Goal: Feedback & Contribution: Contribute content

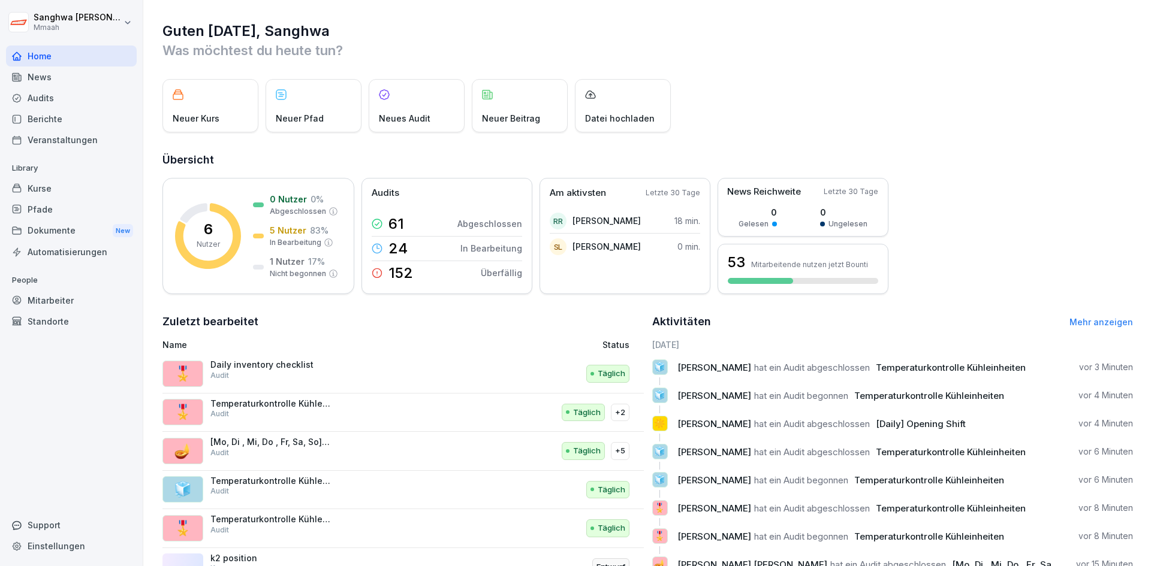
click at [65, 78] on div "News" at bounding box center [71, 77] width 131 height 21
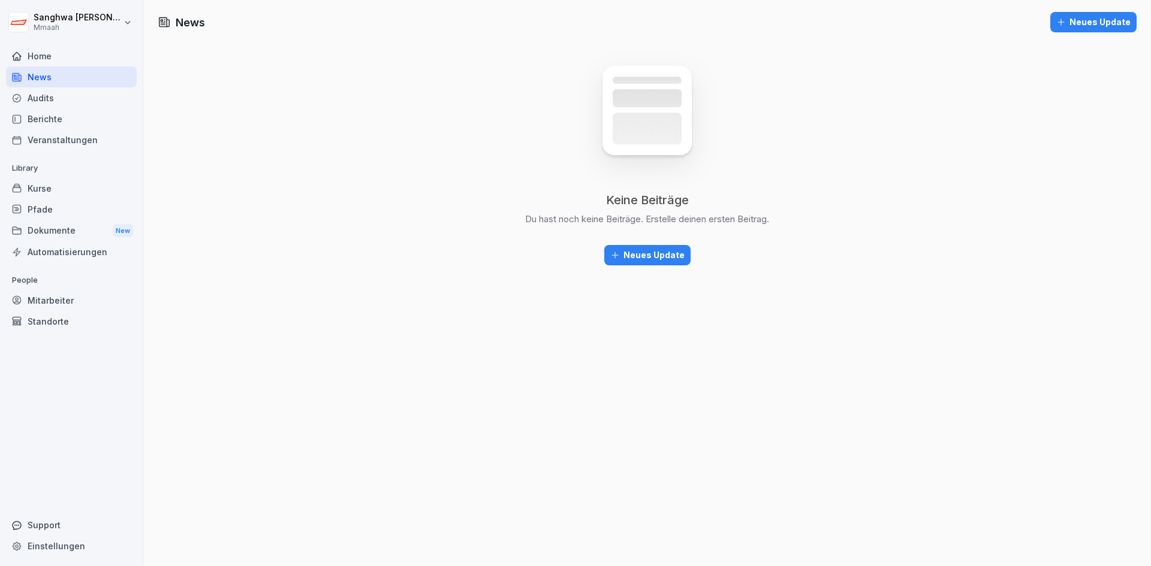
click at [62, 96] on div "Audits" at bounding box center [71, 97] width 131 height 21
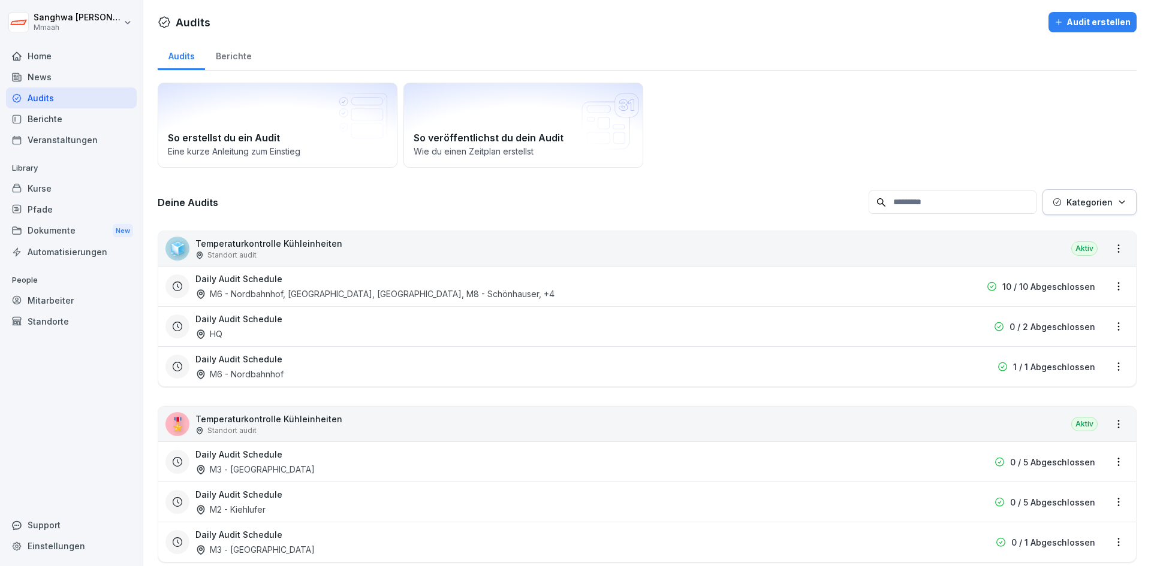
click at [237, 61] on div "Berichte" at bounding box center [233, 55] width 57 height 31
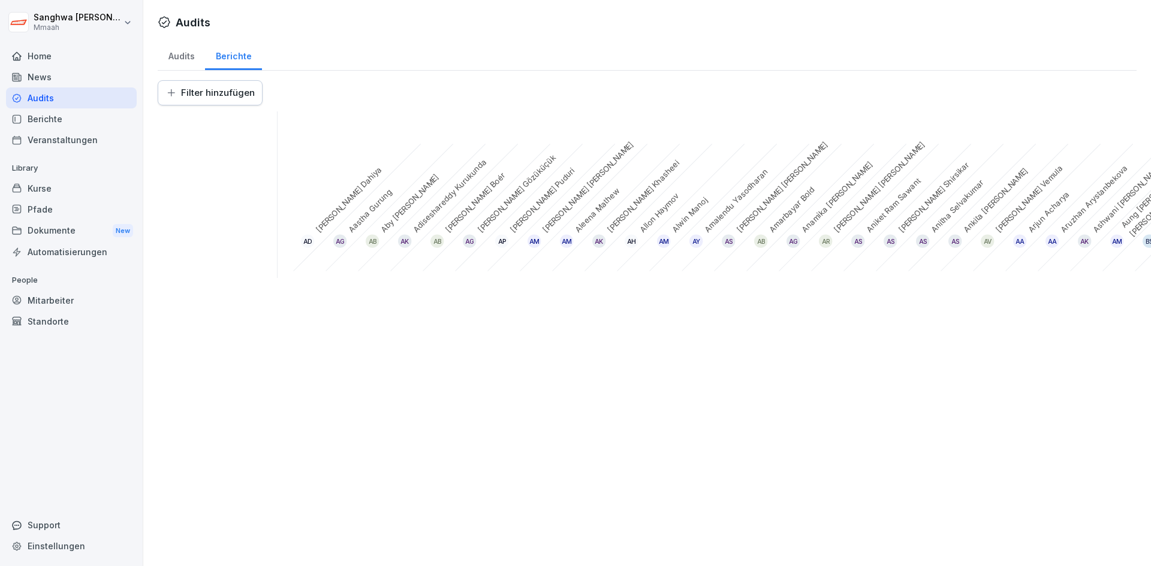
click at [185, 61] on div "Audits" at bounding box center [181, 55] width 47 height 31
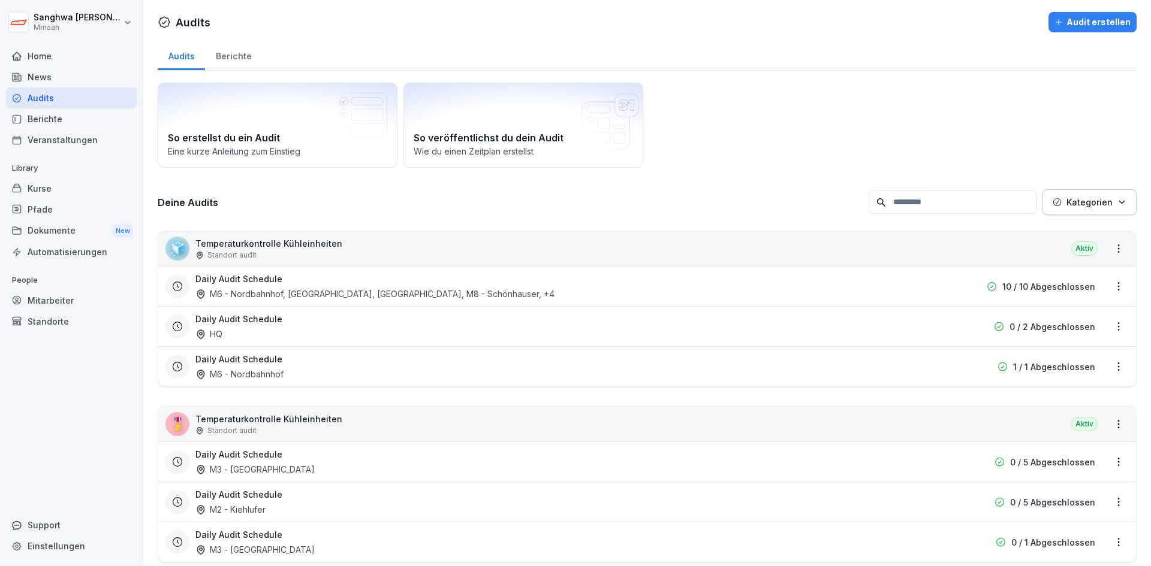
click at [228, 51] on div "Berichte" at bounding box center [233, 55] width 57 height 31
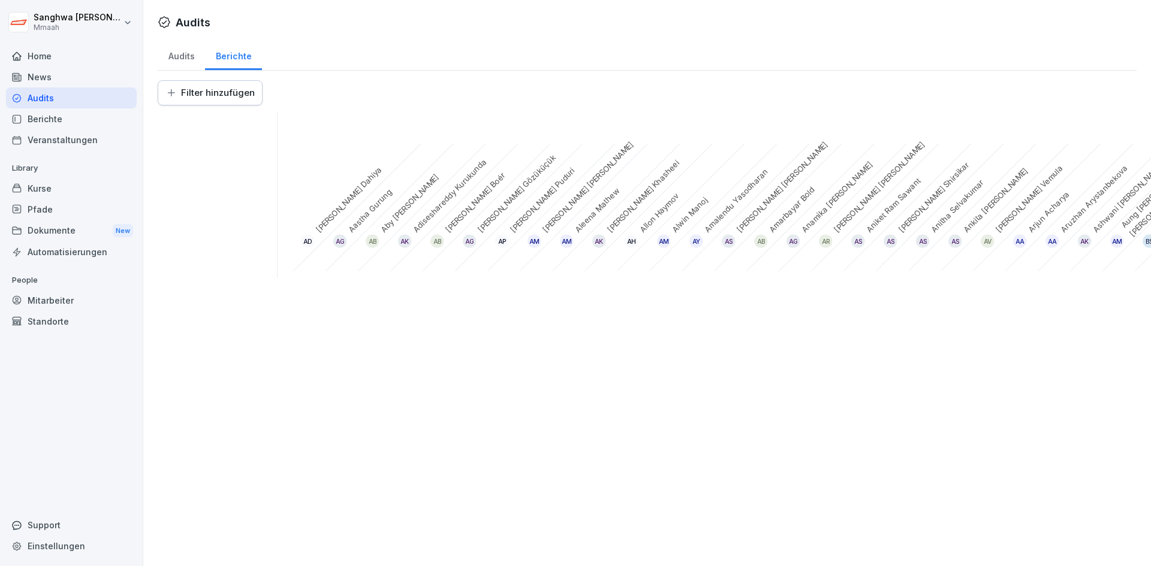
click at [210, 93] on html "Sanghwa Lee Mmaah Home News Audits Berichte Veranstaltungen Library Kurse Pfade…" at bounding box center [575, 283] width 1151 height 566
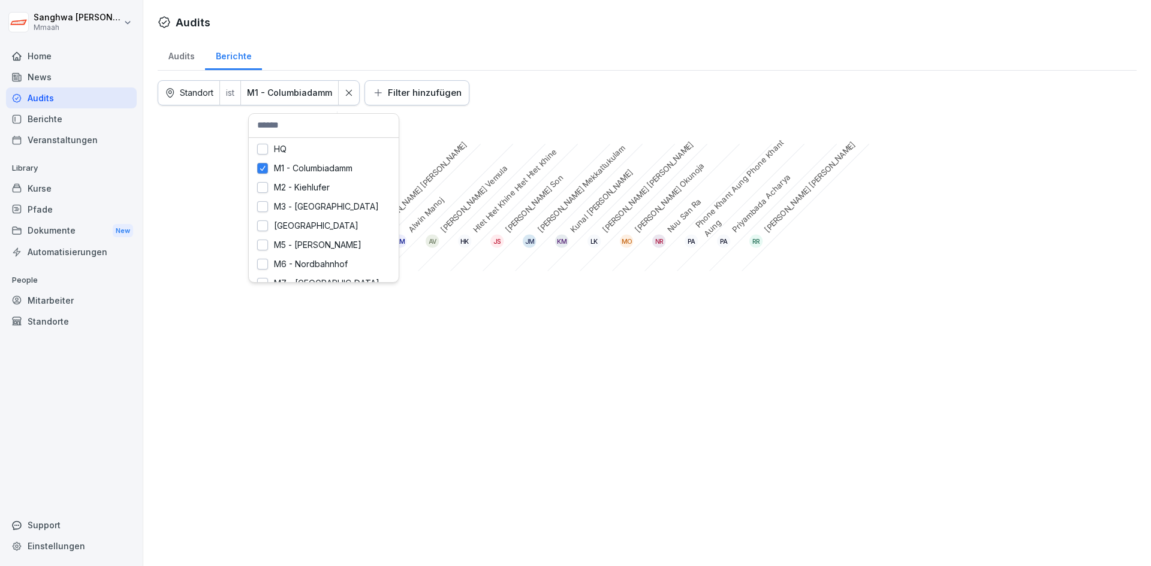
click at [292, 92] on html "Sanghwa Lee Mmaah Home News Audits Berichte Veranstaltungen Library Kurse Pfade…" at bounding box center [575, 283] width 1151 height 566
click at [265, 188] on button "button" at bounding box center [262, 187] width 11 height 11
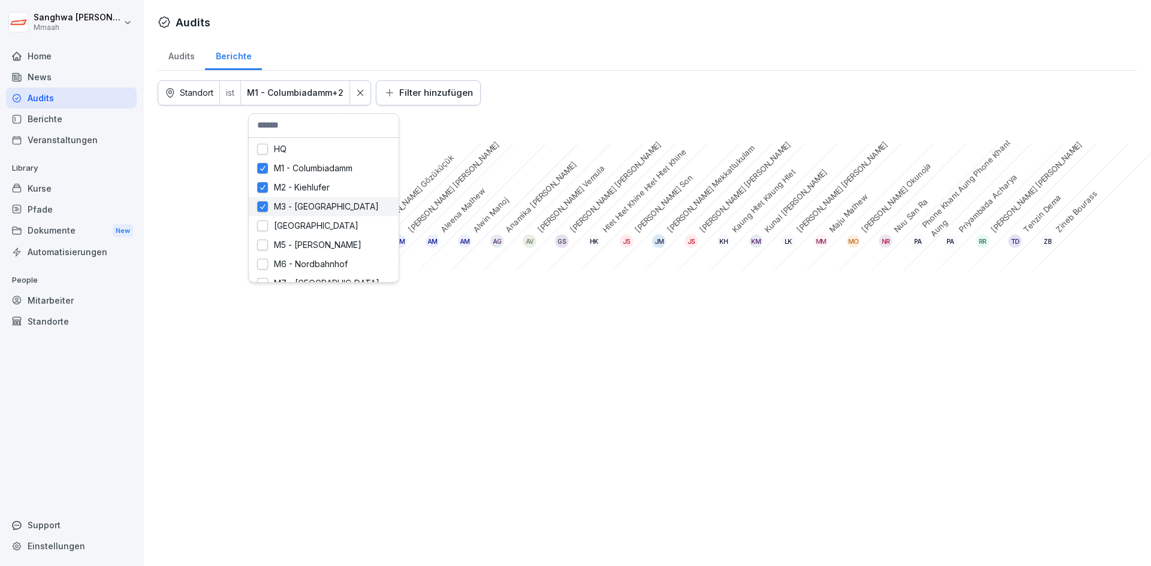
click at [262, 209] on button "button" at bounding box center [262, 206] width 11 height 11
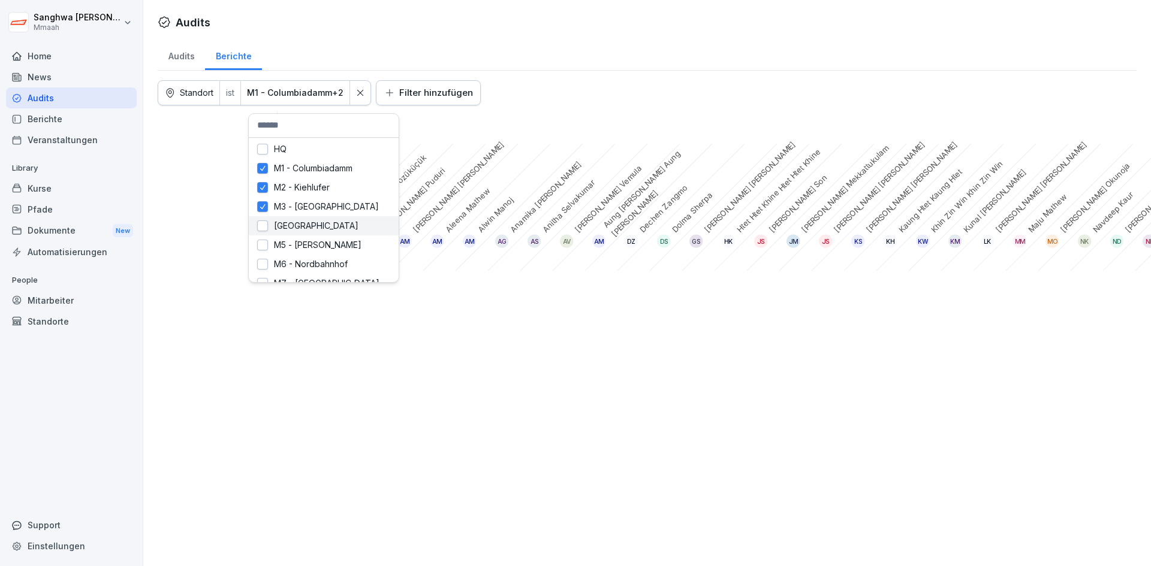
click at [259, 228] on button "button" at bounding box center [262, 226] width 11 height 11
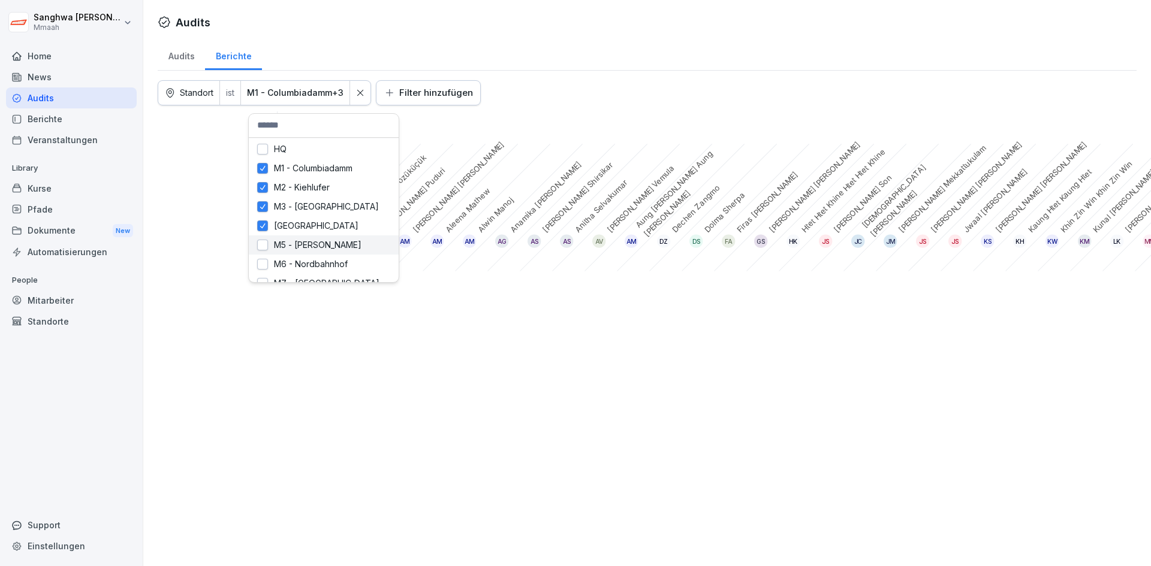
click at [259, 244] on button "button" at bounding box center [262, 245] width 11 height 11
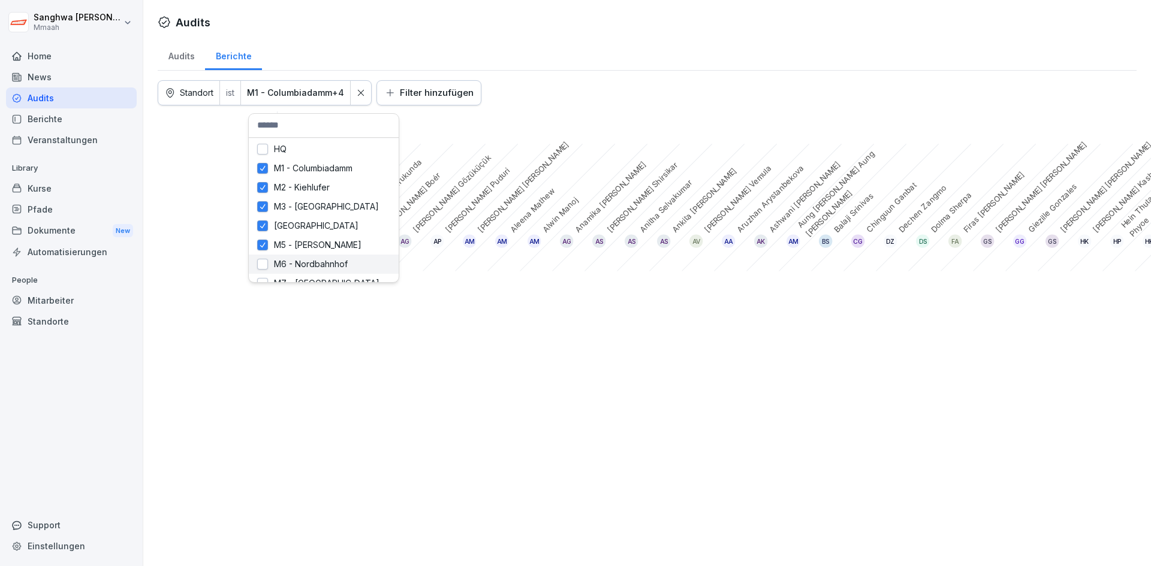
click at [258, 262] on button "button" at bounding box center [262, 264] width 11 height 11
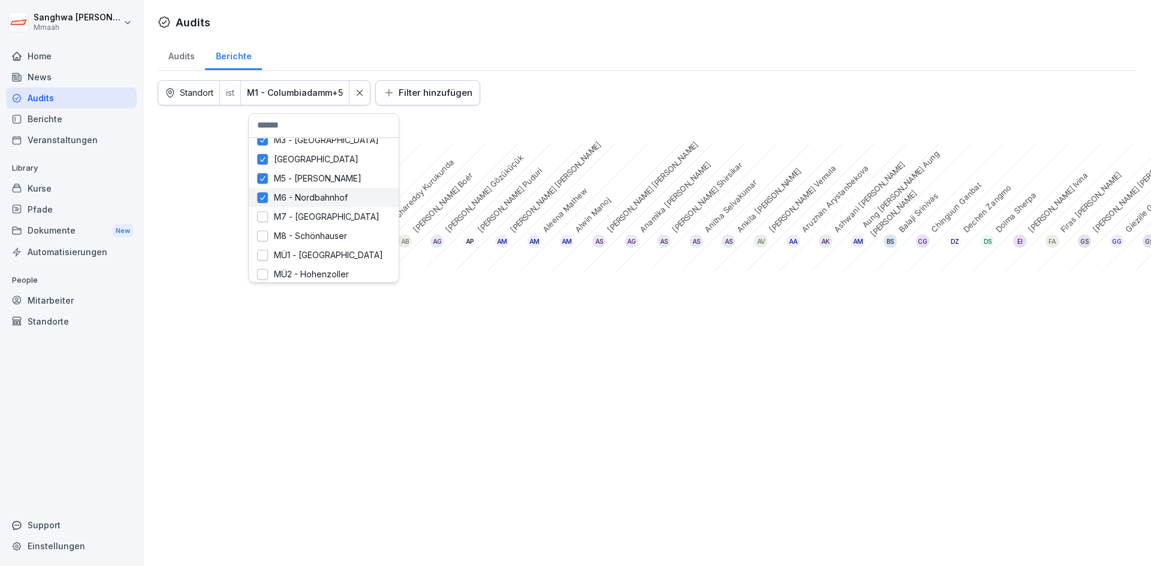
scroll to position [68, 0]
click at [258, 218] on button "button" at bounding box center [262, 215] width 11 height 11
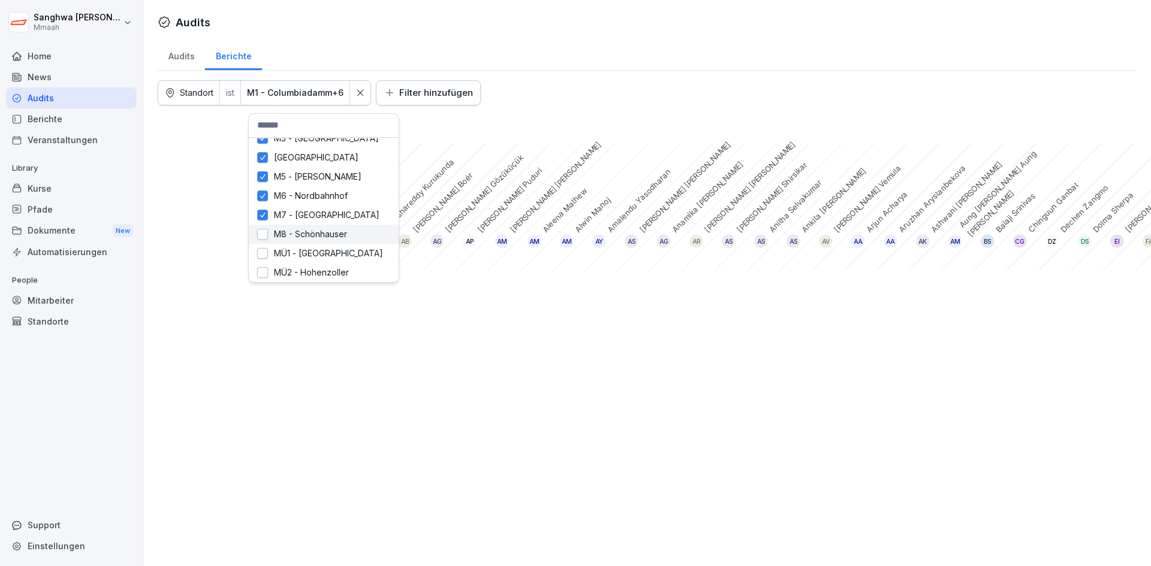
click at [261, 231] on button "button" at bounding box center [262, 234] width 11 height 11
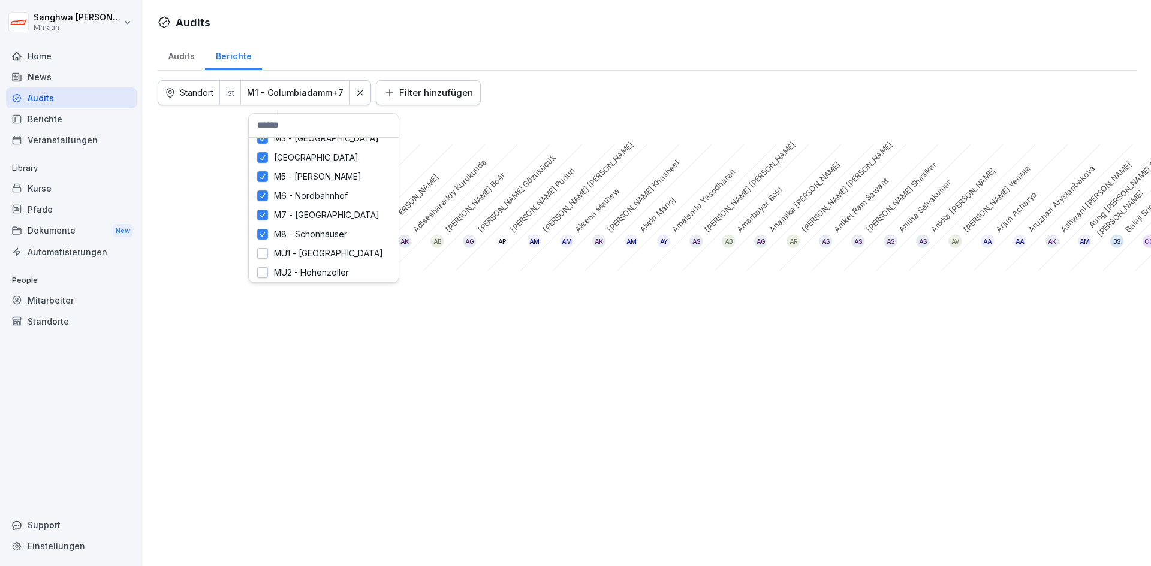
click at [222, 292] on html "Sanghwa Lee Mmaah Home News Audits Berichte Veranstaltungen Library Kurse Pfade…" at bounding box center [575, 283] width 1151 height 566
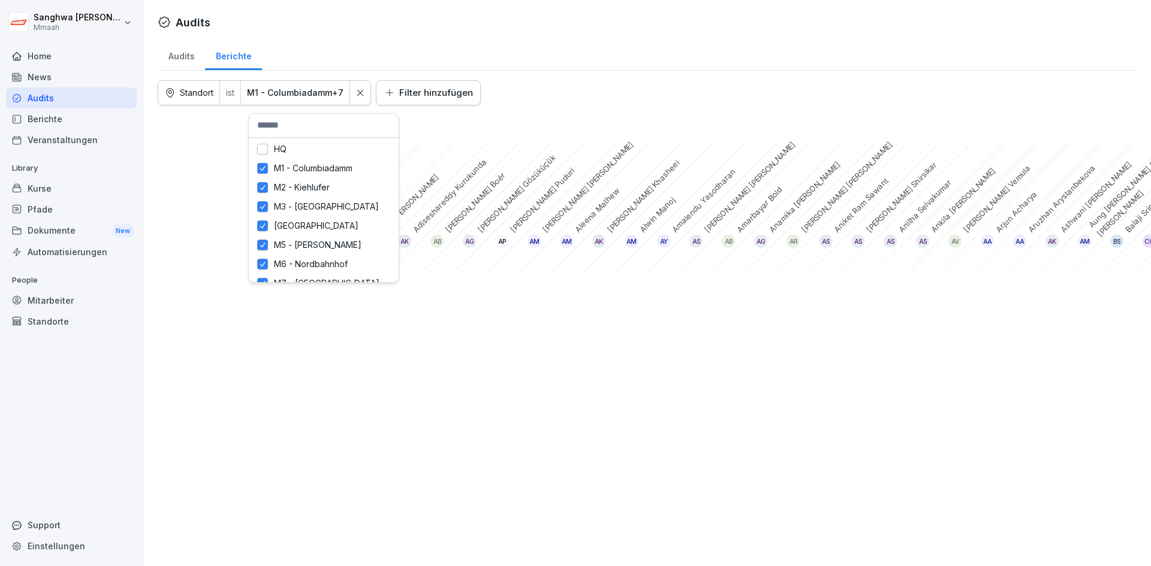
click at [281, 93] on html "Sanghwa Lee Mmaah Home News Audits Berichte Veranstaltungen Library Kurse Pfade…" at bounding box center [575, 283] width 1151 height 566
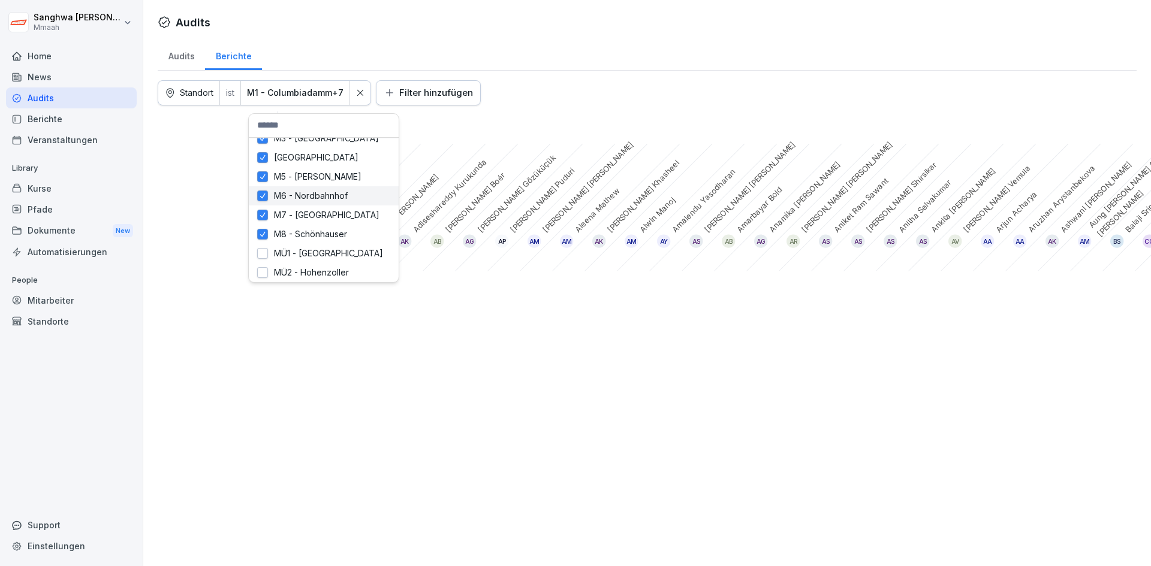
scroll to position [0, 0]
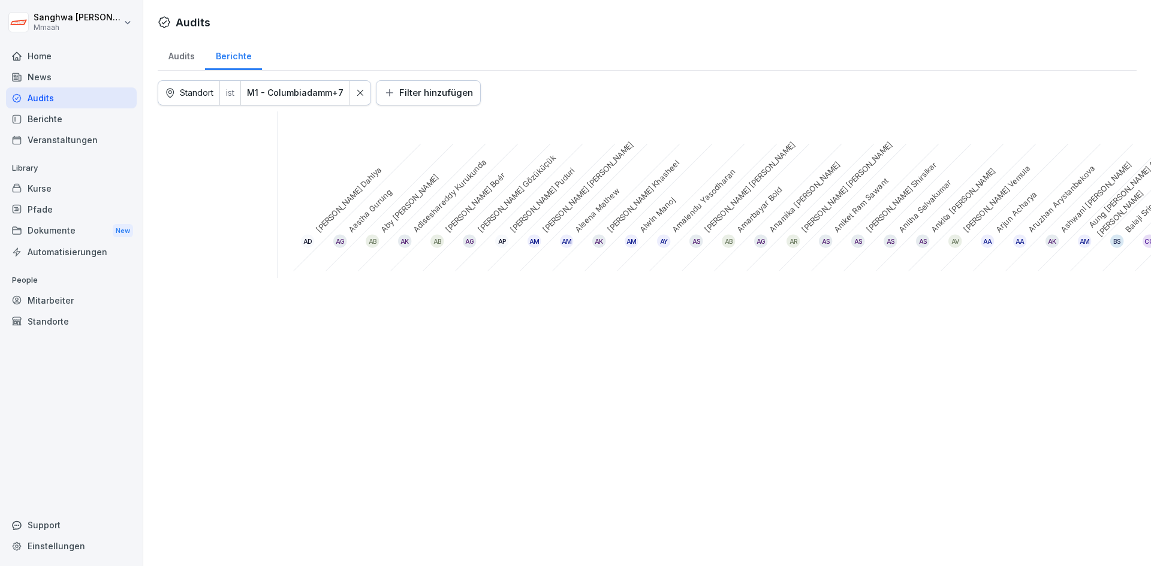
click at [188, 129] on html "Sanghwa Lee Mmaah Home News Audits Berichte Veranstaltungen Library Kurse Pfade…" at bounding box center [575, 283] width 1151 height 566
click at [198, 97] on div "Standort ist M1 - Columbiadamm +7" at bounding box center [264, 92] width 213 height 25
click at [284, 84] on html "Sanghwa Lee Mmaah Home News Audits Berichte Veranstaltungen Library Kurse Pfade…" at bounding box center [575, 283] width 1151 height 566
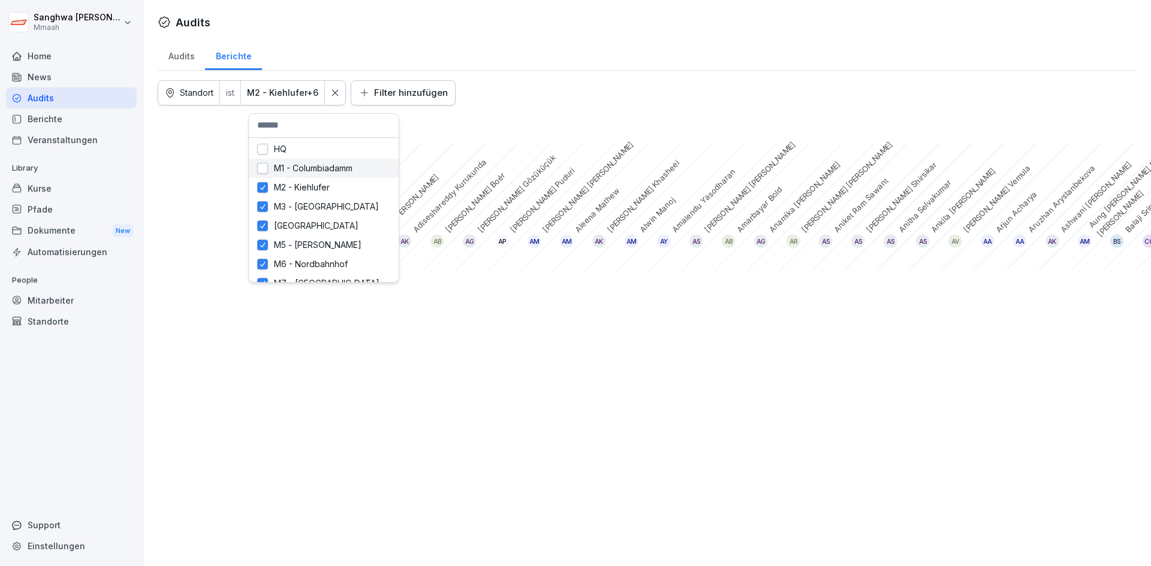
click at [264, 171] on button "button" at bounding box center [262, 168] width 11 height 11
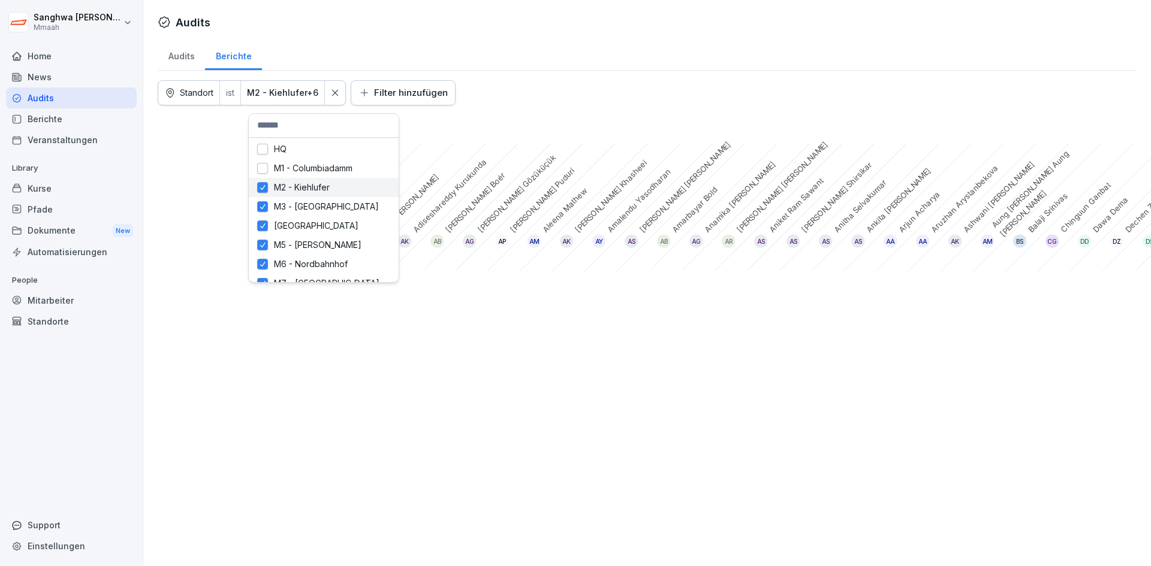
click at [264, 194] on div "M2 - Kiehlufer" at bounding box center [324, 187] width 150 height 19
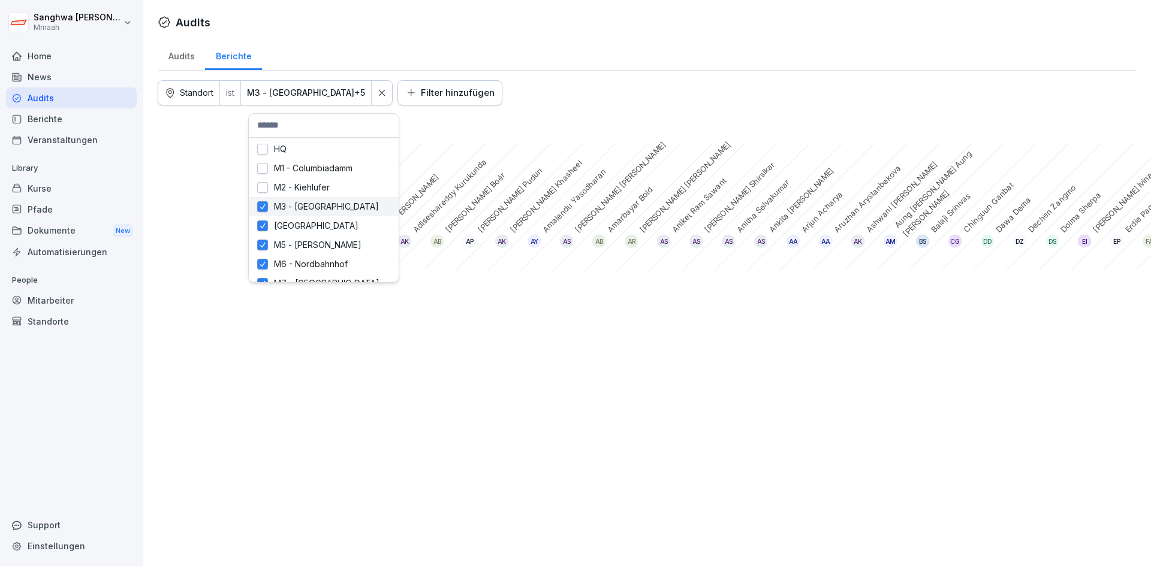
click at [261, 209] on button "button" at bounding box center [262, 206] width 11 height 11
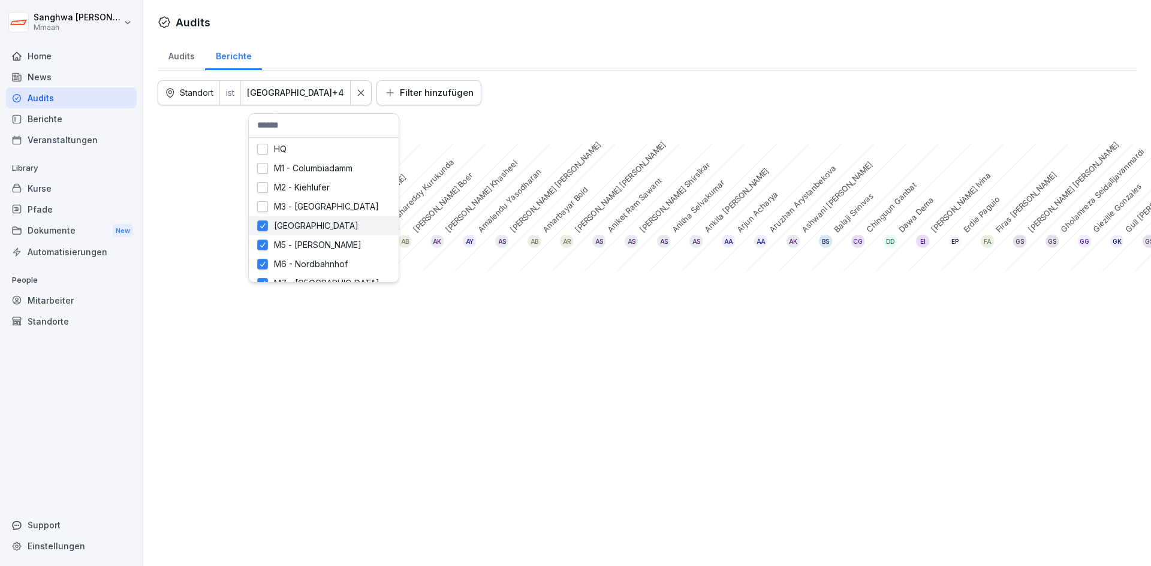
click at [260, 225] on button "button" at bounding box center [262, 226] width 11 height 11
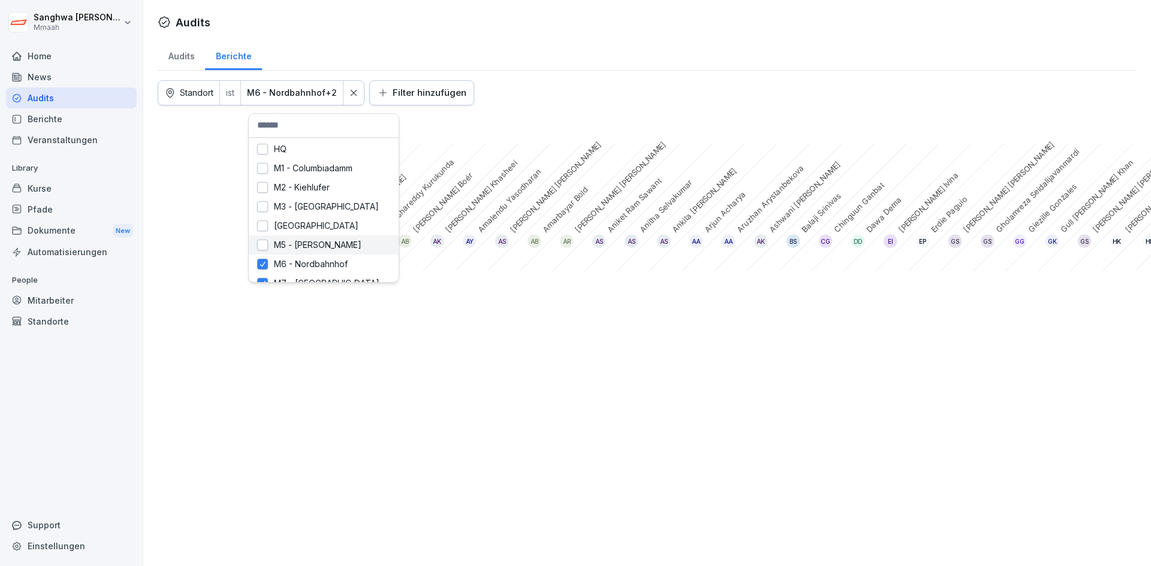
click at [261, 242] on button "button" at bounding box center [262, 245] width 11 height 11
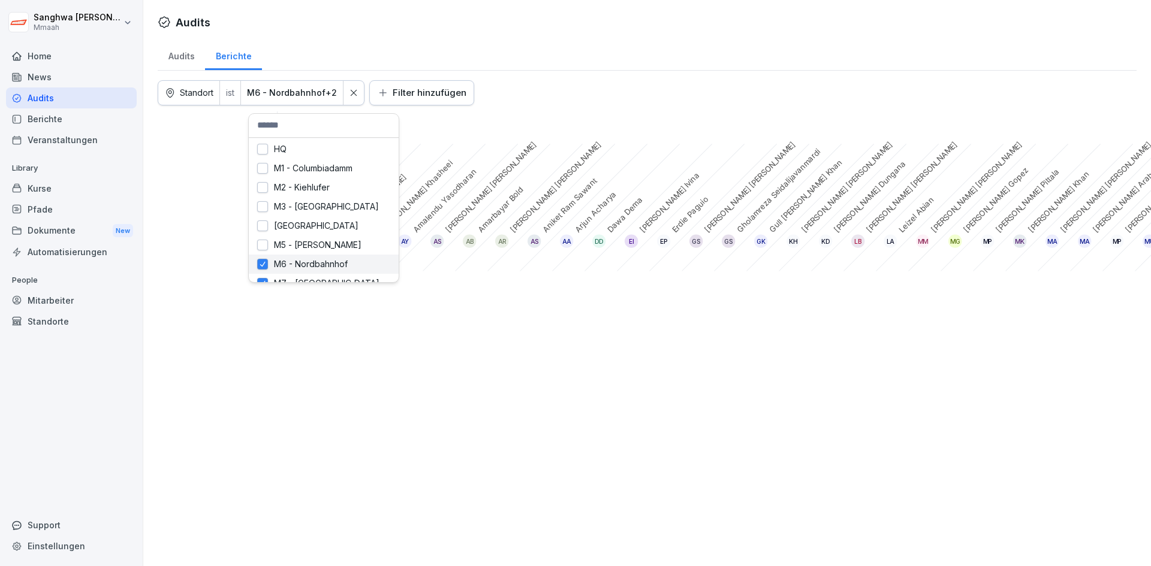
click at [262, 261] on button "button" at bounding box center [262, 264] width 11 height 11
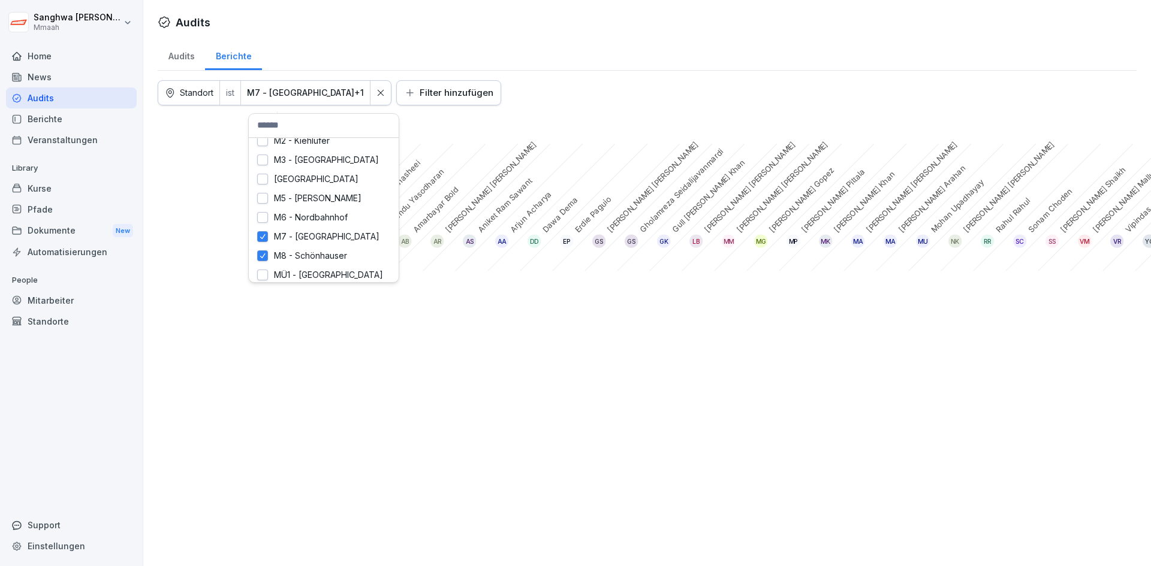
scroll to position [68, 0]
click at [260, 216] on button "button" at bounding box center [262, 215] width 11 height 11
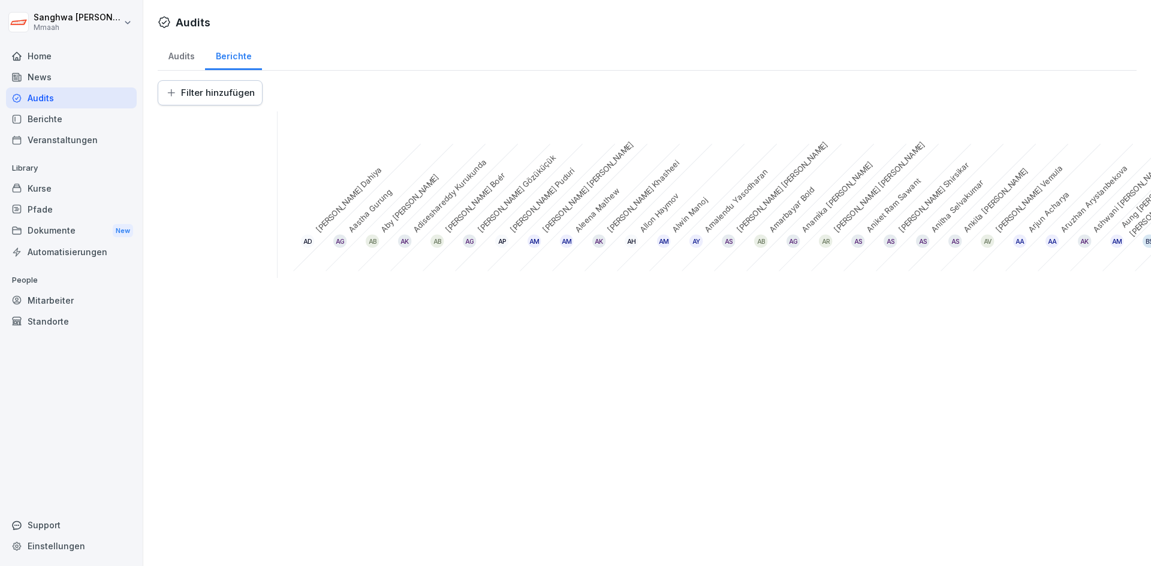
click at [242, 92] on html "Sanghwa Lee Mmaah Home News Audits Berichte Veranstaltungen Library Kurse Pfade…" at bounding box center [575, 283] width 1151 height 566
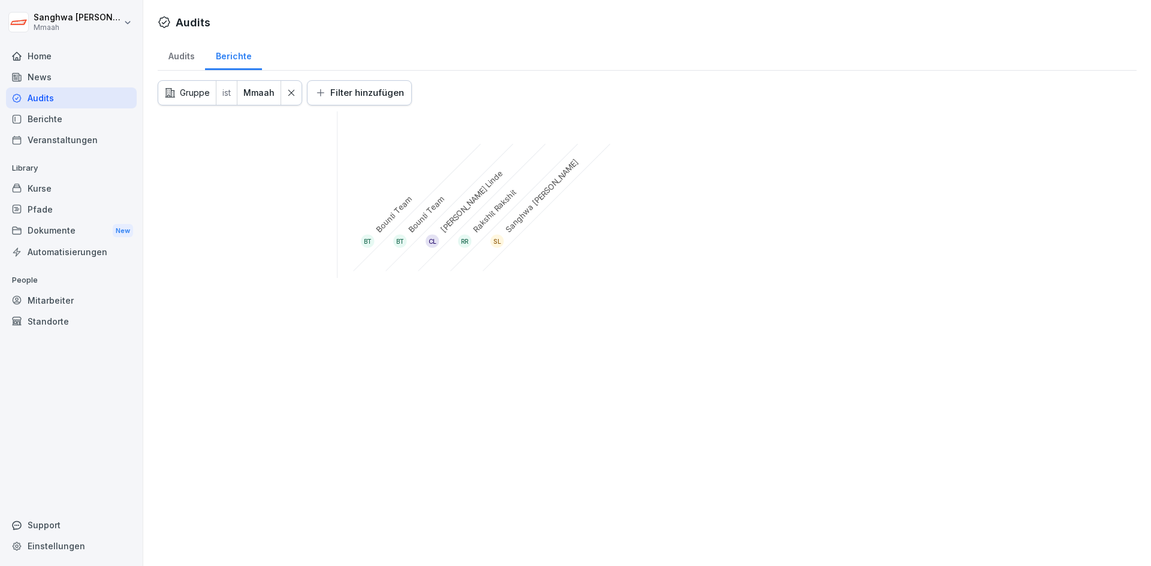
click at [287, 92] on icon at bounding box center [291, 93] width 8 height 8
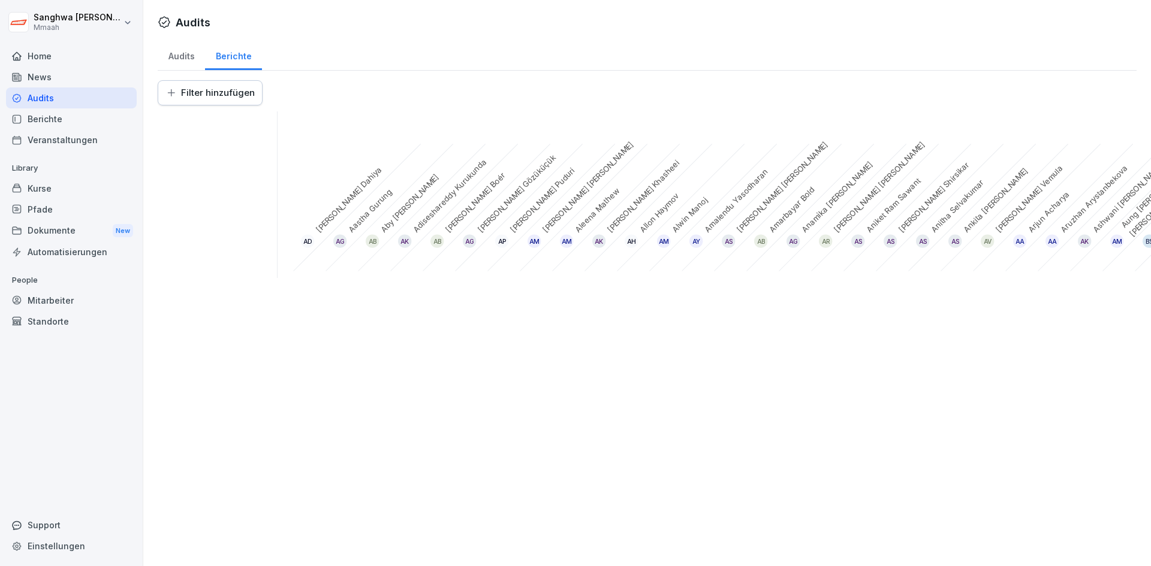
click at [222, 98] on html "Sanghwa Lee Mmaah Home News Audits Berichte Veranstaltungen Library Kurse Pfade…" at bounding box center [575, 283] width 1151 height 566
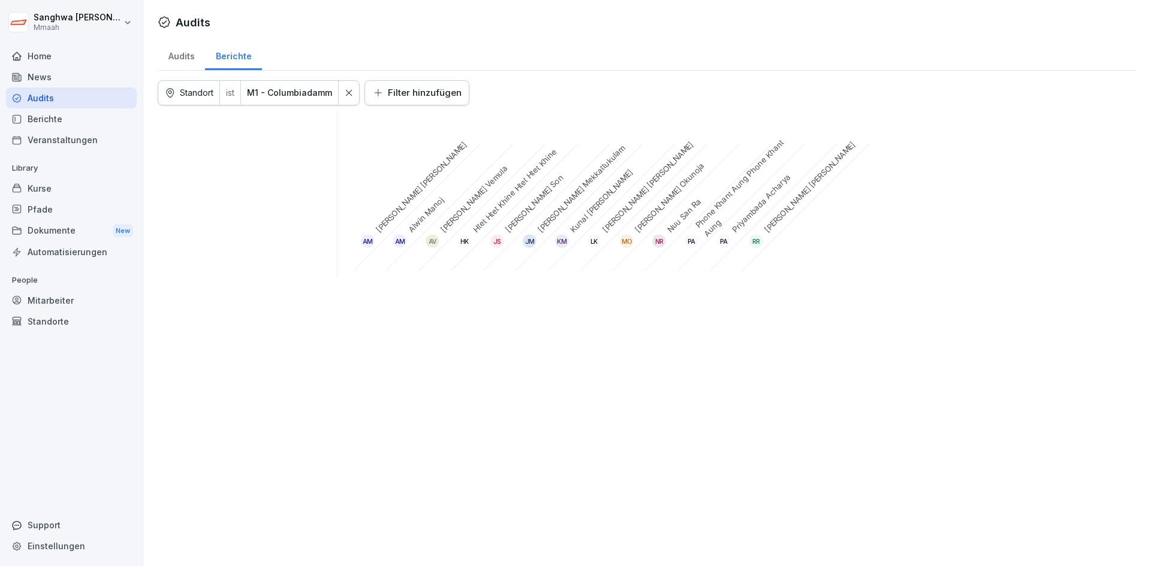
click at [288, 90] on html "Sanghwa Lee Mmaah Home News Audits Berichte Veranstaltungen Library Kurse Pfade…" at bounding box center [575, 283] width 1151 height 566
click at [340, 93] on html "Sanghwa Lee Mmaah Home News Audits Berichte Veranstaltungen Library Kurse Pfade…" at bounding box center [575, 283] width 1151 height 566
click at [341, 95] on div at bounding box center [349, 93] width 20 height 24
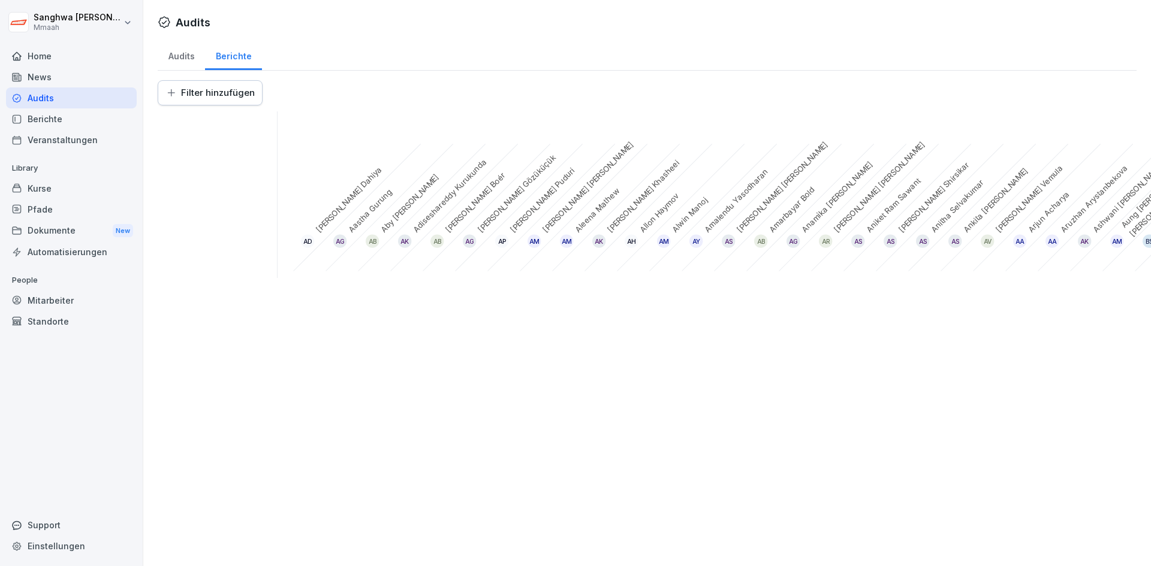
click at [183, 62] on div "Audits" at bounding box center [181, 55] width 47 height 31
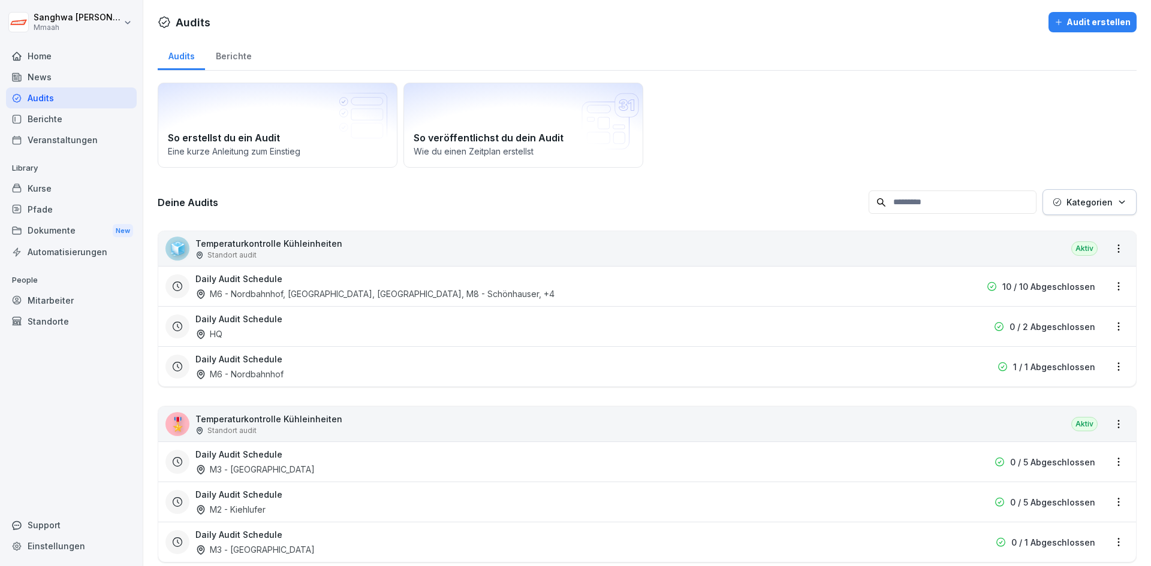
click at [30, 225] on div "Dokumente New" at bounding box center [71, 231] width 131 height 22
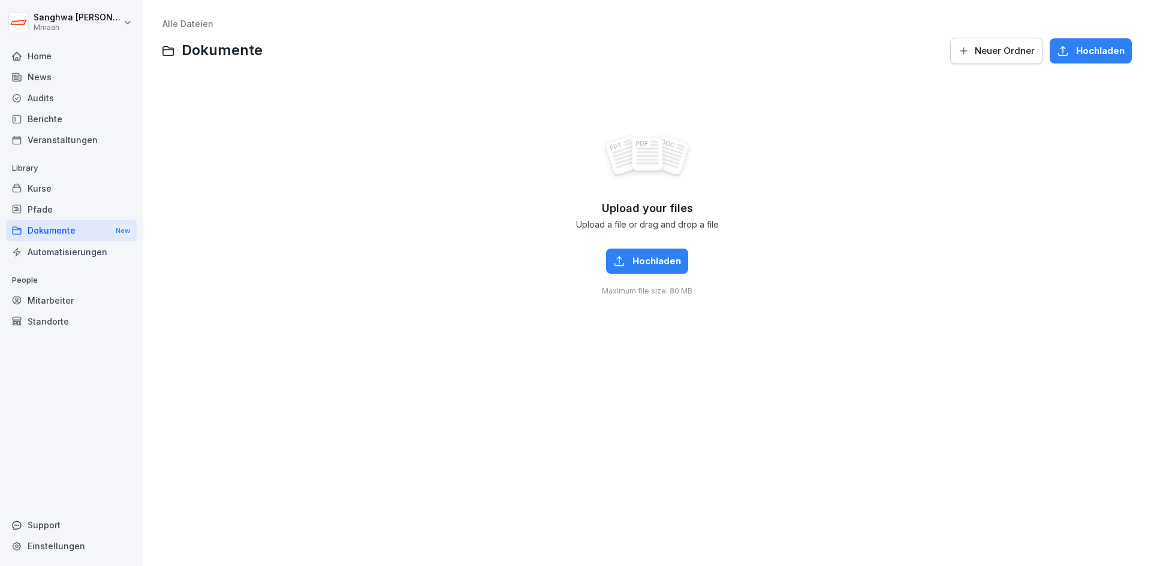
click at [65, 97] on div "Audits" at bounding box center [71, 97] width 131 height 21
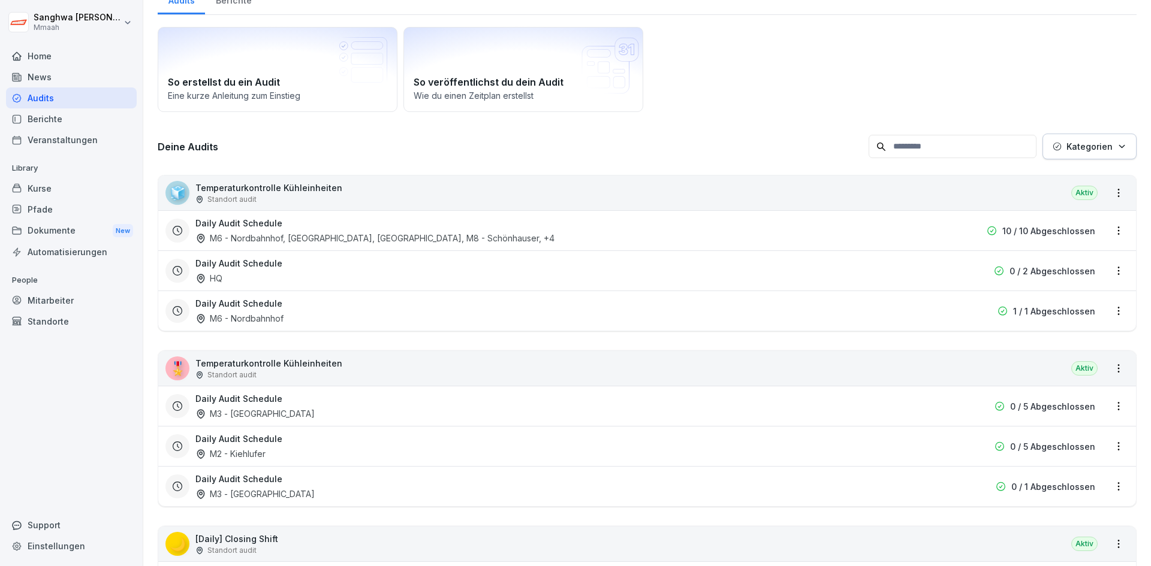
scroll to position [180, 0]
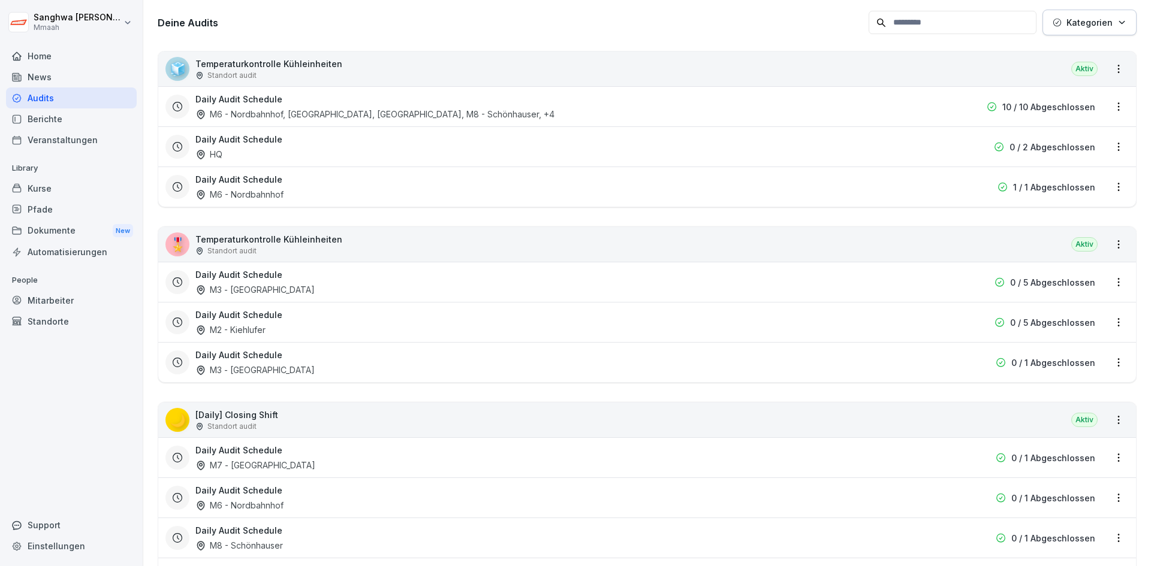
click at [334, 68] on div "🧊 Temperaturkontrolle Kühleinheiten Standort audit Aktiv" at bounding box center [646, 69] width 977 height 35
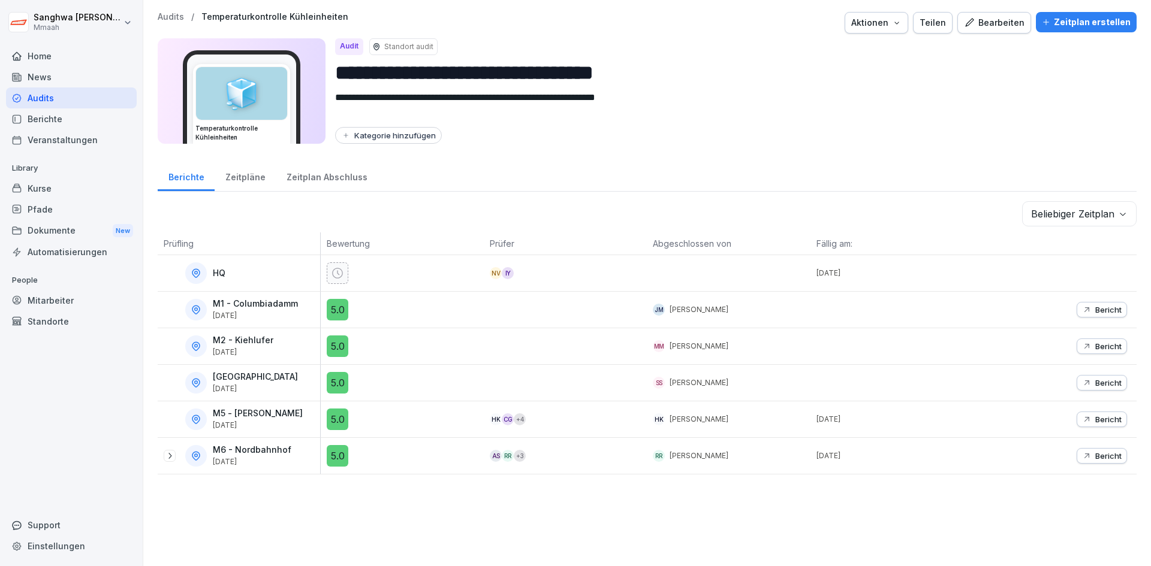
click at [986, 24] on div "Bearbeiten" at bounding box center [994, 22] width 61 height 13
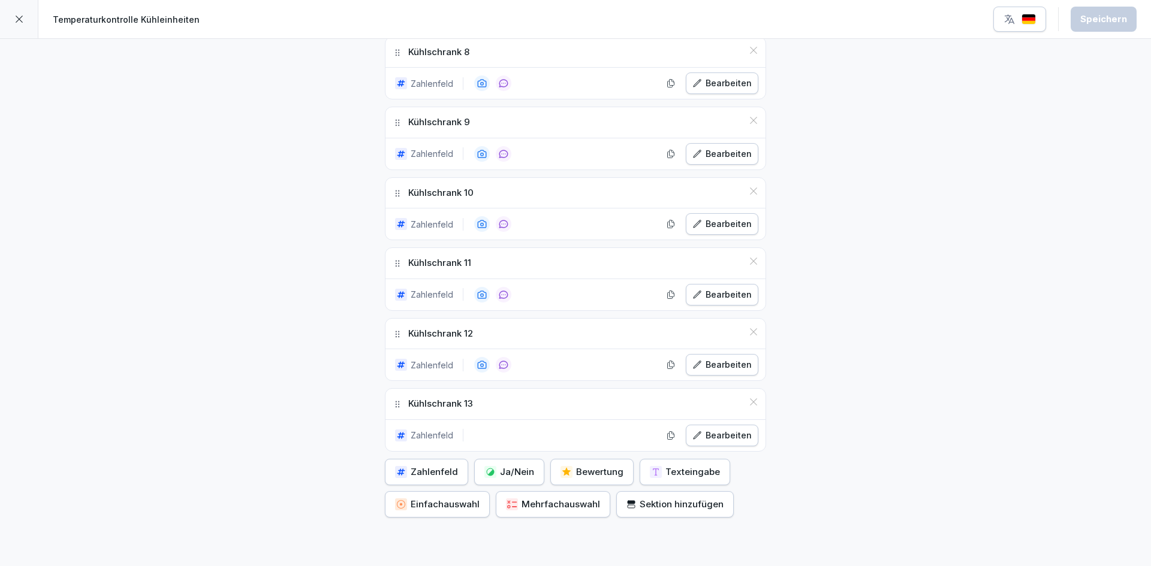
scroll to position [979, 0]
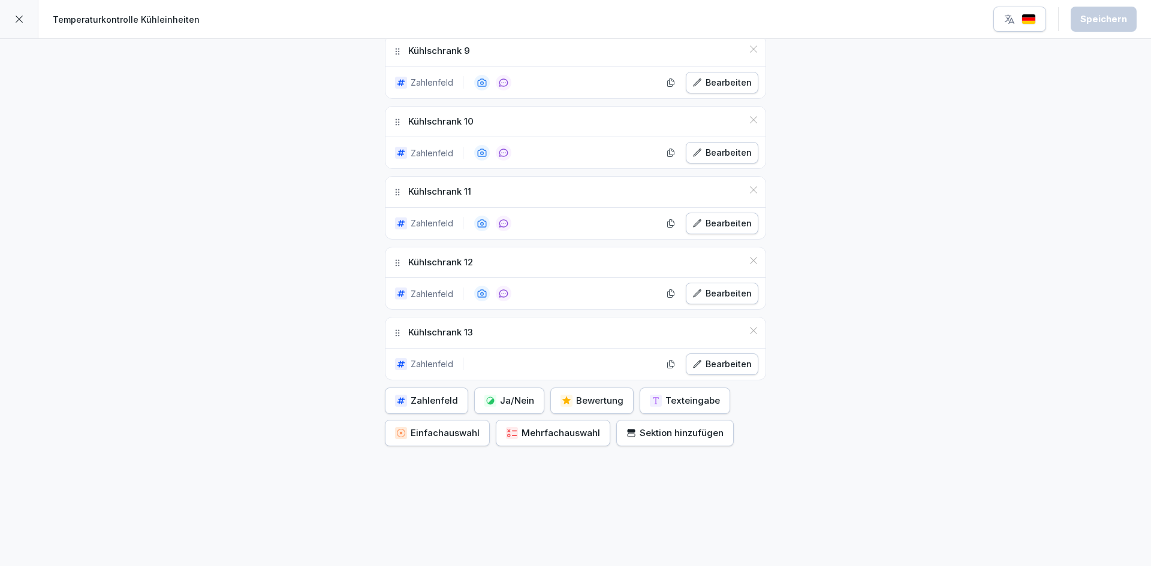
click at [19, 19] on icon at bounding box center [19, 19] width 10 height 10
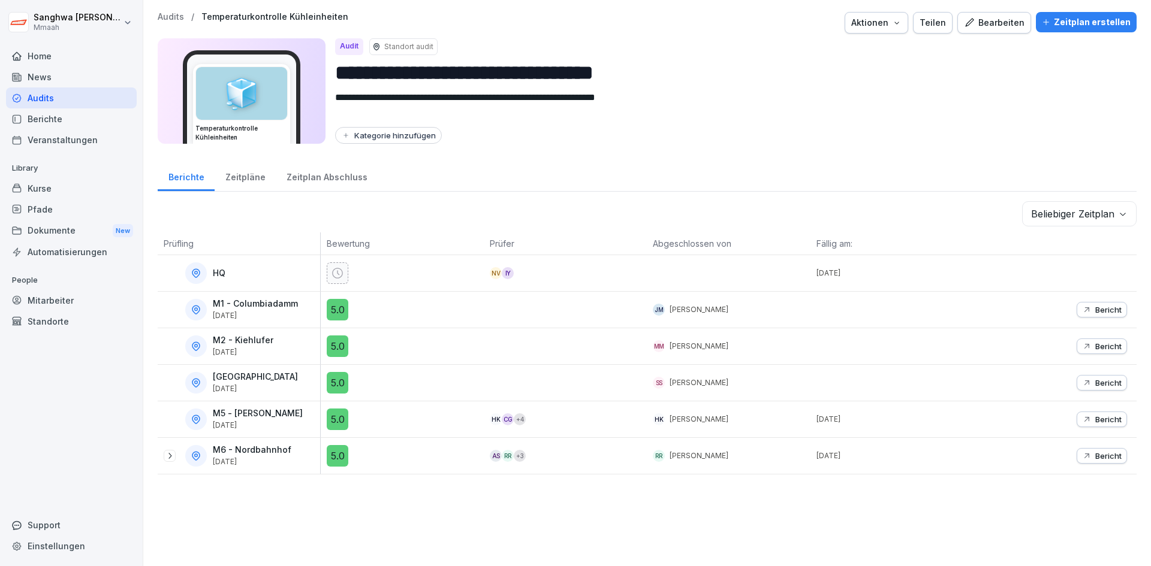
click at [898, 110] on textarea "**********" at bounding box center [726, 104] width 783 height 29
click at [838, 151] on div "**********" at bounding box center [646, 243] width 1007 height 487
click at [234, 177] on div "Zeitpläne" at bounding box center [245, 176] width 61 height 31
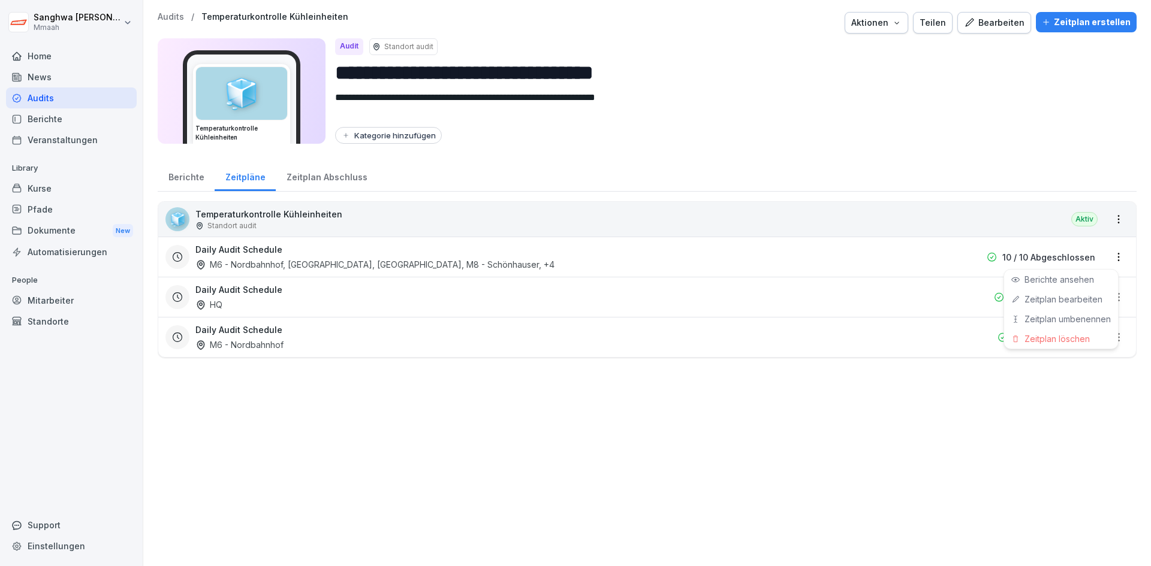
click at [1109, 252] on html "**********" at bounding box center [575, 283] width 1151 height 566
click at [1111, 262] on html "**********" at bounding box center [575, 283] width 1151 height 566
click at [1048, 261] on p "10 / 10 Abgeschlossen" at bounding box center [1048, 257] width 93 height 13
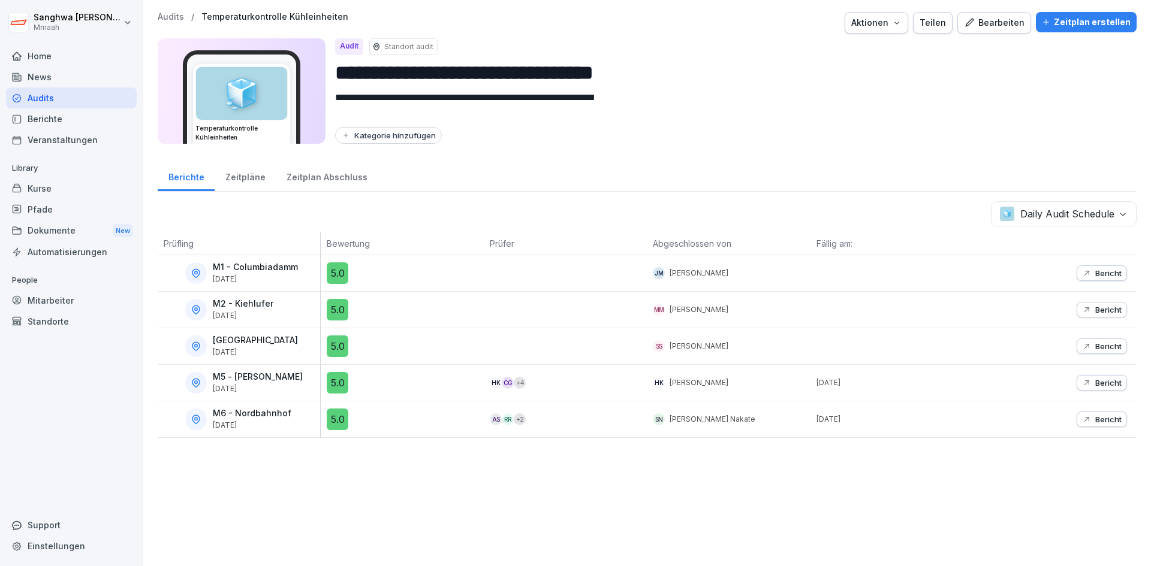
click at [292, 195] on div "**********" at bounding box center [646, 225] width 1007 height 450
click at [239, 179] on div "Zeitpläne" at bounding box center [245, 176] width 61 height 31
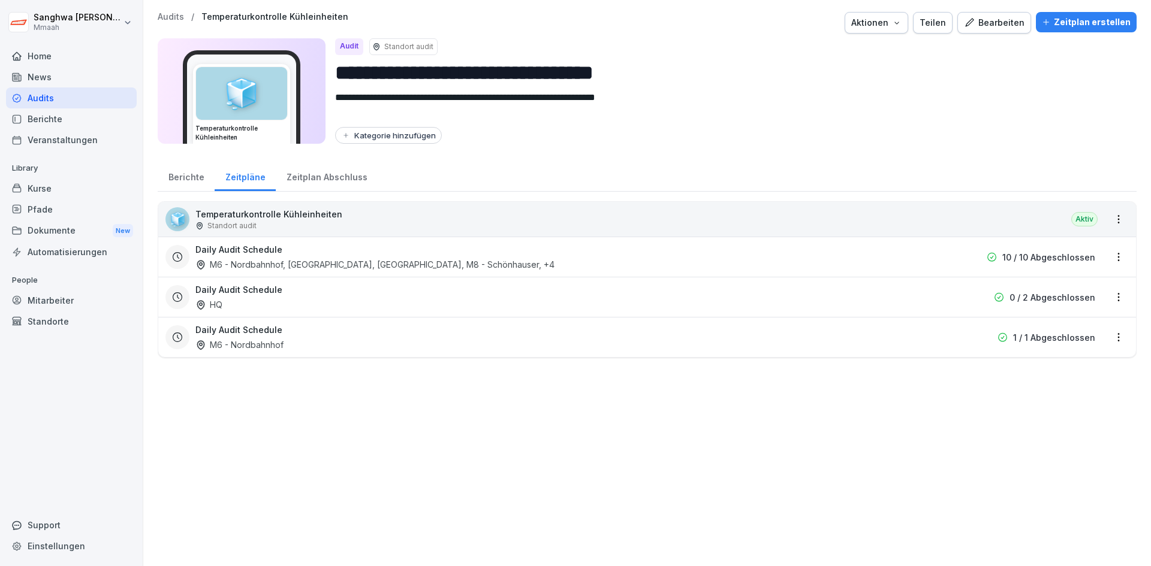
click at [783, 304] on div "Daily Audit Schedule HQ" at bounding box center [570, 297] width 750 height 28
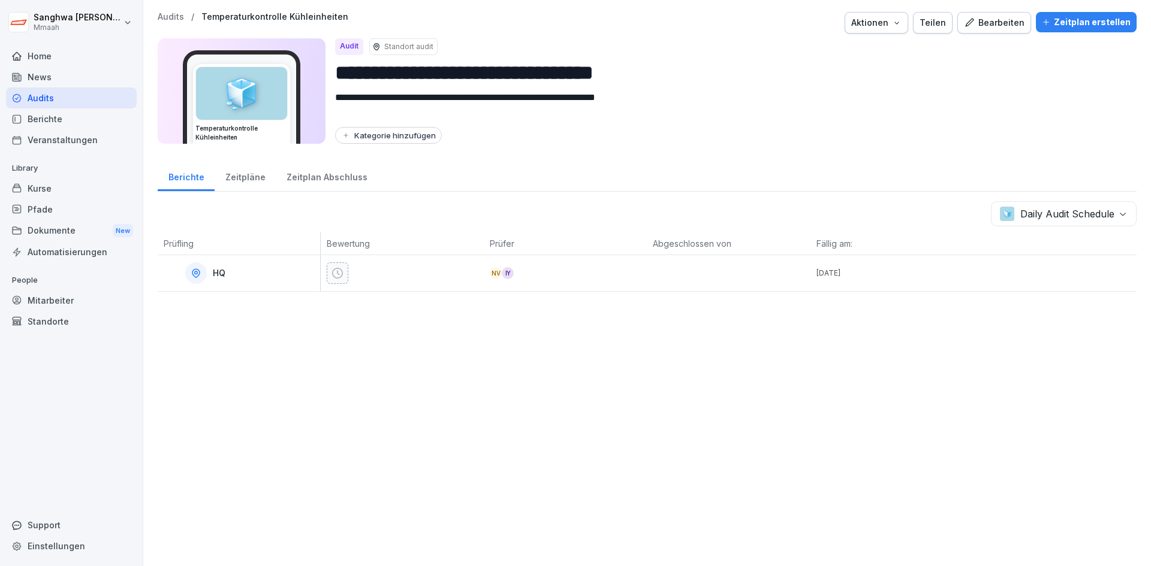
click at [257, 174] on div "Zeitpläne" at bounding box center [245, 176] width 61 height 31
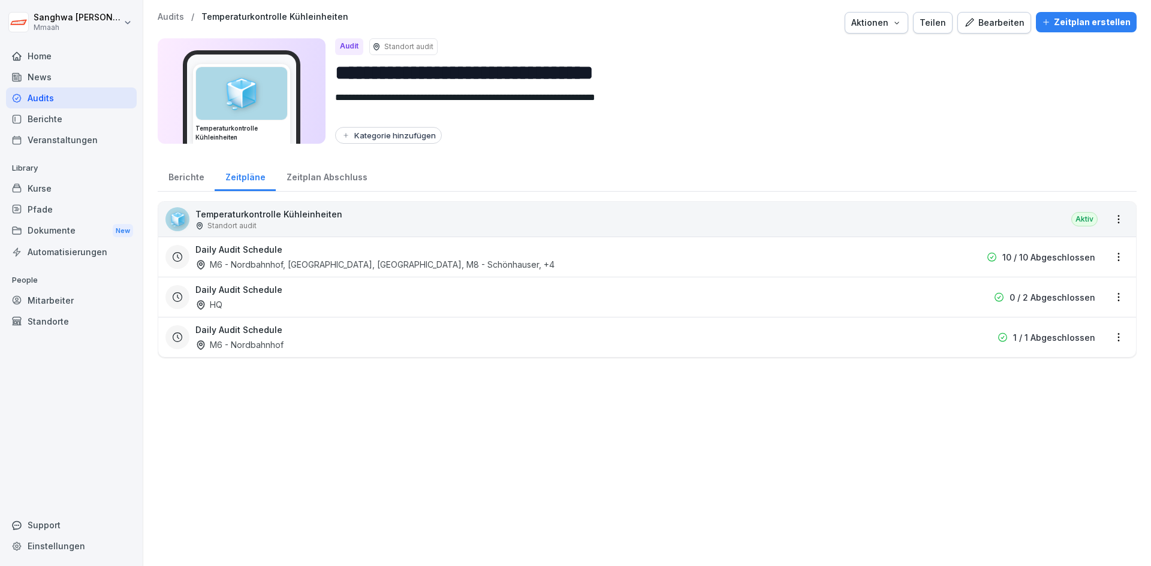
click at [630, 352] on div "Daily Audit Schedule M6 - Nordbahnhof 1 / 1 Abgeschlossen" at bounding box center [646, 337] width 977 height 40
click at [1068, 335] on p "1 / 1 Abgeschlossen" at bounding box center [1054, 337] width 82 height 13
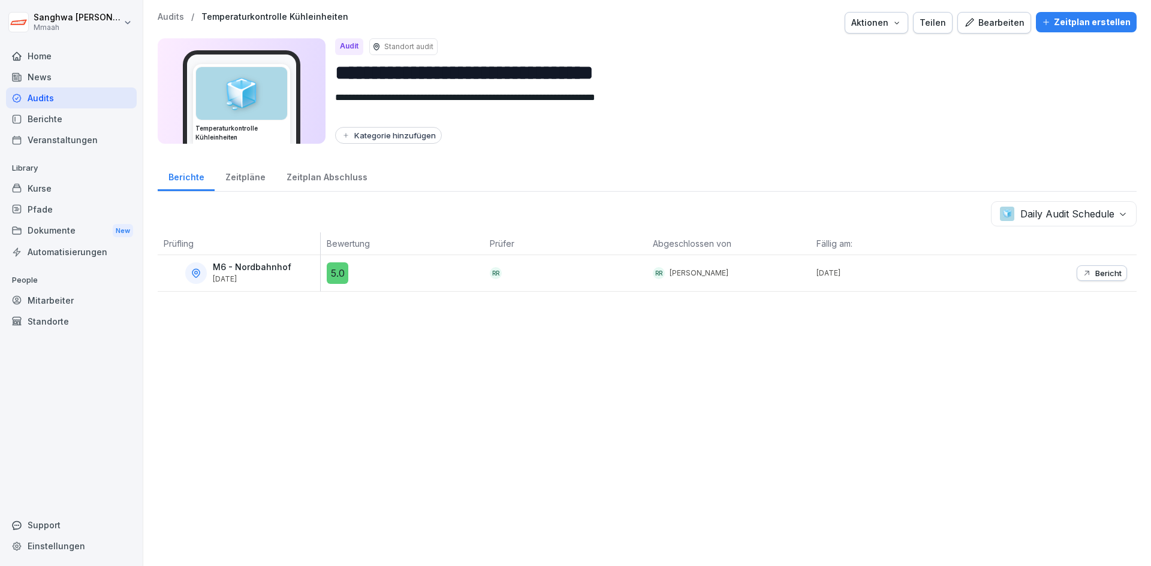
click at [605, 364] on div "**********" at bounding box center [646, 283] width 1007 height 566
click at [602, 367] on div "**********" at bounding box center [646, 283] width 1007 height 566
click at [176, 179] on div "Berichte" at bounding box center [186, 176] width 57 height 31
click at [333, 171] on div "Zeitplan Abschluss" at bounding box center [327, 176] width 102 height 31
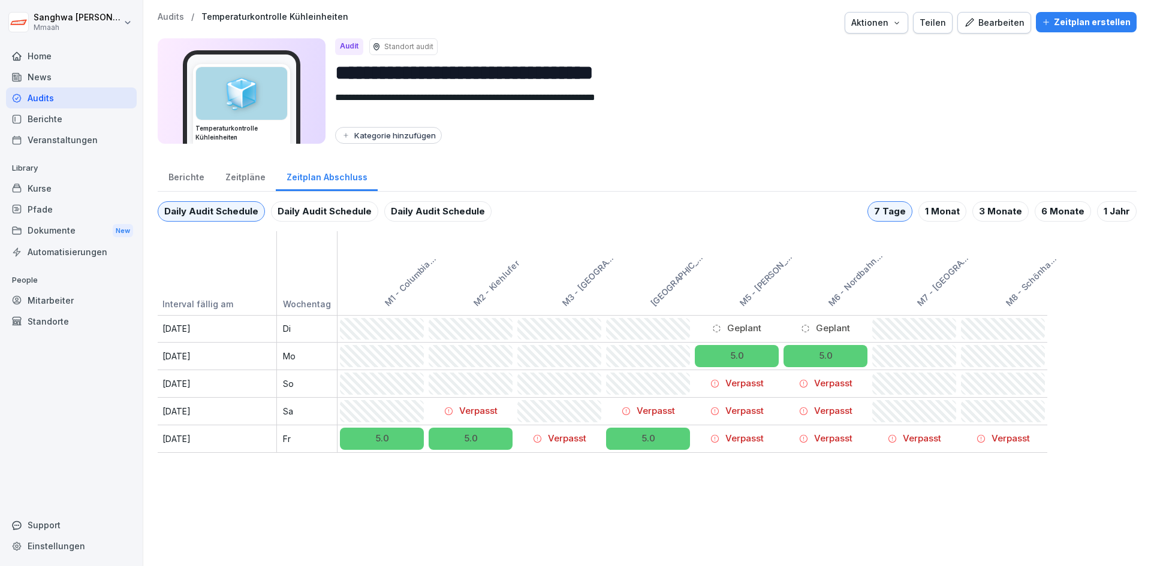
click at [368, 134] on div "Kategorie hinzufügen" at bounding box center [388, 136] width 95 height 10
click at [594, 135] on div "Kategorie hinzufügen" at bounding box center [731, 135] width 792 height 17
click at [241, 176] on div "Zeitpläne" at bounding box center [245, 176] width 61 height 31
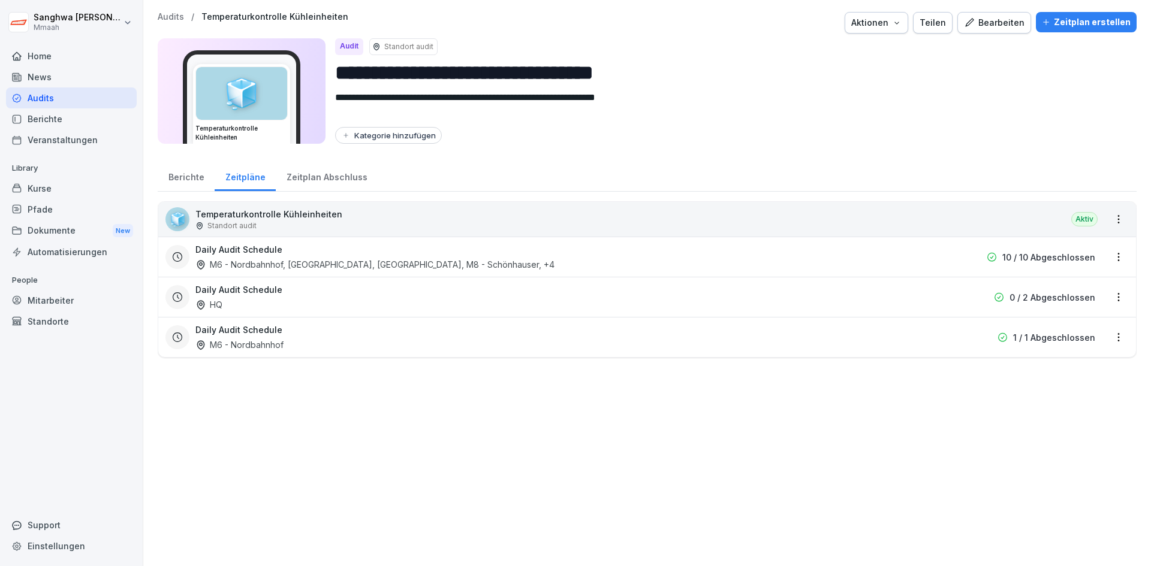
click at [184, 181] on div "Berichte" at bounding box center [186, 176] width 57 height 31
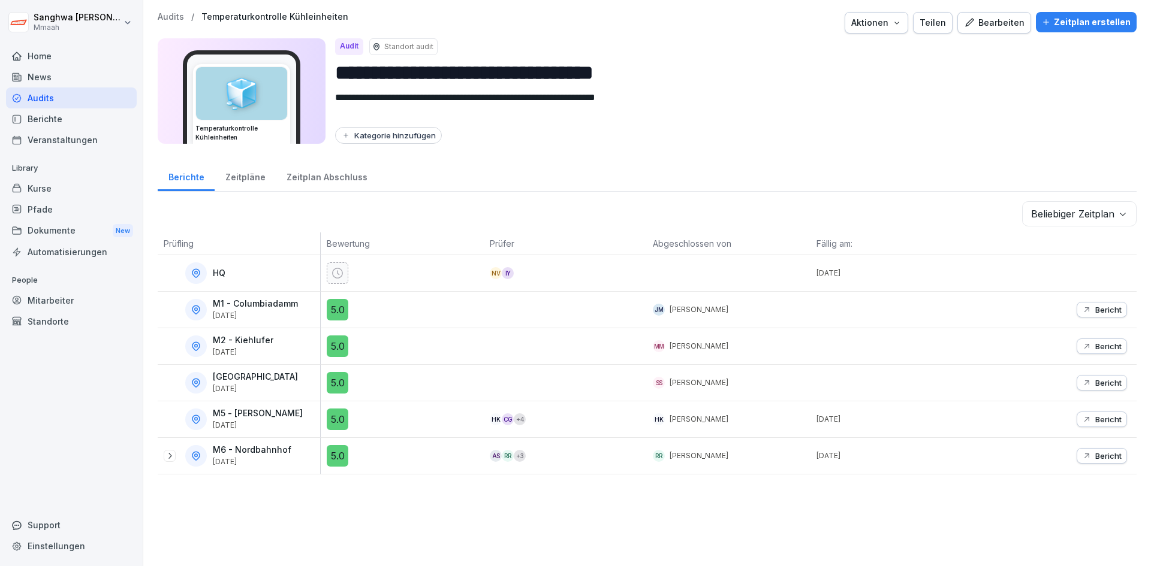
click at [1101, 25] on div "Zeitplan erstellen" at bounding box center [1086, 22] width 89 height 13
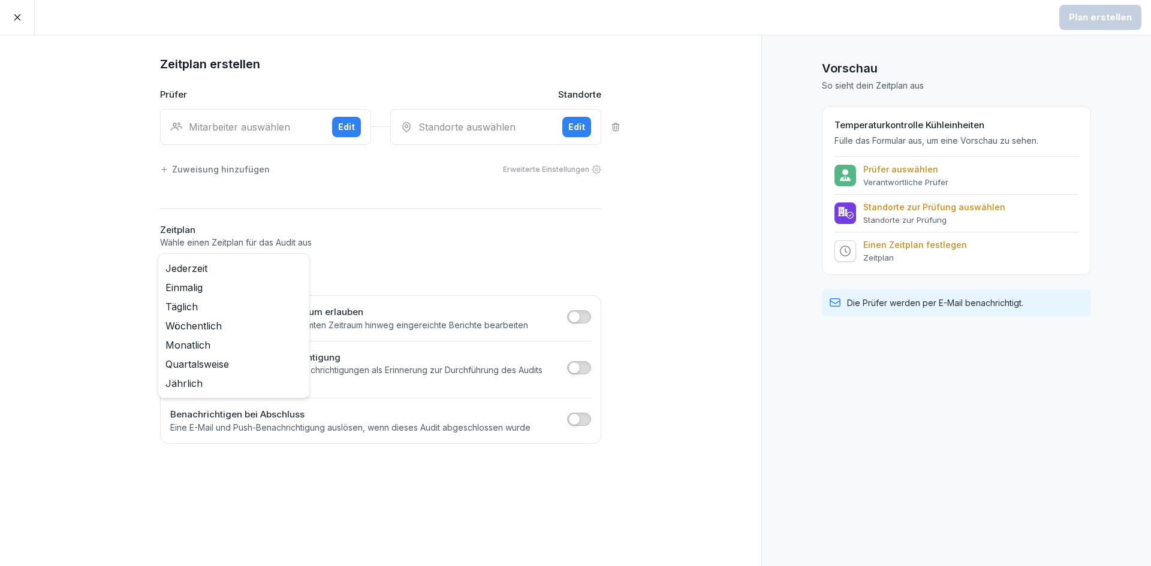
click at [245, 265] on body "Plan erstellen Zeitplan erstellen Prüfer Standorte Mitarbeiter auswählen Edit S…" at bounding box center [575, 283] width 1151 height 566
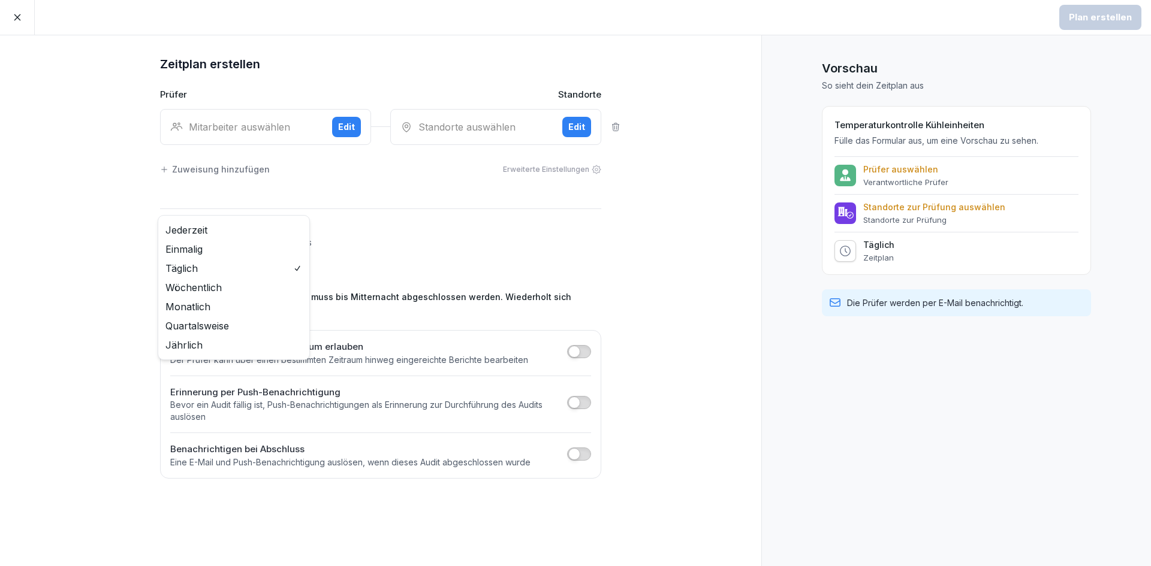
click at [251, 268] on body "Plan erstellen Zeitplan erstellen Prüfer Standorte Mitarbeiter auswählen Edit S…" at bounding box center [575, 283] width 1151 height 566
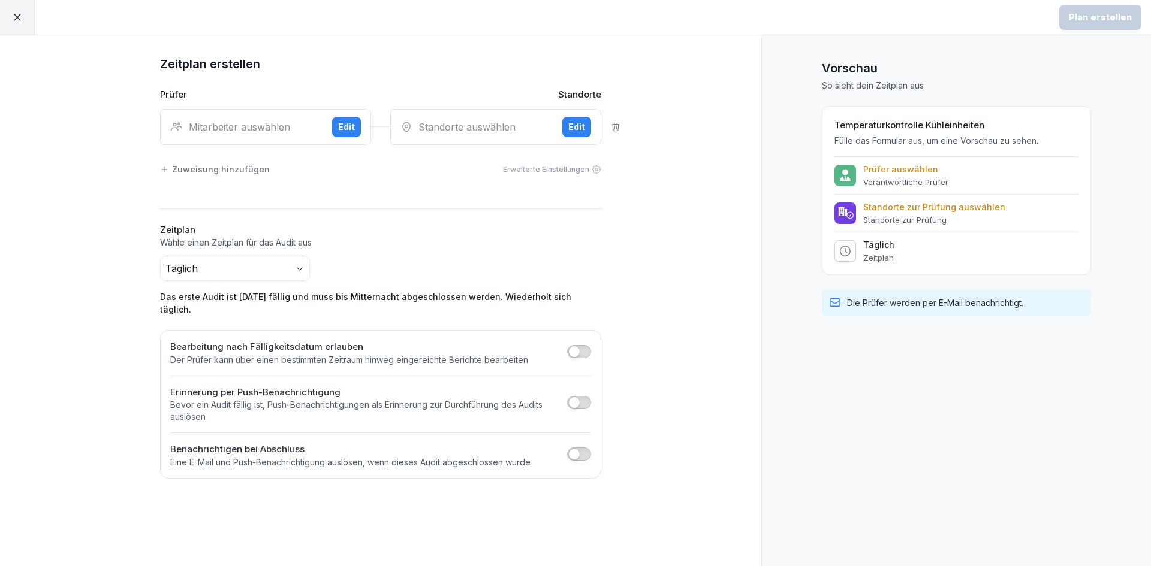
click at [527, 263] on html "Plan erstellen Zeitplan erstellen Prüfer Standorte Mitarbeiter auswählen Edit S…" at bounding box center [575, 283] width 1151 height 566
click at [586, 345] on button "button" at bounding box center [579, 351] width 24 height 13
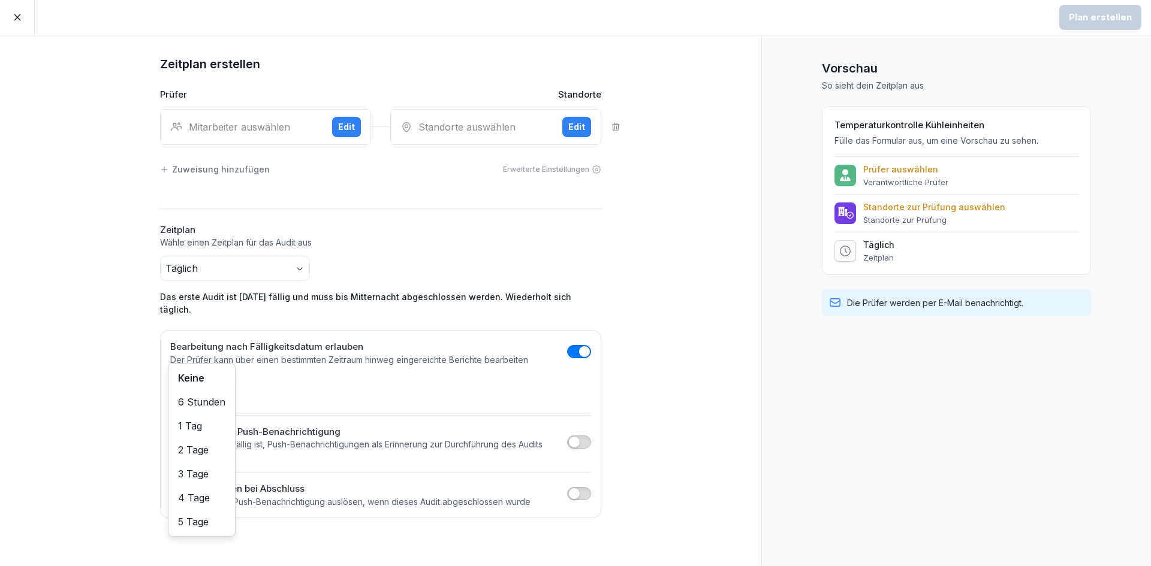
click at [210, 385] on body "Plan erstellen Zeitplan erstellen Prüfer Standorte Mitarbeiter auswählen Edit S…" at bounding box center [575, 283] width 1151 height 566
click at [336, 376] on div "Keine" at bounding box center [380, 391] width 421 height 30
click at [572, 345] on button "button" at bounding box center [579, 351] width 24 height 13
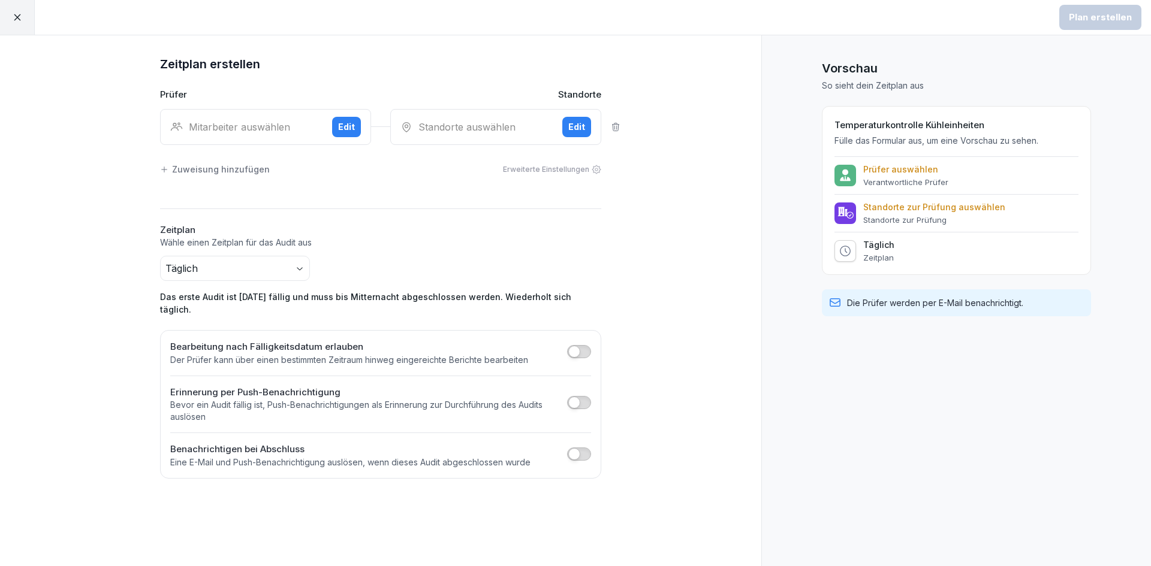
click at [446, 493] on div "Zeitplan erstellen Prüfer Standorte Mitarbeiter auswählen Edit Standorte auswäh…" at bounding box center [380, 300] width 761 height 531
click at [286, 262] on body "Plan erstellen Zeitplan erstellen Prüfer Standorte Mitarbeiter auswählen Edit S…" at bounding box center [575, 283] width 1151 height 566
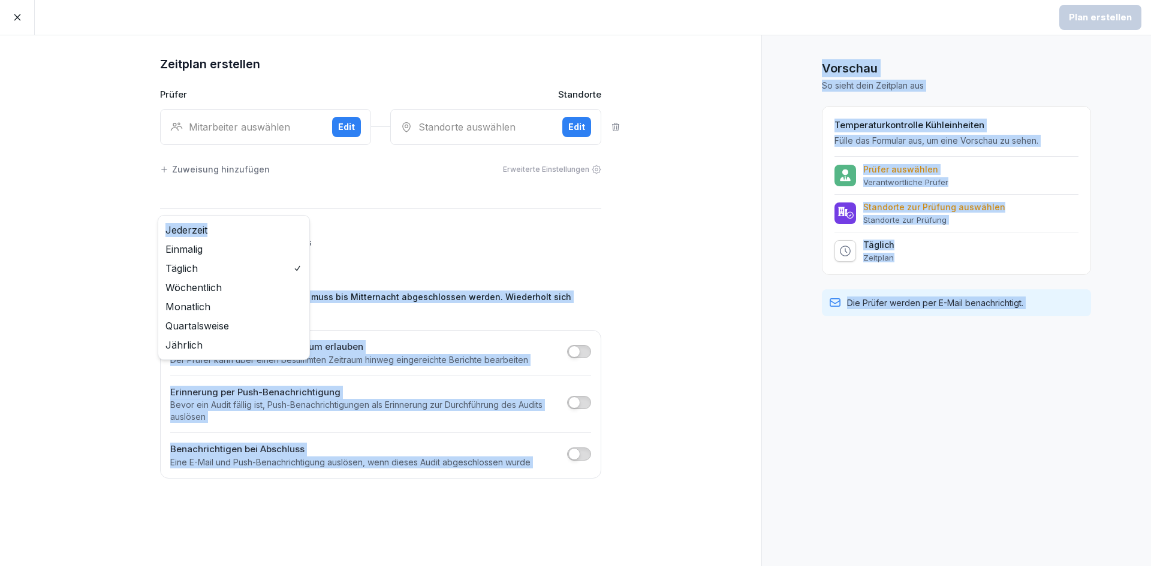
drag, startPoint x: 273, startPoint y: 223, endPoint x: 497, endPoint y: 243, distance: 225.0
click at [497, 243] on html "Plan erstellen Zeitplan erstellen Prüfer Standorte Mitarbeiter auswählen Edit S…" at bounding box center [575, 283] width 1151 height 566
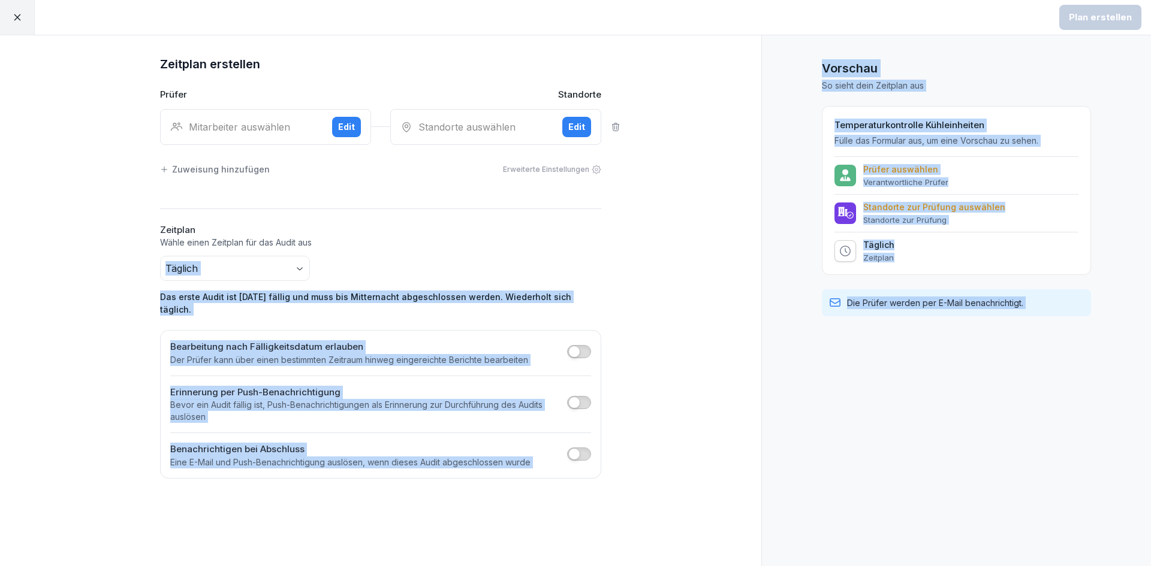
click at [497, 243] on html "Plan erstellen Zeitplan erstellen Prüfer Standorte Mitarbeiter auswählen Edit S…" at bounding box center [575, 283] width 1151 height 566
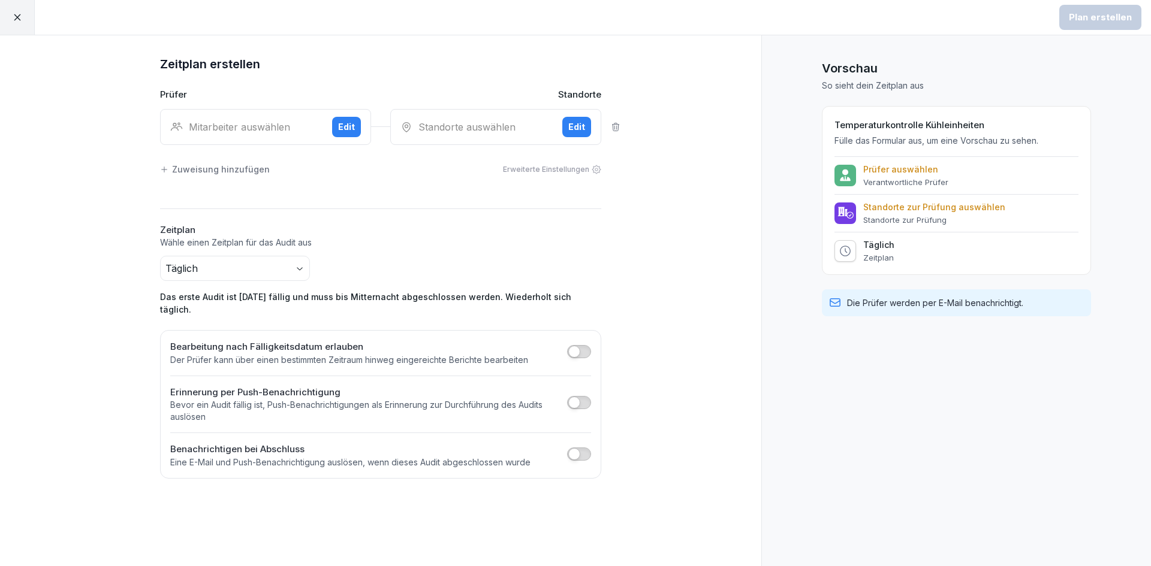
click at [28, 23] on div at bounding box center [17, 17] width 35 height 35
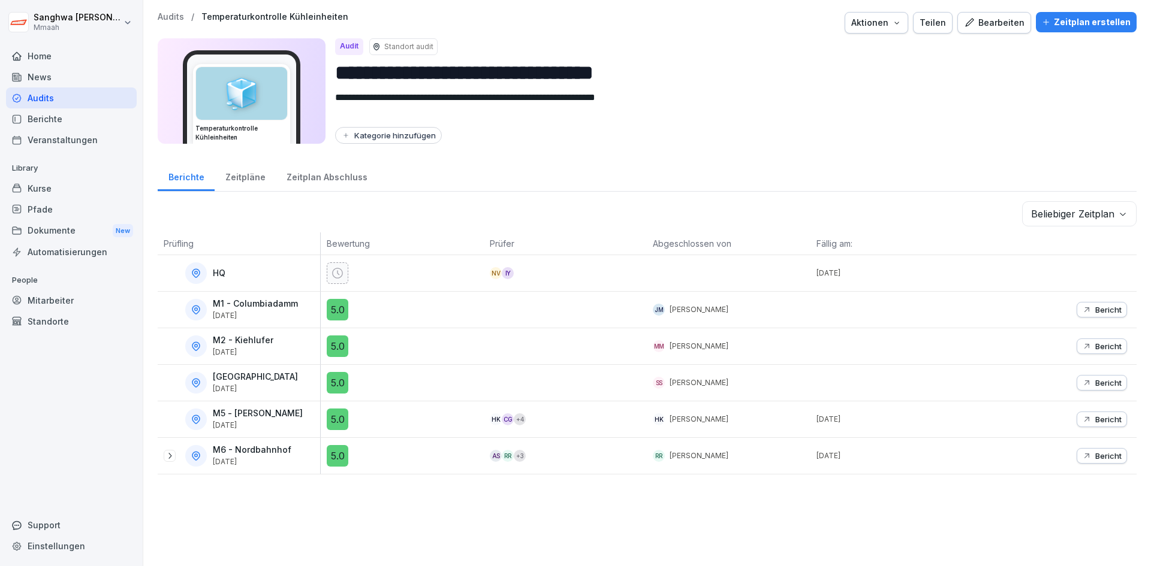
click at [245, 181] on div "Zeitpläne" at bounding box center [245, 176] width 61 height 31
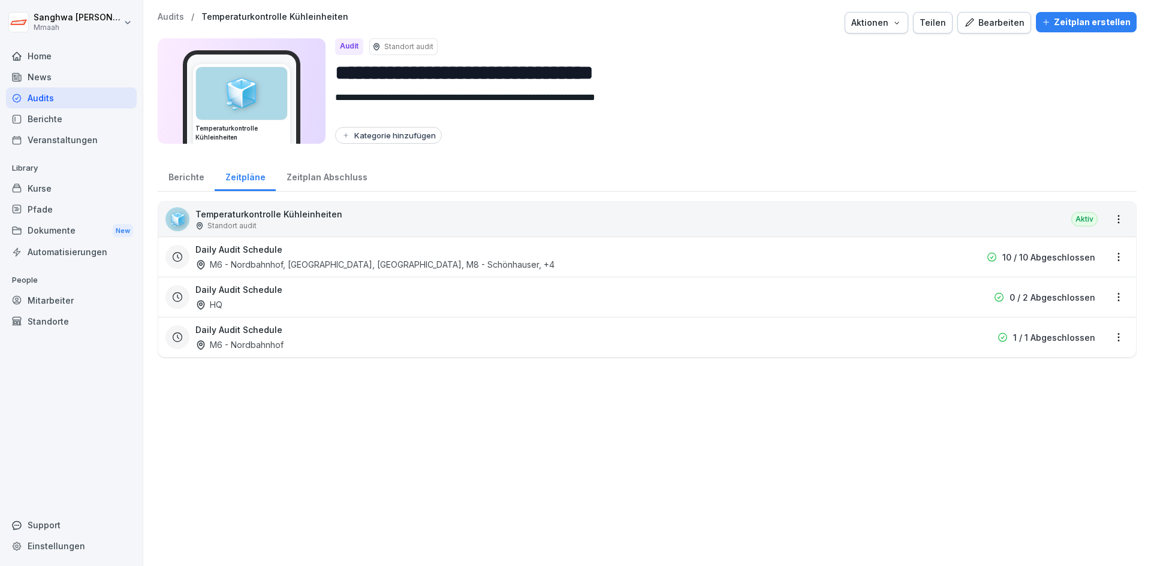
click at [812, 258] on div "Daily Audit Schedule M6 - Nordbahnhof, M4 - Wiener Straße, M5 - Simon-Dach, M8 …" at bounding box center [570, 257] width 750 height 28
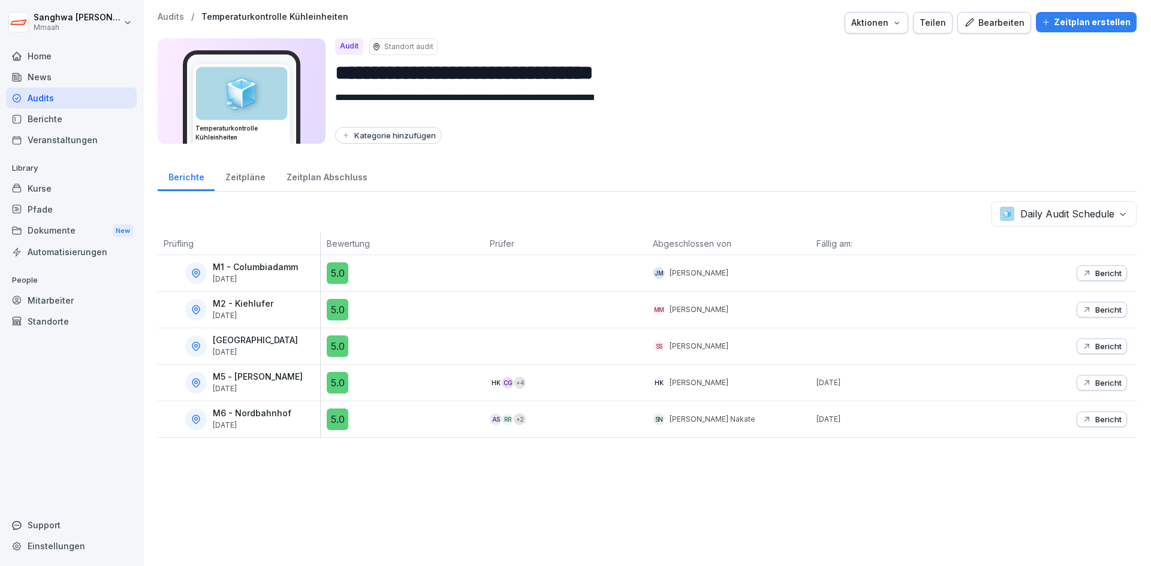
click at [192, 186] on div "Berichte" at bounding box center [186, 176] width 57 height 31
click at [200, 182] on div "Berichte" at bounding box center [186, 176] width 57 height 31
click at [257, 171] on div "Zeitpläne" at bounding box center [245, 176] width 61 height 31
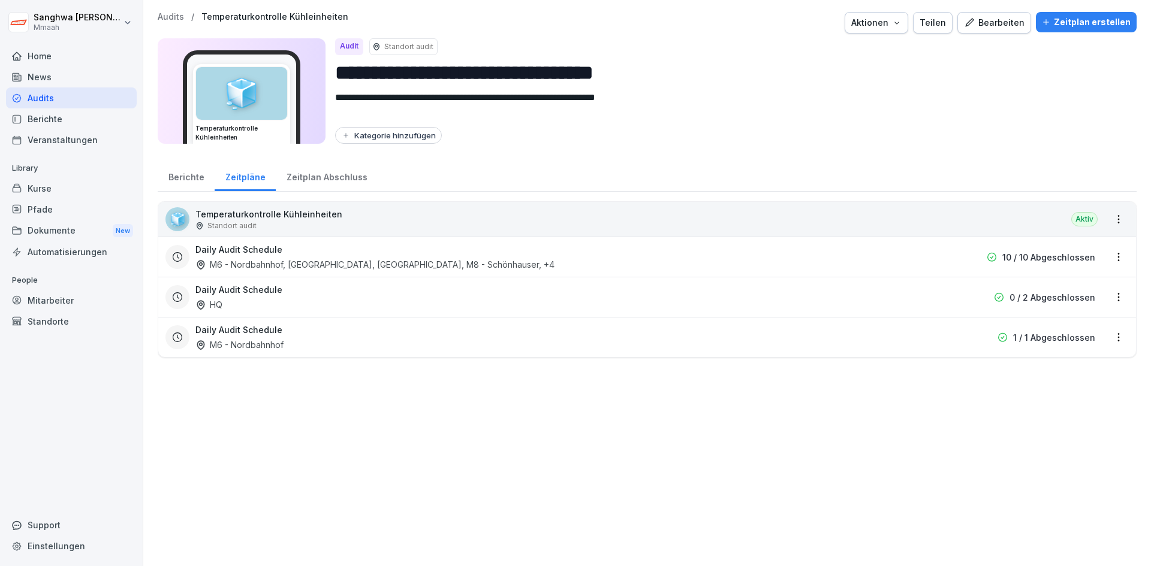
click at [259, 300] on div "Daily Audit Schedule HQ" at bounding box center [570, 297] width 750 height 28
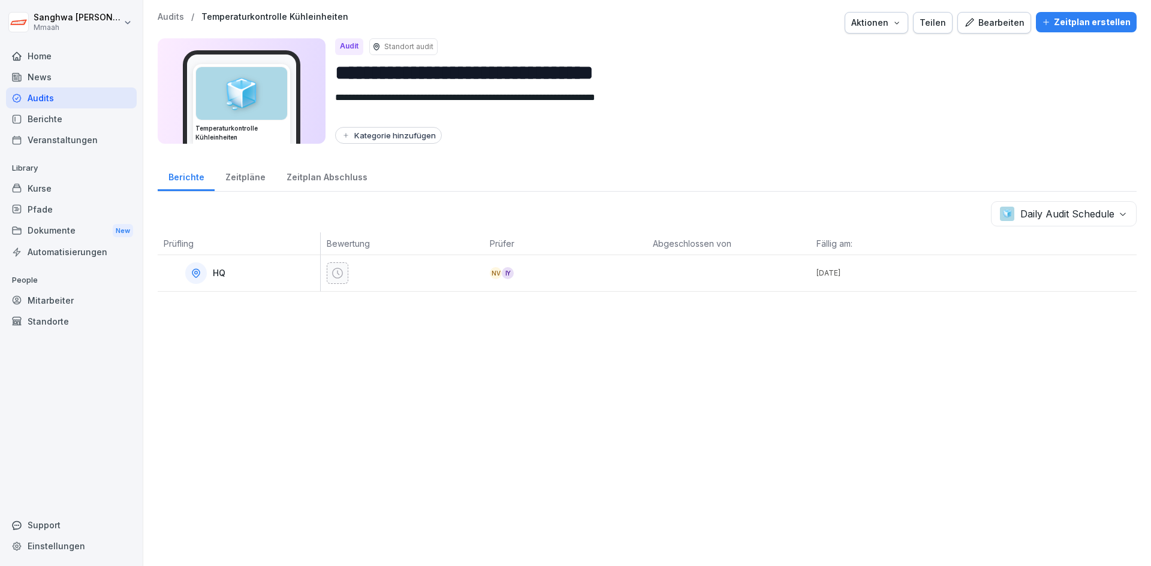
click at [744, 412] on div "**********" at bounding box center [646, 283] width 1007 height 566
click at [1106, 221] on body "**********" at bounding box center [575, 283] width 1151 height 566
click at [1055, 364] on html "**********" at bounding box center [575, 283] width 1151 height 566
click at [324, 171] on div "Zeitplan Abschluss" at bounding box center [327, 176] width 102 height 31
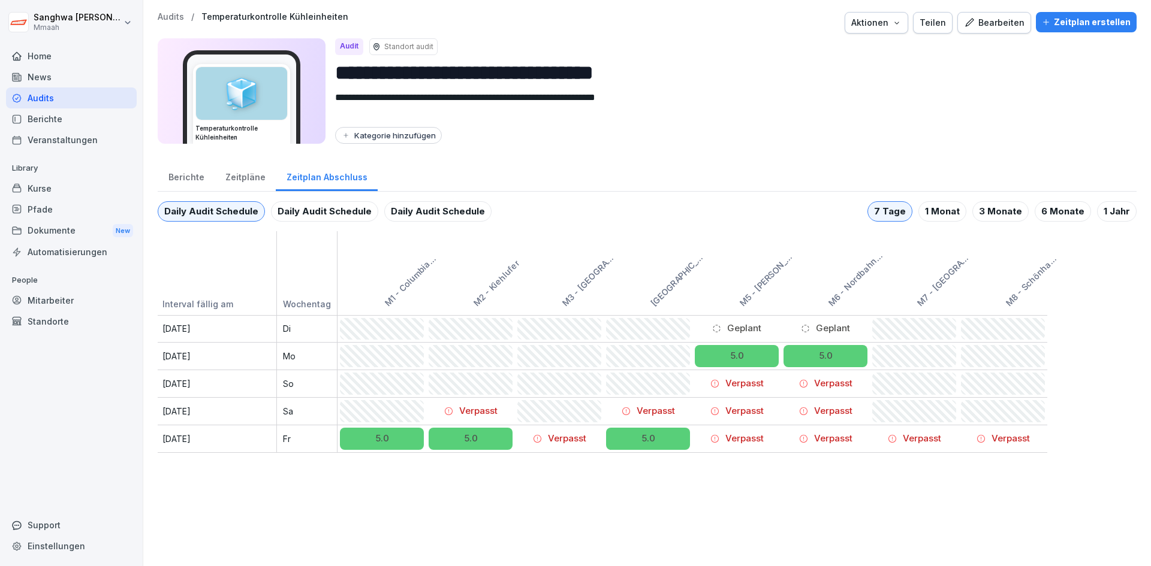
click at [346, 217] on div "Daily Audit Schedule" at bounding box center [324, 211] width 107 height 20
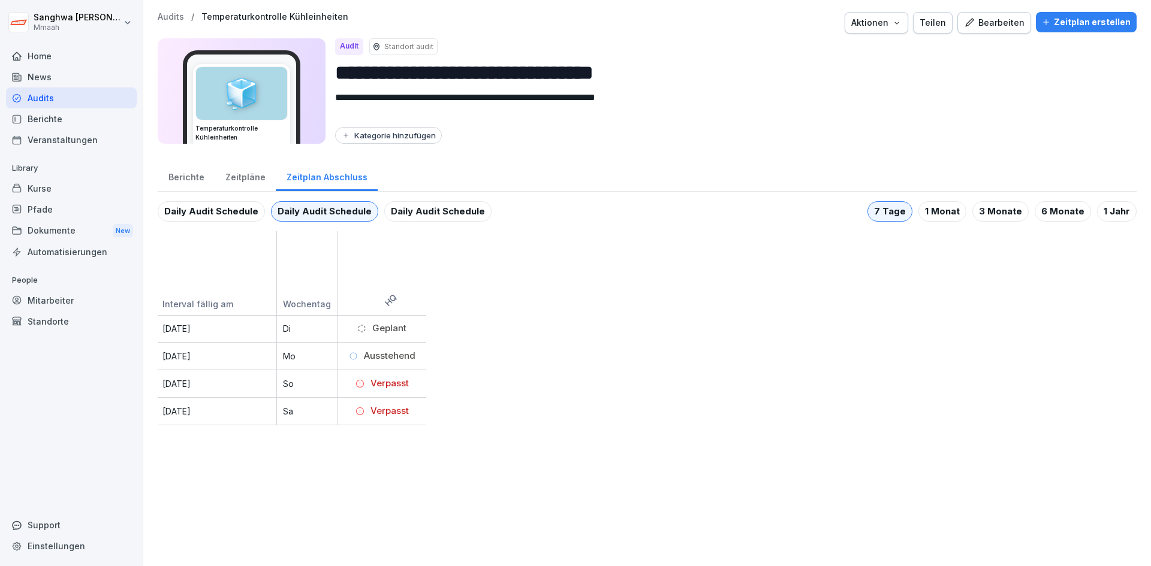
click at [431, 209] on div "Daily Audit Schedule" at bounding box center [437, 211] width 107 height 20
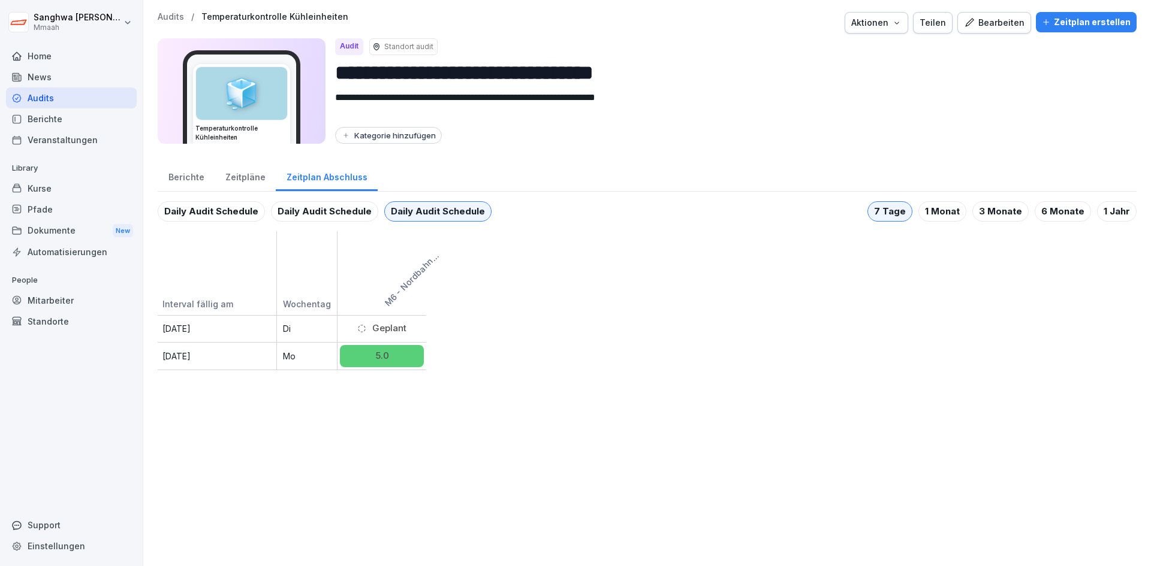
click at [301, 206] on div "Daily Audit Schedule" at bounding box center [324, 211] width 107 height 20
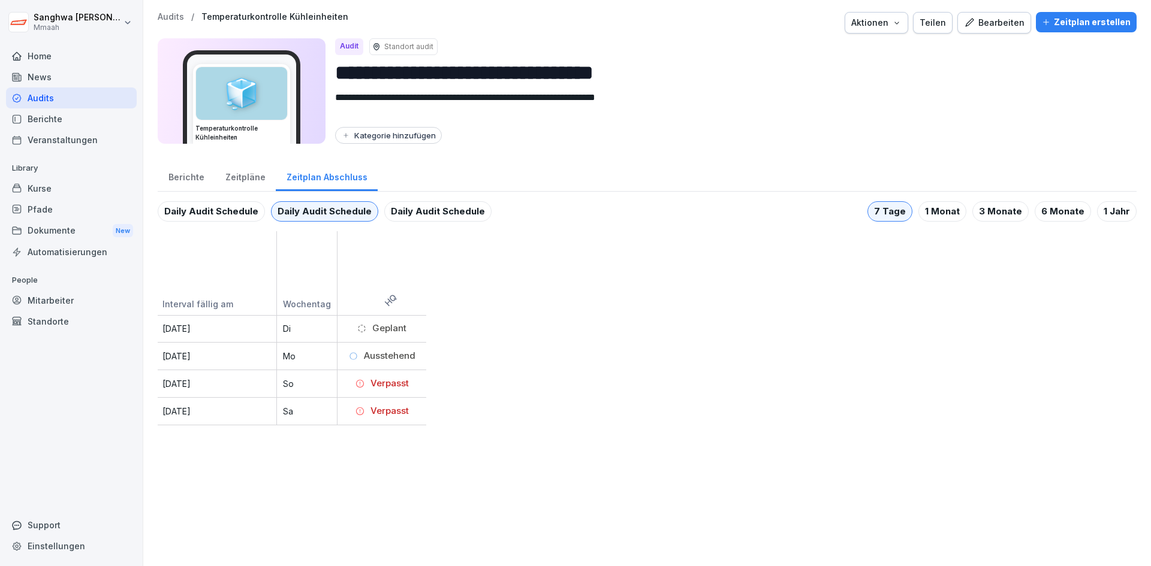
click at [49, 300] on div "Mitarbeiter" at bounding box center [71, 300] width 131 height 21
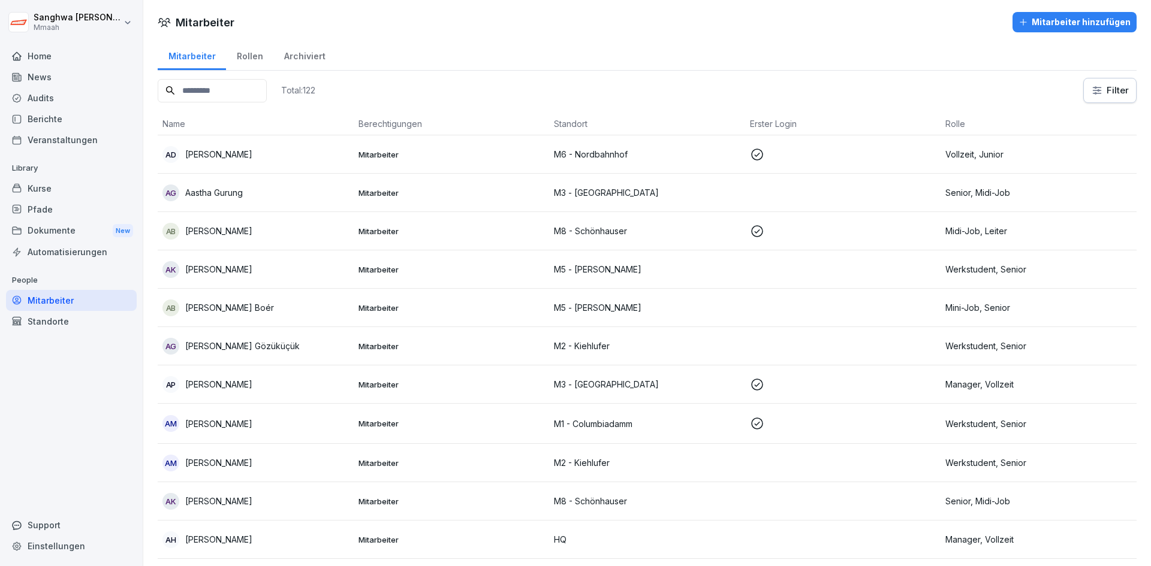
click at [251, 47] on div "Rollen" at bounding box center [249, 55] width 47 height 31
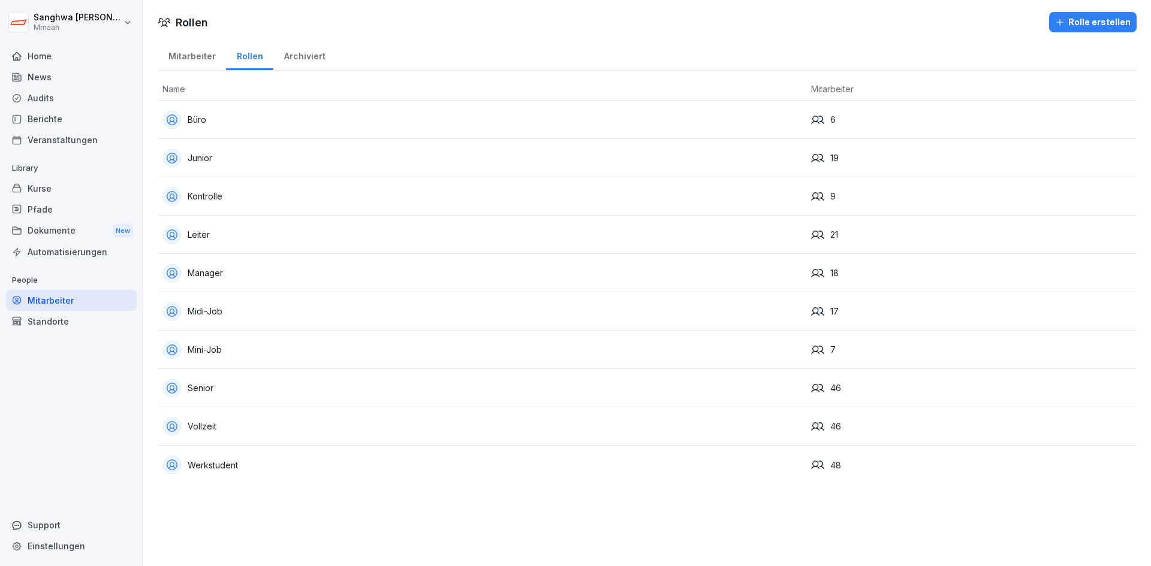
click at [291, 62] on div "Archiviert" at bounding box center [304, 55] width 62 height 31
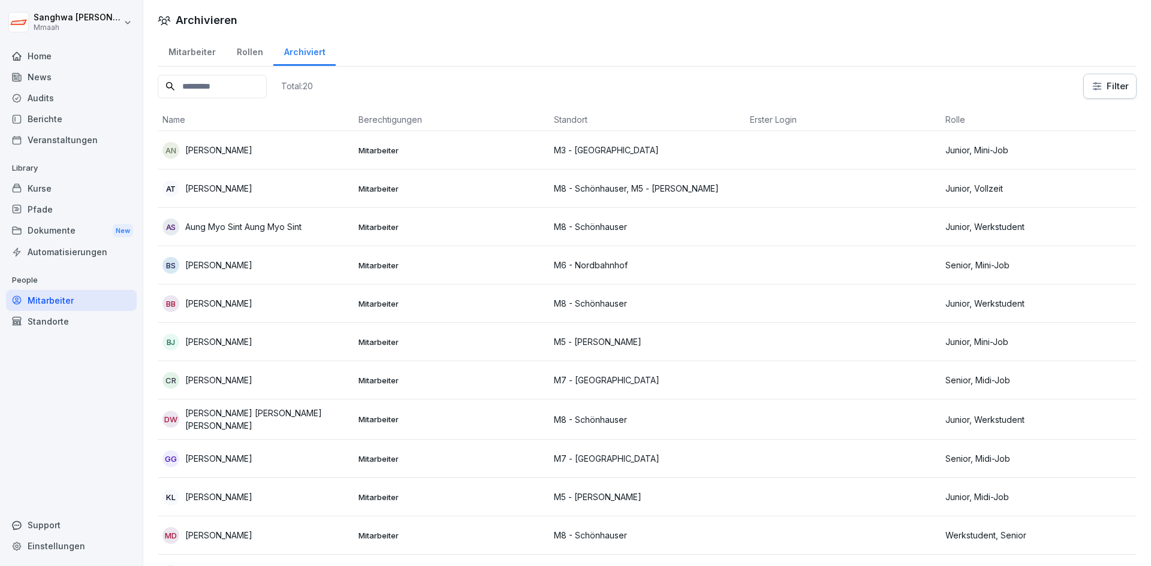
click at [194, 59] on div "Mitarbeiter" at bounding box center [192, 50] width 68 height 31
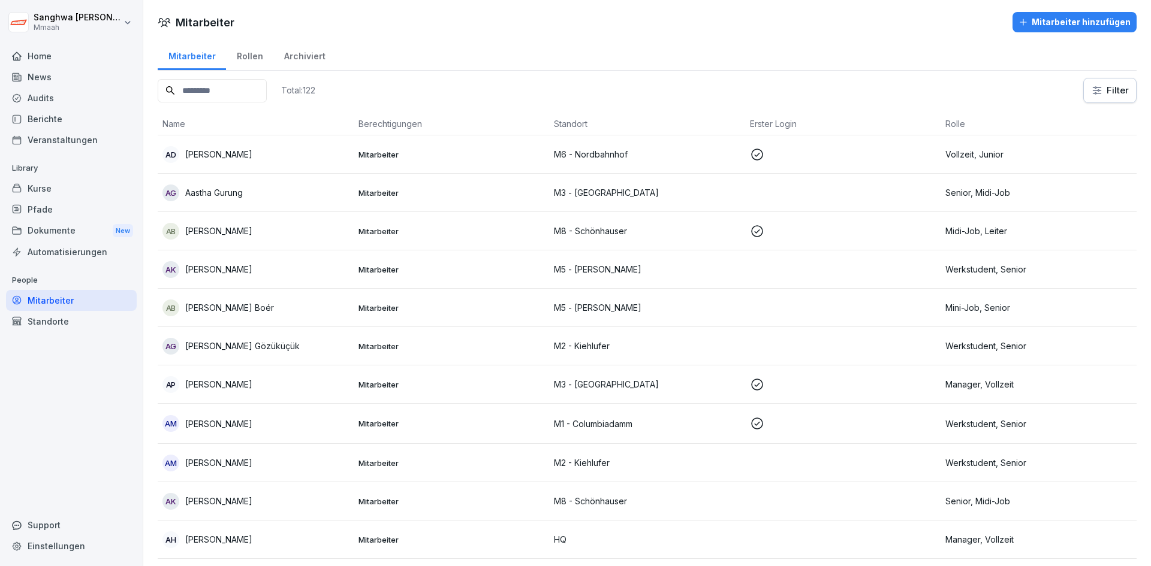
click at [267, 86] on input at bounding box center [212, 90] width 109 height 23
click at [264, 92] on input at bounding box center [212, 90] width 109 height 23
click at [264, 93] on input at bounding box center [212, 90] width 109 height 23
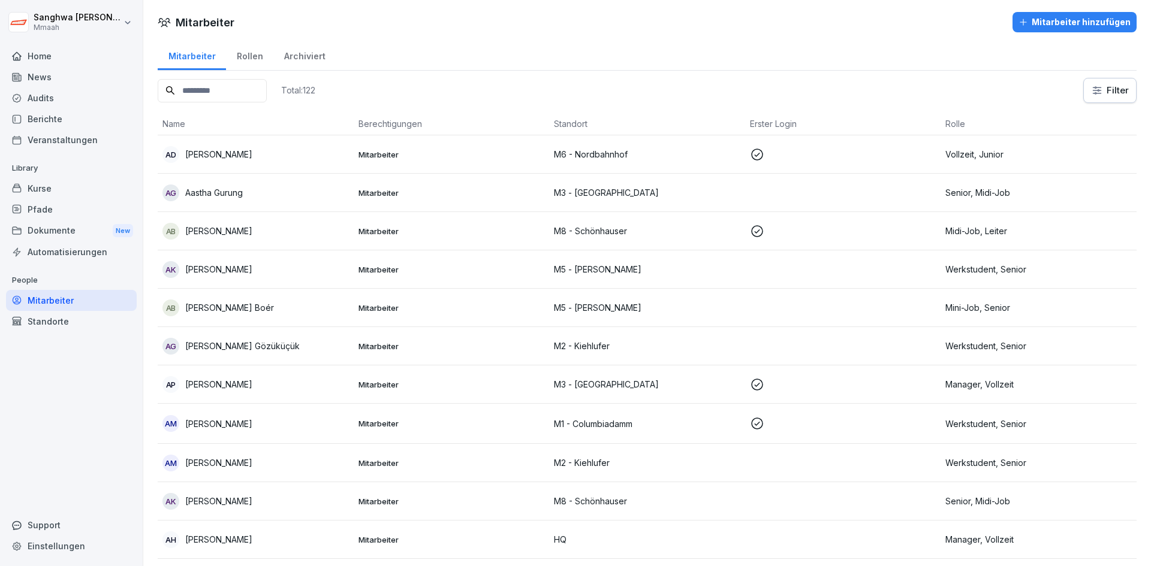
click at [1120, 100] on html "Sanghwa Lee Mmaah Home News Audits Berichte Veranstaltungen Library Kurse Pfade…" at bounding box center [575, 283] width 1151 height 566
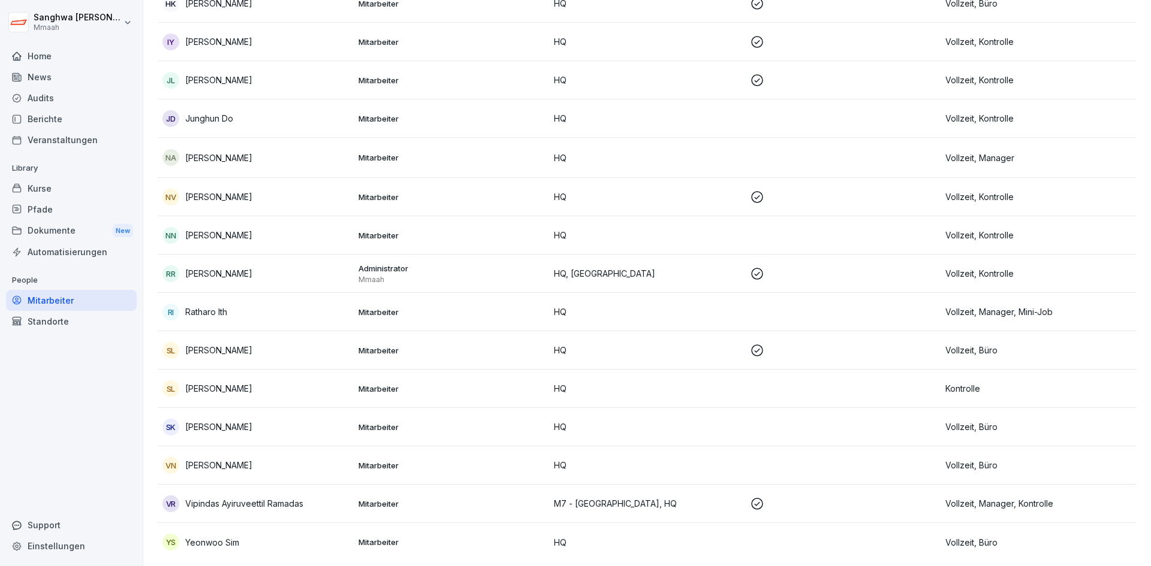
scroll to position [280, 0]
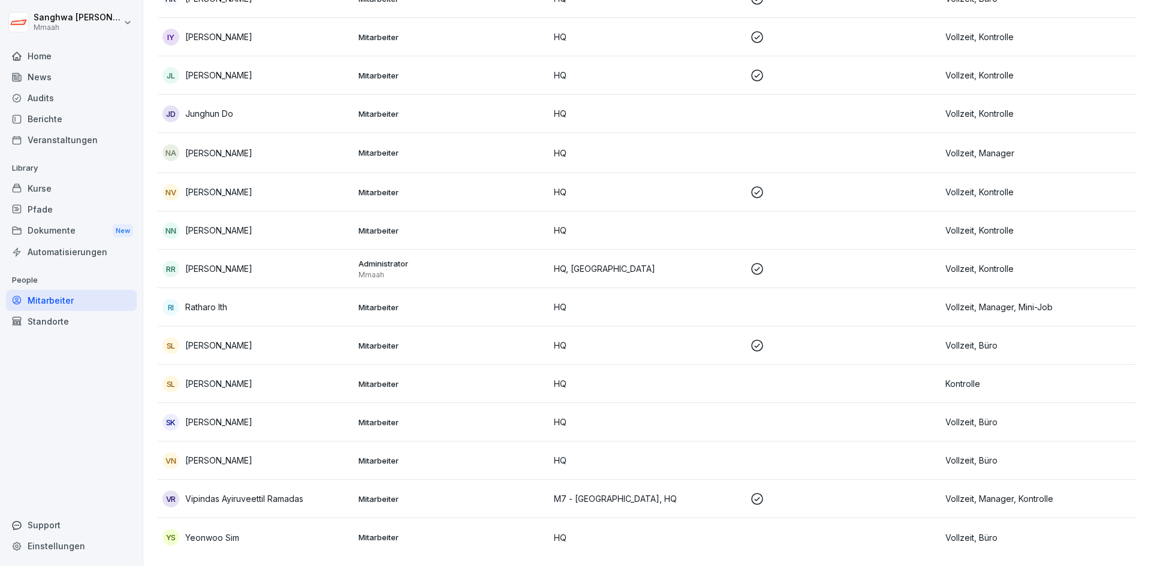
click at [208, 339] on p "Sang Hwa Lee" at bounding box center [218, 345] width 67 height 13
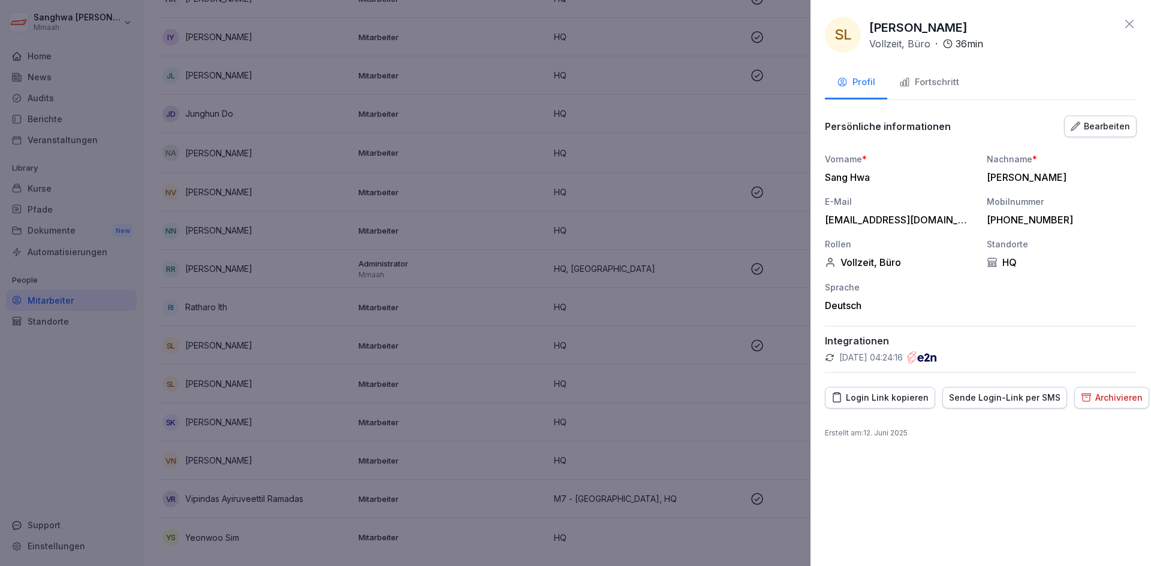
click at [927, 75] on button "Fortschritt" at bounding box center [929, 83] width 84 height 32
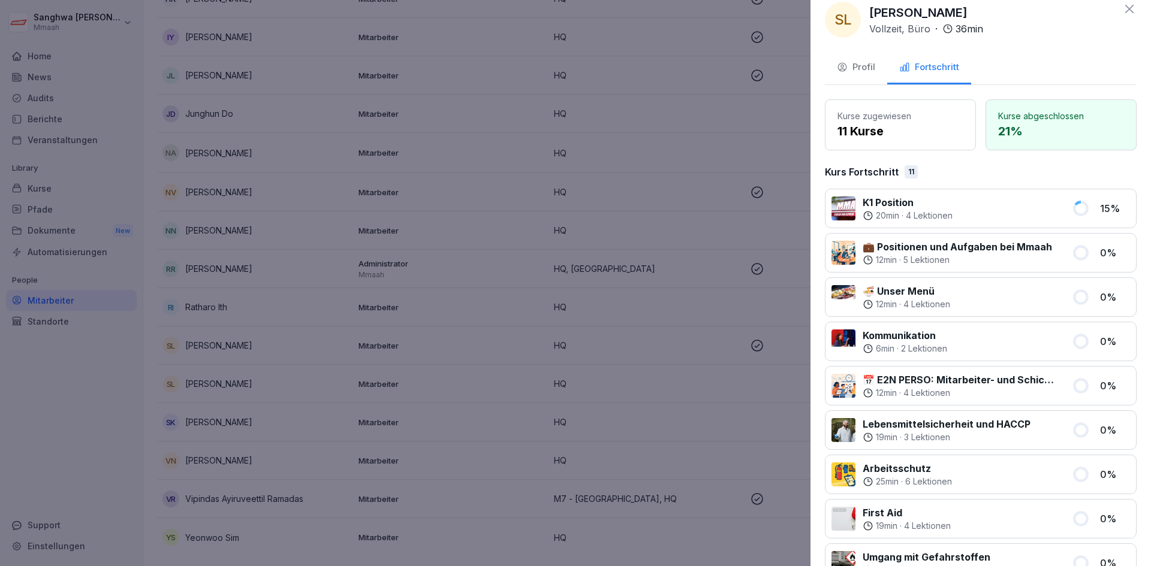
scroll to position [0, 0]
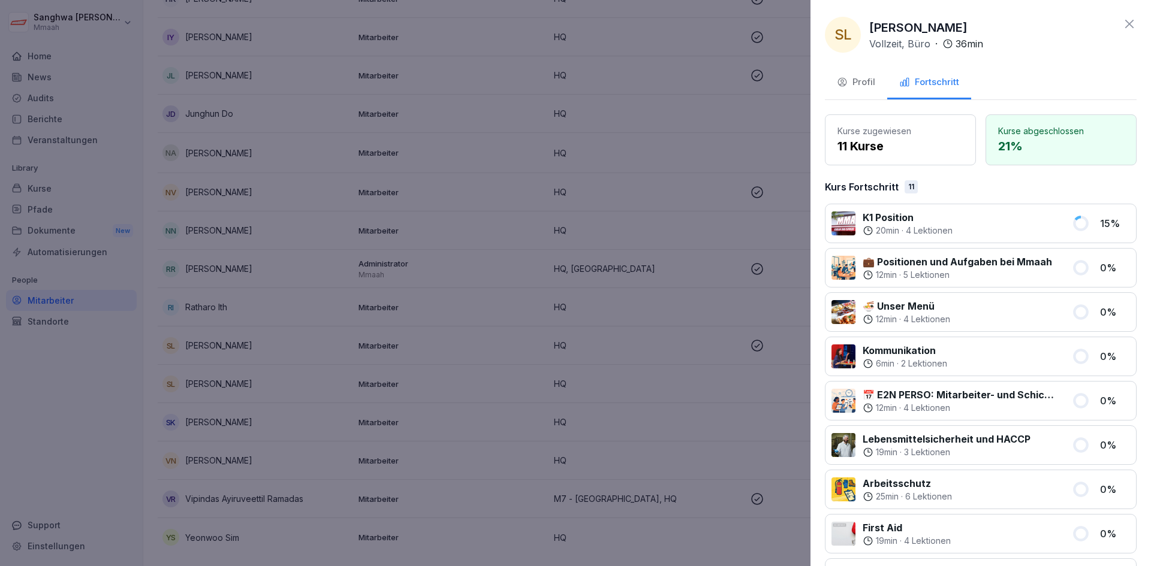
click at [1122, 29] on icon at bounding box center [1129, 24] width 14 height 14
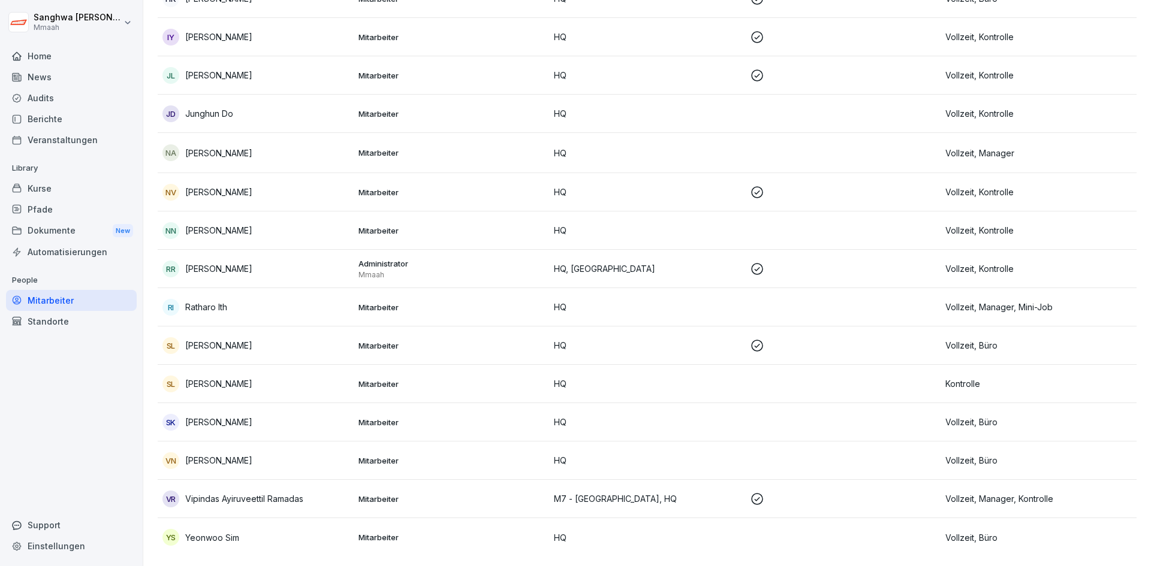
click at [54, 114] on div "Berichte" at bounding box center [71, 118] width 131 height 21
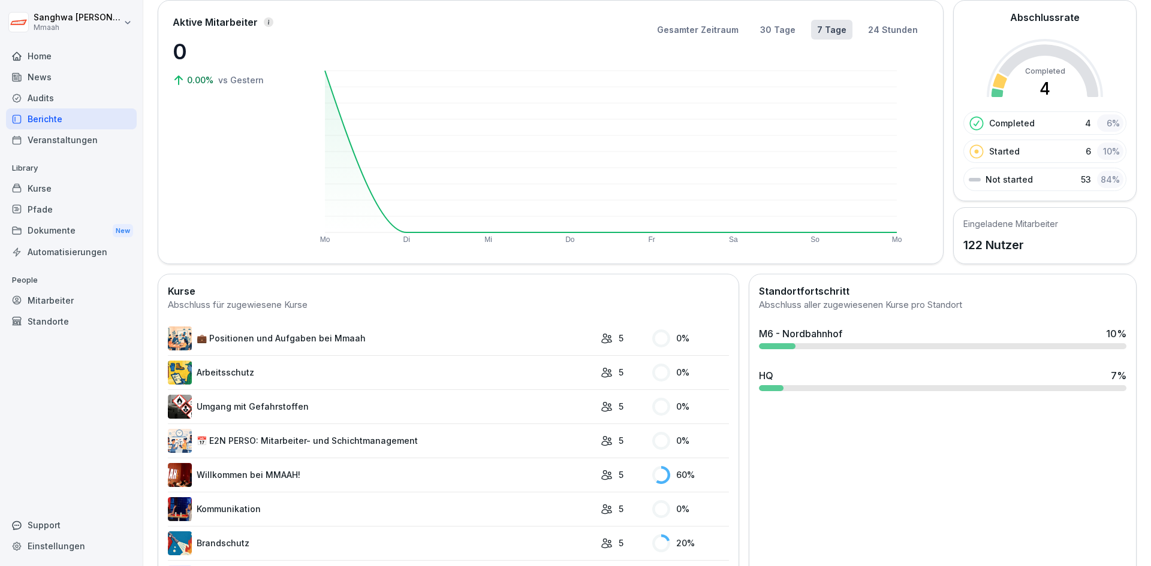
click at [54, 104] on div "Audits" at bounding box center [71, 97] width 131 height 21
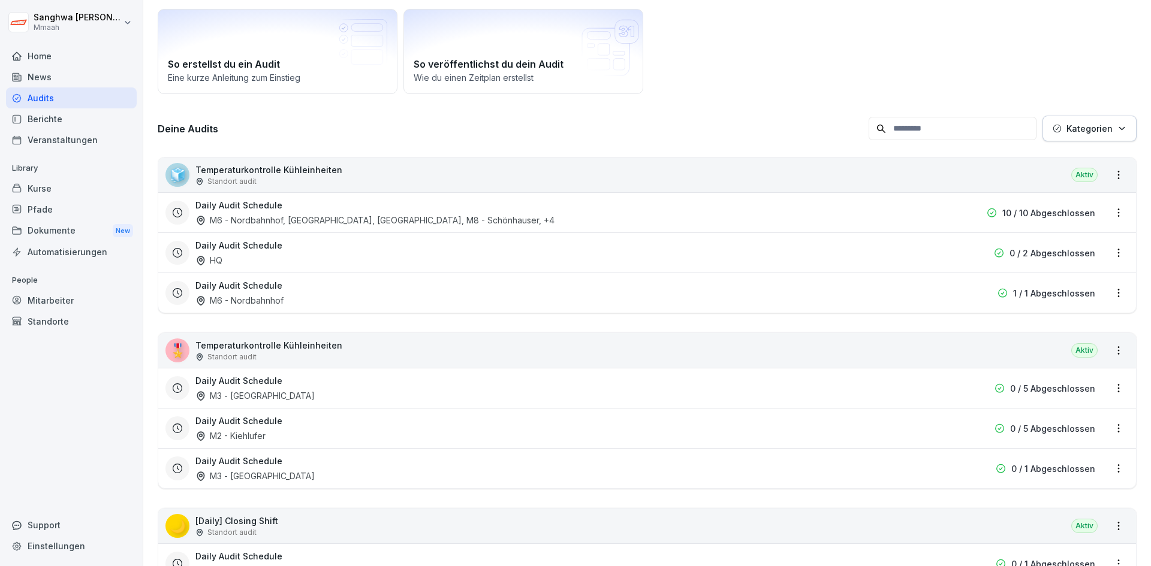
scroll to position [12, 0]
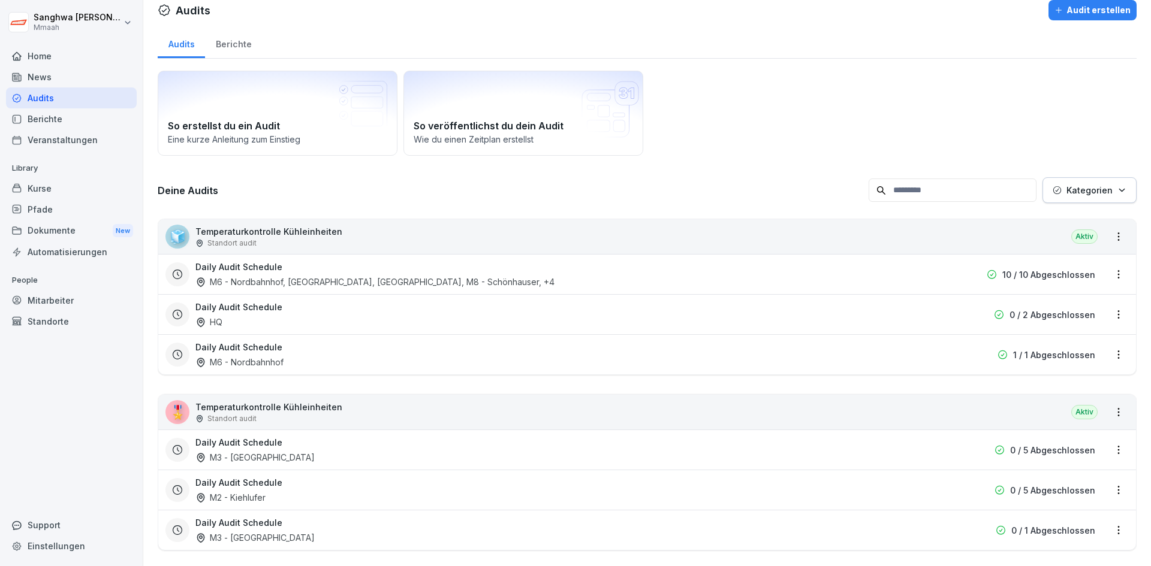
click at [532, 333] on div "Daily Audit Schedule HQ 0 / 2 Abgeschlossen" at bounding box center [646, 314] width 977 height 40
click at [1109, 235] on html "Sanghwa Lee Mmaah Home News Audits Berichte Veranstaltungen Library Kurse Pfade…" at bounding box center [575, 283] width 1151 height 566
click at [853, 246] on html "Sanghwa Lee Mmaah Home News Audits Berichte Veranstaltungen Library Kurse Pfade…" at bounding box center [575, 283] width 1151 height 566
click at [232, 307] on h3 "Daily Audit Schedule" at bounding box center [238, 307] width 87 height 13
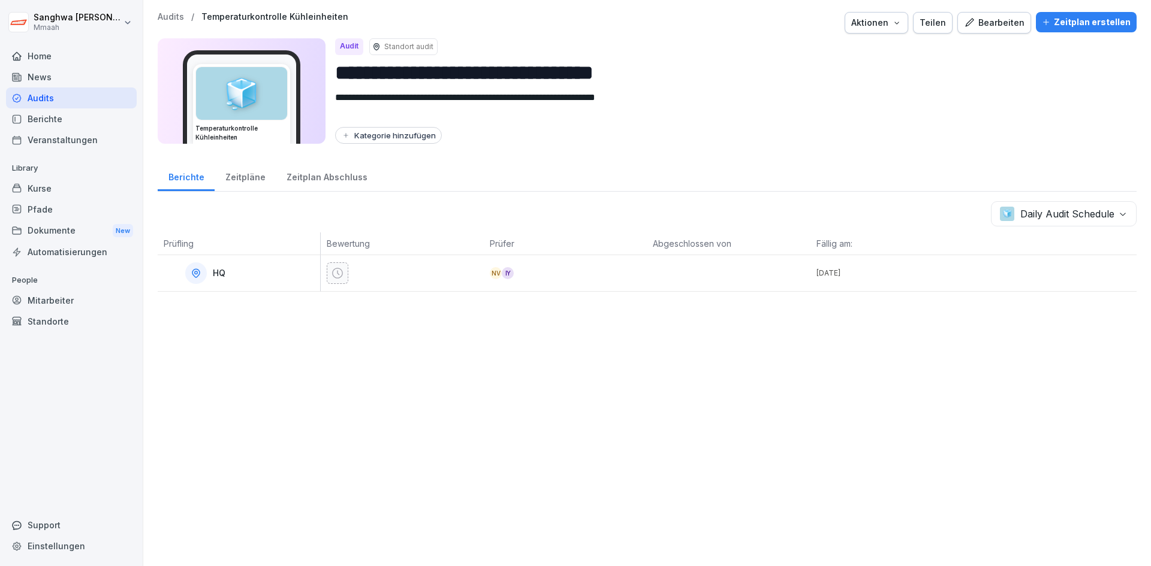
click at [411, 328] on div "**********" at bounding box center [646, 283] width 1007 height 566
click at [995, 30] on button "Bearbeiten" at bounding box center [994, 23] width 74 height 22
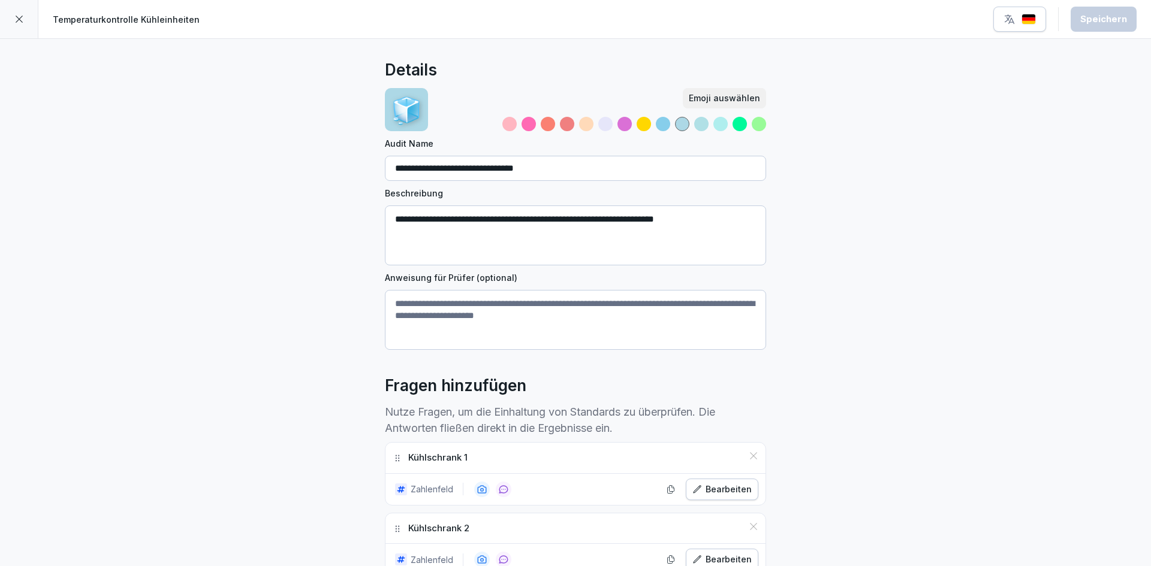
click at [12, 12] on div at bounding box center [19, 19] width 38 height 38
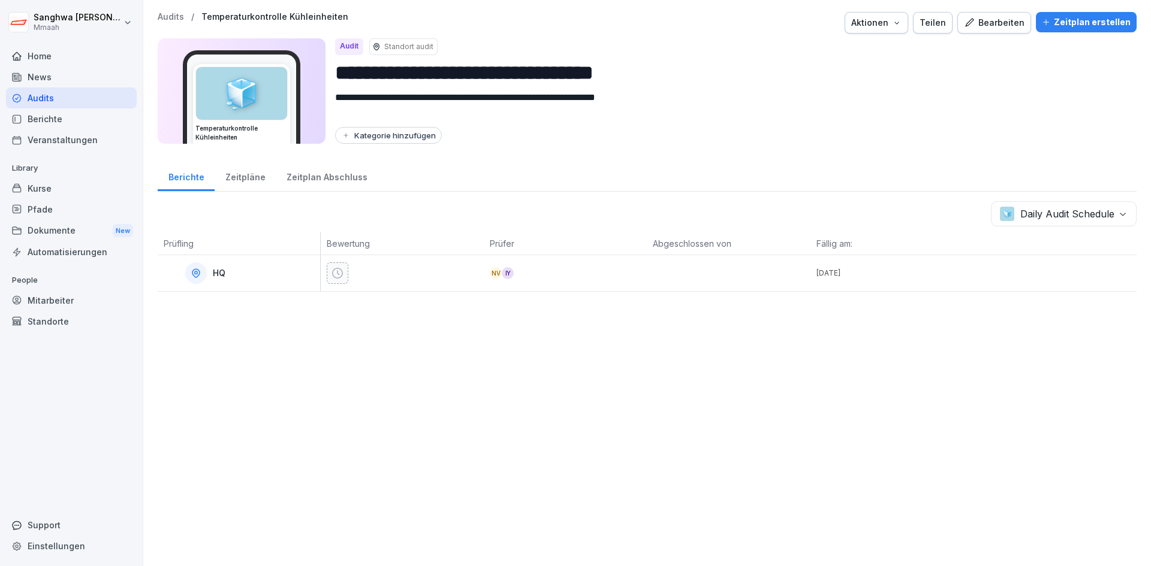
click at [496, 274] on div "NV" at bounding box center [496, 273] width 12 height 12
click at [505, 274] on div "IY" at bounding box center [508, 273] width 12 height 12
click at [623, 315] on div "**********" at bounding box center [646, 283] width 1007 height 566
click at [1078, 208] on body "**********" at bounding box center [575, 283] width 1151 height 566
click at [1054, 345] on html "**********" at bounding box center [575, 283] width 1151 height 566
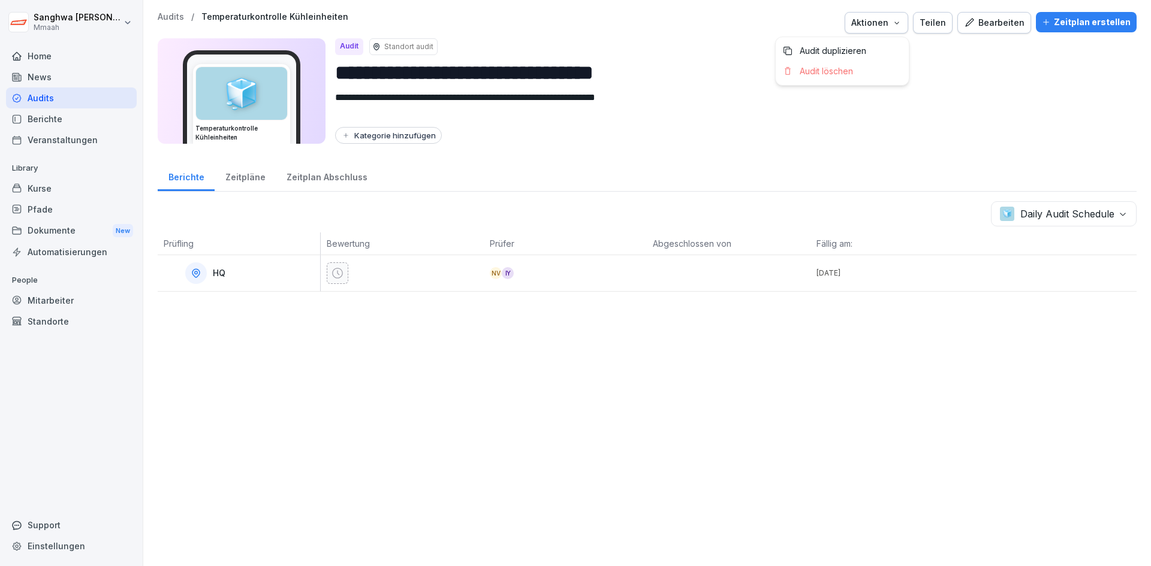
click at [906, 25] on button "Aktionen" at bounding box center [876, 23] width 64 height 22
click at [1006, 25] on div "Bearbeiten" at bounding box center [994, 22] width 61 height 13
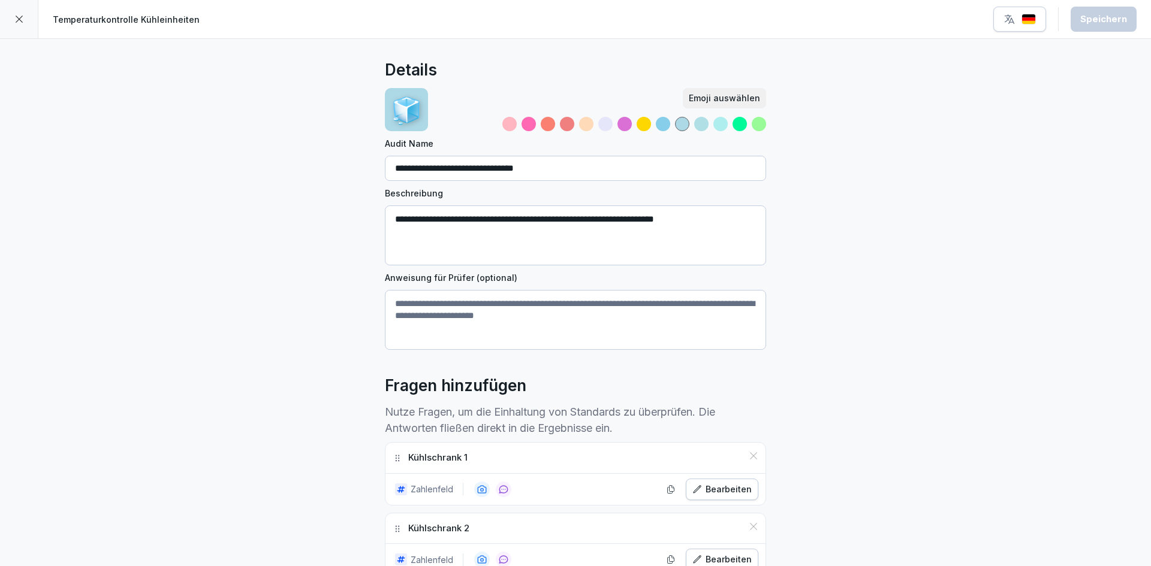
click at [16, 23] on icon at bounding box center [19, 19] width 10 height 10
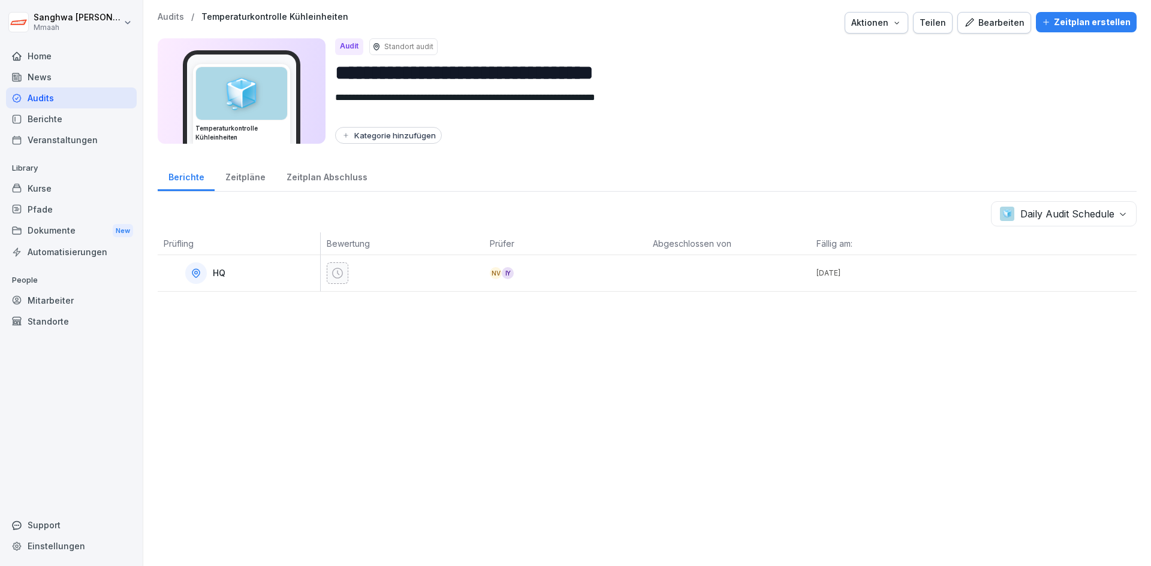
click at [343, 271] on div at bounding box center [338, 273] width 22 height 22
click at [714, 271] on div at bounding box center [728, 273] width 163 height 36
click at [973, 273] on div at bounding box center [1054, 273] width 163 height 36
click at [856, 284] on div "15. Sept. 2025" at bounding box center [891, 273] width 163 height 36
click at [856, 281] on div "15. Sept. 2025" at bounding box center [891, 273] width 163 height 36
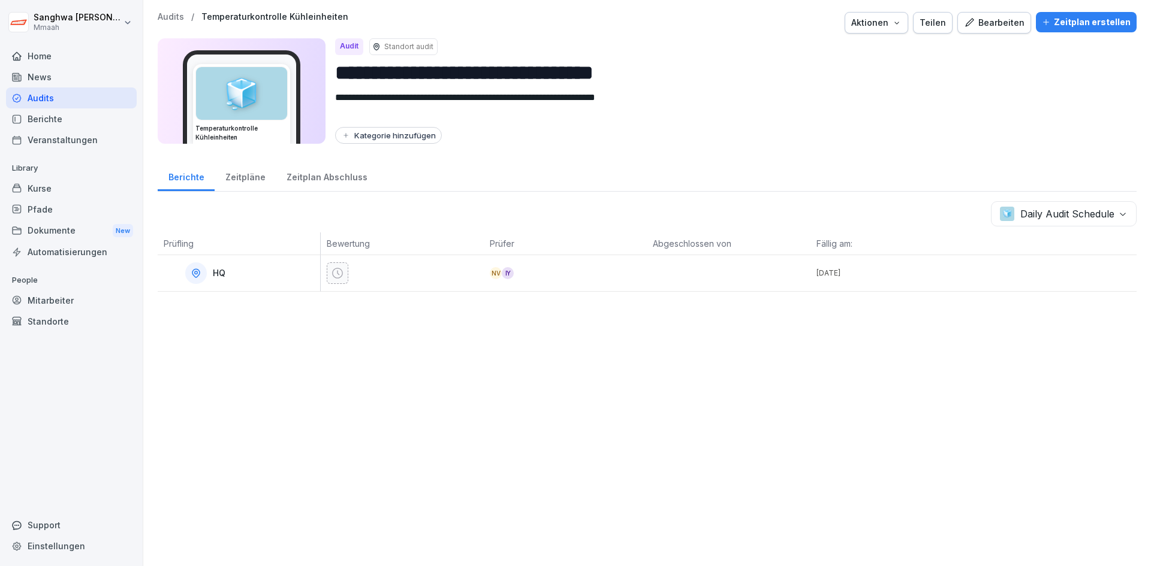
click at [412, 281] on div at bounding box center [405, 273] width 157 height 22
drag, startPoint x: 412, startPoint y: 281, endPoint x: 276, endPoint y: 277, distance: 135.5
click at [276, 277] on div "HQ" at bounding box center [242, 273] width 156 height 22
click at [623, 376] on div "**********" at bounding box center [646, 283] width 1007 height 566
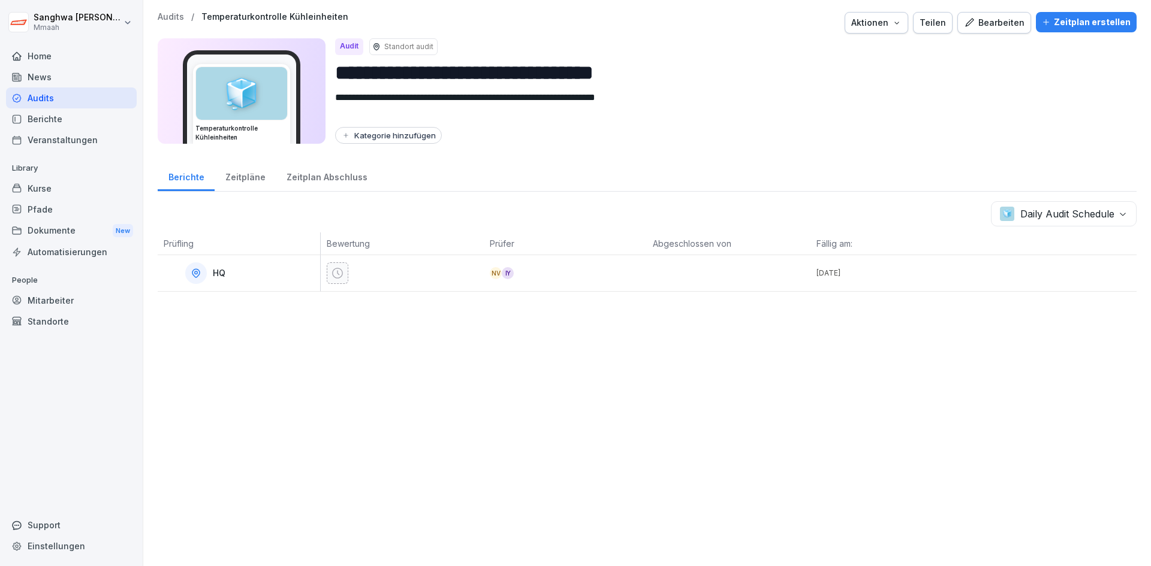
click at [978, 25] on div "Bearbeiten" at bounding box center [994, 22] width 61 height 13
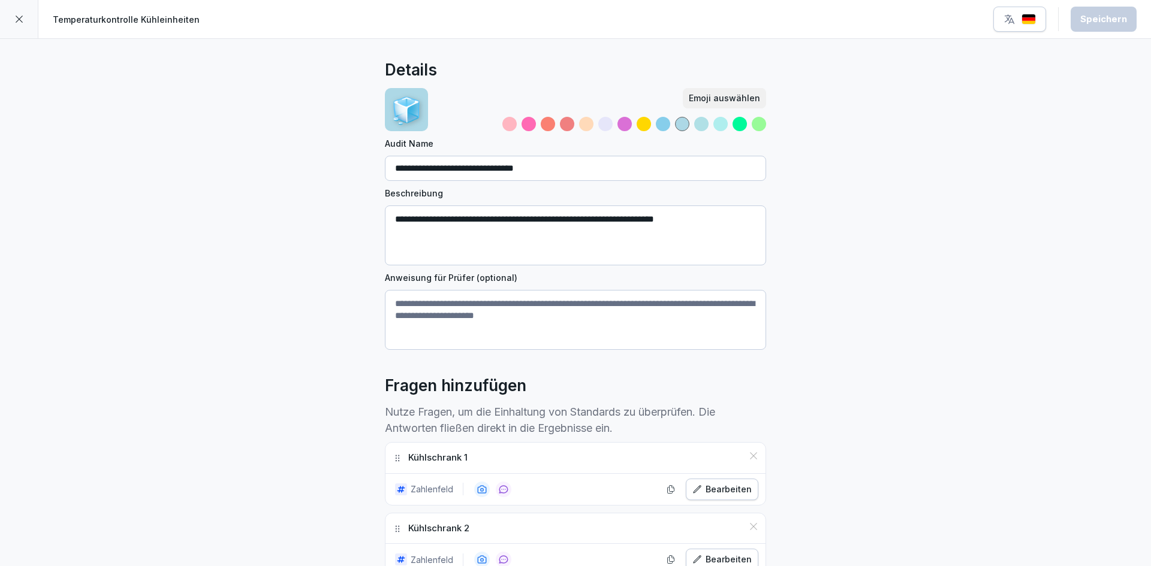
click at [742, 95] on div "Emoji auswählen" at bounding box center [724, 98] width 71 height 13
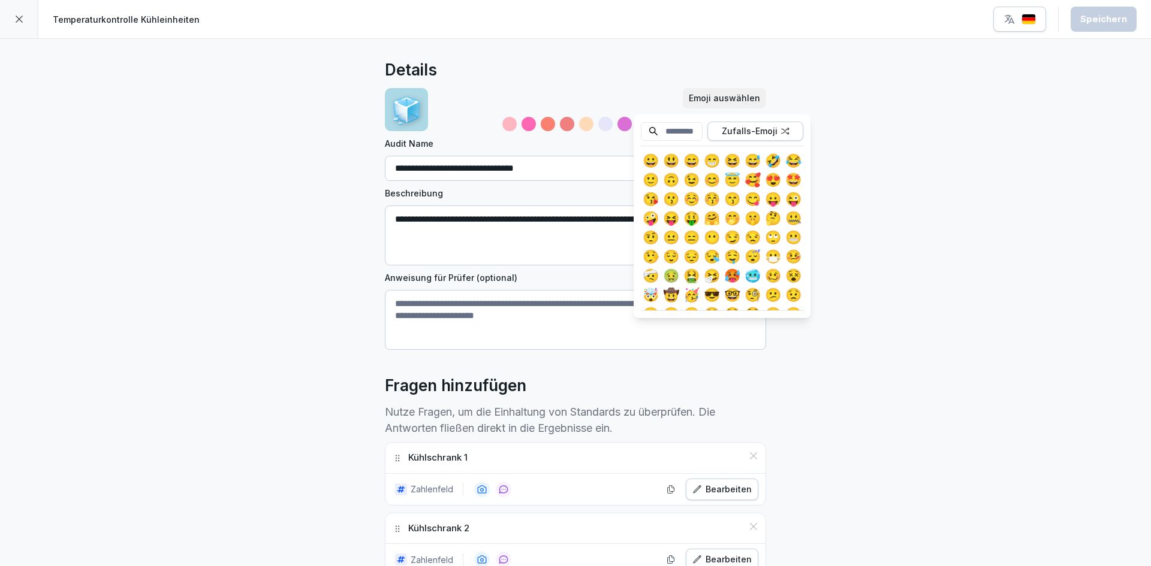
click at [742, 95] on div "Emoji auswählen" at bounding box center [724, 98] width 71 height 13
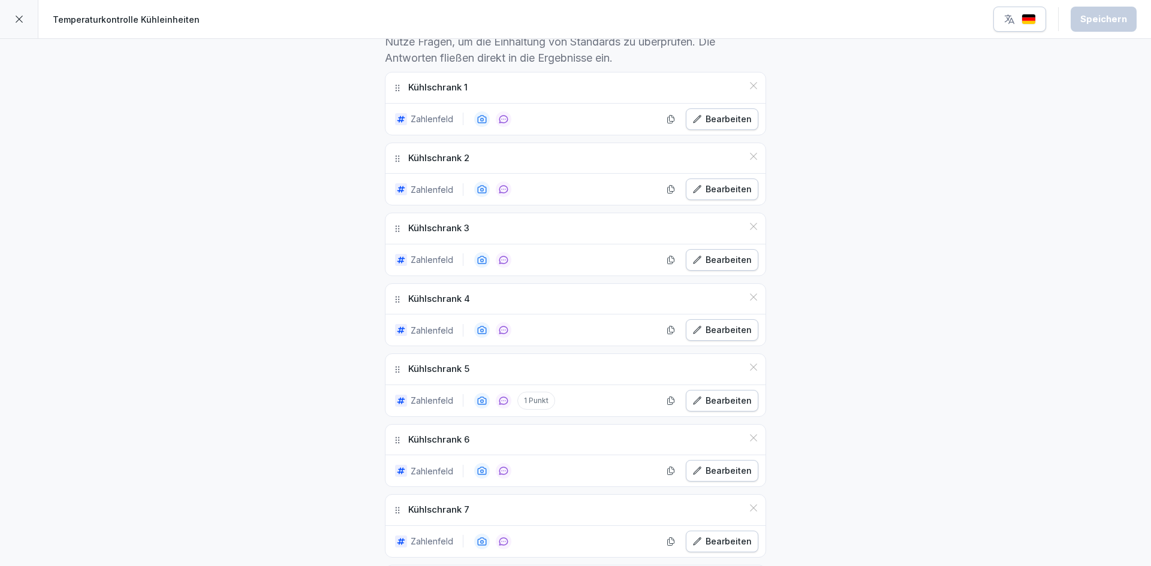
scroll to position [260, 0]
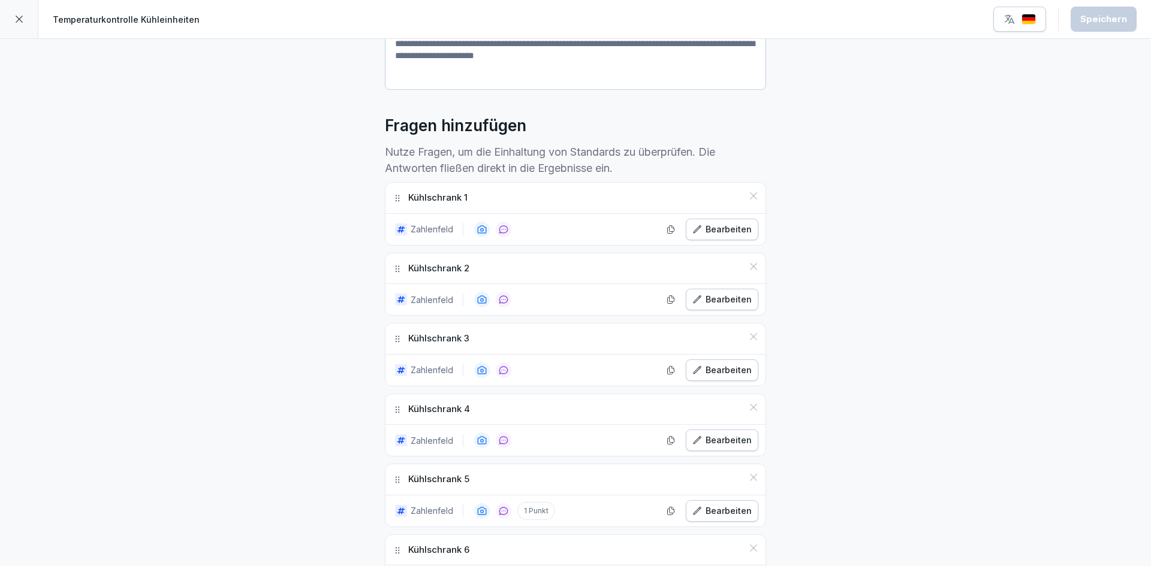
click at [19, 17] on icon at bounding box center [19, 19] width 10 height 10
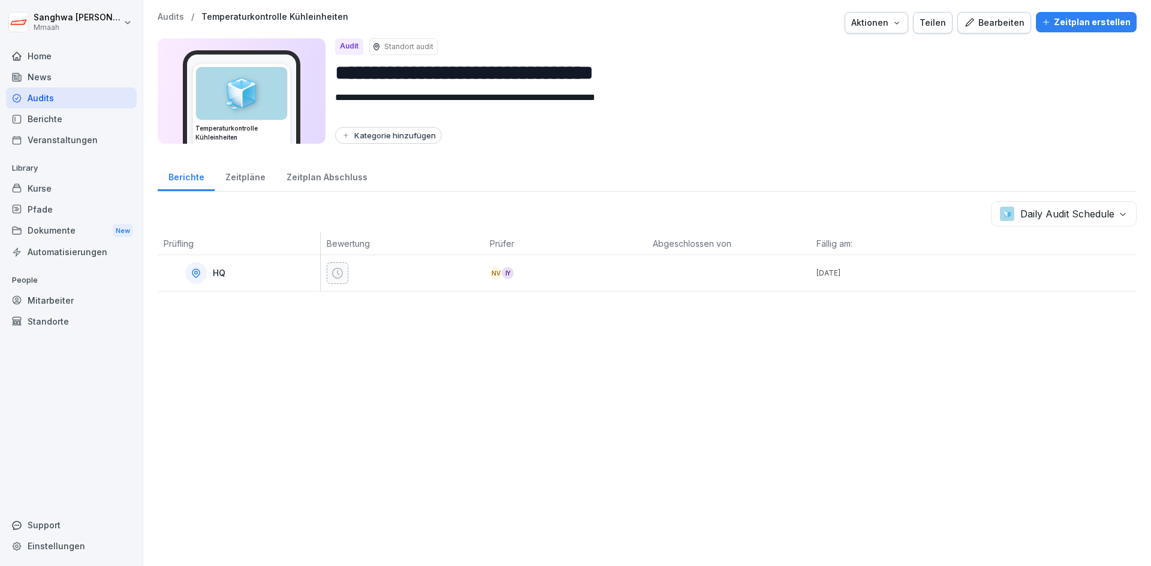
click at [264, 361] on div "**********" at bounding box center [646, 283] width 1007 height 566
click at [506, 365] on div "**********" at bounding box center [646, 283] width 1007 height 566
click at [1073, 20] on div "Zeitplan erstellen" at bounding box center [1086, 22] width 89 height 13
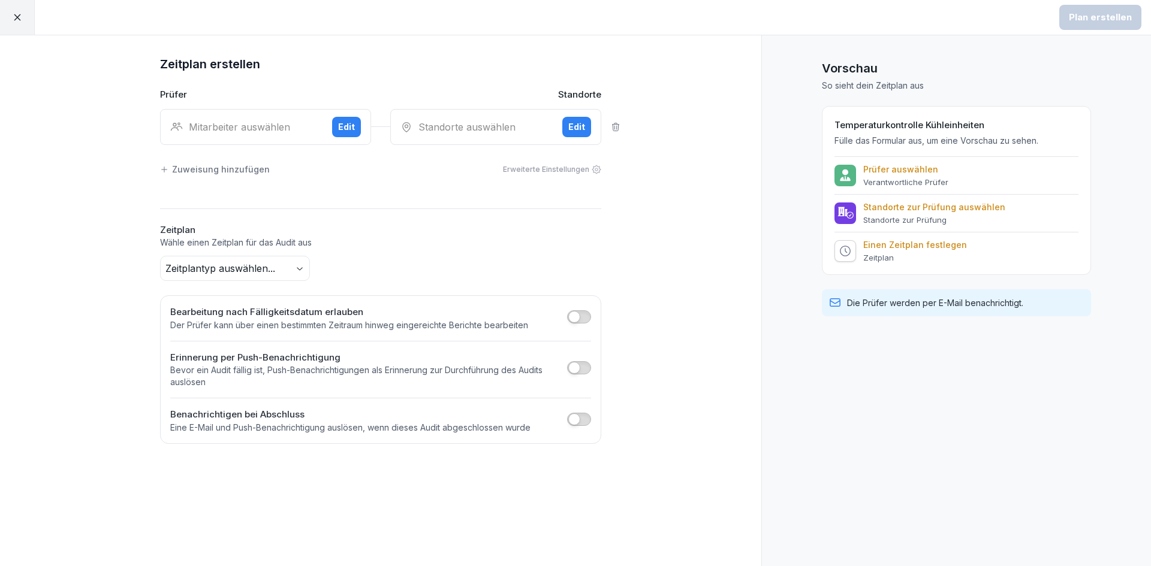
click at [934, 173] on p "Prüfer auswählen" at bounding box center [905, 169] width 85 height 11
click at [912, 173] on p "Prüfer auswählen" at bounding box center [905, 169] width 85 height 11
click at [225, 133] on div "Mitarbeiter auswählen" at bounding box center [246, 127] width 152 height 14
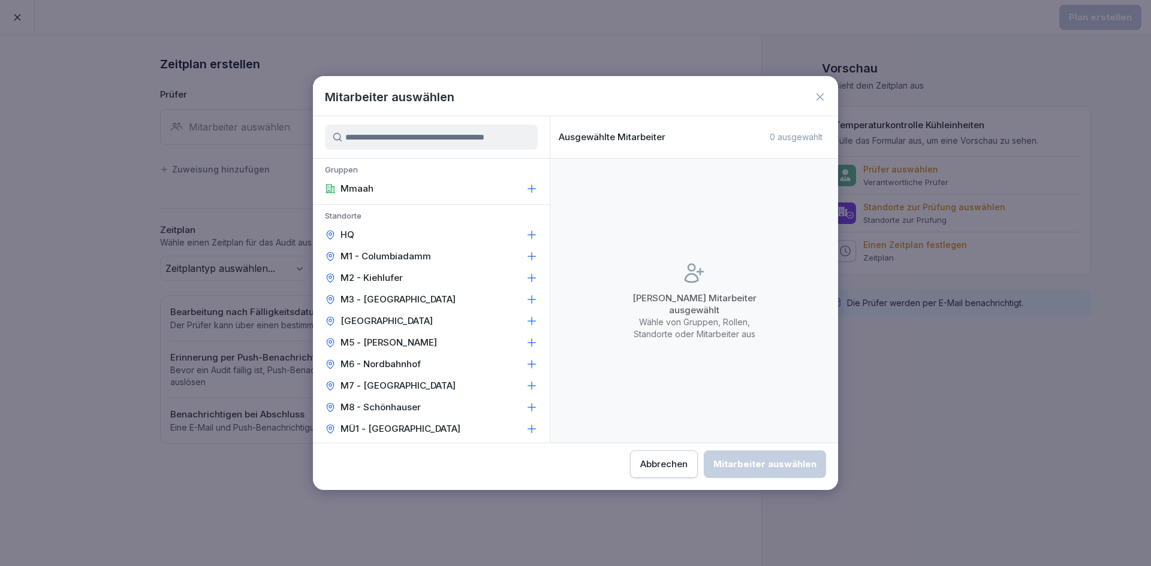
click at [399, 139] on input at bounding box center [431, 137] width 213 height 25
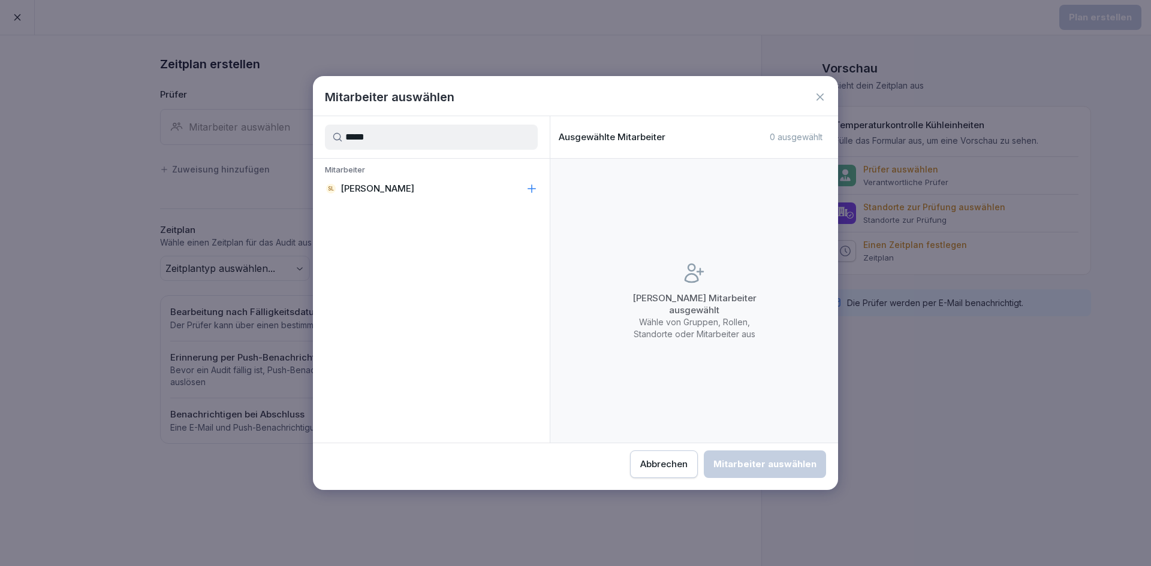
type input "*****"
click at [400, 188] on div "SL Sanghwa Lee" at bounding box center [431, 189] width 237 height 22
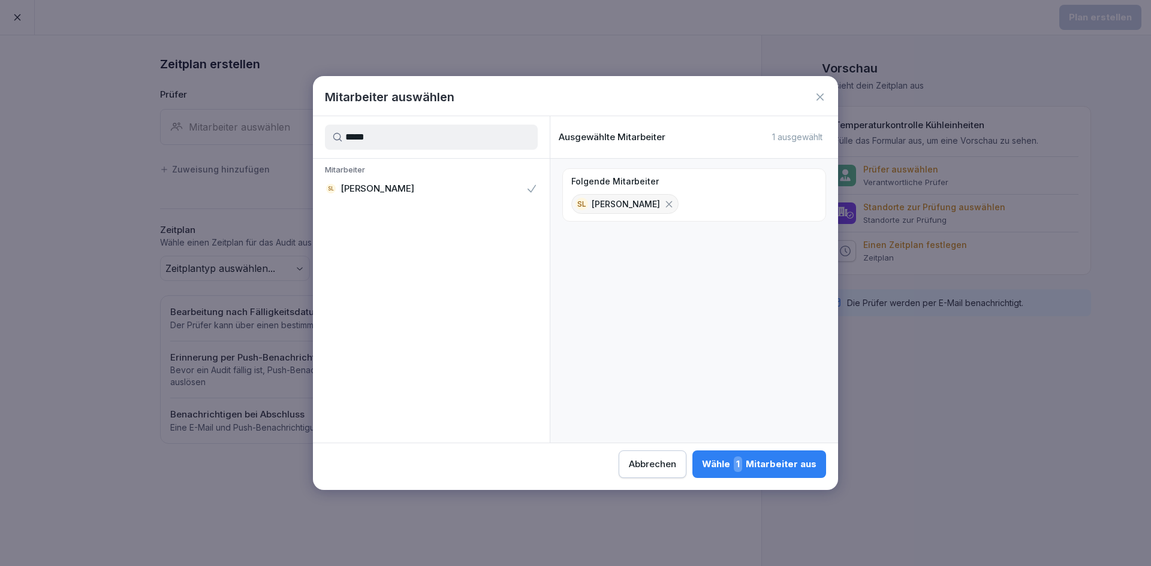
click at [778, 467] on div "Wähle 1 Mitarbeiter aus" at bounding box center [759, 465] width 114 height 16
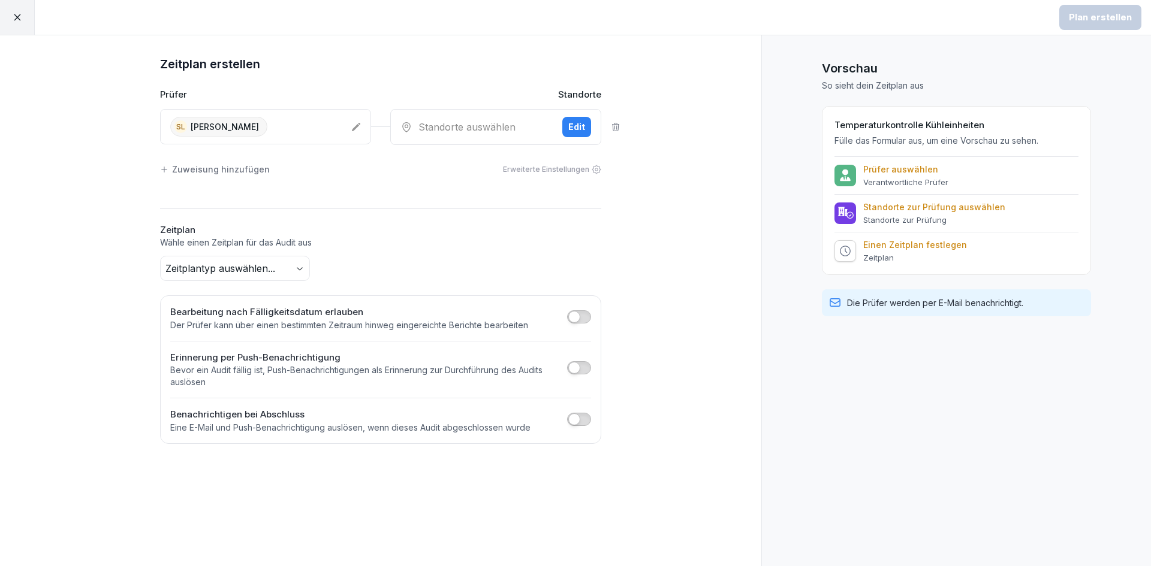
click at [504, 128] on div "Standorte auswählen" at bounding box center [476, 127] width 152 height 14
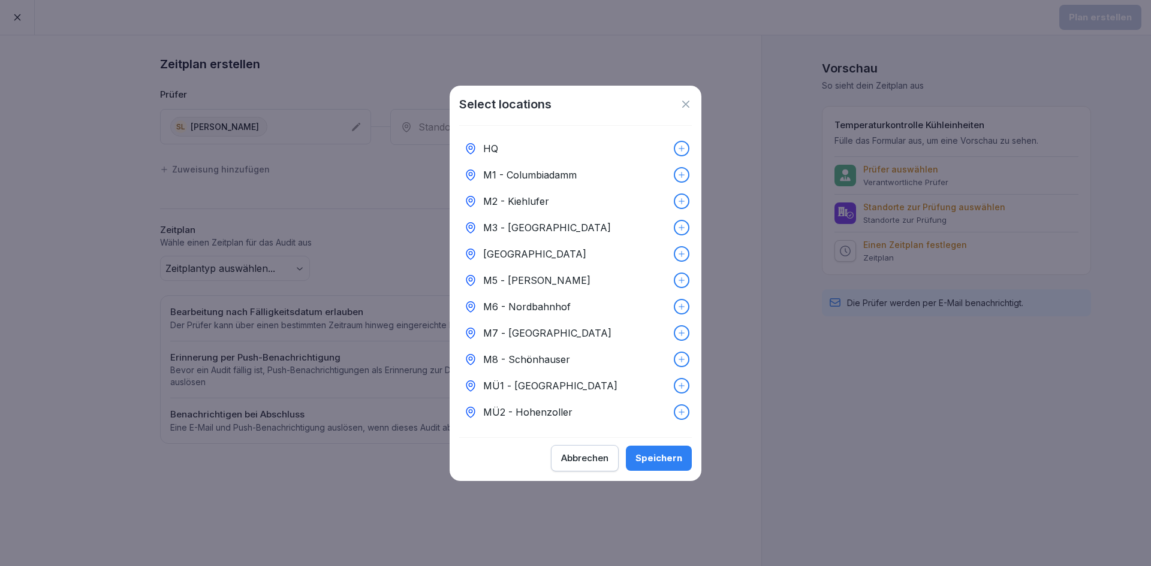
click at [497, 141] on p "HQ" at bounding box center [490, 148] width 15 height 14
click at [677, 457] on div "Speichern" at bounding box center [658, 458] width 47 height 13
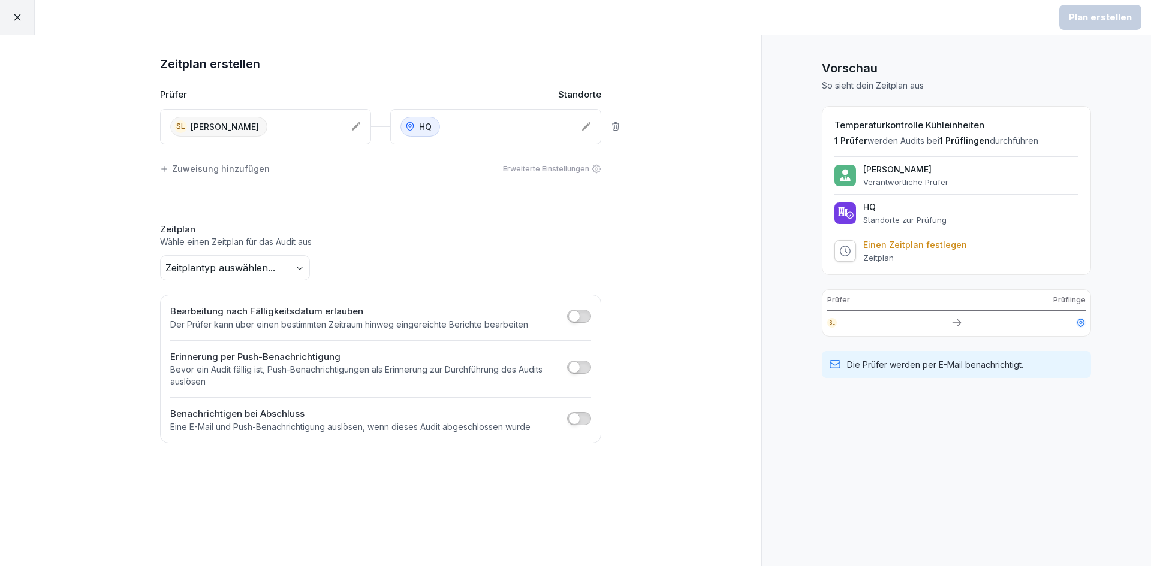
click at [687, 256] on div "Zeitplan erstellen Prüfer Standorte SL Sanghwa Lee HQ Zuweisung hinzufügen Erwe…" at bounding box center [380, 300] width 761 height 531
click at [218, 165] on div "Zuweisung hinzufügen" at bounding box center [215, 168] width 110 height 13
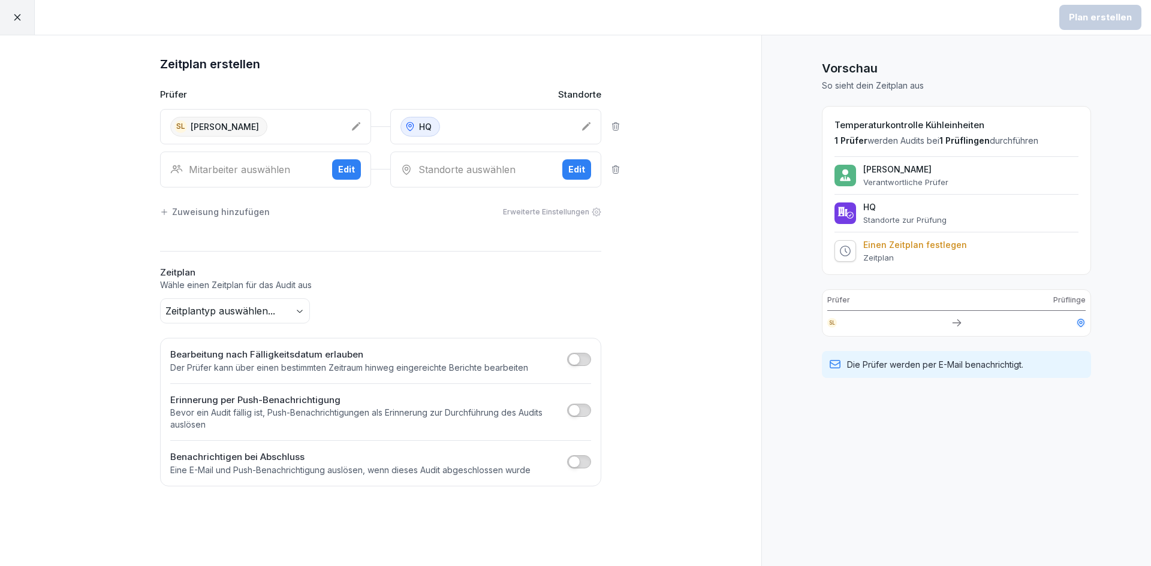
click at [221, 176] on div "Mitarbeiter auswählen" at bounding box center [246, 169] width 152 height 14
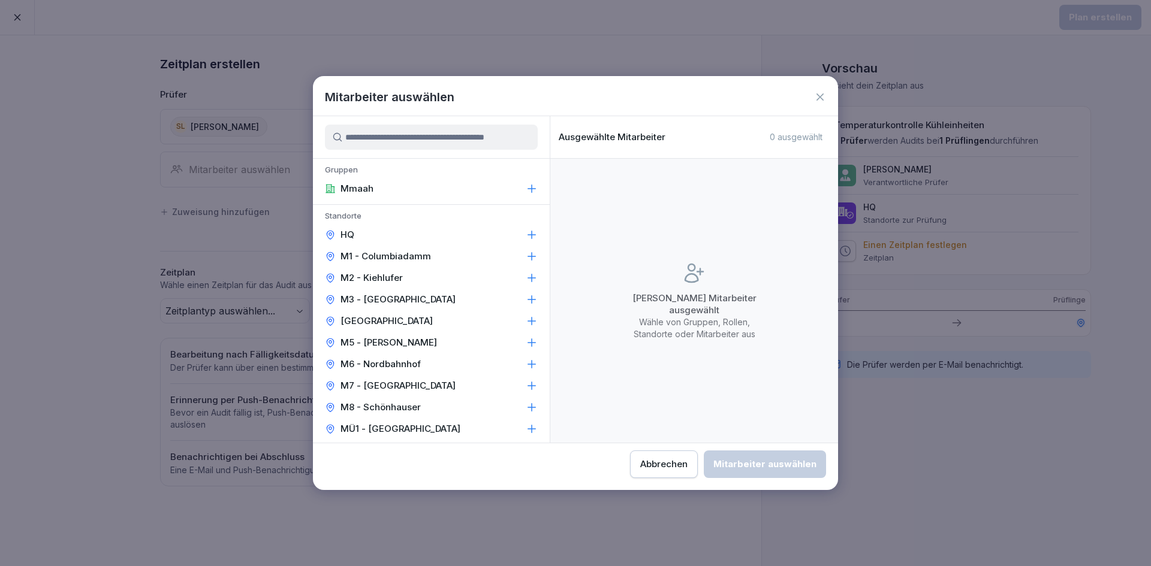
click at [822, 98] on icon at bounding box center [820, 97] width 12 height 12
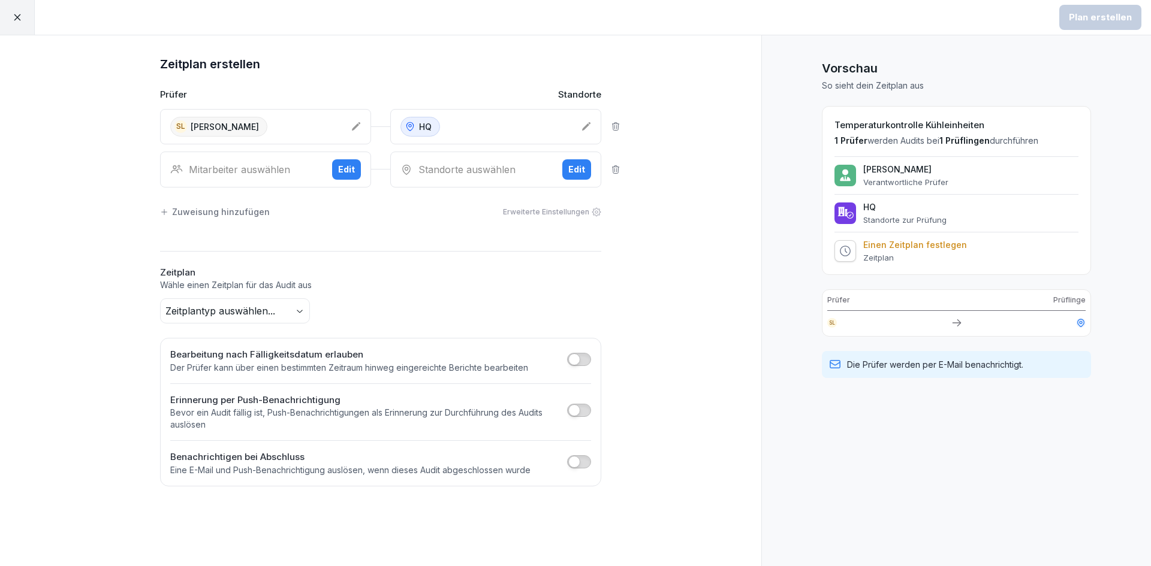
click at [716, 249] on div "Zeitplan erstellen Prüfer Standorte SL Sanghwa Lee HQ Mitarbeiter auswählen Edi…" at bounding box center [380, 300] width 761 height 531
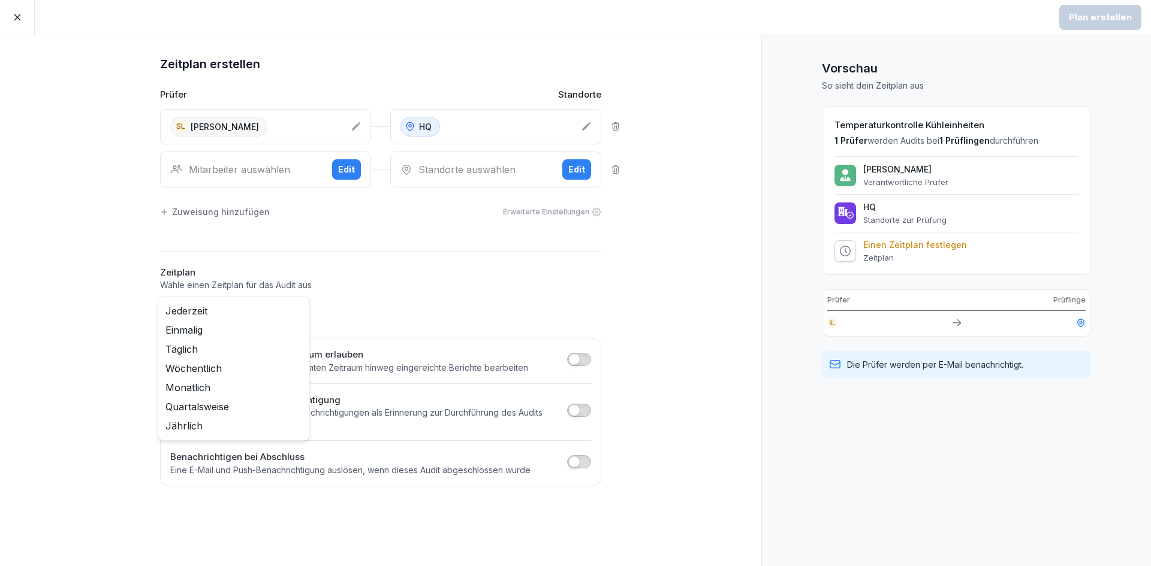
click at [305, 309] on body "Plan erstellen Zeitplan erstellen Prüfer Standorte SL Sanghwa Lee HQ Mitarbeite…" at bounding box center [575, 283] width 1151 height 566
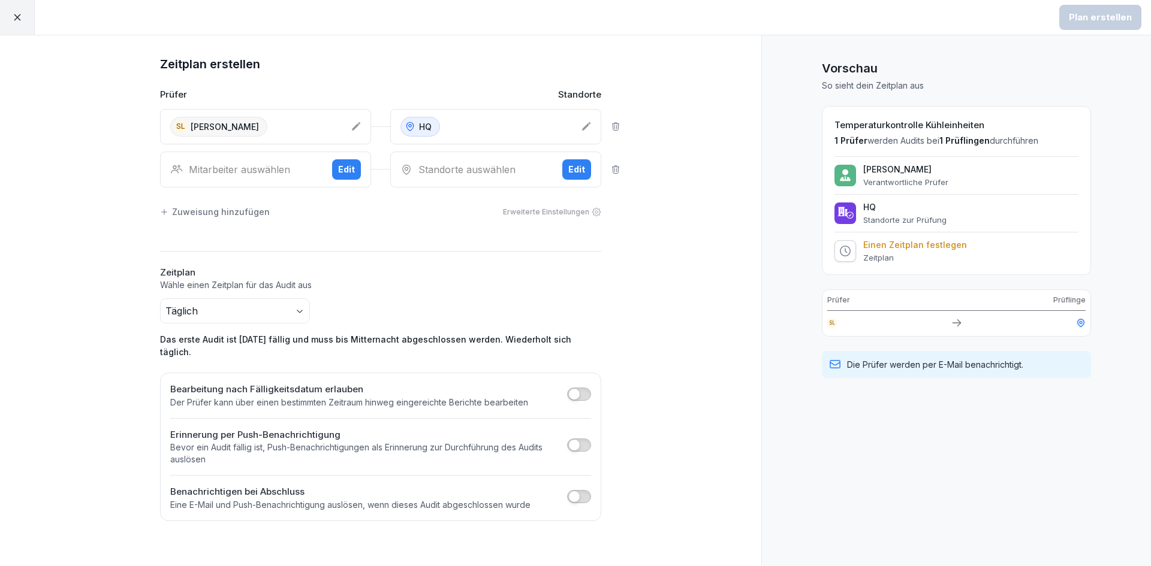
click at [451, 297] on div "Zeitplan Wähle einen Zeitplan für das Audit aus Täglich Das erste Audit ist heu…" at bounding box center [380, 312] width 441 height 93
click at [961, 324] on icon at bounding box center [956, 323] width 12 height 12
click at [642, 278] on div "Zeitplan erstellen Prüfer Standorte SL Sanghwa Lee HQ Mitarbeiter auswählen Edi…" at bounding box center [380, 300] width 761 height 531
click at [268, 168] on div "Mitarbeiter auswählen" at bounding box center [246, 169] width 152 height 14
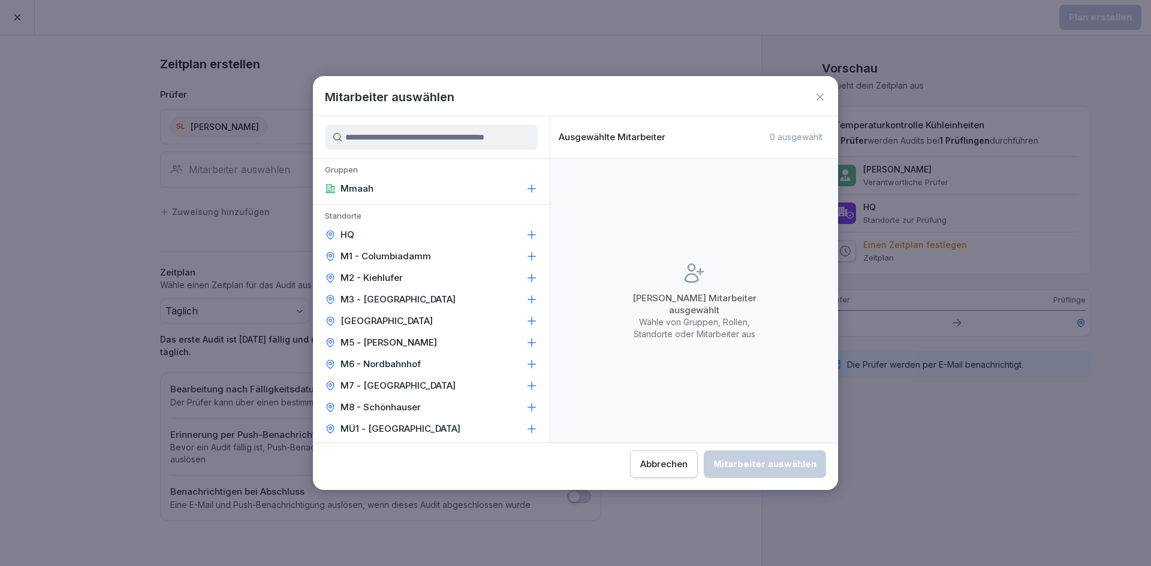
click at [358, 142] on input at bounding box center [431, 137] width 213 height 25
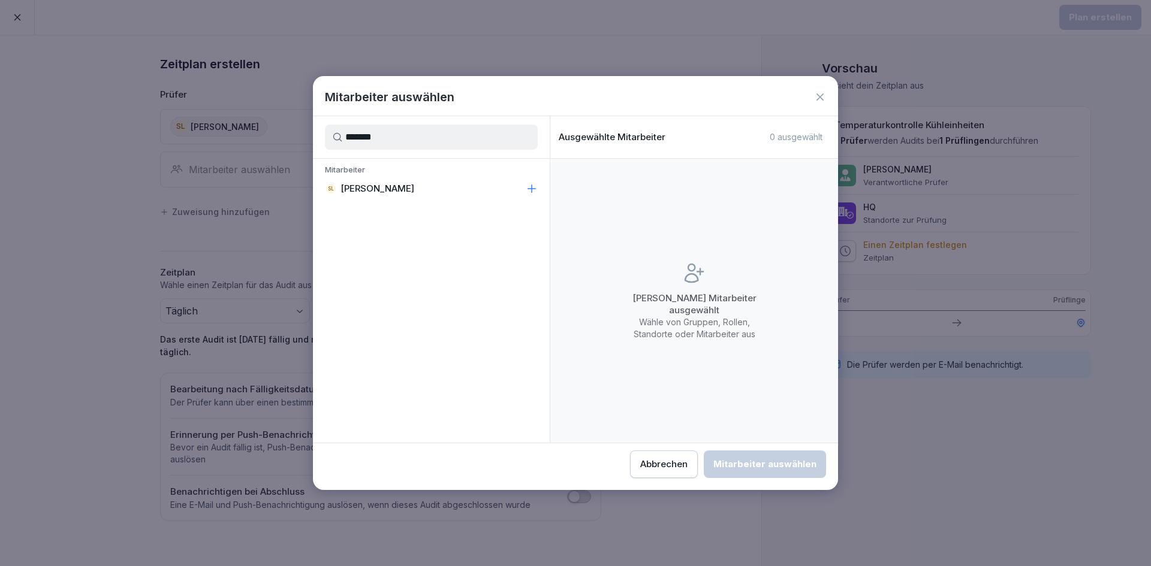
type input "*******"
click at [360, 190] on p "Sanghwa Lee" at bounding box center [377, 189] width 74 height 12
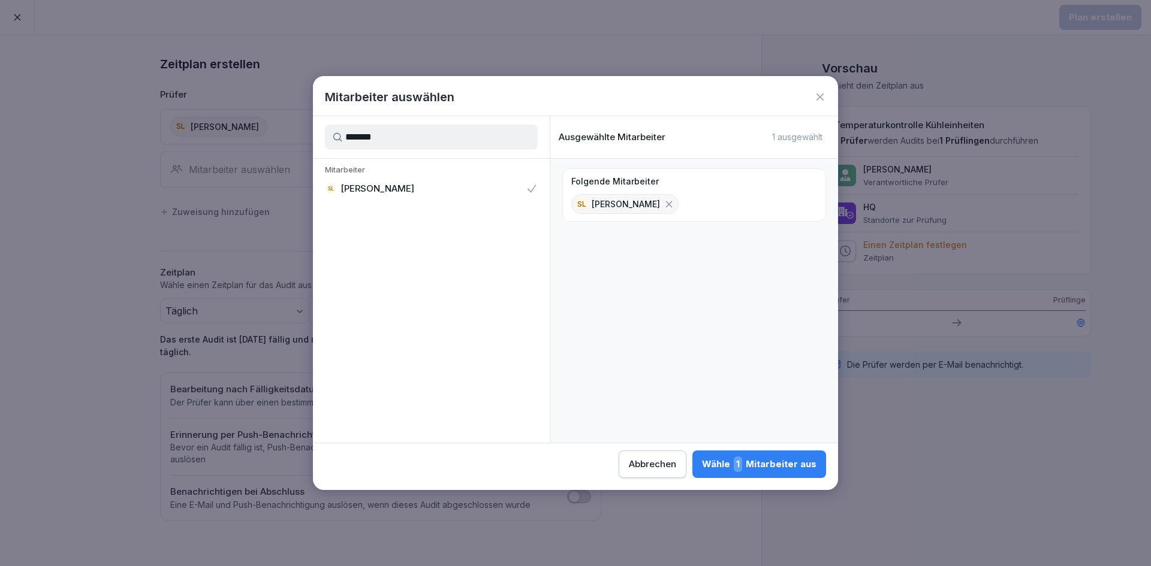
click at [768, 460] on div "Wähle 1 Mitarbeiter aus" at bounding box center [759, 465] width 114 height 16
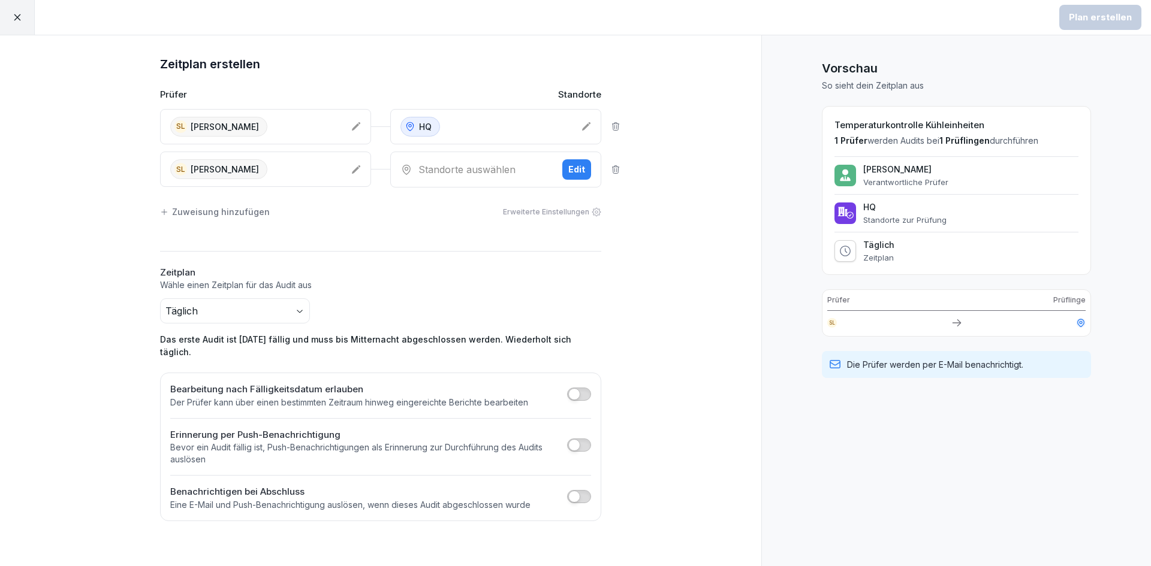
click at [664, 245] on div "Zeitplan erstellen Prüfer Standorte SL Sanghwa Lee HQ SL Sanghwa Lee Standorte …" at bounding box center [380, 300] width 761 height 531
click at [469, 158] on div "Standorte auswählen Edit" at bounding box center [495, 170] width 211 height 36
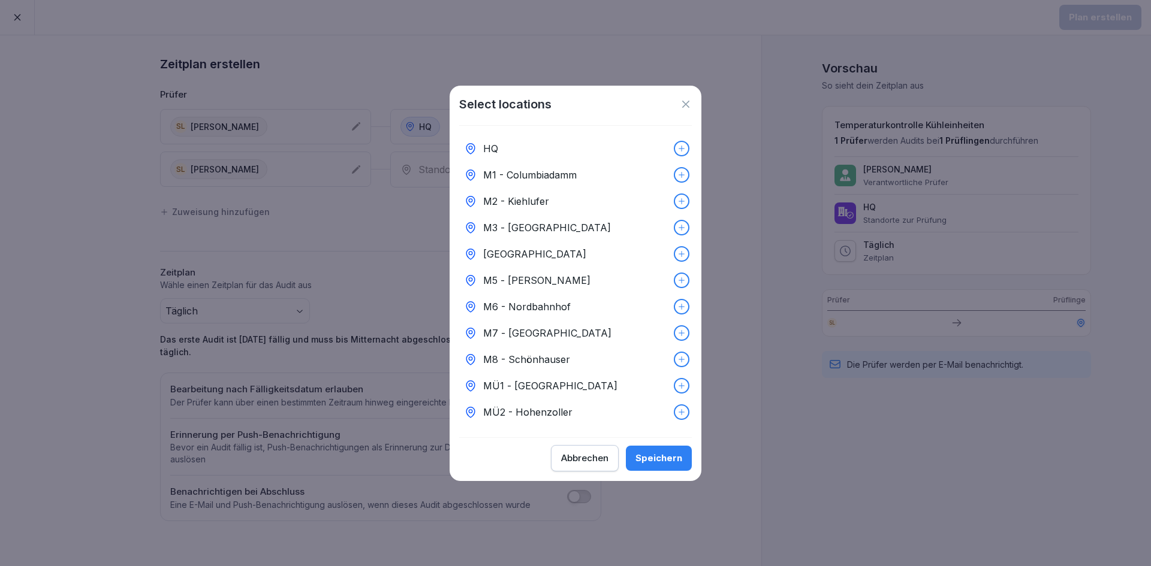
click at [529, 146] on div "HQ" at bounding box center [575, 148] width 233 height 26
click at [658, 460] on div "Speichern" at bounding box center [658, 458] width 47 height 13
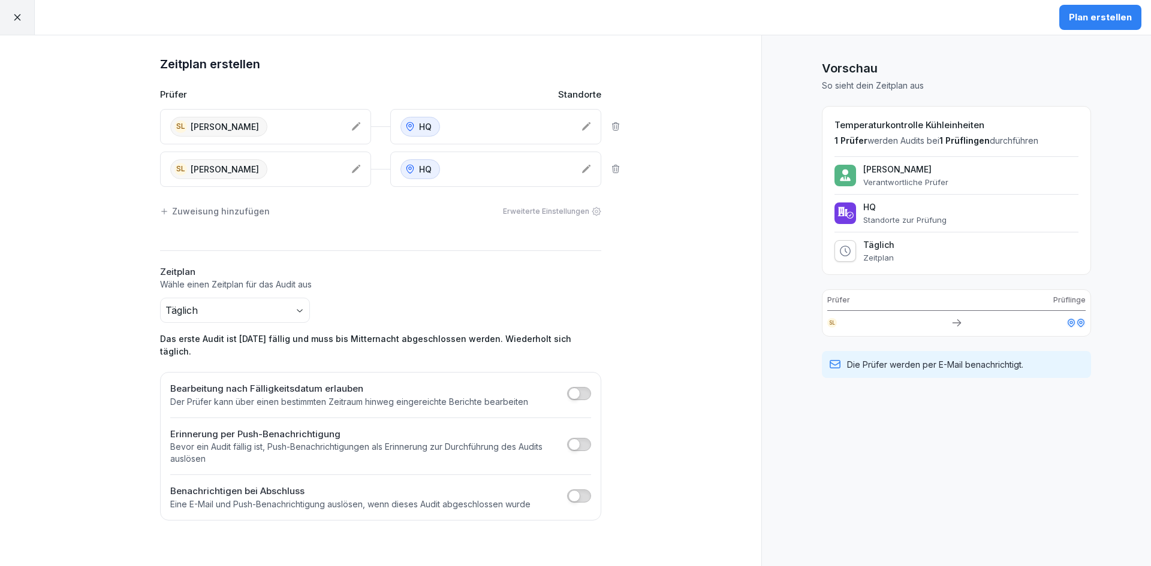
click at [690, 271] on div "Zeitplan erstellen Prüfer Standorte SL Sanghwa Lee HQ SL Sanghwa Lee HQ Zuweisu…" at bounding box center [380, 300] width 761 height 531
click at [585, 387] on button "button" at bounding box center [579, 393] width 24 height 13
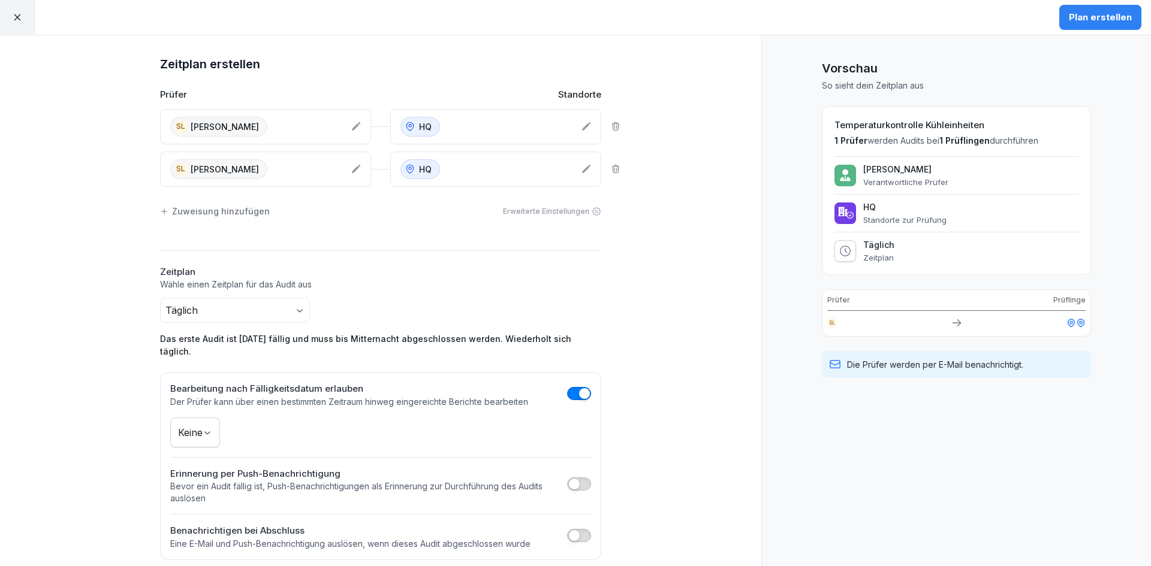
click at [581, 388] on span "button" at bounding box center [584, 394] width 12 height 12
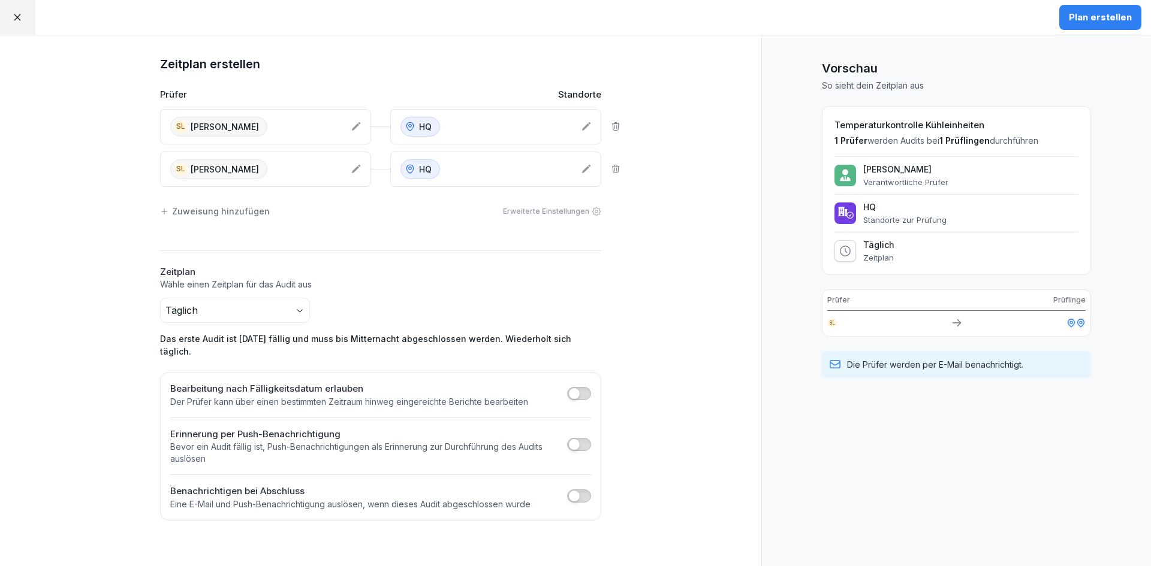
click at [578, 388] on span "button" at bounding box center [574, 394] width 12 height 12
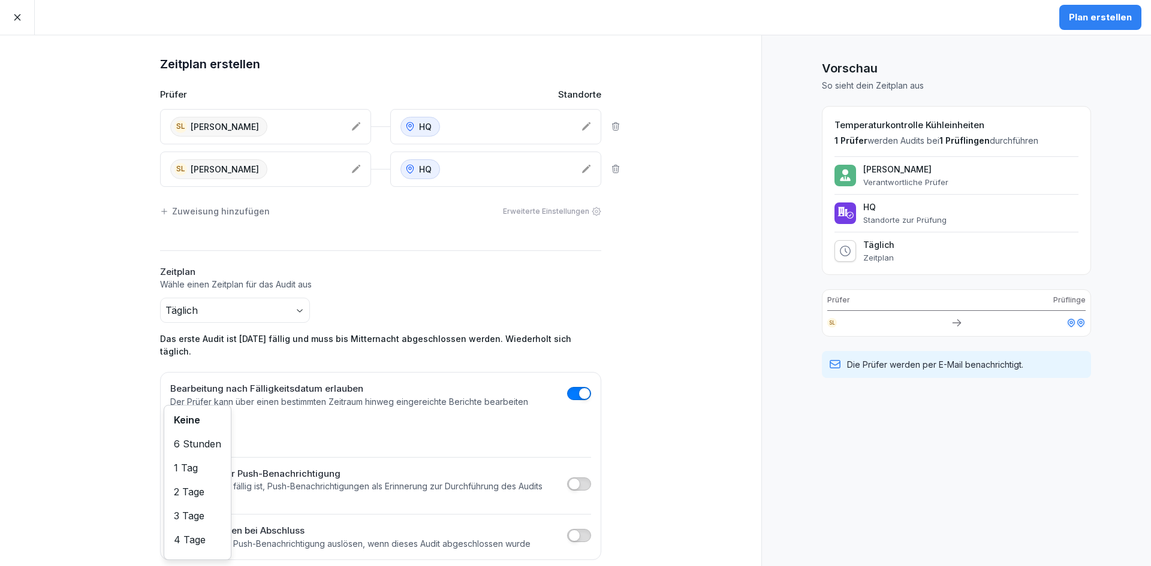
click at [197, 424] on body "Plan erstellen Zeitplan erstellen Prüfer Standorte SL Sanghwa Lee HQ SL Sanghwa…" at bounding box center [575, 283] width 1151 height 566
click at [573, 478] on span "button" at bounding box center [574, 484] width 12 height 12
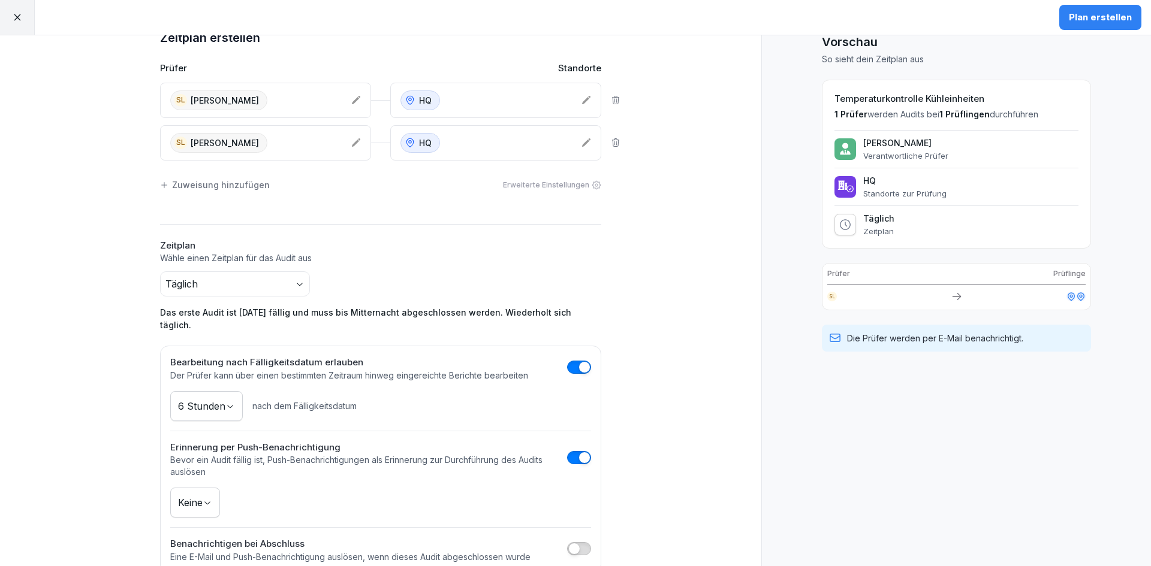
scroll to position [40, 0]
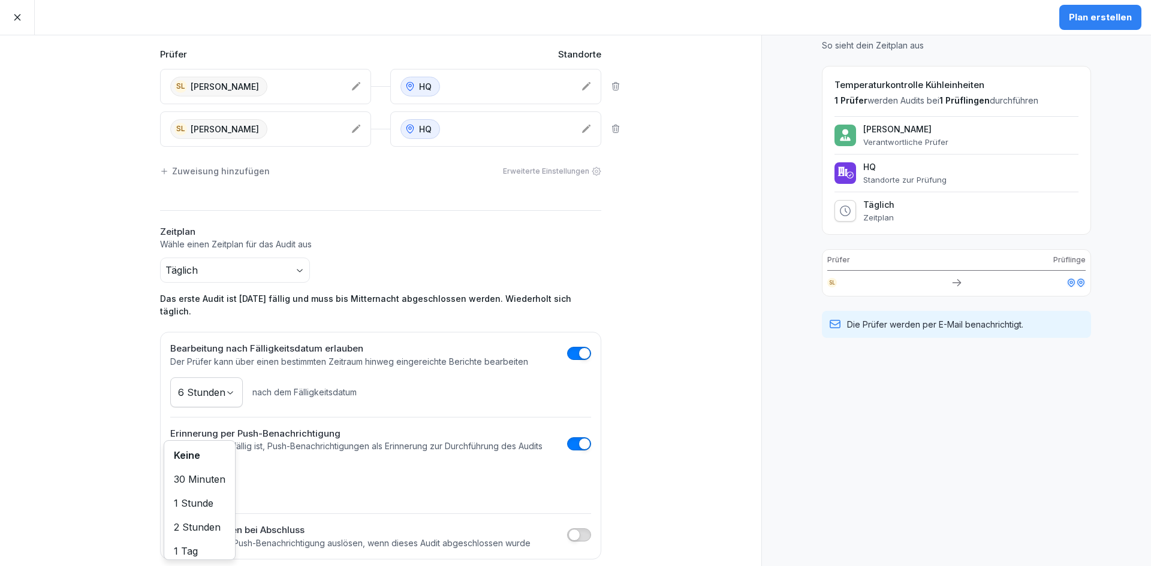
click at [193, 475] on body "Plan erstellen Zeitplan erstellen Prüfer Standorte SL Sanghwa Lee HQ SL Sanghwa…" at bounding box center [575, 283] width 1151 height 566
click at [348, 481] on html "Plan erstellen Zeitplan erstellen Prüfer Standorte SL Sanghwa Lee HQ SL Sanghwa…" at bounding box center [575, 283] width 1151 height 566
click at [191, 477] on body "Plan erstellen Zeitplan erstellen Prüfer Standorte SL Sanghwa Lee HQ SL Sanghwa…" at bounding box center [575, 283] width 1151 height 566
click at [377, 492] on div "Bearbeitung nach Fälligkeitsdatum erlauben Der Prüfer kann über einen bestimmte…" at bounding box center [380, 446] width 441 height 228
click at [1105, 22] on div "Plan erstellen" at bounding box center [1100, 17] width 63 height 13
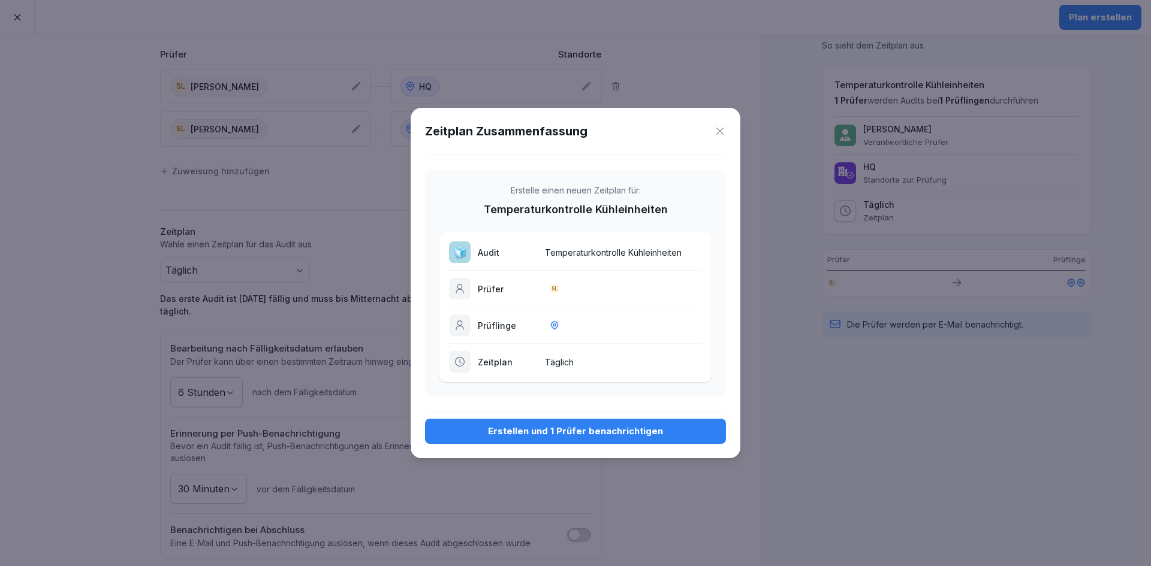
click at [574, 443] on button "Erstellen und 1 Prüfer benachrichtigen" at bounding box center [575, 431] width 301 height 25
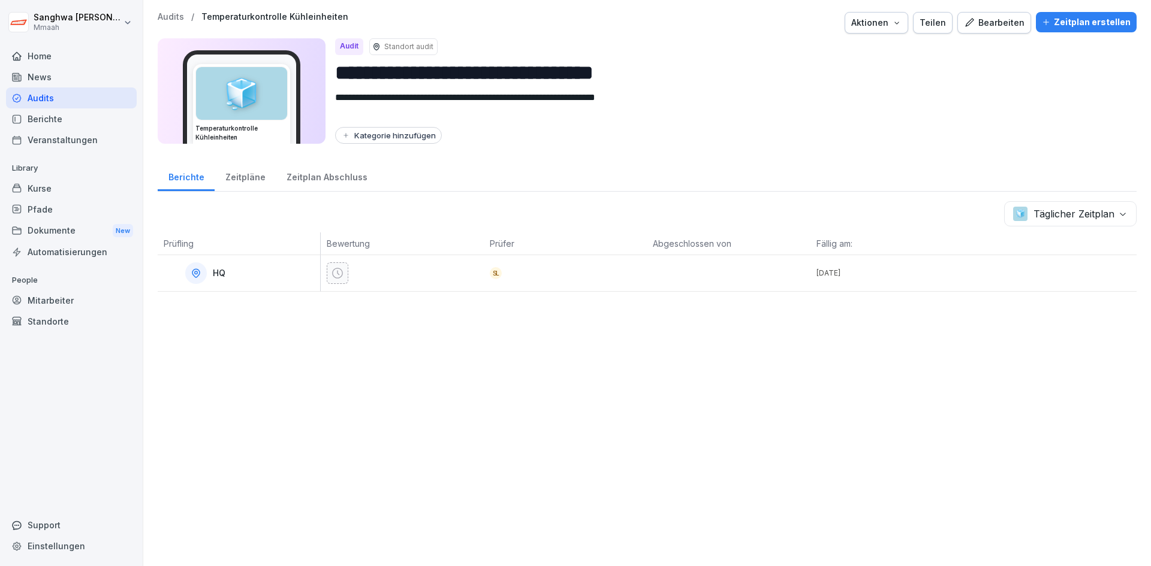
click at [434, 486] on div "**********" at bounding box center [646, 283] width 1007 height 566
click at [251, 187] on div "Zeitpläne" at bounding box center [245, 176] width 61 height 31
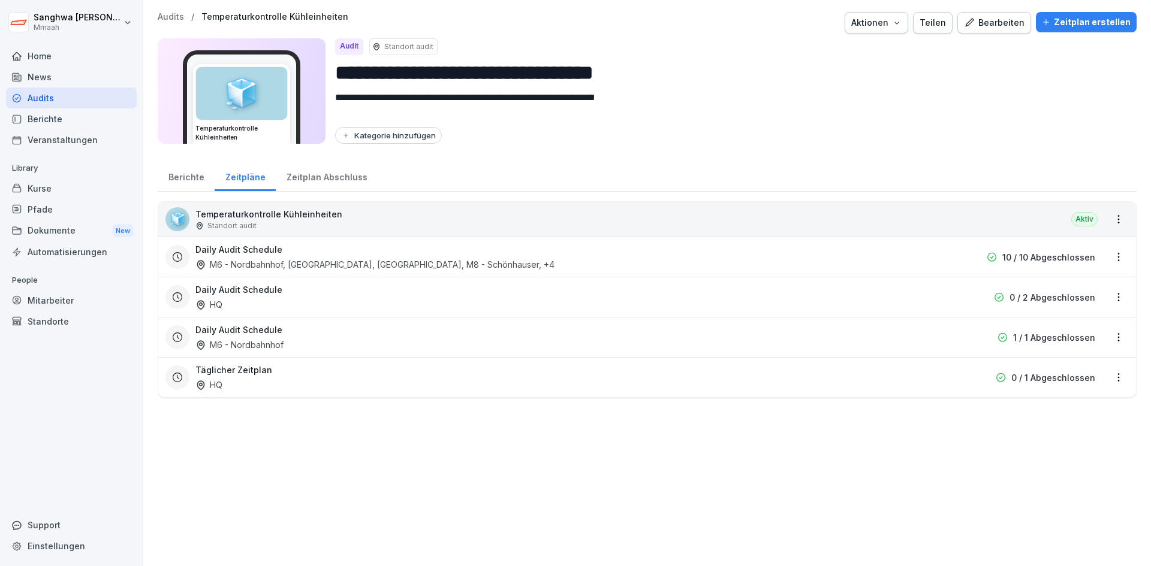
click at [363, 489] on div "**********" at bounding box center [646, 283] width 1007 height 566
click at [296, 173] on div "Zeitplan Abschluss" at bounding box center [327, 176] width 102 height 31
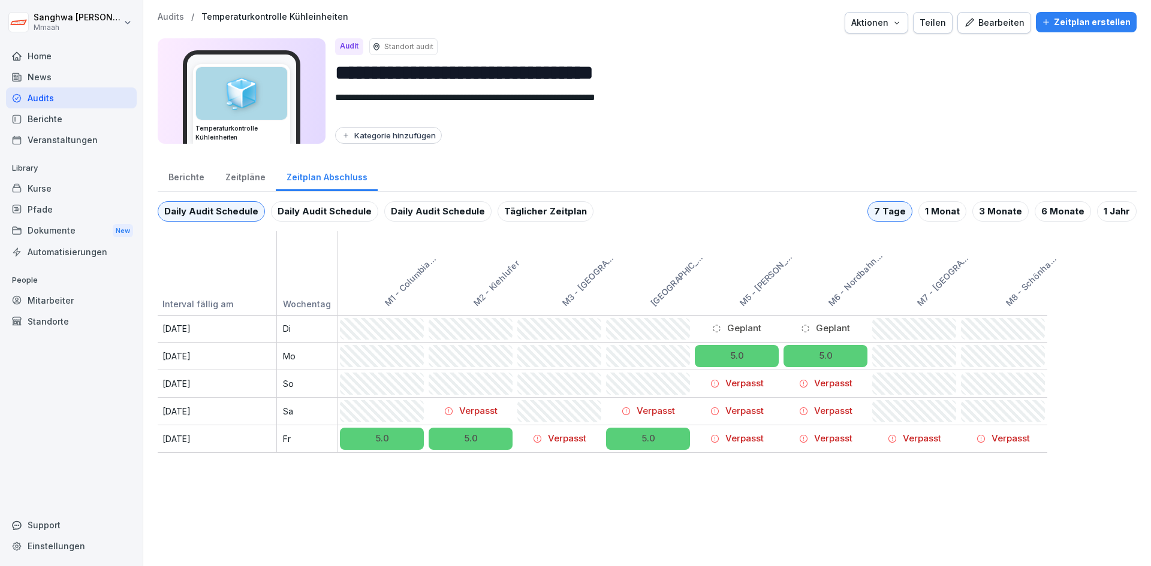
click at [585, 505] on div "**********" at bounding box center [646, 283] width 1007 height 566
click at [358, 520] on div "**********" at bounding box center [646, 283] width 1007 height 566
click at [230, 172] on div "Zeitpläne" at bounding box center [245, 176] width 61 height 31
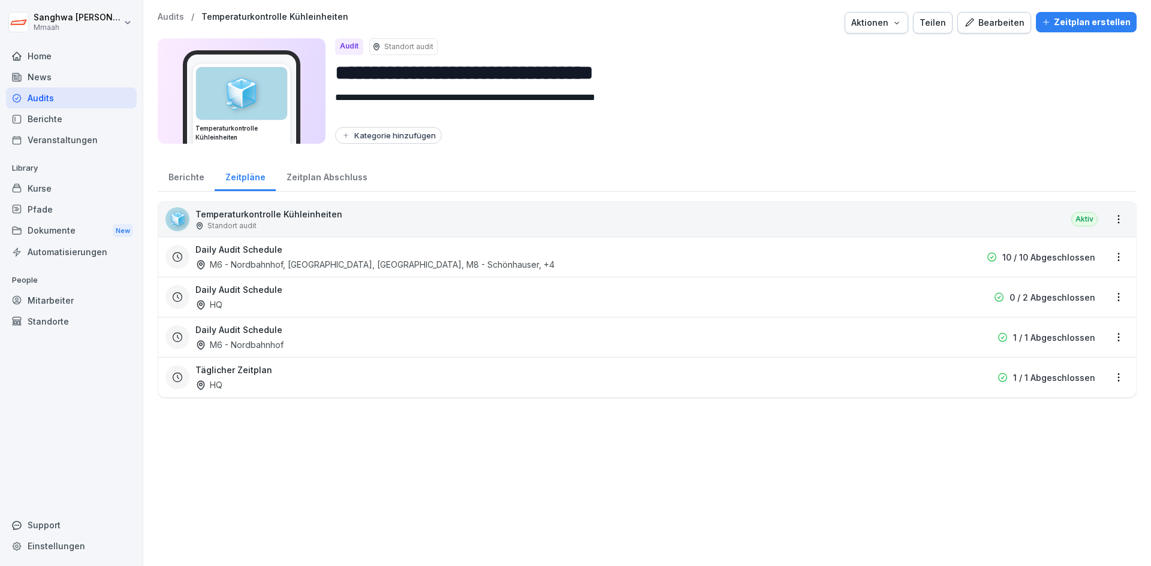
click at [183, 177] on div "Berichte" at bounding box center [186, 176] width 57 height 31
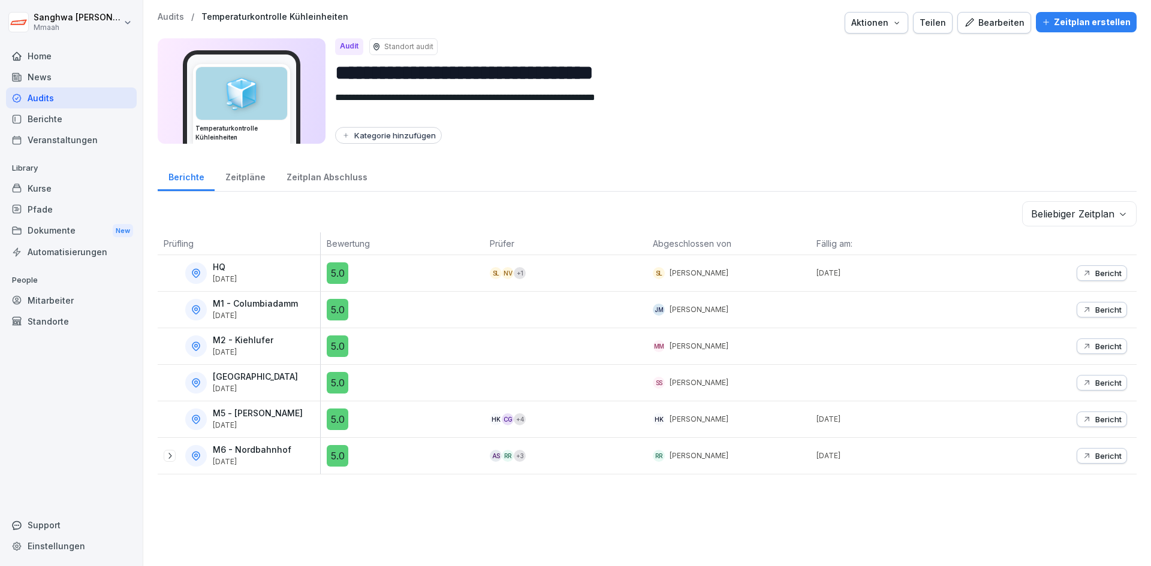
click at [1114, 279] on button "Bericht" at bounding box center [1101, 273] width 50 height 16
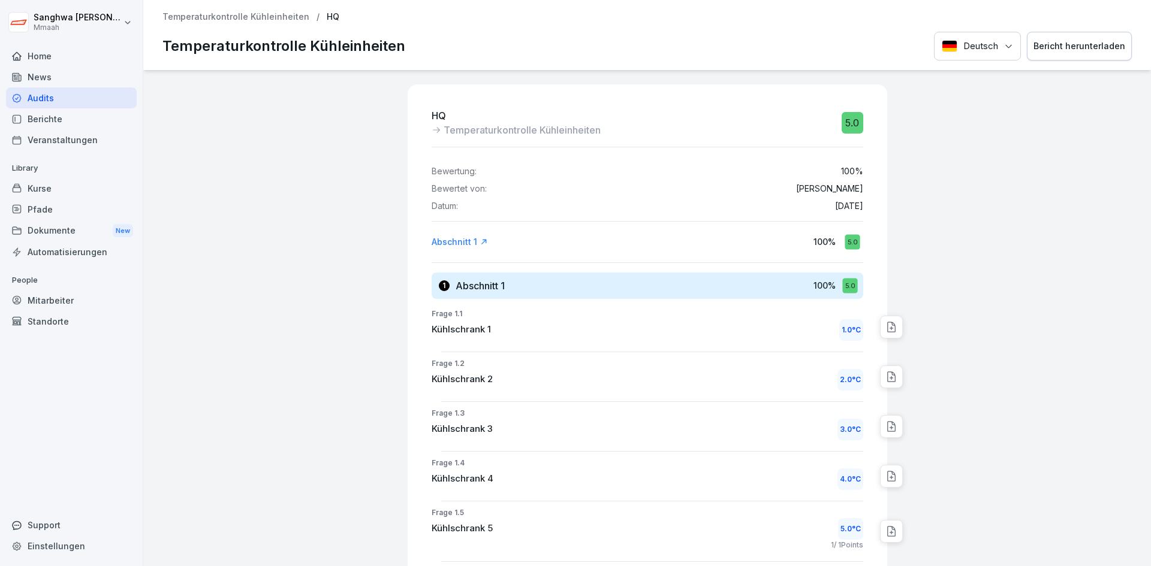
click at [885, 326] on icon at bounding box center [891, 327] width 12 height 12
click at [1010, 286] on div at bounding box center [1020, 530] width 254 height 921
click at [297, 373] on div "HQ Temperaturkontrolle Kühleinheiten 5.0 Bewertung: 100 % Bewertet von: Sanghwa…" at bounding box center [646, 318] width 1007 height 496
click at [335, 261] on div "HQ Temperaturkontrolle Kühleinheiten 5.0 Bewertung: 100 % Bewertet von: Sanghwa…" at bounding box center [646, 318] width 1007 height 496
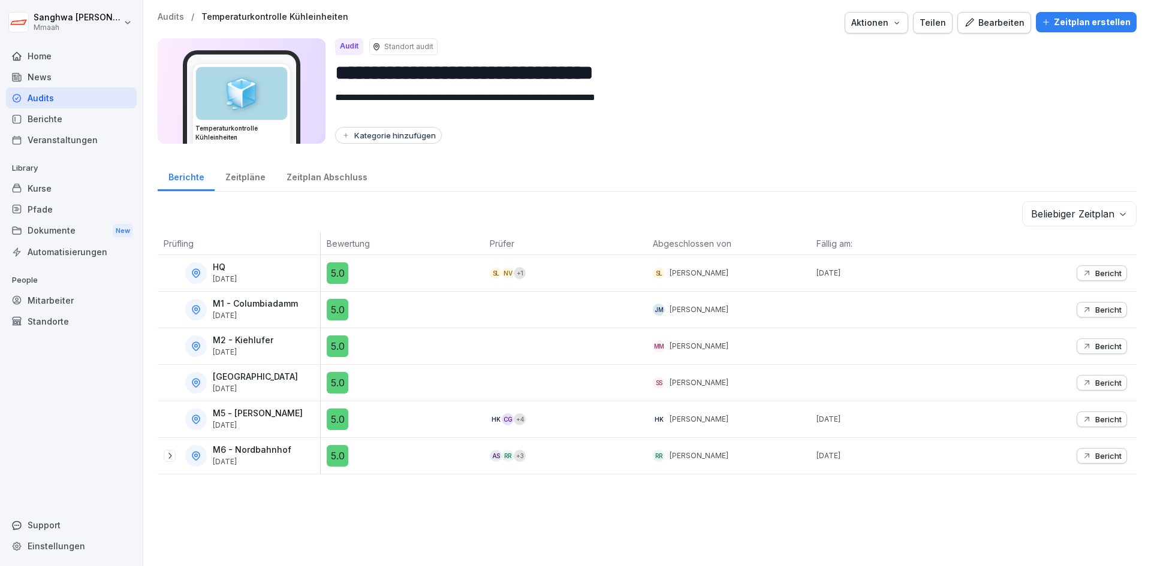
click at [335, 311] on div "5.0" at bounding box center [338, 310] width 22 height 22
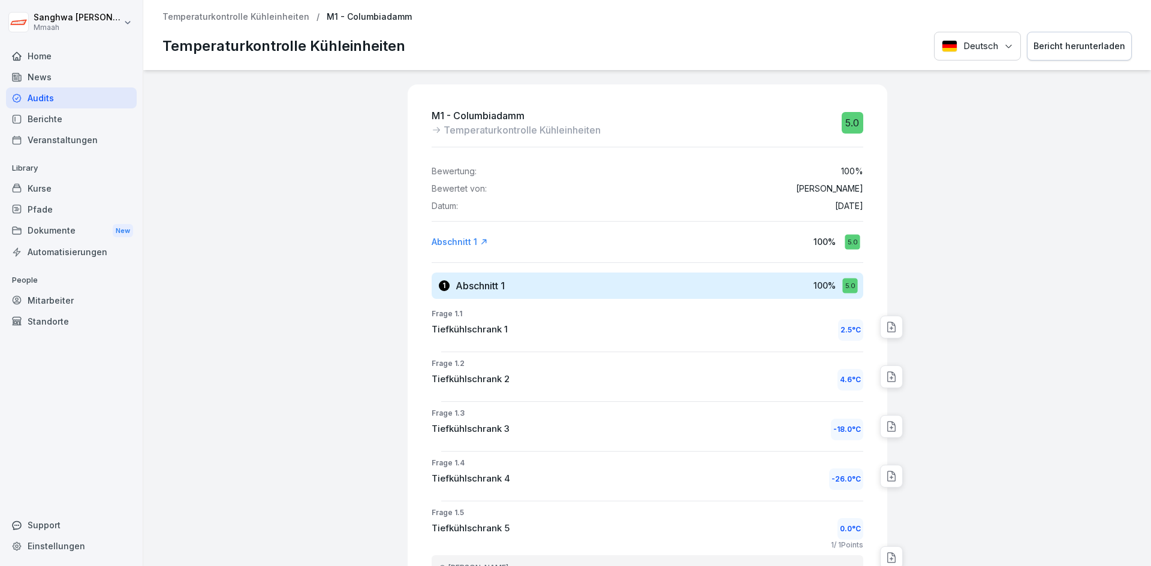
click at [335, 309] on div "M1 - Columbiadamm Temperaturkontrolle Kühleinheiten 5.0 Bewertung: 100 % Bewert…" at bounding box center [646, 318] width 1007 height 496
click at [328, 279] on div "M1 - Columbiadamm Temperaturkontrolle Kühleinheiten 5.0 Bewertung: 100 % Bewert…" at bounding box center [646, 318] width 1007 height 496
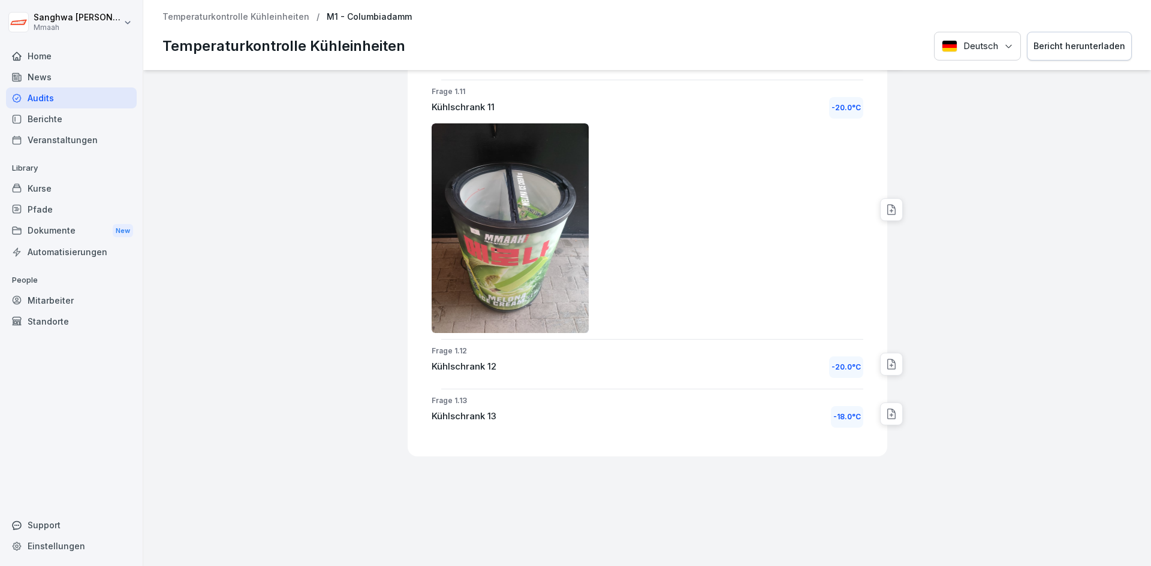
scroll to position [743, 0]
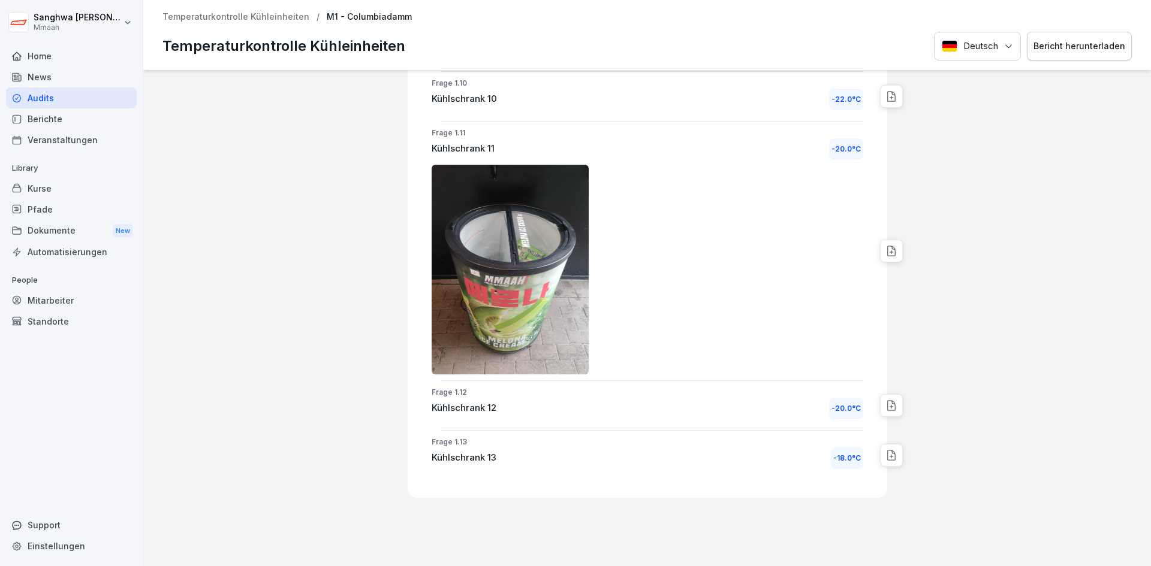
click at [318, 285] on div "M1 - Columbiadamm Temperaturkontrolle Kühleinheiten 5.0 Bewertung: 100 % Bewert…" at bounding box center [646, 318] width 1007 height 496
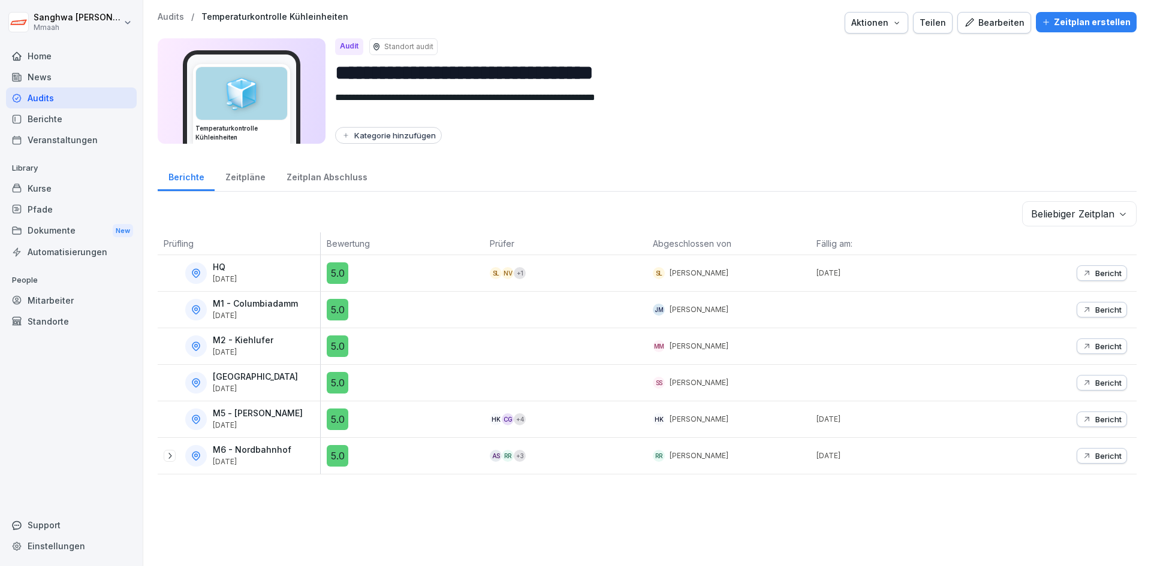
click at [228, 173] on div "Zeitpläne" at bounding box center [245, 176] width 61 height 31
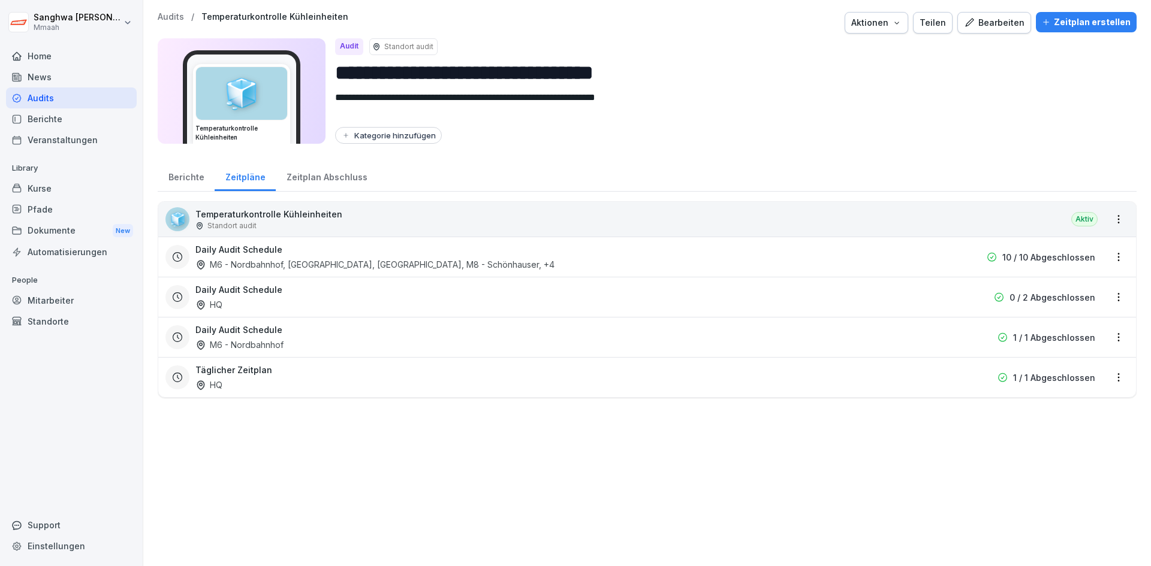
click at [762, 333] on div "Daily Audit Schedule M6 - Nordbahnhof" at bounding box center [570, 338] width 750 height 28
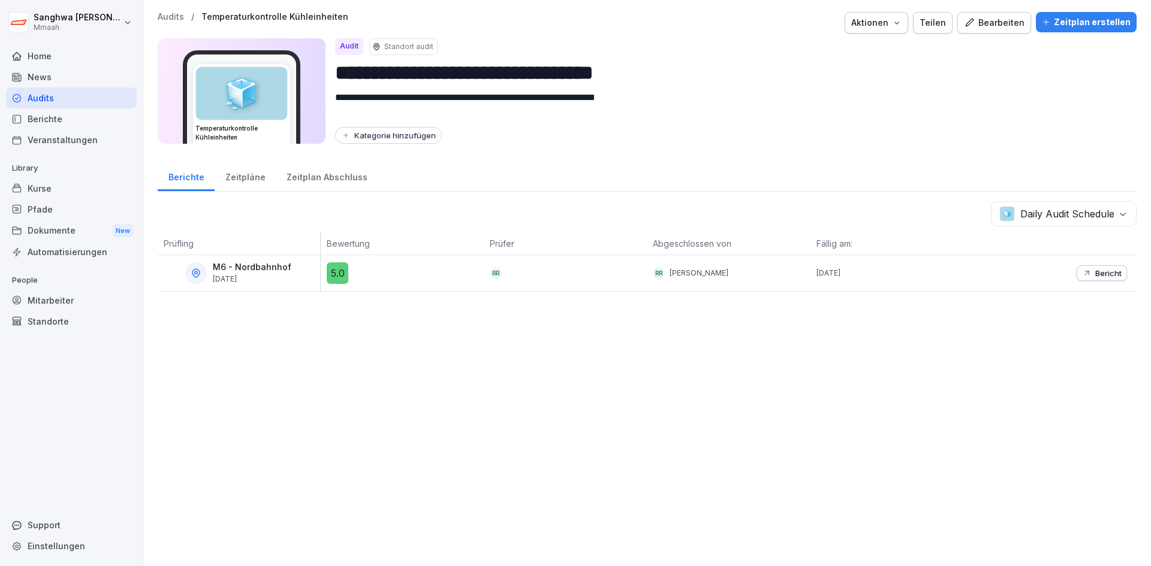
click at [336, 271] on div "5.0" at bounding box center [338, 273] width 22 height 22
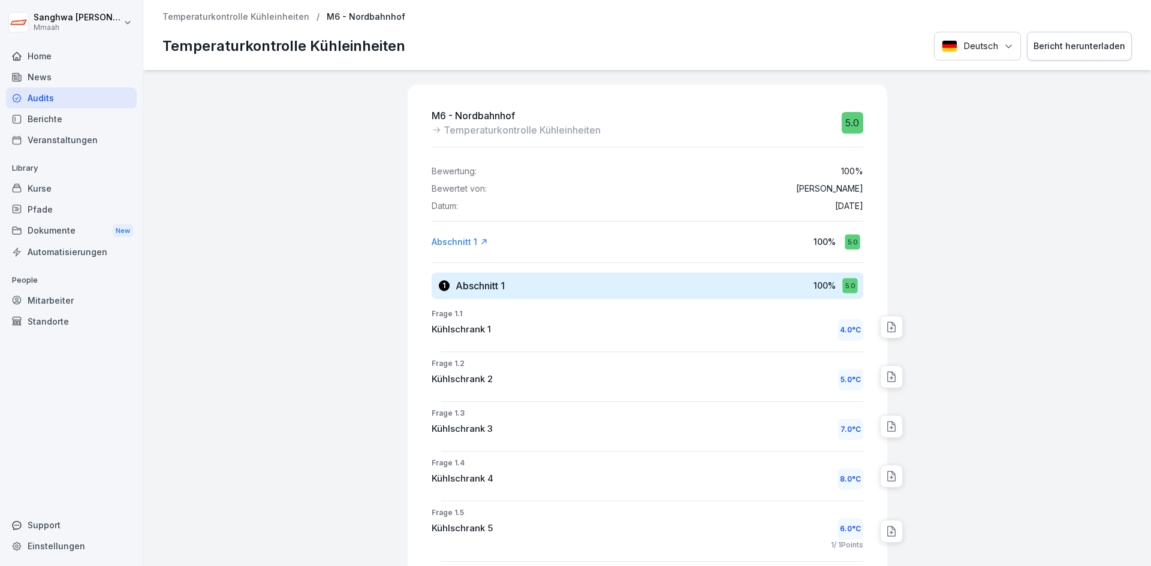
scroll to position [120, 0]
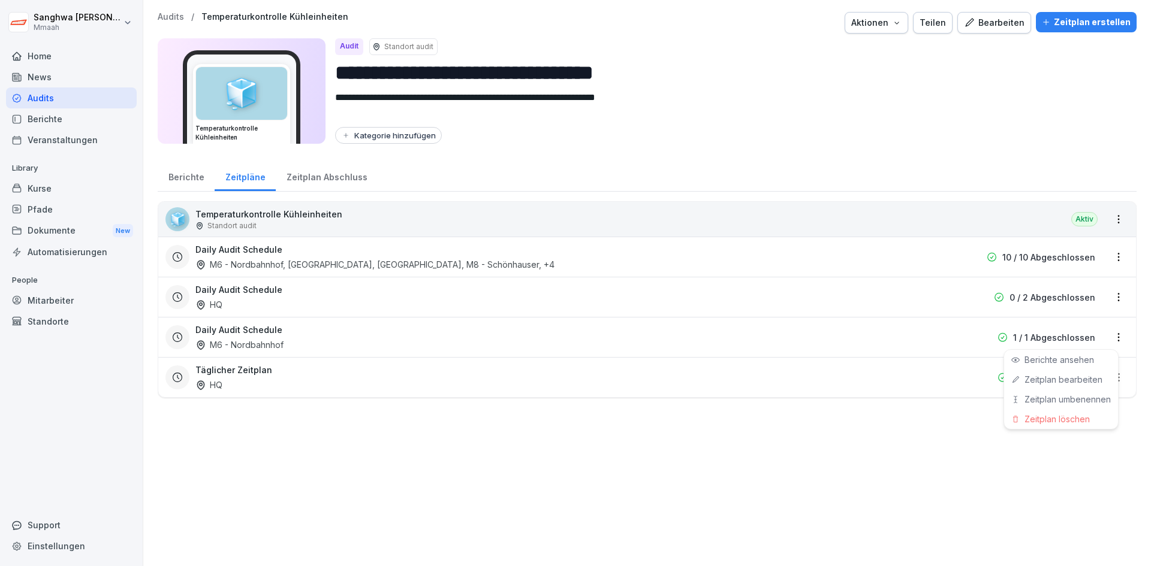
click at [1108, 339] on html "**********" at bounding box center [575, 283] width 1151 height 566
click at [1083, 423] on div "Zeitplan löschen" at bounding box center [1061, 419] width 114 height 20
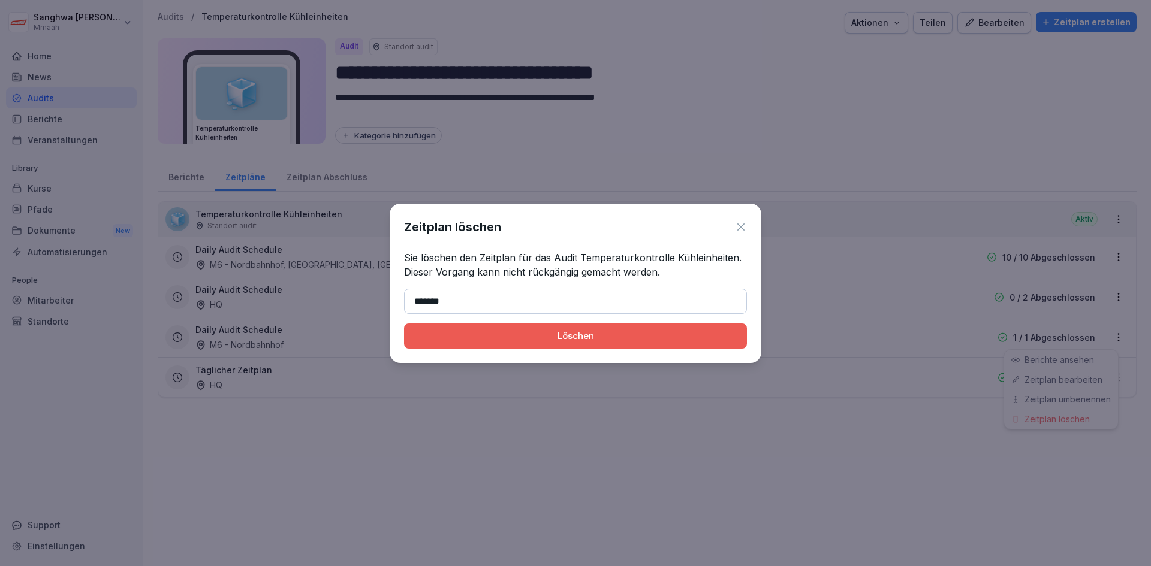
click at [622, 336] on div "Löschen" at bounding box center [576, 336] width 324 height 13
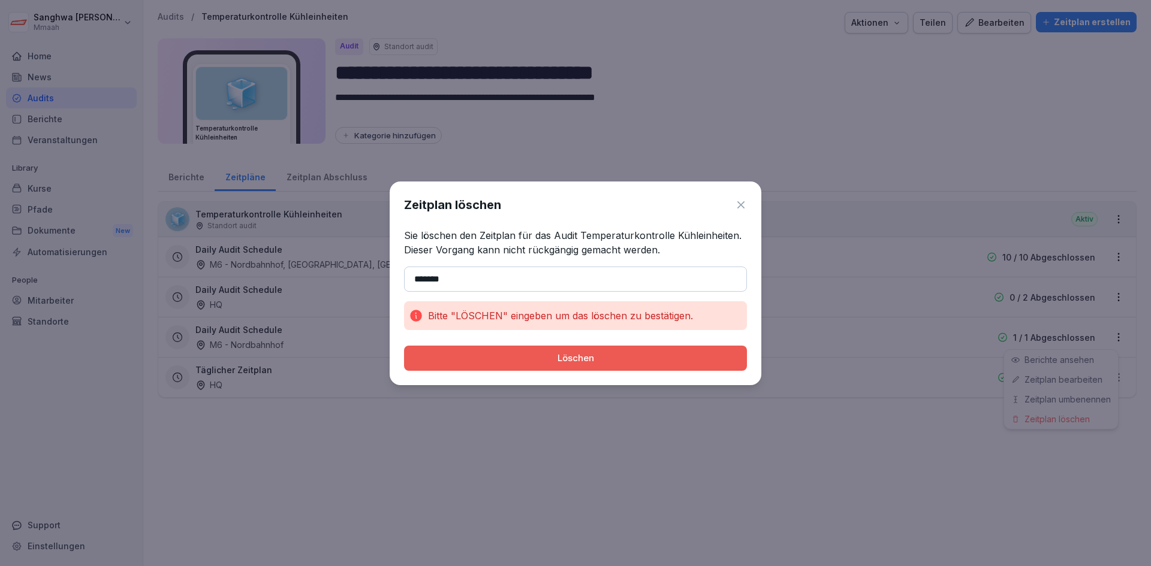
drag, startPoint x: 489, startPoint y: 269, endPoint x: 238, endPoint y: 245, distance: 252.3
click at [238, 245] on body "**********" at bounding box center [575, 283] width 1151 height 566
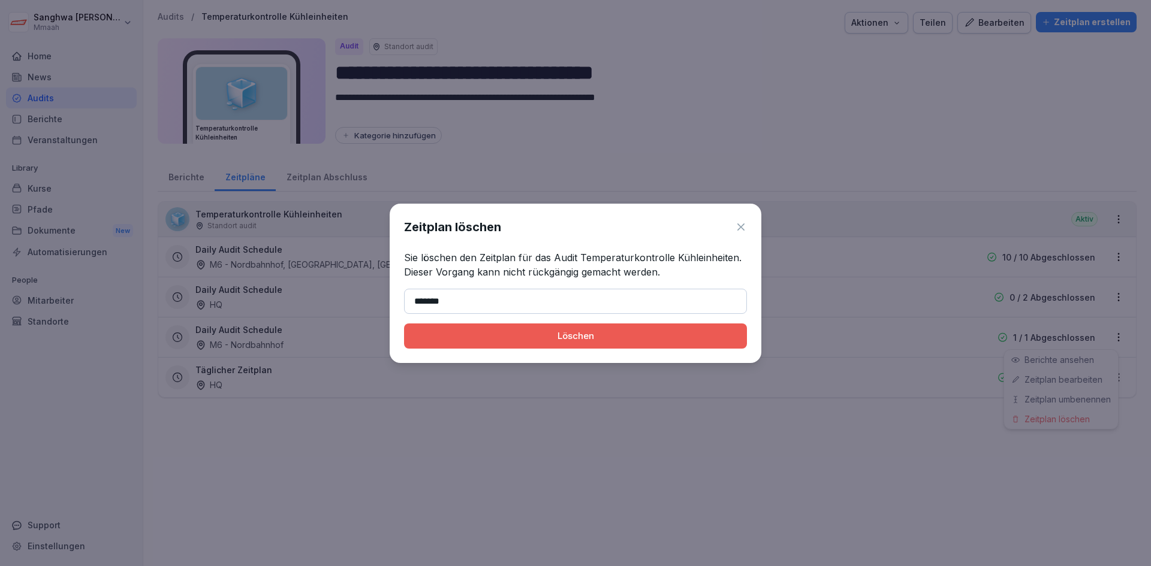
click at [428, 302] on input "*******" at bounding box center [575, 301] width 343 height 25
type input "*******"
click at [422, 330] on div "Löschen" at bounding box center [576, 336] width 324 height 13
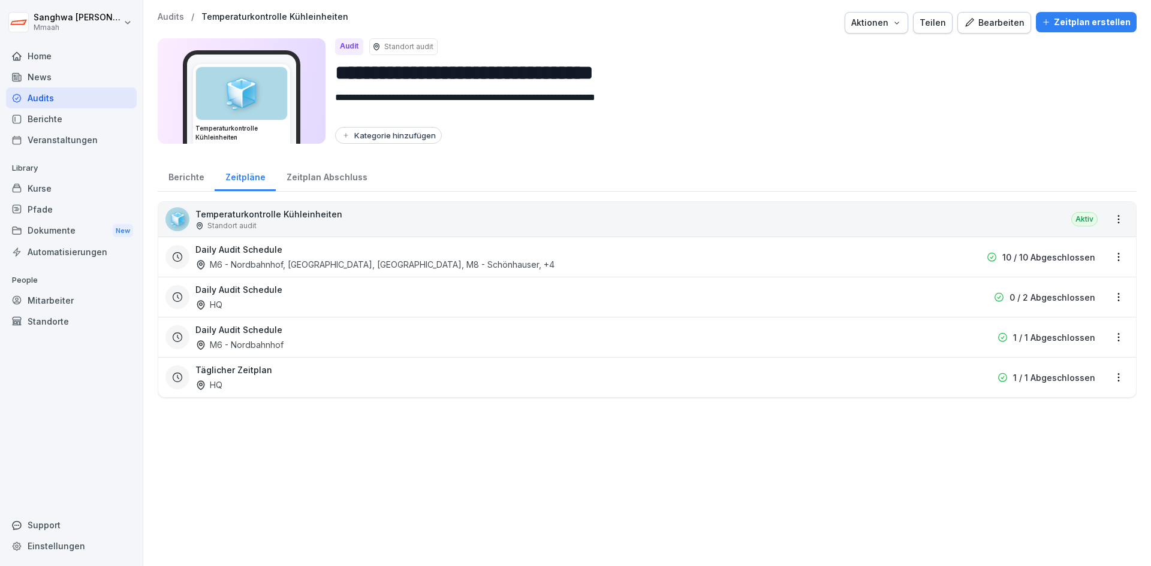
click at [989, 482] on html "**********" at bounding box center [575, 283] width 1151 height 566
click at [1031, 437] on div "**********" at bounding box center [646, 283] width 1007 height 566
click at [1108, 299] on html "**********" at bounding box center [575, 283] width 1151 height 566
click at [914, 418] on html "**********" at bounding box center [575, 283] width 1151 height 566
click at [883, 304] on div "Daily Audit Schedule HQ" at bounding box center [570, 297] width 750 height 28
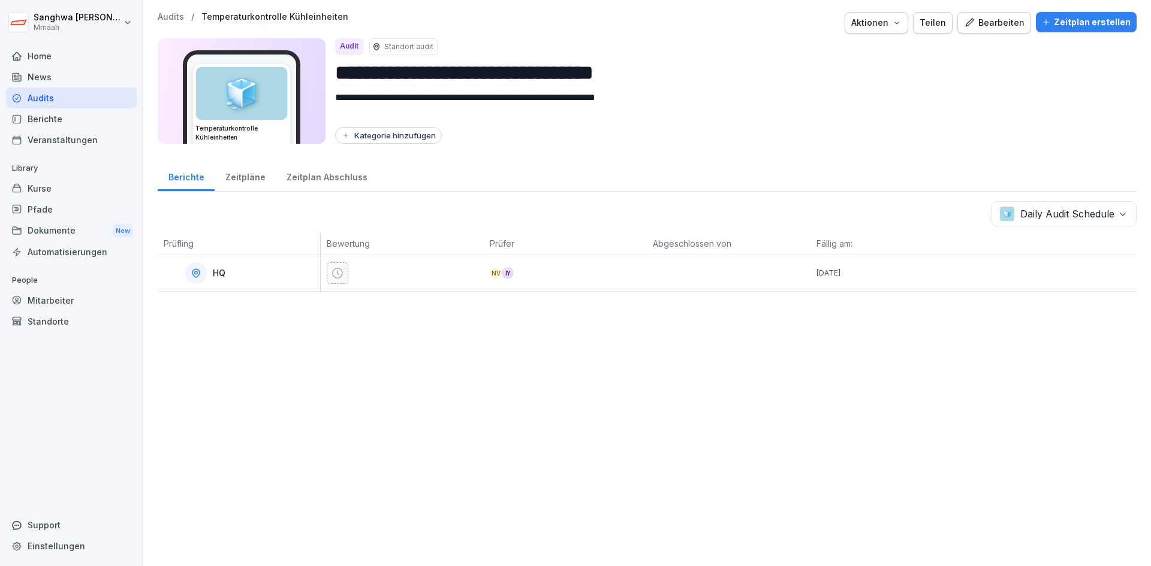
click at [239, 180] on div "Zeitpläne" at bounding box center [245, 176] width 61 height 31
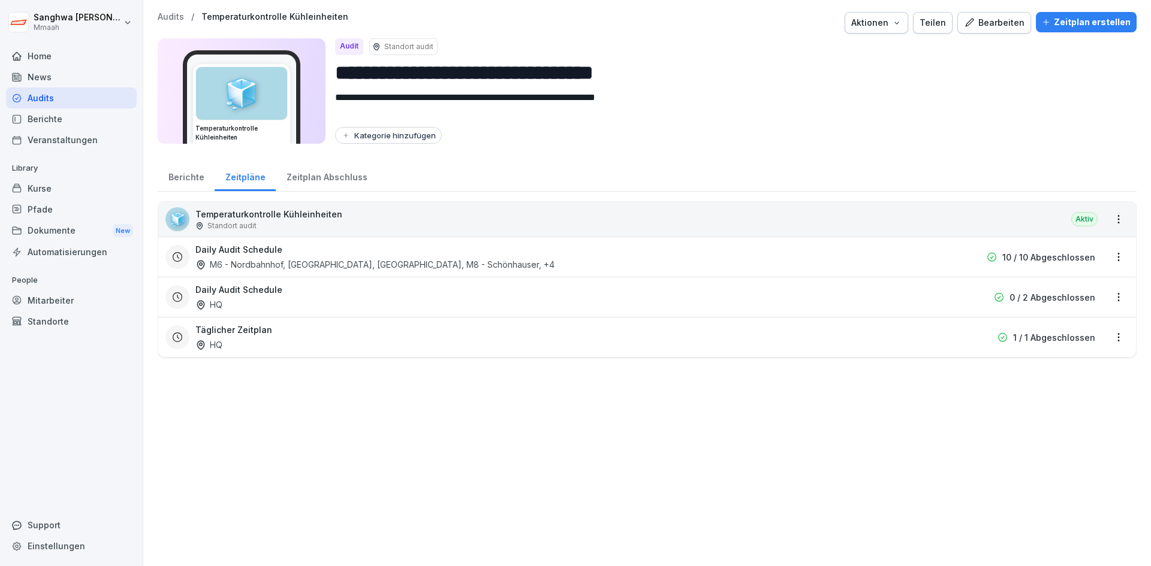
click at [180, 180] on div "Berichte" at bounding box center [186, 176] width 57 height 31
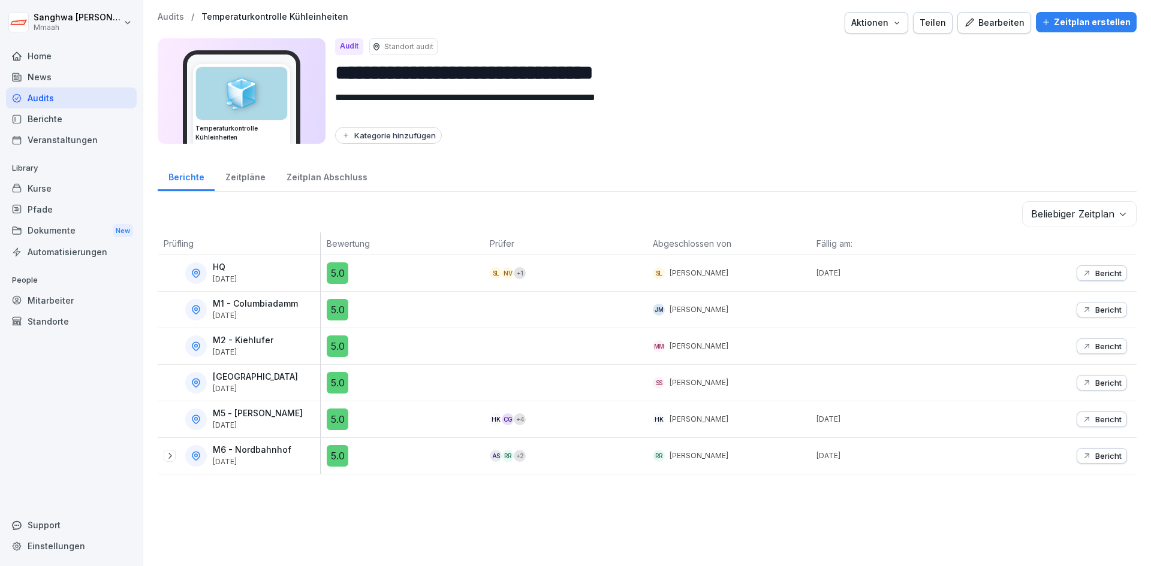
click at [344, 188] on div "Zeitplan Abschluss" at bounding box center [327, 176] width 102 height 31
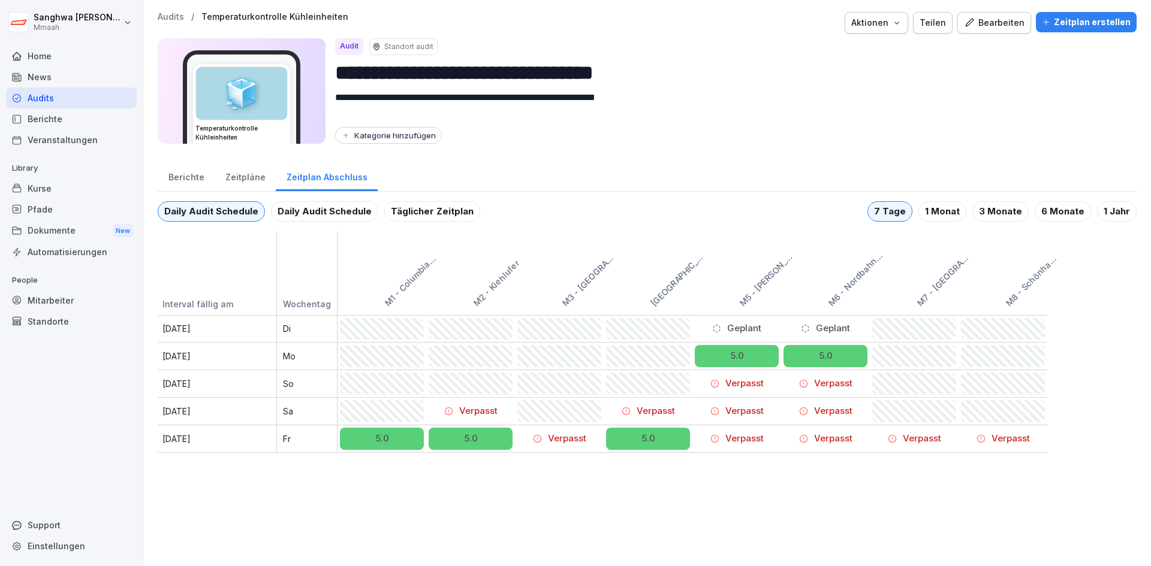
click at [408, 212] on div "Täglicher Zeitplan" at bounding box center [432, 211] width 96 height 20
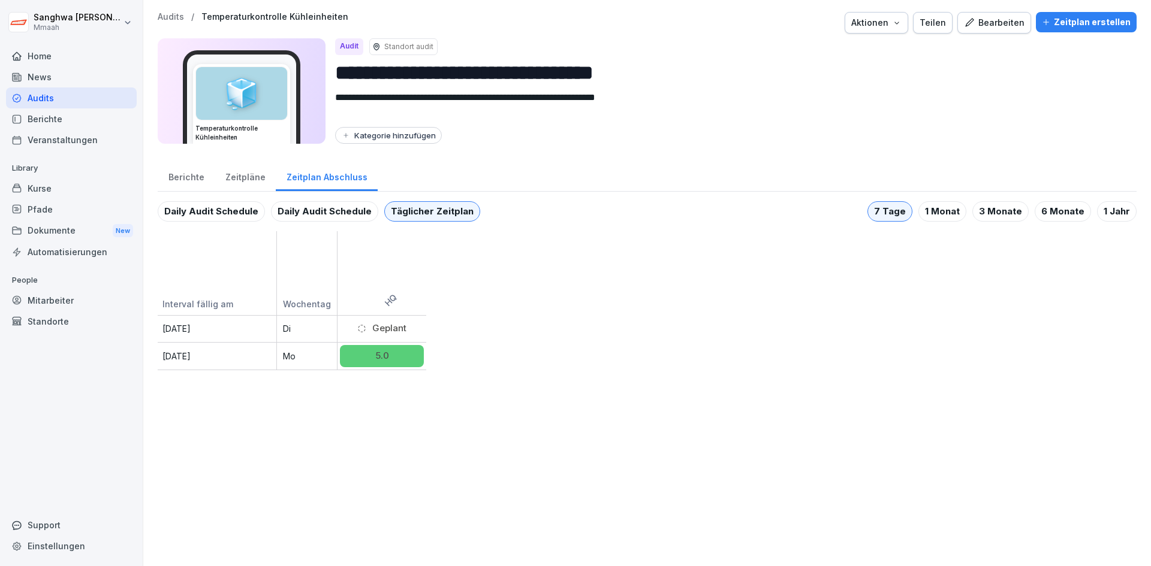
click at [306, 210] on div "Daily Audit Schedule" at bounding box center [324, 211] width 107 height 20
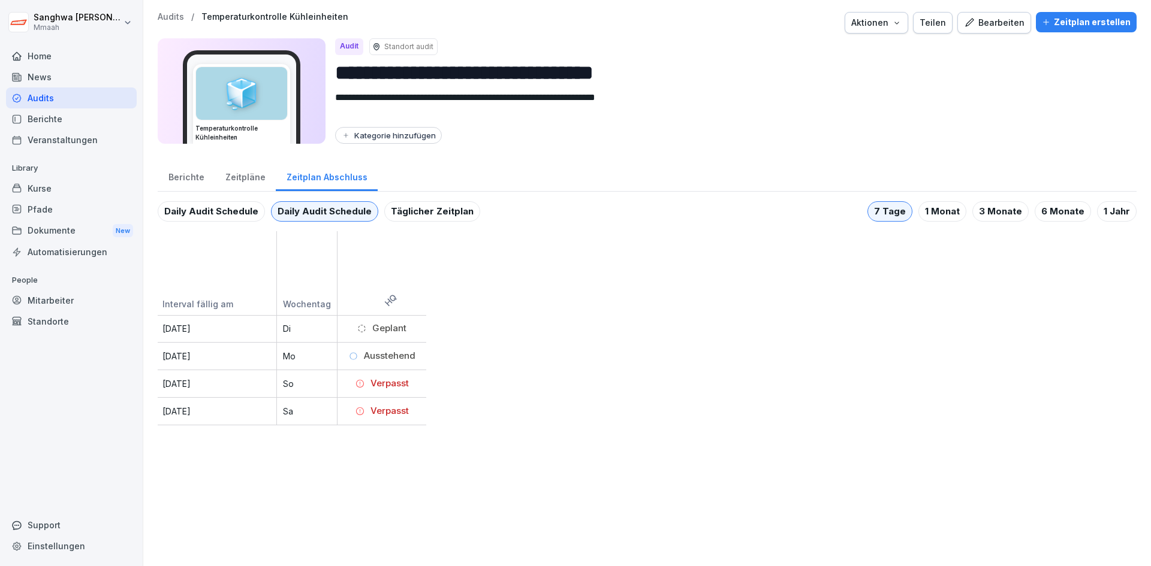
click at [227, 219] on div "Daily Audit Schedule" at bounding box center [211, 211] width 107 height 20
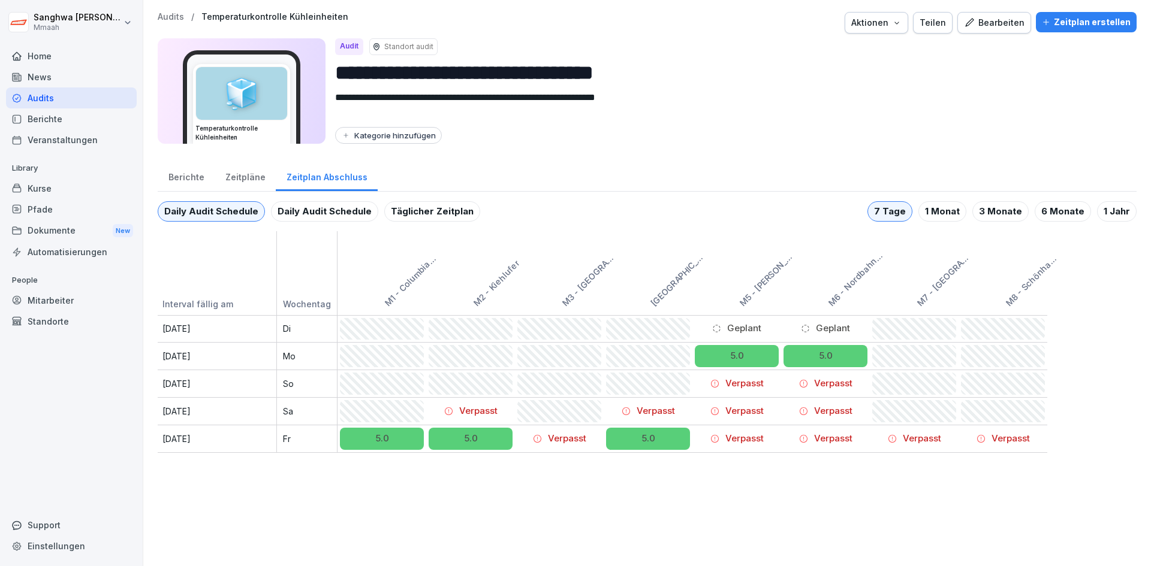
click at [312, 214] on div "Daily Audit Schedule" at bounding box center [324, 211] width 107 height 20
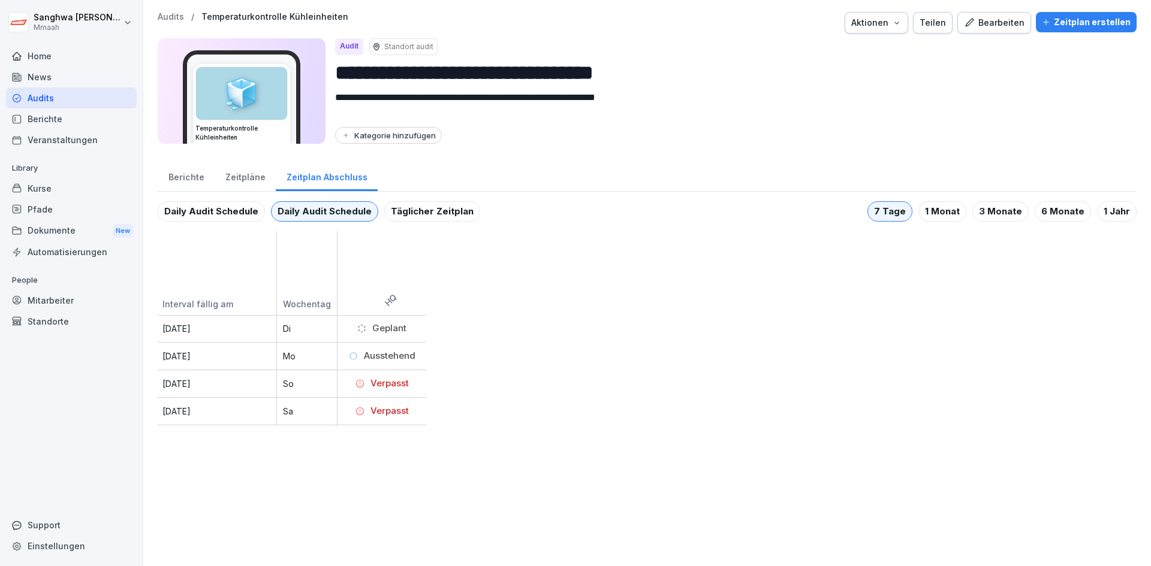
click at [434, 212] on div "Täglicher Zeitplan" at bounding box center [432, 211] width 96 height 20
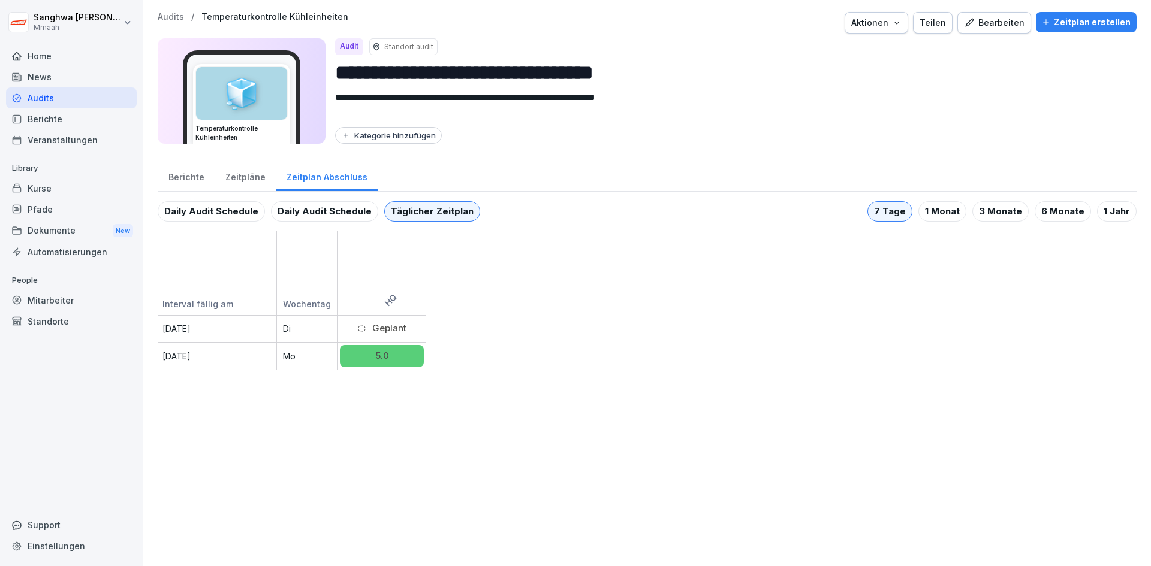
click at [316, 212] on div "Daily Audit Schedule" at bounding box center [324, 211] width 107 height 20
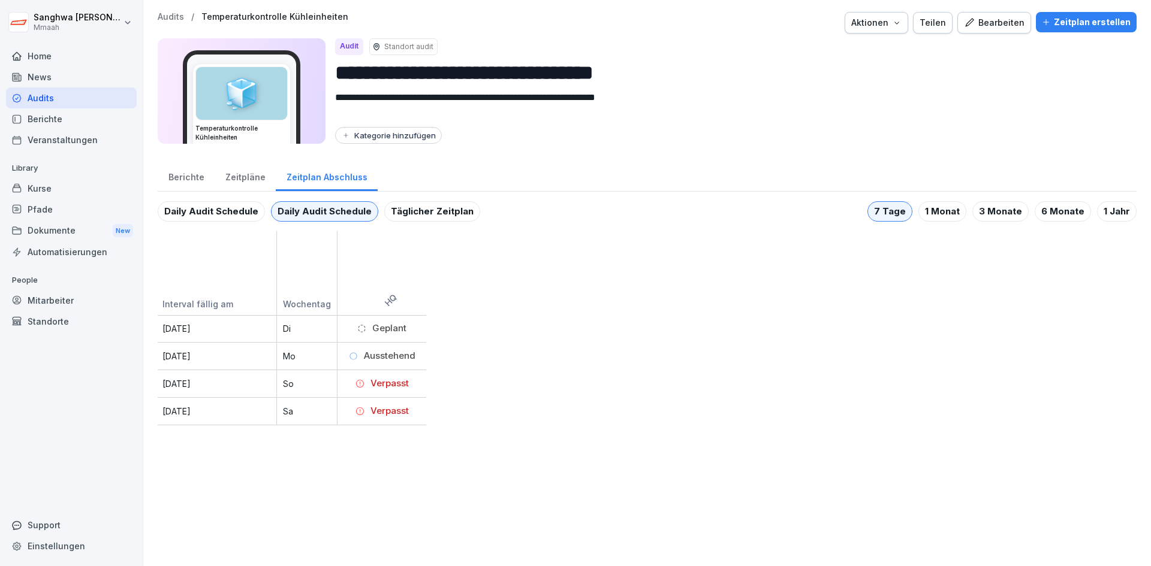
click at [218, 214] on div "Daily Audit Schedule" at bounding box center [211, 211] width 107 height 20
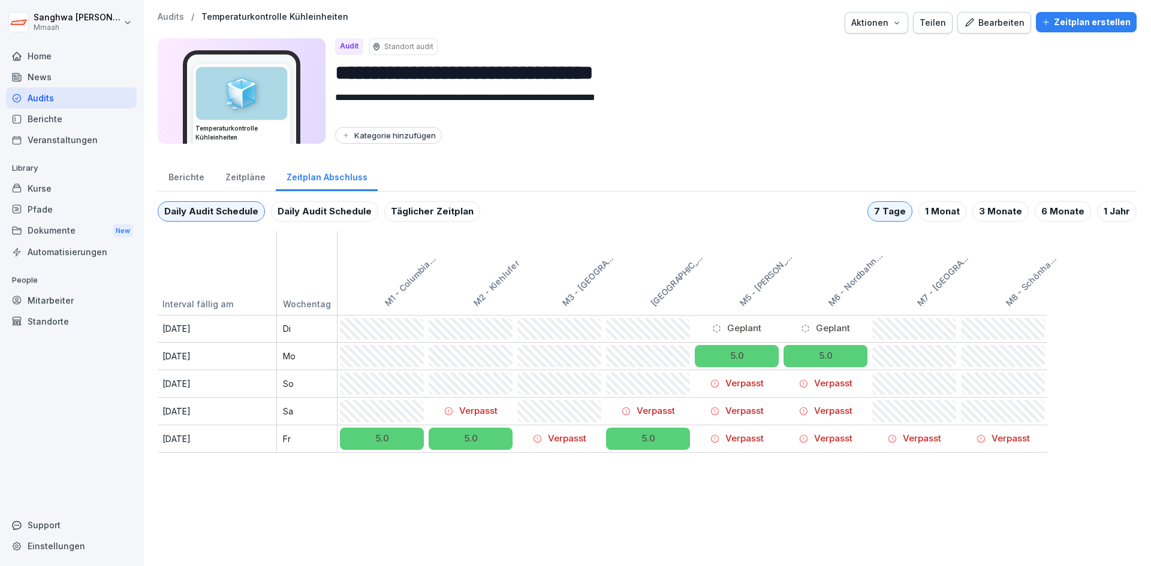
click at [357, 213] on div "Daily Audit Schedule" at bounding box center [324, 211] width 107 height 20
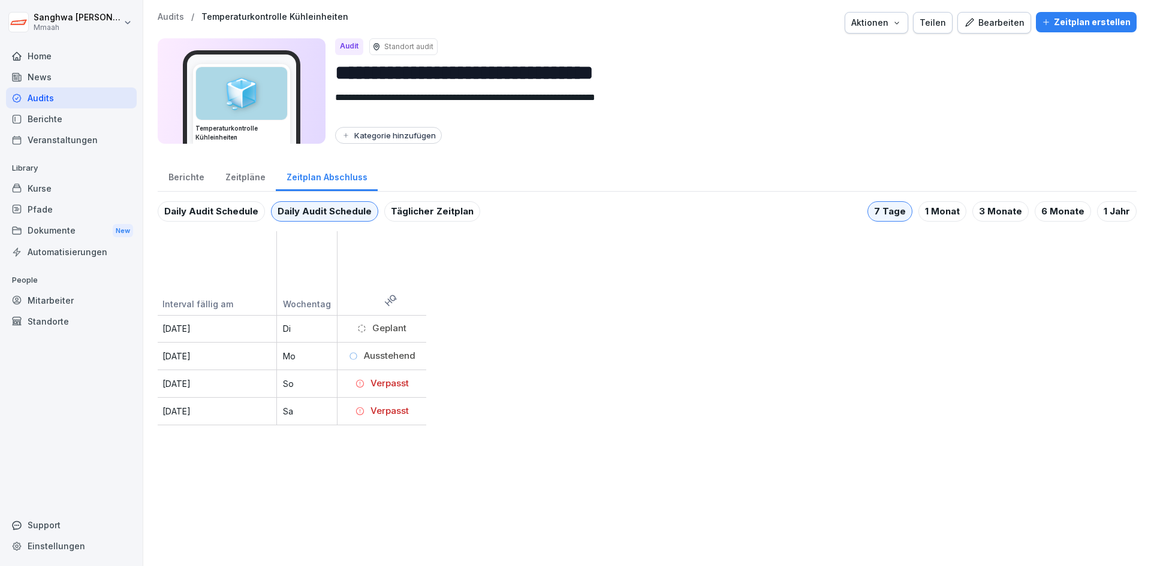
drag, startPoint x: 382, startPoint y: 329, endPoint x: 403, endPoint y: 418, distance: 91.3
click at [417, 386] on div "Interval fällig am Wochentag HQ 16. Sept. 2025 Di Geplant 15. Sept. 2025 Mo Aus…" at bounding box center [647, 328] width 979 height 194
click at [397, 427] on div "**********" at bounding box center [646, 218] width 1007 height 437
click at [421, 213] on div "Täglicher Zeitplan" at bounding box center [432, 211] width 96 height 20
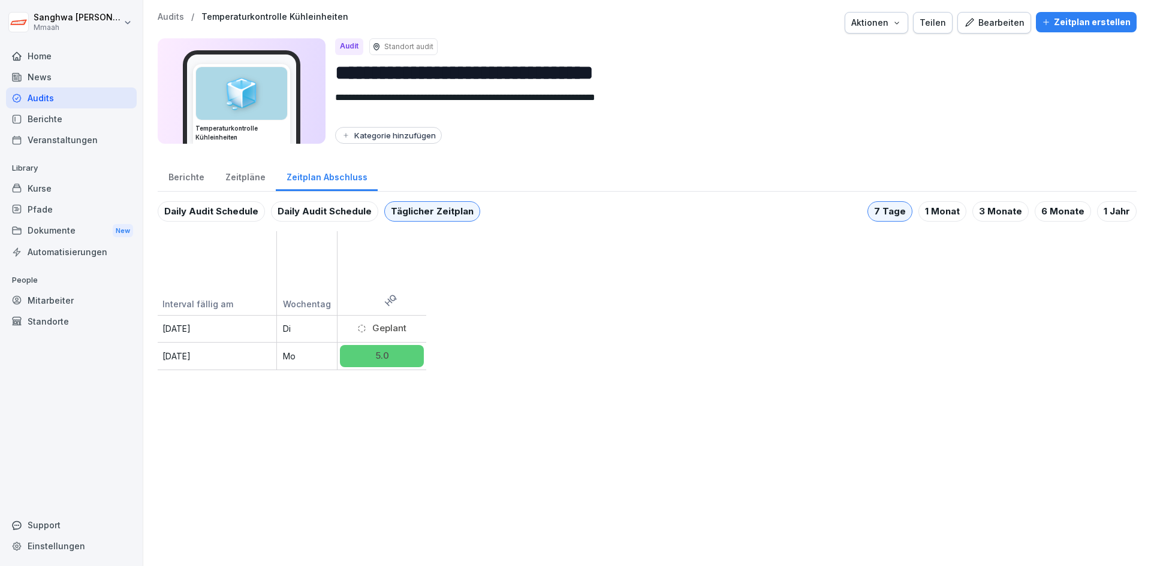
click at [387, 327] on div "Geplant" at bounding box center [381, 329] width 49 height 14
click at [330, 224] on div "Daily Audit Schedule Daily Audit Schedule Täglicher Zeitplan 7 Tage 1 Monat 3 M…" at bounding box center [647, 285] width 979 height 169
click at [227, 213] on div "Daily Audit Schedule" at bounding box center [211, 211] width 107 height 20
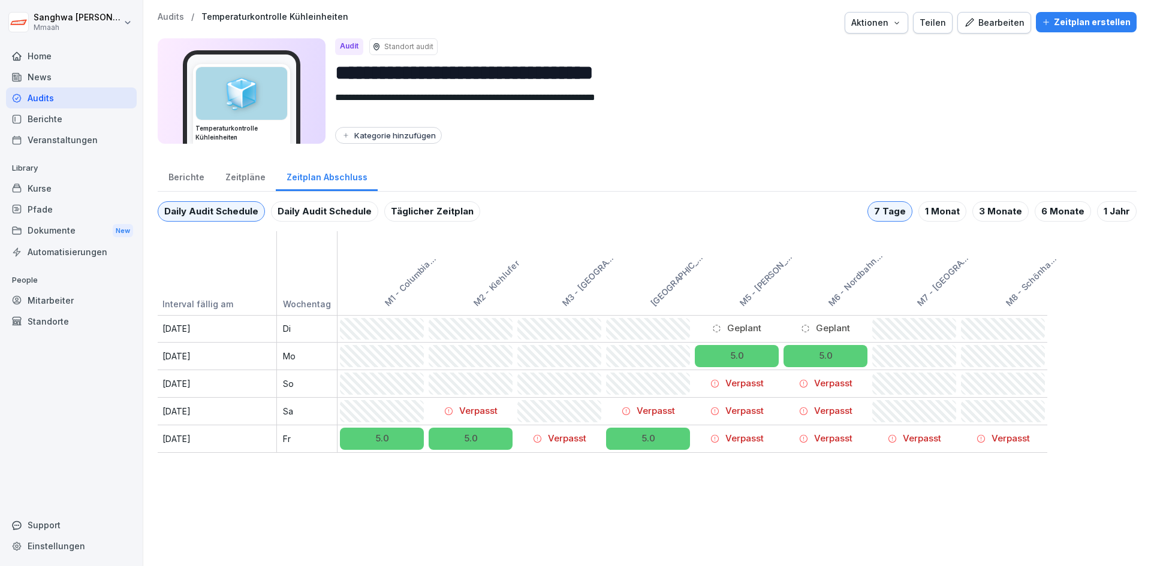
click at [434, 213] on div "Täglicher Zeitplan" at bounding box center [432, 211] width 96 height 20
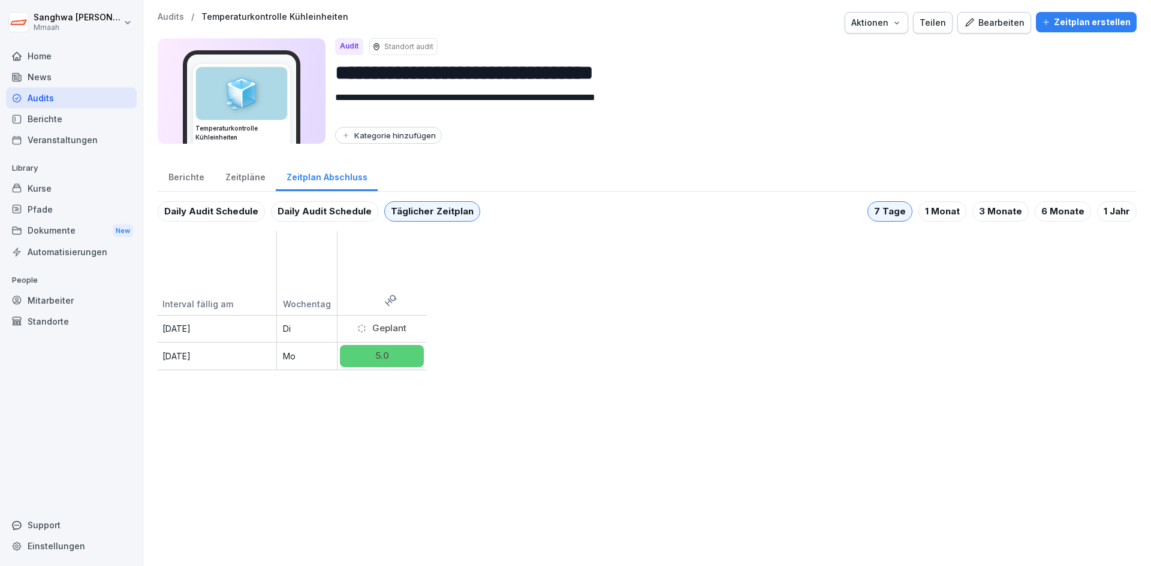
click at [230, 210] on div "Daily Audit Schedule" at bounding box center [211, 211] width 107 height 20
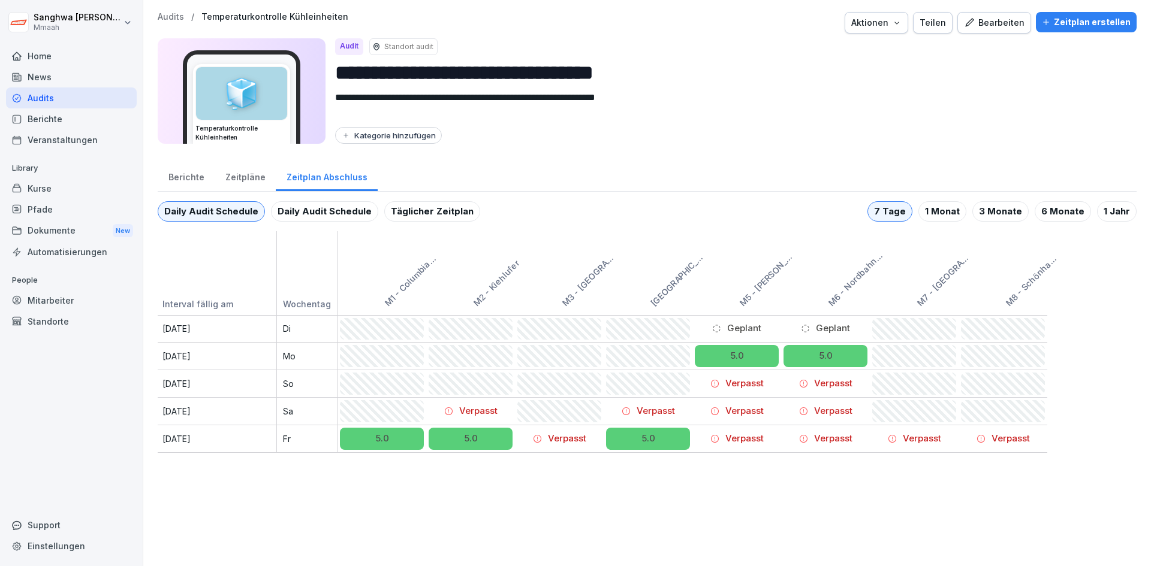
click at [1083, 22] on div "Zeitplan erstellen" at bounding box center [1086, 22] width 89 height 13
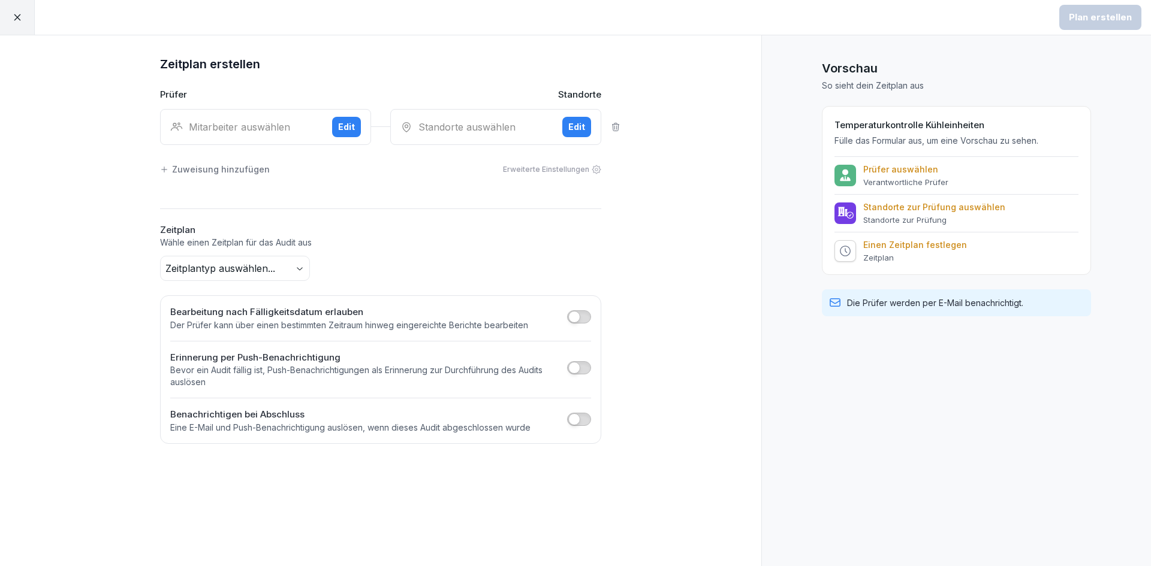
click at [278, 265] on body "Plan erstellen Zeitplan erstellen Prüfer Standorte Mitarbeiter auswählen Edit S…" at bounding box center [575, 283] width 1151 height 566
click at [648, 242] on html "Plan erstellen Zeitplan erstellen Prüfer Standorte Mitarbeiter auswählen Edit S…" at bounding box center [575, 283] width 1151 height 566
click at [15, 13] on icon at bounding box center [17, 17] width 11 height 11
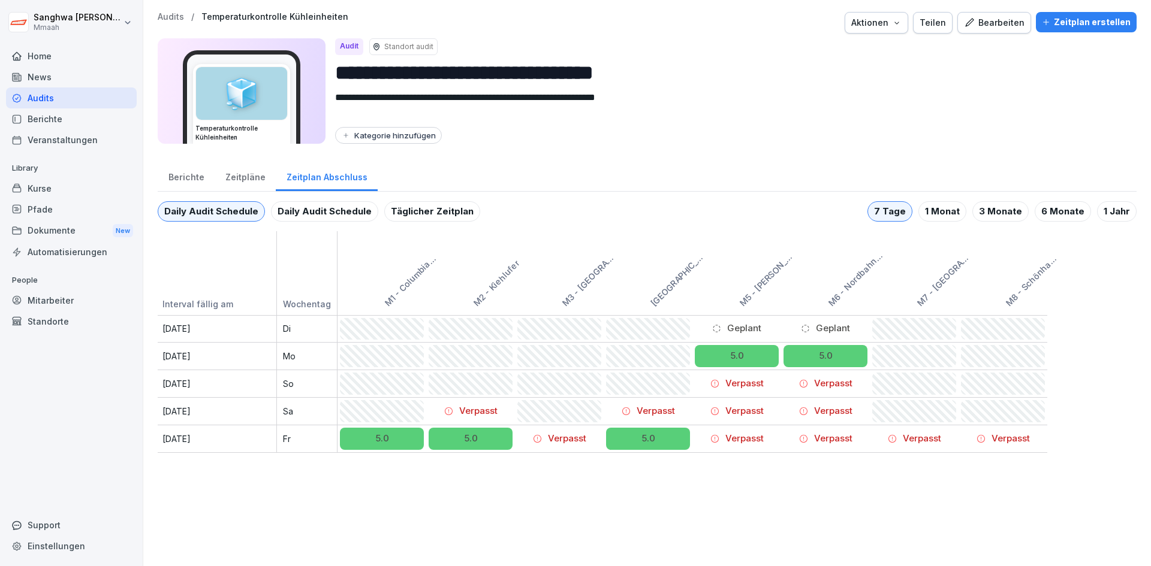
click at [457, 216] on div "Täglicher Zeitplan" at bounding box center [432, 211] width 96 height 20
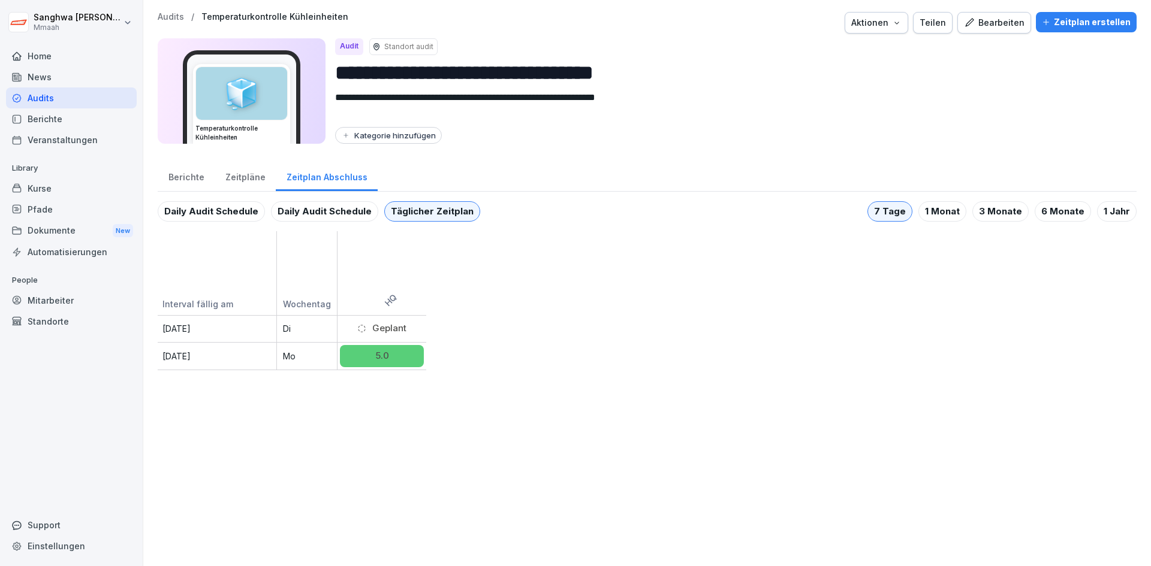
click at [394, 329] on div "Geplant" at bounding box center [381, 329] width 49 height 14
click at [344, 213] on div "Daily Audit Schedule" at bounding box center [324, 211] width 107 height 20
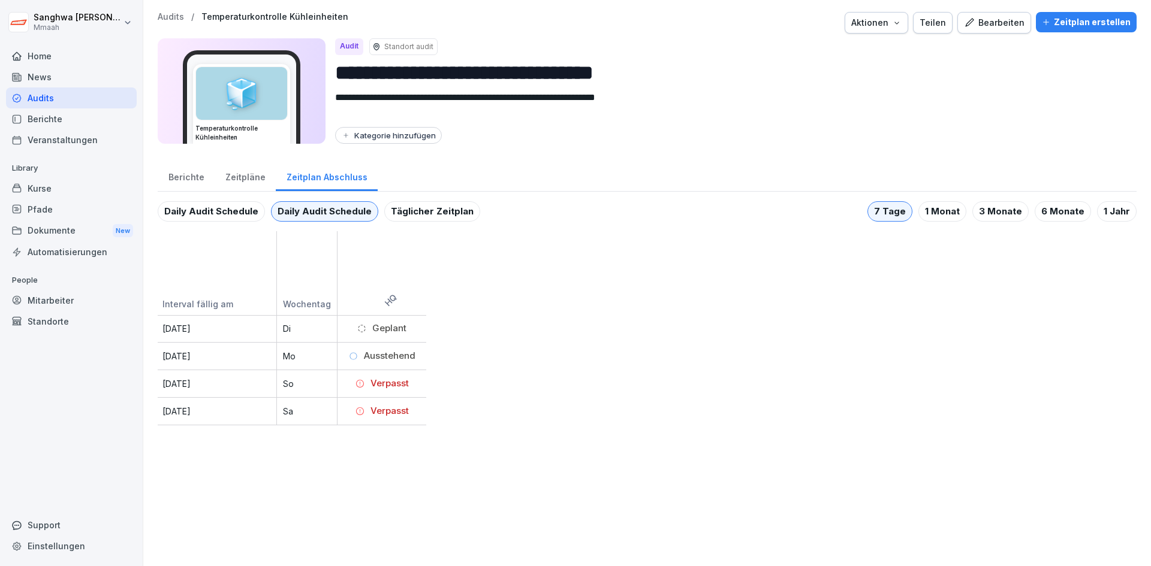
click at [206, 206] on div "Daily Audit Schedule" at bounding box center [211, 211] width 107 height 20
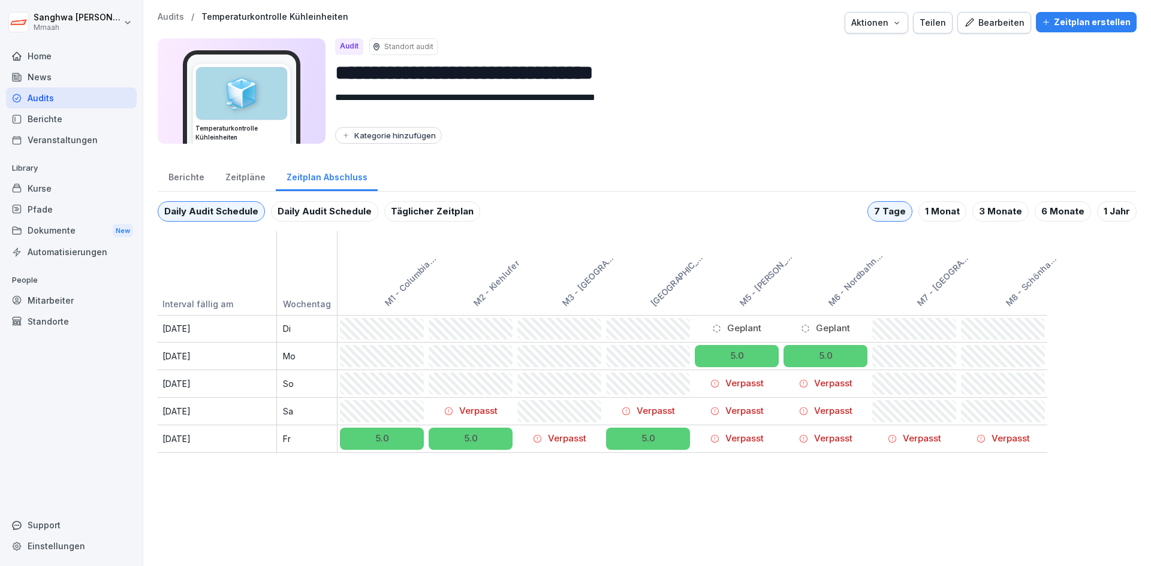
click at [326, 208] on div "Daily Audit Schedule" at bounding box center [324, 211] width 107 height 20
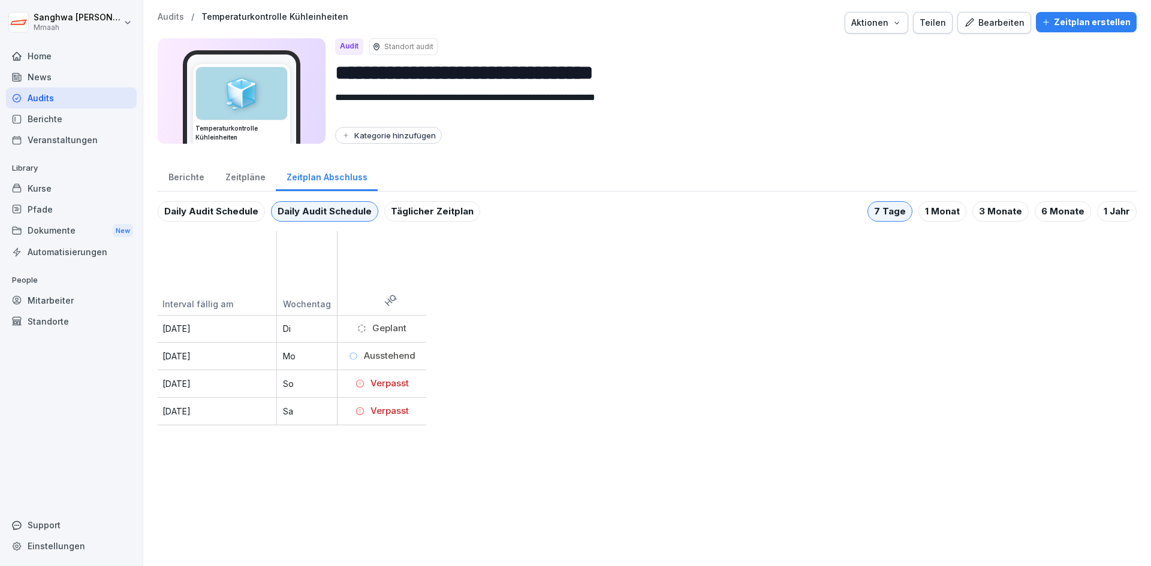
click at [186, 212] on div "Daily Audit Schedule" at bounding box center [211, 211] width 107 height 20
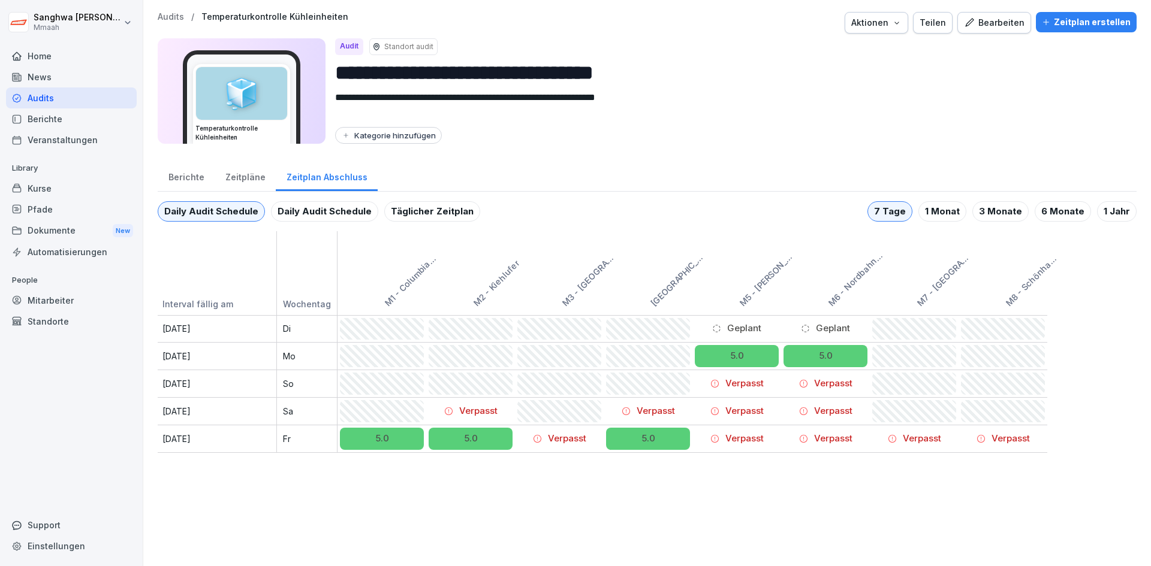
click at [308, 208] on div "Daily Audit Schedule" at bounding box center [324, 211] width 107 height 20
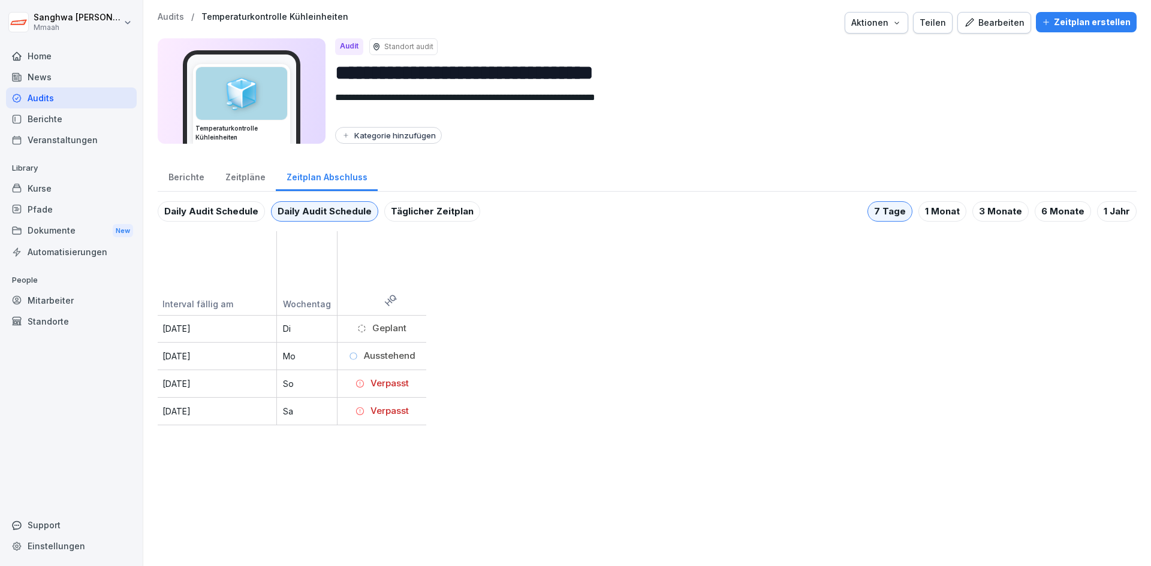
click at [207, 212] on div "Daily Audit Schedule" at bounding box center [211, 211] width 107 height 20
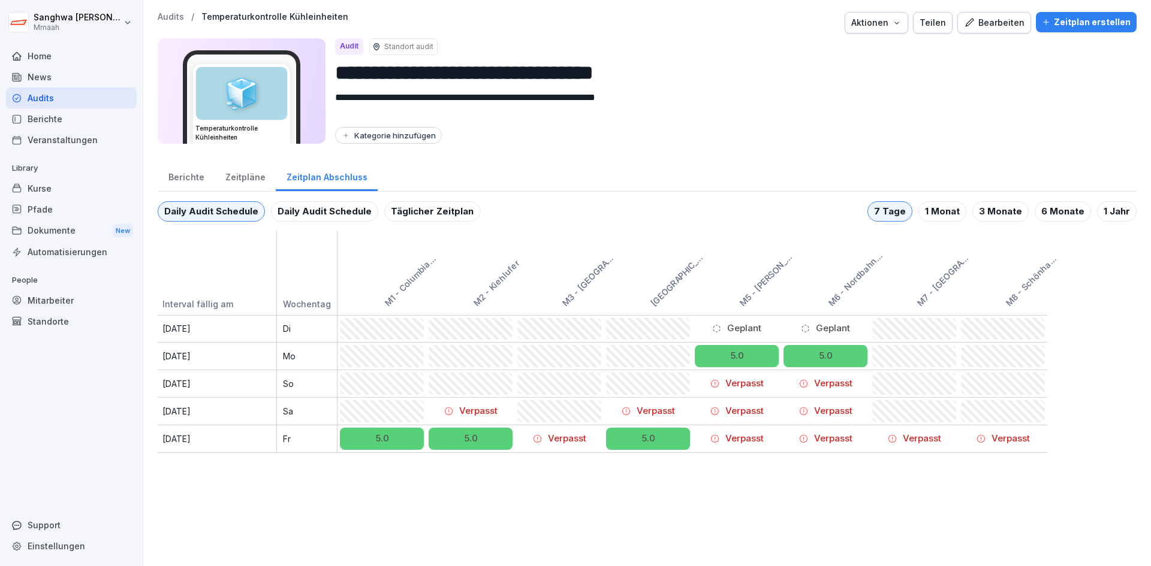
click at [255, 174] on div "Zeitpläne" at bounding box center [245, 176] width 61 height 31
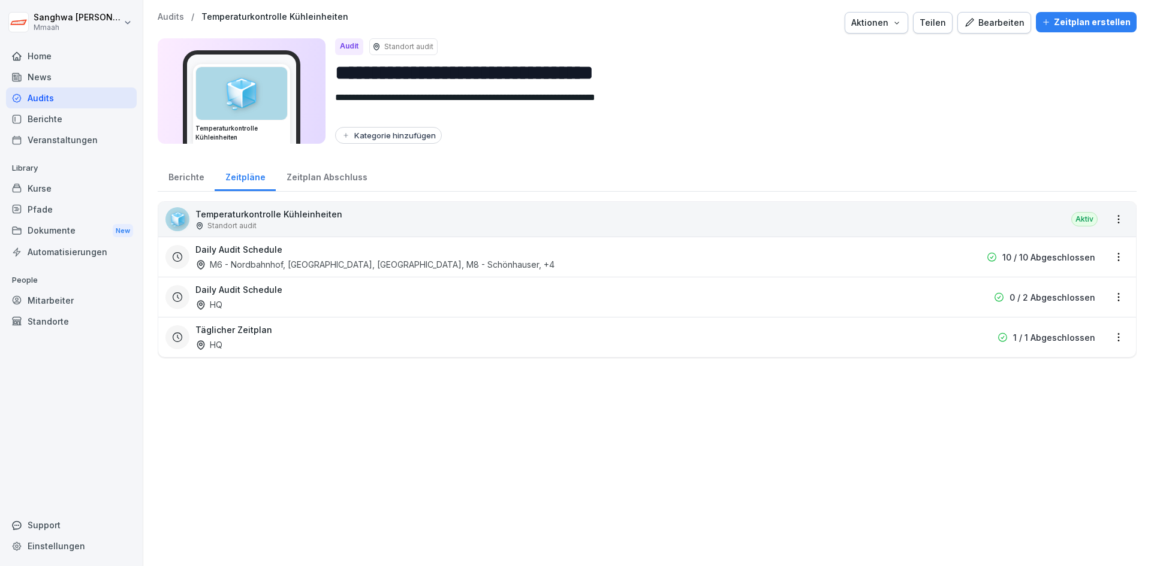
click at [181, 177] on div "Berichte" at bounding box center [186, 176] width 57 height 31
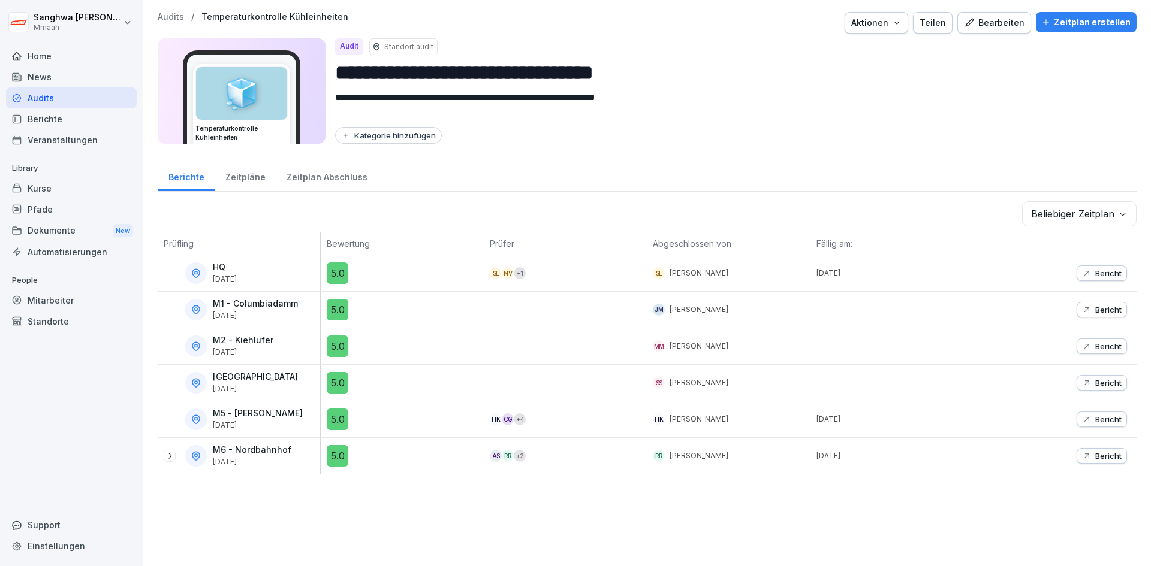
click at [229, 182] on div "Zeitpläne" at bounding box center [245, 176] width 61 height 31
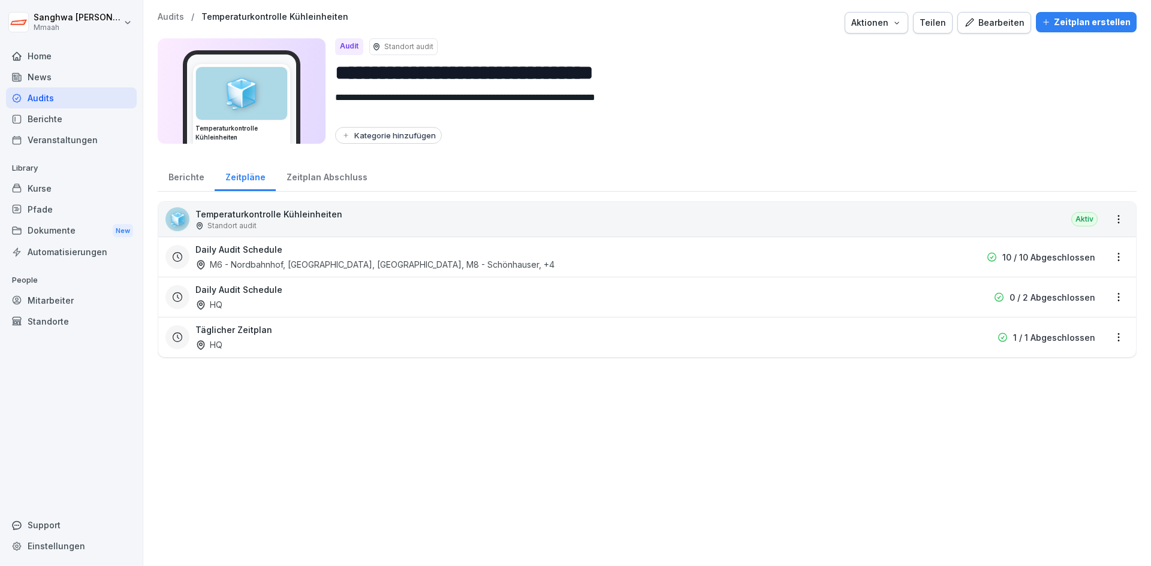
click at [236, 182] on div "Zeitpläne" at bounding box center [245, 176] width 61 height 31
click at [1115, 340] on html "**********" at bounding box center [575, 283] width 1151 height 566
click at [1089, 419] on div "Zeitplan löschen" at bounding box center [1061, 419] width 114 height 20
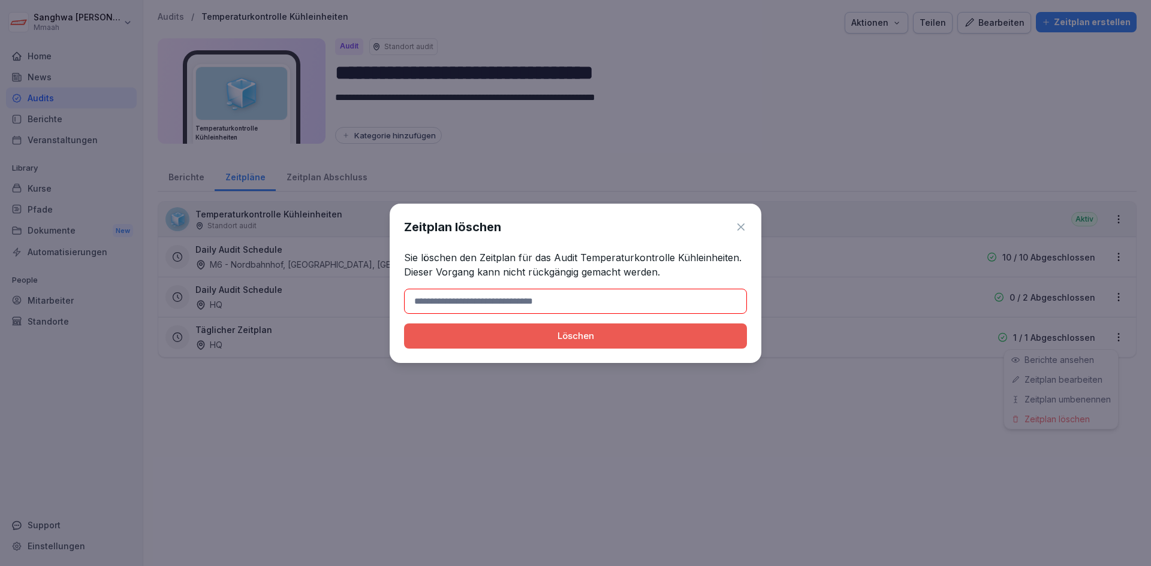
click at [531, 306] on input at bounding box center [575, 301] width 343 height 25
type input "*******"
click at [669, 348] on button "Löschen" at bounding box center [575, 336] width 343 height 25
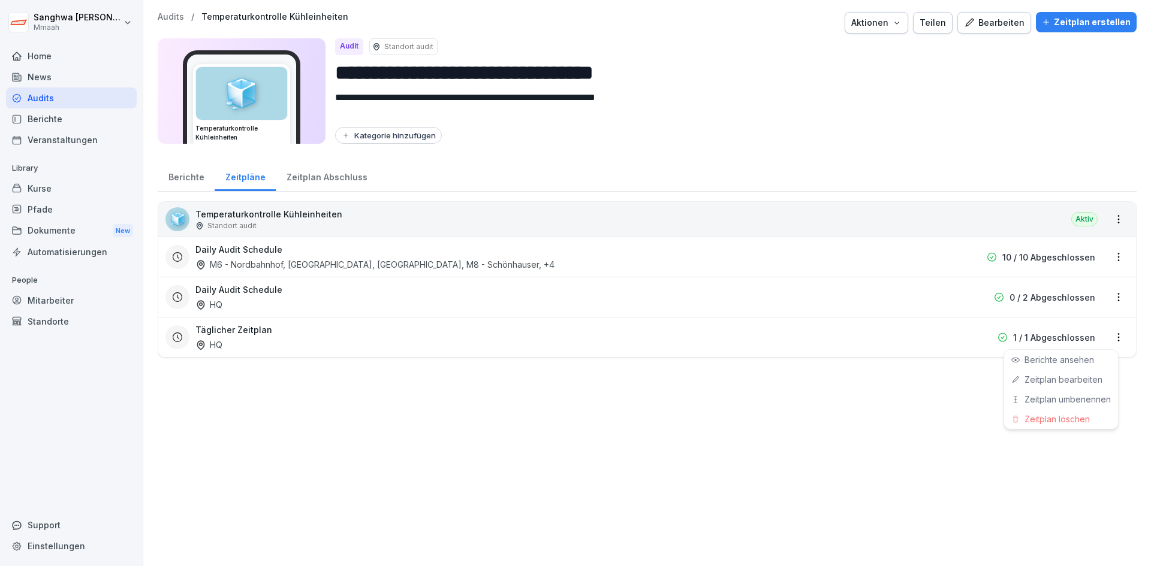
click at [940, 459] on html "**********" at bounding box center [575, 283] width 1151 height 566
click at [1009, 429] on div "**********" at bounding box center [646, 283] width 1007 height 566
click at [1114, 300] on html "**********" at bounding box center [575, 283] width 1151 height 566
click at [1078, 382] on div "Zeitplan löschen" at bounding box center [1061, 379] width 114 height 20
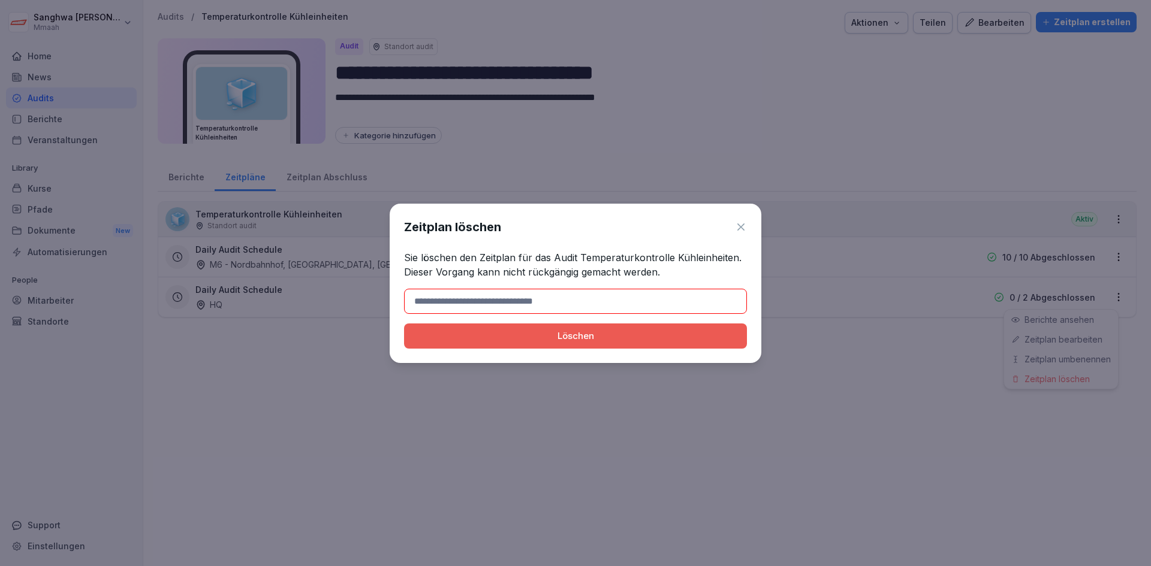
click at [494, 291] on input at bounding box center [575, 301] width 343 height 25
type input "*******"
click at [439, 336] on div "Löschen" at bounding box center [576, 336] width 324 height 13
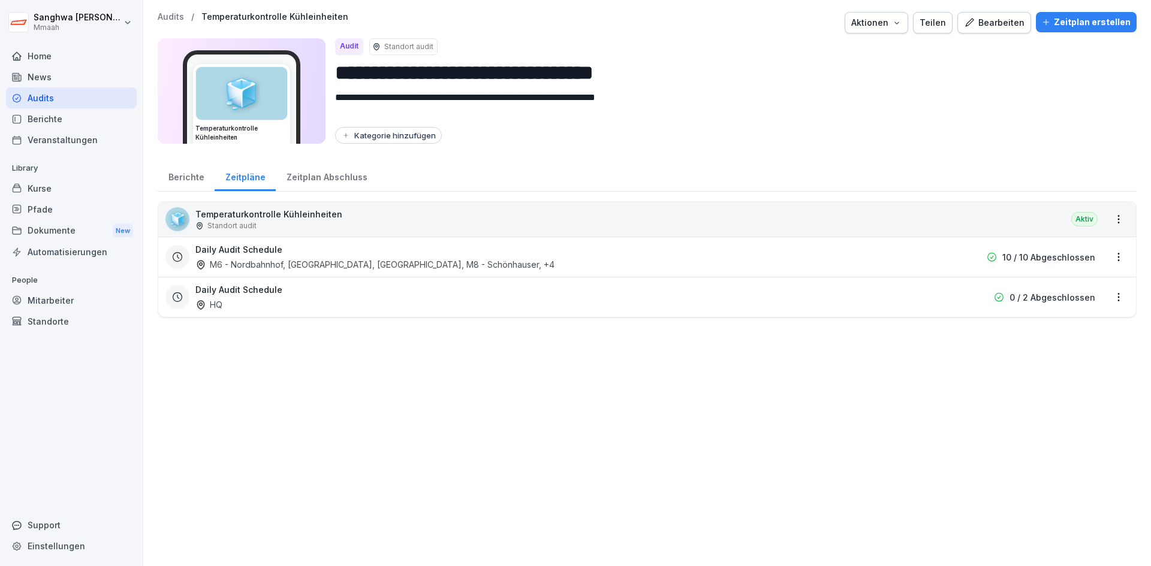
click at [467, 390] on html "**********" at bounding box center [575, 283] width 1151 height 566
click at [56, 209] on div "Pfade" at bounding box center [71, 209] width 131 height 21
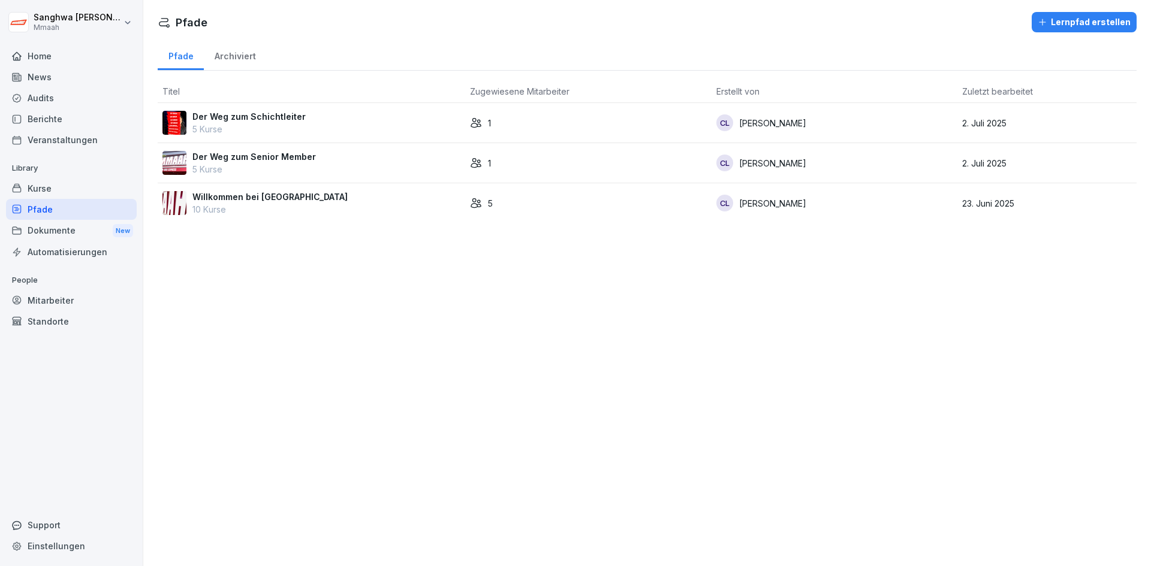
click at [62, 192] on div "Kurse" at bounding box center [71, 188] width 131 height 21
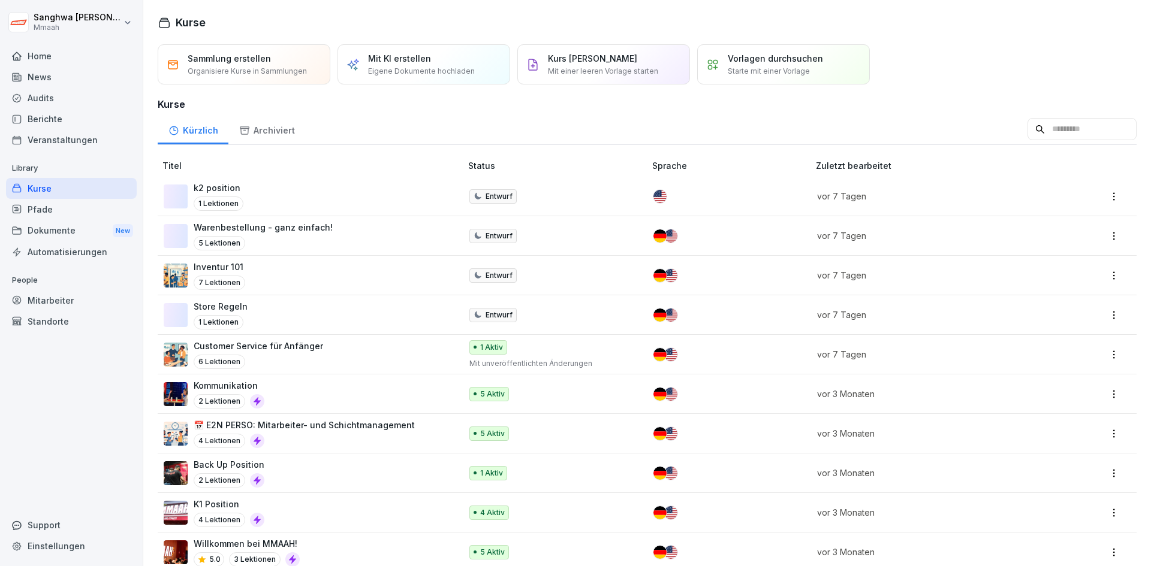
click at [47, 209] on div "Pfade" at bounding box center [71, 209] width 131 height 21
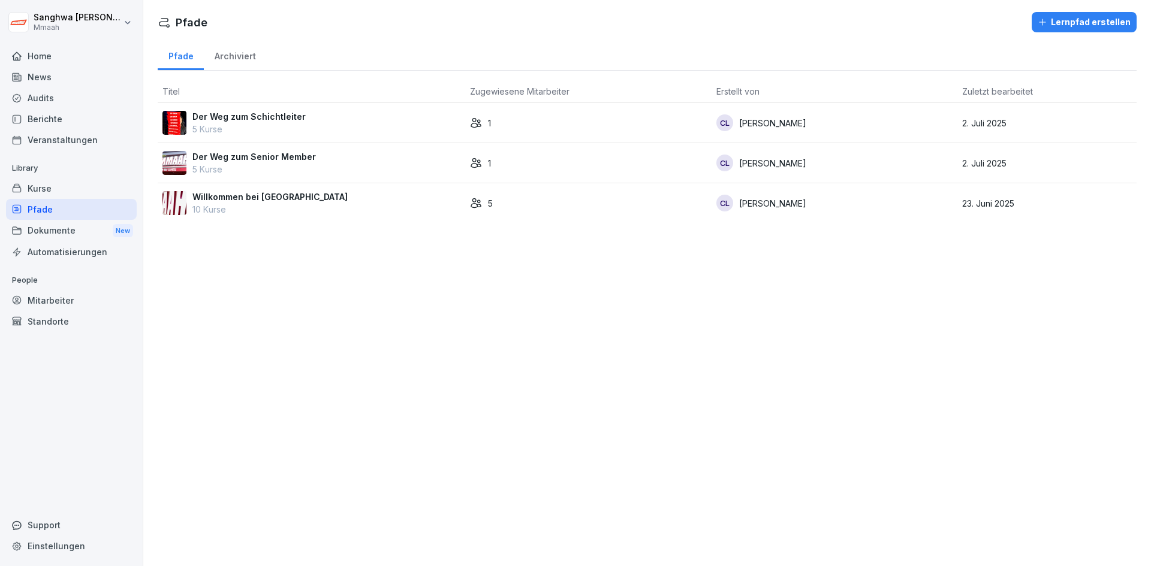
click at [316, 113] on div "Der Weg zum Schichtleiter 5 Kurse" at bounding box center [311, 122] width 298 height 25
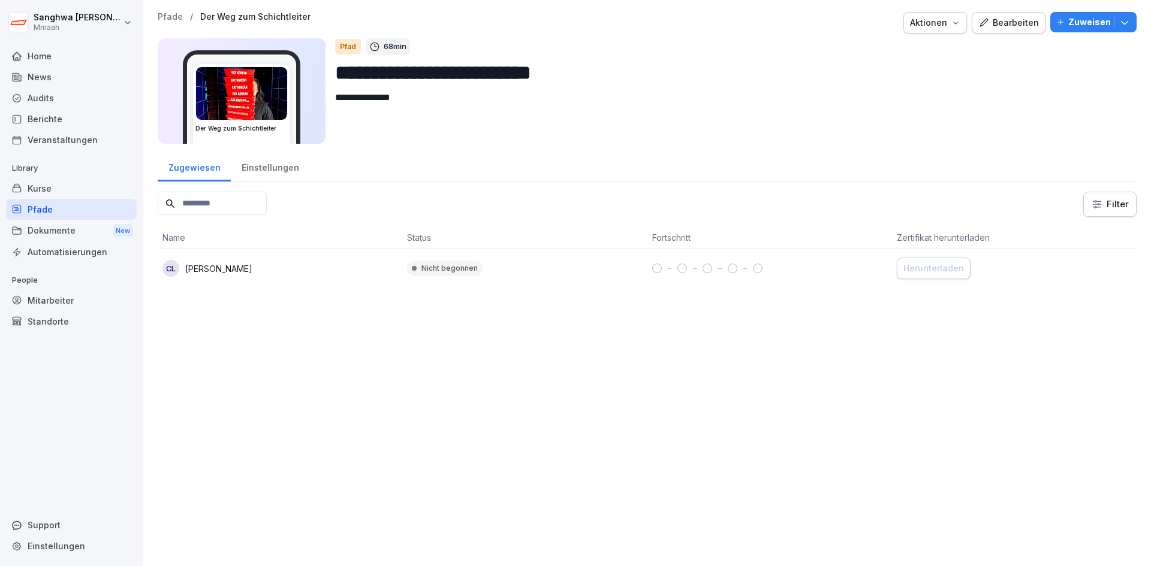
click at [274, 171] on div "Einstellungen" at bounding box center [270, 166] width 79 height 31
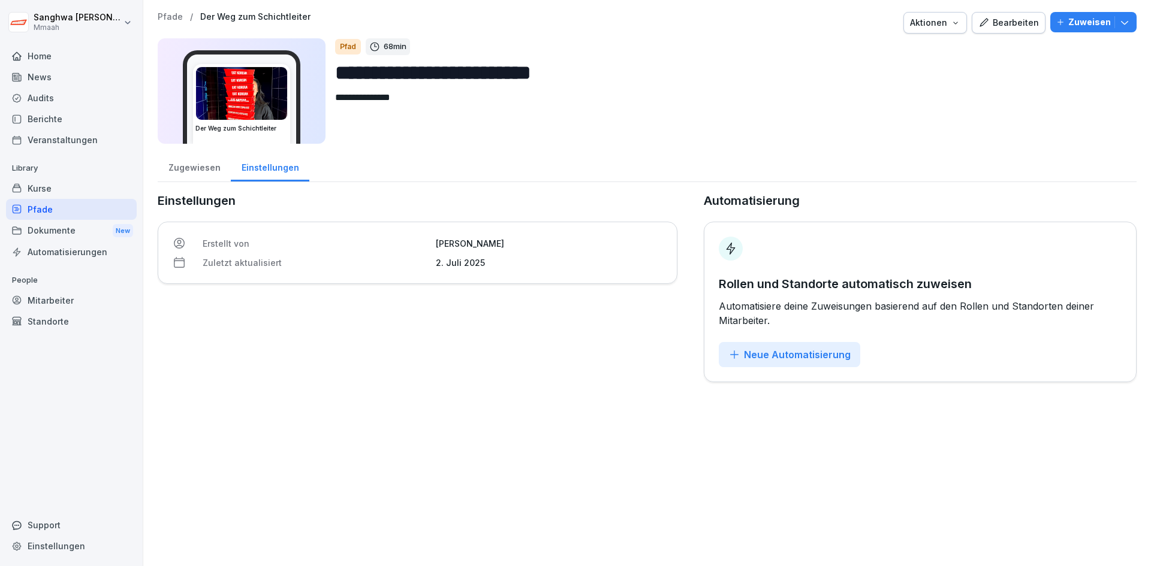
click at [189, 172] on div "Zugewiesen" at bounding box center [194, 166] width 73 height 31
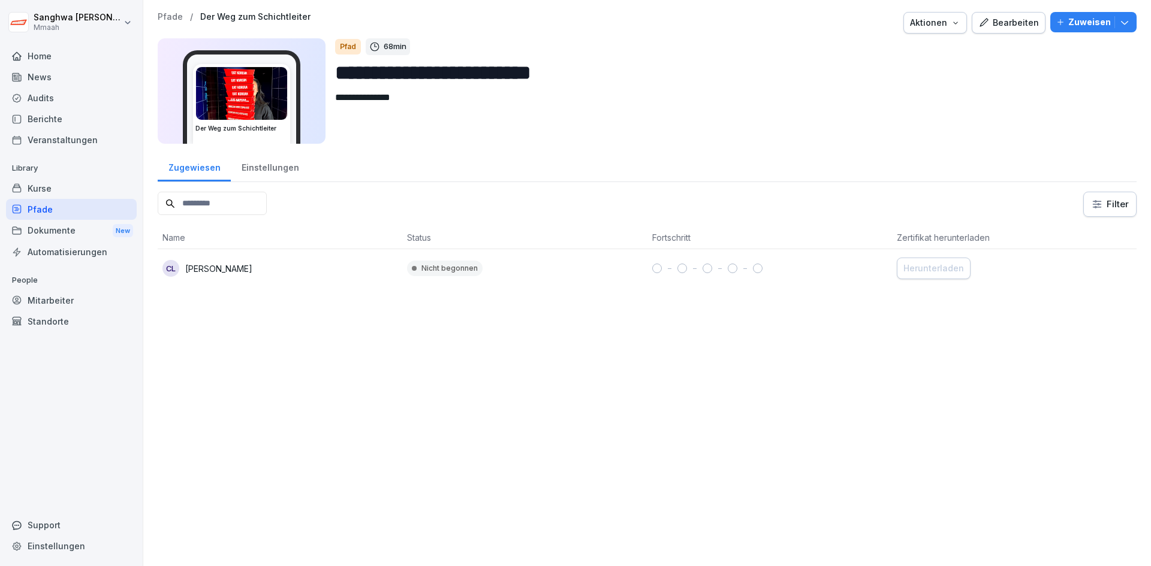
click at [65, 215] on div "Pfade" at bounding box center [71, 209] width 131 height 21
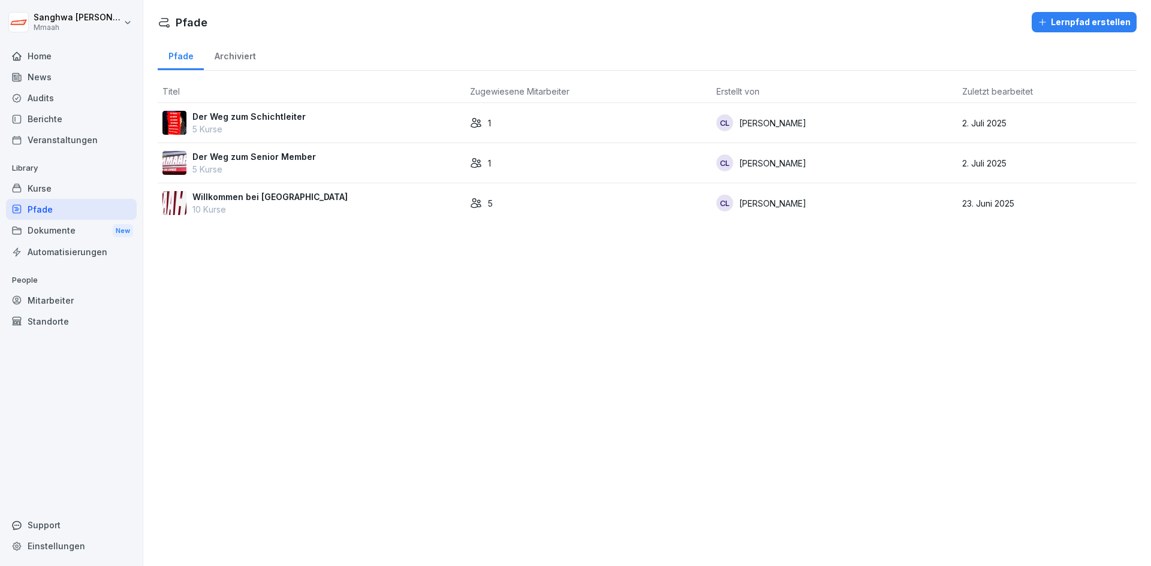
click at [63, 228] on div "Dokumente New" at bounding box center [71, 231] width 131 height 22
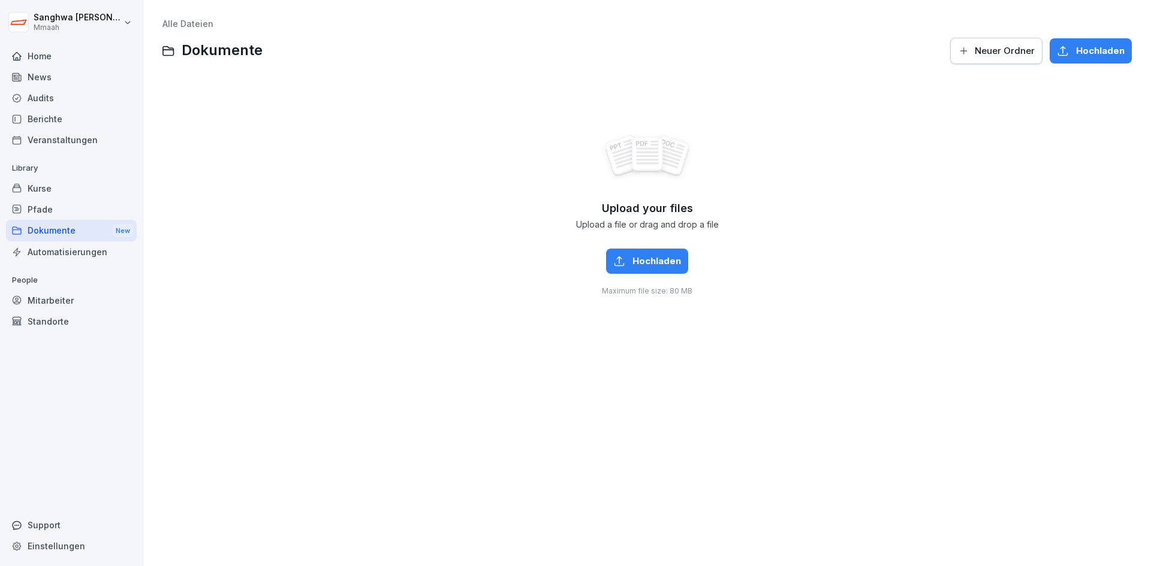
click at [74, 208] on div "Pfade" at bounding box center [71, 209] width 131 height 21
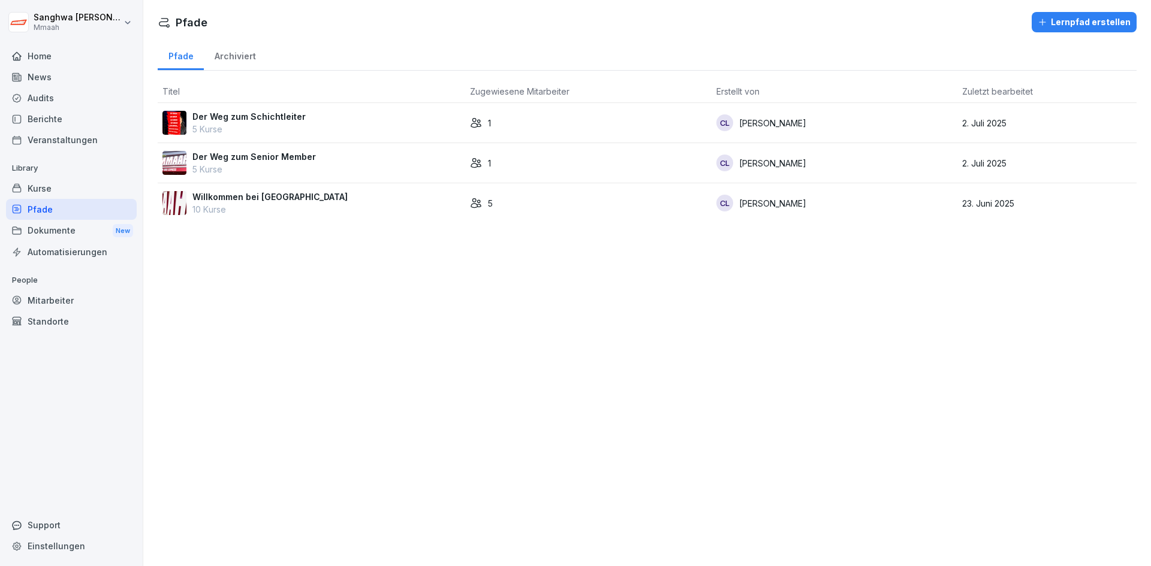
click at [379, 284] on div "[PERSON_NAME] erstellen Pfade Archiviert Titel Zugewiesene Mitarbeiter Erstellt…" at bounding box center [646, 283] width 1007 height 566
click at [316, 206] on div "Willkommen bei Mmaah 10 Kurse" at bounding box center [311, 203] width 298 height 25
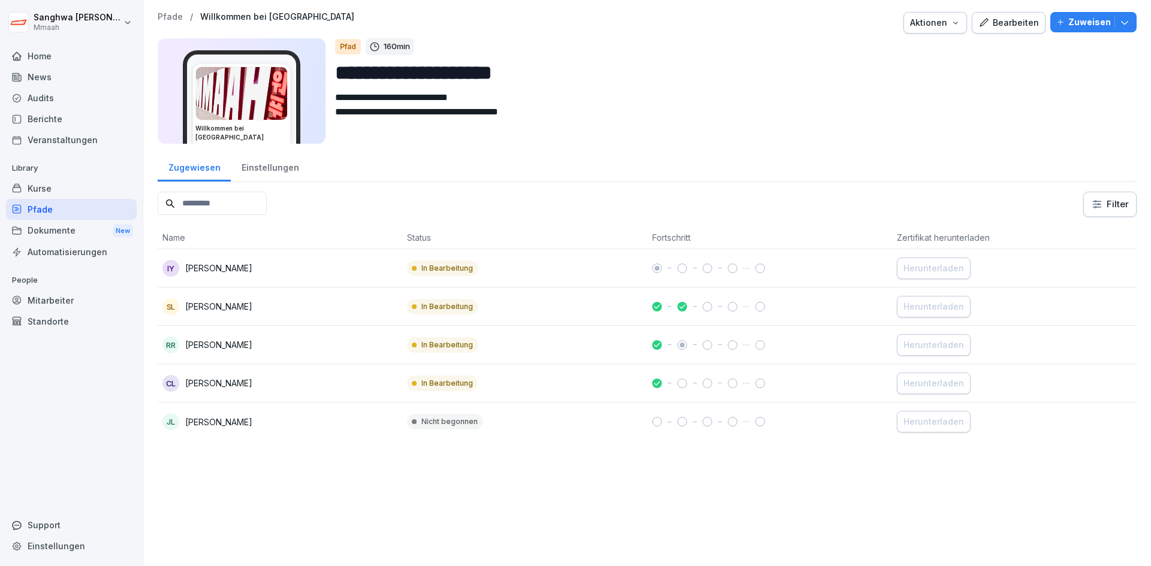
click at [283, 168] on div "Einstellungen" at bounding box center [270, 166] width 79 height 31
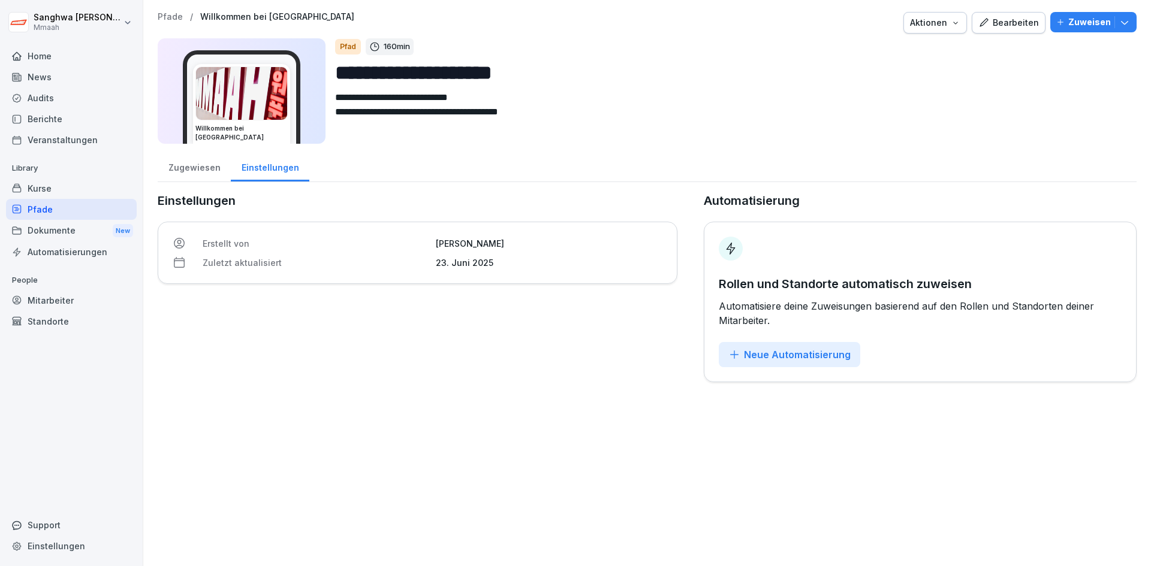
click at [177, 169] on div "Zugewiesen" at bounding box center [194, 166] width 73 height 31
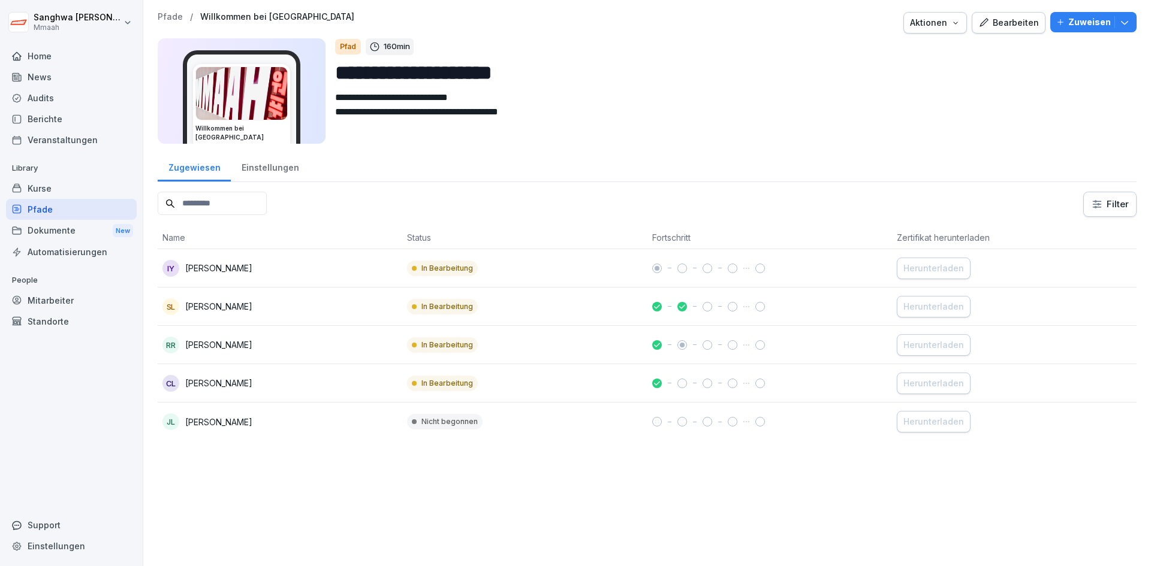
click at [998, 26] on div "Bearbeiten" at bounding box center [1008, 22] width 61 height 13
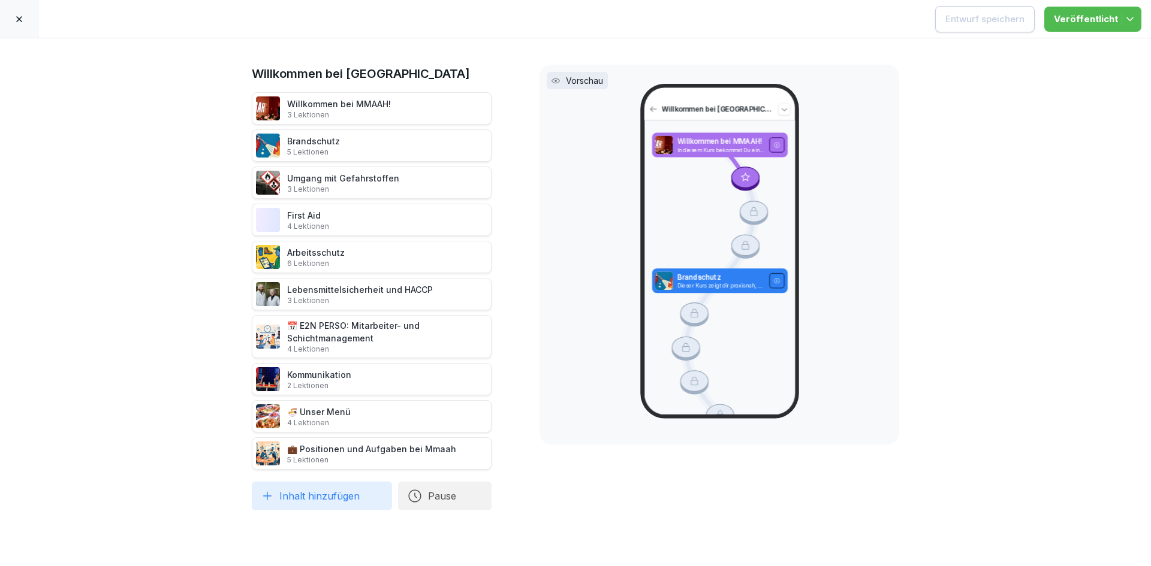
click at [403, 114] on div "Willkommen bei MMAAH! 3 Lektionen" at bounding box center [372, 108] width 240 height 32
click at [234, 111] on icon at bounding box center [239, 109] width 10 height 10
click at [425, 109] on div "Willkommen bei MMAAH! 3 Lektionen" at bounding box center [372, 108] width 240 height 32
click at [399, 144] on div "Brandschutz 5 Lektionen" at bounding box center [372, 145] width 240 height 32
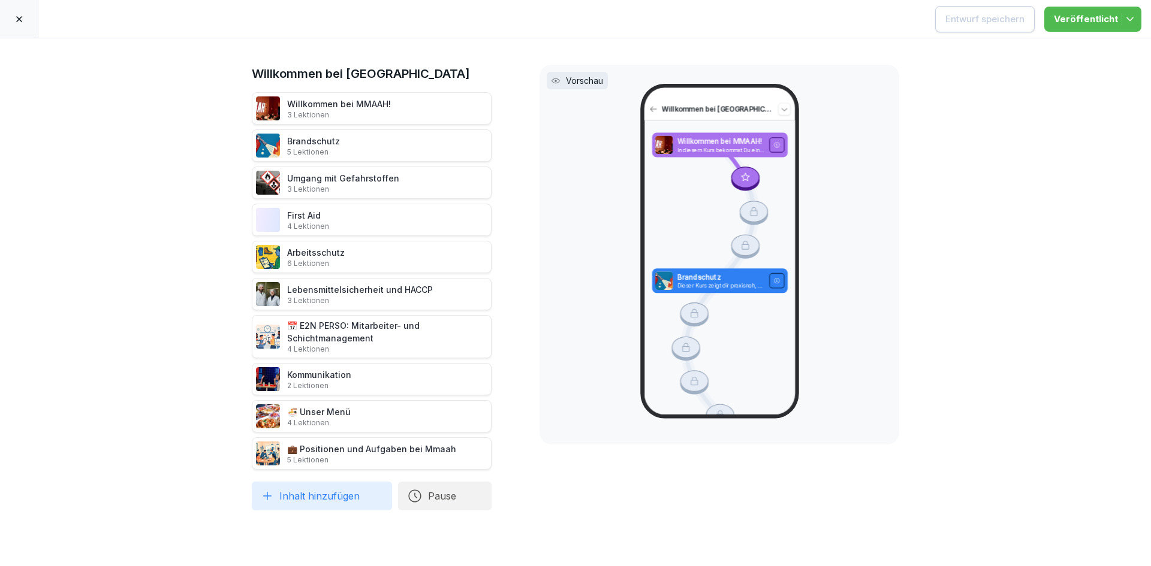
click at [390, 183] on div "Umgang mit Gefahrstoffen 3 Lektionen" at bounding box center [372, 183] width 240 height 32
click at [393, 229] on div "First Aid 4 Lektionen" at bounding box center [372, 220] width 240 height 32
click at [449, 503] on button "Pause" at bounding box center [444, 496] width 93 height 29
click at [409, 541] on div "Willkommen bei Mmaah Willkommen bei MMAAH! 3 Lektionen Brandschutz 5 Lektionen …" at bounding box center [575, 302] width 1151 height 528
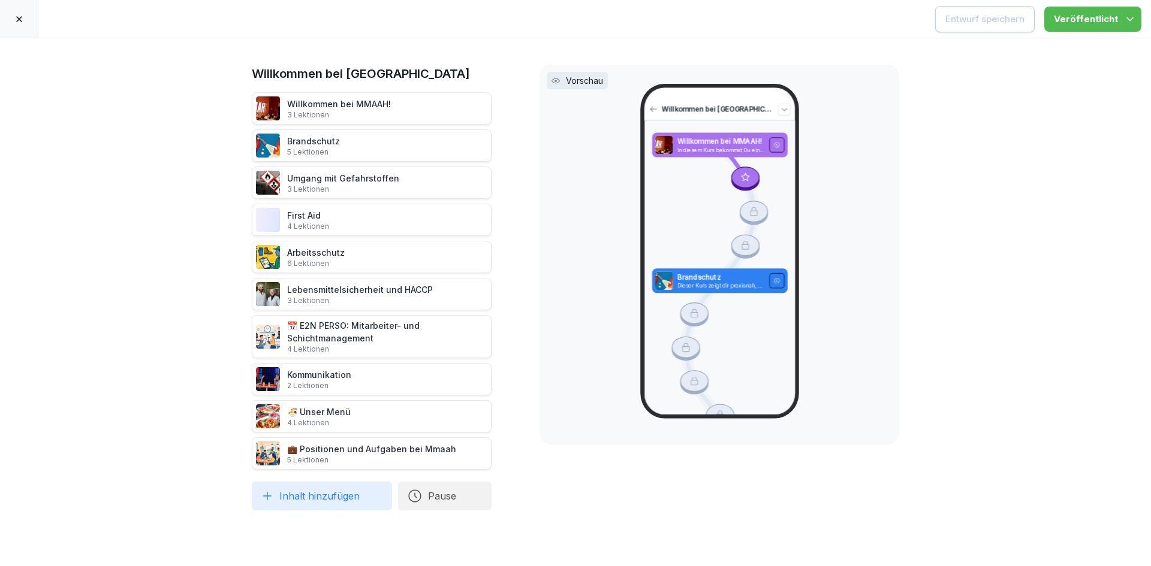
click at [16, 25] on div at bounding box center [19, 19] width 38 height 38
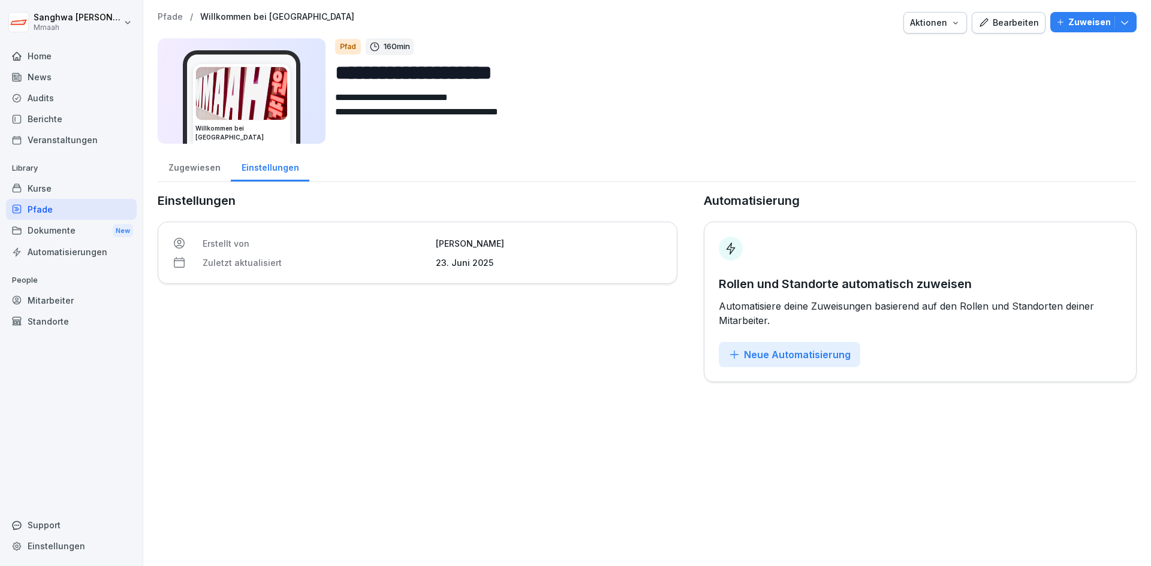
click at [55, 215] on div "Pfade" at bounding box center [71, 209] width 131 height 21
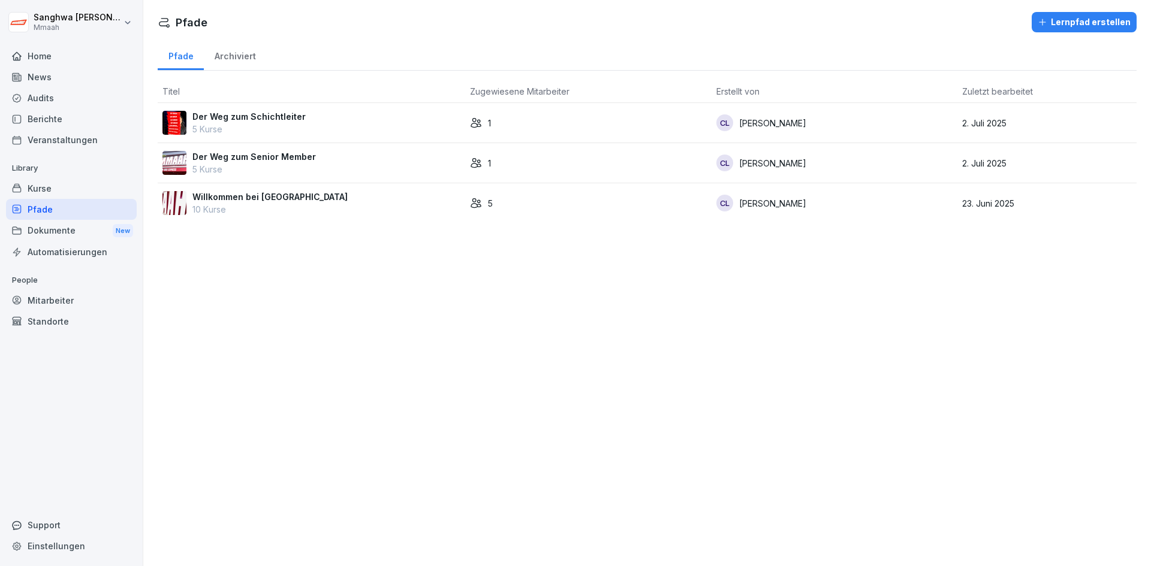
click at [392, 289] on div "Pfade Lernpfad erstellen Pfade Archiviert Titel Zugewiesene Mitarbeiter Erstell…" at bounding box center [646, 283] width 1007 height 566
click at [243, 62] on div "Archiviert" at bounding box center [235, 55] width 62 height 31
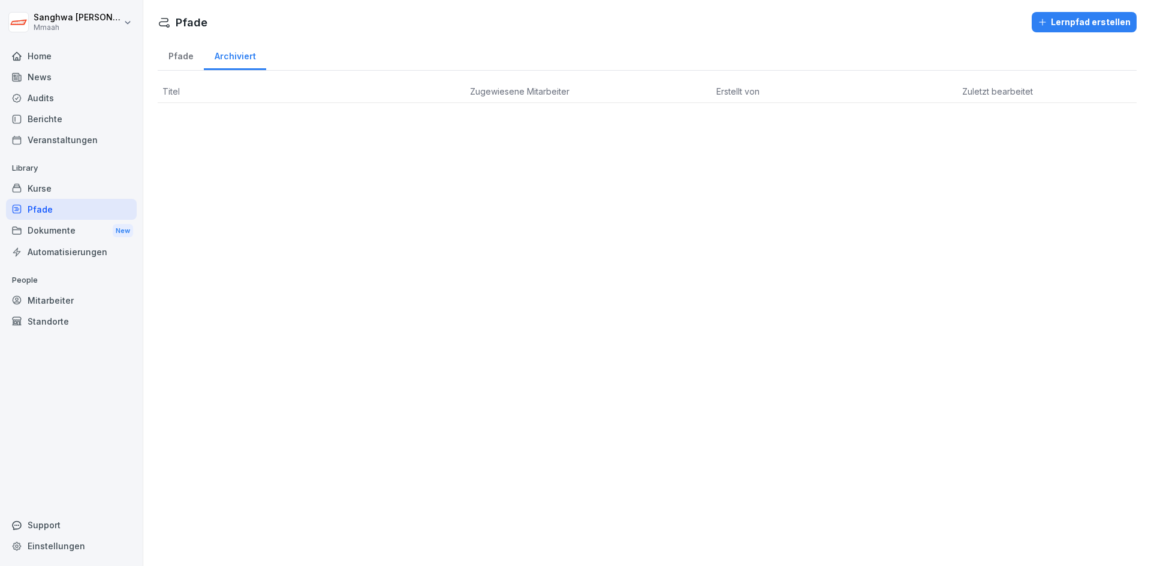
click at [181, 59] on div "Pfade" at bounding box center [181, 55] width 46 height 31
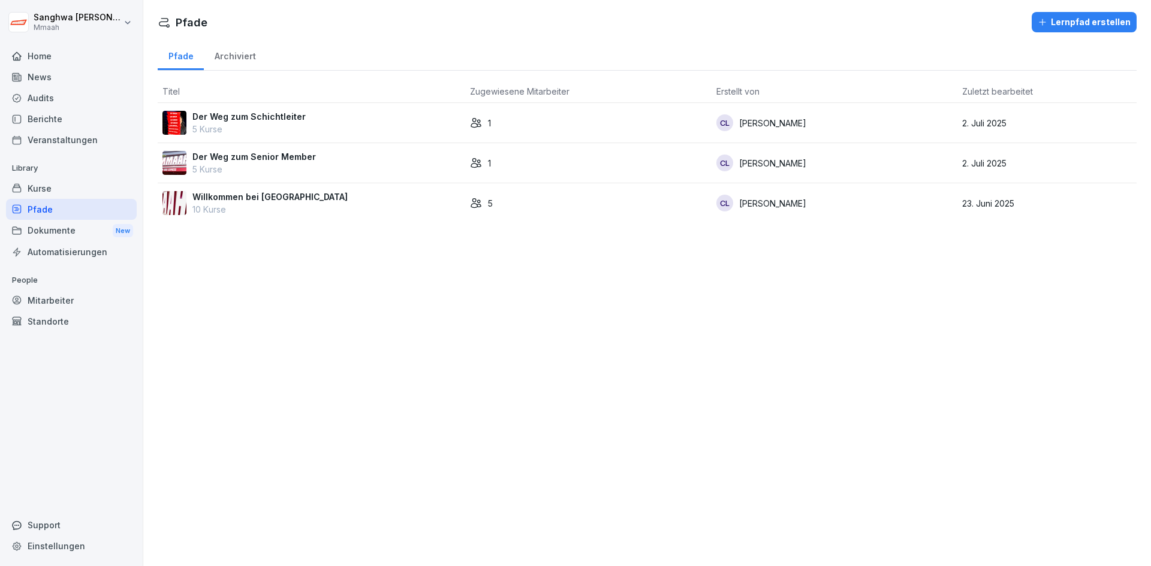
click at [70, 186] on div "Kurse" at bounding box center [71, 188] width 131 height 21
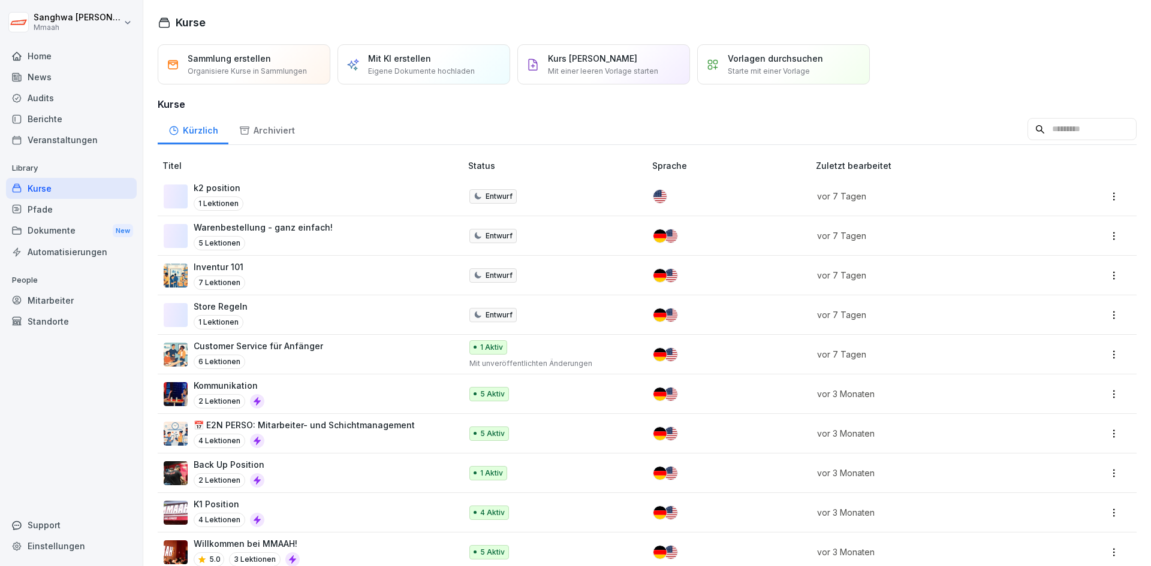
click at [59, 252] on div "Automatisierungen" at bounding box center [71, 252] width 131 height 21
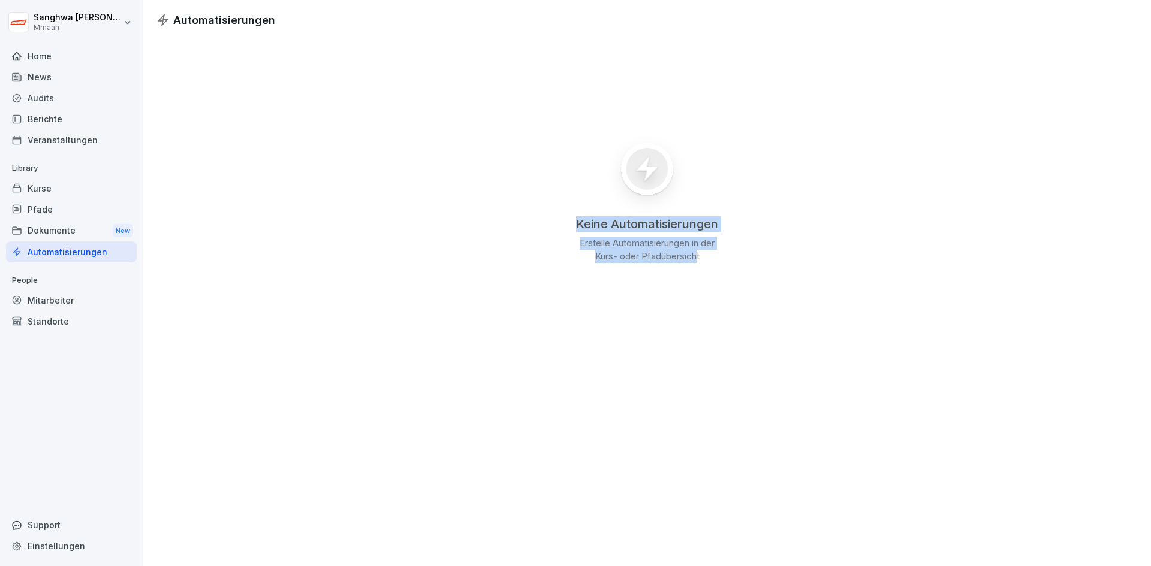
drag, startPoint x: 684, startPoint y: 255, endPoint x: 542, endPoint y: 191, distance: 156.4
click at [542, 191] on div "Keine Automatisierungen Erstelle Automatisierungen in der Kurs- oder Pfadübersi…" at bounding box center [646, 198] width 1007 height 340
click at [445, 234] on div "Keine Automatisierungen Erstelle Automatisierungen in der Kurs- oder Pfadübersi…" at bounding box center [646, 198] width 1007 height 340
click at [76, 191] on div "Kurse" at bounding box center [71, 188] width 131 height 21
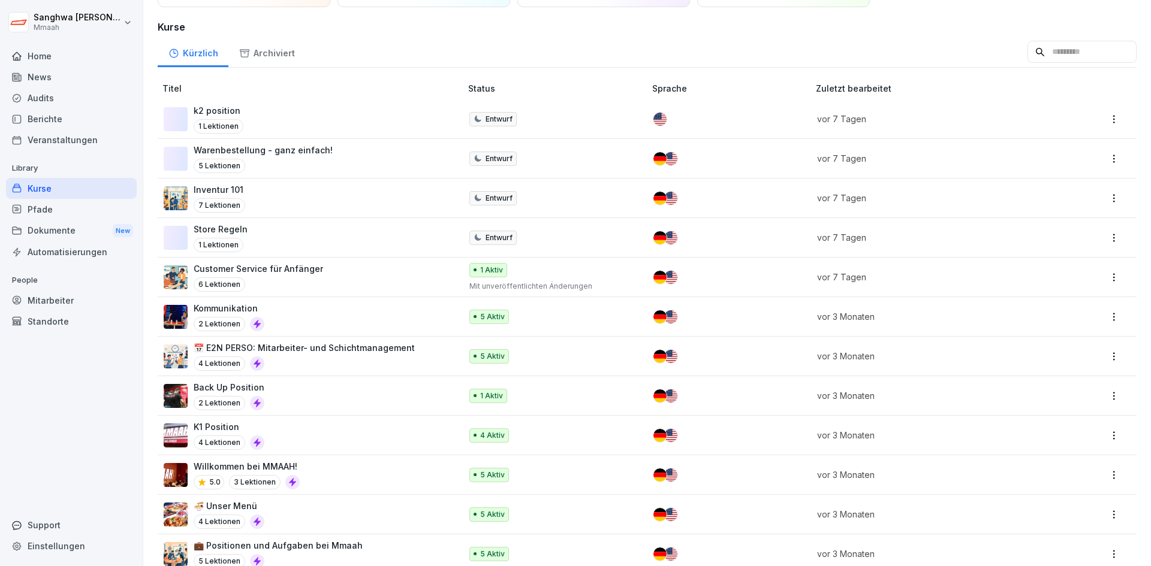
scroll to position [61, 0]
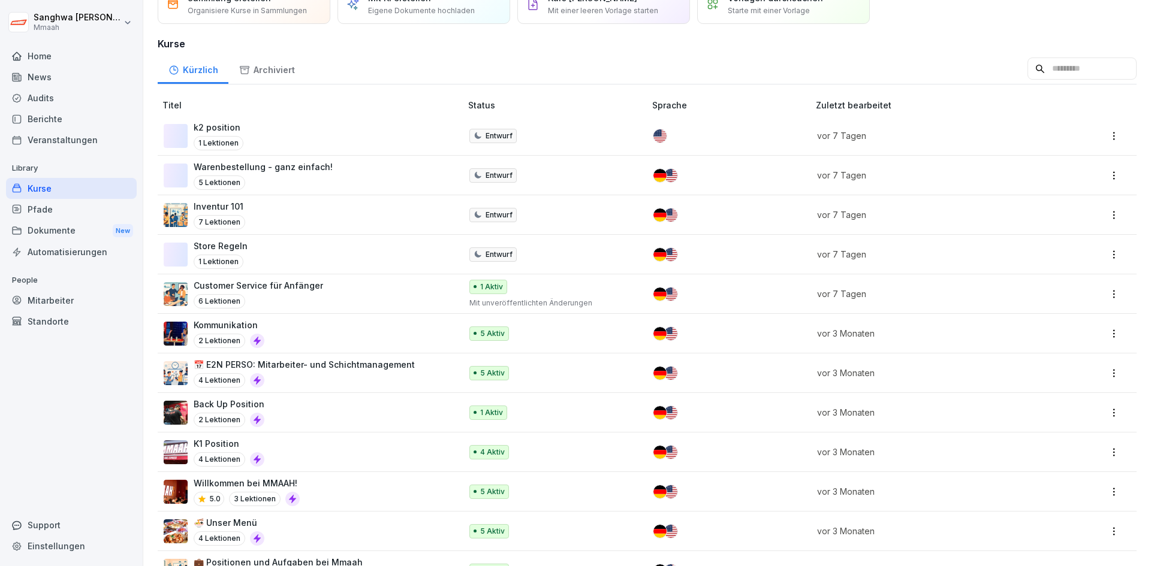
click at [277, 73] on div "Archiviert" at bounding box center [266, 68] width 77 height 31
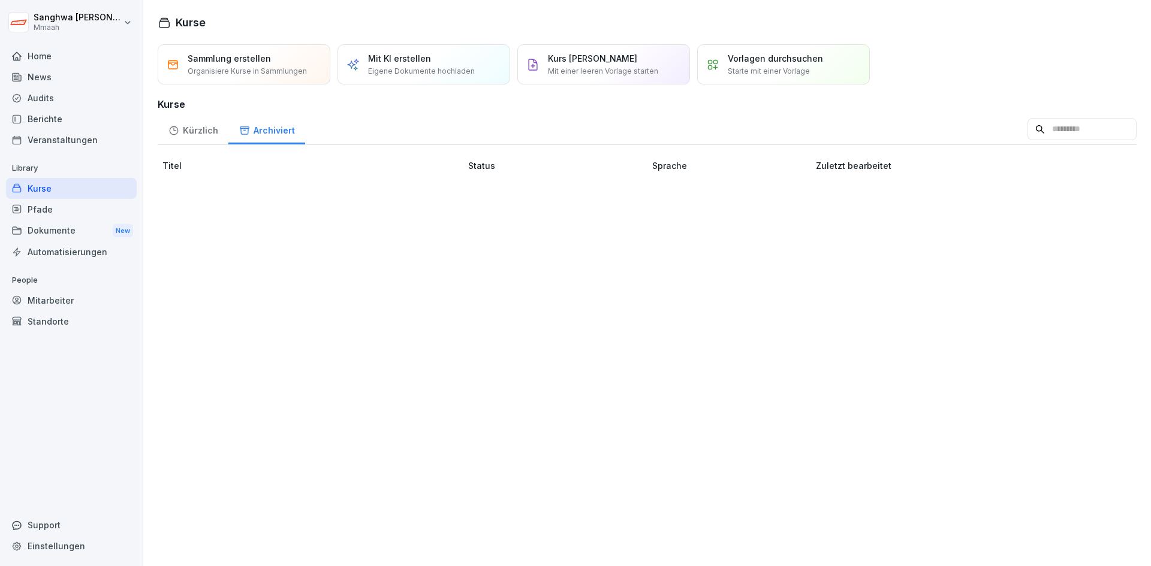
click at [203, 129] on div "Kürzlich" at bounding box center [193, 129] width 71 height 31
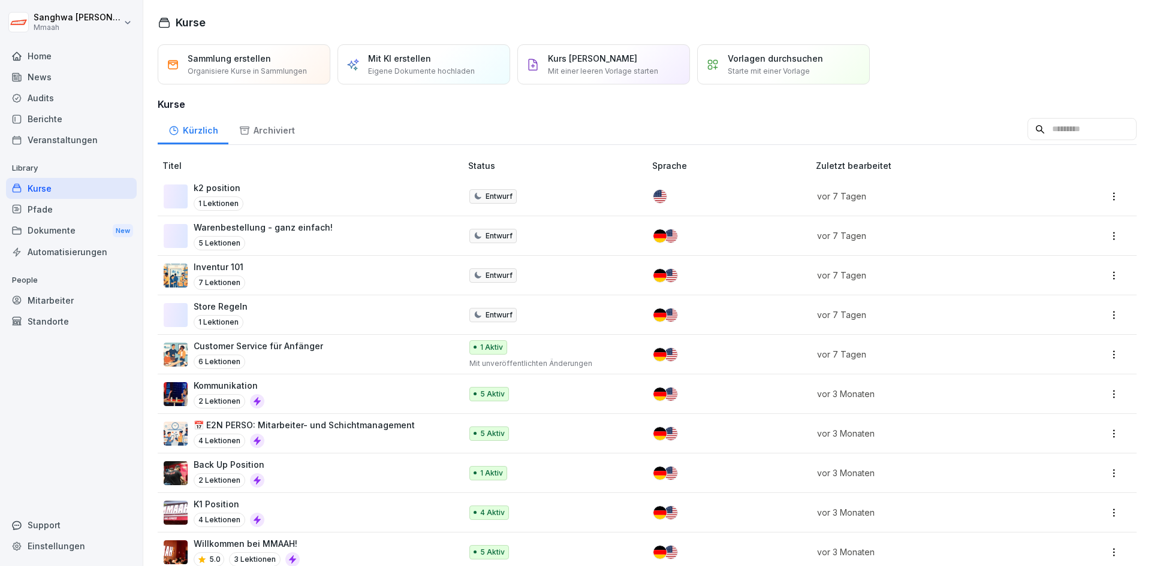
click at [244, 61] on p "Sammlung erstellen" at bounding box center [229, 58] width 83 height 13
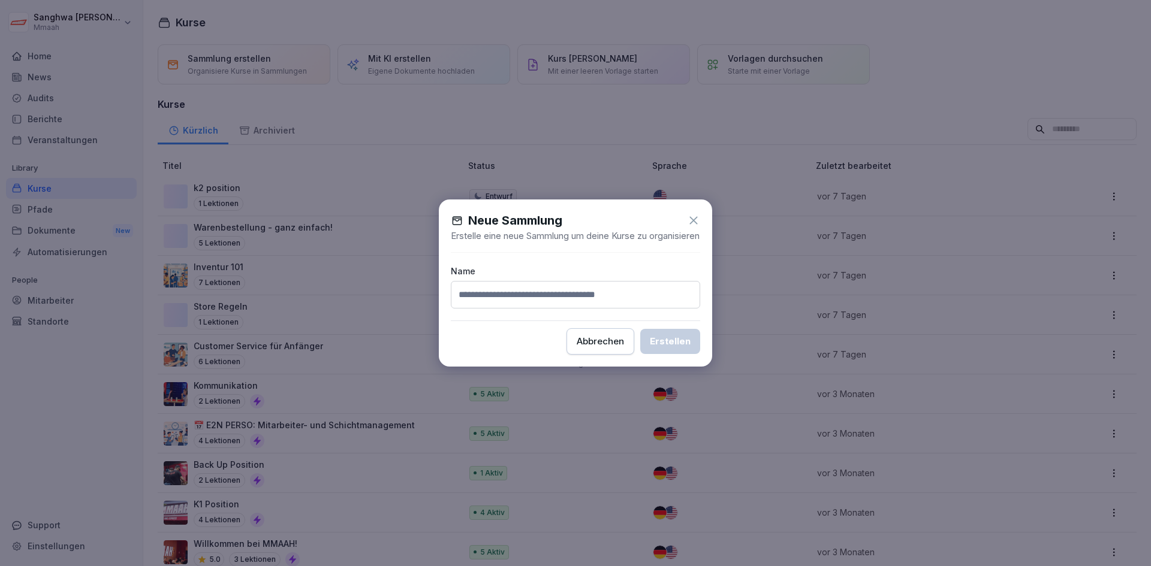
click at [530, 307] on input at bounding box center [575, 295] width 249 height 28
type input "*"
type input "**********"
click at [669, 348] on div "Erstellen" at bounding box center [670, 341] width 41 height 13
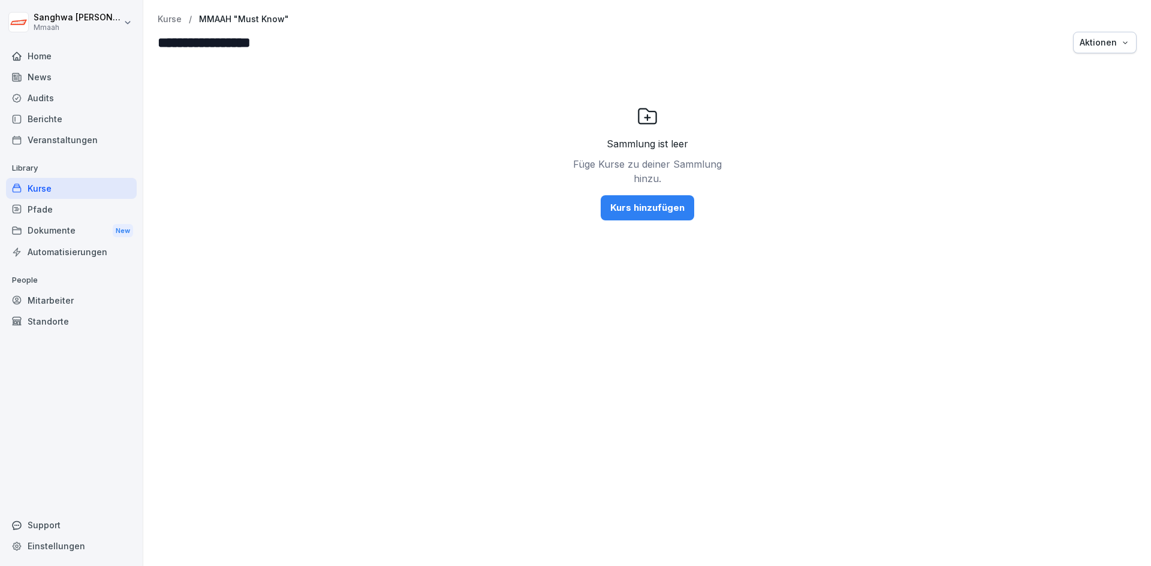
click at [644, 215] on button "Kurs hinzufügen" at bounding box center [647, 207] width 93 height 25
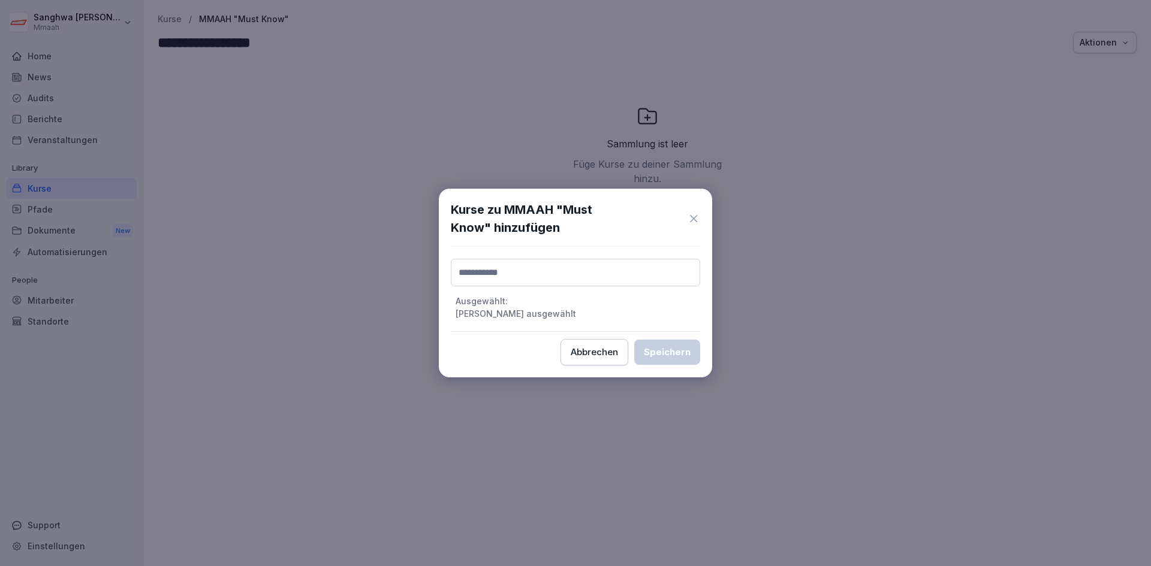
click at [611, 277] on input at bounding box center [575, 273] width 249 height 28
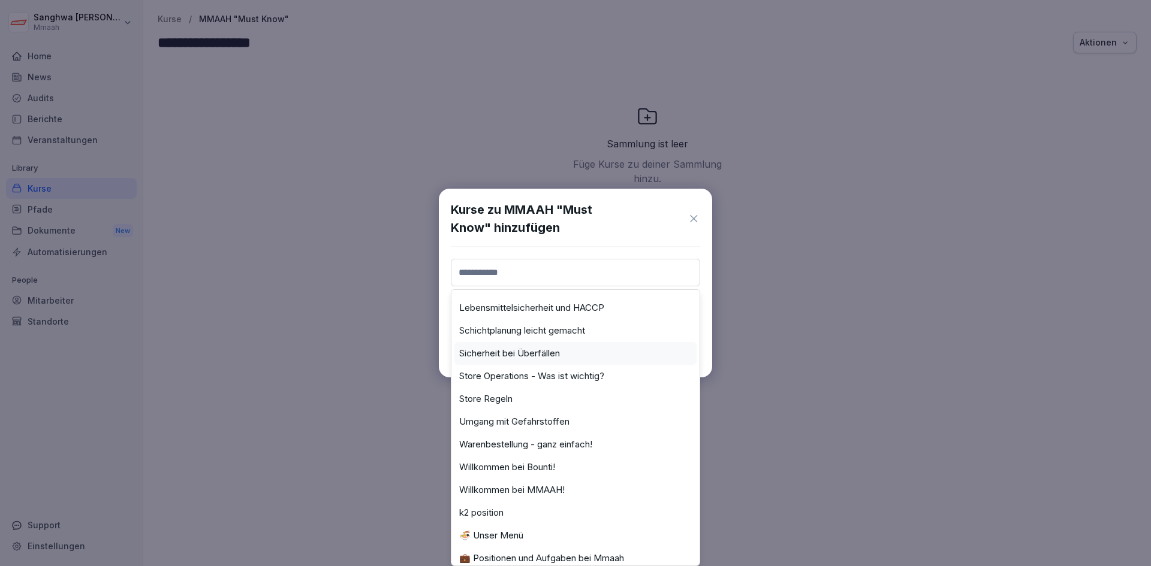
scroll to position [226, 0]
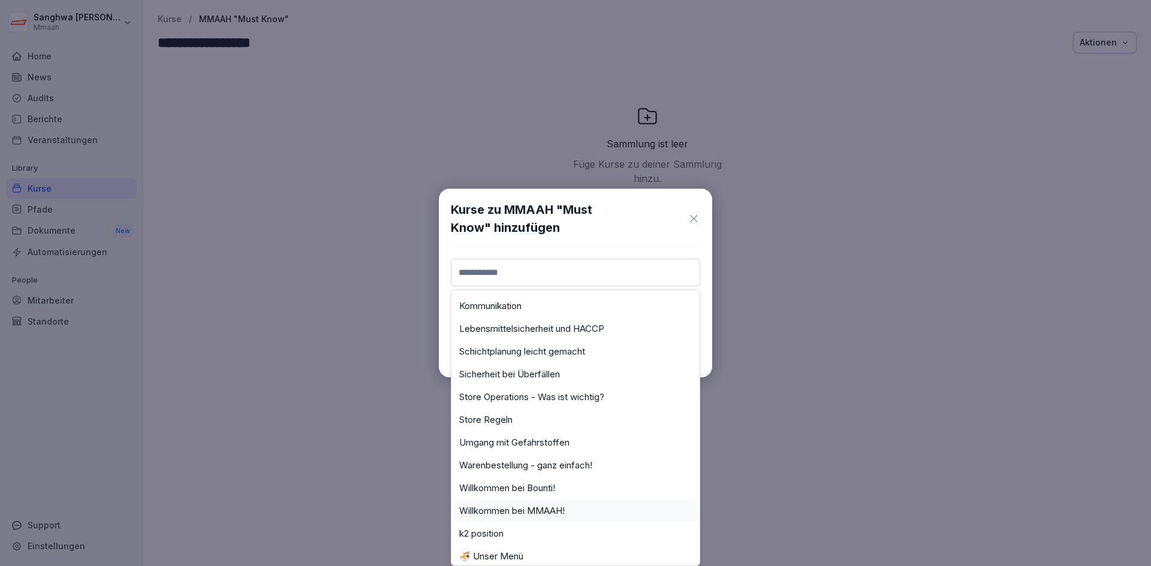
click at [571, 511] on div "Willkommen bei MMAAH!" at bounding box center [575, 511] width 242 height 23
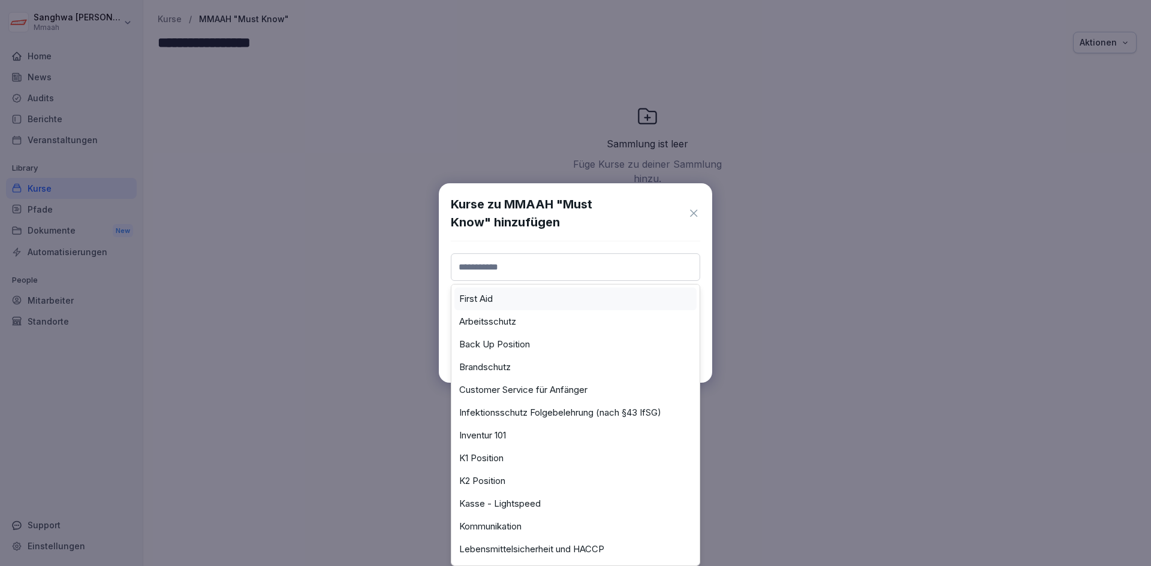
click at [618, 276] on input at bounding box center [575, 268] width 249 height 28
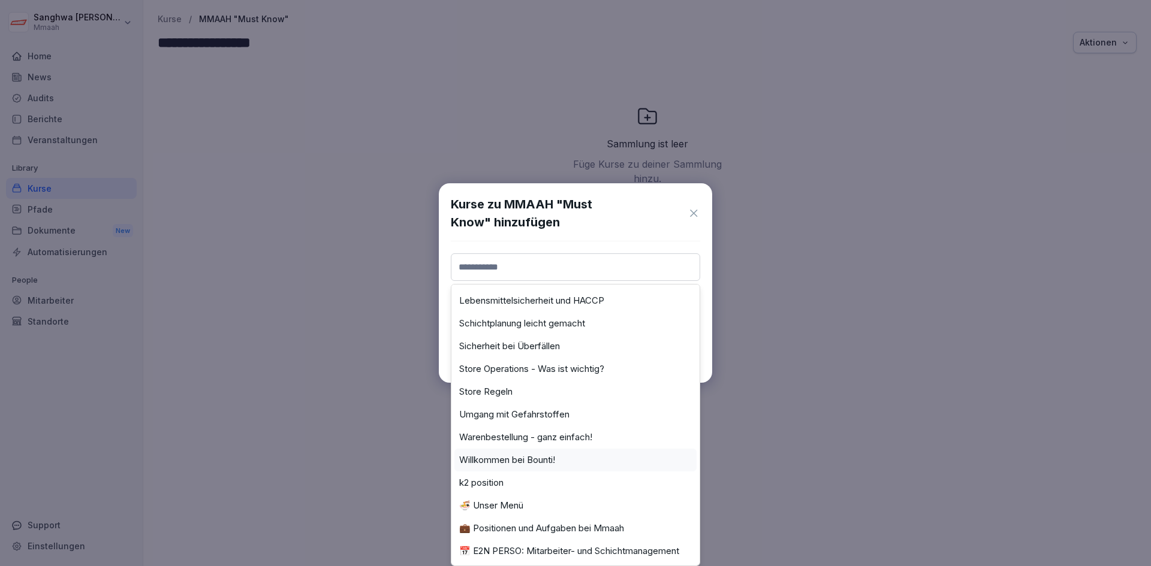
scroll to position [258, 0]
click at [533, 383] on div "Store Regeln" at bounding box center [575, 392] width 242 height 23
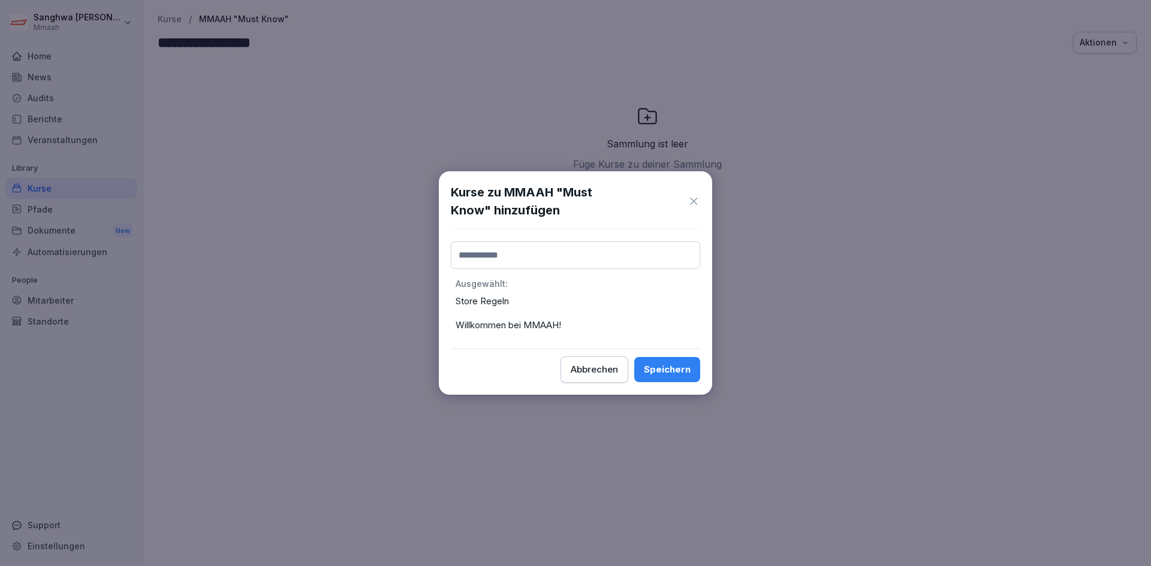
click at [602, 363] on div "Abbrechen" at bounding box center [594, 369] width 47 height 13
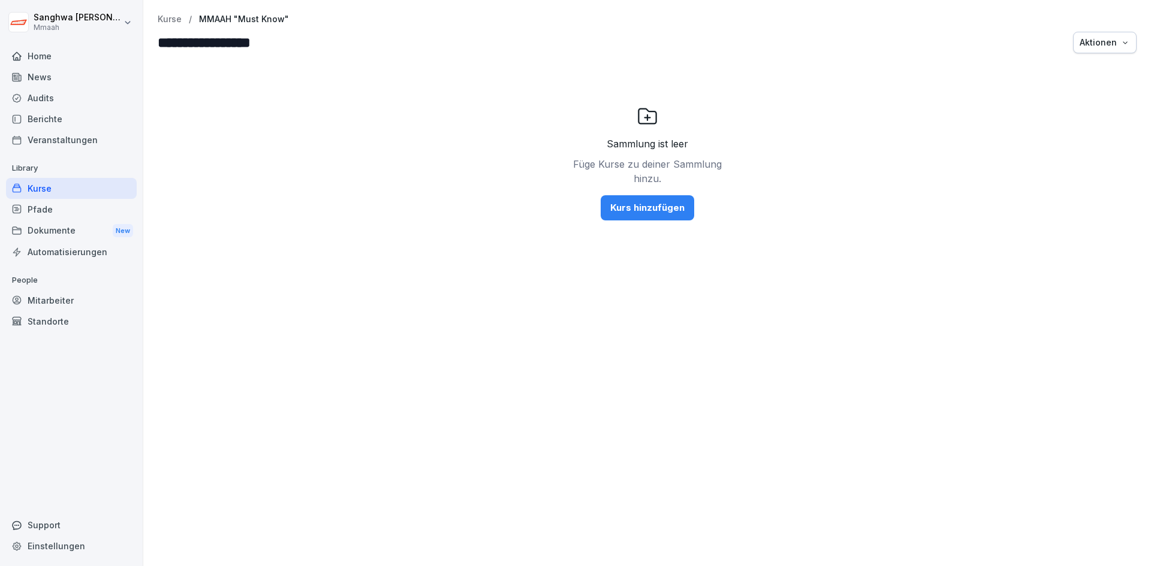
click at [386, 443] on div "Sammlung ist leer Füge Kurse zu deiner Sammlung hinzu. Kurs hinzufügen" at bounding box center [646, 314] width 1007 height 506
click at [38, 192] on div "Kurse" at bounding box center [71, 188] width 131 height 21
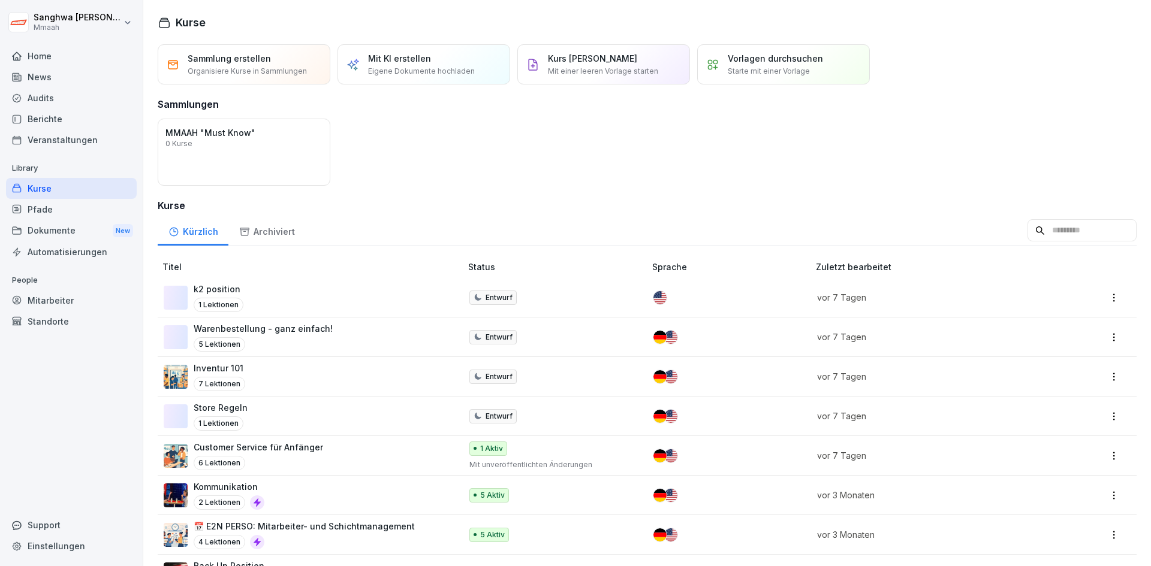
click at [316, 291] on div "k2 position 1 Lektionen" at bounding box center [306, 297] width 285 height 29
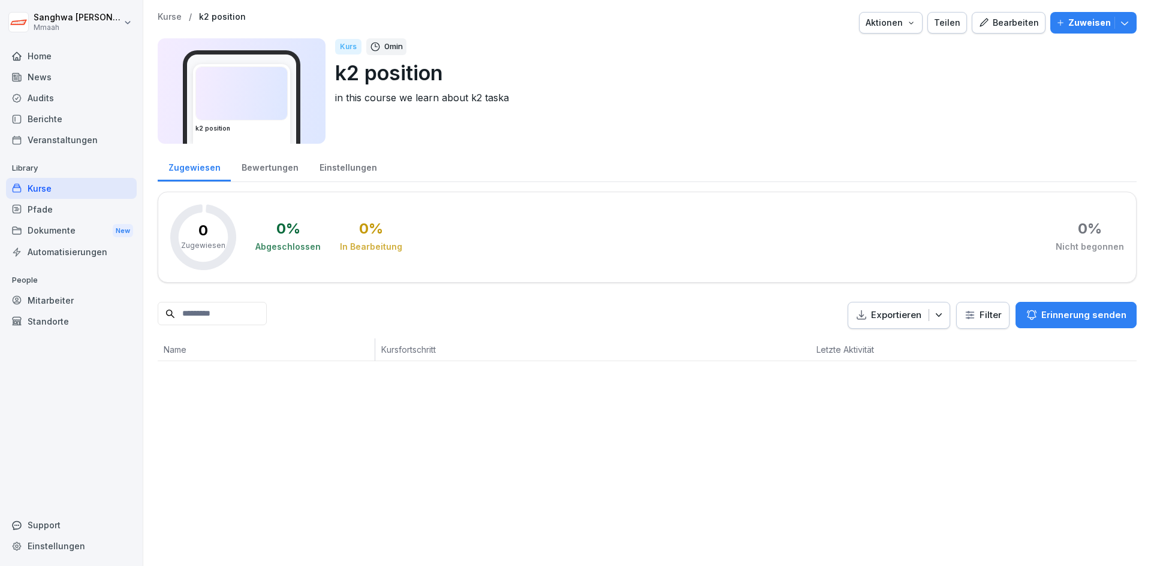
click at [982, 24] on icon "button" at bounding box center [983, 22] width 11 height 11
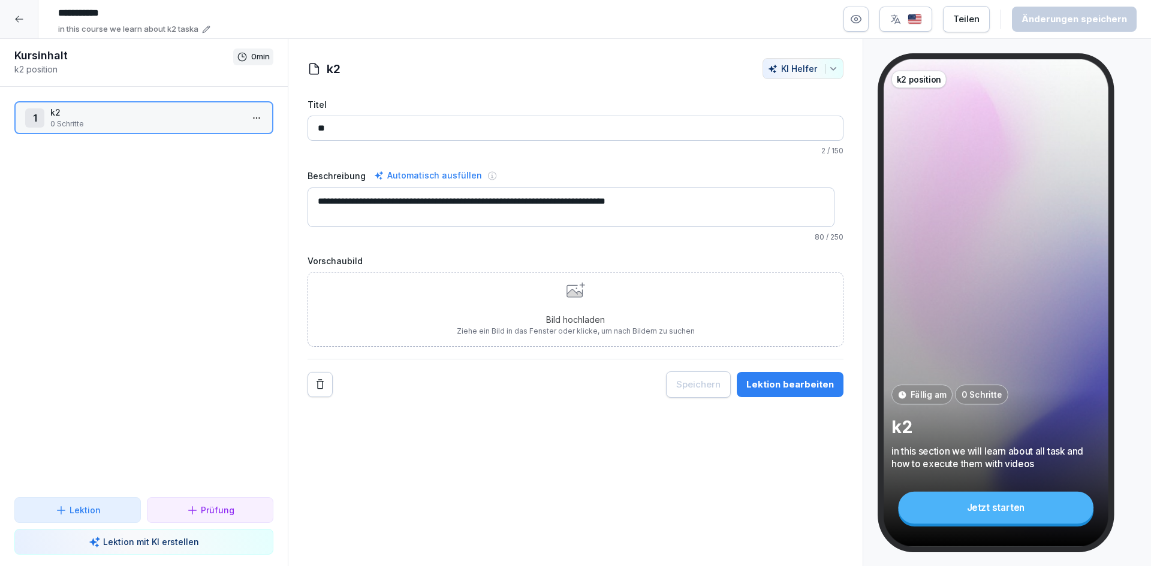
click at [131, 280] on div "1 k2 0 Schritte To pick up a draggable item, press the space bar. While draggin…" at bounding box center [144, 292] width 288 height 411
click at [28, 22] on div at bounding box center [19, 19] width 38 height 38
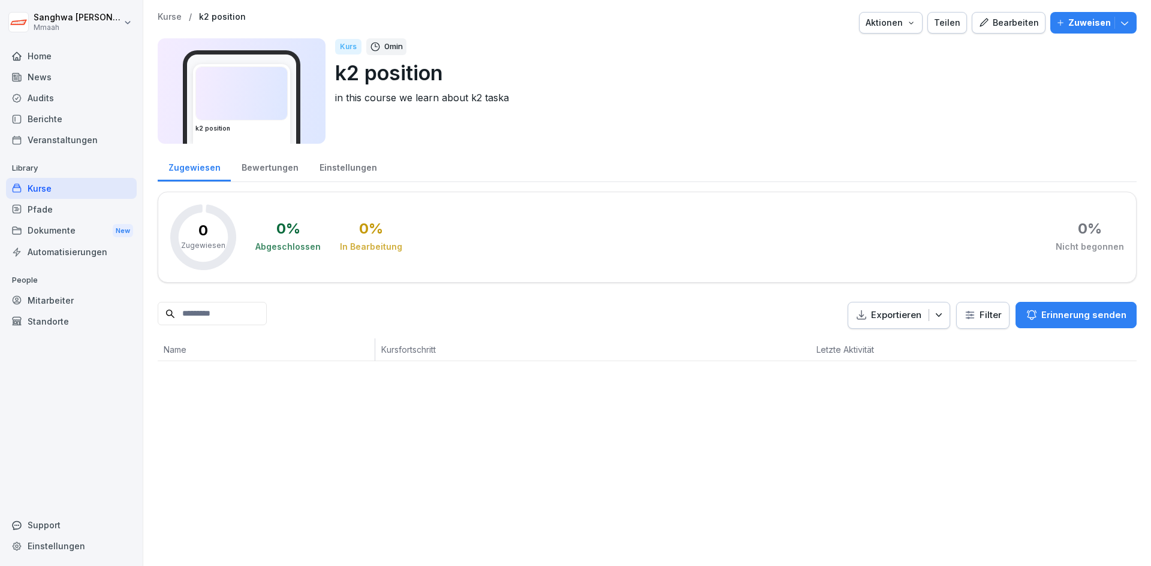
click at [176, 16] on p "Kurse" at bounding box center [170, 17] width 24 height 10
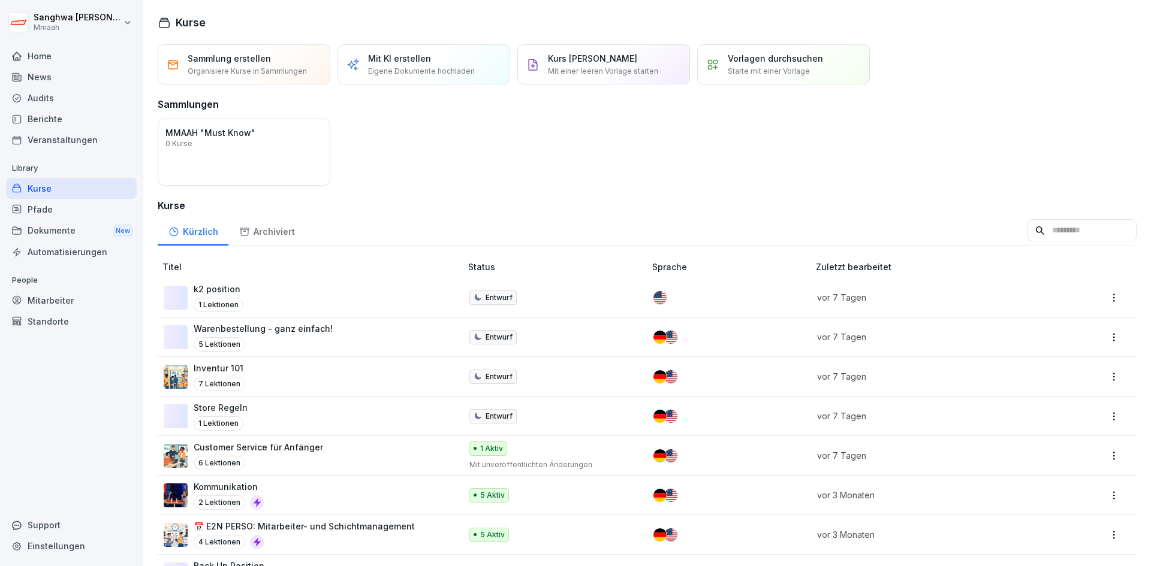
click at [286, 330] on p "Warenbestellung - ganz einfach!" at bounding box center [263, 328] width 139 height 13
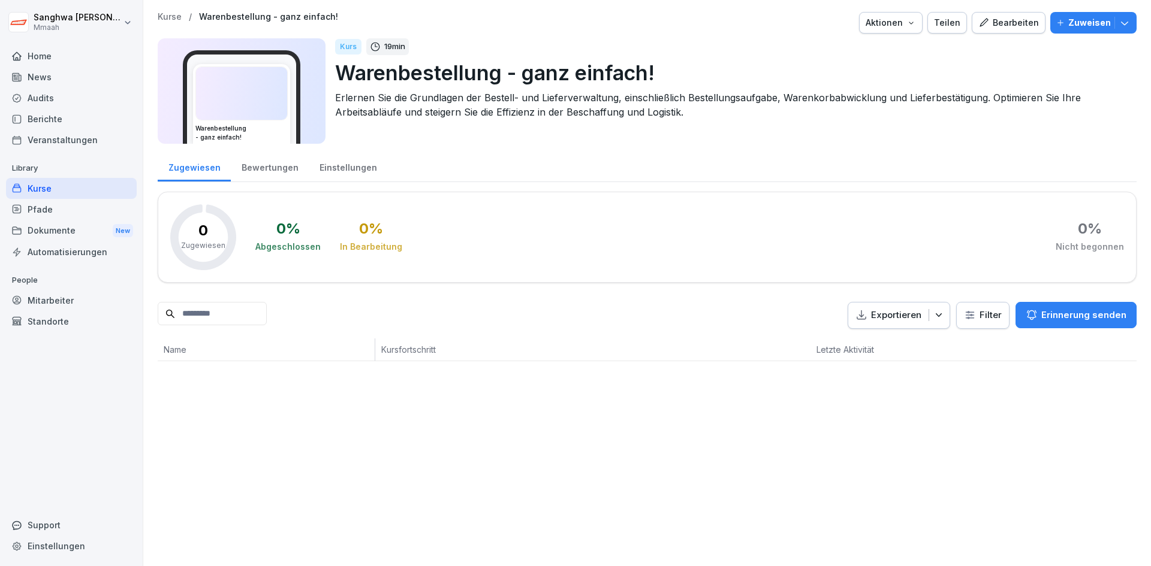
click at [1007, 23] on div "Bearbeiten" at bounding box center [1008, 22] width 61 height 13
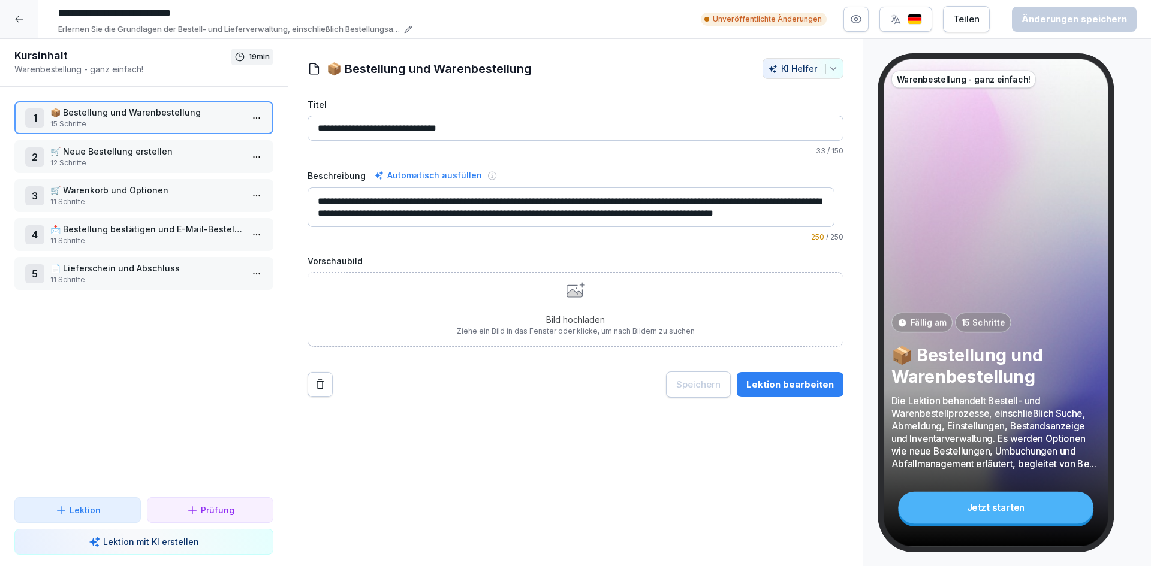
click at [143, 117] on p "📦 Bestellung und Warenbestellung" at bounding box center [146, 112] width 192 height 13
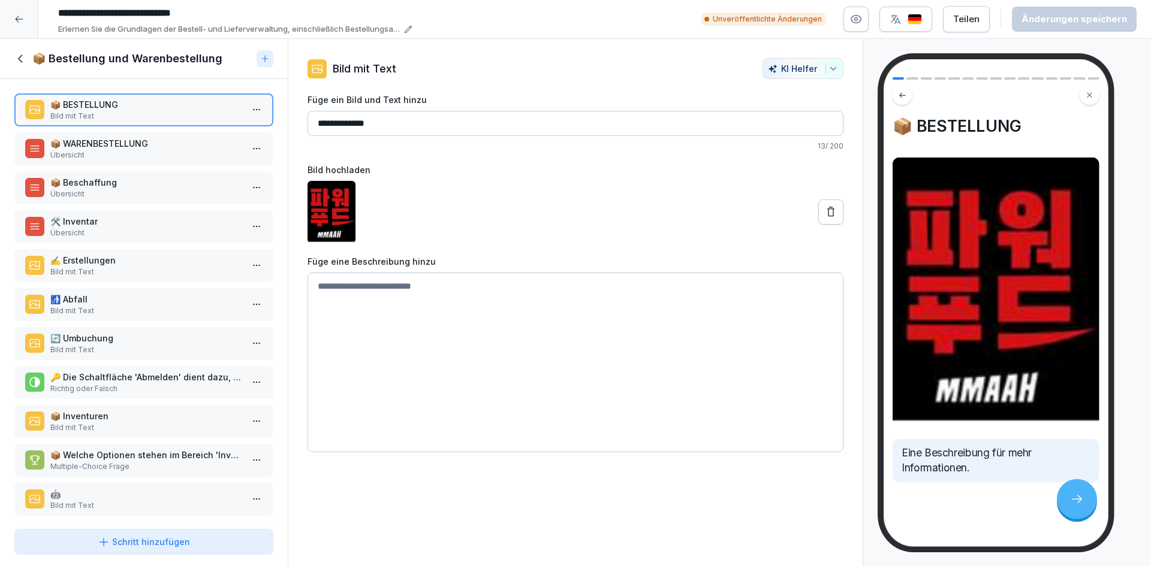
click at [130, 155] on p "Übersicht" at bounding box center [146, 155] width 192 height 11
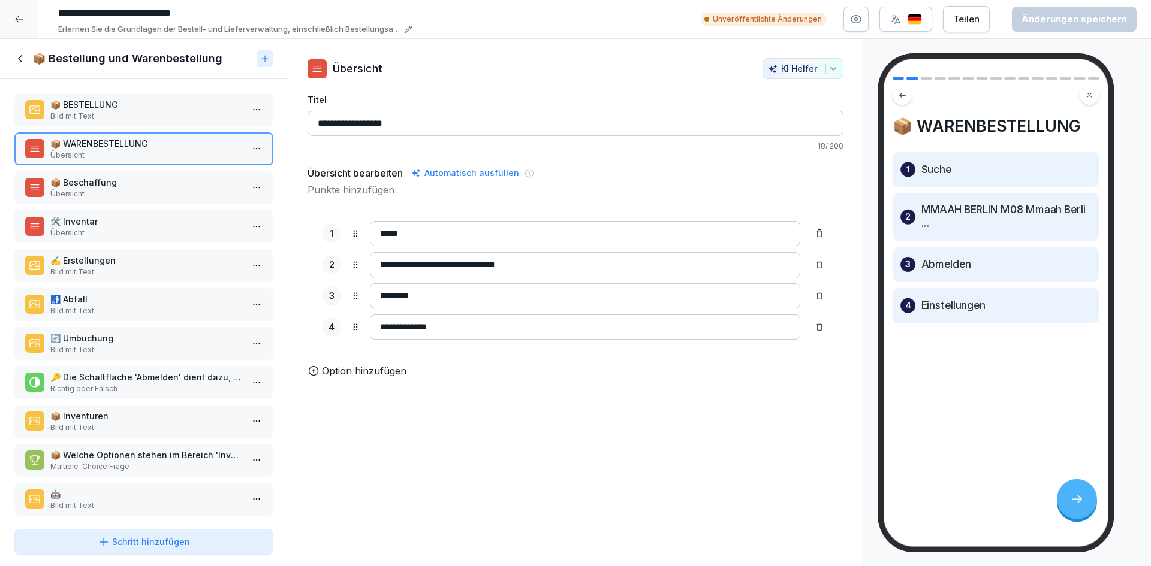
scroll to position [24, 0]
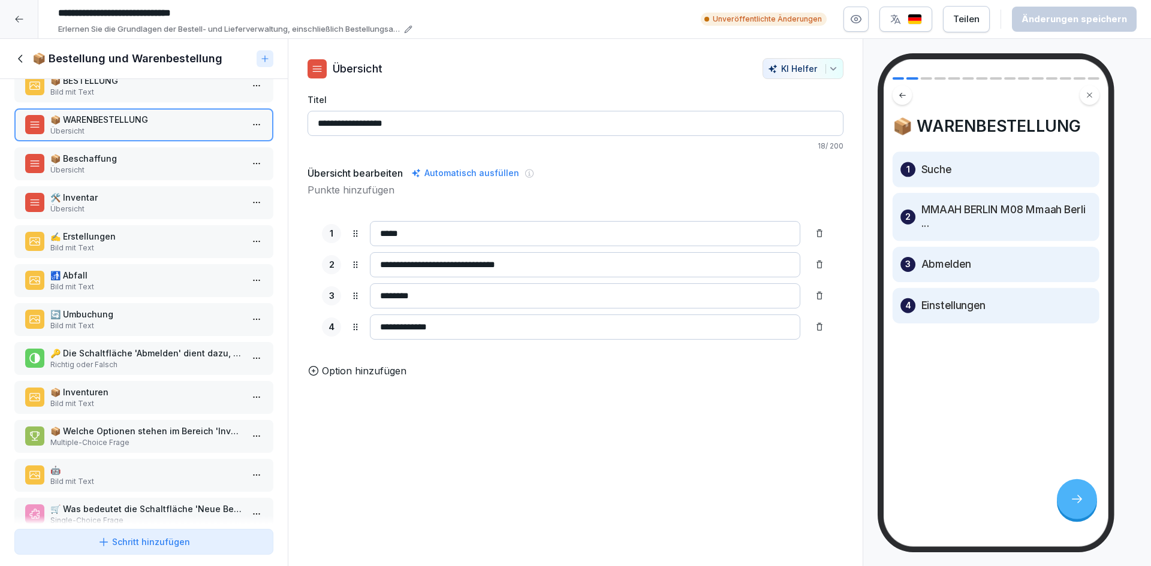
click at [135, 168] on p "Übersicht" at bounding box center [146, 170] width 192 height 11
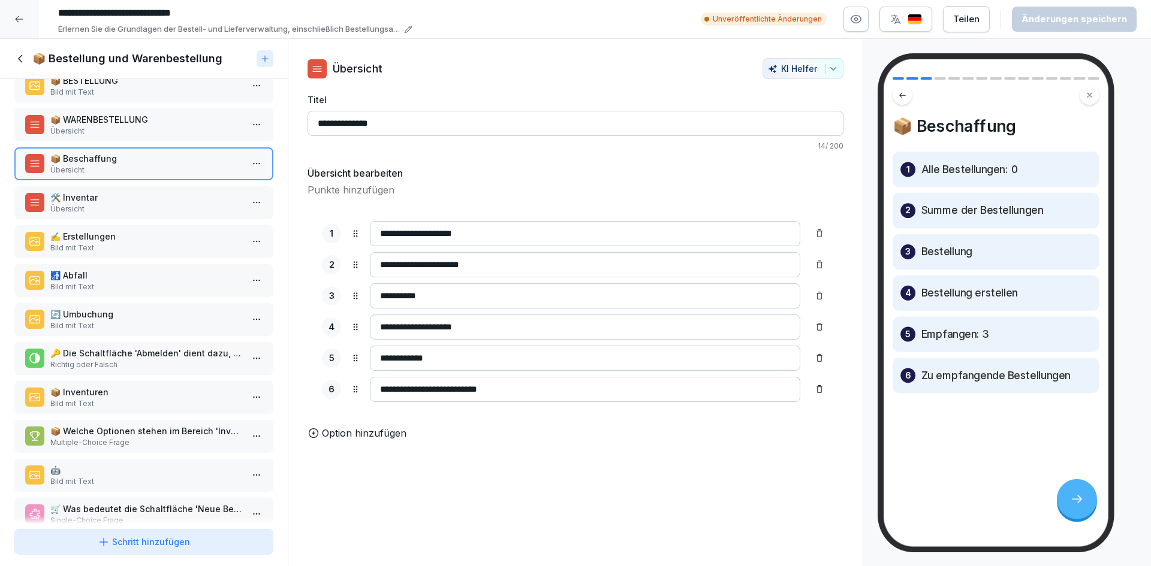
click at [132, 206] on p "Übersicht" at bounding box center [146, 209] width 192 height 11
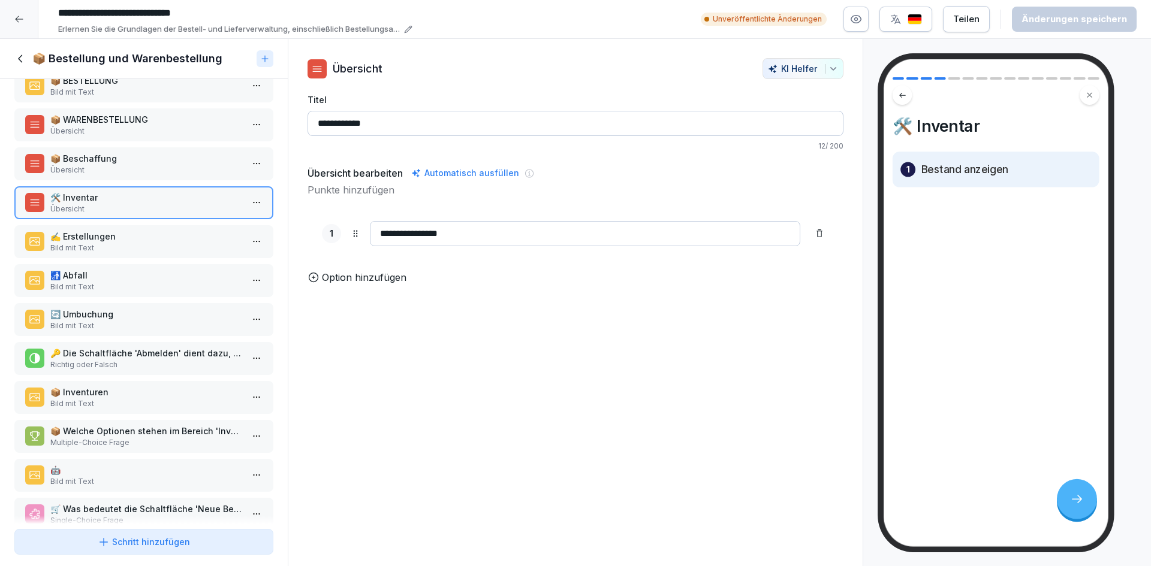
click at [134, 231] on p "✍️ Erstellungen" at bounding box center [146, 236] width 192 height 13
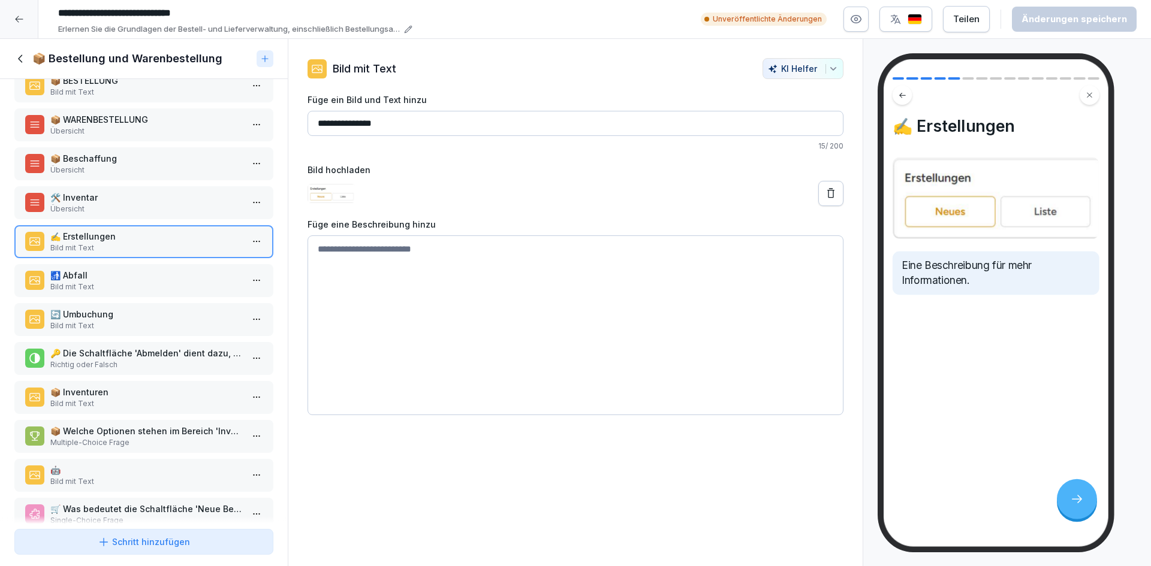
click at [137, 283] on p "Bild mit Text" at bounding box center [146, 287] width 192 height 11
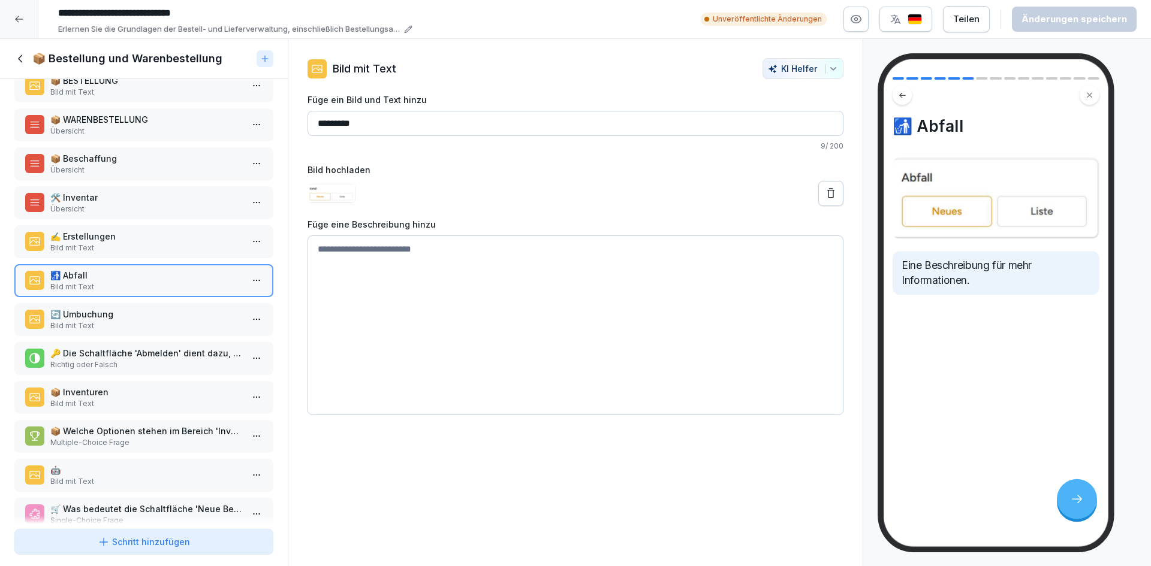
click at [150, 316] on p "🔄 Umbuchung" at bounding box center [146, 314] width 192 height 13
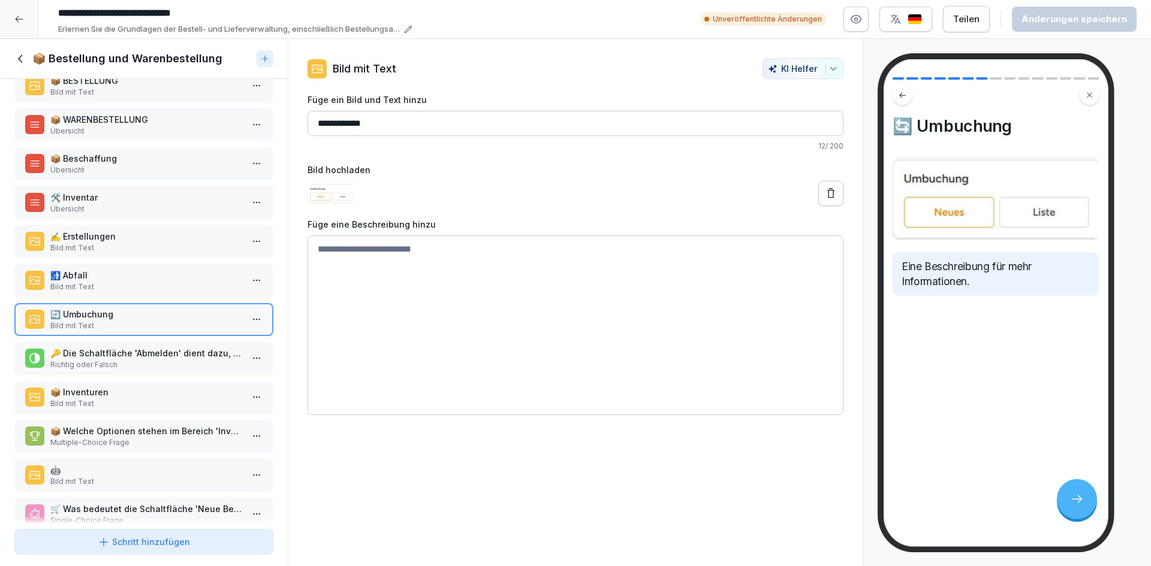
click at [143, 367] on p "Richtig oder Falsch" at bounding box center [146, 365] width 192 height 11
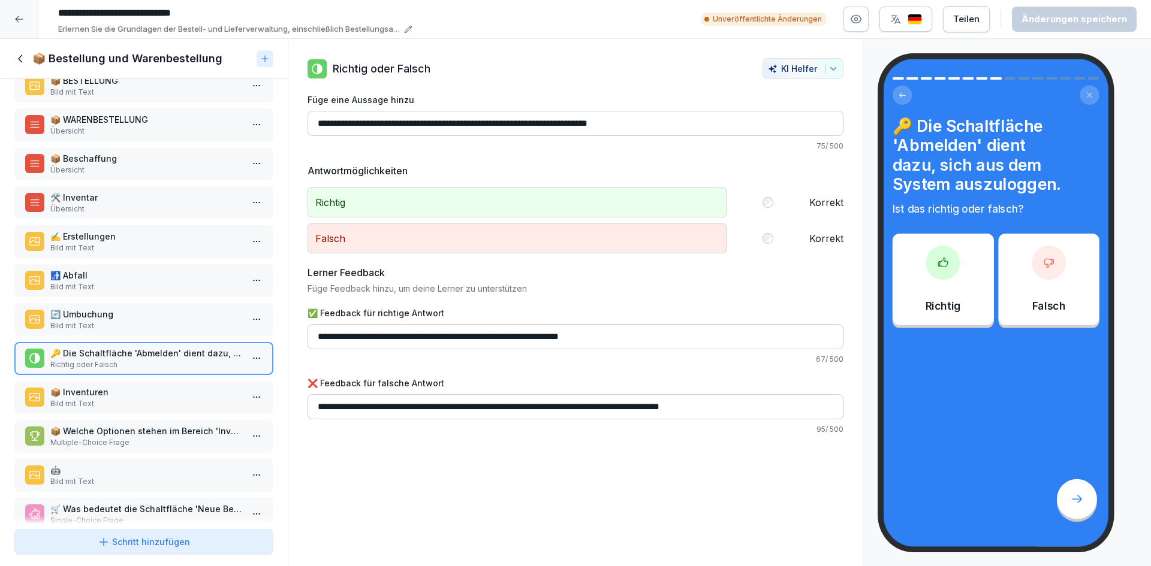
click at [143, 403] on p "Bild mit Text" at bounding box center [146, 404] width 192 height 11
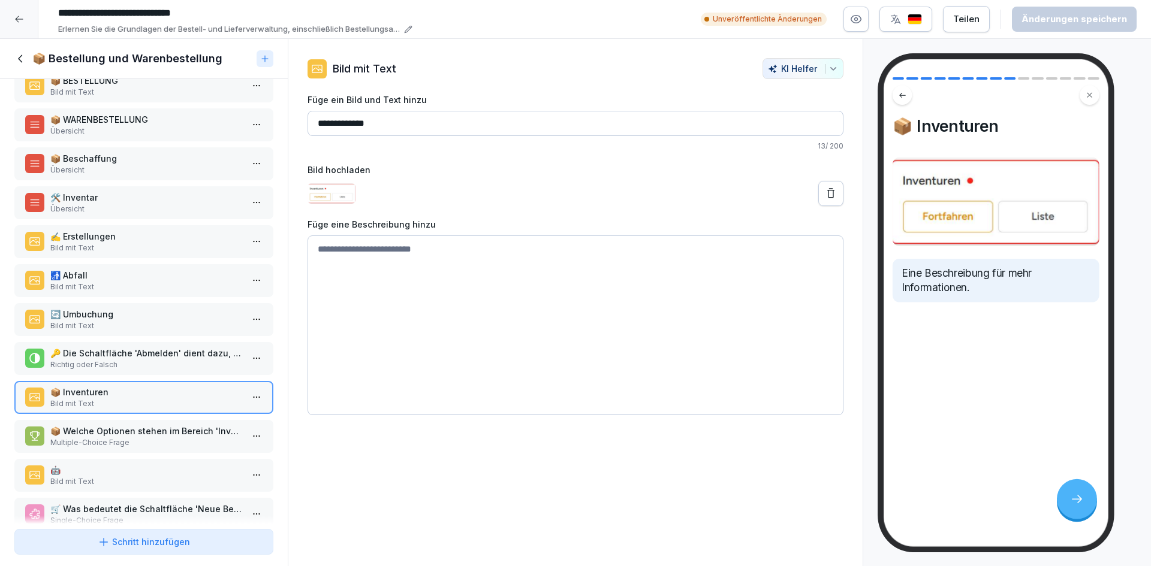
click at [142, 430] on p "📦 Welche Optionen stehen im Bereich 'Inventar' zur Verfügung?" at bounding box center [146, 431] width 192 height 13
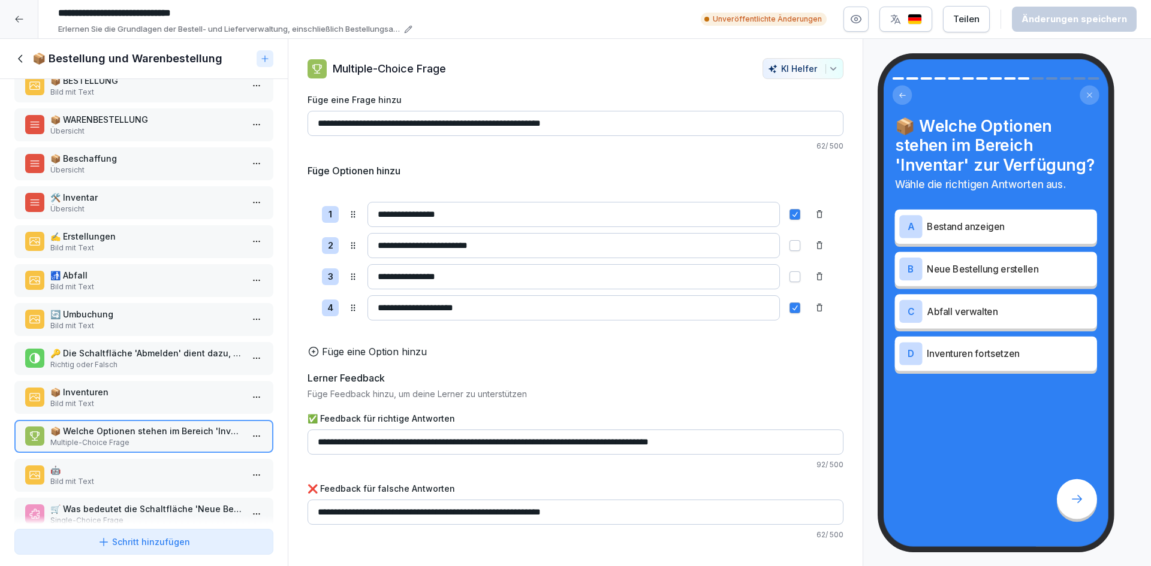
click at [140, 470] on p "🤖" at bounding box center [146, 470] width 192 height 13
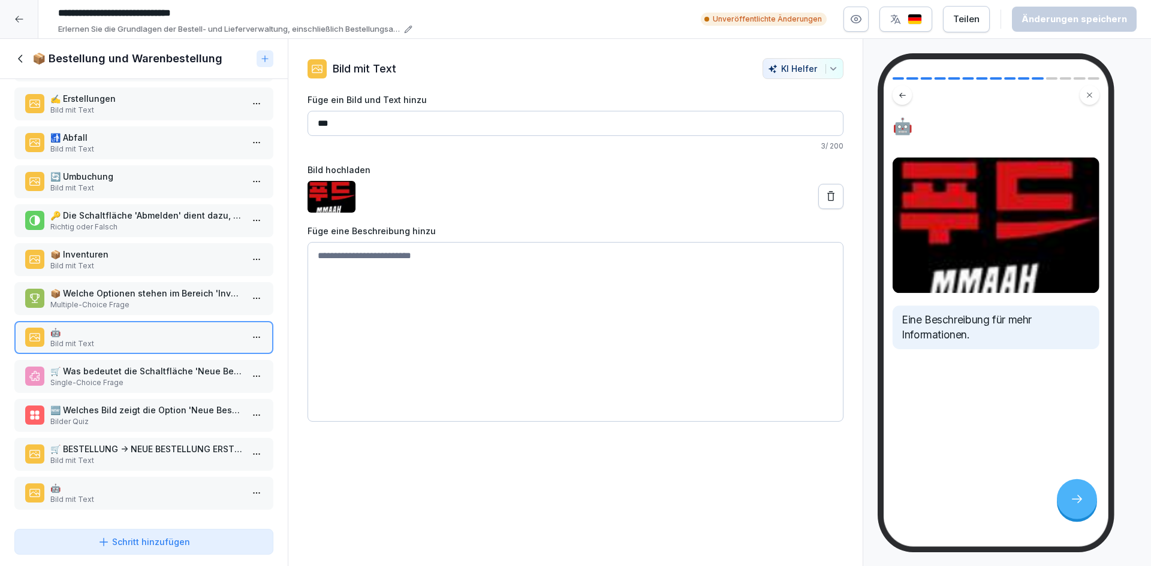
scroll to position [170, 0]
click at [170, 378] on p "Single-Choice Frage" at bounding box center [146, 383] width 192 height 11
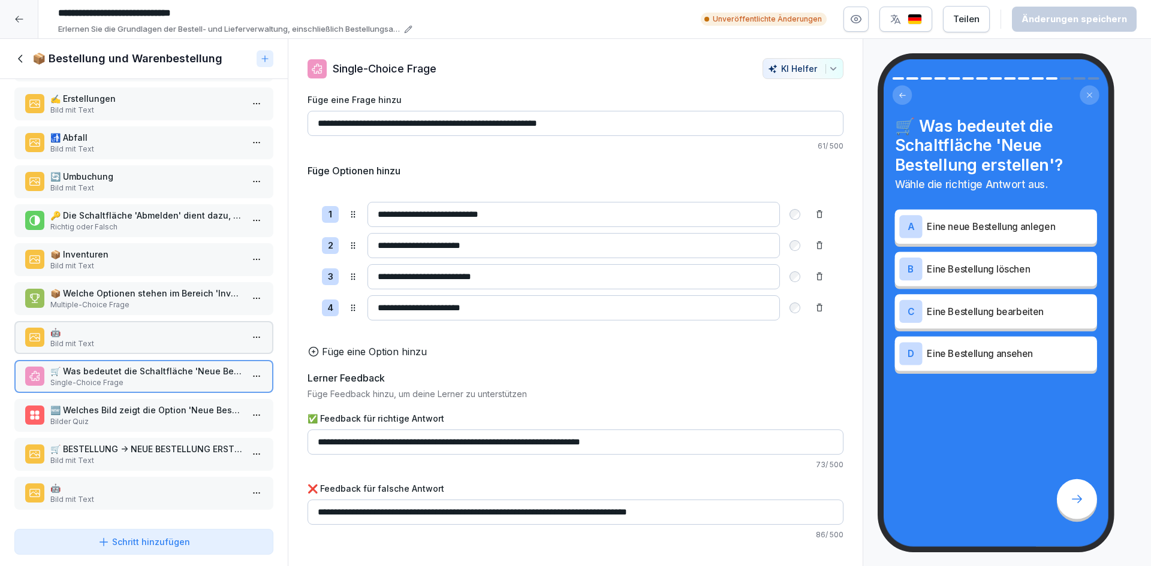
click at [167, 404] on p "🆕 Welches Bild zeigt die Option 'Neue Bestellung erstellen'?" at bounding box center [146, 410] width 192 height 13
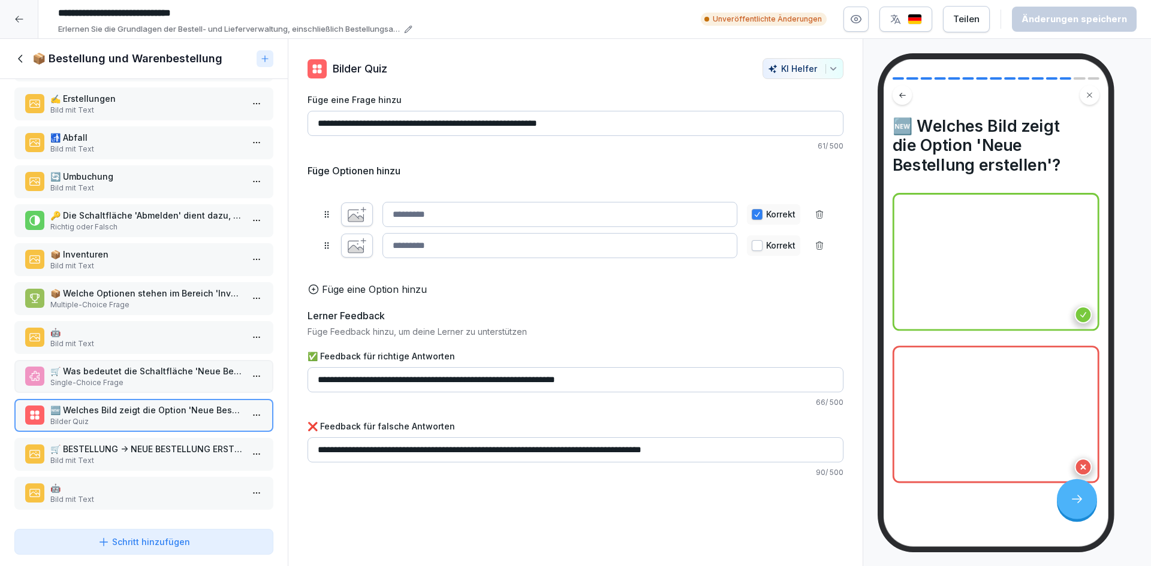
click at [155, 443] on p "🛒 BESTELLUNG -> NEUE BESTELLUNG ERSTELLEN" at bounding box center [146, 449] width 192 height 13
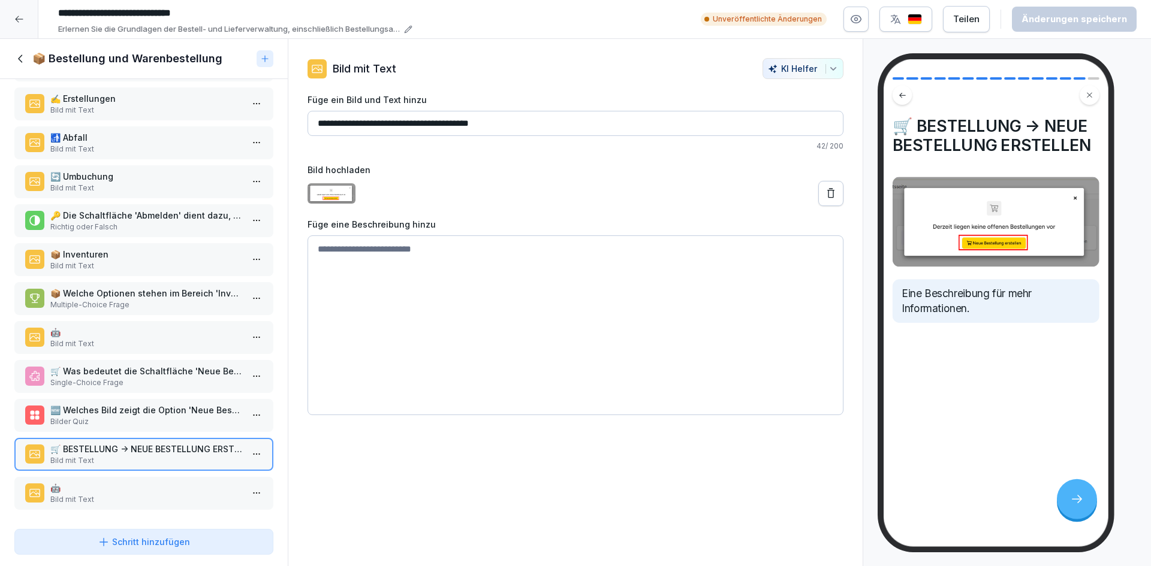
click at [153, 482] on p "🤖" at bounding box center [146, 488] width 192 height 13
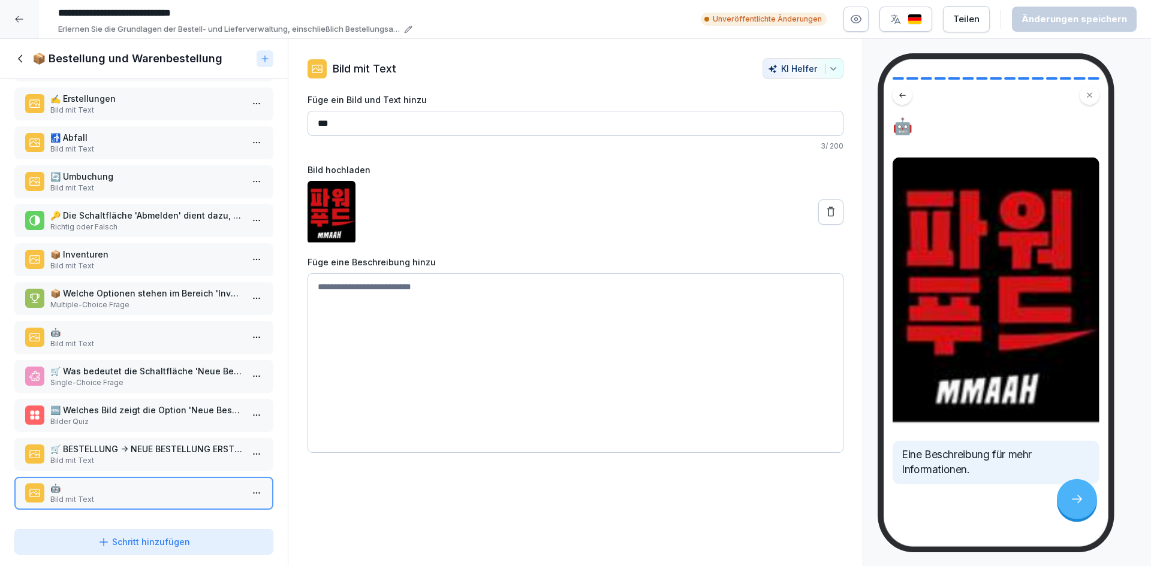
click at [163, 443] on p "🛒 BESTELLUNG -> NEUE BESTELLUNG ERSTELLEN" at bounding box center [146, 449] width 192 height 13
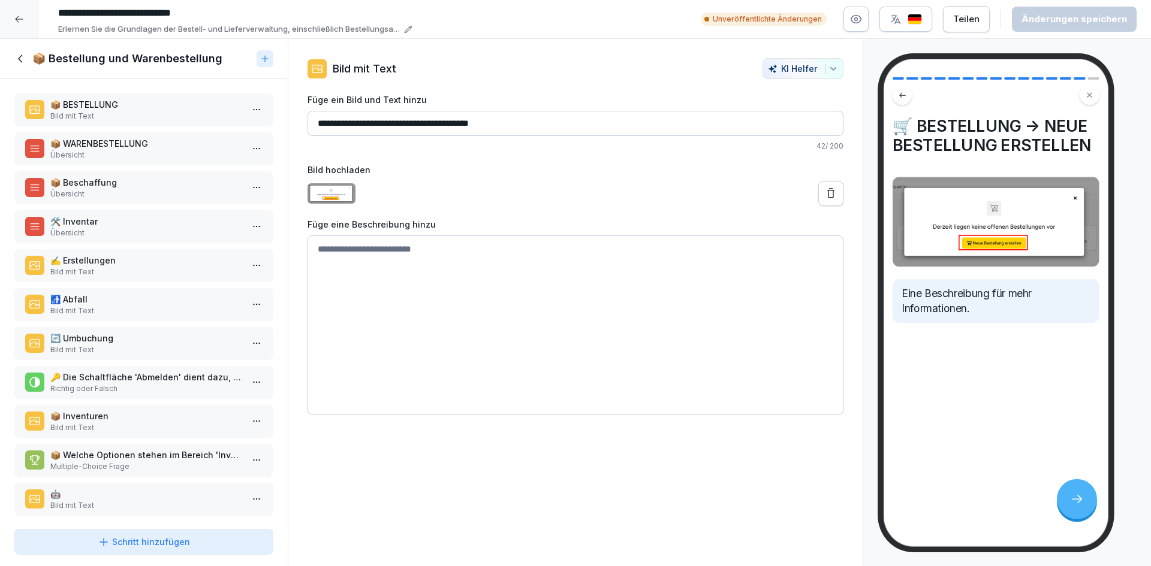
click at [28, 14] on div at bounding box center [19, 19] width 38 height 38
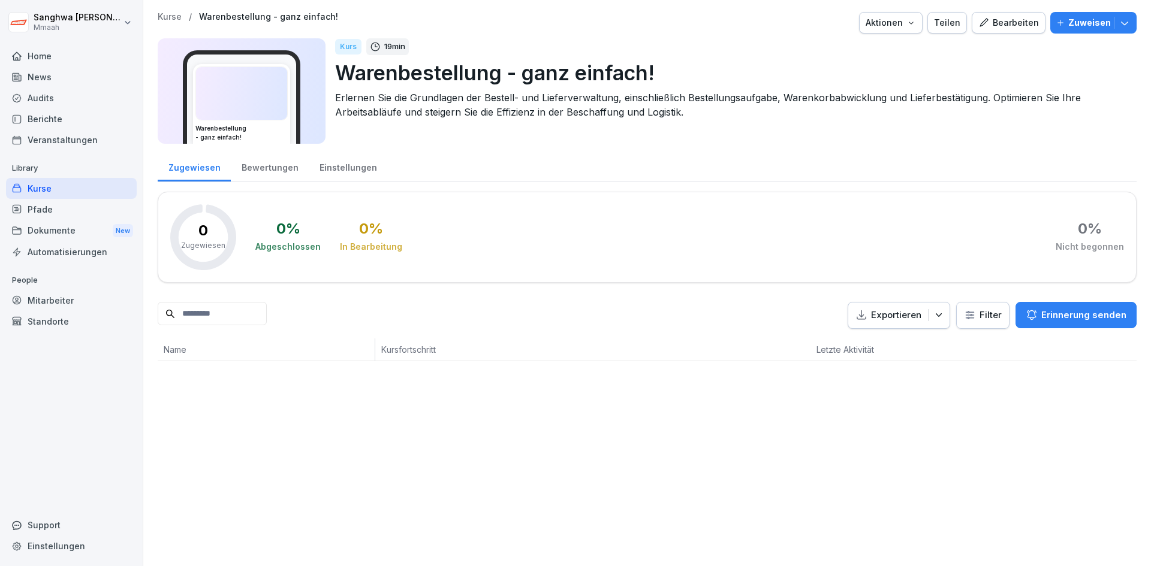
click at [191, 175] on div "Zugewiesen" at bounding box center [194, 166] width 73 height 31
click at [53, 180] on div "Kurse" at bounding box center [71, 188] width 131 height 21
click at [52, 188] on div "Kurse" at bounding box center [71, 188] width 131 height 21
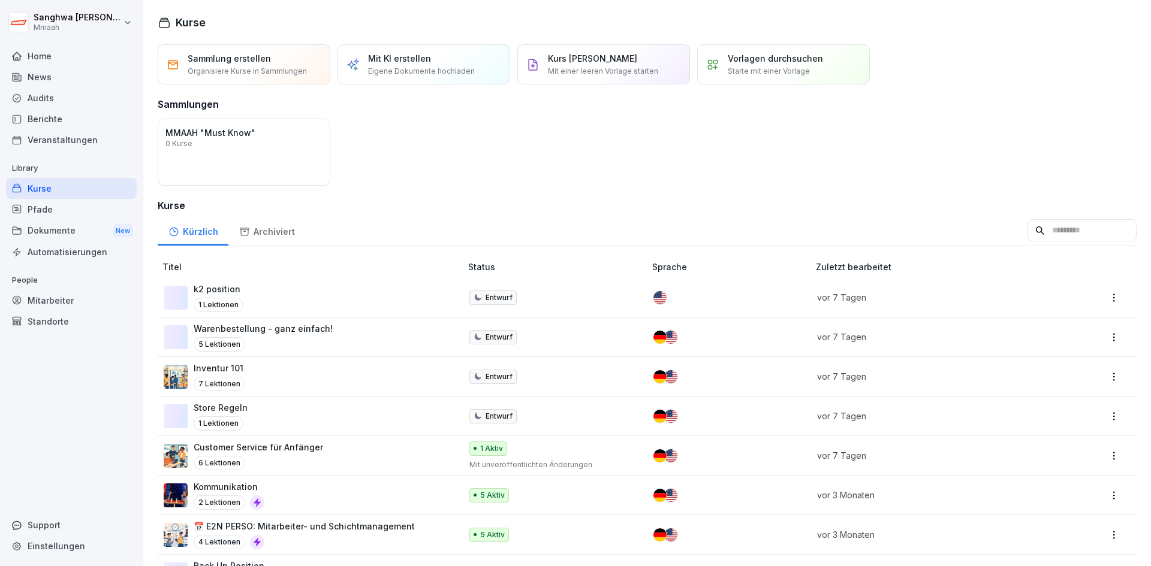
click at [264, 67] on p "Organisiere Kurse in Sammlungen" at bounding box center [247, 71] width 119 height 11
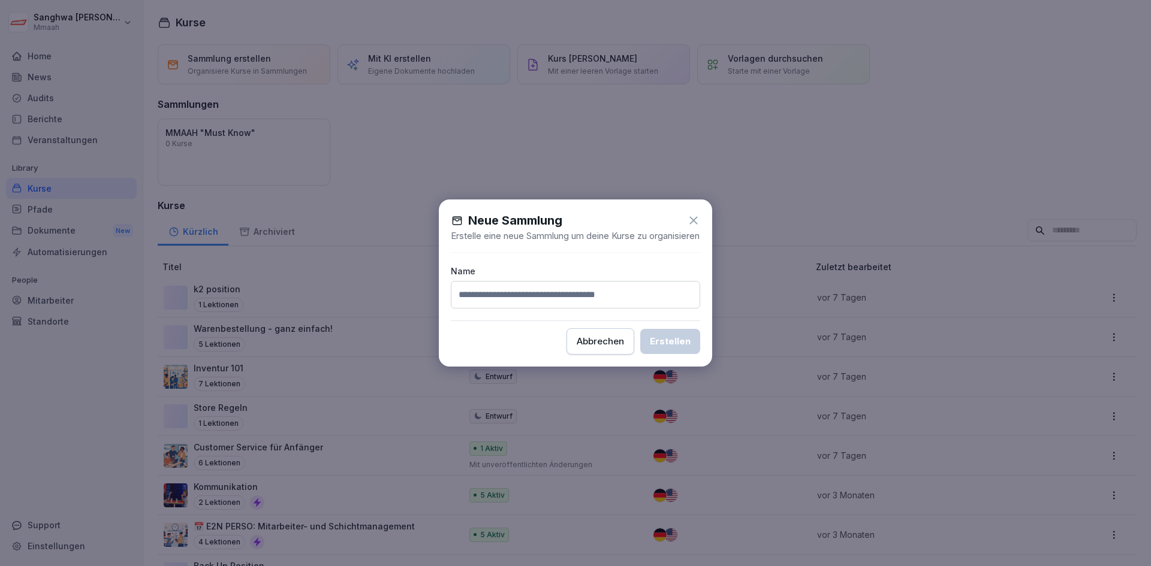
click at [533, 305] on input at bounding box center [575, 295] width 249 height 28
type input "**********"
click at [691, 350] on button "Erstellen" at bounding box center [670, 341] width 60 height 25
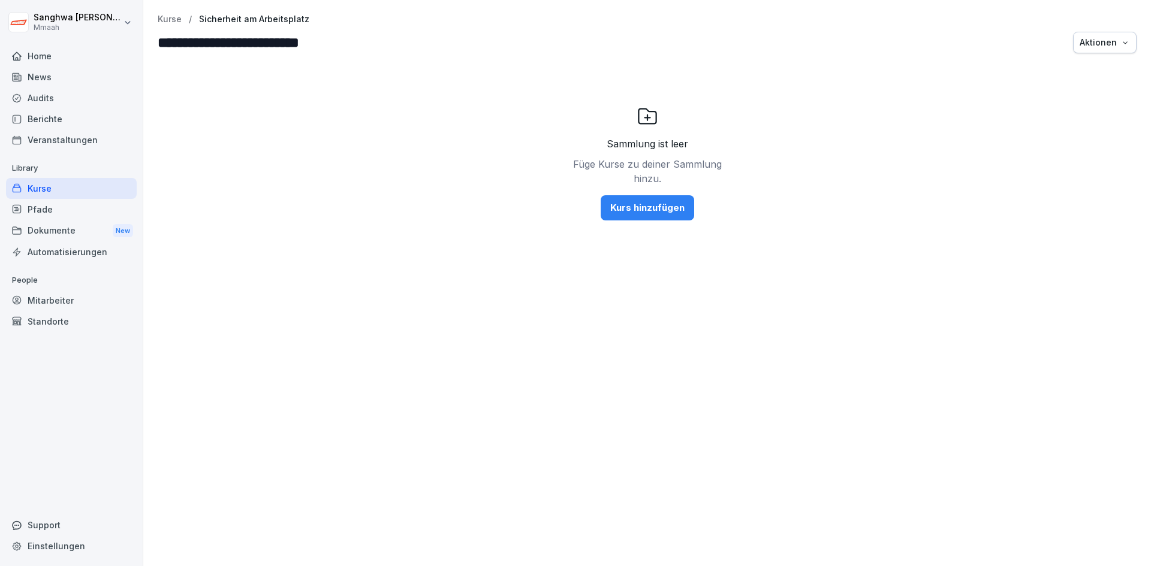
click at [424, 204] on div "Sammlung ist leer Füge Kurse zu deiner Sammlung hinzu. Kurs hinzufügen" at bounding box center [647, 163] width 979 height 192
click at [167, 16] on p "Kurse" at bounding box center [170, 19] width 24 height 10
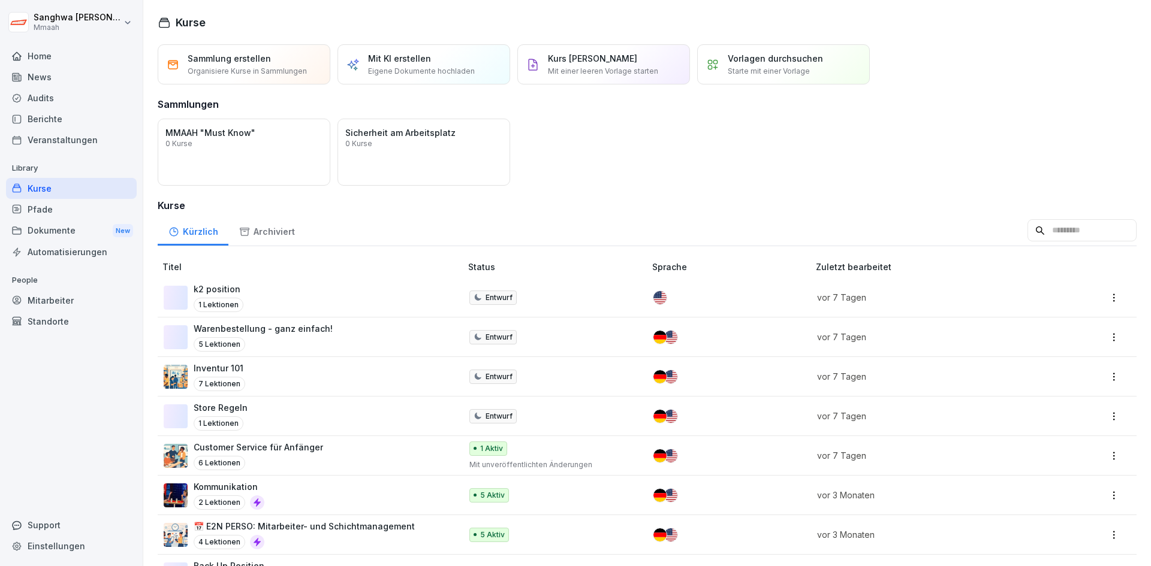
click at [248, 66] on p "Organisiere Kurse in Sammlungen" at bounding box center [247, 71] width 119 height 11
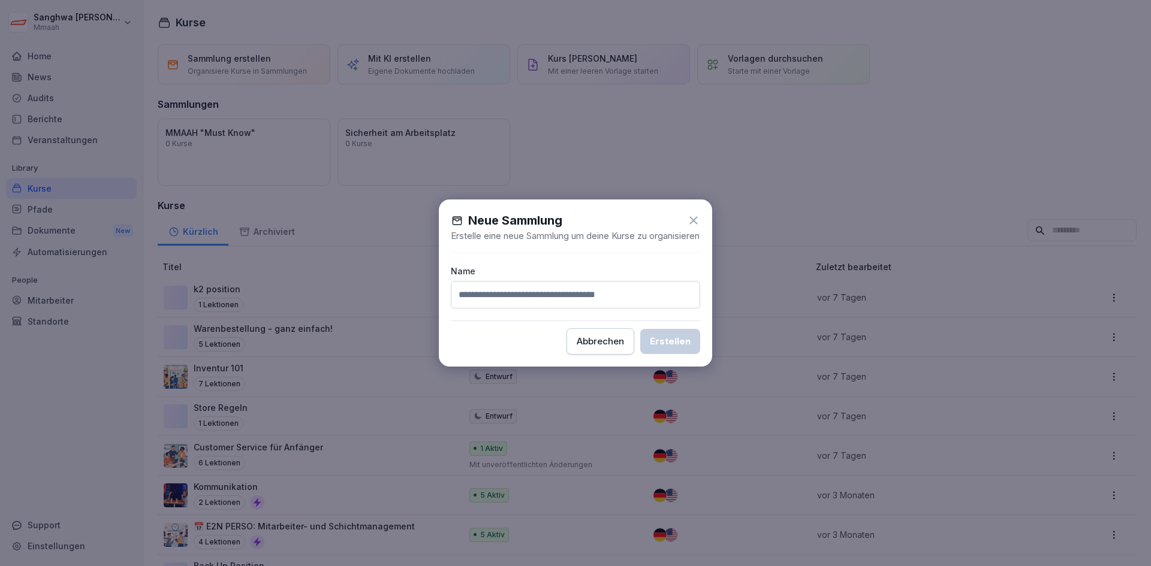
click at [502, 306] on input at bounding box center [575, 295] width 249 height 28
type input "**********"
click at [691, 346] on button "Erstellen" at bounding box center [670, 341] width 60 height 25
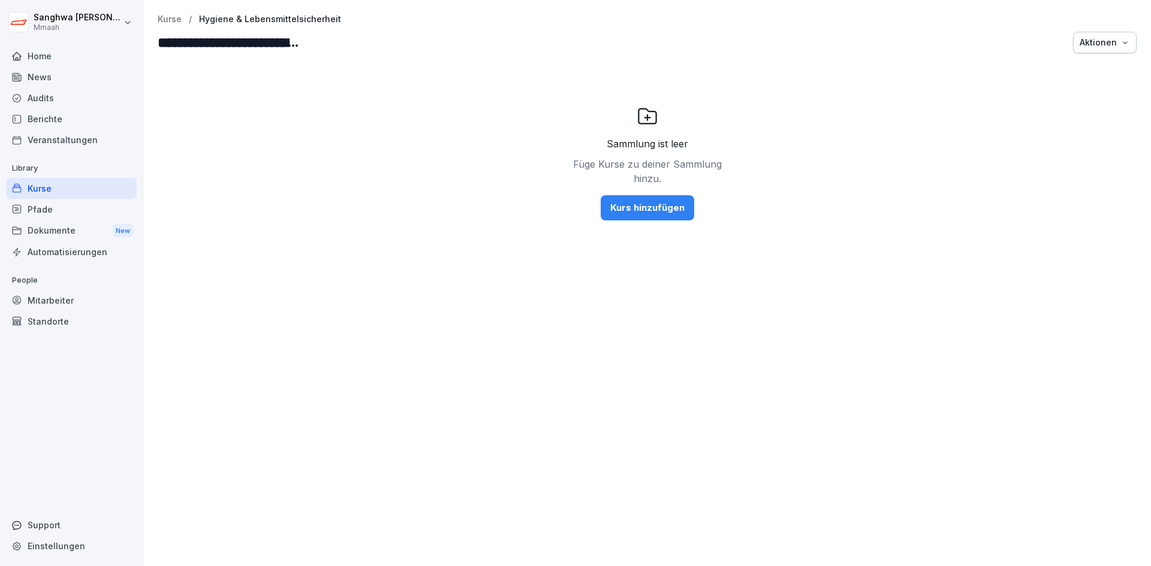
click at [168, 13] on div "**********" at bounding box center [646, 283] width 1007 height 566
click at [171, 19] on p "Kurse" at bounding box center [170, 19] width 24 height 10
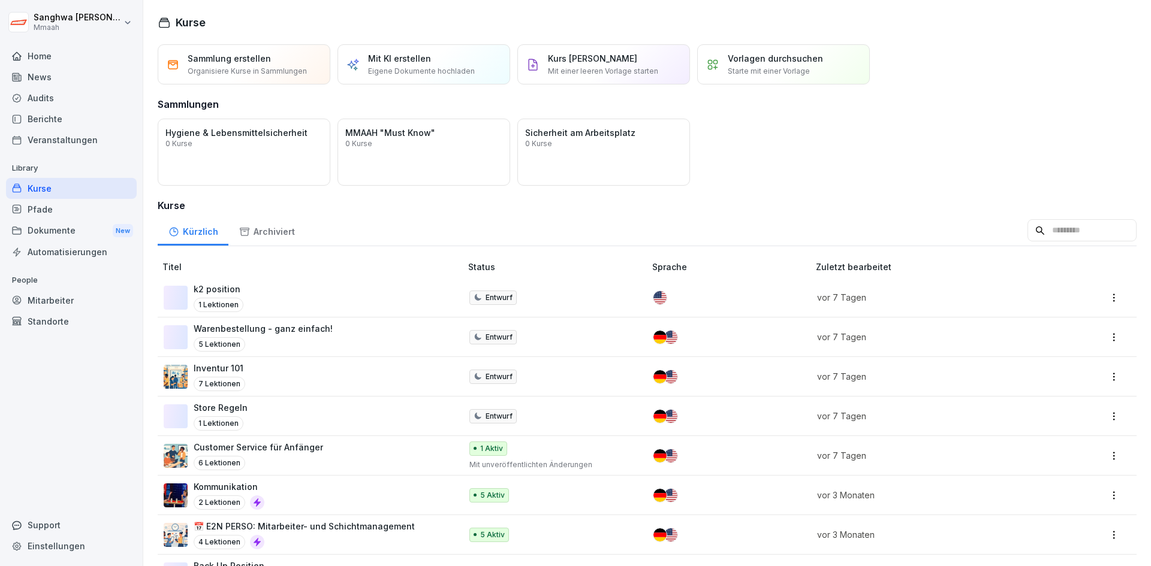
click at [245, 71] on p "Organisiere Kurse in Sammlungen" at bounding box center [247, 71] width 119 height 11
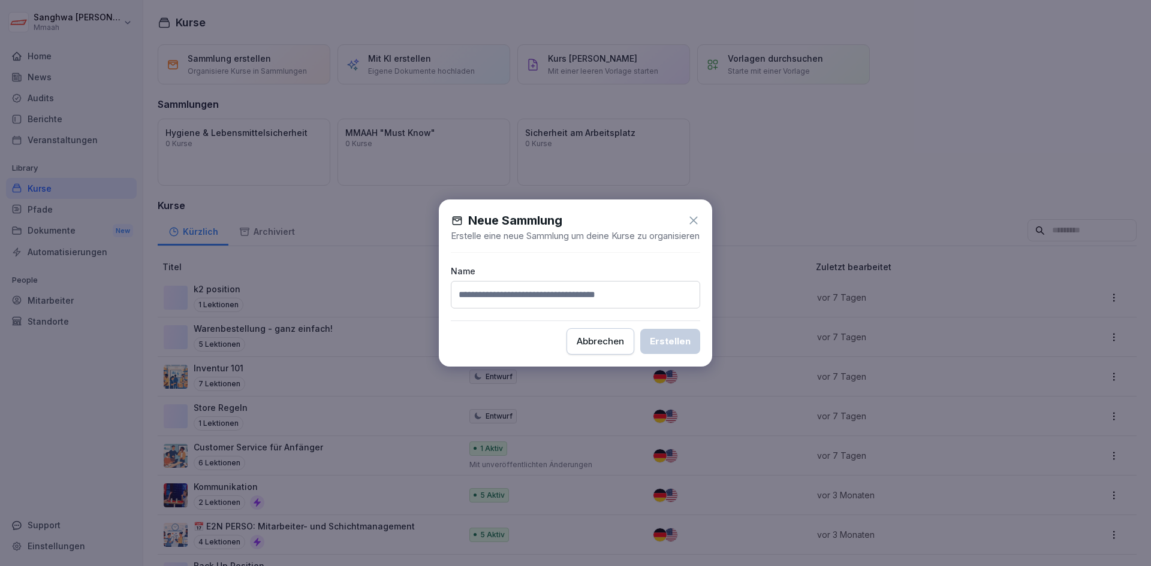
click at [583, 307] on input at bounding box center [575, 295] width 249 height 28
click at [515, 301] on input "*******" at bounding box center [575, 295] width 249 height 28
type input "**********"
click at [683, 346] on div "Erstellen" at bounding box center [670, 341] width 41 height 13
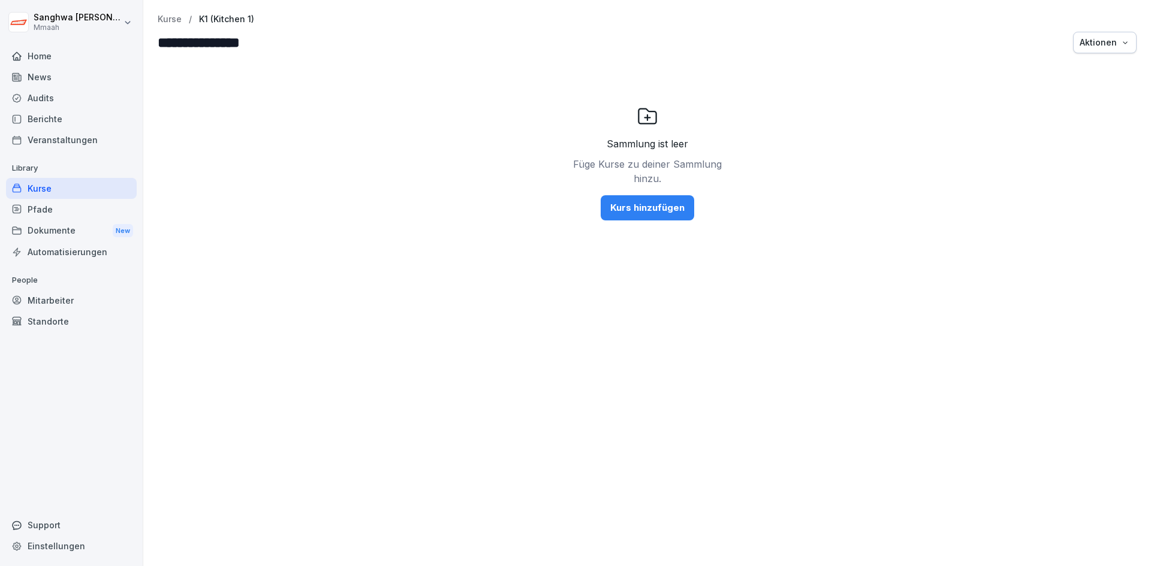
click at [157, 19] on div "**********" at bounding box center [646, 283] width 1007 height 566
click at [165, 19] on p "Kurse" at bounding box center [170, 19] width 24 height 10
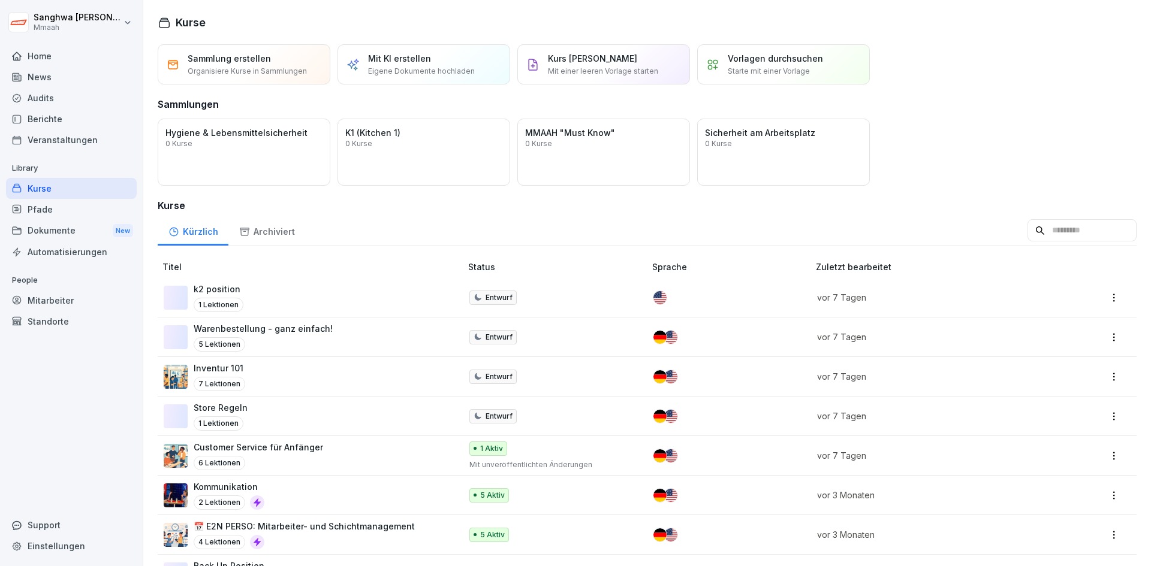
click at [197, 80] on div "Sammlung erstellen Organisiere Kurse in Sammlungen" at bounding box center [244, 64] width 173 height 40
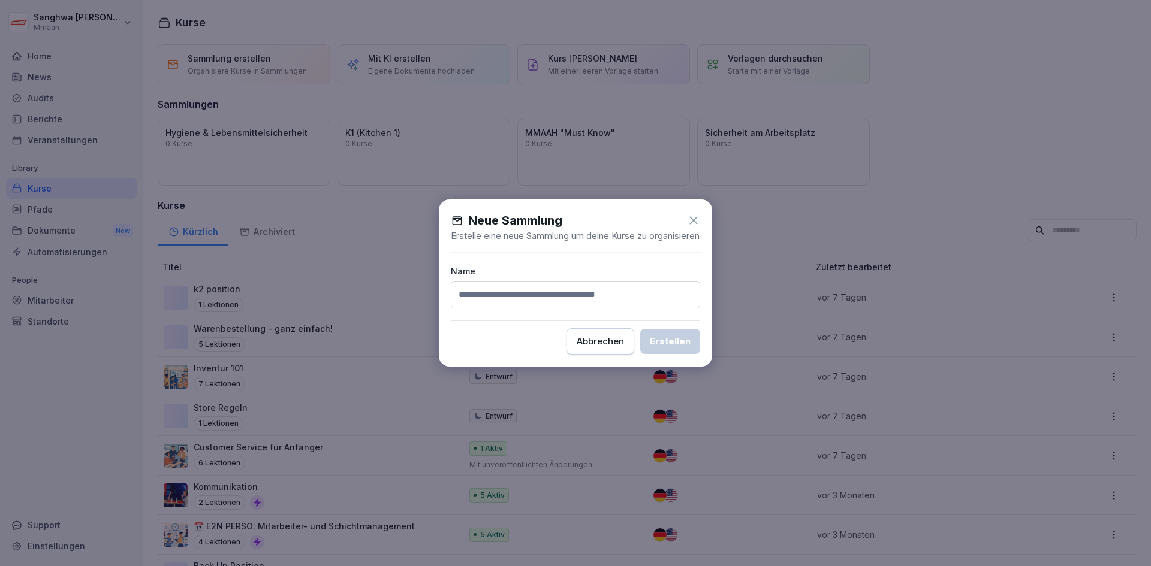
click at [481, 293] on input at bounding box center [575, 295] width 249 height 28
type input "**********"
click at [684, 348] on div "Erstellen" at bounding box center [670, 341] width 41 height 13
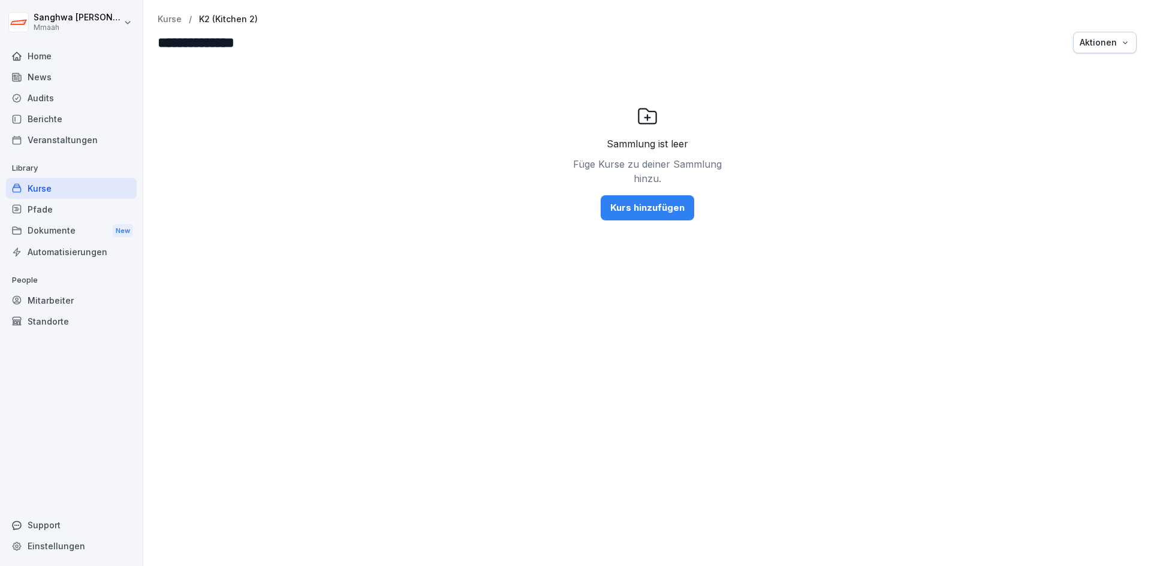
click at [171, 19] on p "Kurse" at bounding box center [170, 19] width 24 height 10
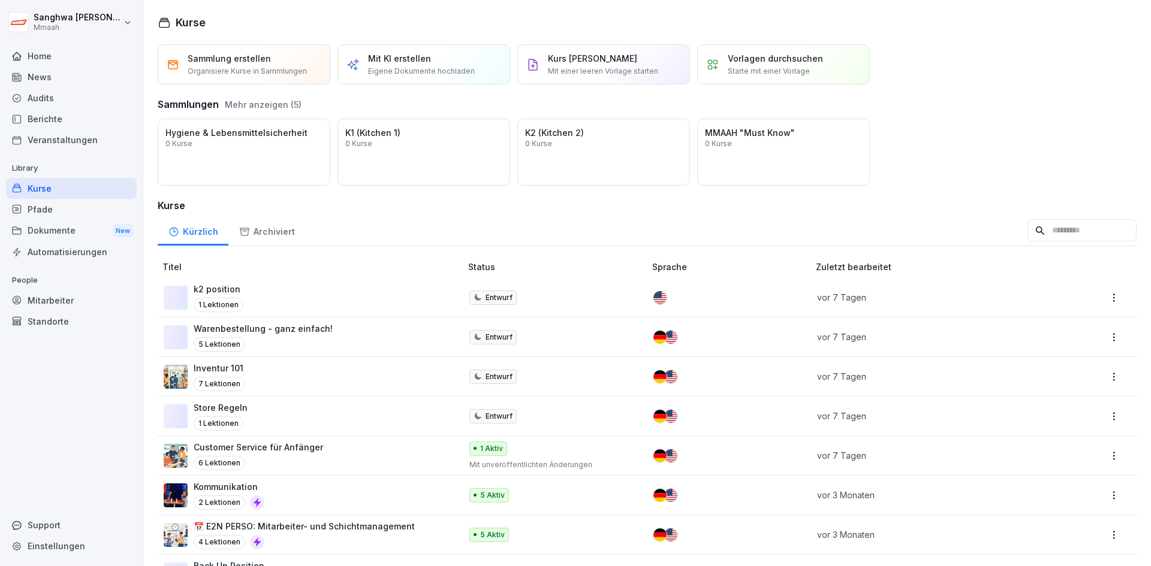
click at [507, 224] on div "Kürzlich Archiviert" at bounding box center [647, 230] width 979 height 31
click at [0, 0] on div "Öffnen" at bounding box center [0, 0] width 0 height 0
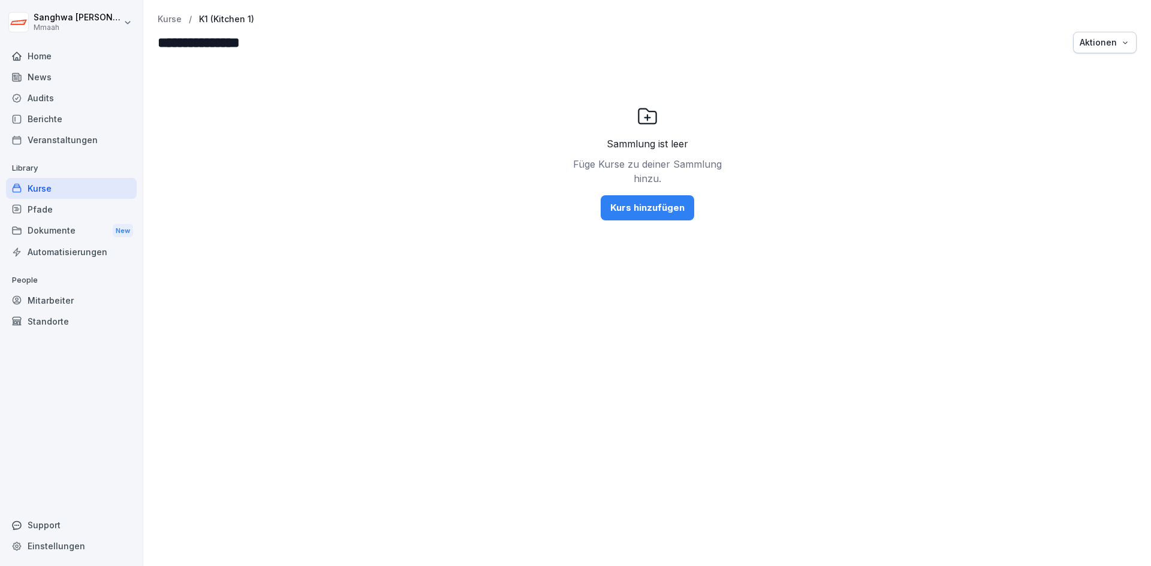
click at [1079, 44] on div "Aktionen" at bounding box center [1104, 42] width 50 height 13
click at [984, 232] on html "**********" at bounding box center [575, 283] width 1151 height 566
drag, startPoint x: 304, startPoint y: 200, endPoint x: 306, endPoint y: 191, distance: 8.7
click at [305, 200] on div "Sammlung ist leer Füge Kurse zu deiner Sammlung hinzu. Kurs hinzufügen" at bounding box center [647, 163] width 979 height 192
drag, startPoint x: 162, startPoint y: 21, endPoint x: 250, endPoint y: 65, distance: 97.8
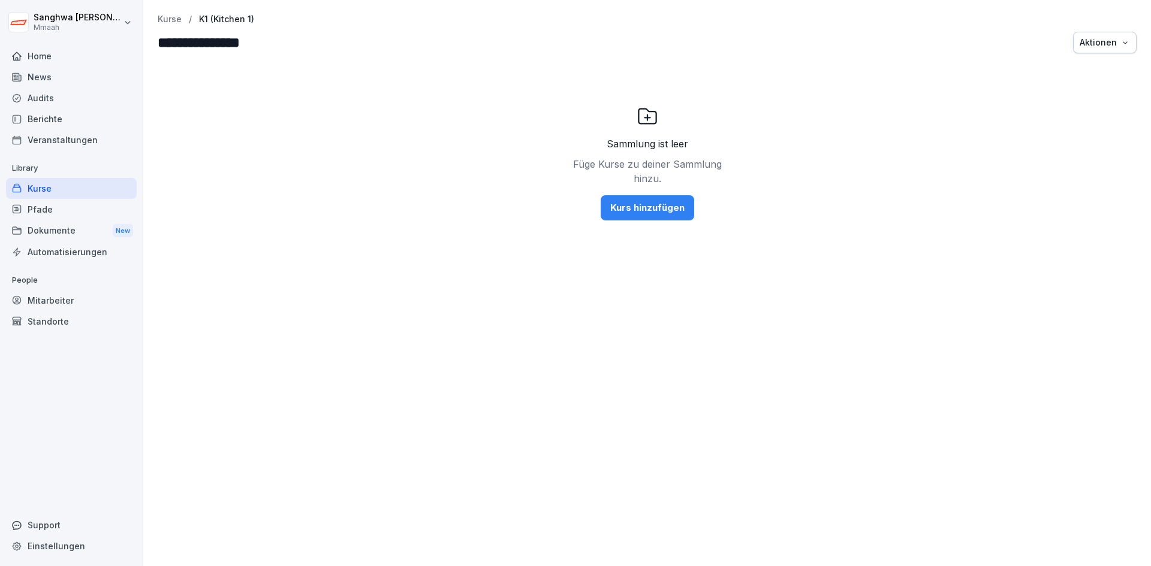
click at [163, 21] on p "Kurse" at bounding box center [170, 19] width 24 height 10
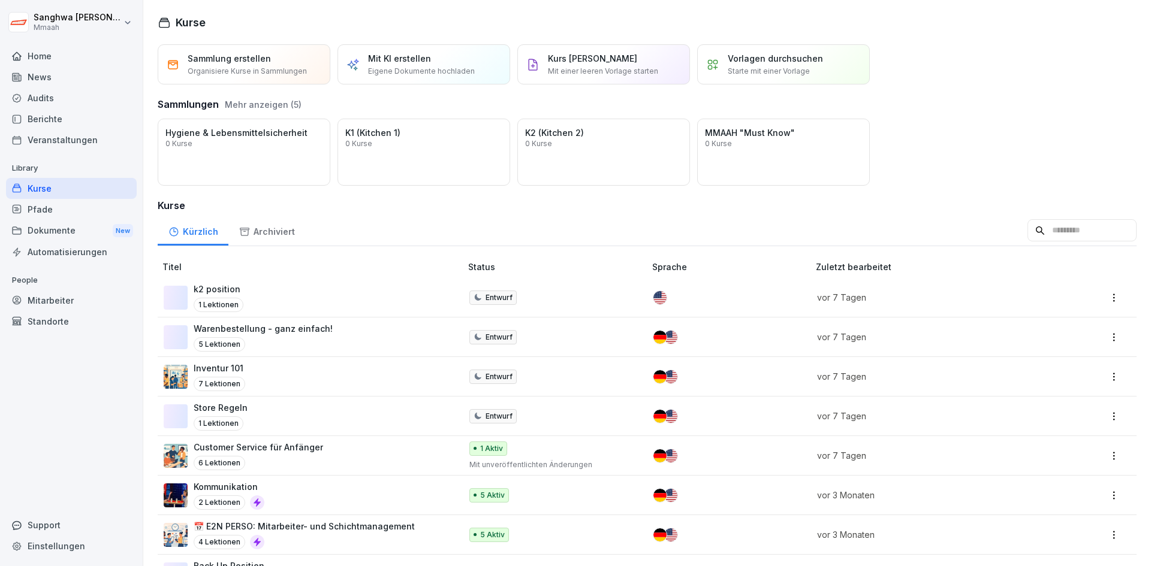
drag, startPoint x: 461, startPoint y: 151, endPoint x: 427, endPoint y: 216, distance: 72.9
click at [427, 216] on div "Kürzlich Archiviert" at bounding box center [647, 230] width 979 height 31
click at [0, 0] on div "Öffnen" at bounding box center [0, 0] width 0 height 0
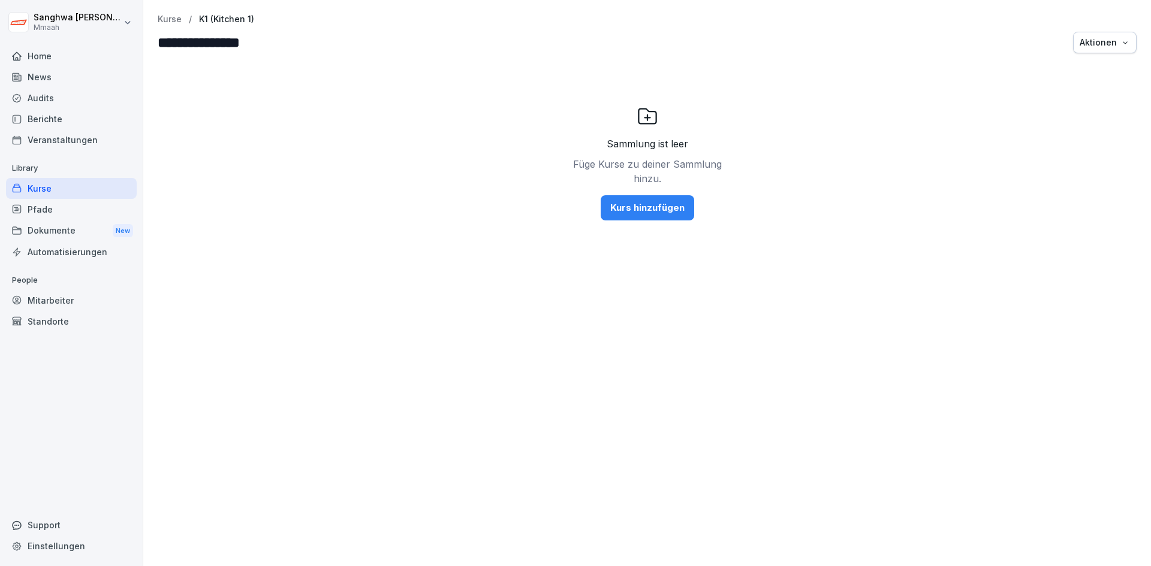
click at [1023, 135] on div "Sammlung ist leer Füge Kurse zu deiner Sammlung hinzu. Kurs hinzufügen" at bounding box center [647, 163] width 979 height 192
drag, startPoint x: 466, startPoint y: 208, endPoint x: 257, endPoint y: 57, distance: 257.5
click at [464, 206] on div "Sammlung ist leer Füge Kurse zu deiner Sammlung hinzu. Kurs hinzufügen" at bounding box center [647, 163] width 979 height 192
click at [1079, 42] on div "Aktionen" at bounding box center [1104, 42] width 50 height 13
click at [1069, 70] on p "Sammlung löschen" at bounding box center [1055, 70] width 74 height 11
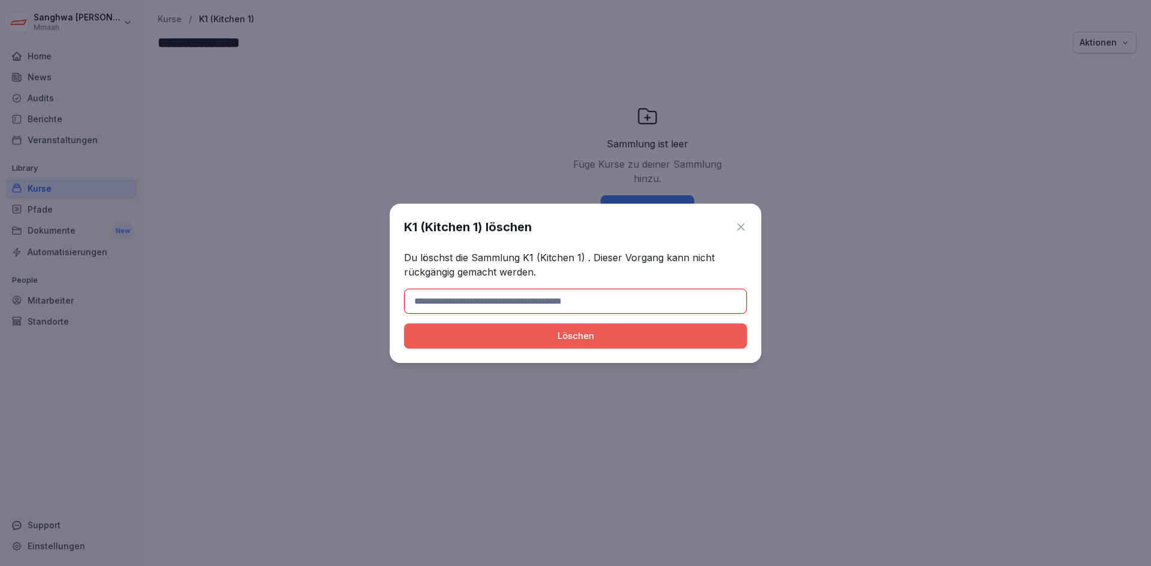
click at [600, 306] on input at bounding box center [575, 301] width 343 height 25
click at [539, 301] on input at bounding box center [575, 301] width 343 height 25
click at [745, 224] on icon at bounding box center [741, 227] width 12 height 12
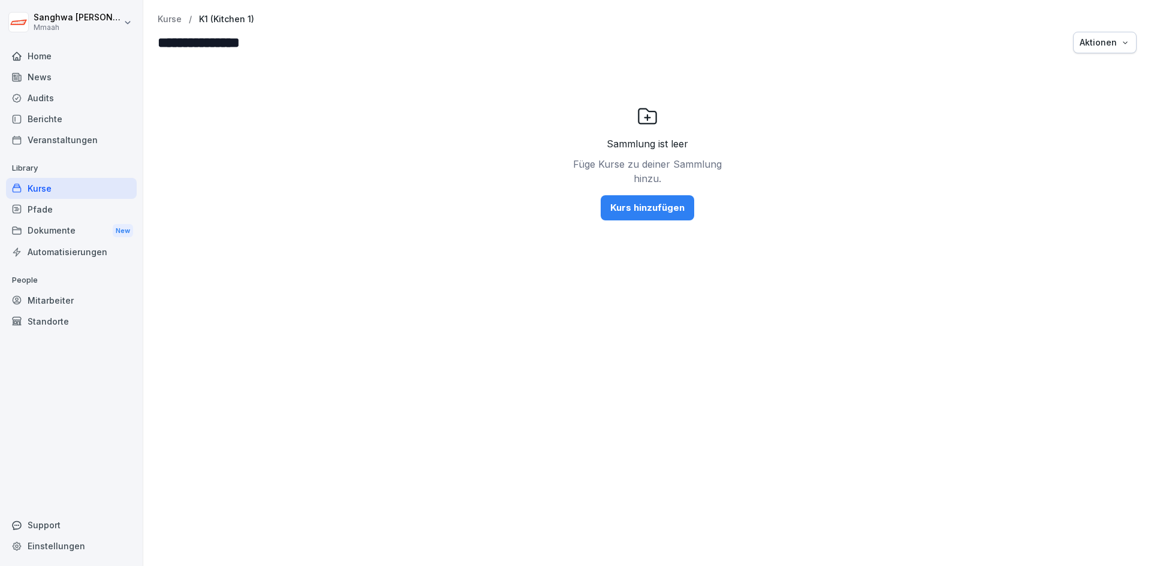
click at [158, 14] on div "**********" at bounding box center [646, 283] width 1007 height 566
click at [172, 20] on p "Kurse" at bounding box center [170, 19] width 24 height 10
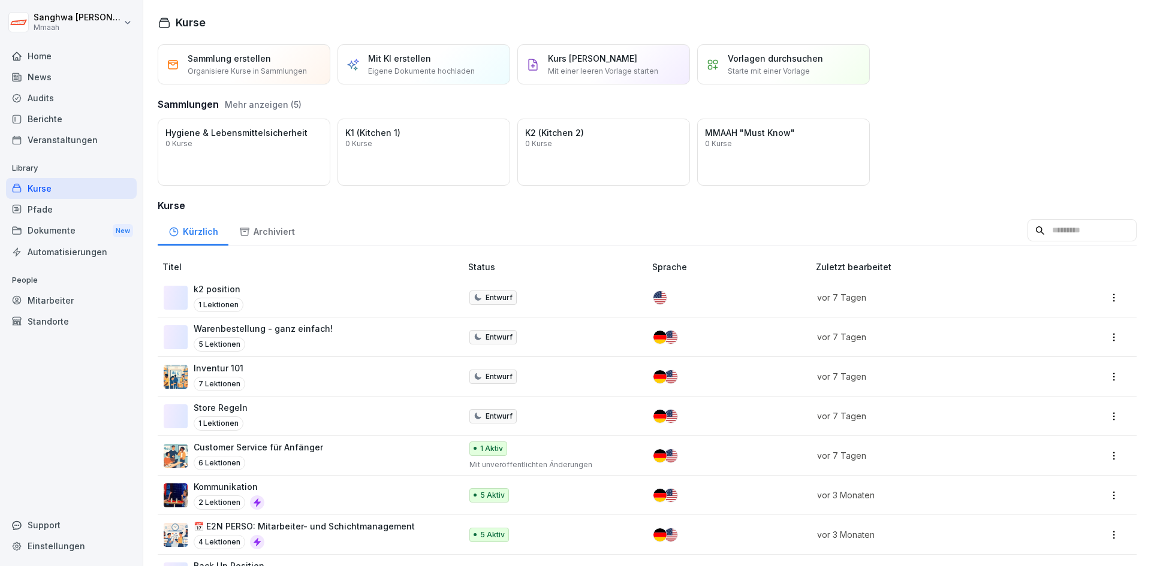
click at [0, 0] on div "Öffnen" at bounding box center [0, 0] width 0 height 0
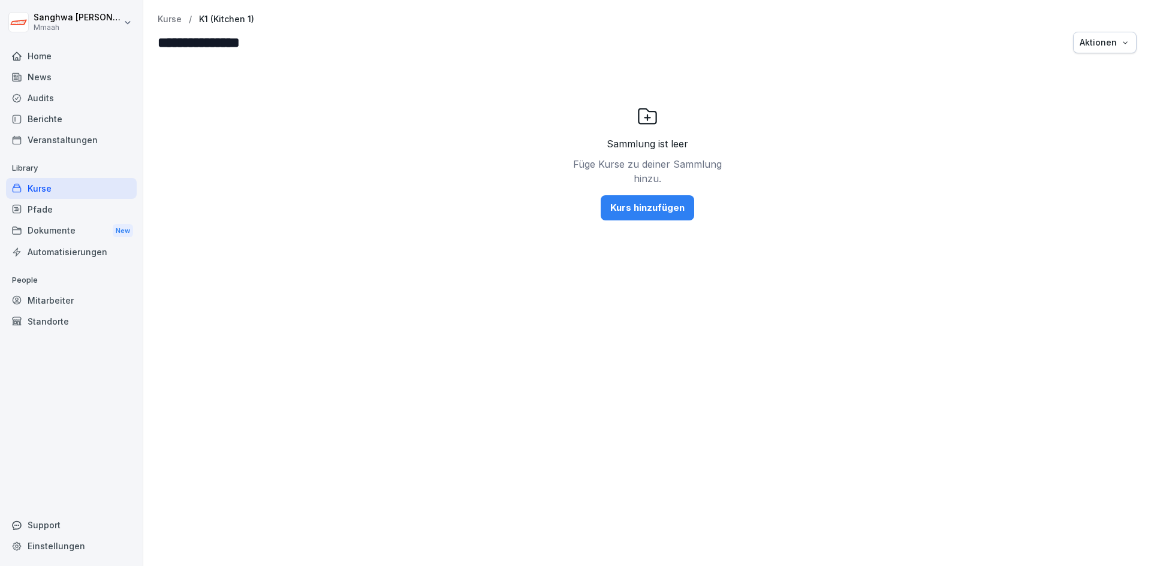
click at [1098, 169] on div "Sammlung ist leer Füge Kurse zu deiner Sammlung hinzu. Kurs hinzufügen" at bounding box center [647, 163] width 979 height 192
click at [1094, 46] on div "Aktionen" at bounding box center [1104, 42] width 50 height 13
click at [1076, 70] on p "Sammlung löschen" at bounding box center [1055, 70] width 74 height 11
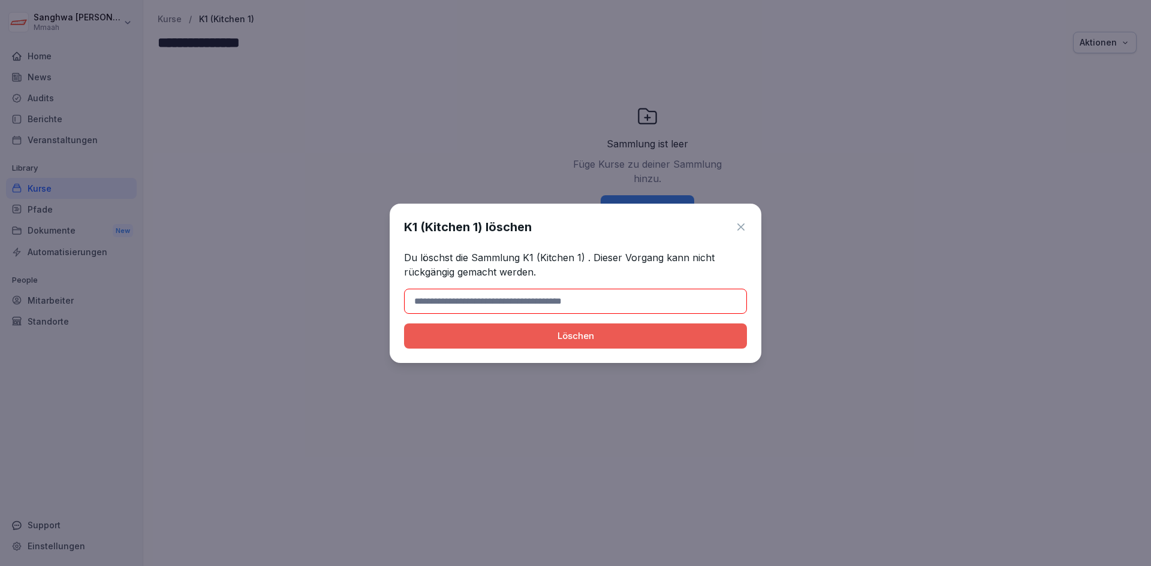
click at [595, 304] on input at bounding box center [575, 301] width 343 height 25
click at [548, 261] on p "Du löschst die Sammlung K1 (Kitchen 1) . Dieser Vorgang kann nicht rückgängig g…" at bounding box center [575, 265] width 343 height 29
drag, startPoint x: 521, startPoint y: 254, endPoint x: 583, endPoint y: 256, distance: 61.8
click at [583, 256] on p "Du löschst die Sammlung K1 (Kitchen 1) . Dieser Vorgang kann nicht rückgängig g…" at bounding box center [575, 265] width 343 height 29
copy p "K1 (Kitchen 1)"
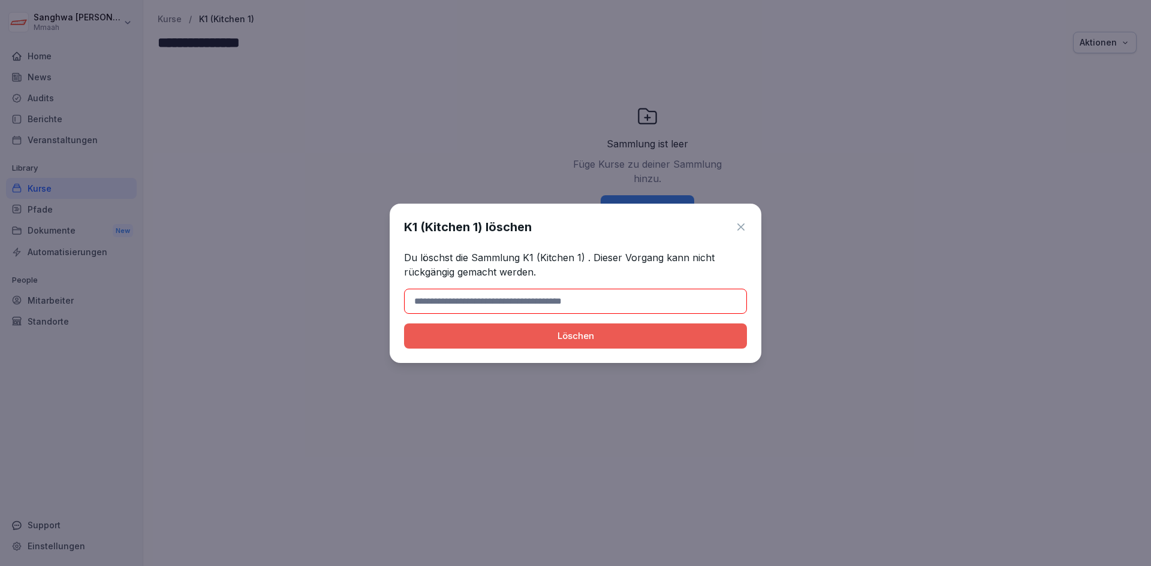
click at [544, 295] on input at bounding box center [575, 301] width 343 height 25
paste input "**********"
click at [473, 337] on div "Löschen" at bounding box center [576, 336] width 324 height 13
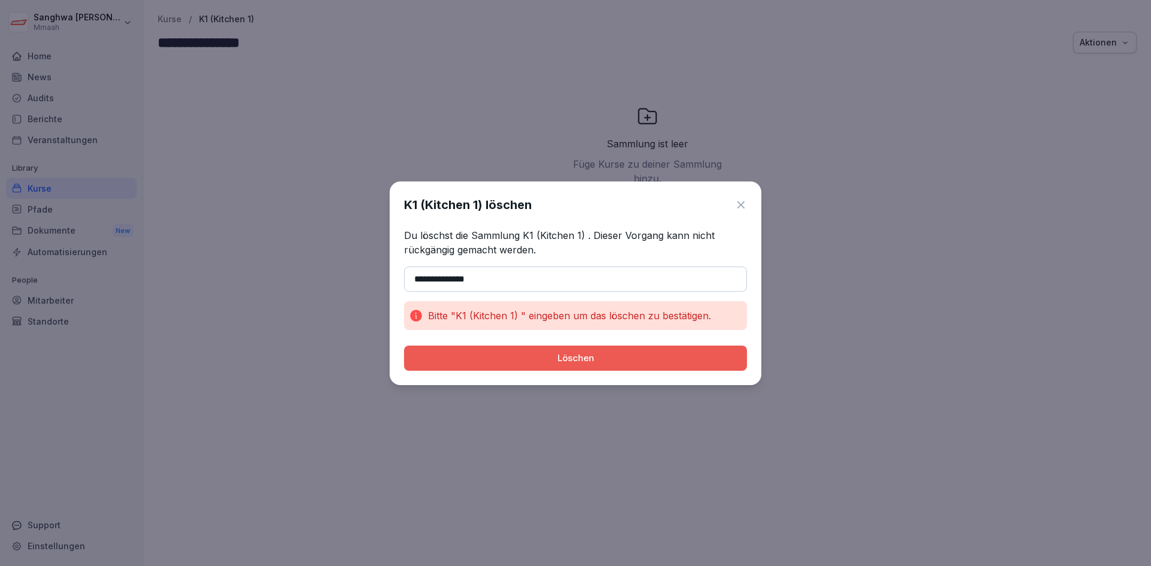
click at [496, 276] on input "**********" at bounding box center [575, 279] width 343 height 25
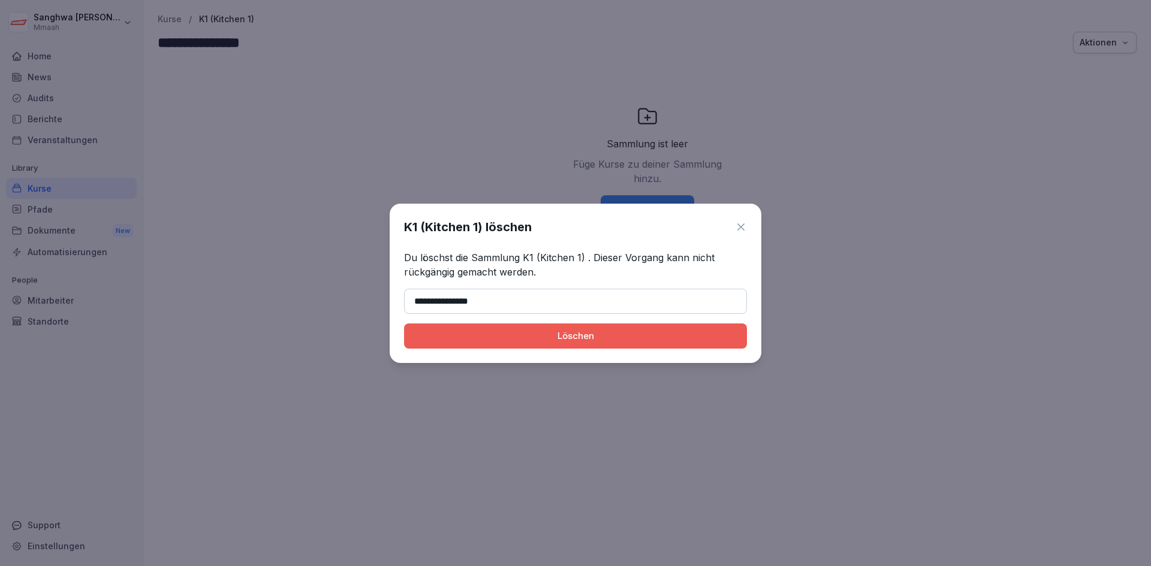
type input "**********"
click at [584, 330] on div "Löschen" at bounding box center [576, 336] width 324 height 13
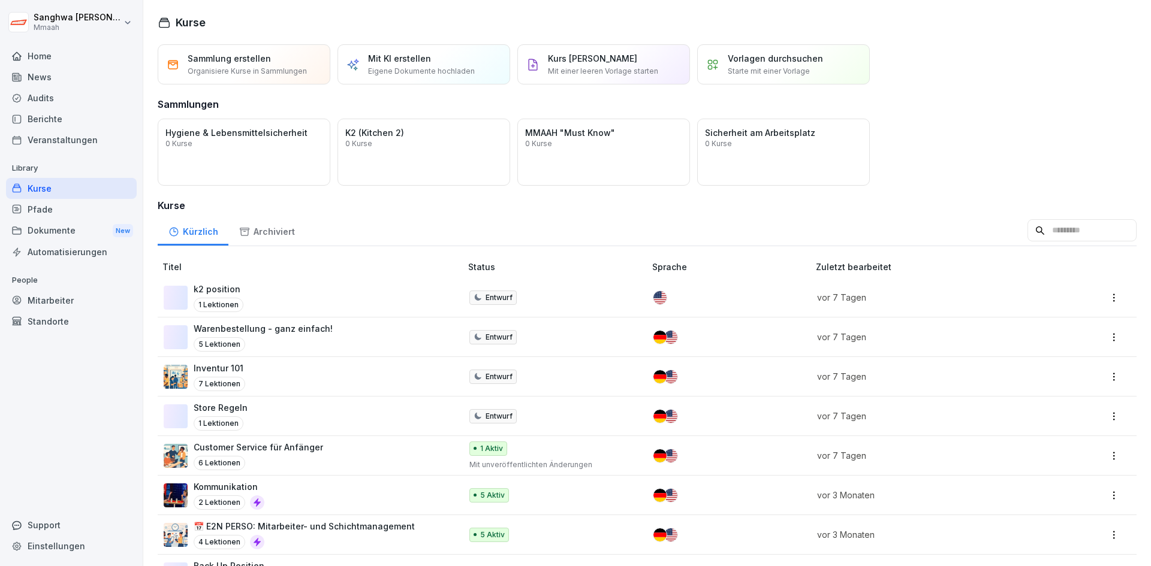
click at [0, 0] on div "Öffnen" at bounding box center [0, 0] width 0 height 0
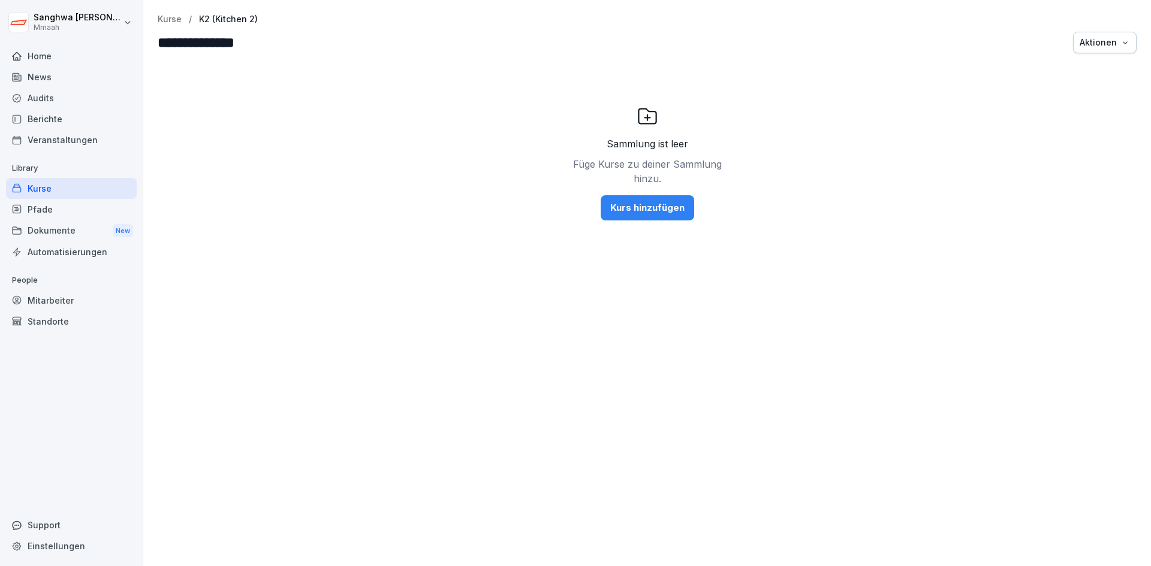
click at [1079, 36] on div "Aktionen" at bounding box center [1104, 42] width 50 height 13
click at [1070, 67] on p "Sammlung löschen" at bounding box center [1055, 70] width 74 height 11
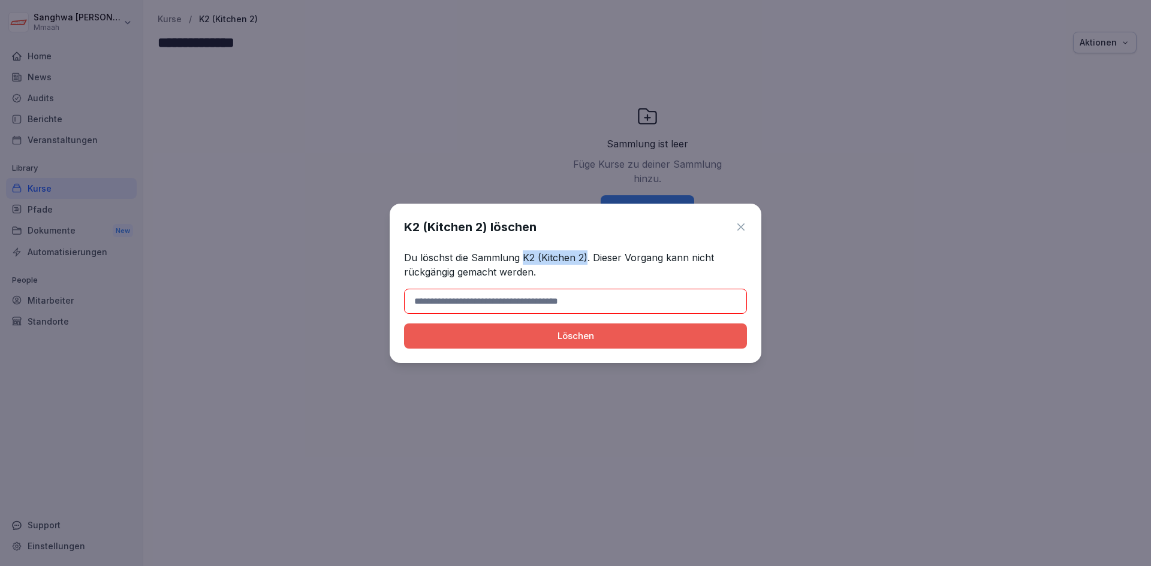
drag, startPoint x: 586, startPoint y: 259, endPoint x: 522, endPoint y: 258, distance: 63.5
click at [522, 258] on p "Du löschst die Sammlung K2 (Kitchen 2). Dieser Vorgang kann nicht rückgängig ge…" at bounding box center [575, 265] width 343 height 29
copy p "K2 (Kitchen 2)"
click at [527, 299] on input at bounding box center [575, 301] width 343 height 25
paste input "**********"
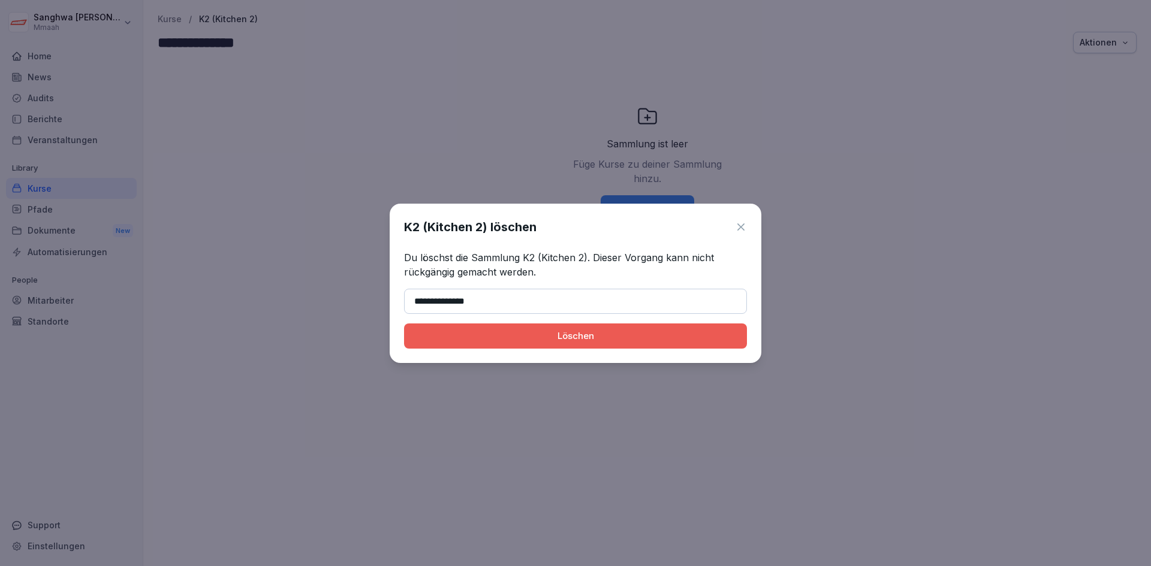
type input "**********"
click at [614, 339] on div "Löschen" at bounding box center [576, 336] width 324 height 13
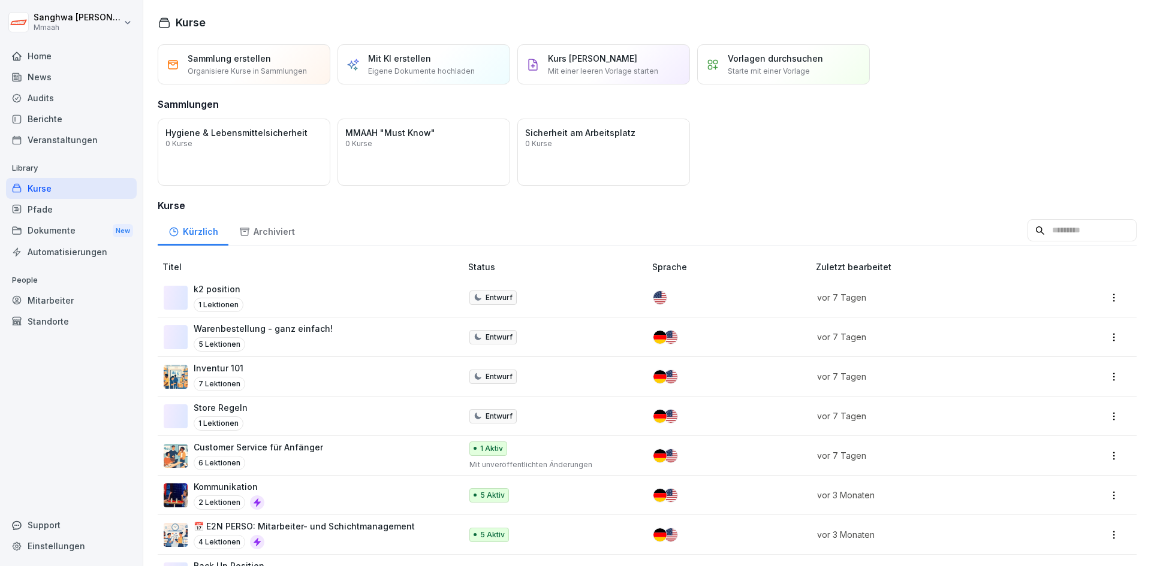
click at [514, 221] on div "Kürzlich Archiviert" at bounding box center [647, 230] width 979 height 31
click at [254, 71] on p "Organisiere Kurse in Sammlungen" at bounding box center [247, 71] width 119 height 11
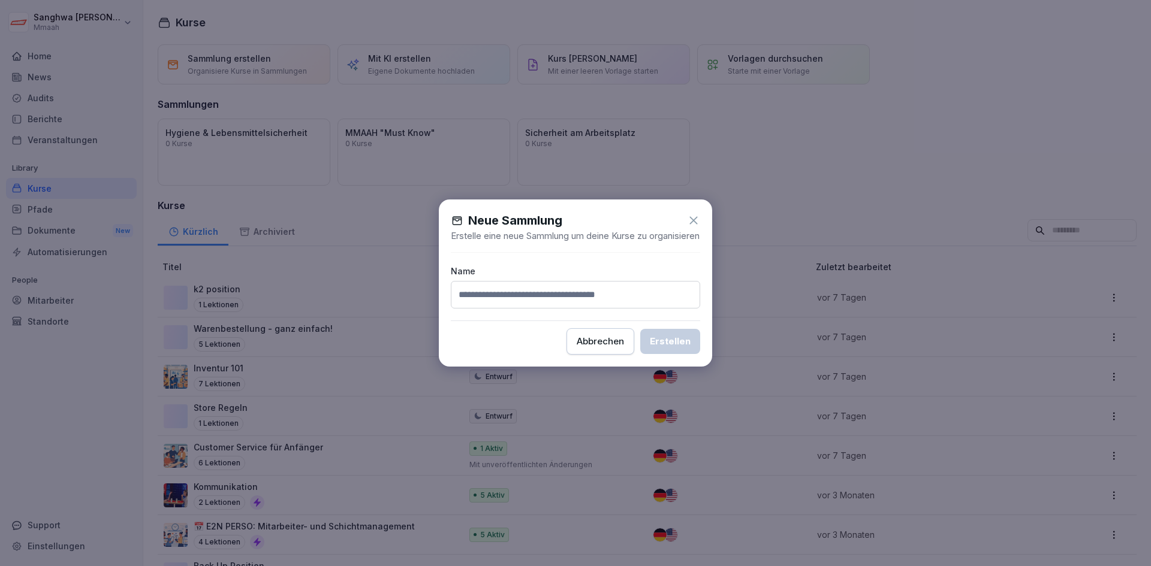
click at [503, 292] on input at bounding box center [575, 295] width 249 height 28
drag, startPoint x: 624, startPoint y: 307, endPoint x: 388, endPoint y: 301, distance: 236.2
click at [388, 301] on body "Sanghwa Lee Mmaah Home News Audits Berichte Veranstaltungen Library Kurse Pfade…" at bounding box center [575, 283] width 1151 height 566
type input "**********"
click at [686, 348] on div "Erstellen" at bounding box center [670, 341] width 41 height 13
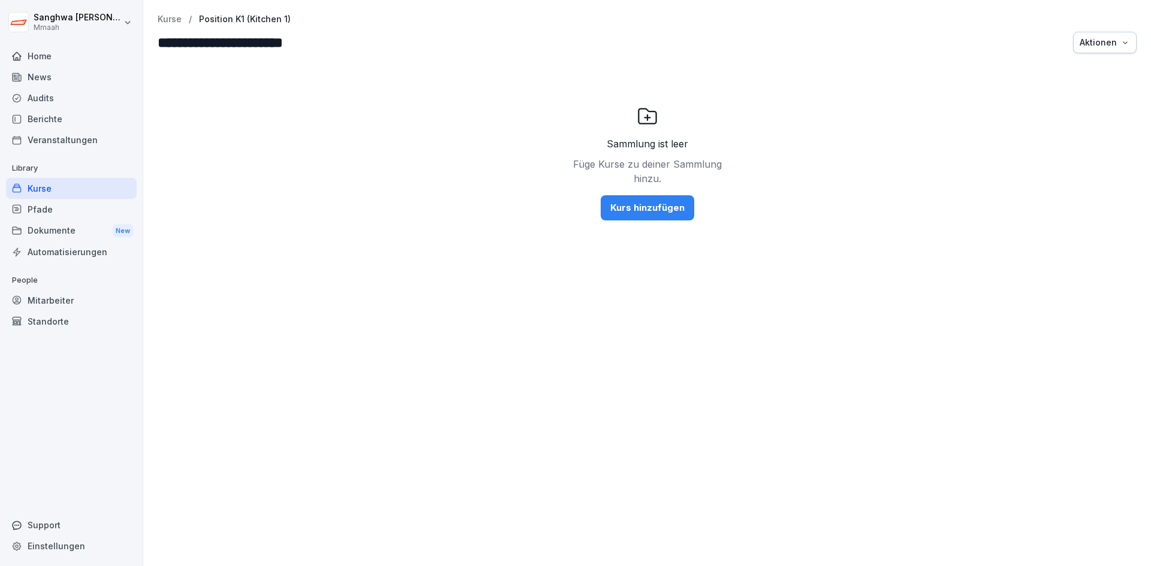
click at [173, 17] on p "Kurse" at bounding box center [170, 19] width 24 height 10
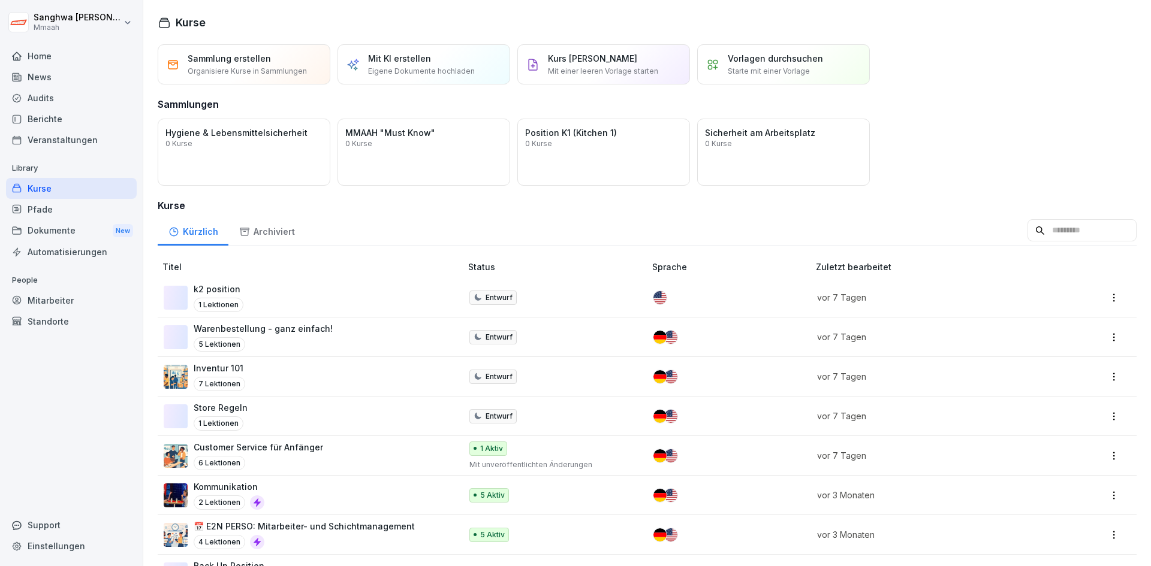
click at [964, 115] on div "Sammlung erstellen Organisiere Kurse in Sammlungen Mit KI erstellen Eigene Doku…" at bounding box center [646, 561] width 1007 height 1034
click at [276, 72] on p "Organisiere Kurse in Sammlungen" at bounding box center [247, 71] width 119 height 11
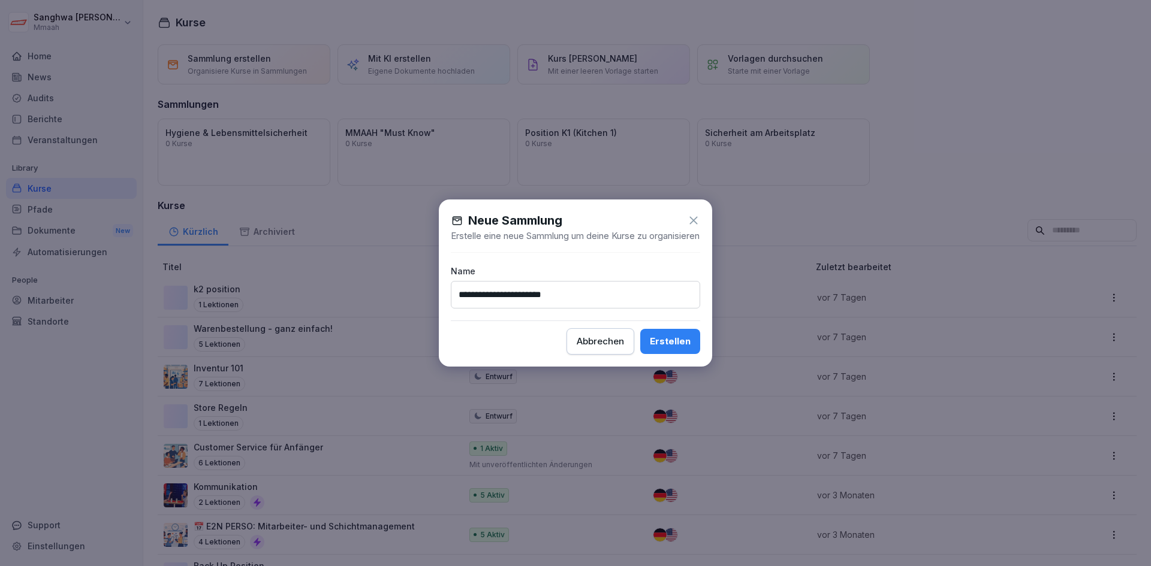
type input "**********"
click at [672, 348] on div "Erstellen" at bounding box center [670, 341] width 41 height 13
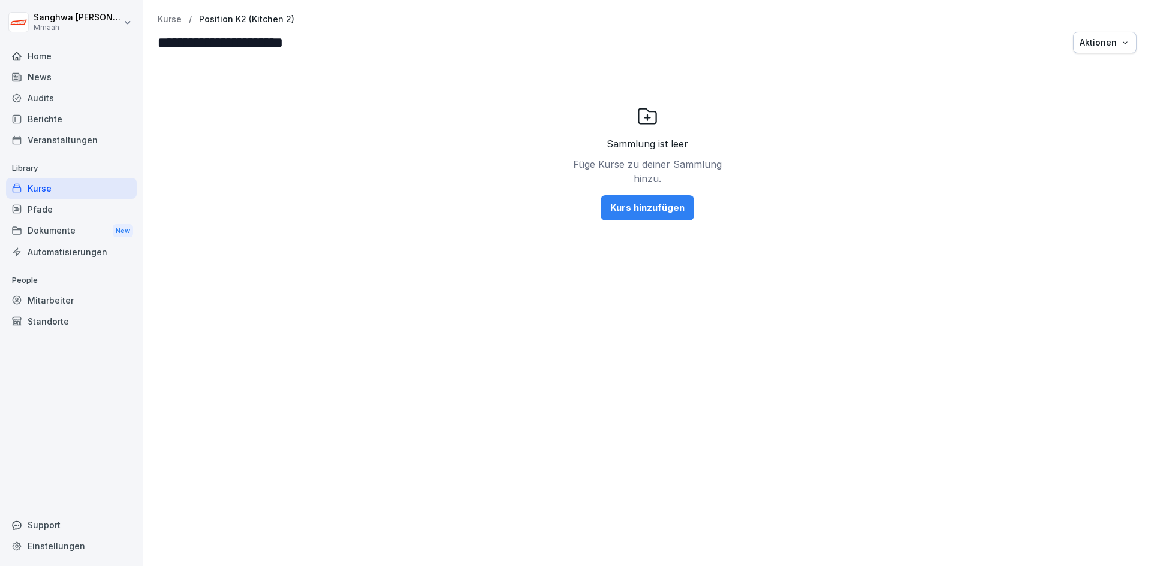
click at [450, 218] on div "Sammlung ist leer Füge Kurse zu deiner Sammlung hinzu. Kurs hinzufügen" at bounding box center [647, 163] width 979 height 192
click at [164, 12] on div "**********" at bounding box center [646, 283] width 1007 height 566
click at [164, 15] on p "Kurse" at bounding box center [170, 19] width 24 height 10
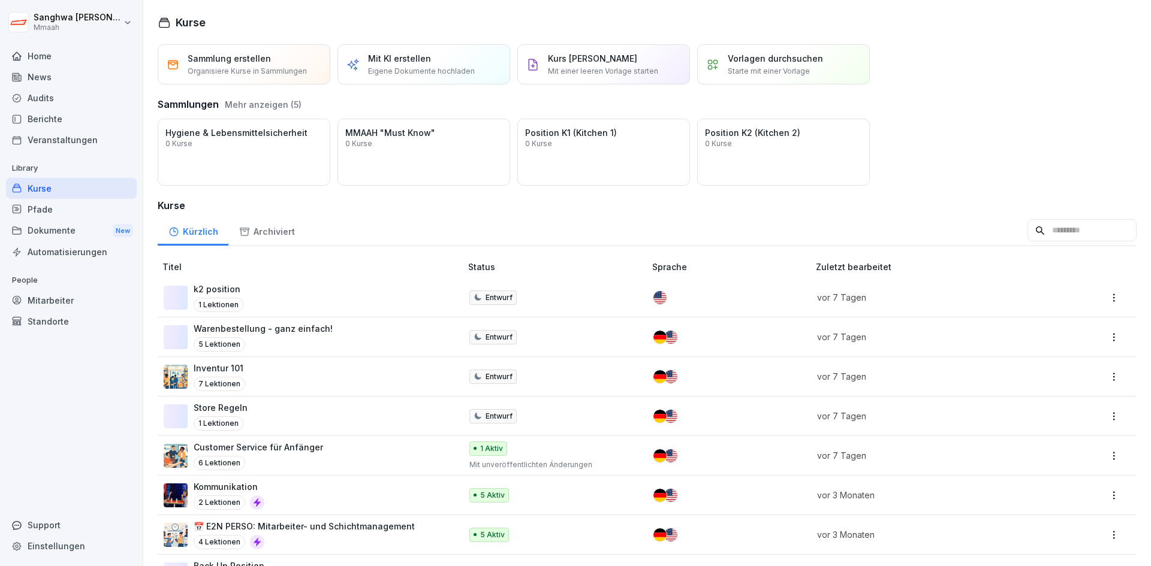
drag, startPoint x: 957, startPoint y: 162, endPoint x: 952, endPoint y: 167, distance: 6.8
click at [958, 162] on div "Öffnen Hygiene & Lebensmittelsicherheit 0 Kurse Öffnen MMAAH "Must Know" 0 Kurs…" at bounding box center [647, 152] width 979 height 67
click at [225, 67] on p "Organisiere Kurse in Sammlungen" at bounding box center [247, 71] width 119 height 11
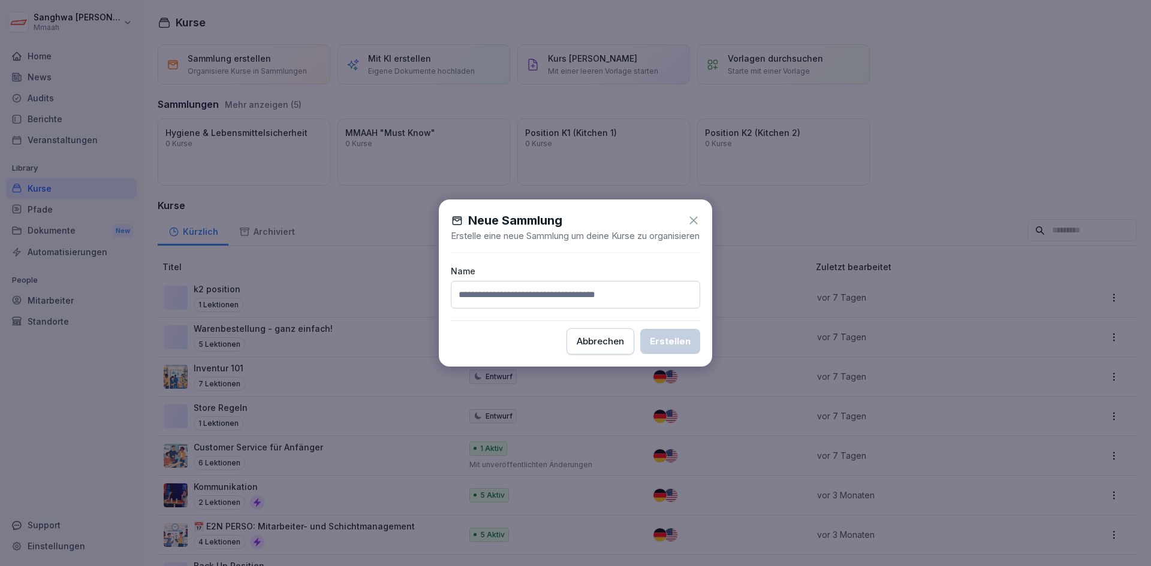
click at [538, 299] on input at bounding box center [575, 295] width 249 height 28
click at [502, 300] on input "**********" at bounding box center [575, 295] width 249 height 28
type input "**********"
click at [681, 348] on div "Erstellen" at bounding box center [670, 341] width 41 height 13
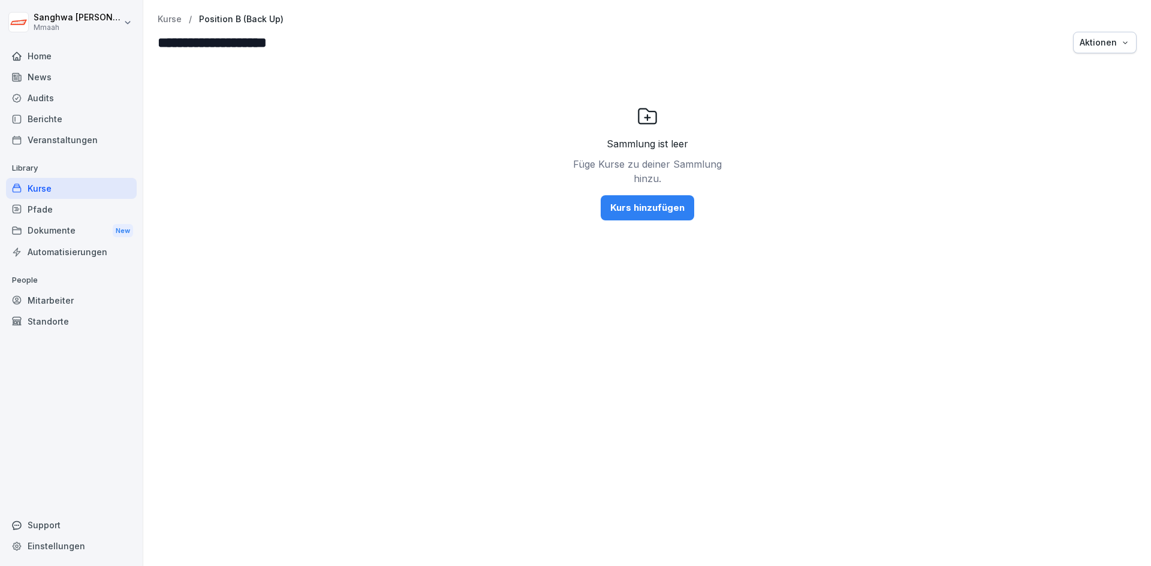
click at [177, 19] on p "Kurse" at bounding box center [170, 19] width 24 height 10
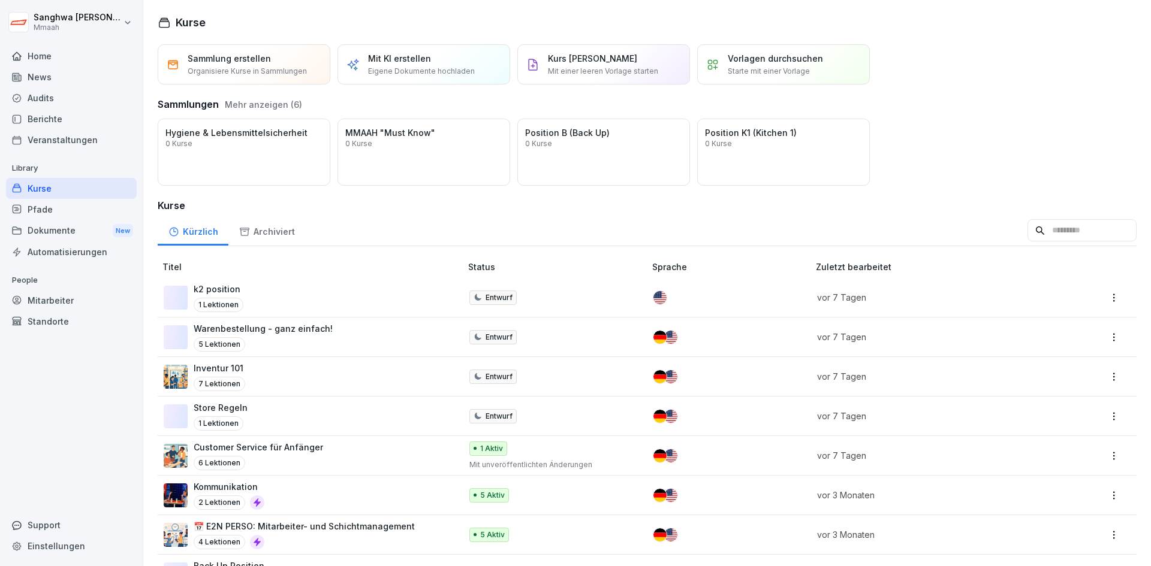
click at [950, 156] on div "Öffnen Hygiene & Lebensmittelsicherheit 0 Kurse Öffnen MMAAH "Must Know" 0 Kurs…" at bounding box center [647, 152] width 979 height 67
click at [197, 61] on p "Sammlung erstellen" at bounding box center [229, 58] width 83 height 13
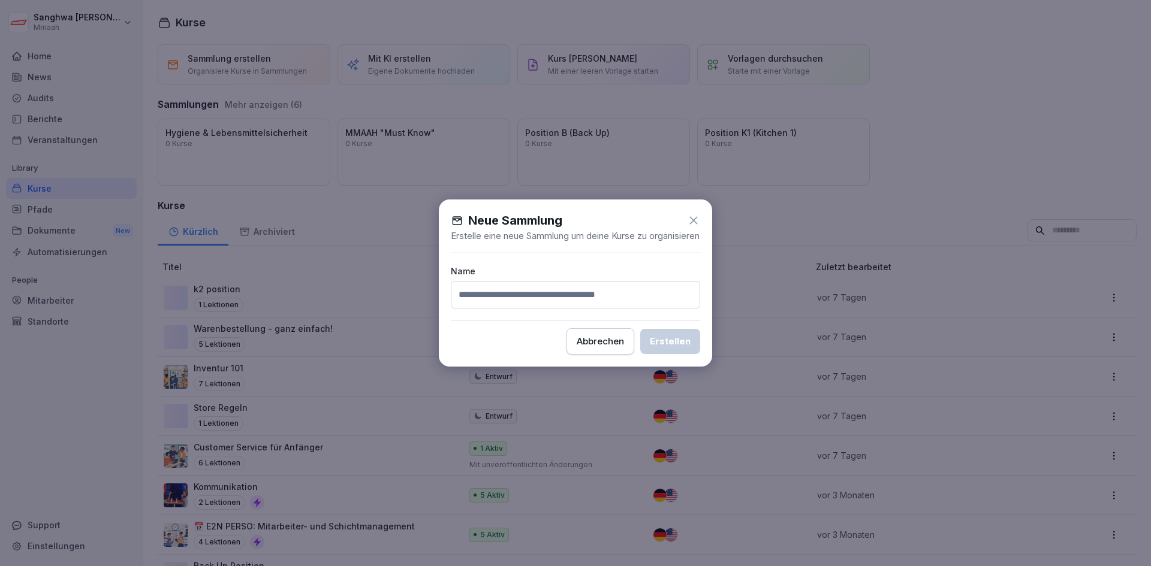
click at [521, 309] on input at bounding box center [575, 295] width 249 height 28
click at [498, 303] on input "**********" at bounding box center [575, 295] width 249 height 28
type input "**********"
click at [684, 348] on div "Erstellen" at bounding box center [670, 341] width 41 height 13
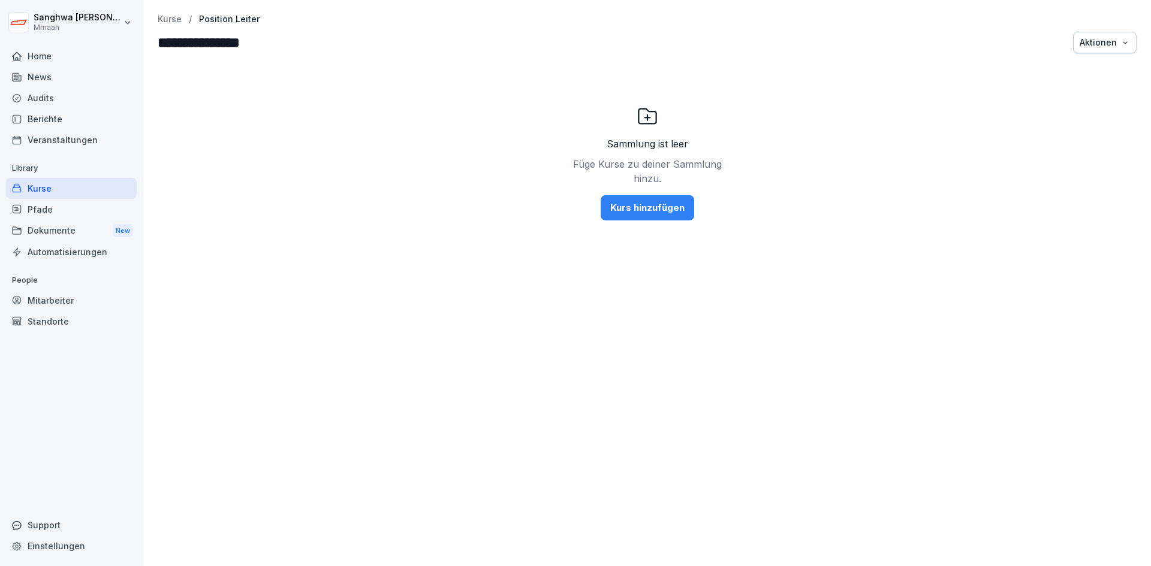
click at [169, 20] on p "Kurse" at bounding box center [170, 19] width 24 height 10
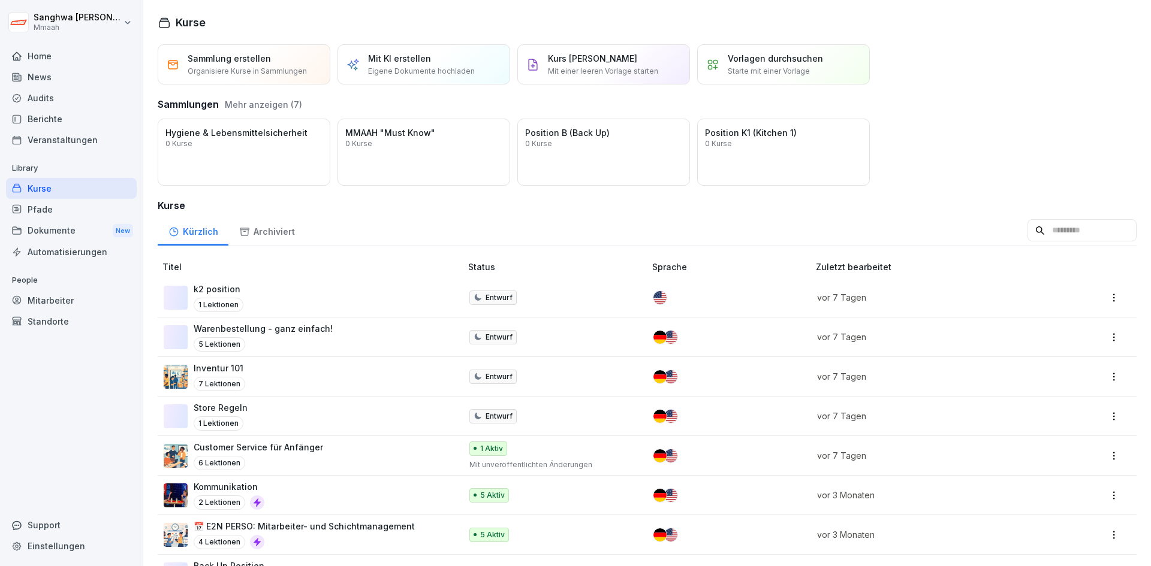
click at [280, 104] on button "Mehr anzeigen (7)" at bounding box center [263, 104] width 77 height 13
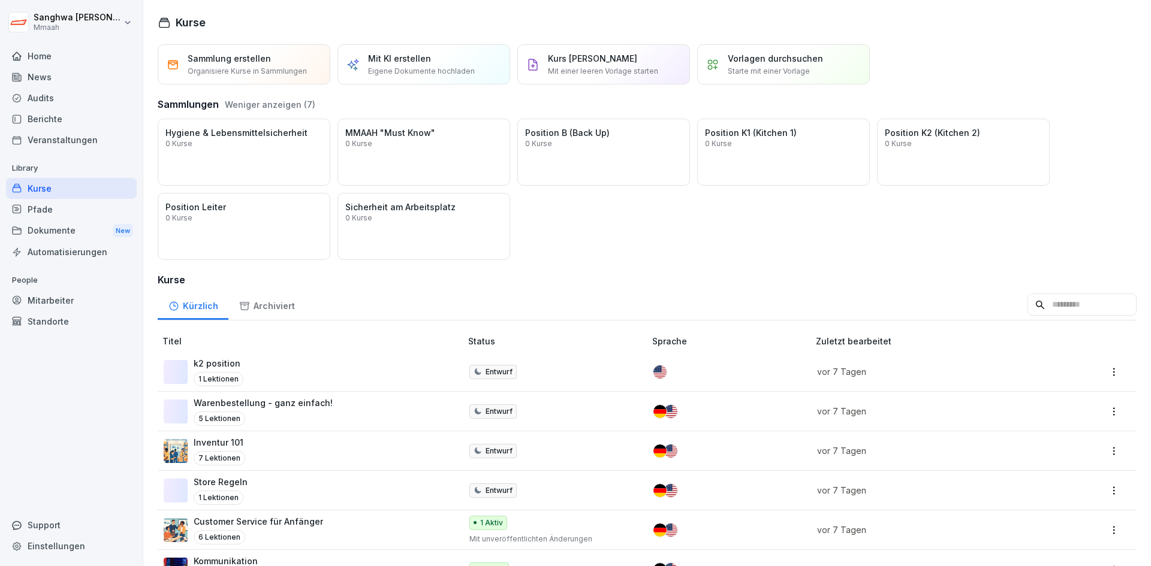
click at [361, 306] on div "Kürzlich Archiviert" at bounding box center [647, 304] width 979 height 31
click at [254, 80] on div "Sammlung erstellen Organisiere Kurse in Sammlungen" at bounding box center [244, 64] width 173 height 40
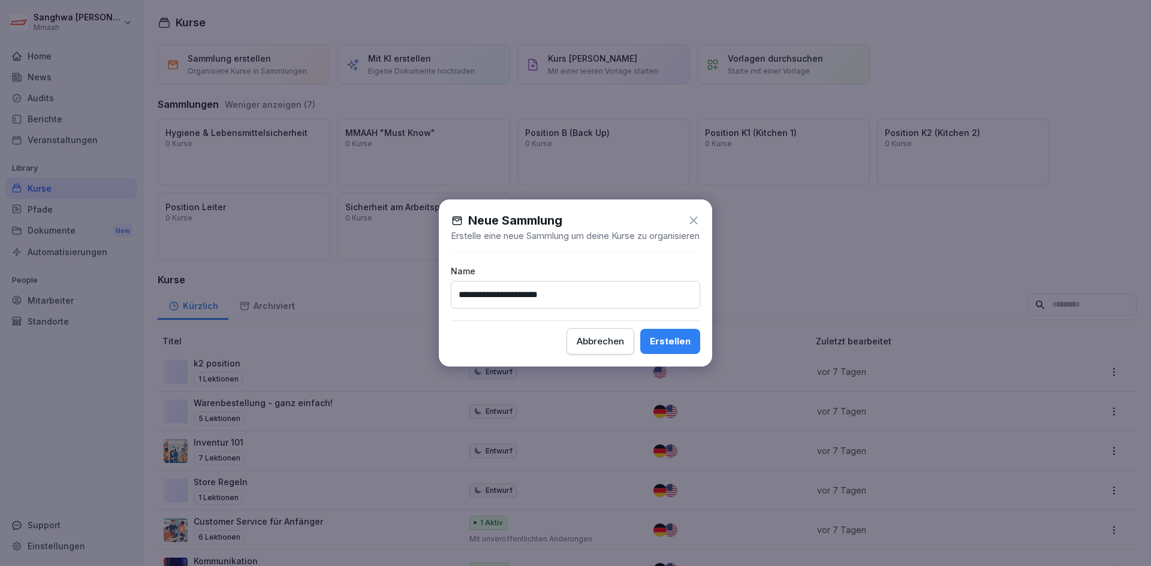
type input "**********"
click at [673, 346] on div "Erstellen" at bounding box center [670, 341] width 41 height 13
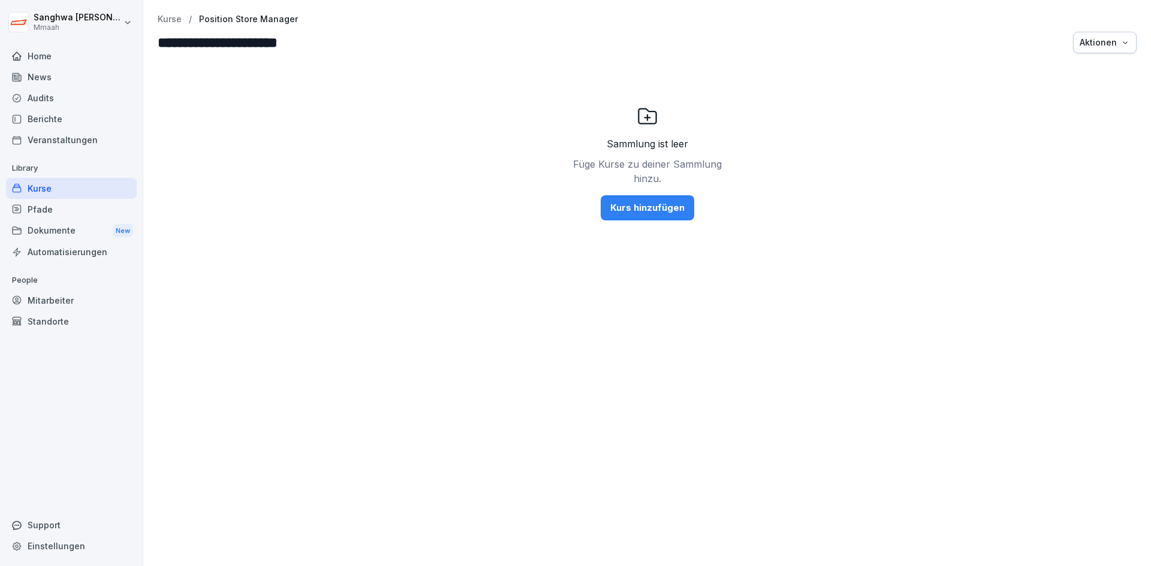
click at [168, 19] on p "Kurse" at bounding box center [170, 19] width 24 height 10
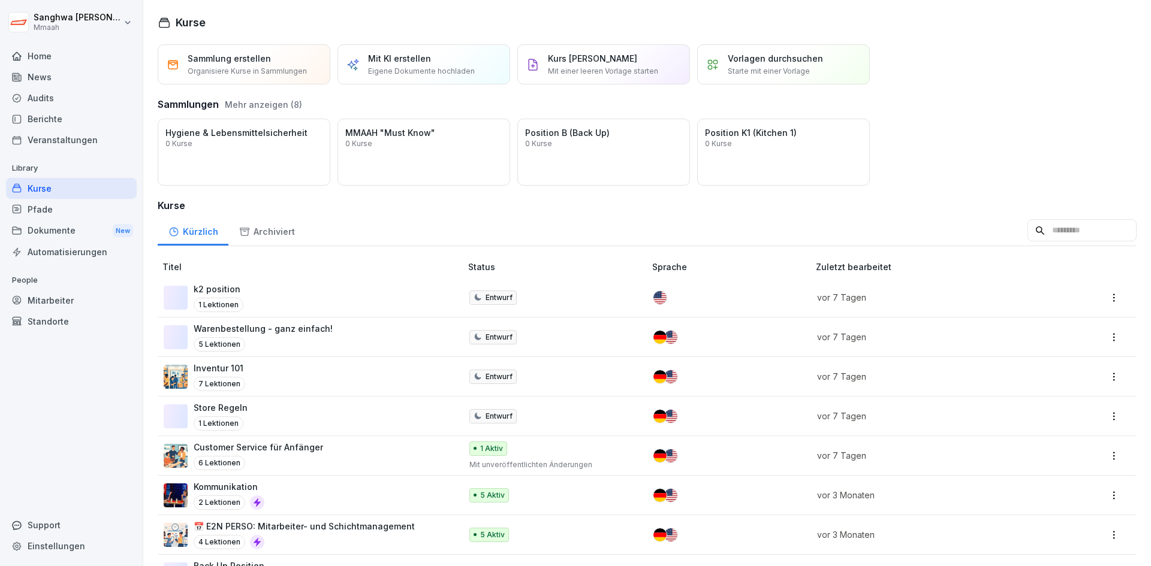
click at [315, 381] on div "Inventur 101 7 Lektionen" at bounding box center [306, 376] width 285 height 29
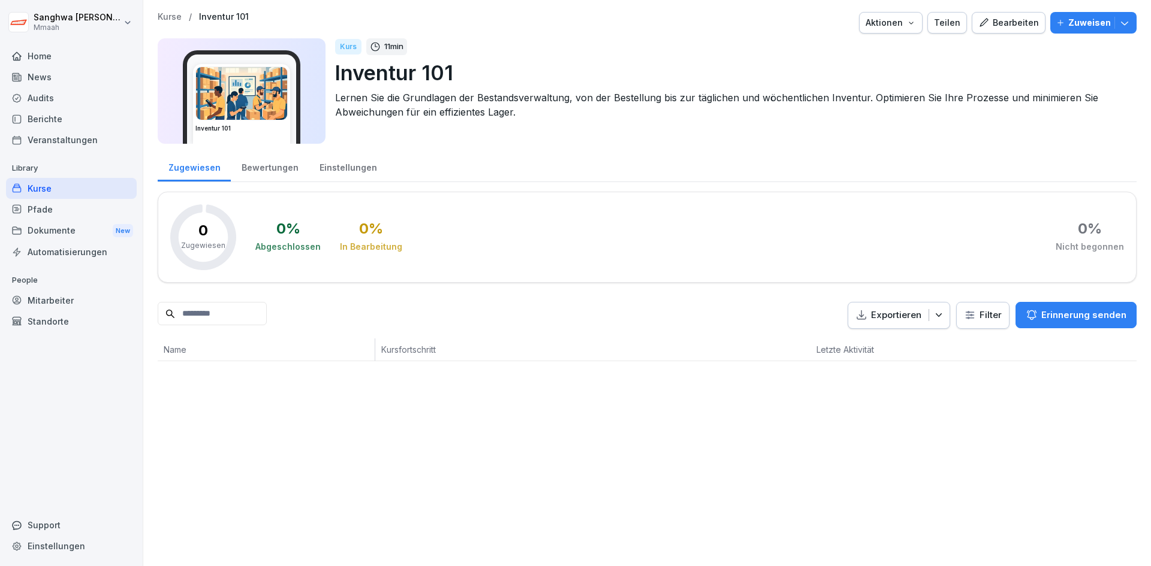
click at [1017, 26] on div "Bearbeiten" at bounding box center [1008, 22] width 61 height 13
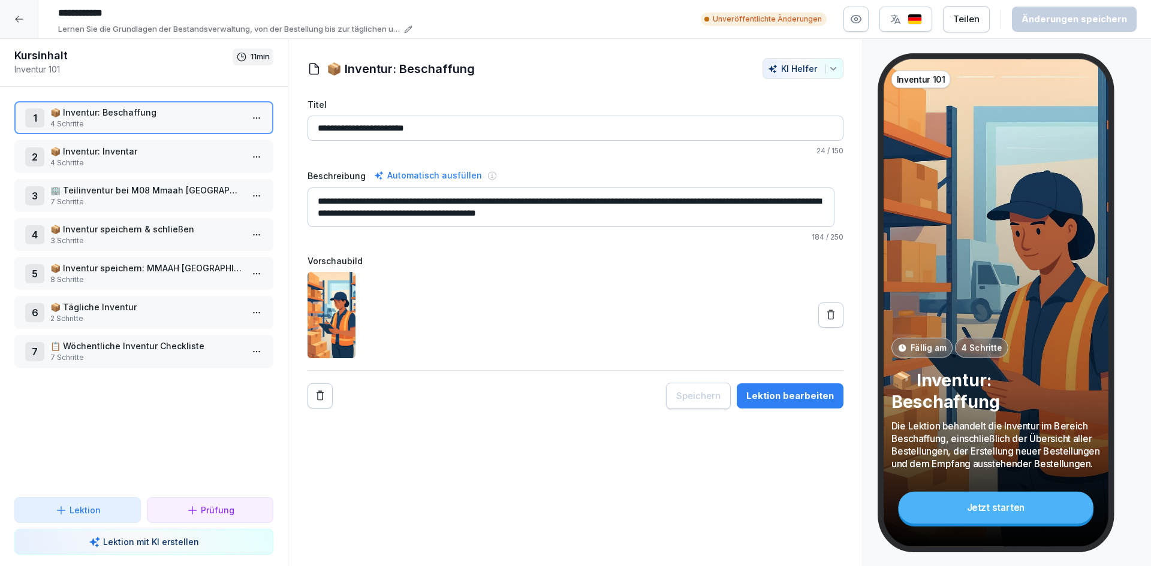
click at [118, 150] on p "📦 Inventur: Inventar" at bounding box center [146, 151] width 192 height 13
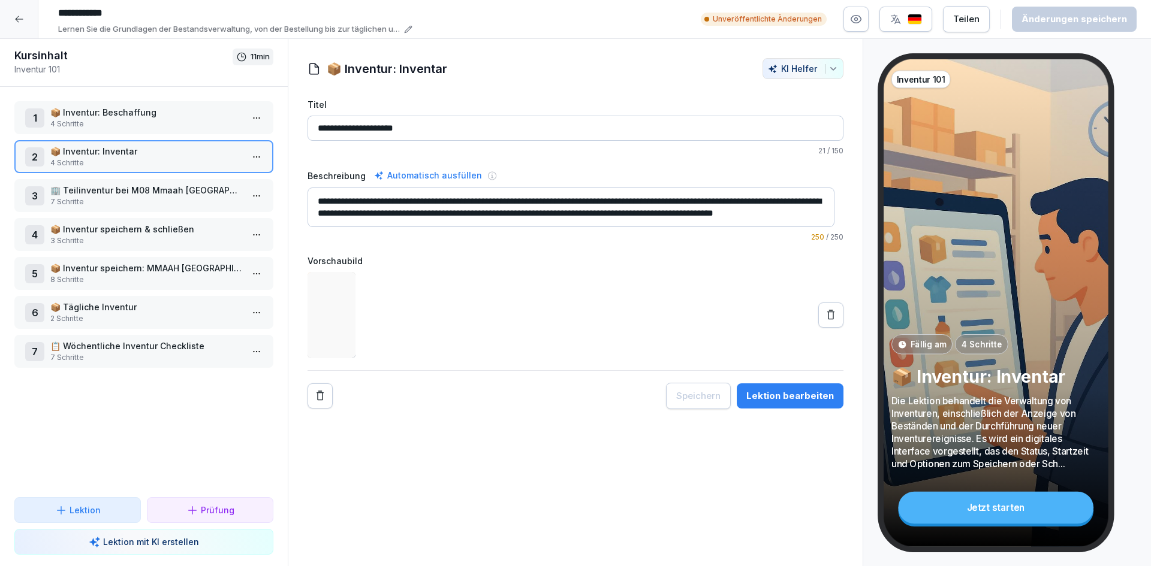
click at [132, 150] on p "📦 Inventur: Inventar" at bounding box center [146, 151] width 192 height 13
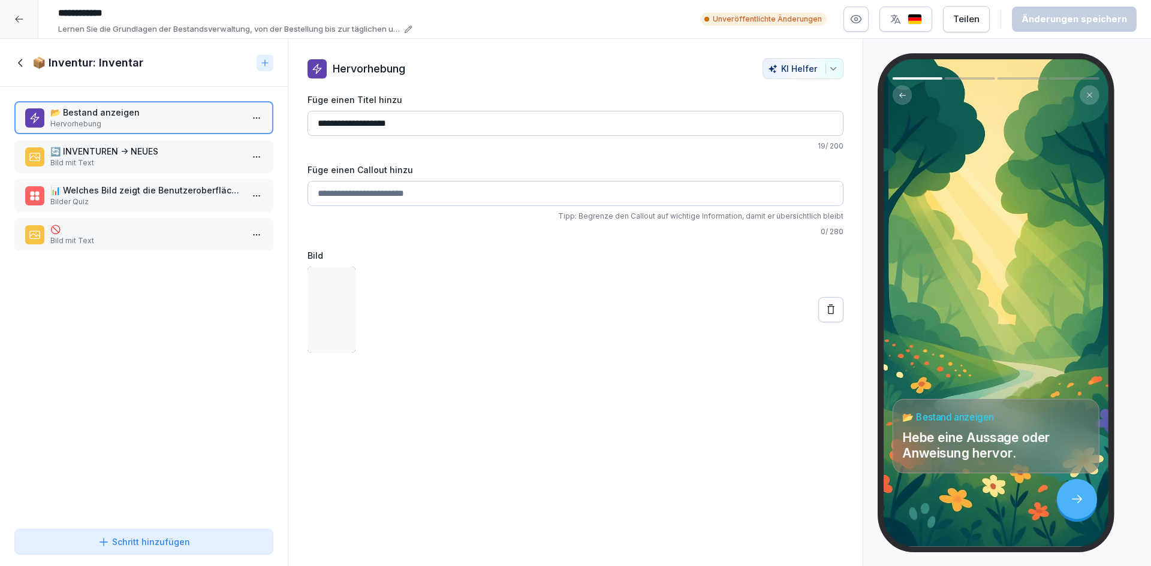
click at [149, 159] on p "Bild mit Text" at bounding box center [146, 163] width 192 height 11
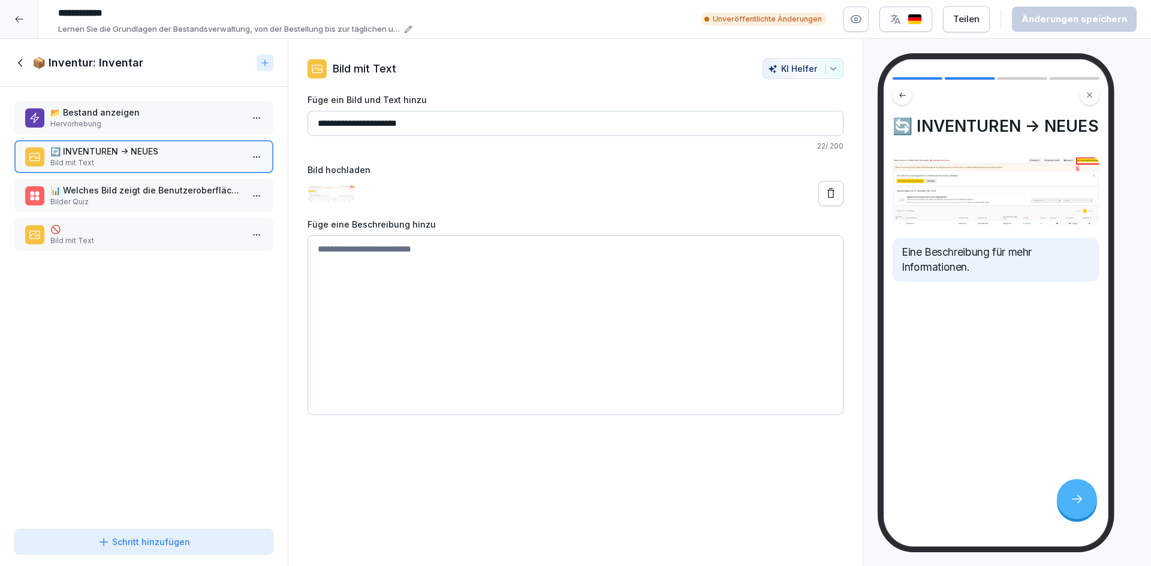
click at [167, 198] on p "Bilder Quiz" at bounding box center [146, 202] width 192 height 11
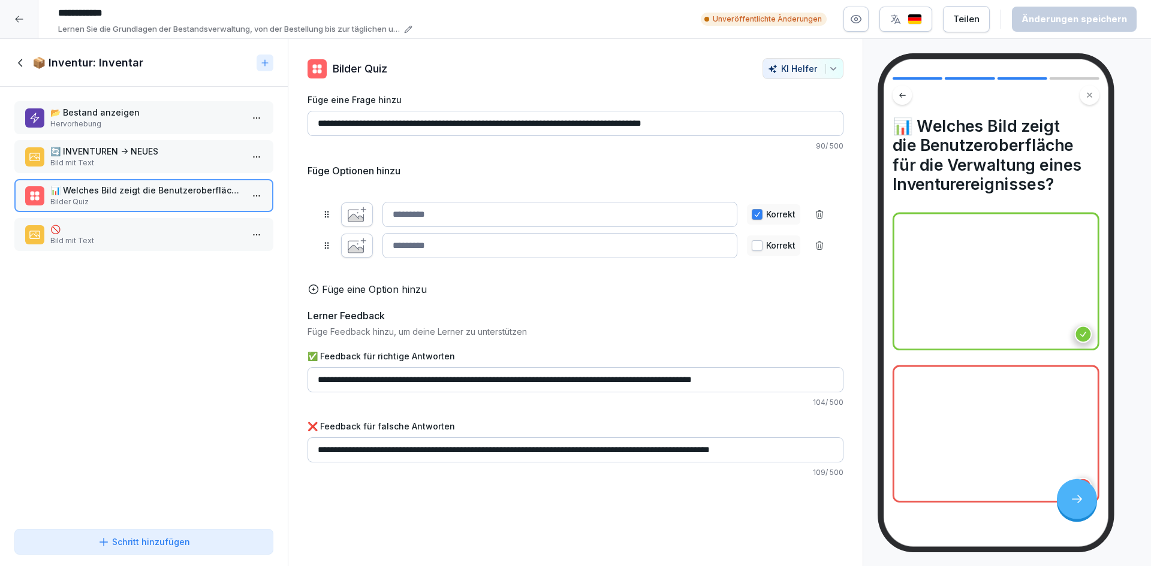
click at [161, 232] on p "🚫" at bounding box center [146, 229] width 192 height 13
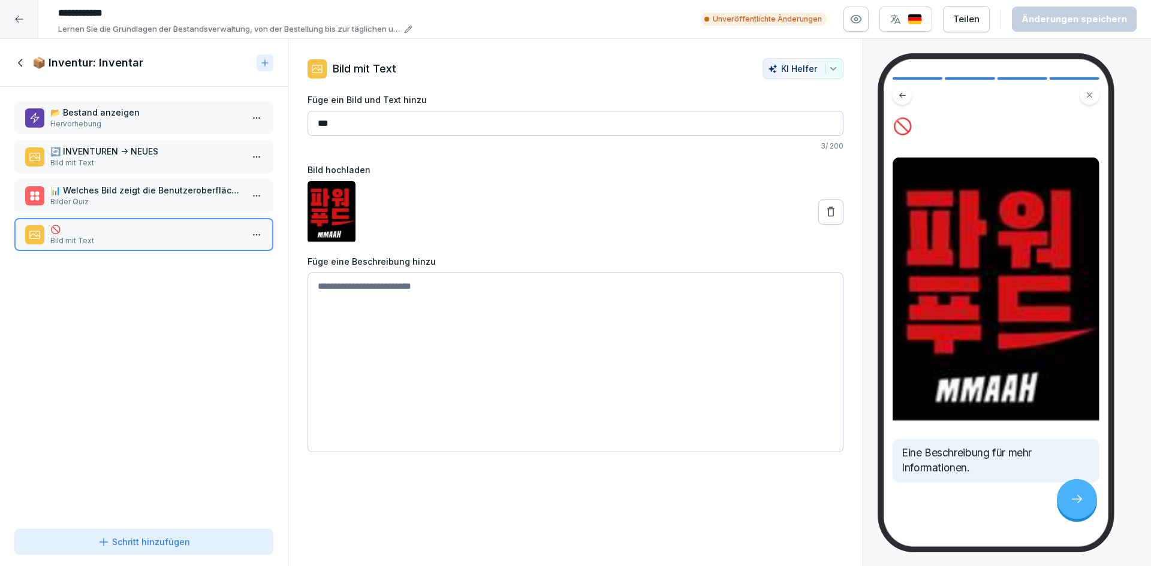
click at [172, 194] on p "📊 Welches Bild zeigt die Benutzeroberfläche für die Verwaltung eines Inventurer…" at bounding box center [146, 190] width 192 height 13
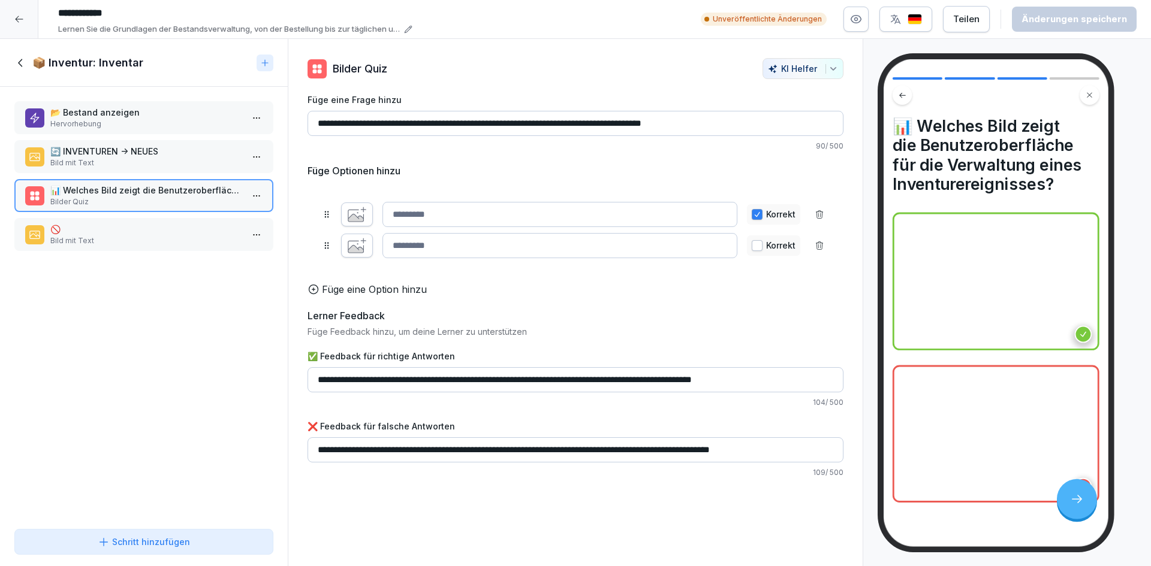
click at [182, 156] on p "🔄 INVENTUREN -> NEUES" at bounding box center [146, 151] width 192 height 13
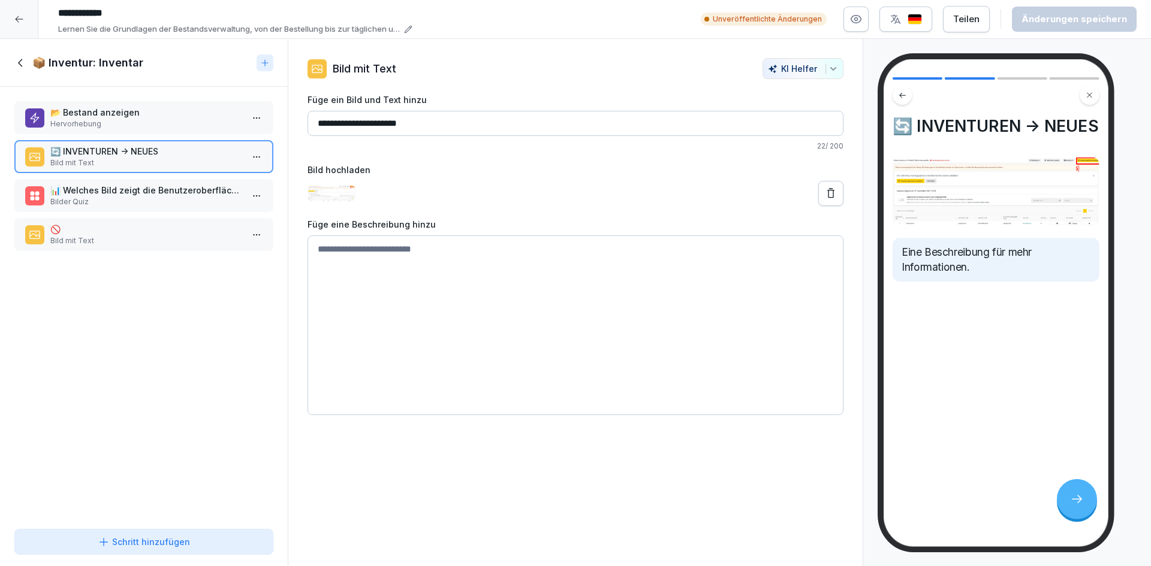
click at [28, 67] on div "📦 Inventur: Inventar" at bounding box center [132, 63] width 237 height 14
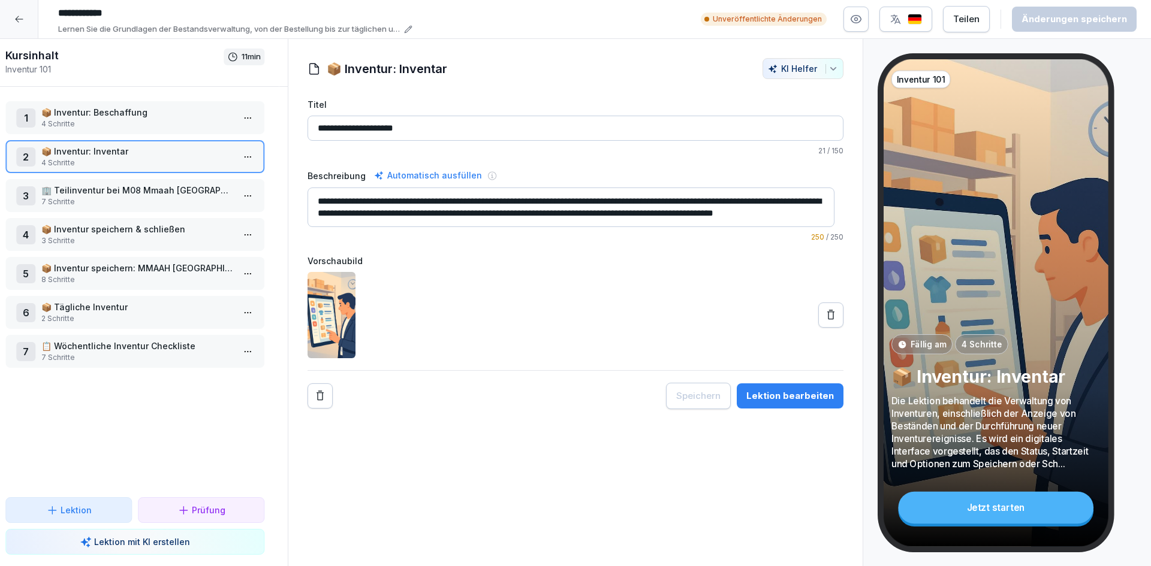
click at [16, 14] on div at bounding box center [19, 19] width 38 height 38
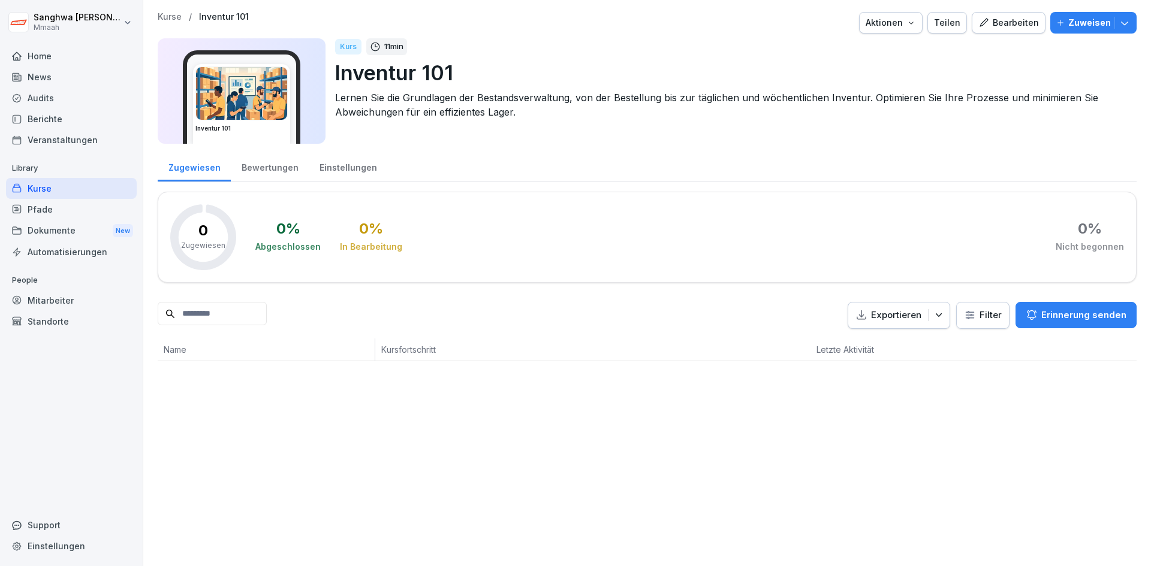
click at [188, 172] on div "Zugewiesen" at bounding box center [194, 166] width 73 height 31
click at [83, 186] on div "Kurse" at bounding box center [71, 188] width 131 height 21
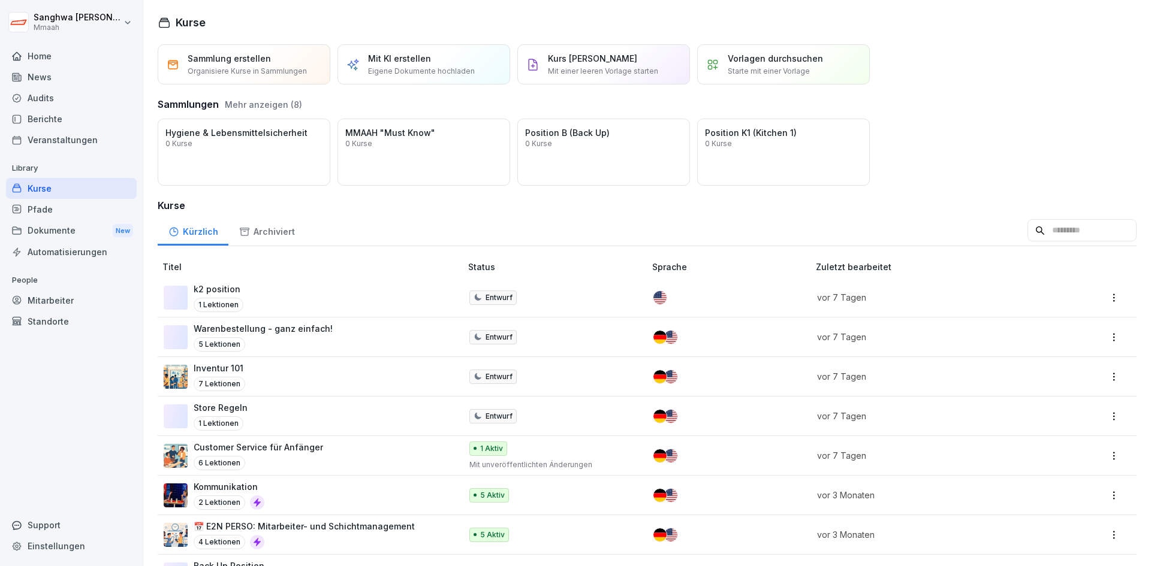
click at [300, 421] on div "Store Regeln 1 Lektionen" at bounding box center [306, 416] width 285 height 29
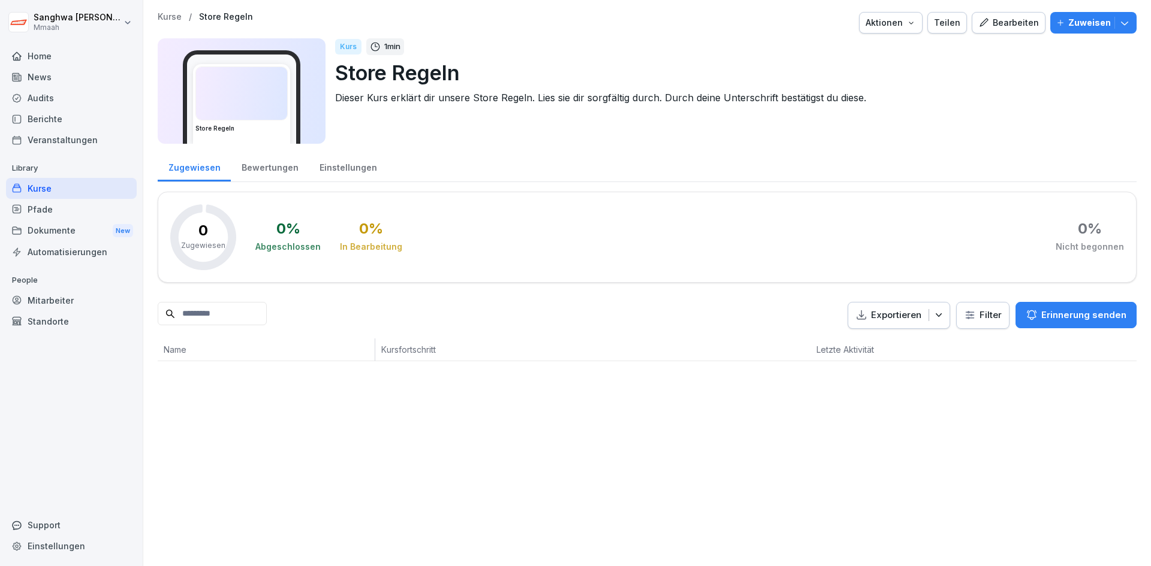
click at [272, 170] on div "Bewertungen" at bounding box center [270, 166] width 78 height 31
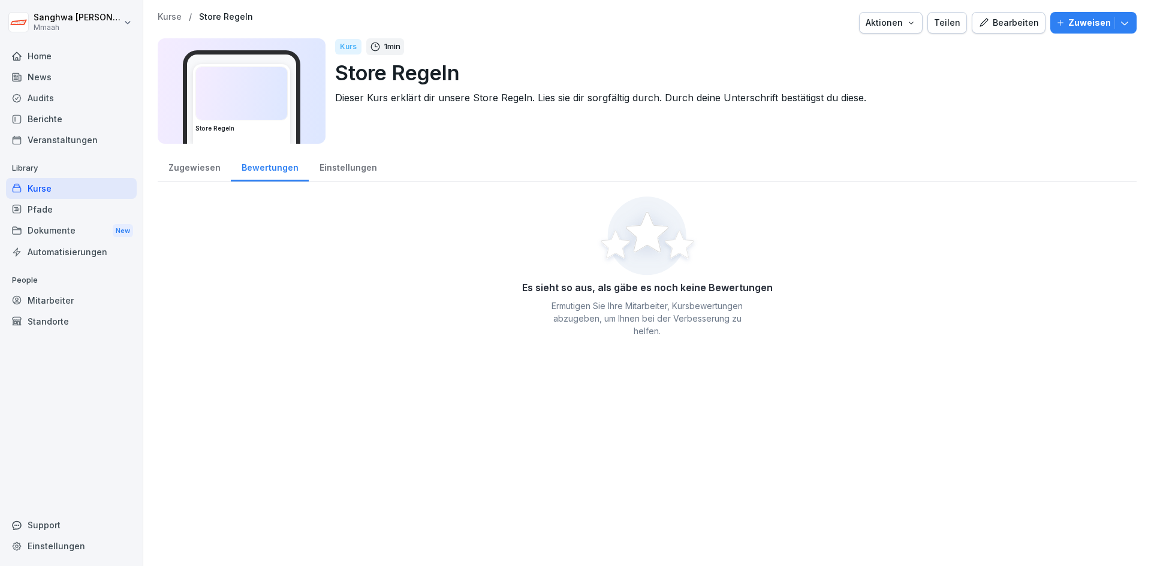
click at [202, 175] on div "Zugewiesen" at bounding box center [194, 166] width 73 height 31
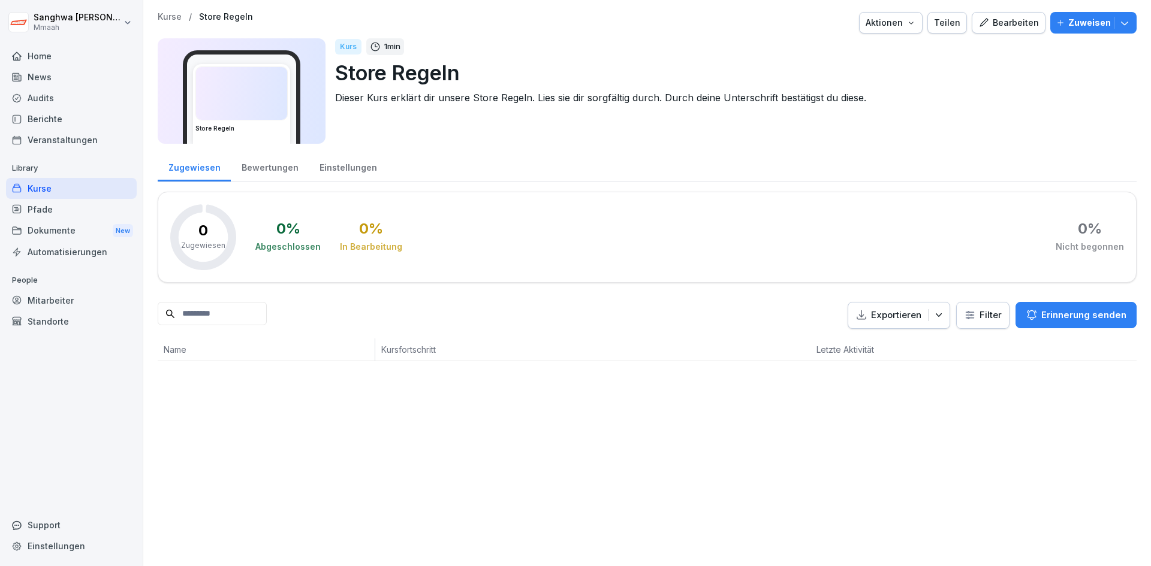
click at [984, 23] on icon "button" at bounding box center [983, 22] width 11 height 11
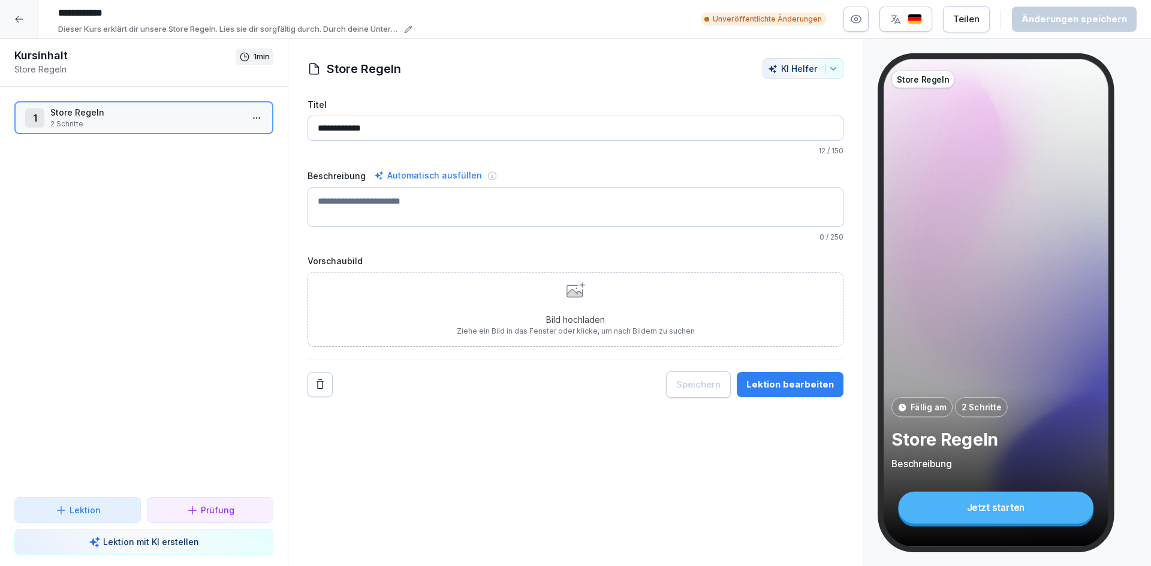
click at [136, 122] on p "2 Schritte" at bounding box center [146, 124] width 192 height 11
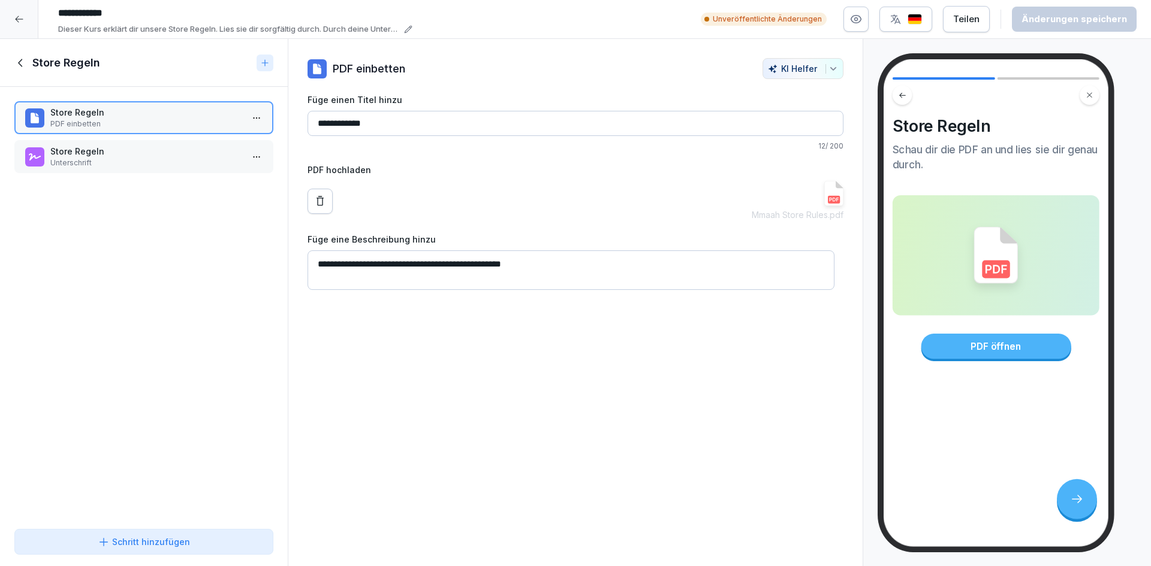
click at [166, 123] on p "PDF einbetten" at bounding box center [146, 124] width 192 height 11
click at [166, 146] on p "Store Regeln" at bounding box center [146, 151] width 192 height 13
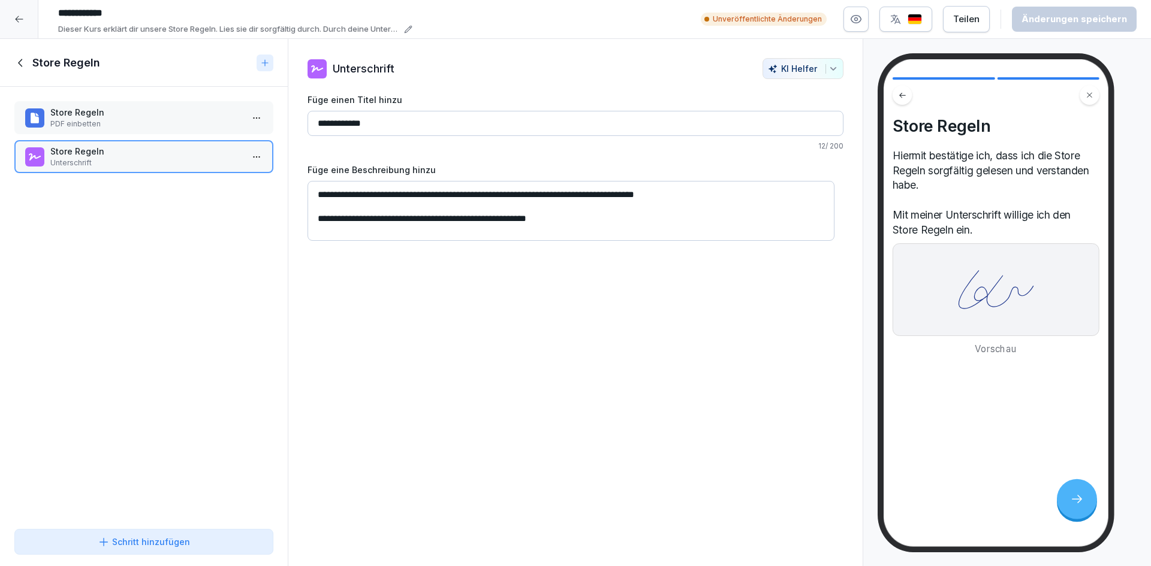
click at [178, 120] on p "PDF einbetten" at bounding box center [146, 124] width 192 height 11
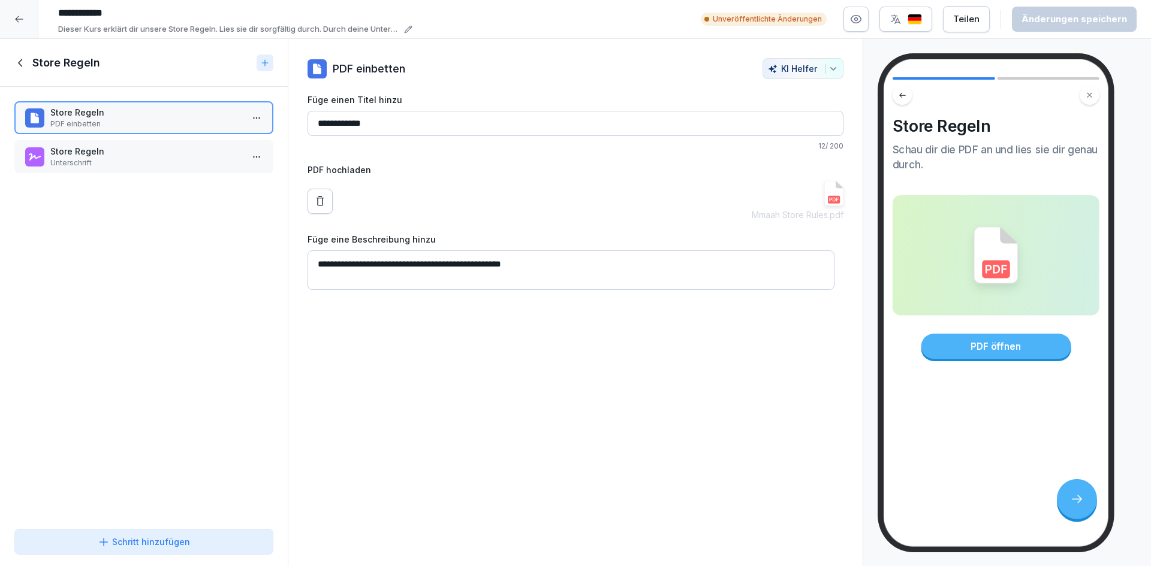
click at [991, 267] on img at bounding box center [996, 256] width 44 height 58
click at [998, 348] on div "PDF öffnen" at bounding box center [996, 346] width 150 height 25
click at [716, 437] on div "**********" at bounding box center [575, 303] width 575 height 528
click at [717, 417] on div "**********" at bounding box center [575, 303] width 575 height 528
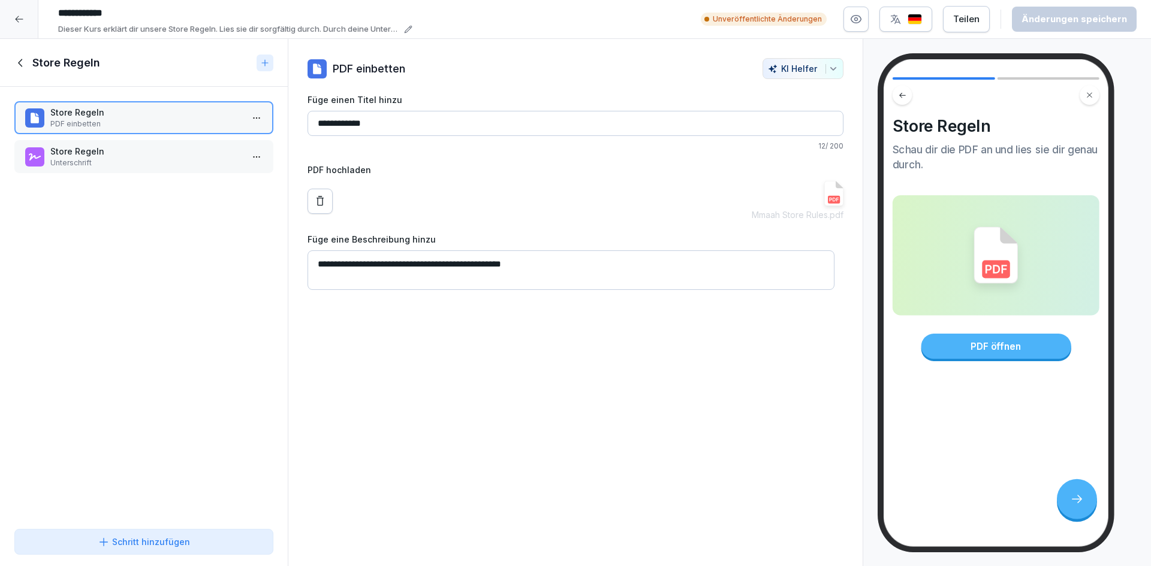
click at [826, 193] on img at bounding box center [833, 193] width 19 height 25
click at [144, 334] on div "Store Regeln PDF einbetten Store Regeln Unterschrift To pick up a draggable ite…" at bounding box center [144, 305] width 288 height 437
click at [134, 162] on p "Unterschrift" at bounding box center [146, 163] width 192 height 11
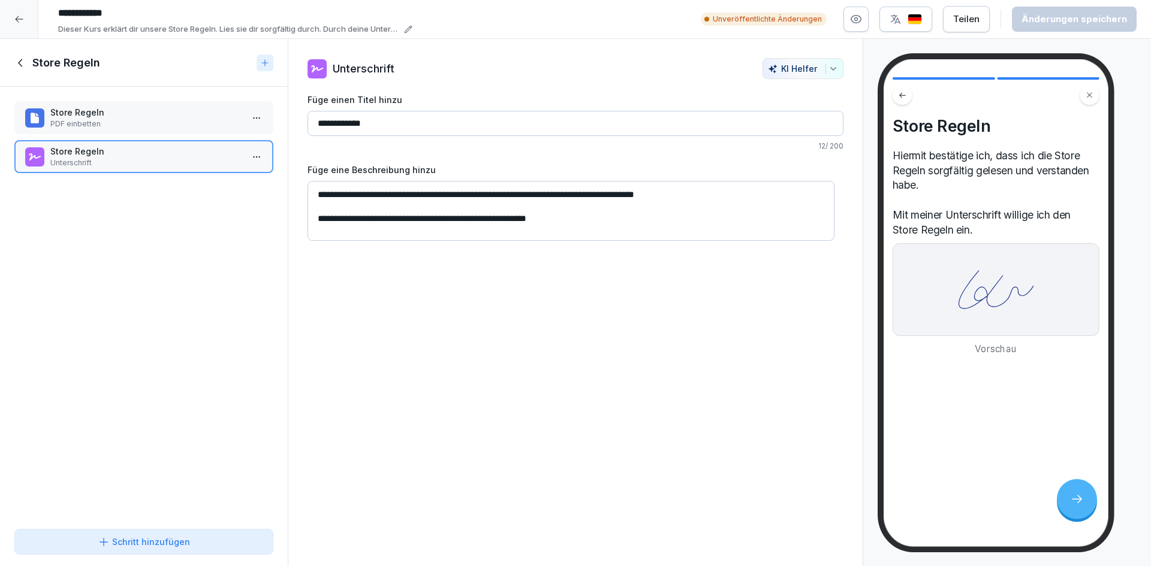
click at [210, 340] on div "Store Regeln PDF einbetten Store Regeln Unterschrift To pick up a draggable ite…" at bounding box center [144, 305] width 288 height 437
click at [17, 64] on icon at bounding box center [20, 62] width 13 height 13
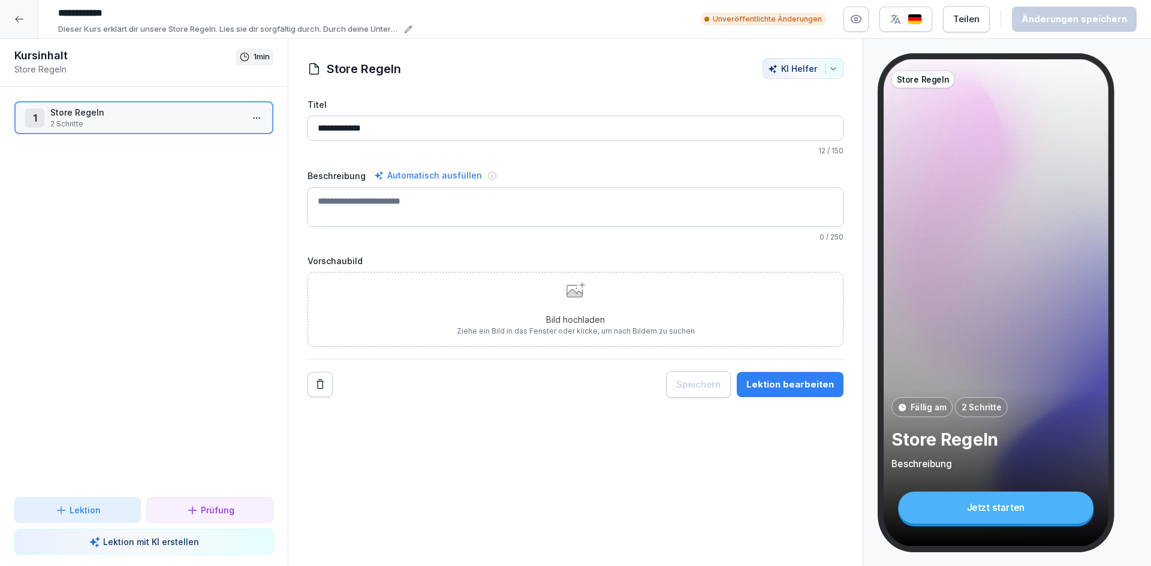
click at [14, 22] on icon at bounding box center [19, 19] width 10 height 10
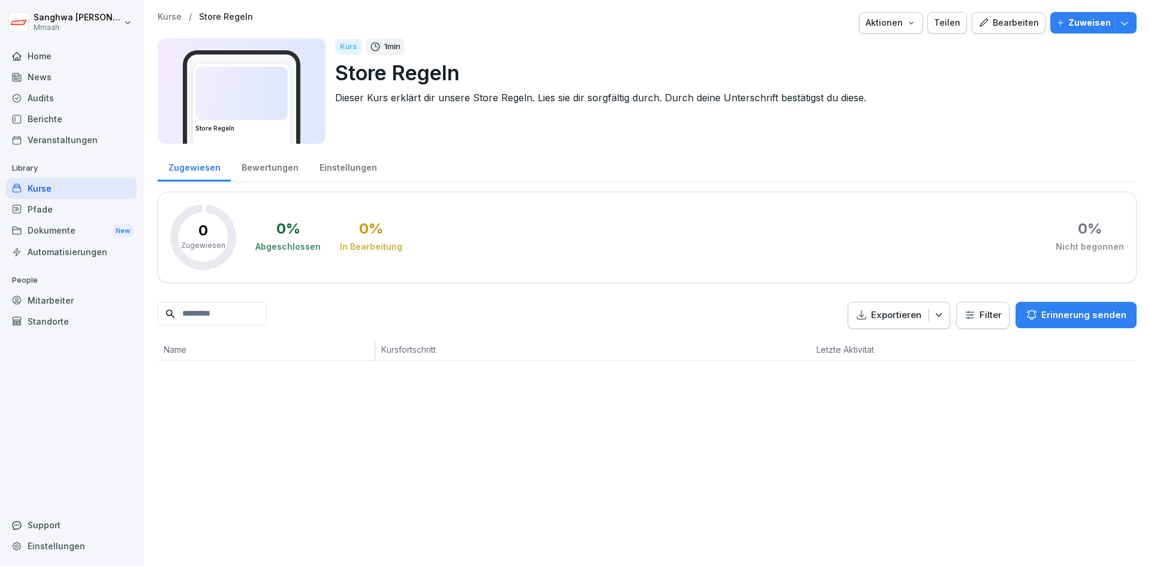
click at [63, 190] on div "Kurse" at bounding box center [71, 188] width 131 height 21
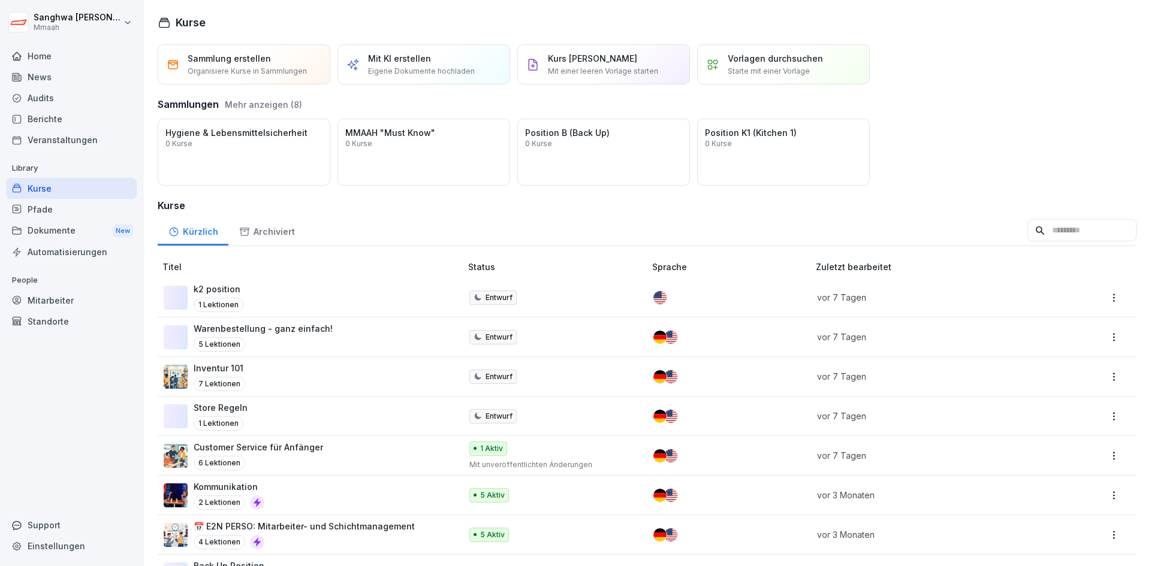
click at [53, 209] on div "Pfade" at bounding box center [71, 209] width 131 height 21
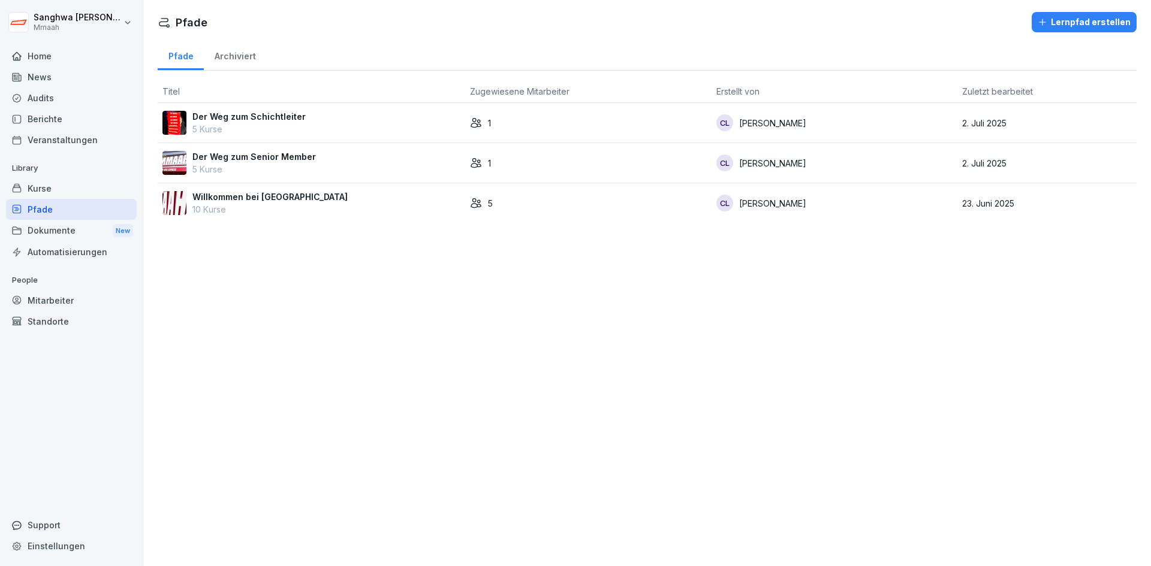
click at [76, 188] on div "Kurse" at bounding box center [71, 188] width 131 height 21
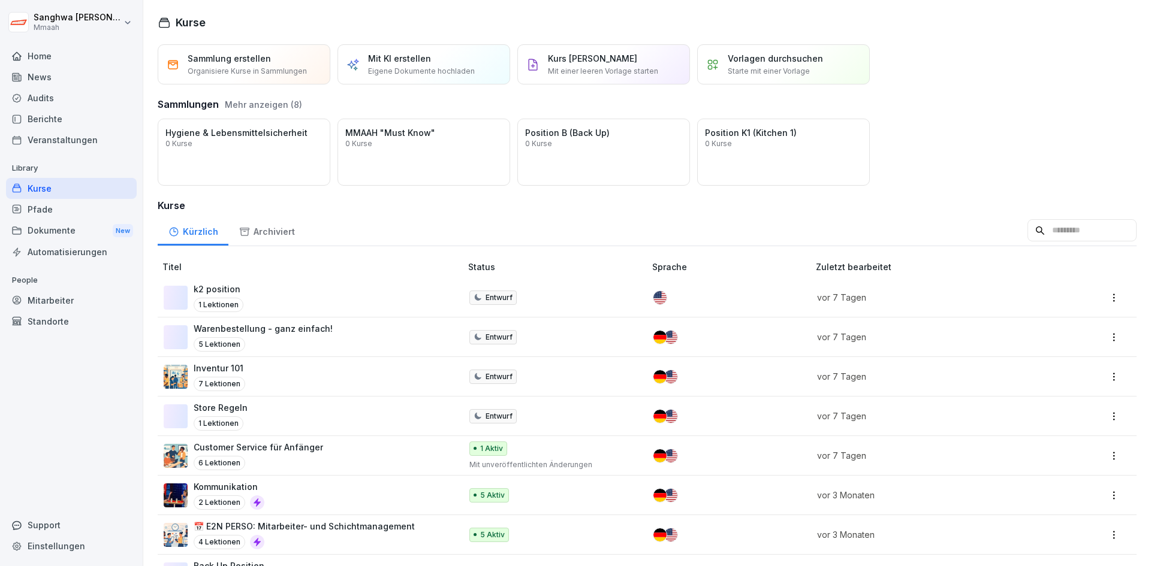
click at [0, 0] on div "Öffnen" at bounding box center [0, 0] width 0 height 0
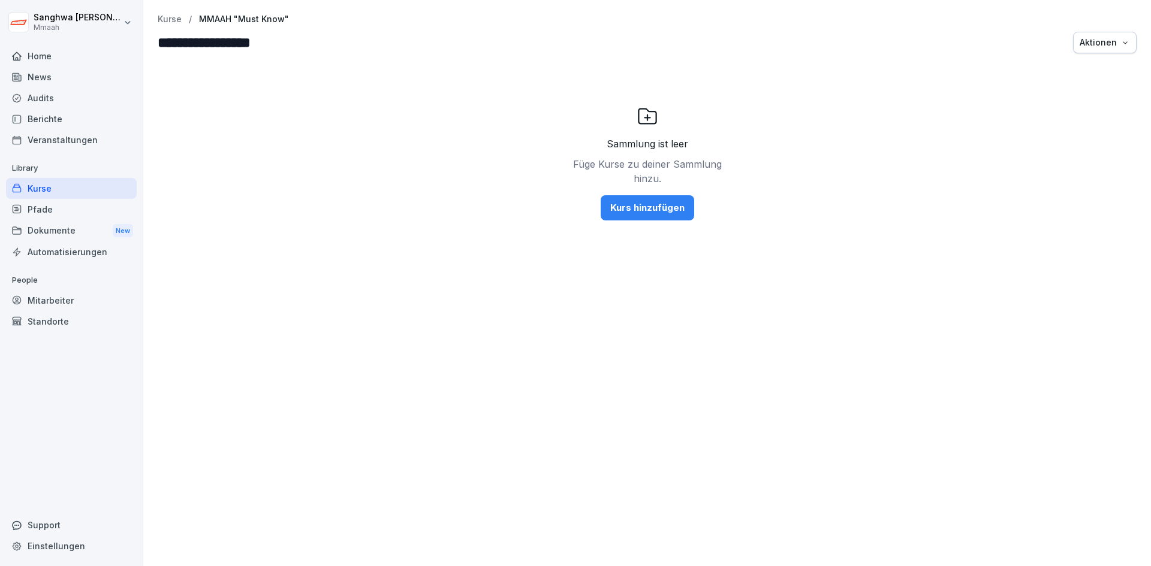
click at [660, 211] on div "Kurs hinzufügen" at bounding box center [647, 207] width 74 height 13
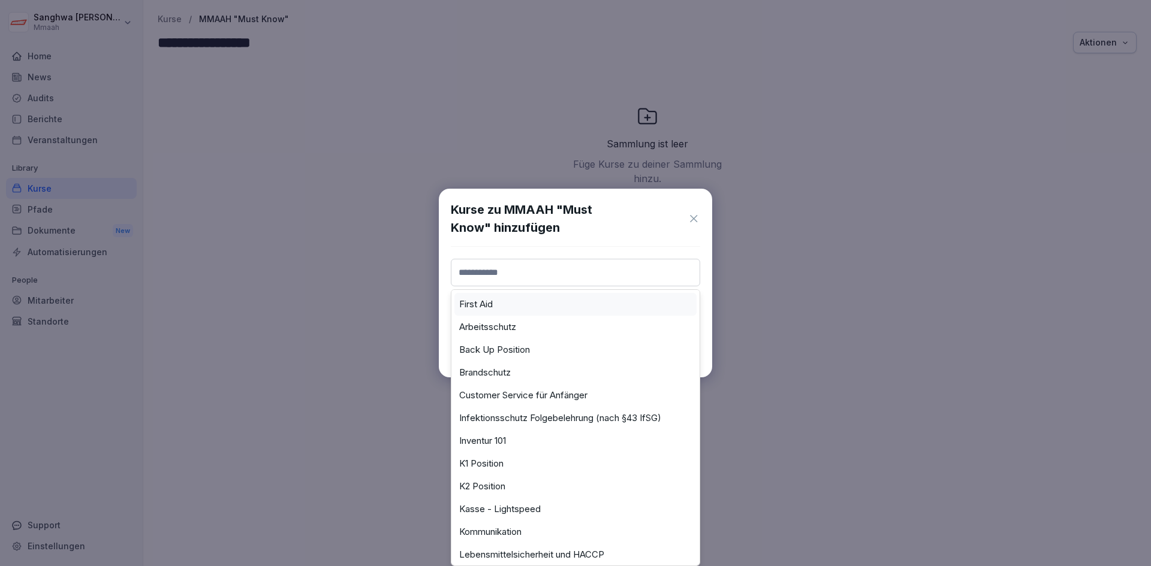
click at [582, 276] on input at bounding box center [575, 273] width 249 height 28
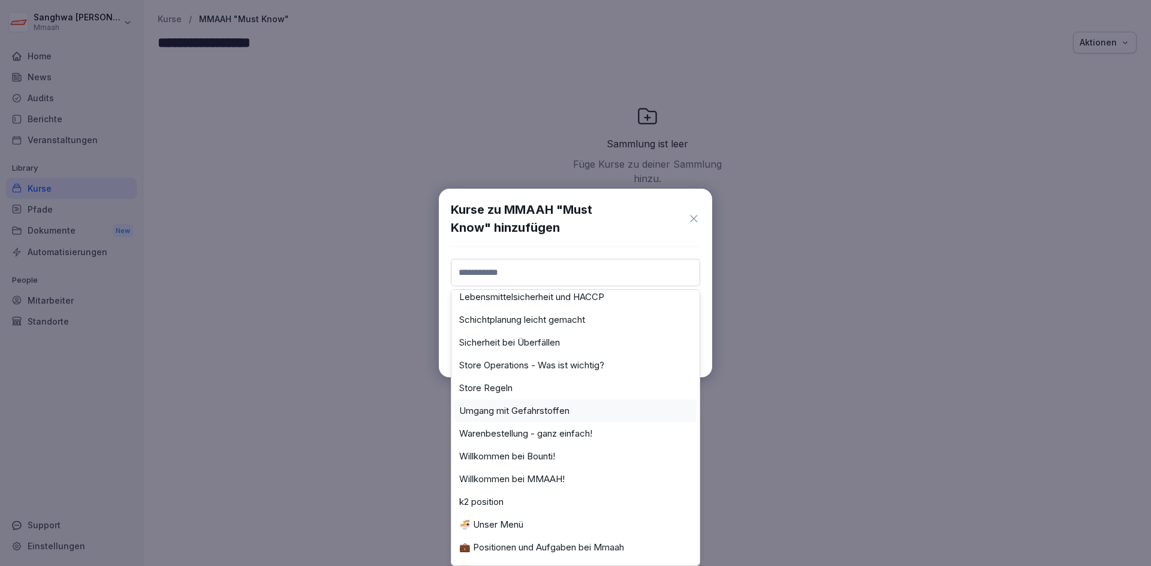
scroll to position [286, 0]
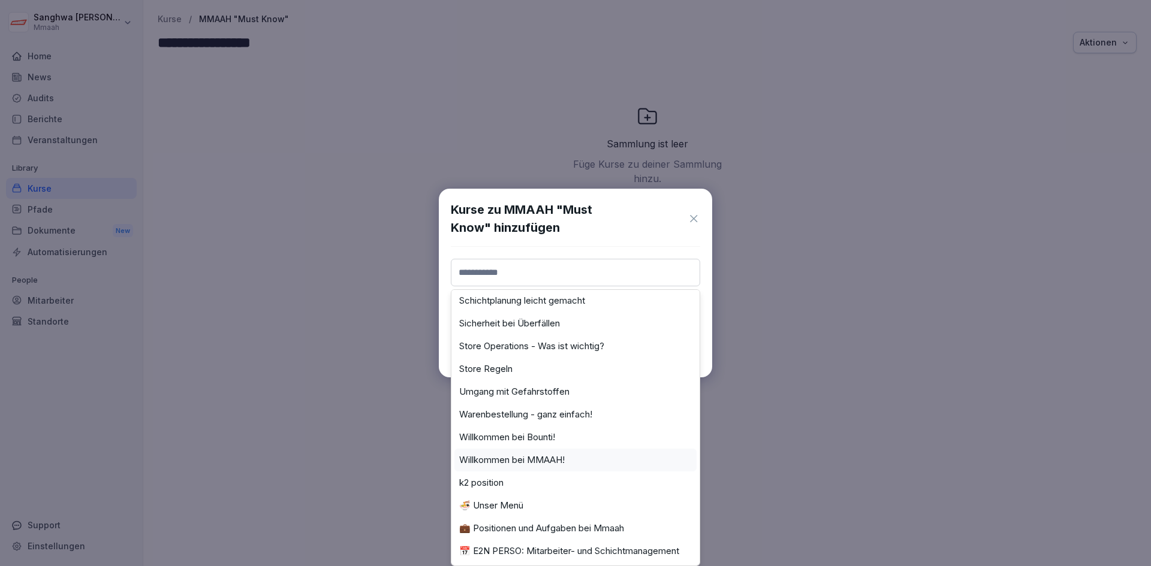
click at [587, 449] on div "Willkommen bei MMAAH!" at bounding box center [575, 460] width 242 height 23
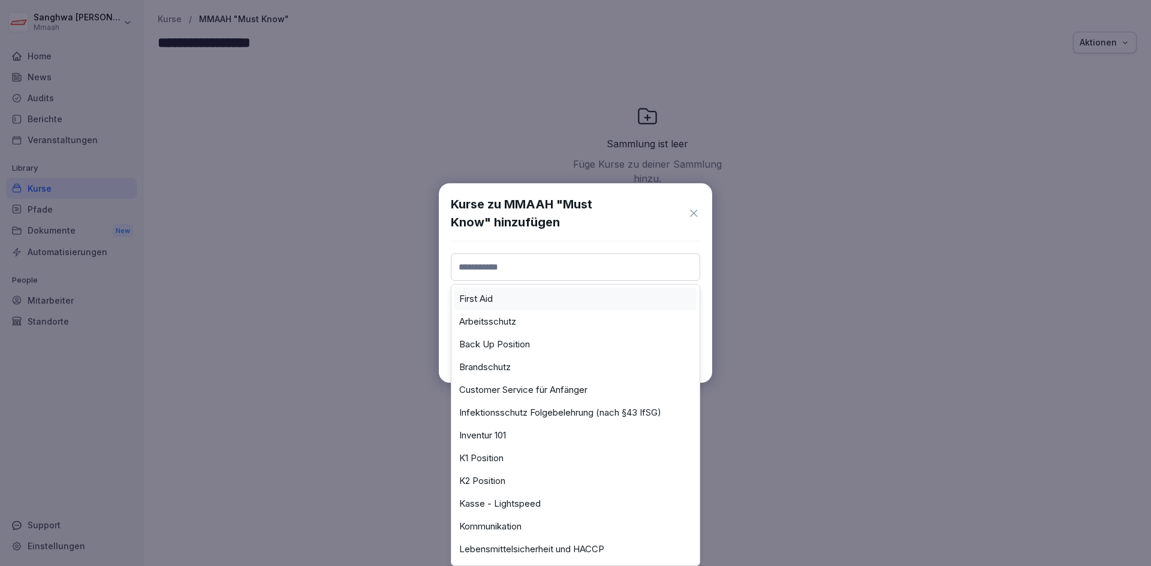
click at [566, 264] on input at bounding box center [575, 268] width 249 height 28
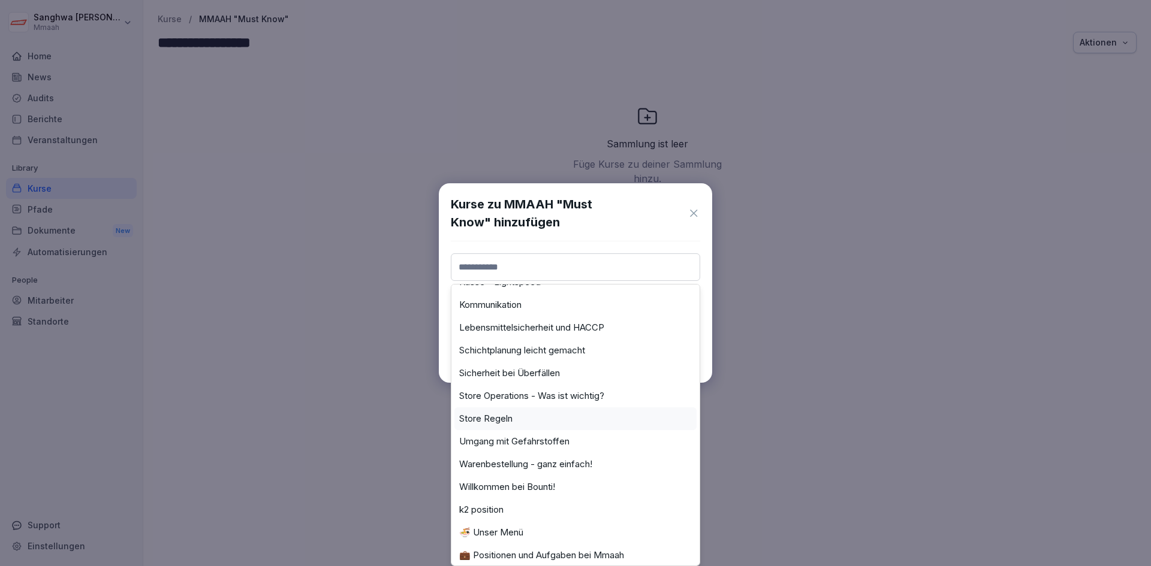
scroll to position [240, 0]
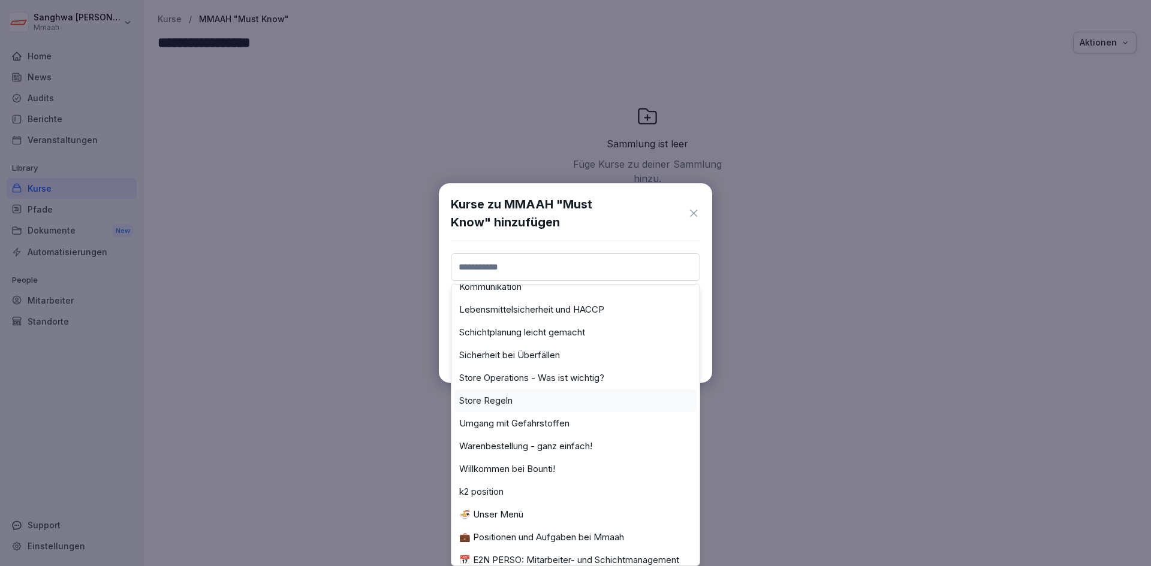
click at [544, 400] on div "Store Regeln" at bounding box center [575, 401] width 242 height 23
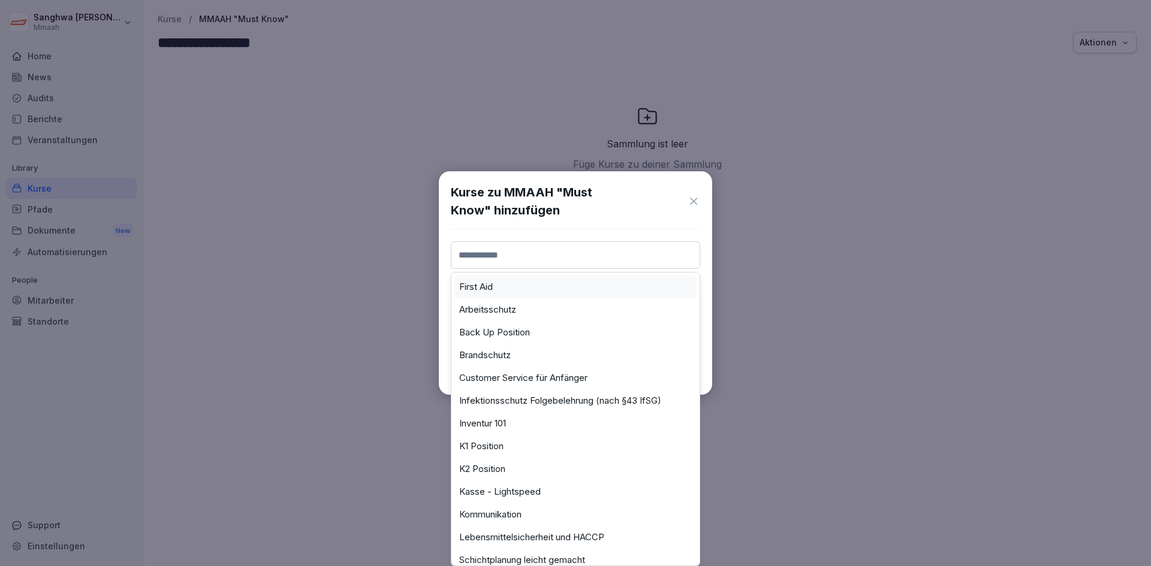
click at [537, 263] on input at bounding box center [575, 256] width 249 height 28
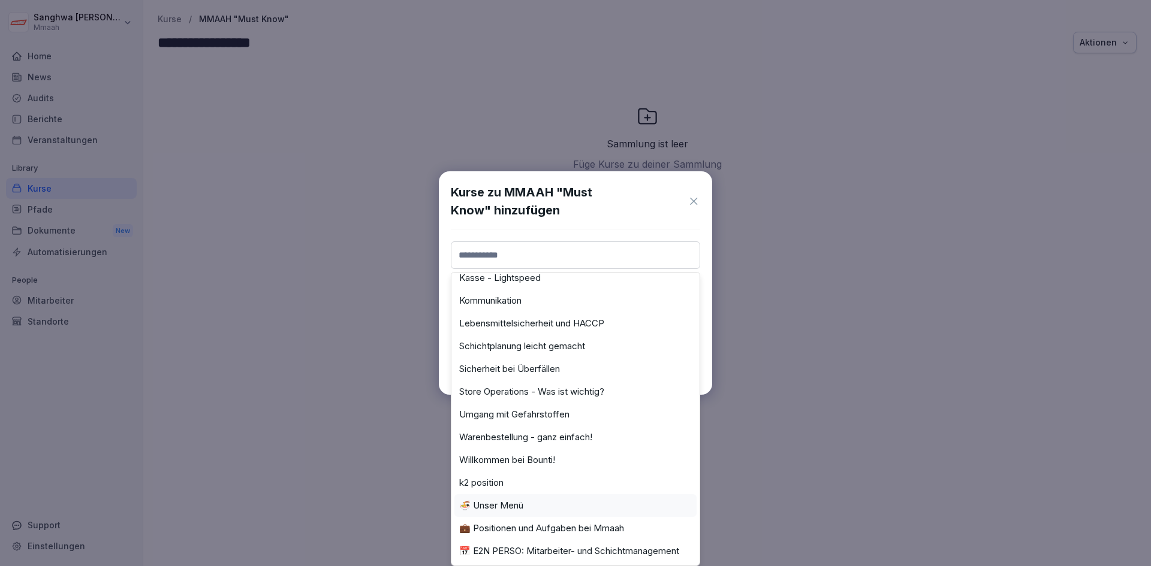
click at [546, 501] on div "🍜 Unser Menü" at bounding box center [575, 505] width 242 height 23
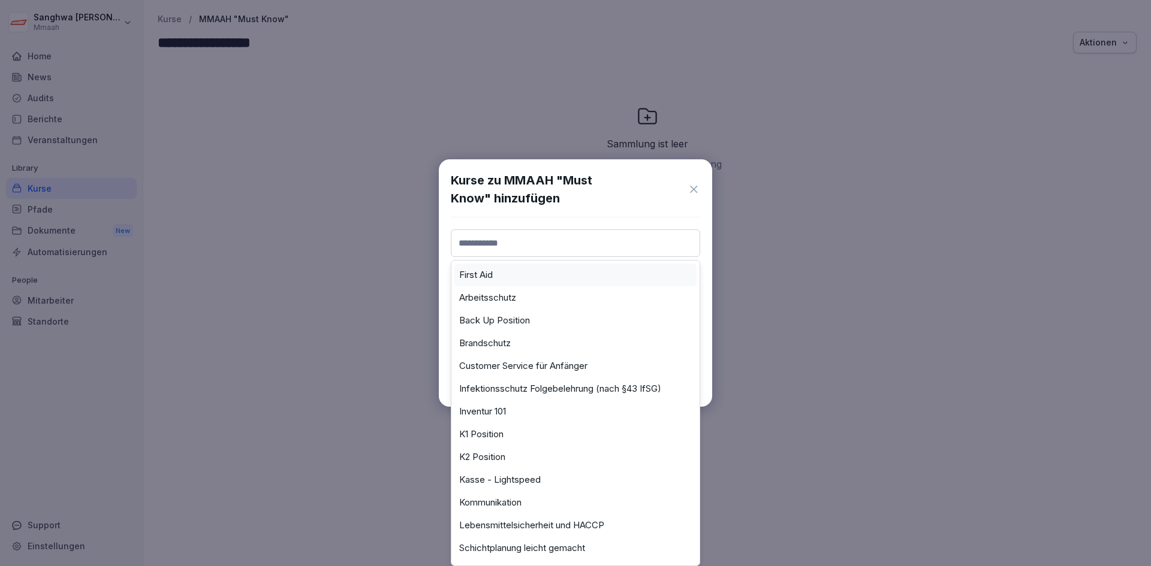
click at [539, 239] on input at bounding box center [575, 244] width 249 height 28
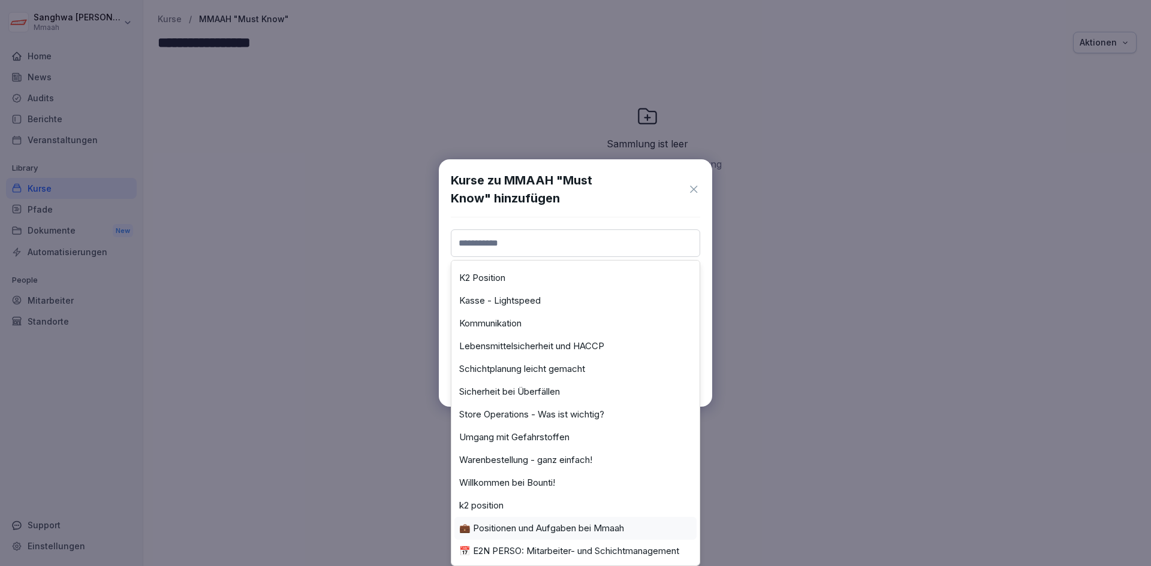
click at [547, 523] on label "💼 Positionen und Aufgaben bei Mmaah" at bounding box center [541, 528] width 165 height 11
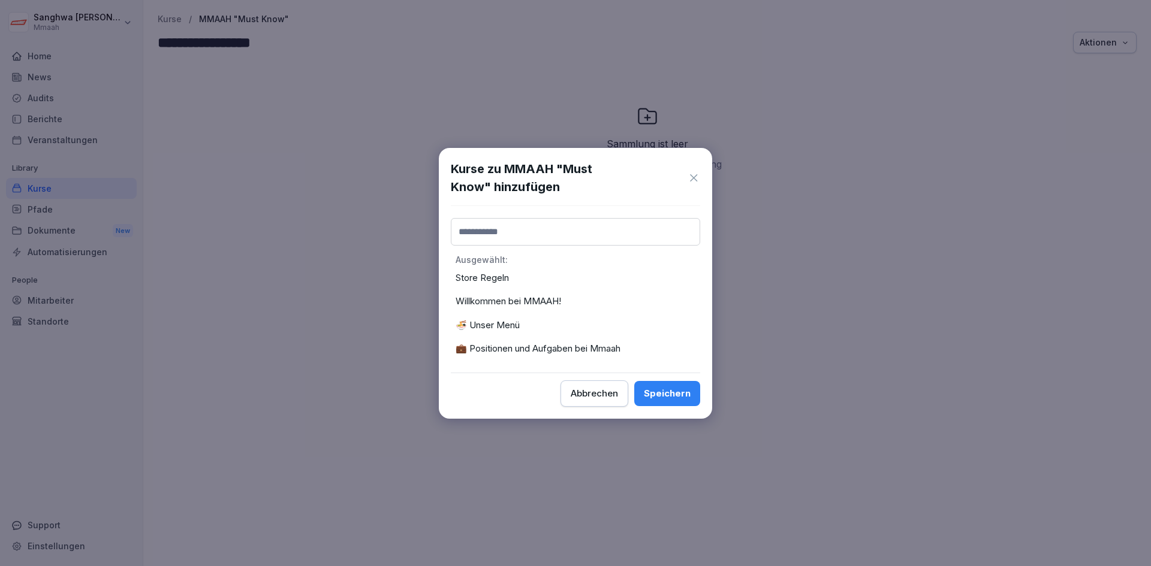
click at [517, 230] on input at bounding box center [575, 232] width 249 height 28
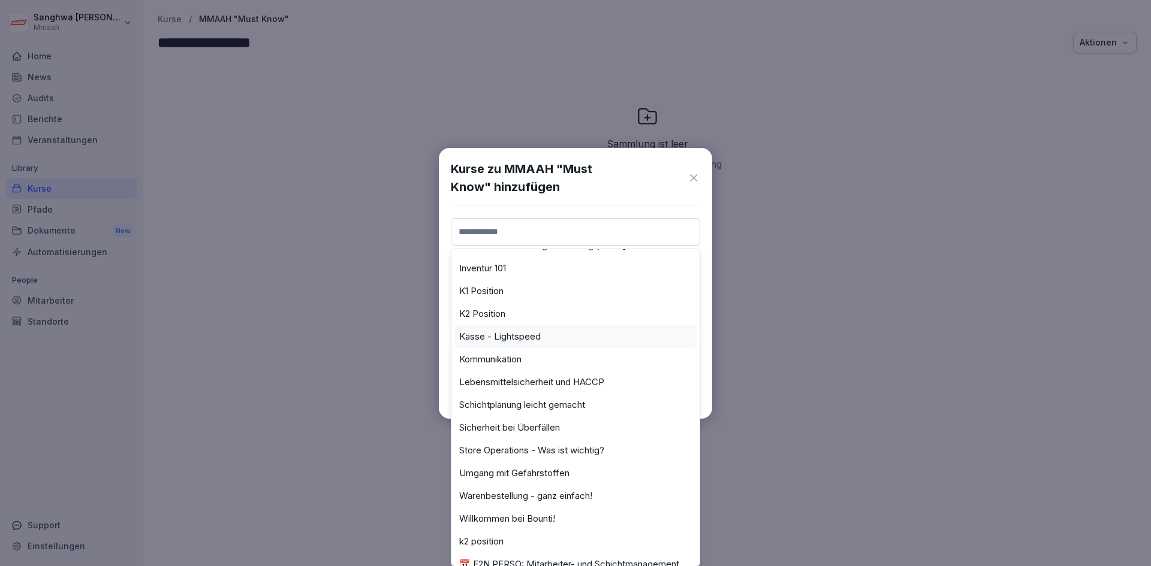
scroll to position [153, 0]
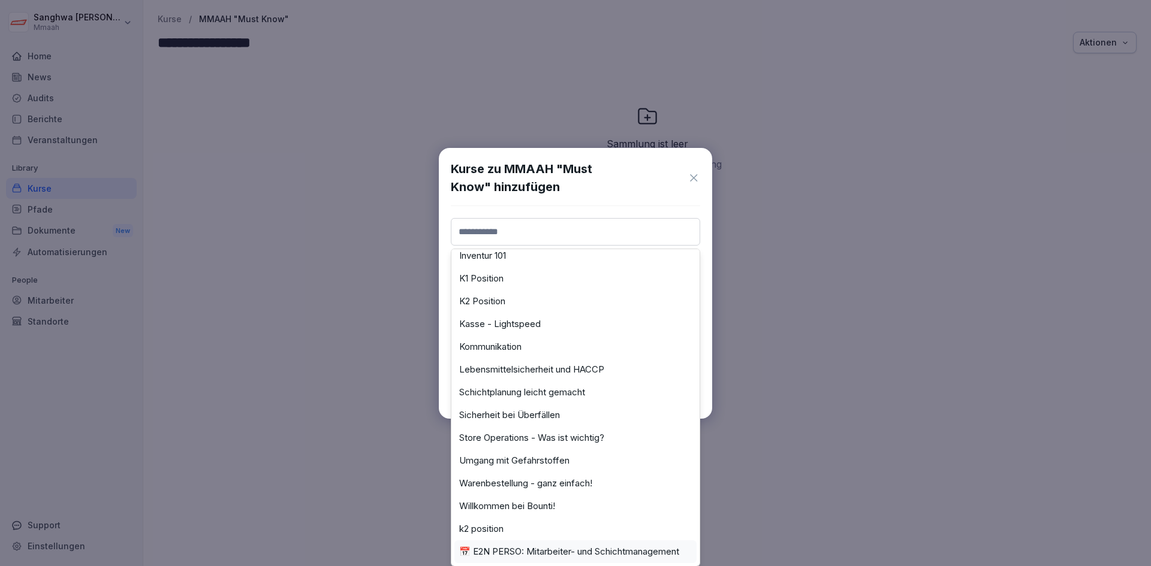
click at [575, 548] on div "📅 E2N PERSO: Mitarbeiter- und Schichtmanagement" at bounding box center [575, 552] width 242 height 23
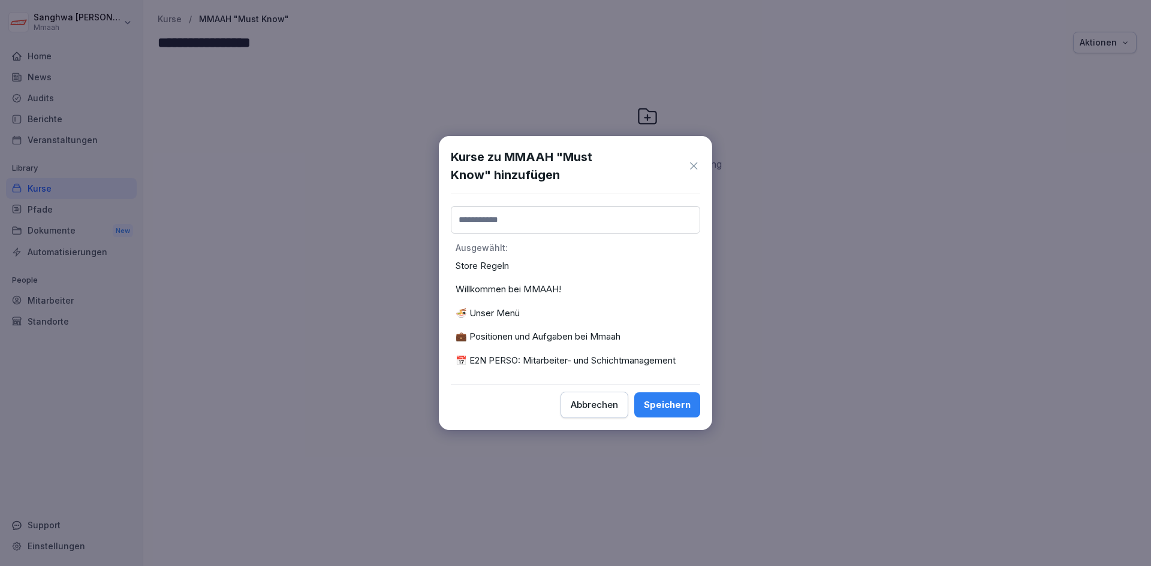
click at [514, 213] on input at bounding box center [575, 220] width 249 height 28
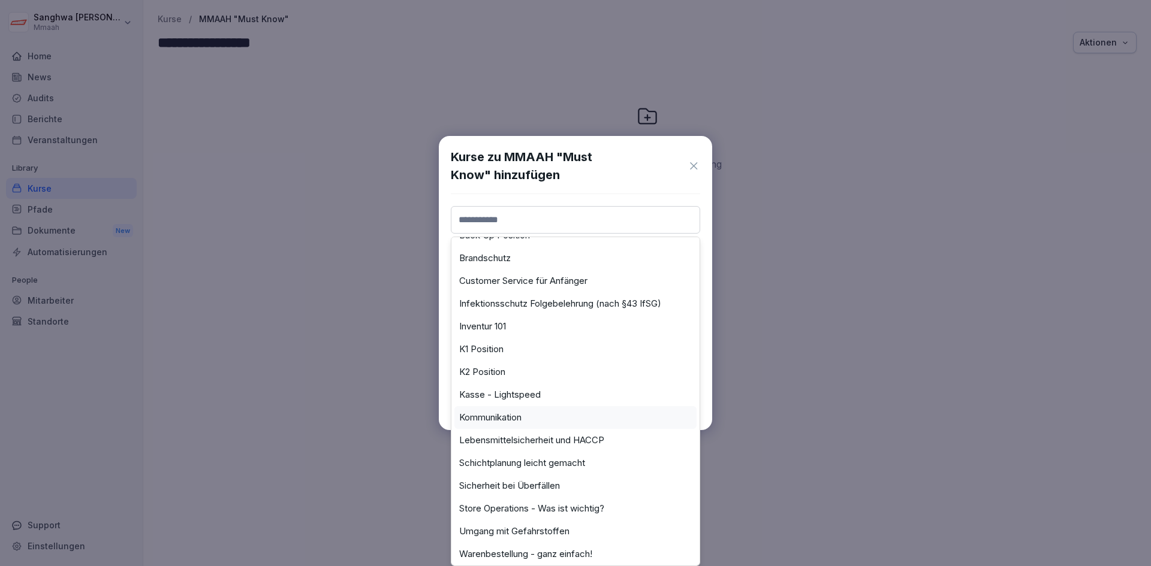
scroll to position [119, 0]
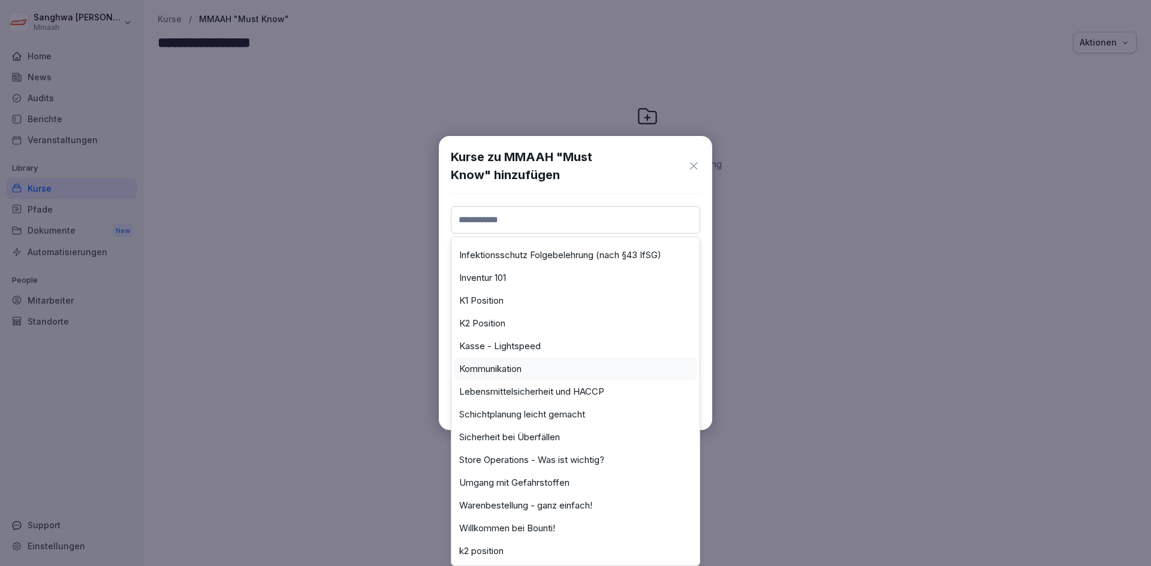
click at [520, 364] on label "Kommunikation" at bounding box center [490, 369] width 62 height 11
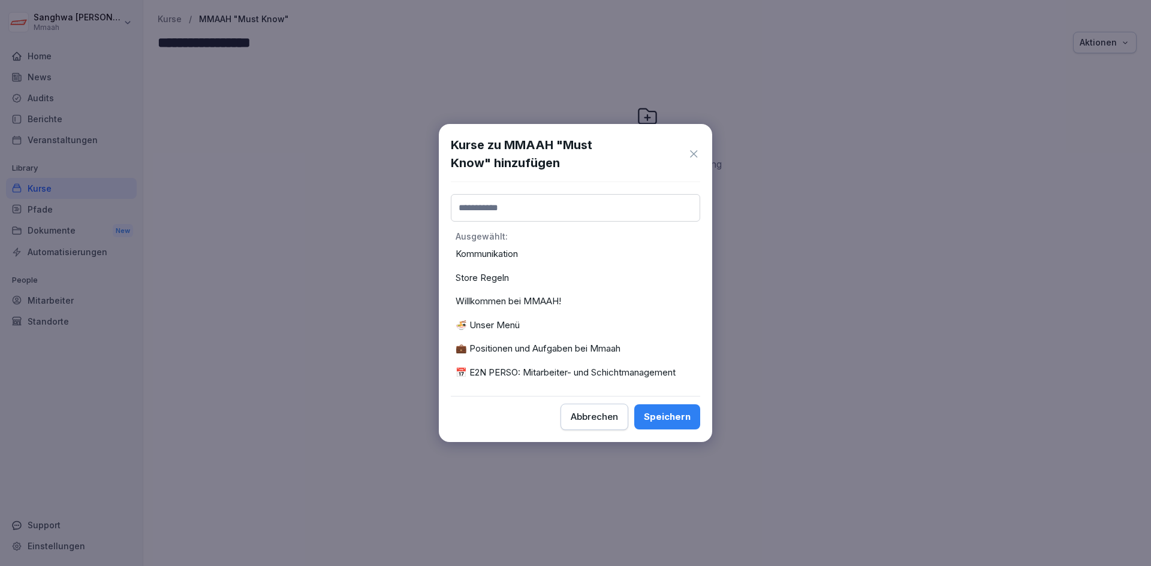
click at [560, 213] on input at bounding box center [575, 208] width 249 height 28
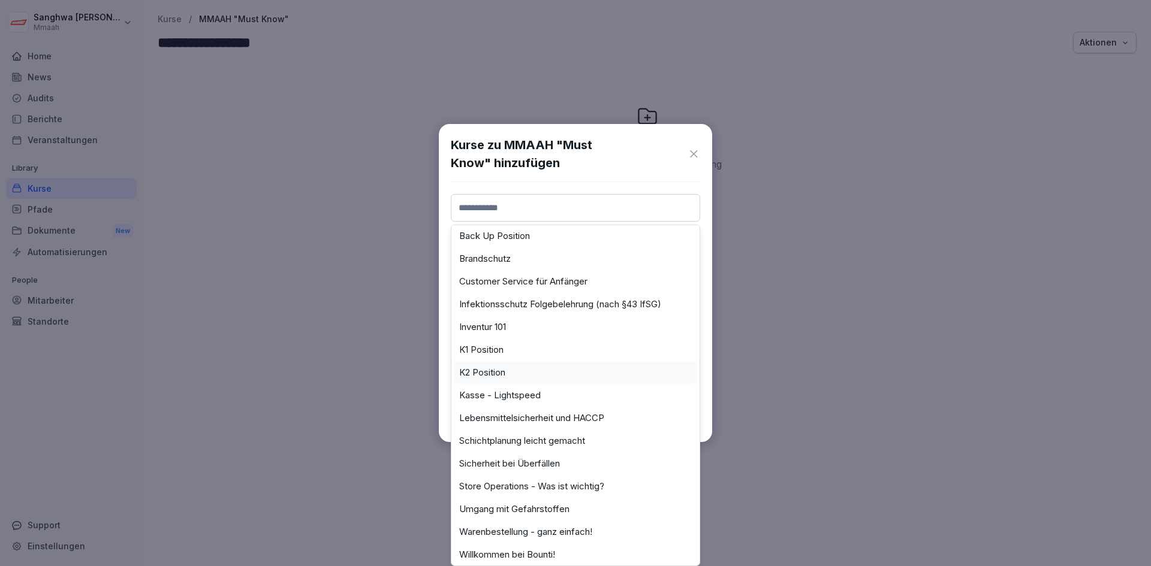
scroll to position [85, 0]
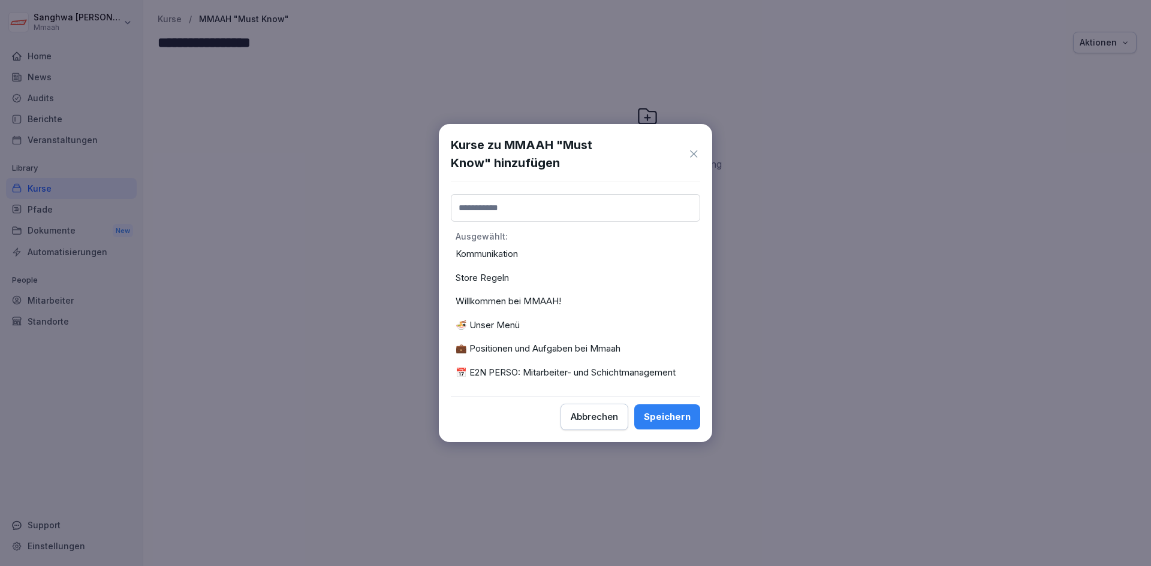
click at [710, 376] on div "Kurse zu MMAAH "Must Know" hinzufügen Ausgewählt : Kommunikation Store Regeln W…" at bounding box center [575, 283] width 273 height 318
click at [681, 418] on div "Speichern" at bounding box center [667, 417] width 47 height 13
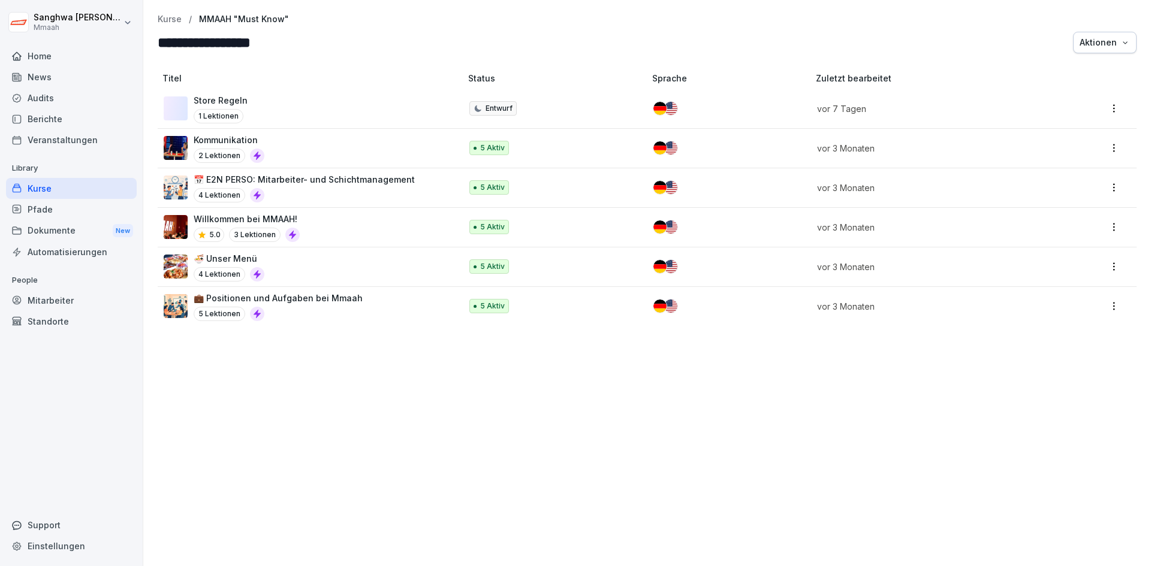
click at [171, 19] on p "Kurse" at bounding box center [170, 19] width 24 height 10
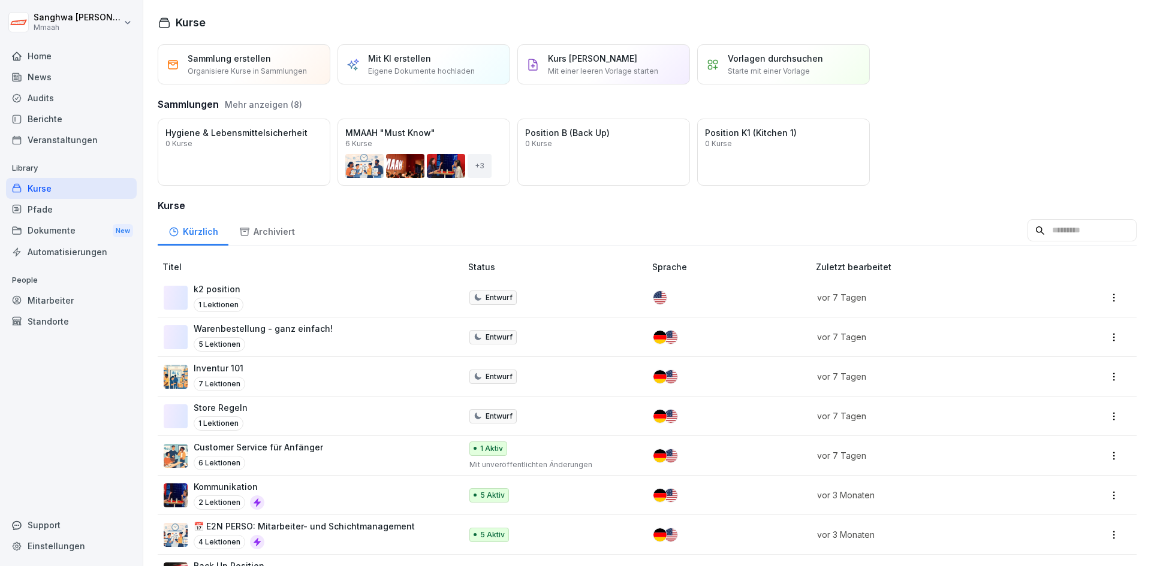
click at [0, 0] on div "Öffnen" at bounding box center [0, 0] width 0 height 0
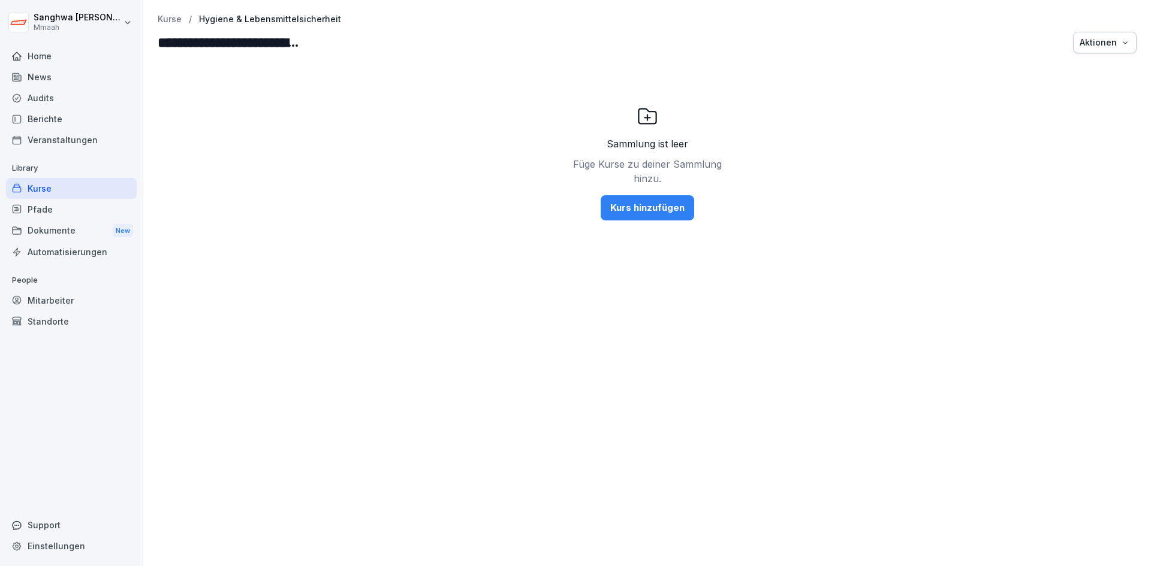
click at [669, 212] on div "Kurs hinzufügen" at bounding box center [647, 207] width 74 height 13
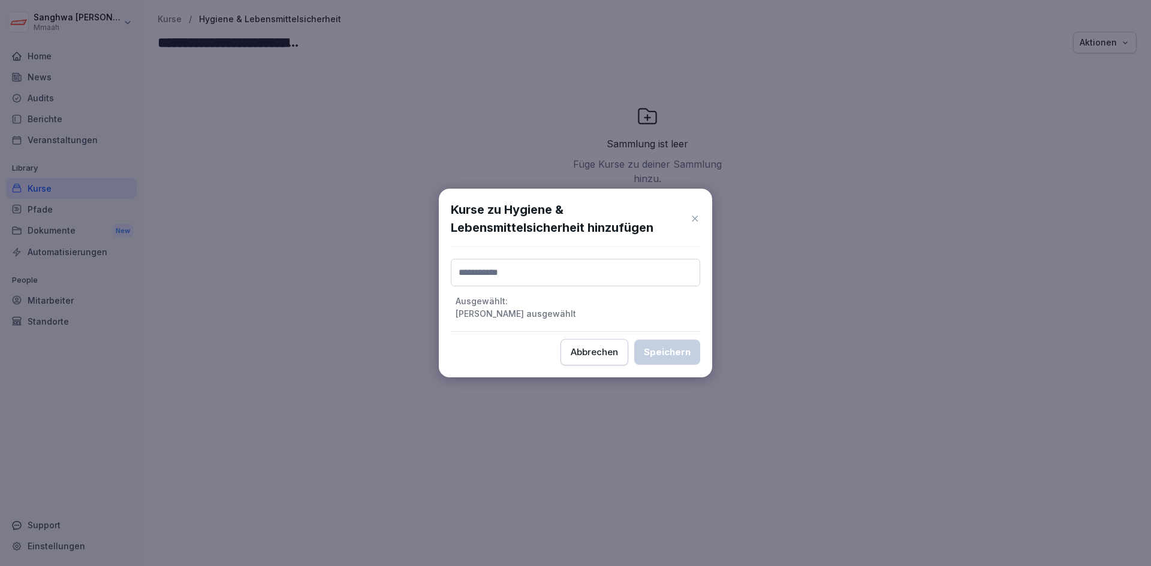
click at [554, 265] on input at bounding box center [575, 273] width 249 height 28
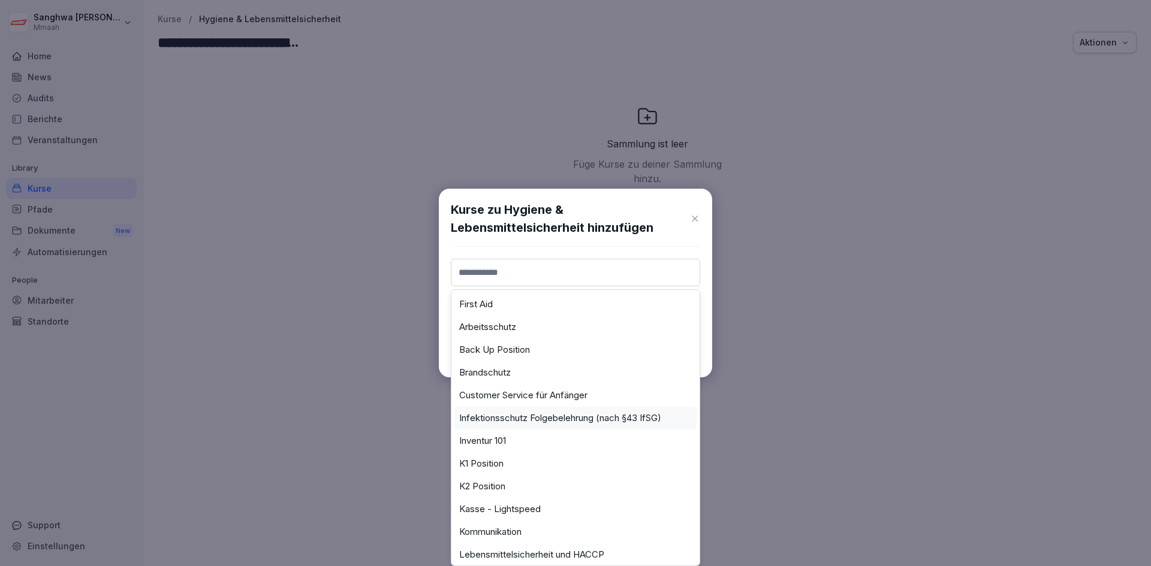
click at [574, 424] on div "Infektionsschutz Folgebelehrung (nach §43 IfSG)" at bounding box center [575, 418] width 242 height 23
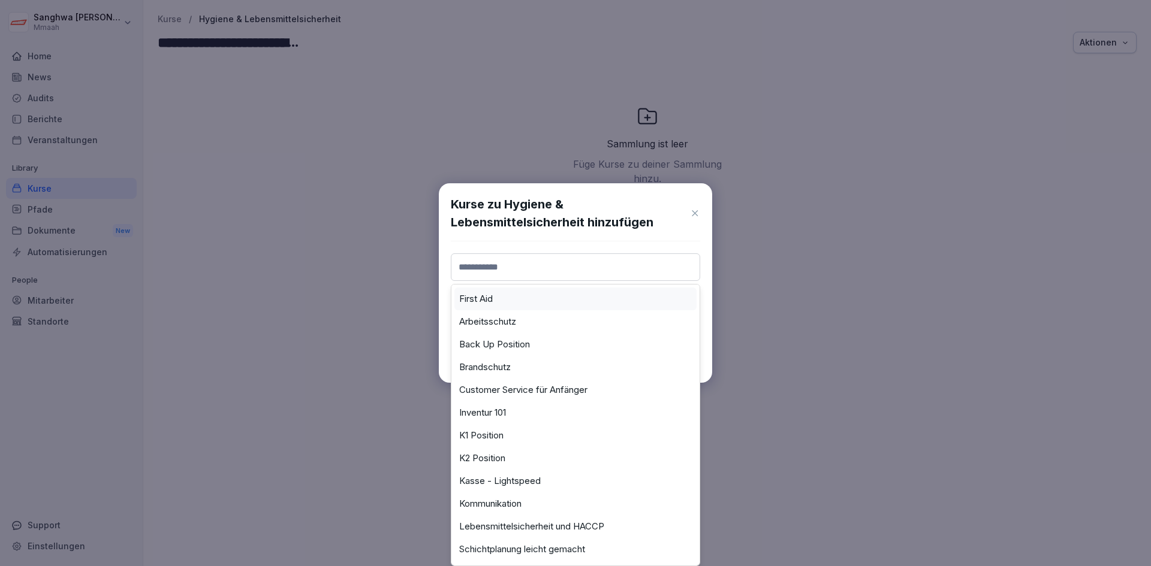
click at [590, 279] on input at bounding box center [575, 268] width 249 height 28
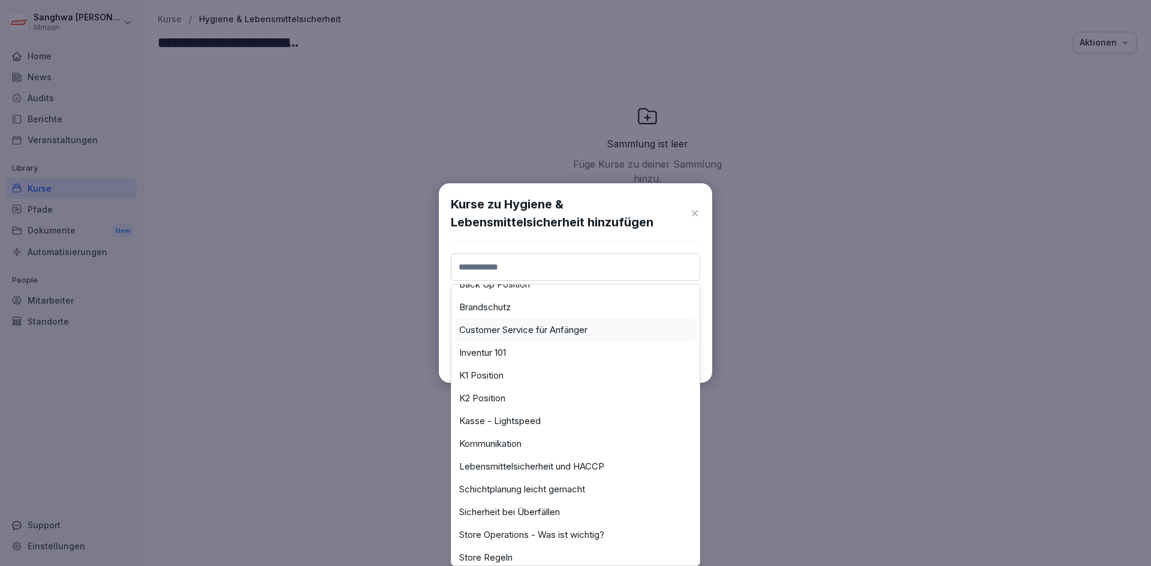
click at [612, 234] on div "Kurse zu Hygiene & Lebensmittelsicherheit hinzufügen First Aid Arbeitsschutz Ba…" at bounding box center [575, 283] width 273 height 200
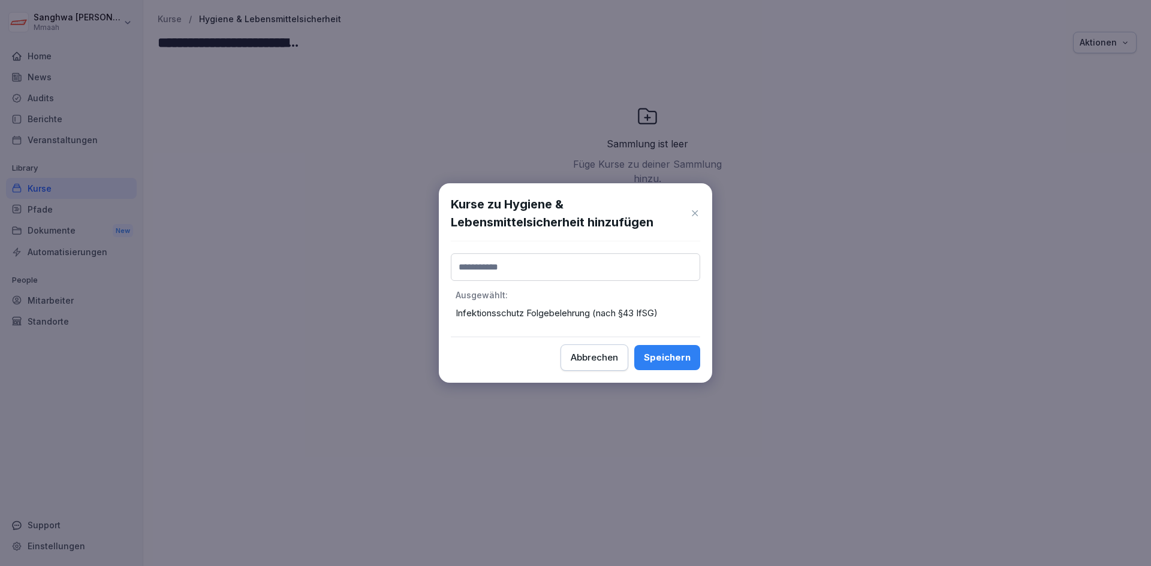
click at [603, 261] on input at bounding box center [575, 268] width 249 height 28
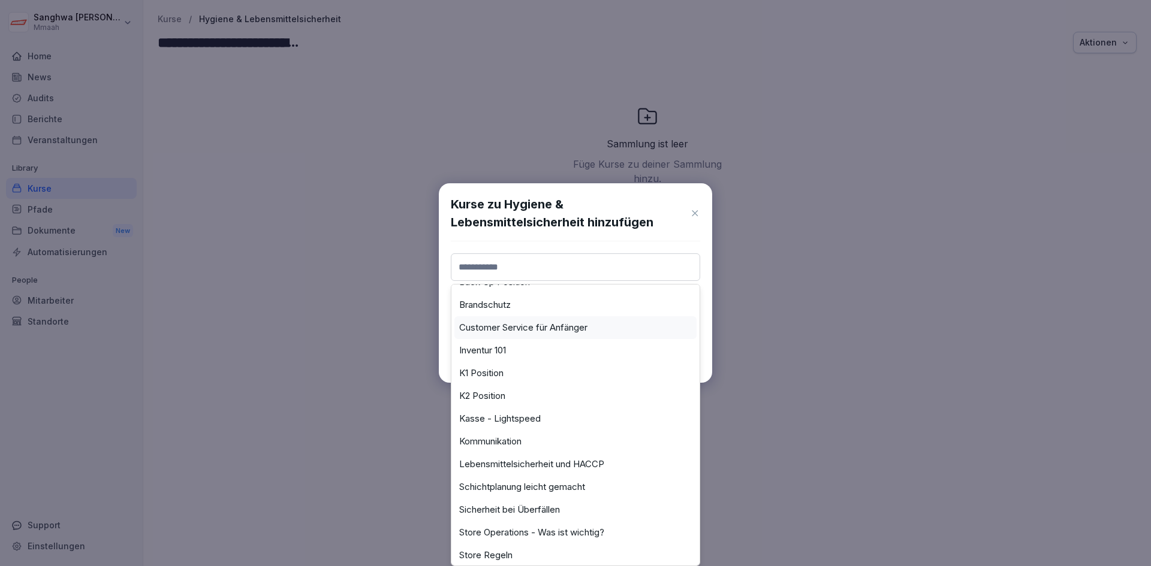
scroll to position [180, 0]
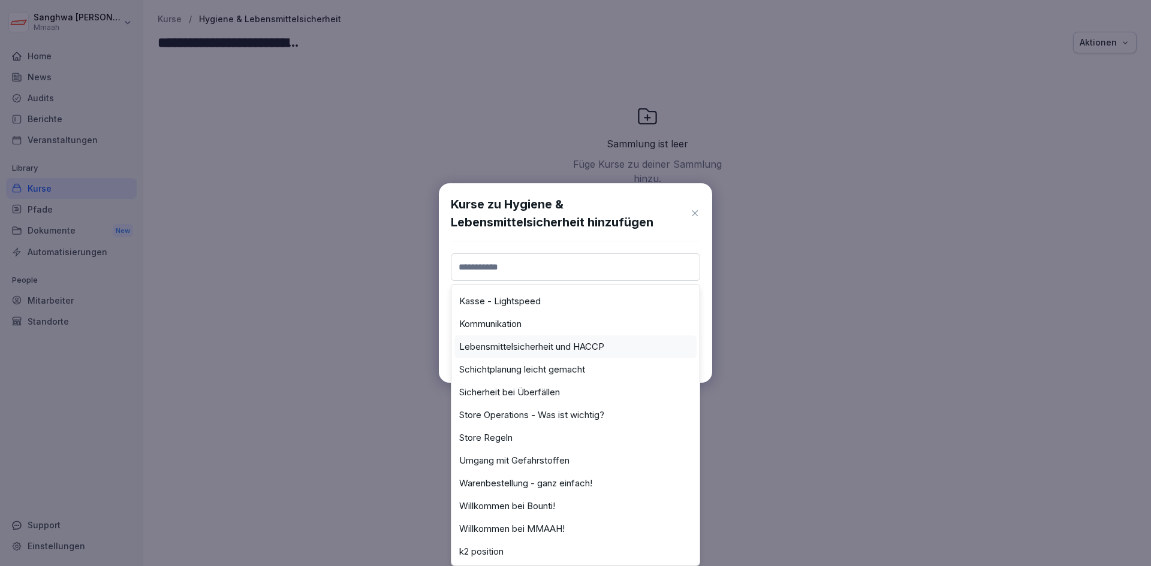
click at [611, 345] on div "Lebensmittelsicherheit und HACCP" at bounding box center [575, 347] width 242 height 23
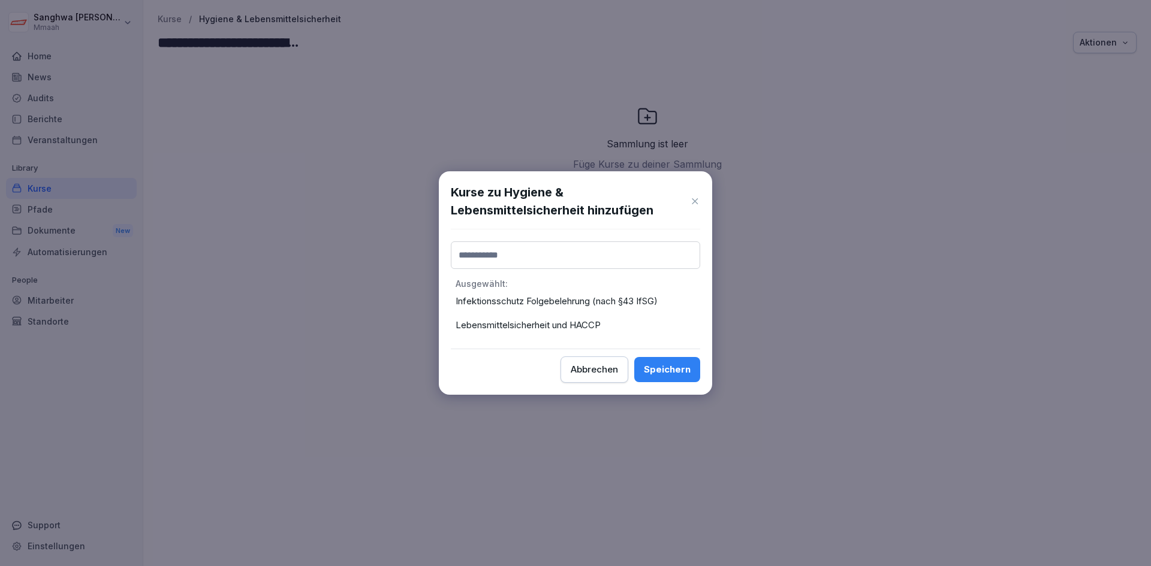
click at [570, 237] on div "Kurse zu Hygiene & Lebensmittelsicherheit hinzufügen Ausgewählt : Infektionssch…" at bounding box center [575, 283] width 273 height 224
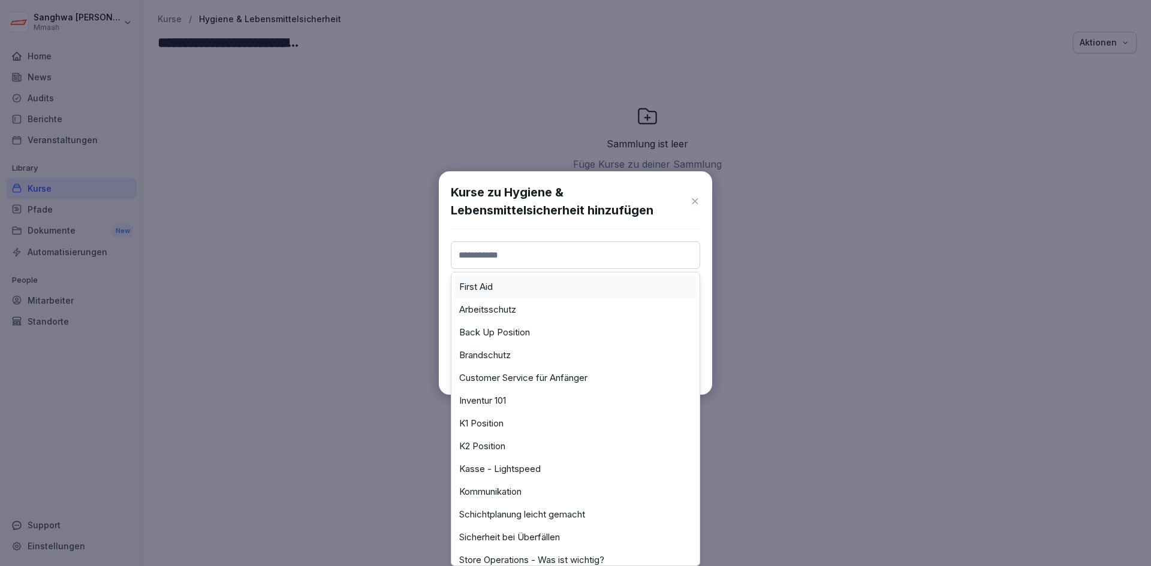
click at [565, 259] on input at bounding box center [575, 256] width 249 height 28
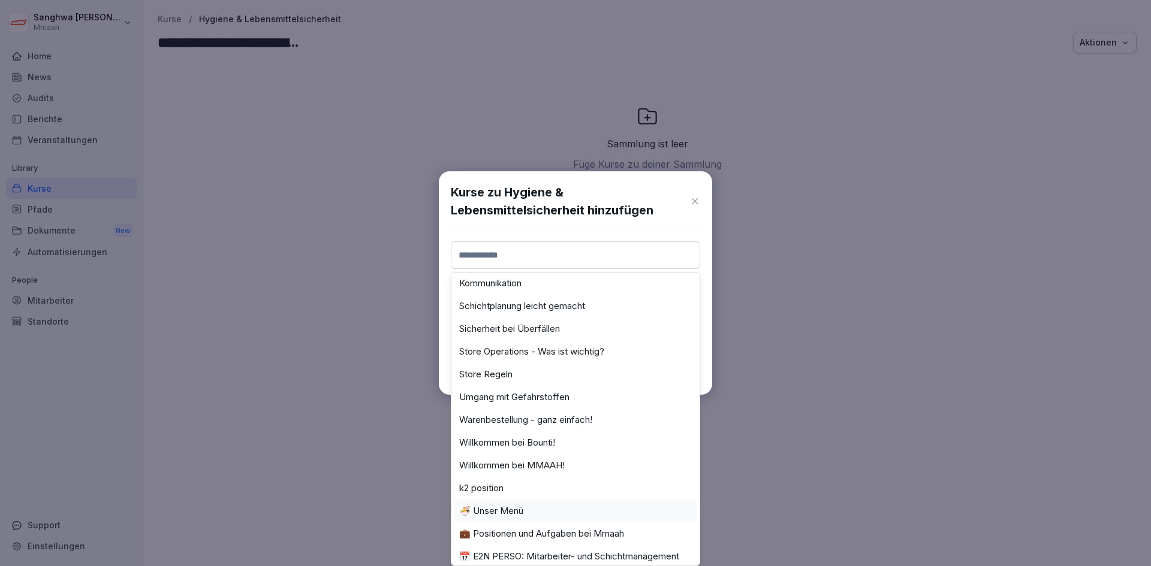
scroll to position [223, 0]
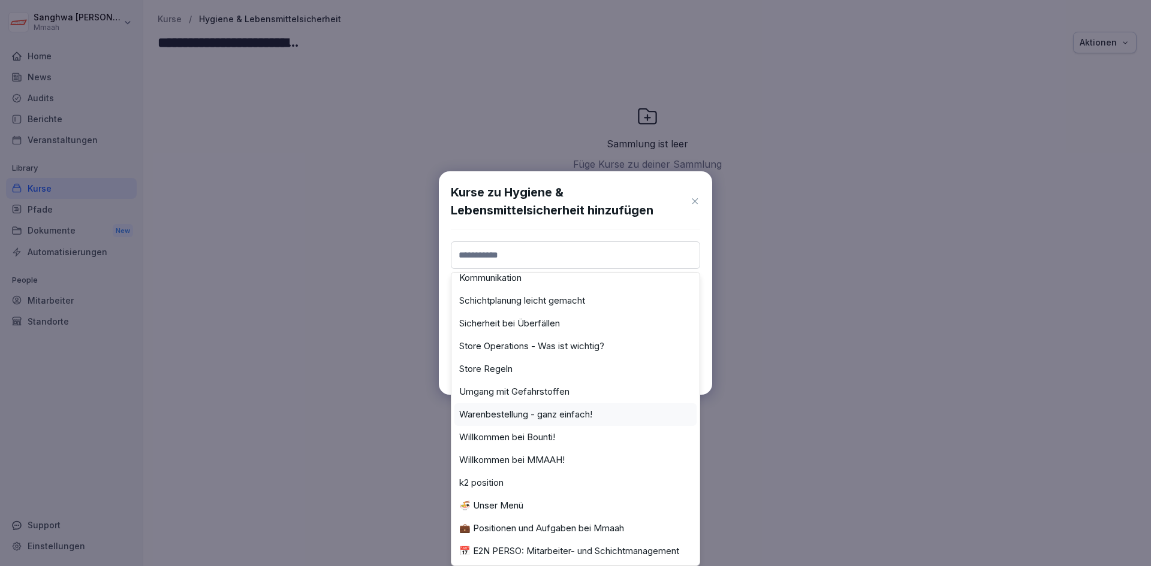
click at [711, 332] on div "Kurse zu Hygiene & Lebensmittelsicherheit hinzufügen First Aid Arbeitsschutz Ba…" at bounding box center [575, 283] width 273 height 224
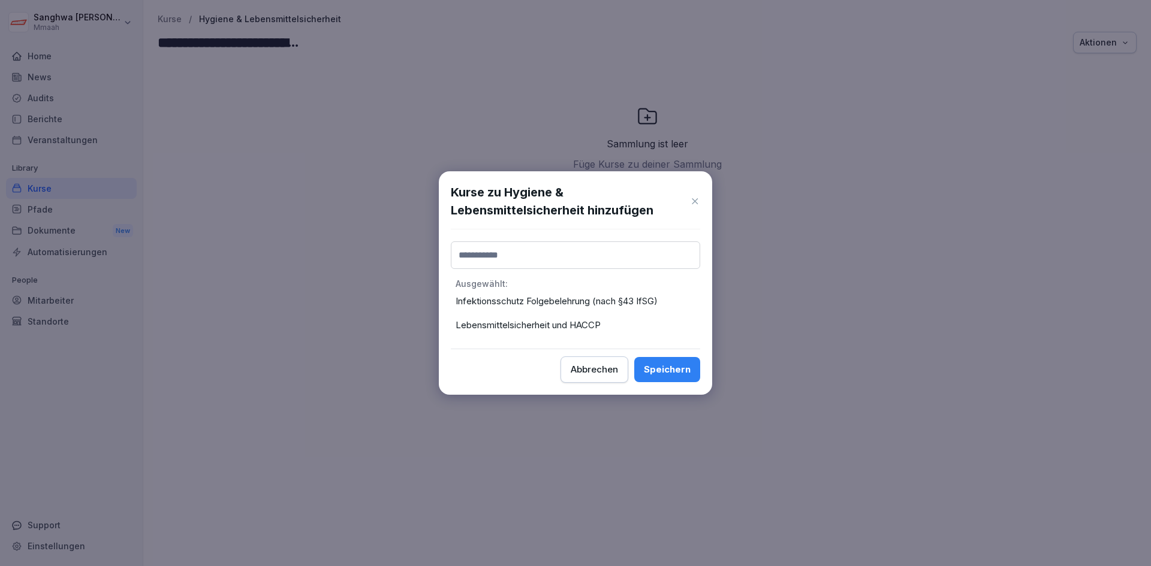
click at [663, 381] on button "Speichern" at bounding box center [667, 369] width 66 height 25
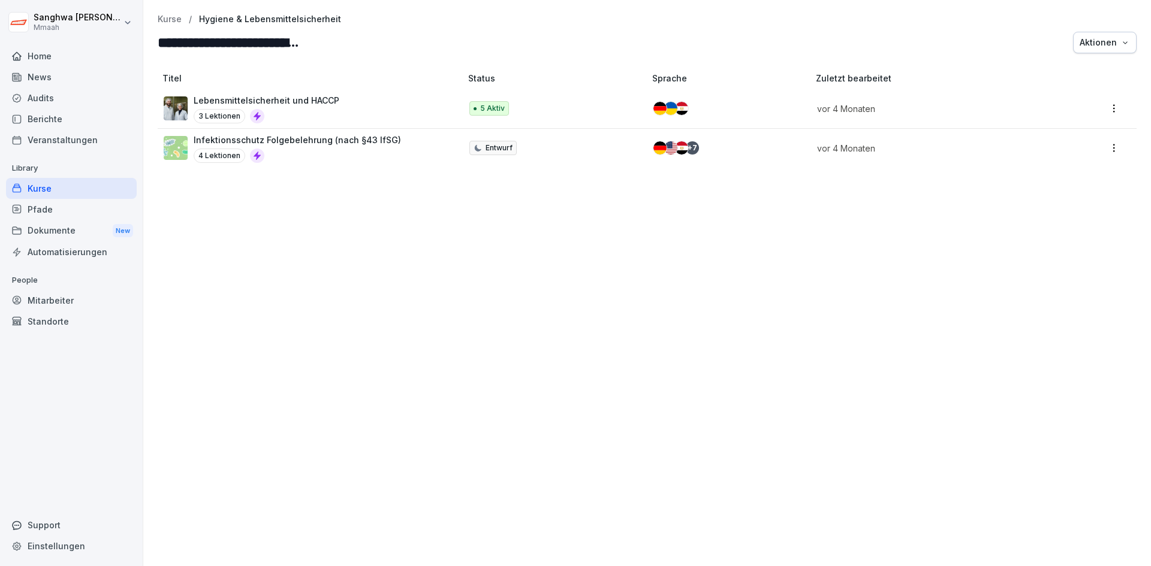
click at [387, 387] on div "Titel Status Sprache Zuletzt bearbeitet Lebensmittelsicherheit und HACCP 3 Lekt…" at bounding box center [646, 314] width 1007 height 506
click at [170, 19] on p "Kurse" at bounding box center [170, 19] width 24 height 10
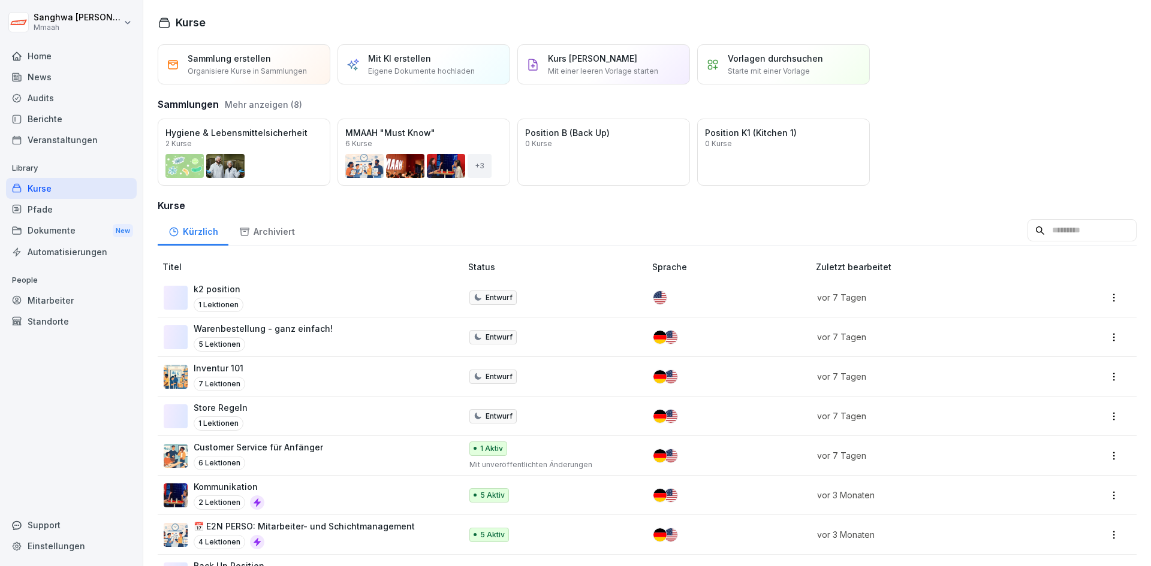
click at [268, 101] on button "Mehr anzeigen (8)" at bounding box center [263, 104] width 77 height 13
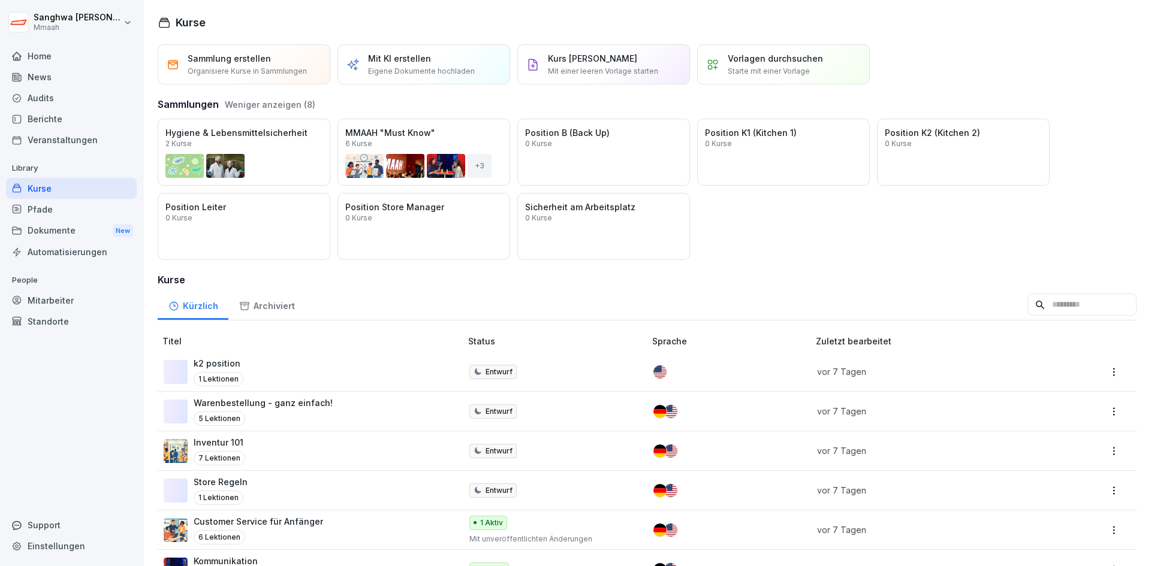
click at [0, 0] on div "Öffnen" at bounding box center [0, 0] width 0 height 0
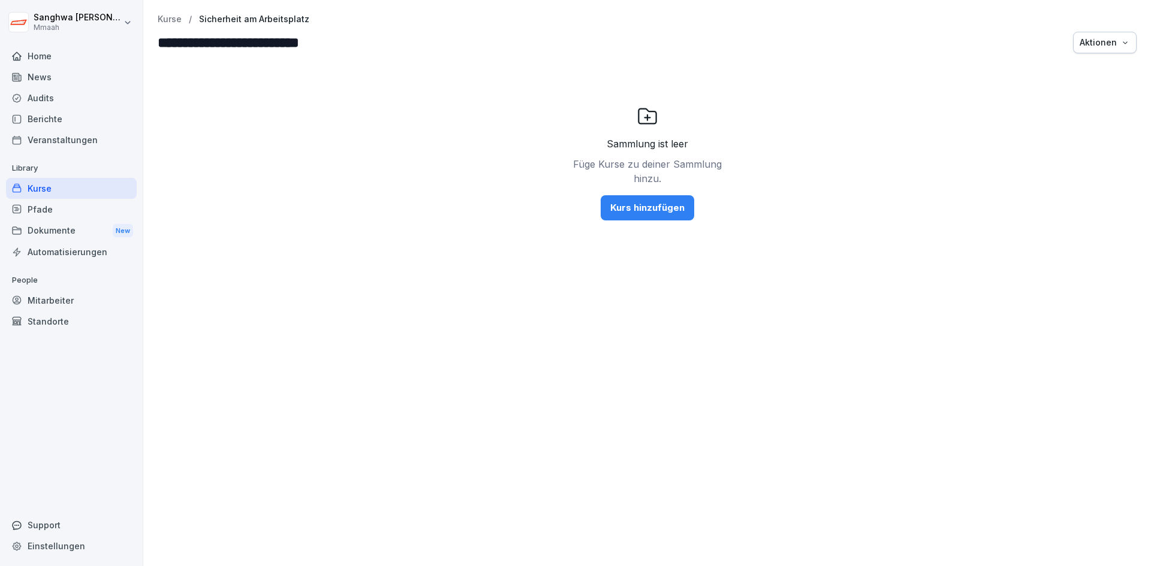
click at [633, 210] on div "Kurs hinzufügen" at bounding box center [647, 207] width 74 height 13
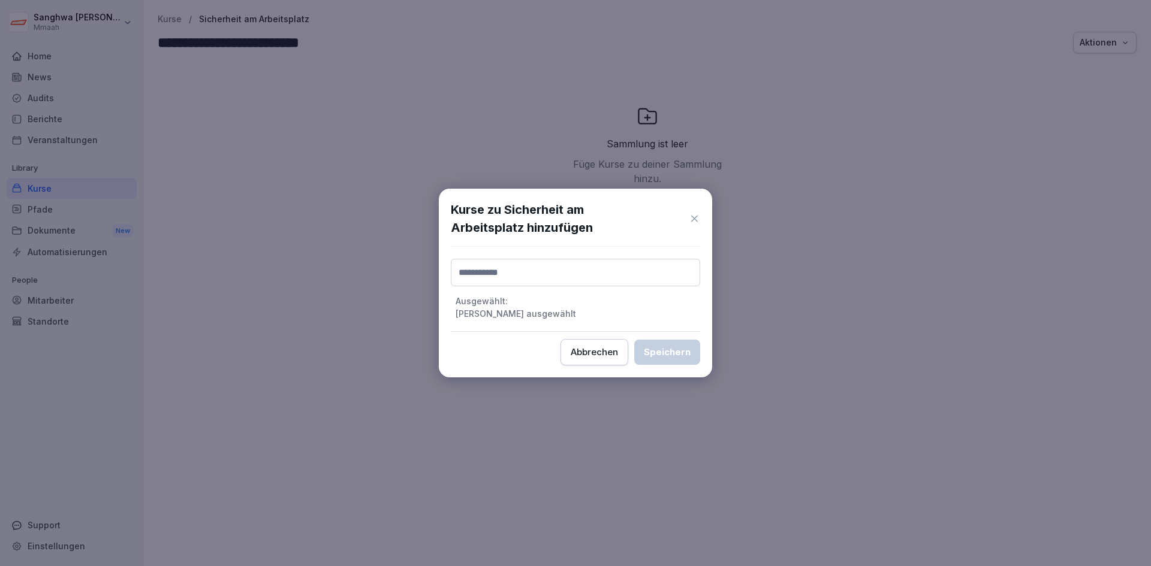
click at [608, 274] on input at bounding box center [575, 273] width 249 height 28
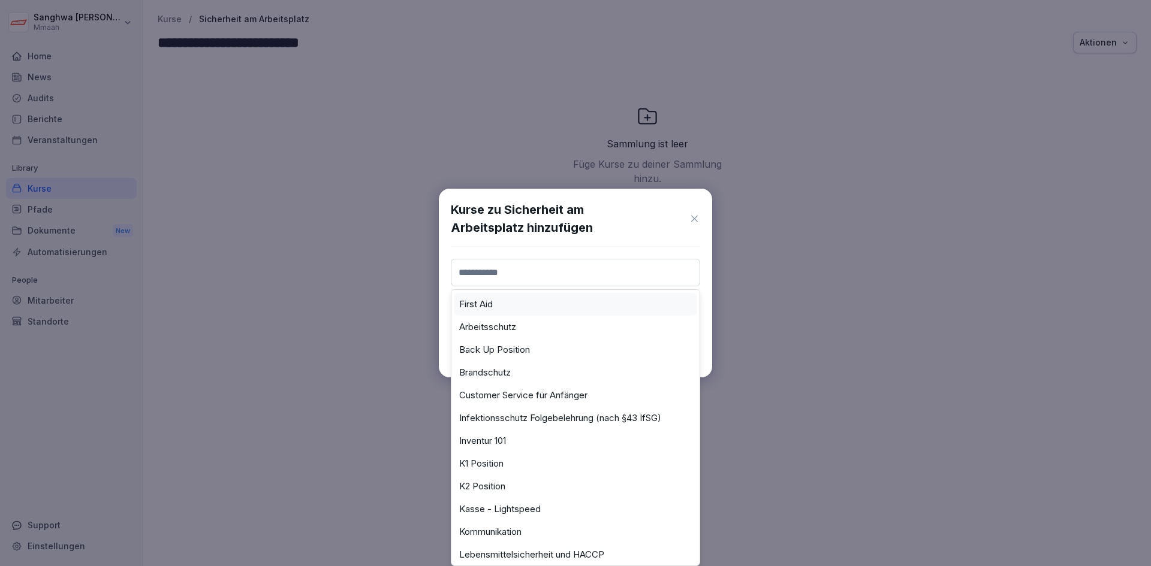
click at [541, 310] on div "First Aid" at bounding box center [575, 304] width 242 height 23
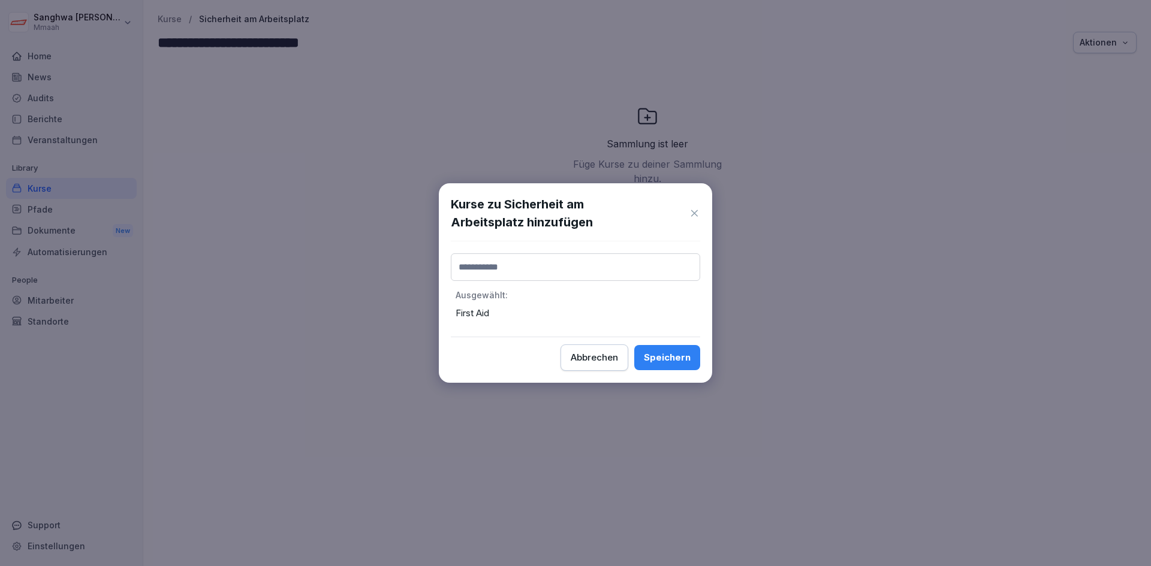
click at [570, 276] on input at bounding box center [575, 268] width 249 height 28
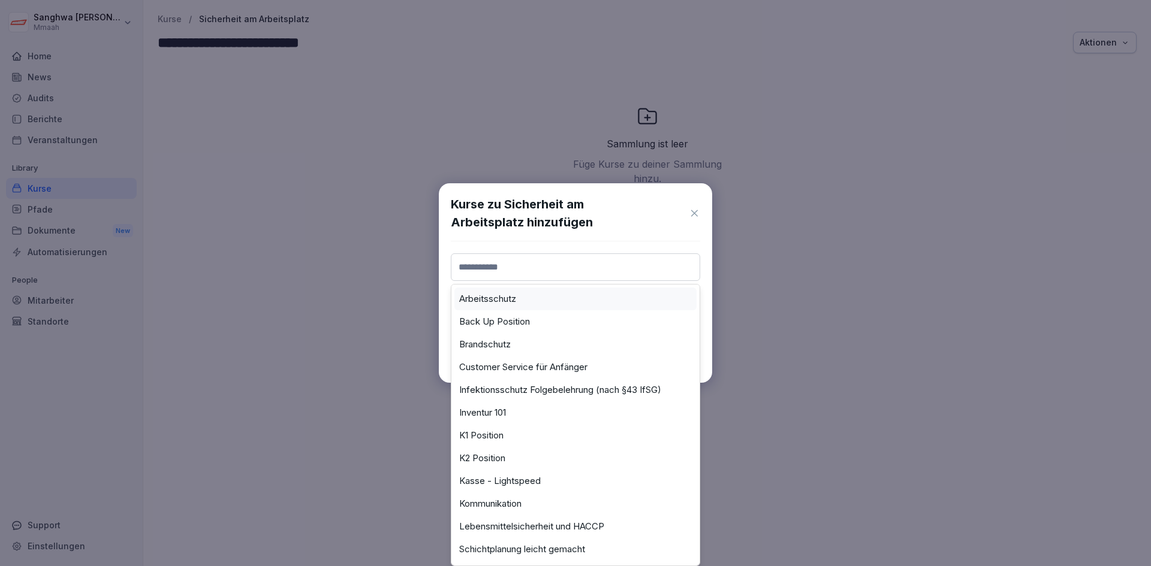
click at [559, 301] on div "Arbeitsschutz" at bounding box center [575, 299] width 242 height 23
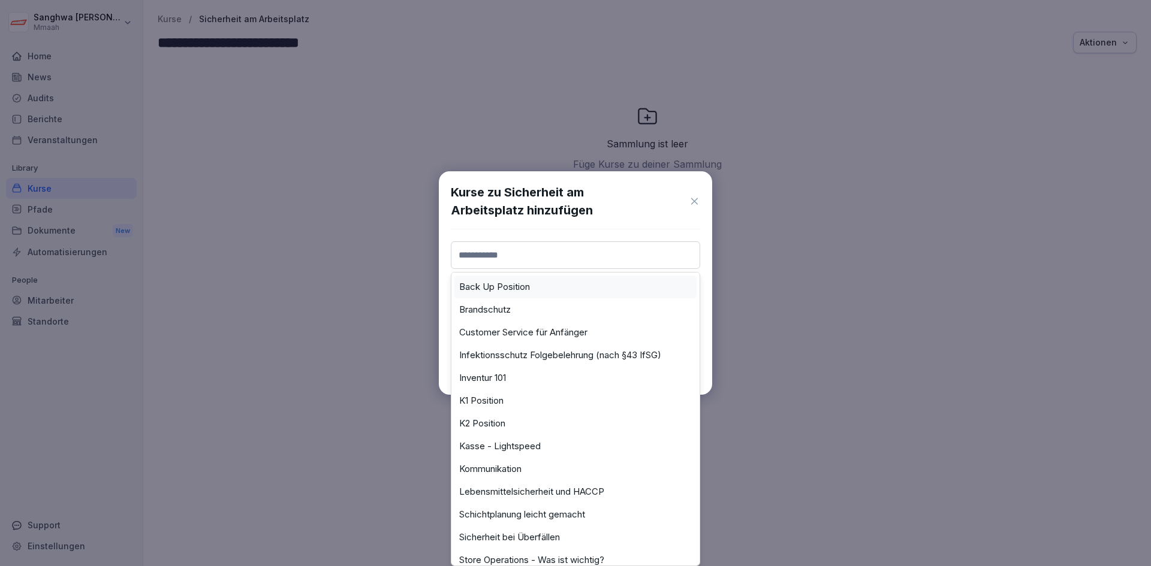
click at [596, 257] on input at bounding box center [575, 256] width 249 height 28
click at [540, 307] on div "Brandschutz" at bounding box center [575, 309] width 242 height 23
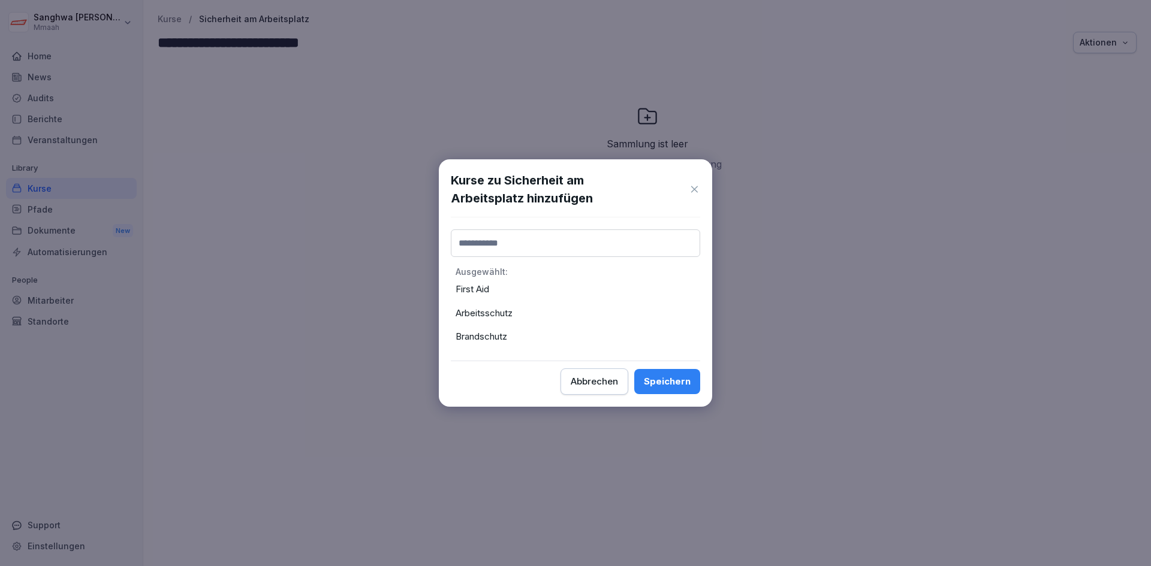
click at [580, 242] on input at bounding box center [575, 244] width 249 height 28
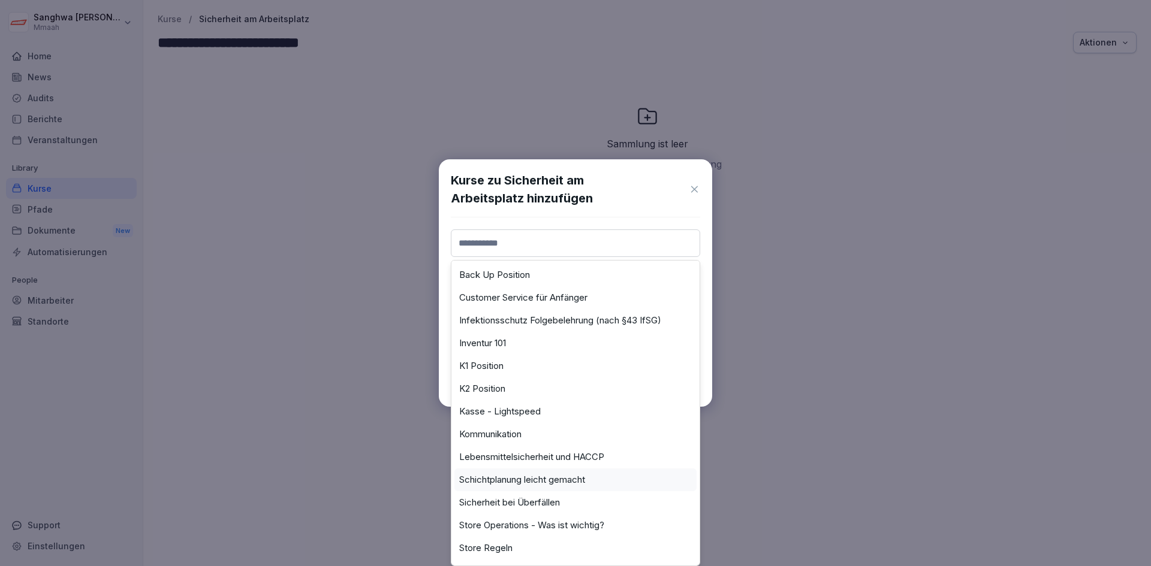
scroll to position [60, 0]
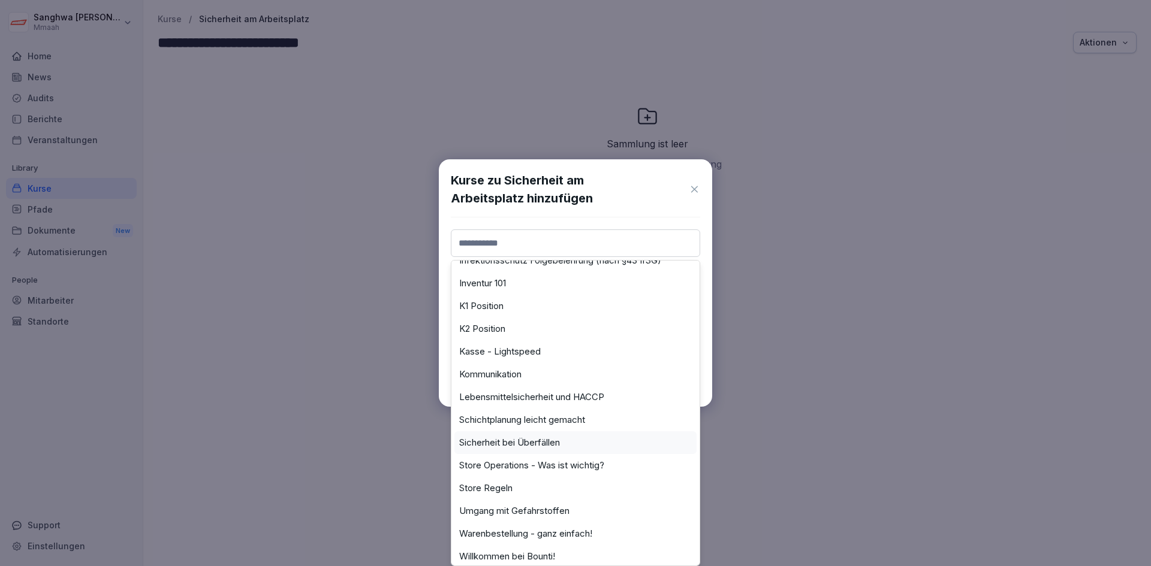
click at [566, 442] on div "Sicherheit bei Überfällen" at bounding box center [575, 442] width 242 height 23
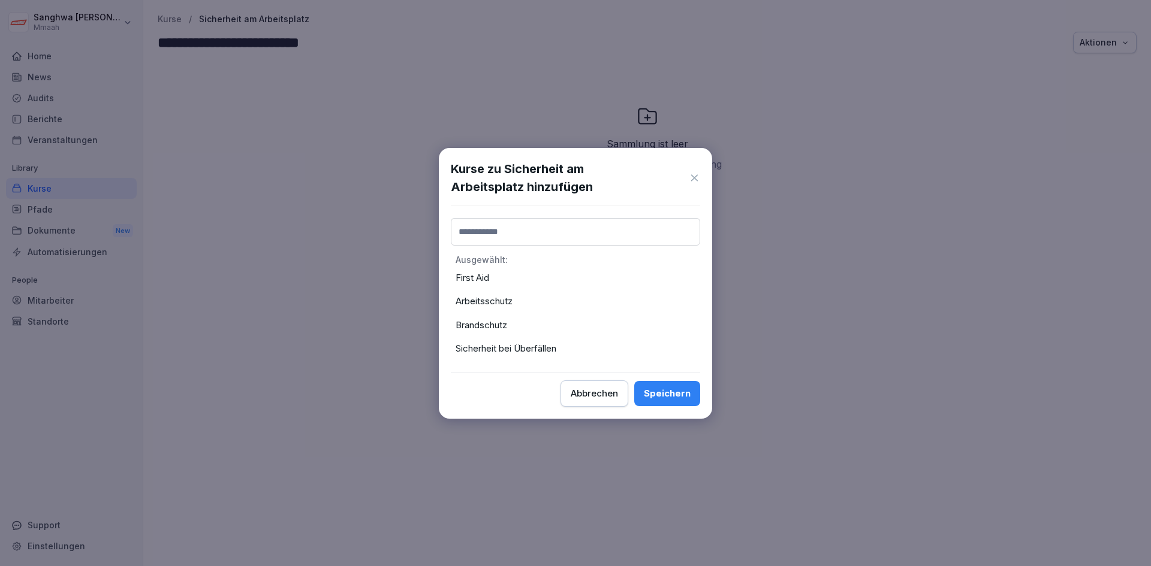
click at [579, 220] on input at bounding box center [575, 232] width 249 height 28
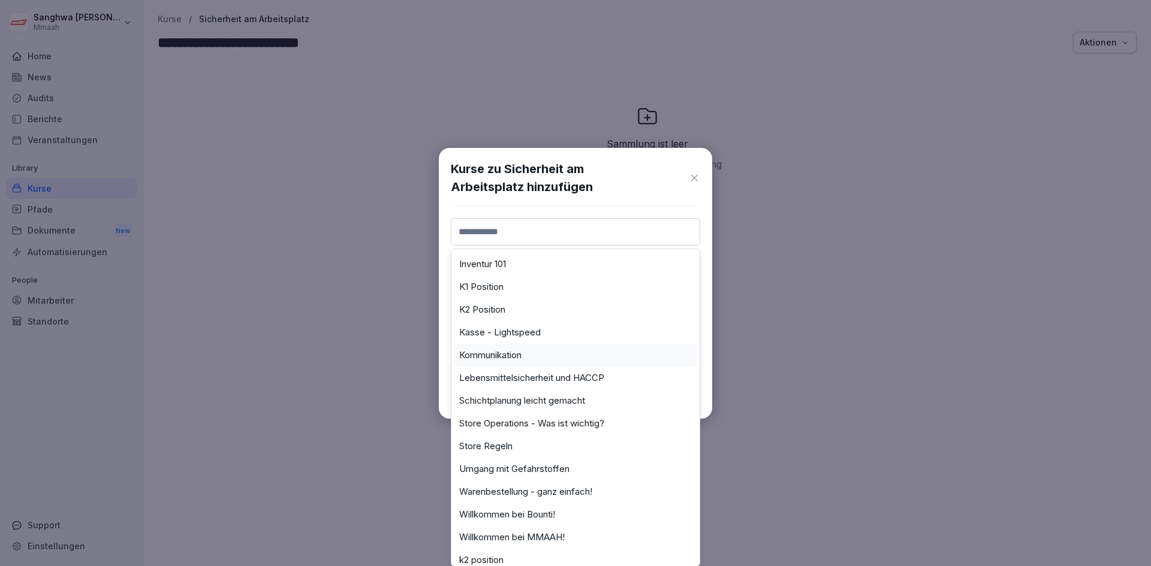
scroll to position [120, 0]
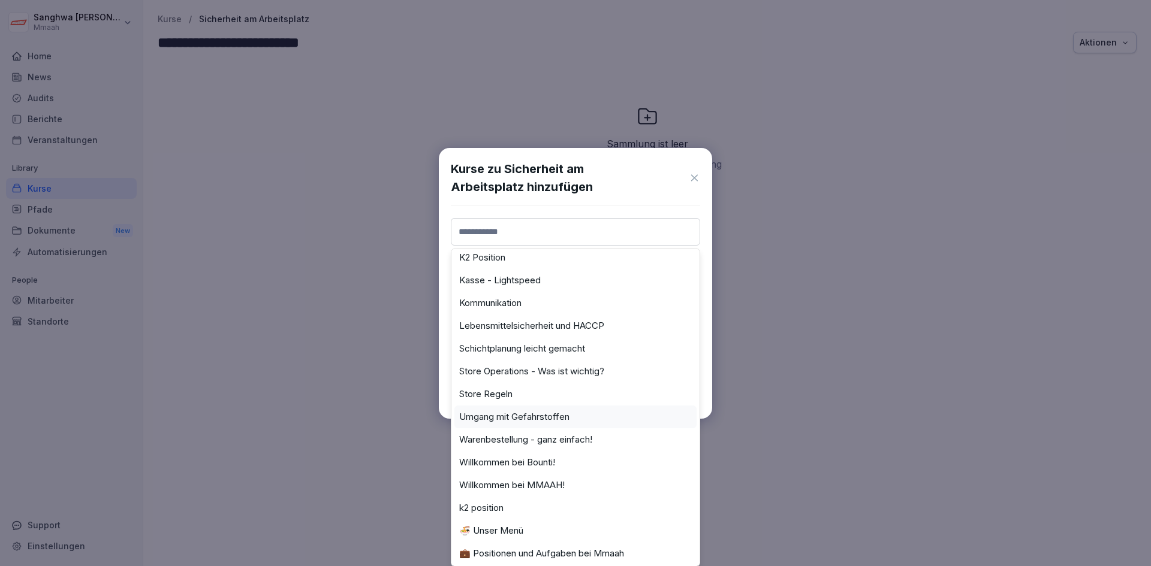
click at [554, 415] on label "Umgang mit Gefahrstoffen" at bounding box center [514, 417] width 110 height 11
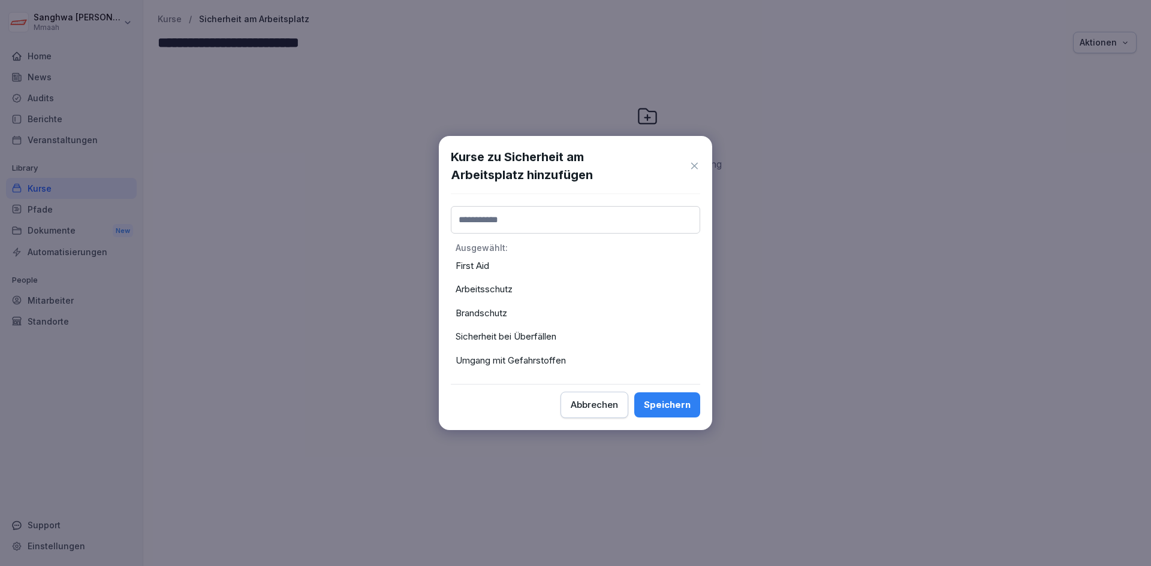
click at [559, 213] on input at bounding box center [575, 220] width 249 height 28
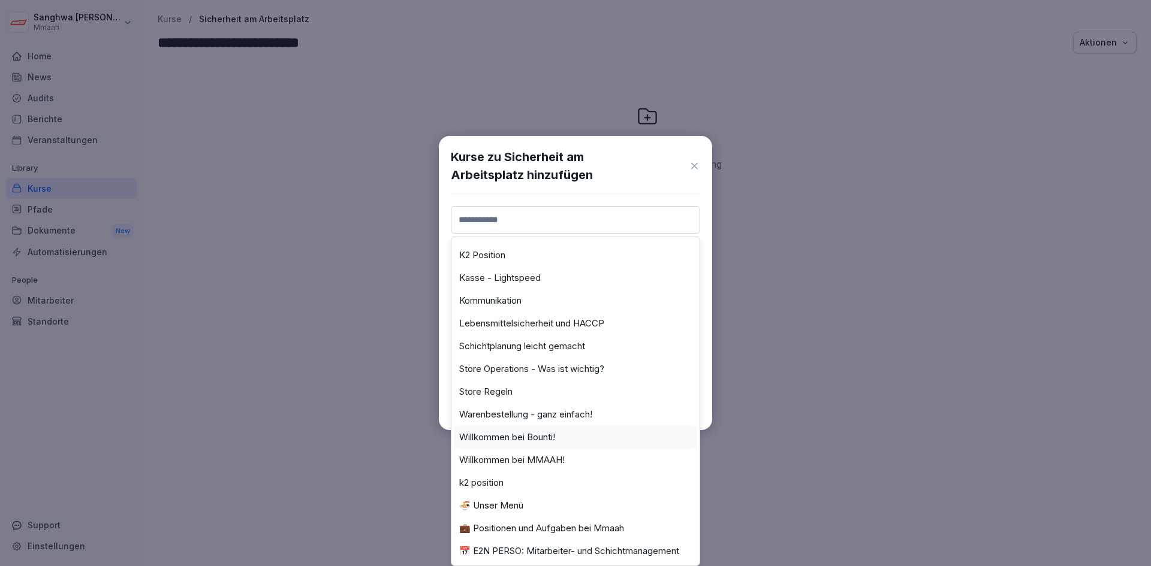
scroll to position [119, 0]
click at [711, 363] on div "Kurse zu Sicherheit am Arbeitsplatz hinzufügen Back Up Position Customer Servic…" at bounding box center [575, 283] width 273 height 295
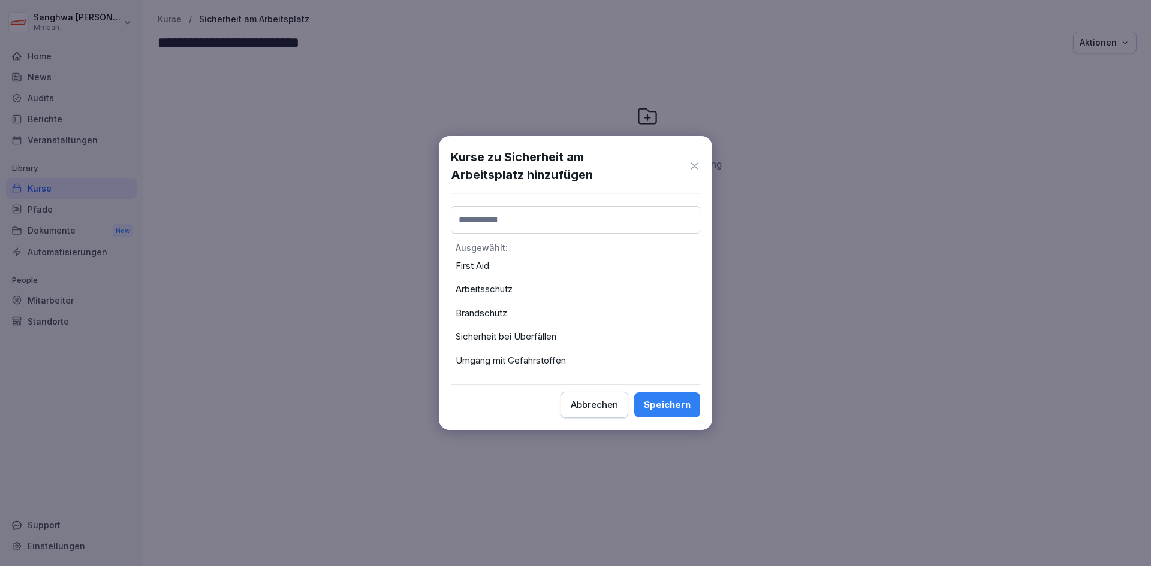
click at [672, 414] on button "Speichern" at bounding box center [667, 405] width 66 height 25
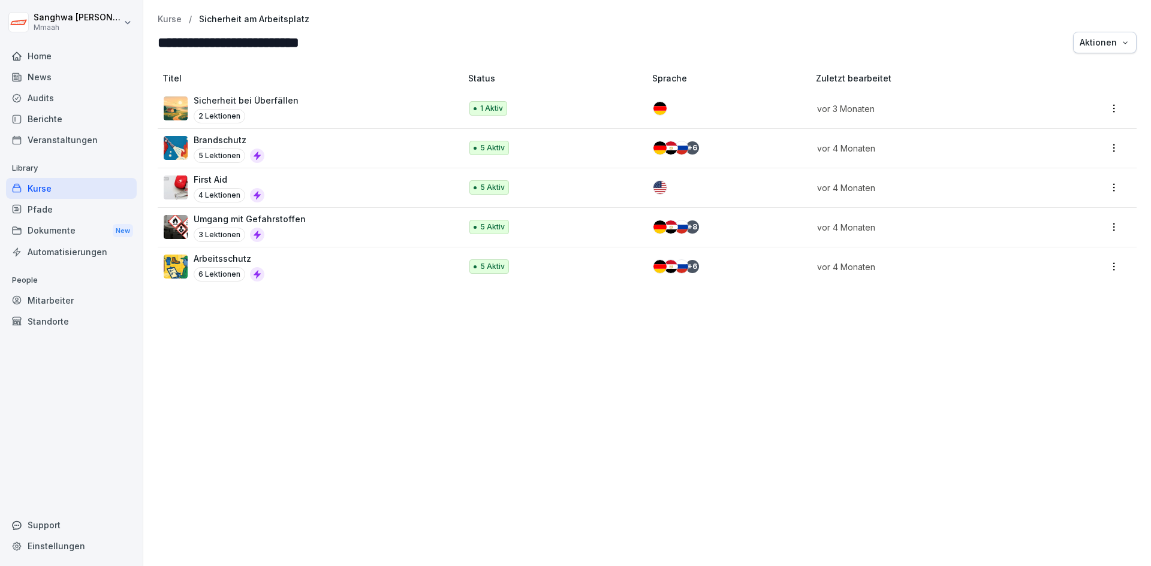
click at [380, 373] on div "Titel Status Sprache Zuletzt bearbeitet Sicherheit bei Überfällen 2 Lektionen 1…" at bounding box center [646, 314] width 1007 height 506
click at [165, 13] on div "**********" at bounding box center [646, 283] width 1007 height 566
click at [165, 20] on p "Kurse" at bounding box center [170, 19] width 24 height 10
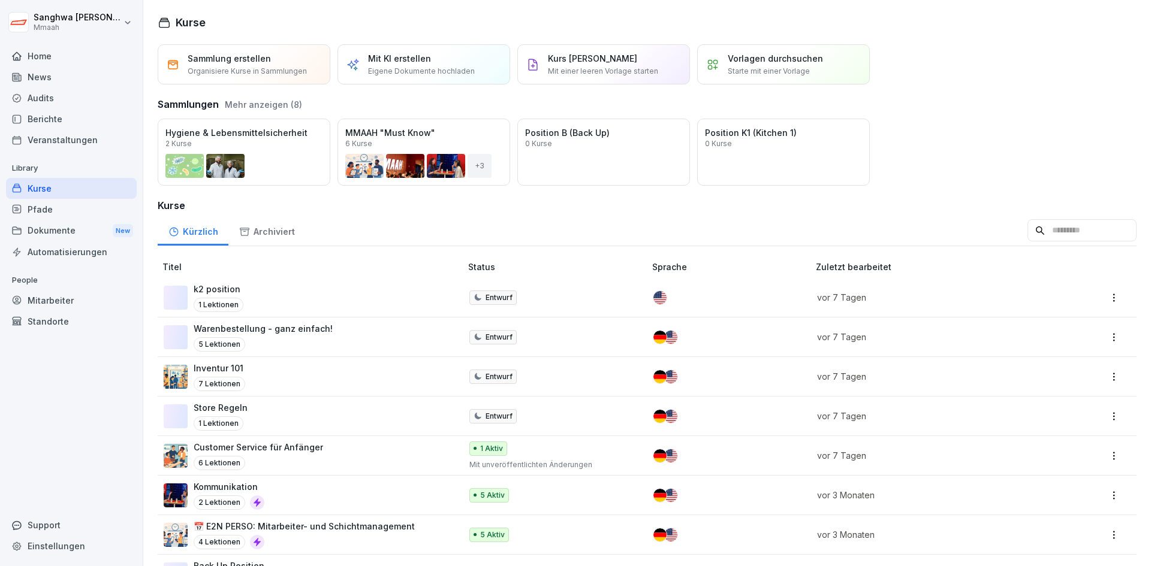
click at [582, 220] on div "Kürzlich Archiviert" at bounding box center [647, 230] width 979 height 31
click at [684, 216] on div "Kürzlich Archiviert" at bounding box center [647, 230] width 979 height 31
click at [0, 0] on div "Öffnen" at bounding box center [0, 0] width 0 height 0
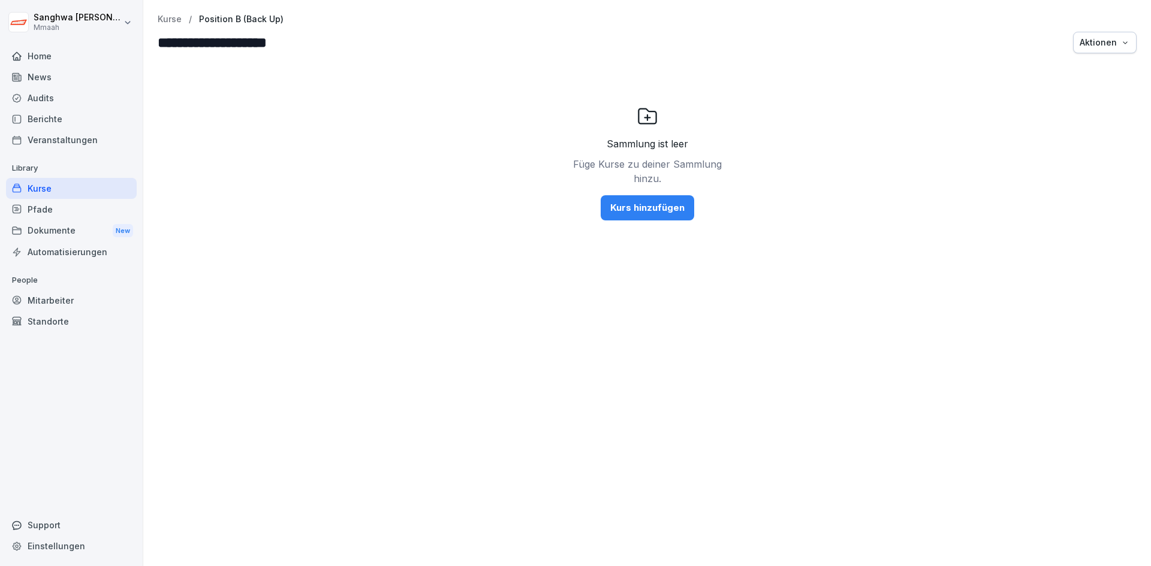
click at [632, 201] on div "Kurs hinzufügen" at bounding box center [647, 207] width 74 height 13
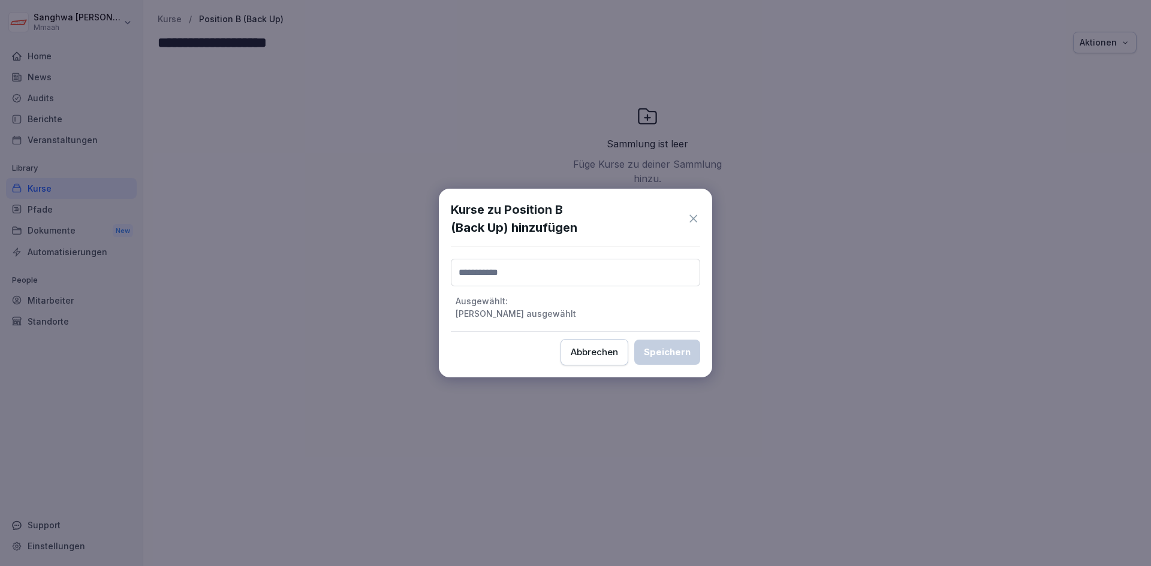
click at [550, 273] on input at bounding box center [575, 273] width 249 height 28
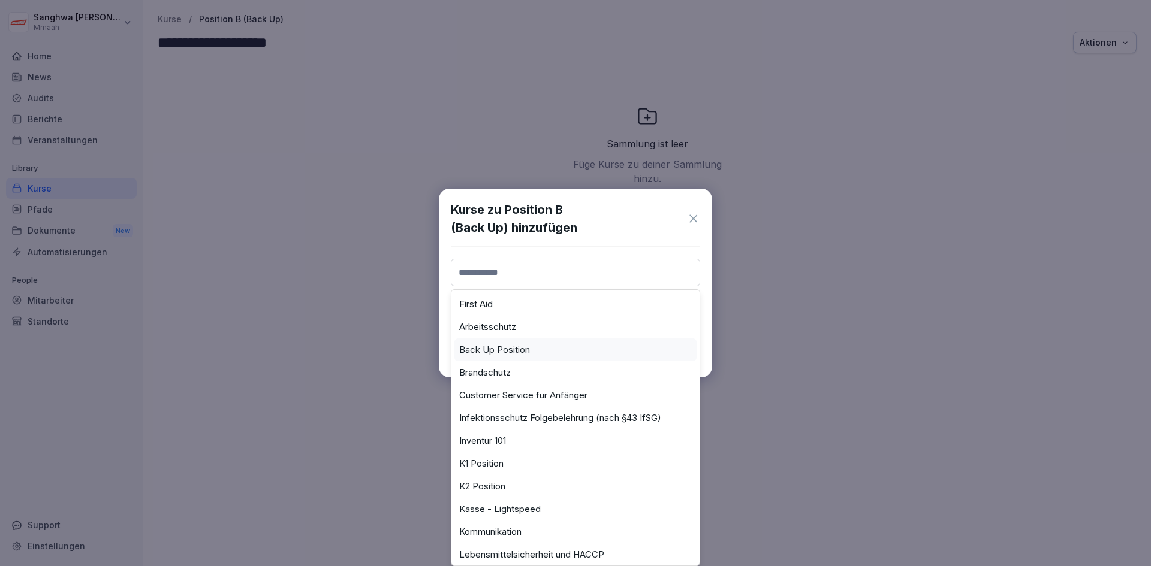
click at [545, 350] on div "Back Up Position" at bounding box center [575, 350] width 242 height 23
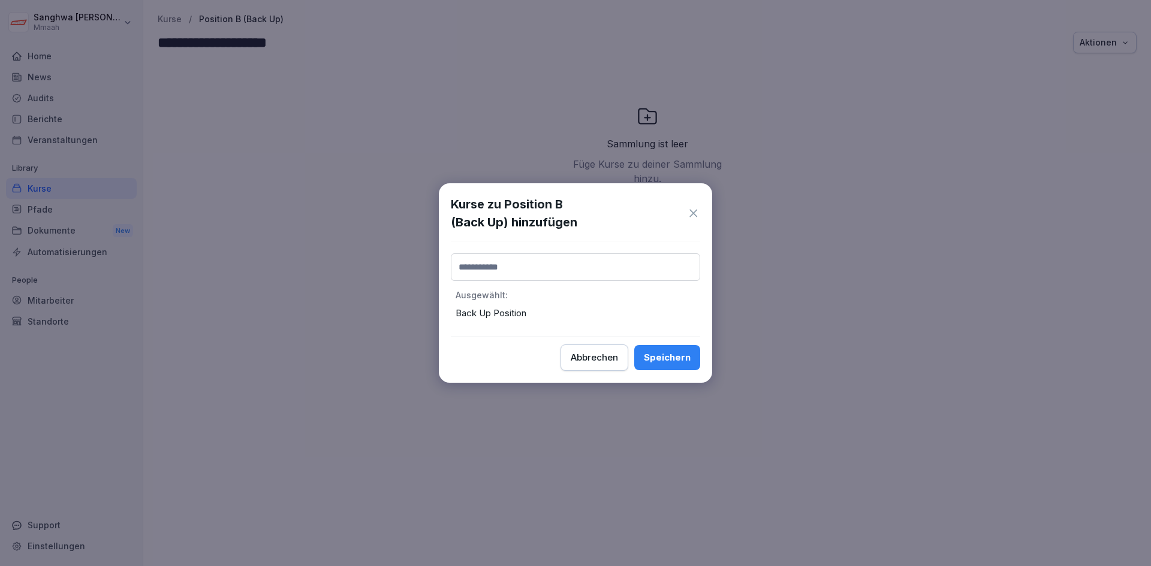
click at [656, 355] on div "Speichern" at bounding box center [667, 357] width 47 height 13
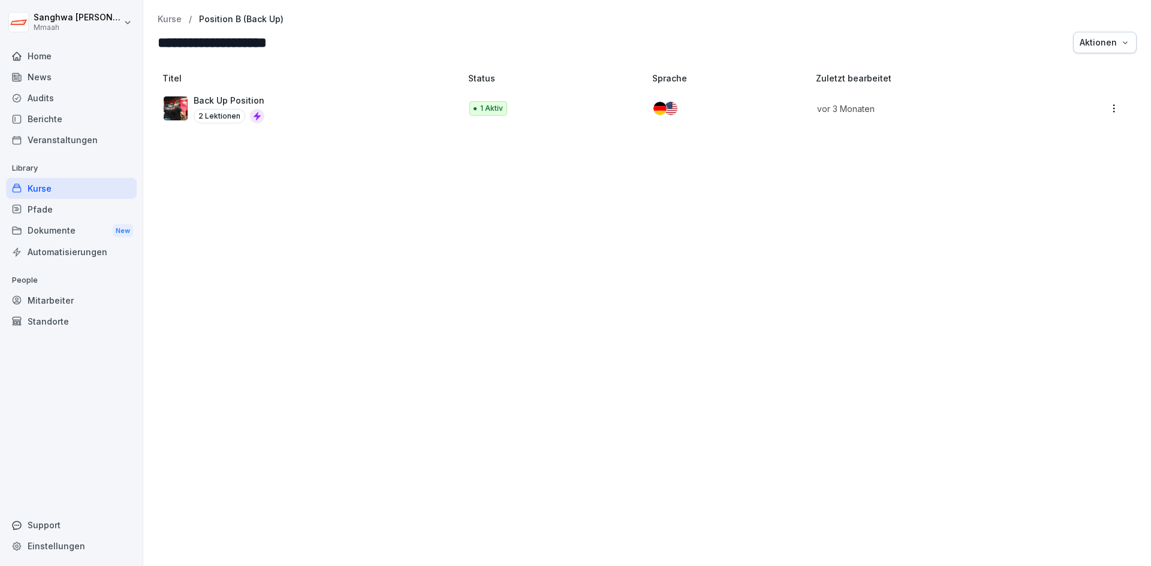
click at [395, 393] on div "Titel Status Sprache Zuletzt bearbeitet Back Up Position 2 Lektionen 1 Aktiv vo…" at bounding box center [646, 314] width 1007 height 506
click at [170, 22] on p "Kurse" at bounding box center [170, 19] width 24 height 10
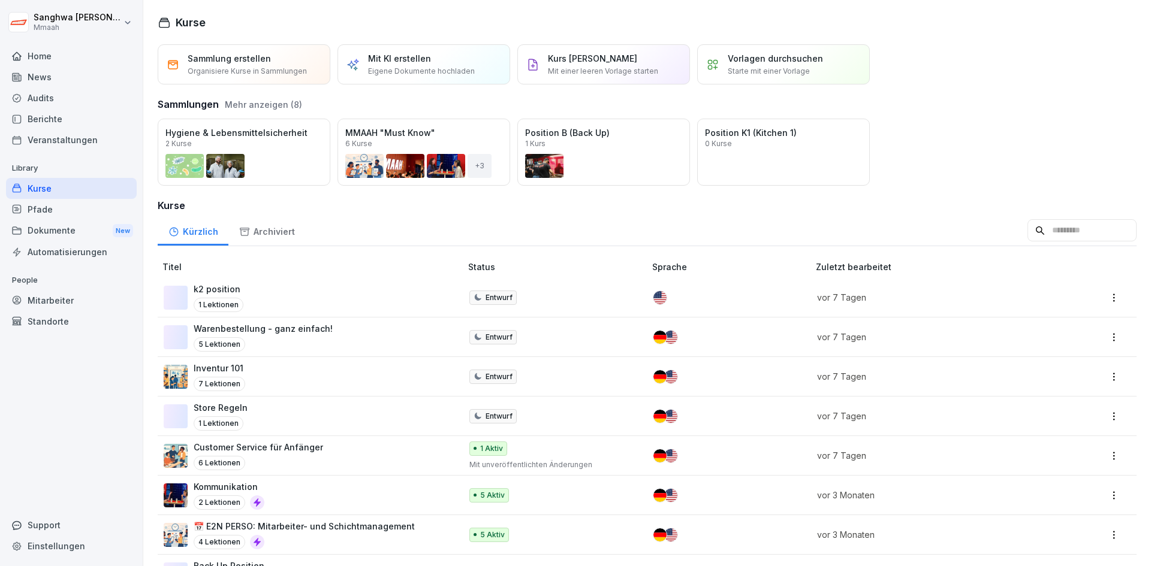
click at [0, 0] on div "Öffnen" at bounding box center [0, 0] width 0 height 0
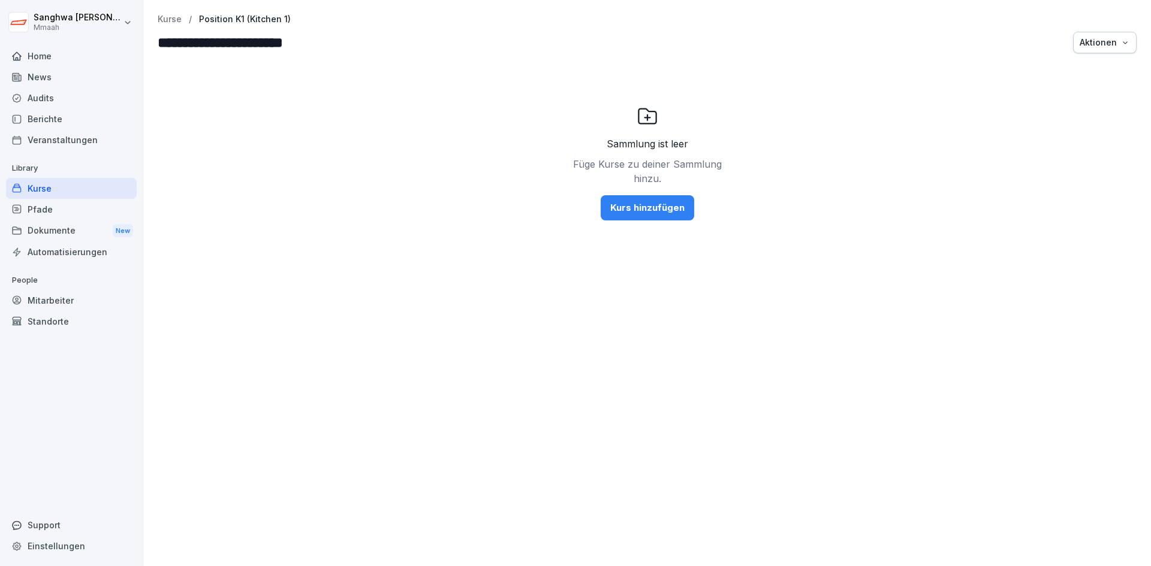
click at [652, 204] on div "Kurs hinzufügen" at bounding box center [647, 207] width 74 height 13
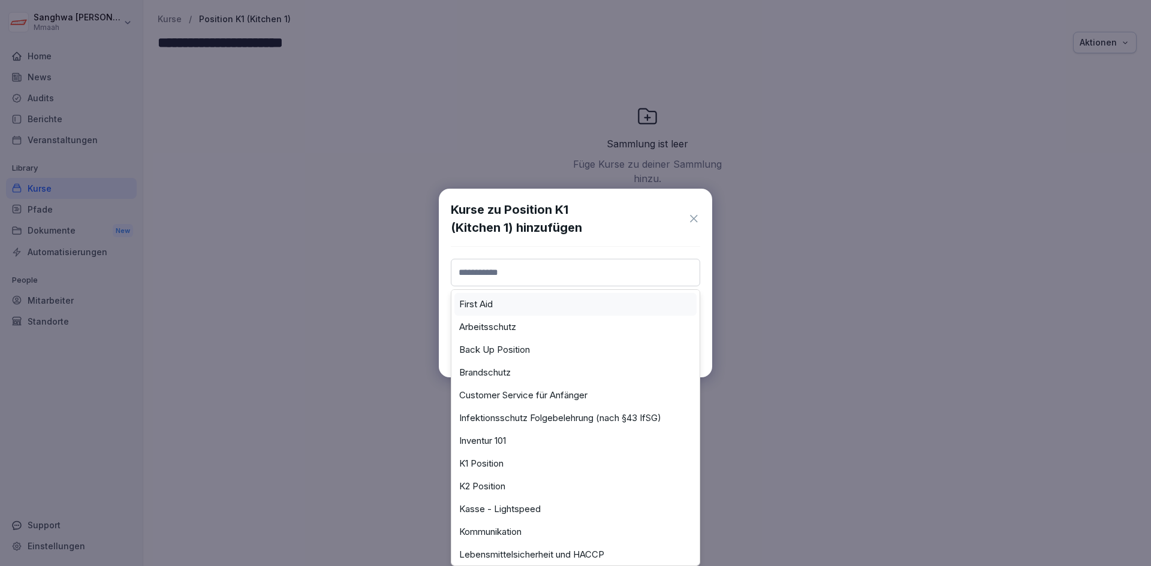
click at [591, 276] on input at bounding box center [575, 273] width 249 height 28
click at [517, 464] on div "K1 Position" at bounding box center [575, 463] width 242 height 23
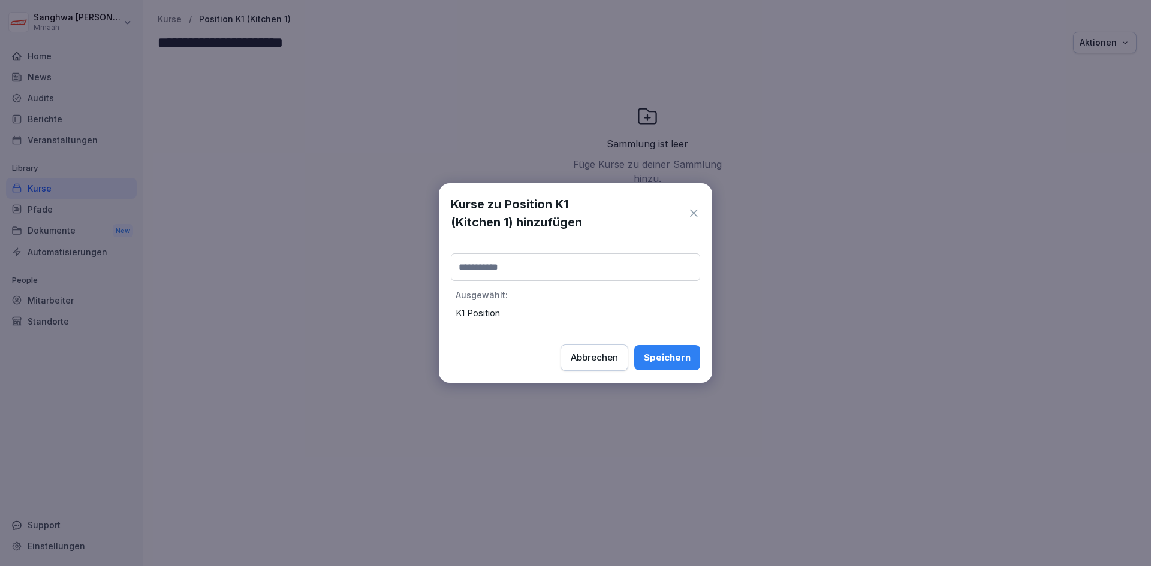
click at [693, 347] on button "Speichern" at bounding box center [667, 357] width 66 height 25
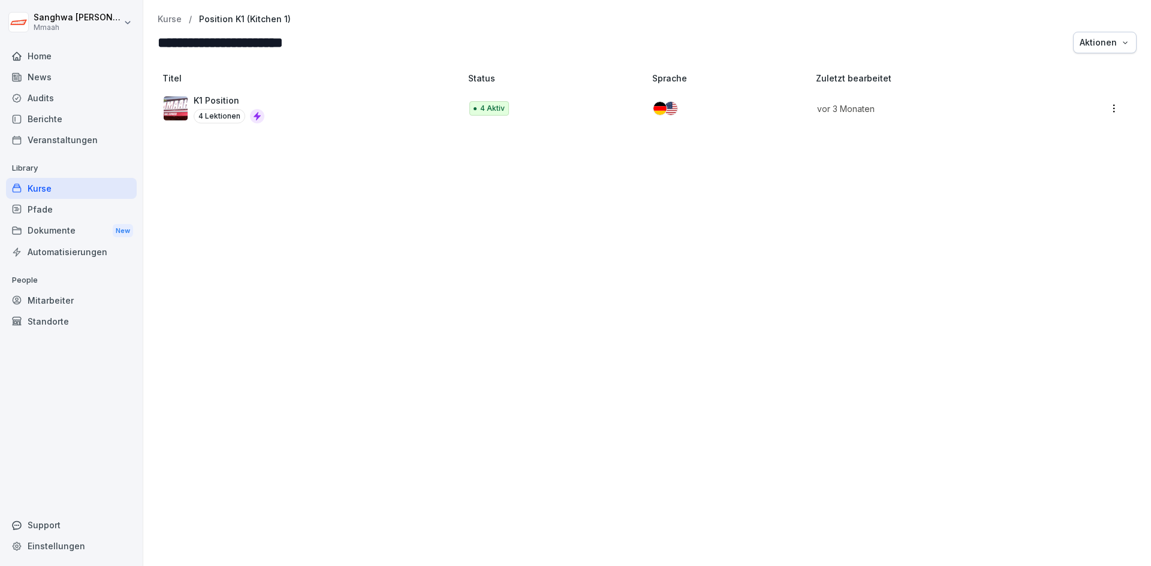
click at [172, 18] on p "Kurse" at bounding box center [170, 19] width 24 height 10
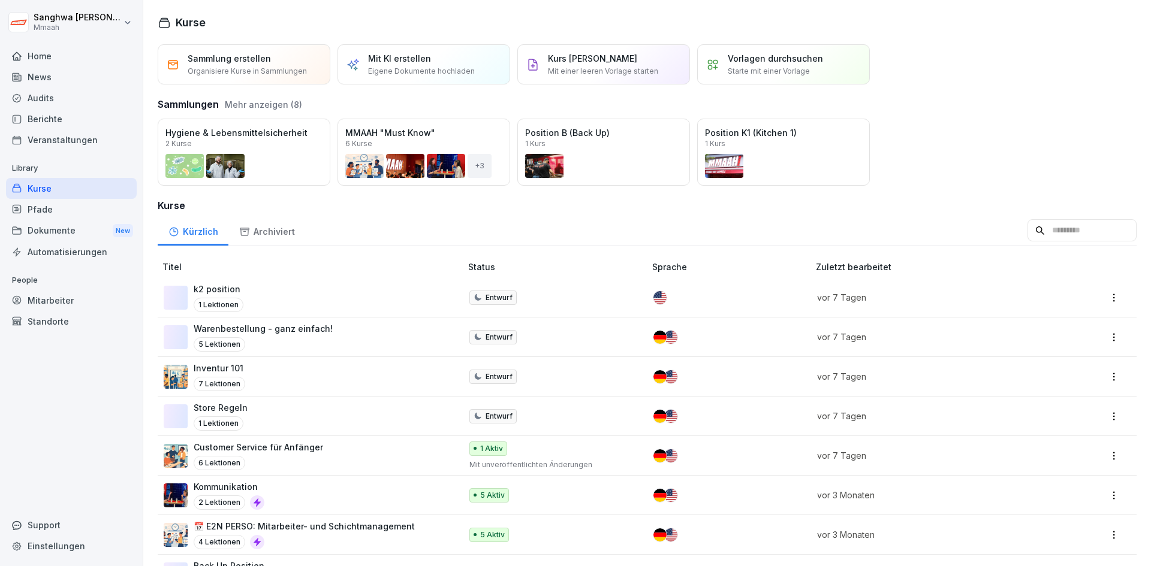
click at [246, 102] on button "Mehr anzeigen (8)" at bounding box center [263, 104] width 77 height 13
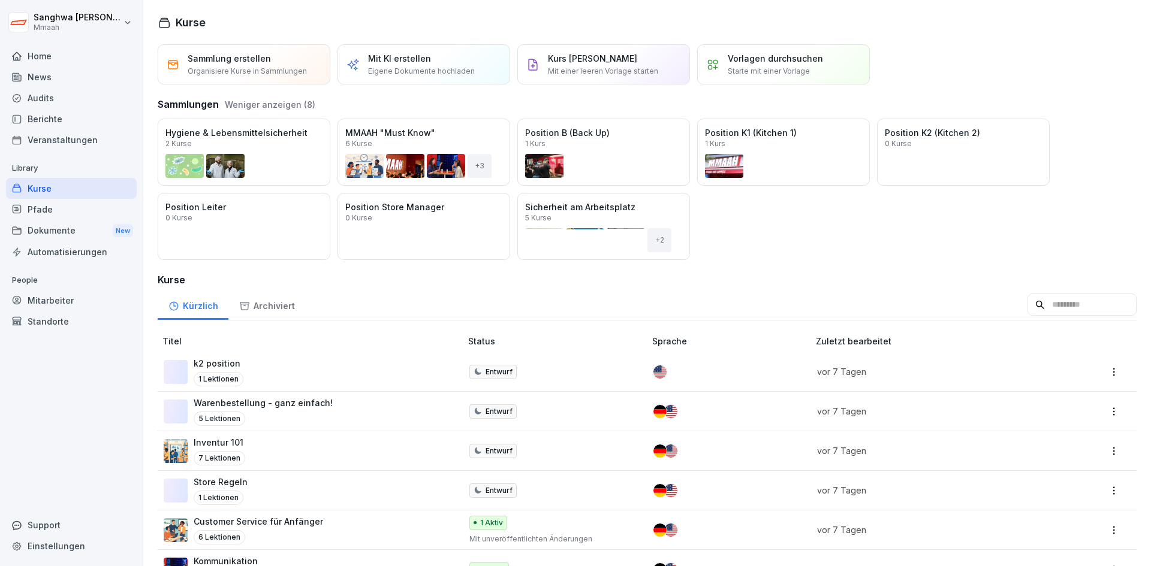
click at [0, 0] on div "Öffnen" at bounding box center [0, 0] width 0 height 0
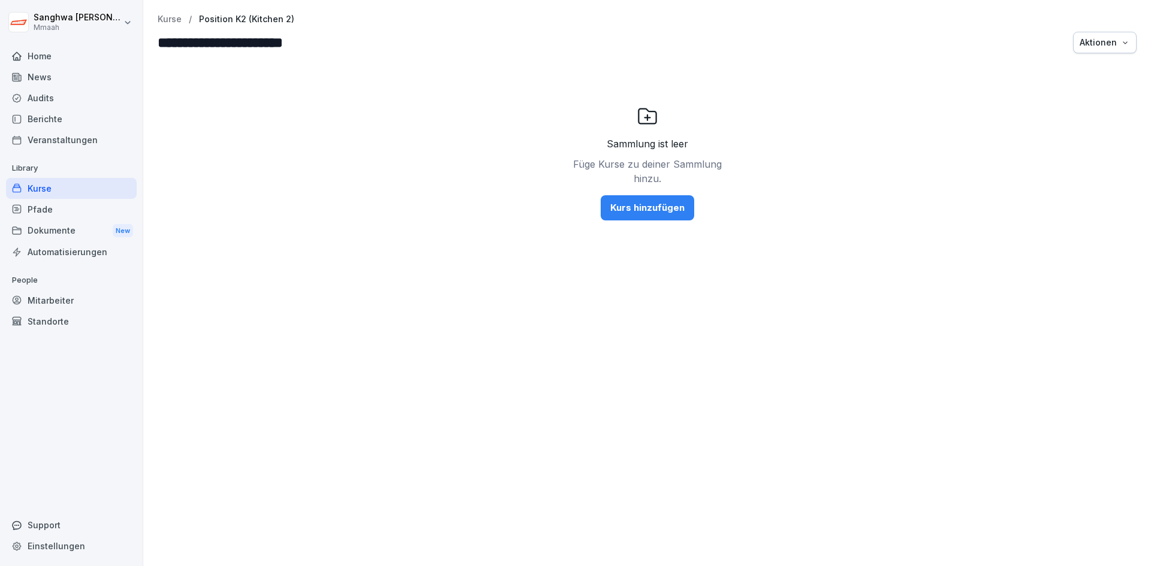
click at [681, 217] on button "Kurs hinzufügen" at bounding box center [647, 207] width 93 height 25
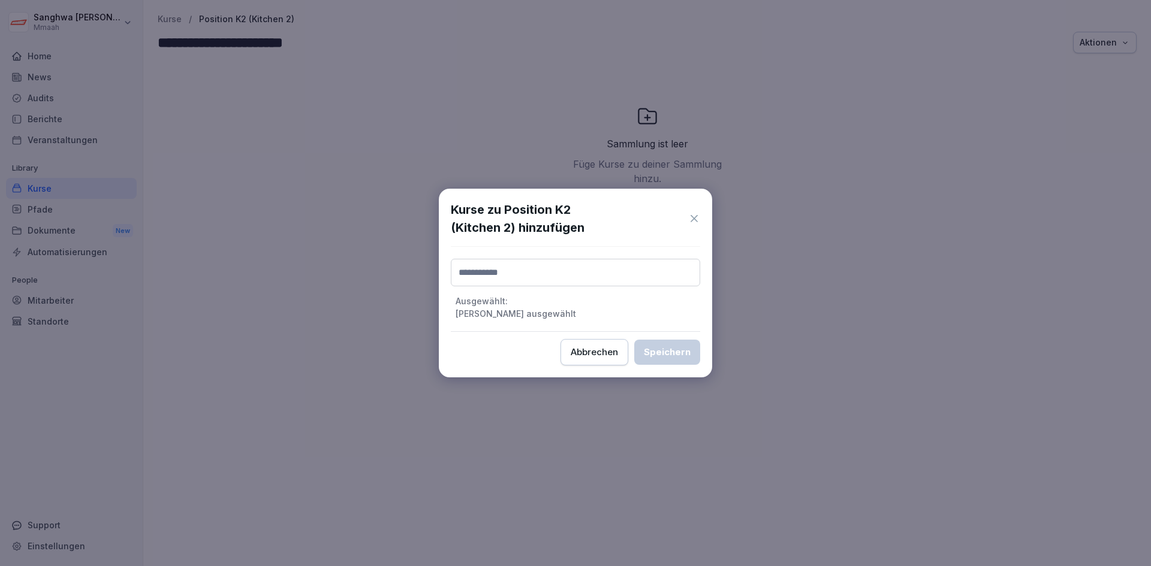
click at [616, 270] on input at bounding box center [575, 273] width 249 height 28
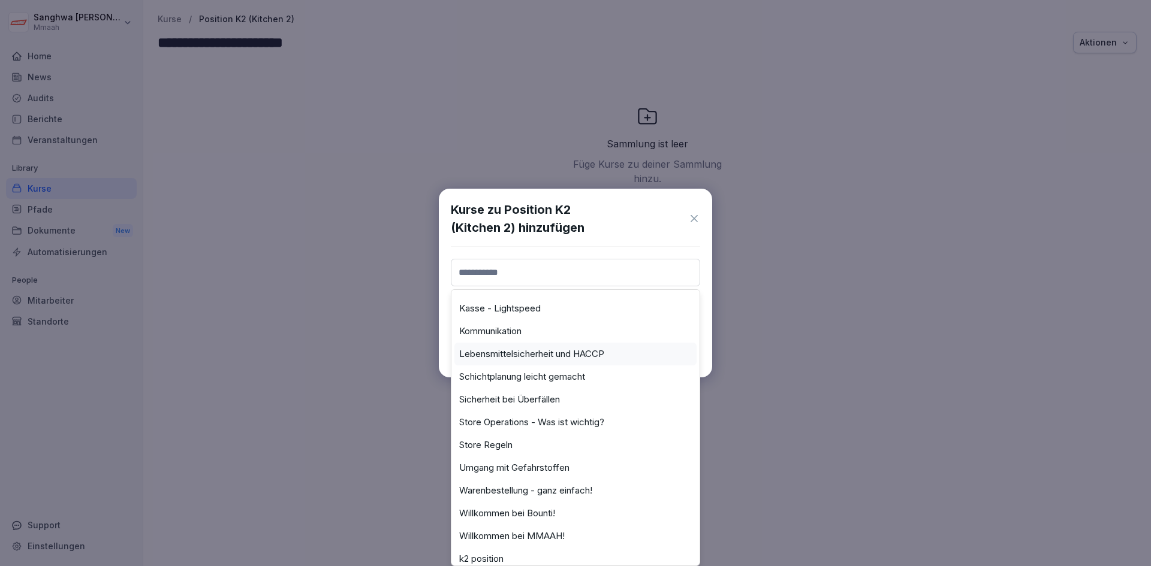
scroll to position [180, 0]
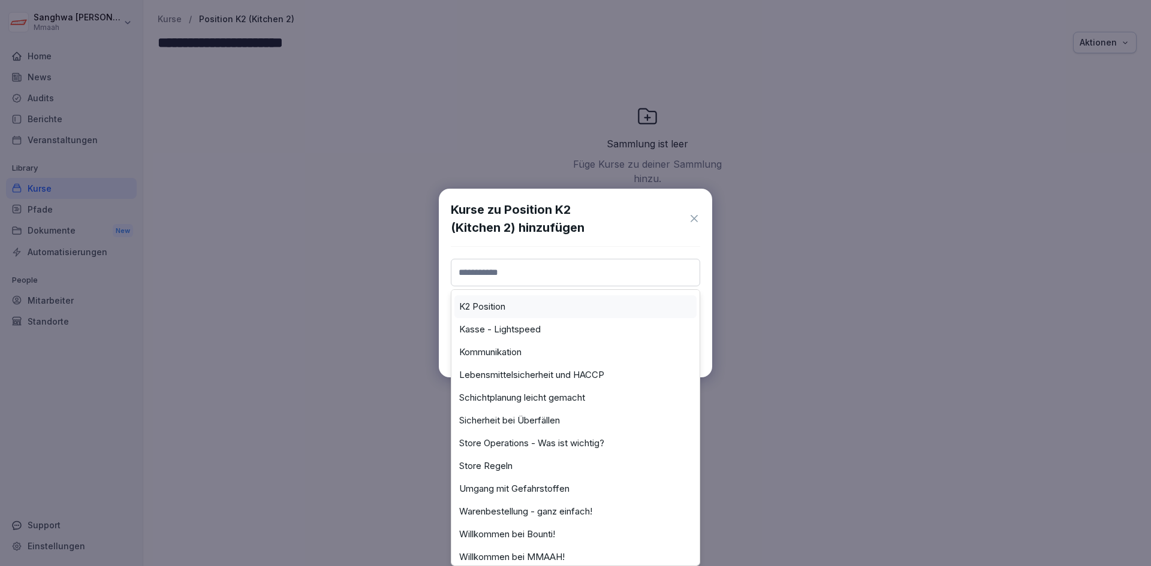
click at [526, 299] on div "K2 Position" at bounding box center [575, 306] width 242 height 23
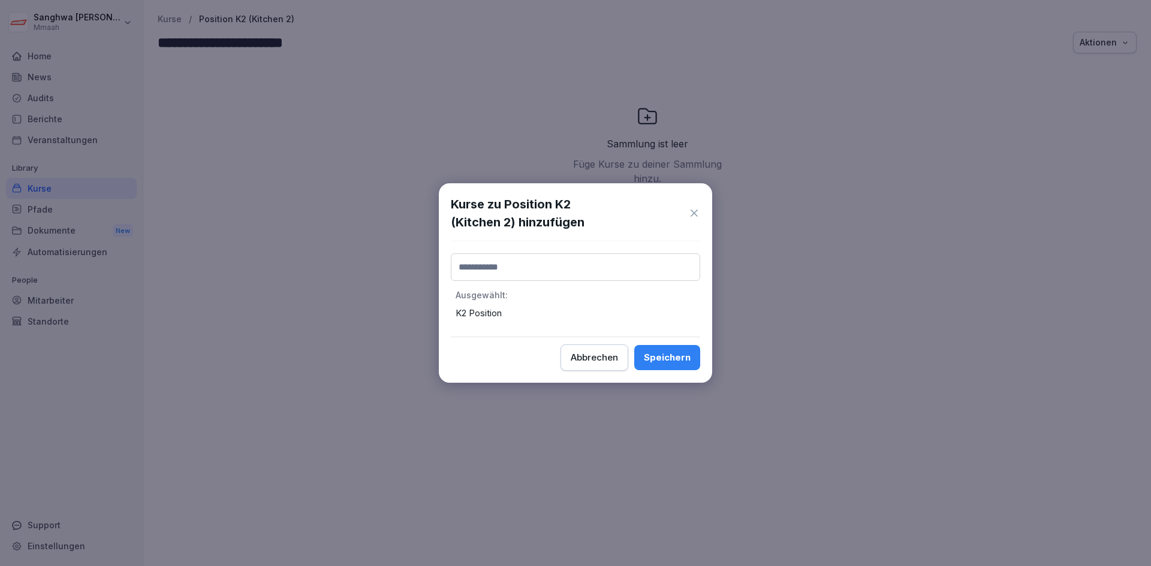
click at [680, 362] on div "Speichern" at bounding box center [667, 357] width 47 height 13
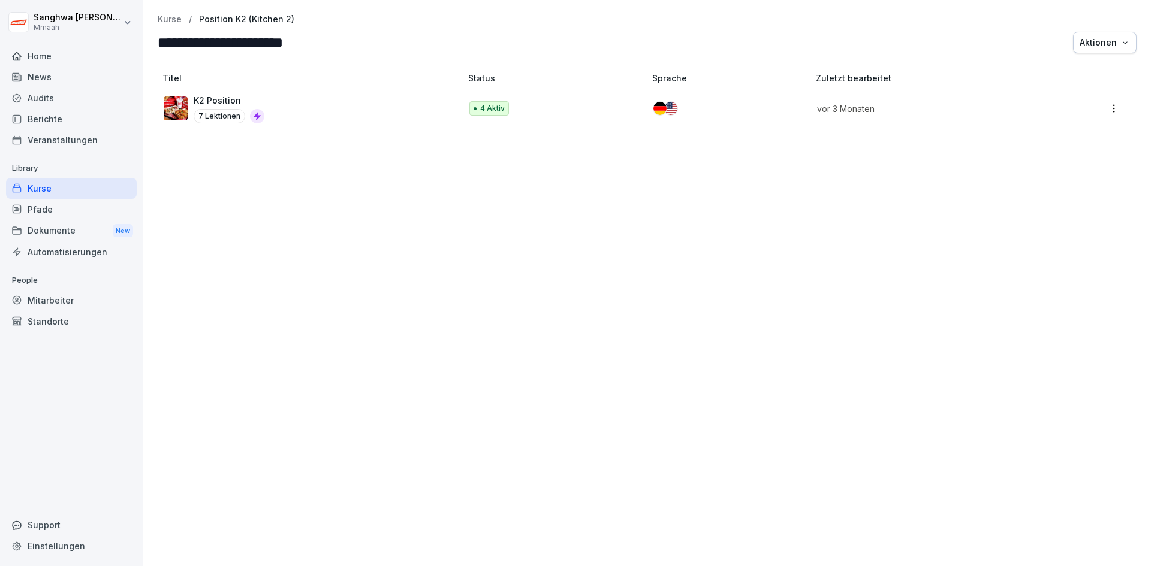
click at [166, 21] on p "Kurse" at bounding box center [170, 19] width 24 height 10
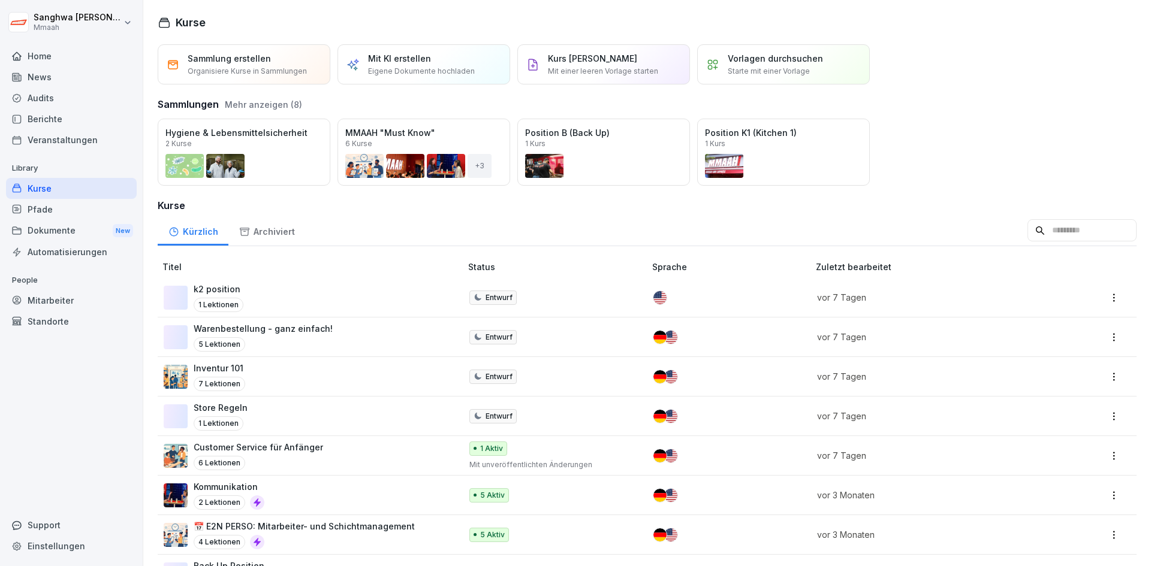
click at [270, 110] on button "Mehr anzeigen (8)" at bounding box center [263, 104] width 77 height 13
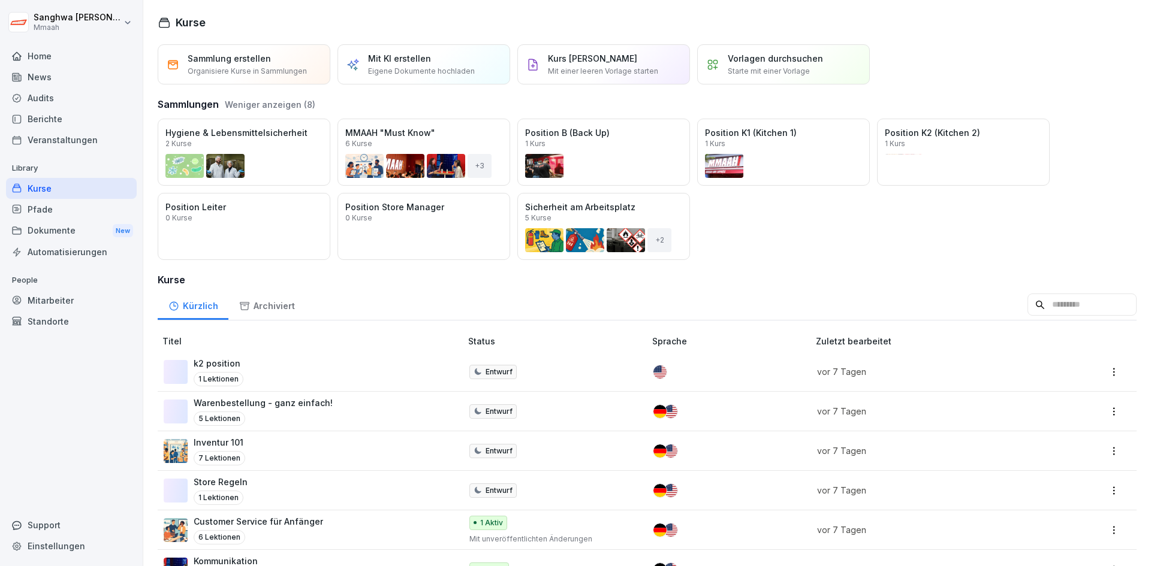
click at [0, 0] on div "Öffnen" at bounding box center [0, 0] width 0 height 0
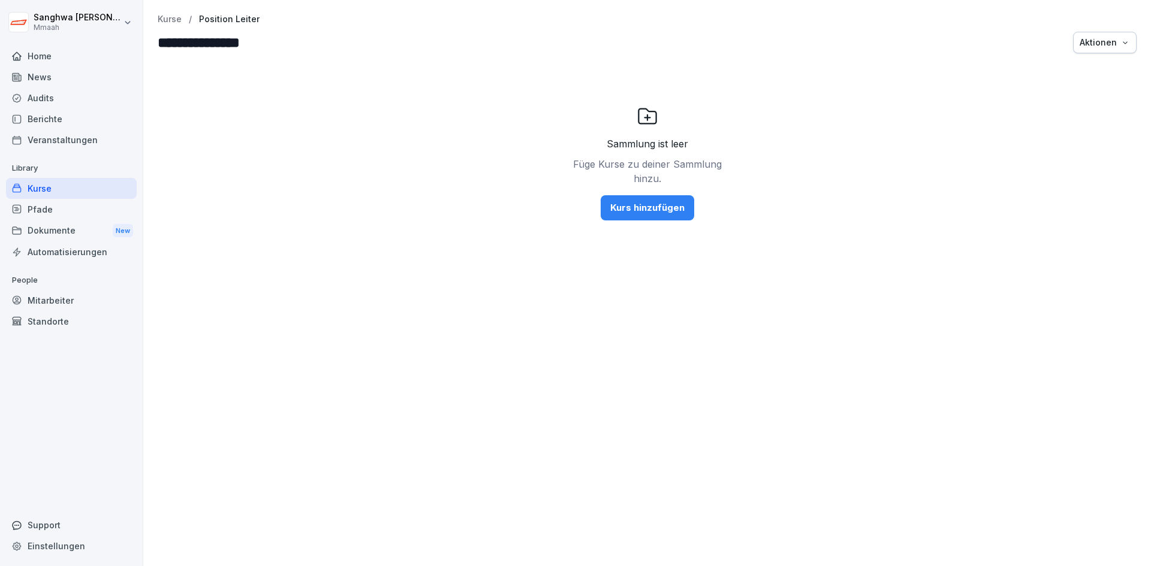
click at [656, 216] on button "Kurs hinzufügen" at bounding box center [647, 207] width 93 height 25
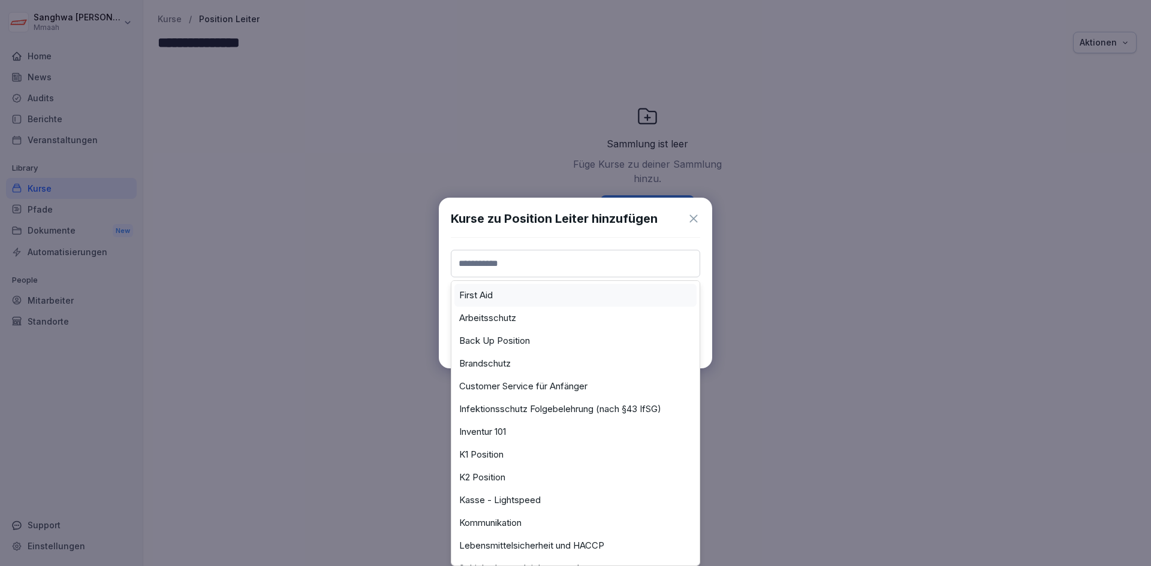
click at [632, 264] on input at bounding box center [575, 264] width 249 height 28
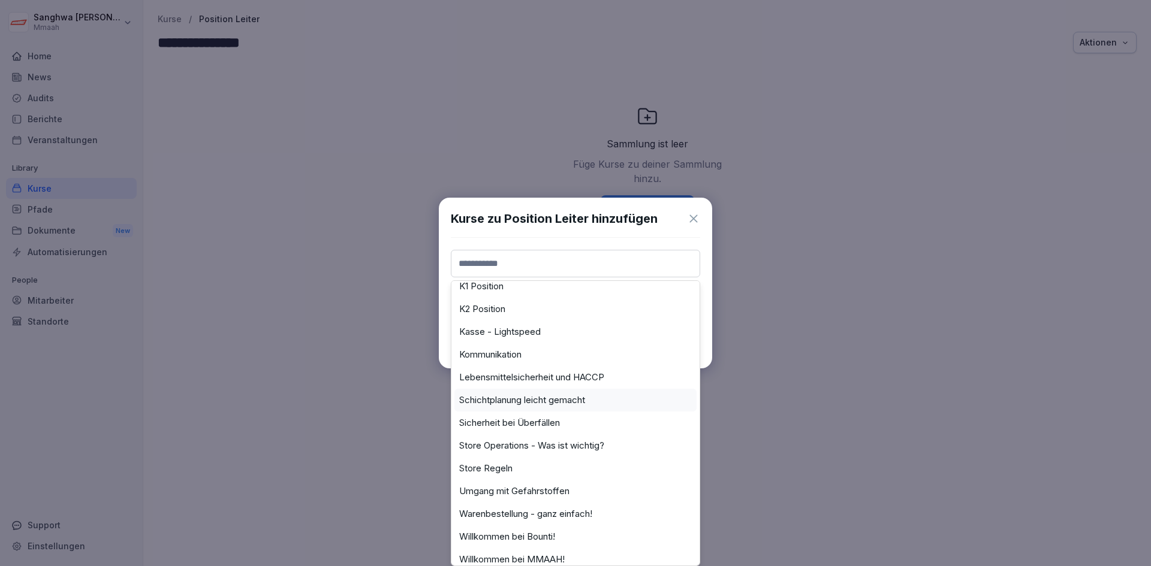
scroll to position [240, 0]
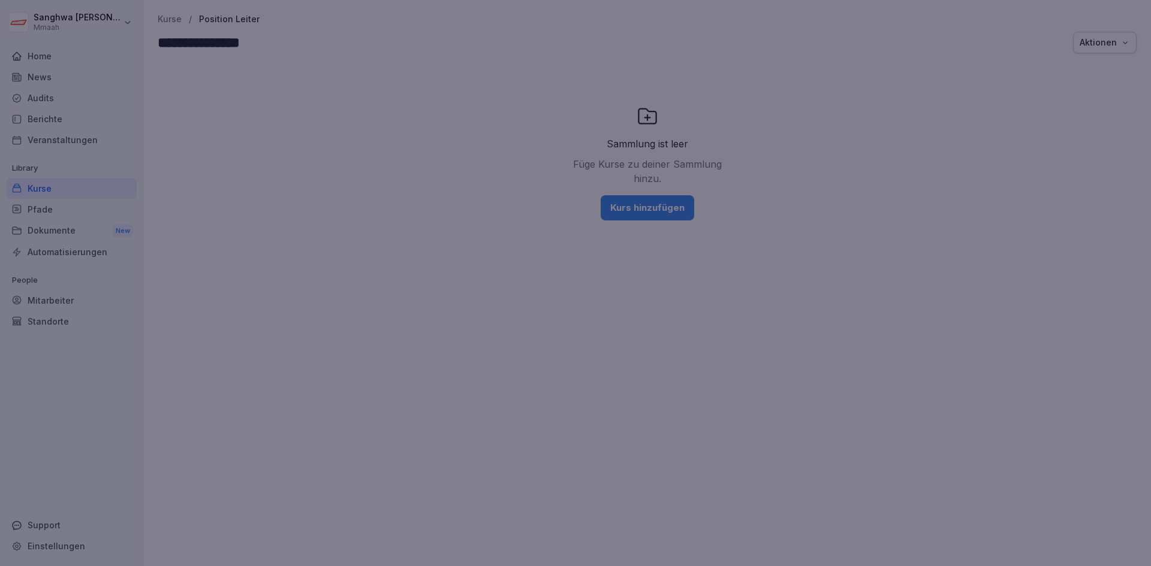
click at [342, 452] on div at bounding box center [575, 283] width 1151 height 566
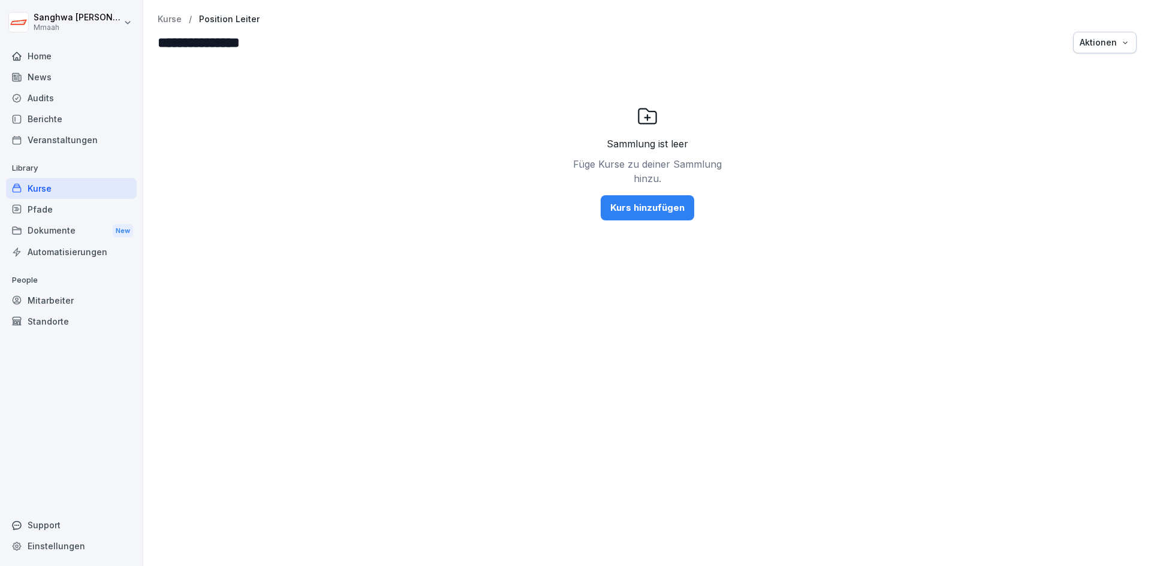
click at [632, 197] on button "Kurs hinzufügen" at bounding box center [647, 207] width 93 height 25
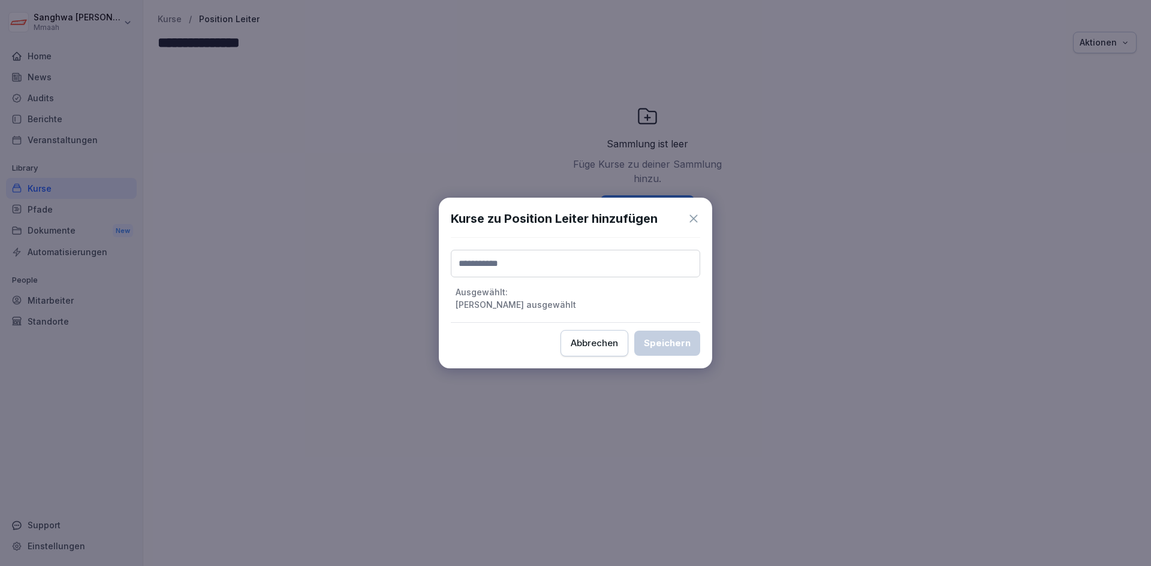
click at [602, 280] on div "Ausgewählt : Keine Kurse ausgewählt" at bounding box center [575, 280] width 249 height 61
click at [625, 264] on input at bounding box center [575, 264] width 249 height 28
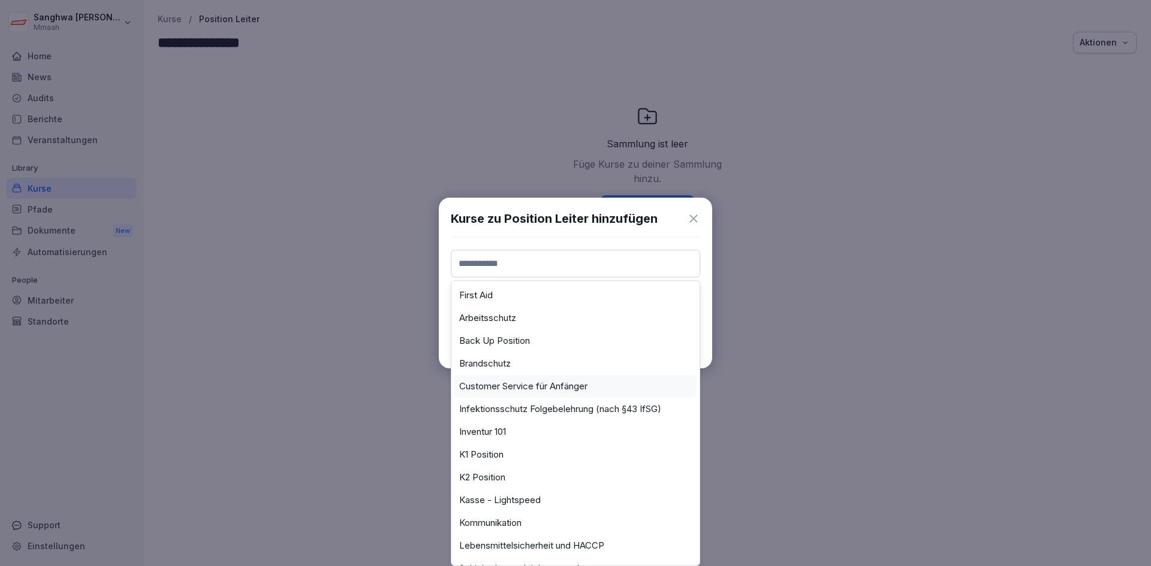
click at [585, 393] on div "Customer Service für Anfänger" at bounding box center [575, 386] width 242 height 23
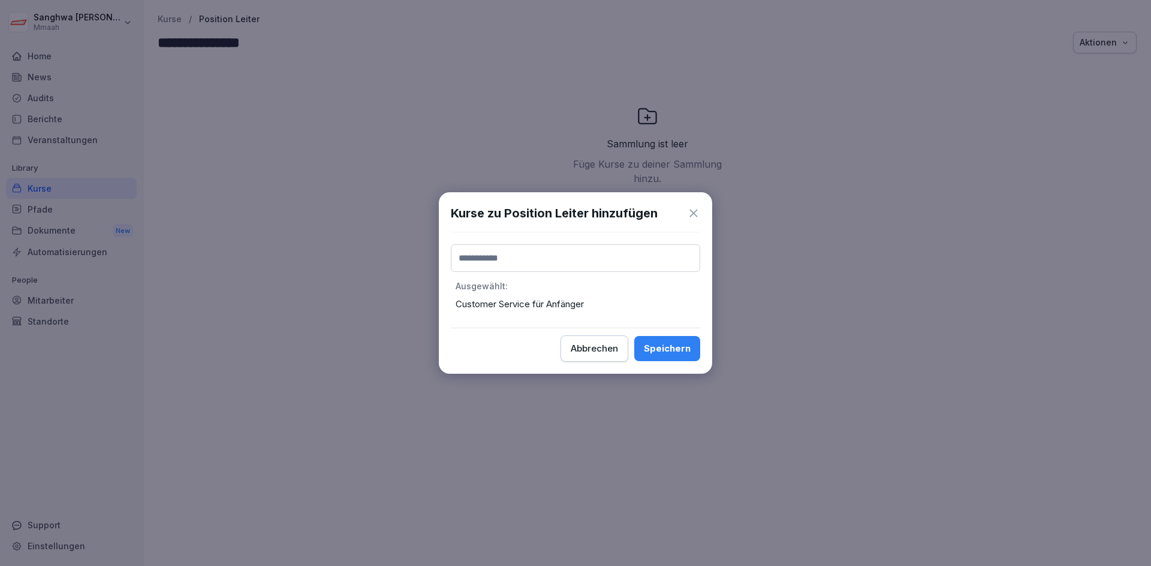
drag, startPoint x: 587, startPoint y: 356, endPoint x: 515, endPoint y: 355, distance: 71.3
click at [515, 355] on div "Abbrechen Speichern" at bounding box center [575, 349] width 249 height 26
click at [600, 254] on input at bounding box center [575, 259] width 249 height 28
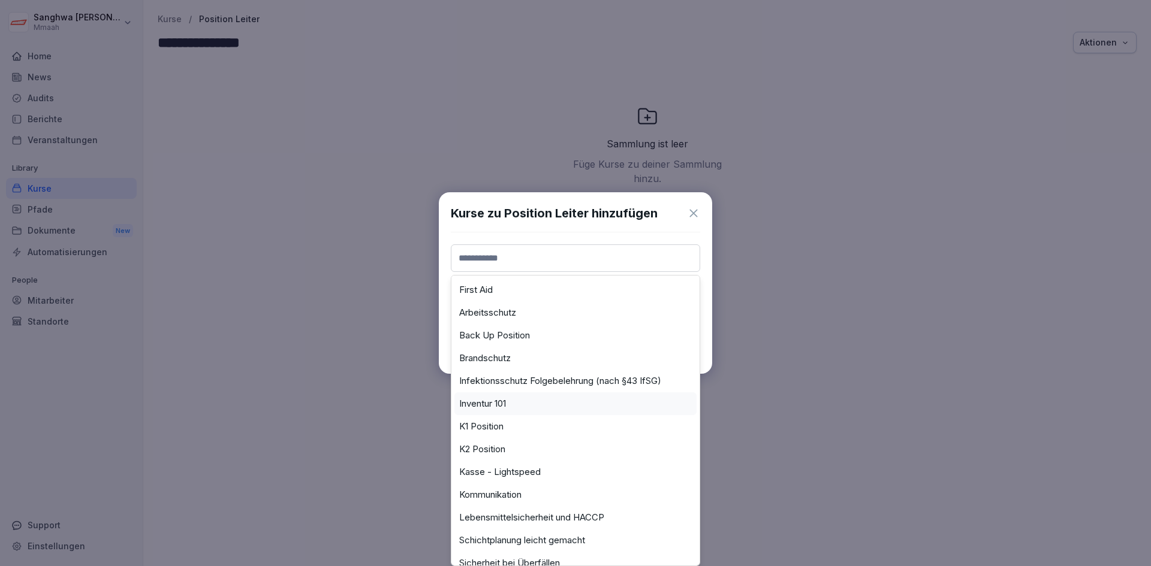
click at [536, 402] on div "Inventur 101" at bounding box center [575, 404] width 242 height 23
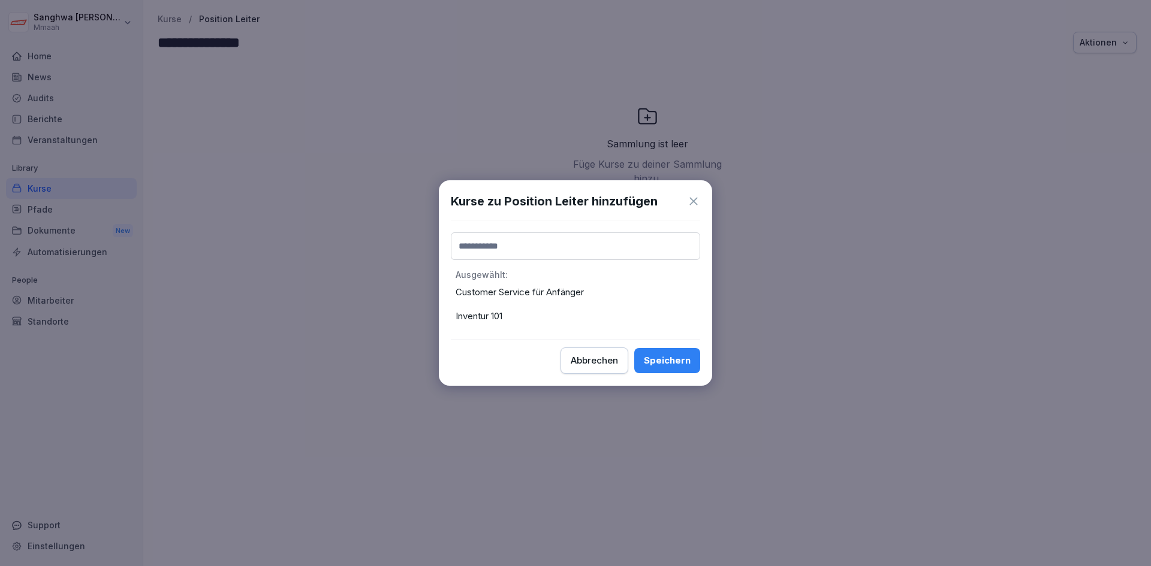
click at [542, 249] on input at bounding box center [575, 247] width 249 height 28
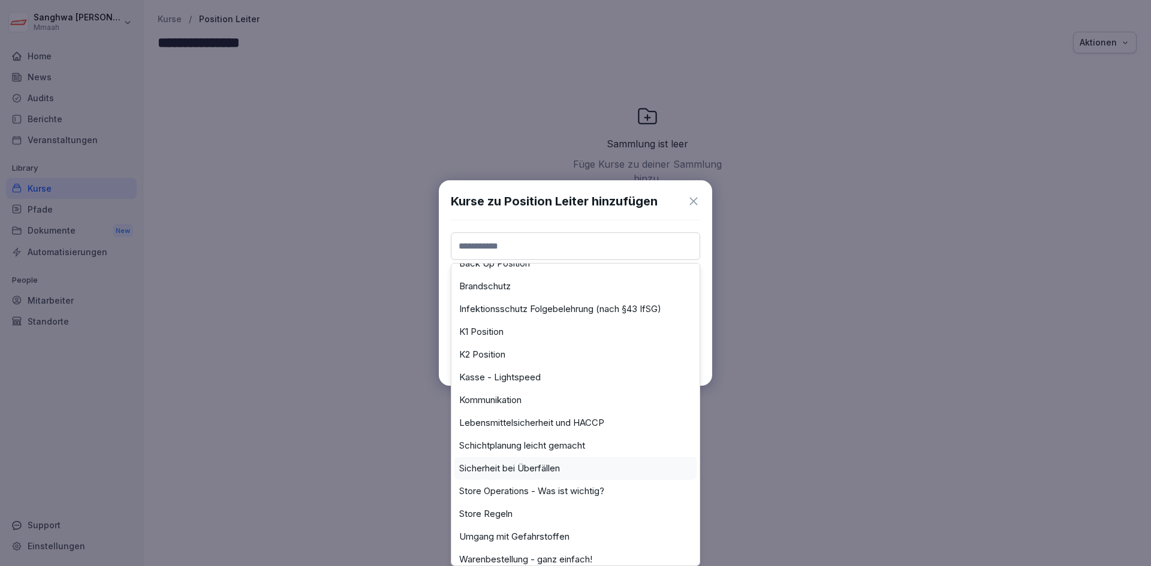
scroll to position [120, 0]
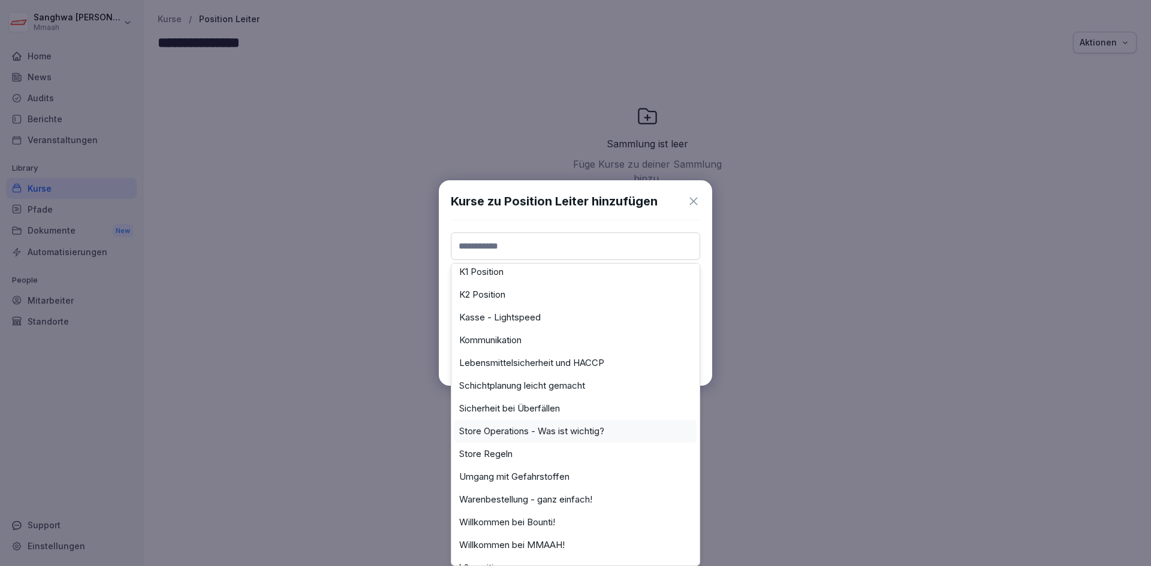
click at [552, 439] on div "Store Operations - Was ist wichtig?" at bounding box center [575, 431] width 242 height 23
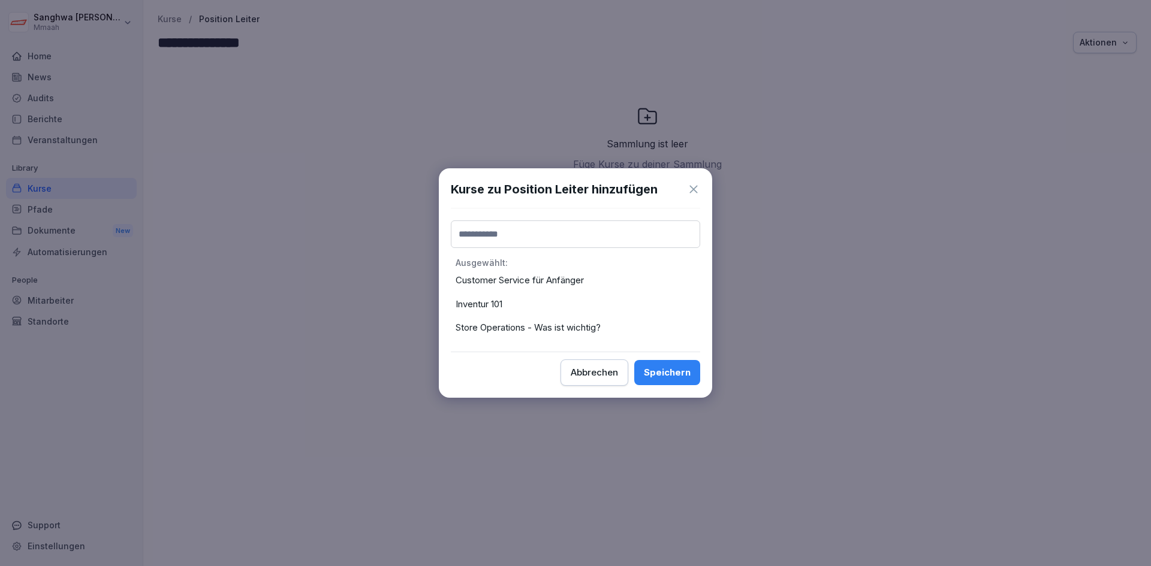
drag, startPoint x: 547, startPoint y: 235, endPoint x: 548, endPoint y: 244, distance: 9.0
click at [548, 235] on input at bounding box center [575, 235] width 249 height 28
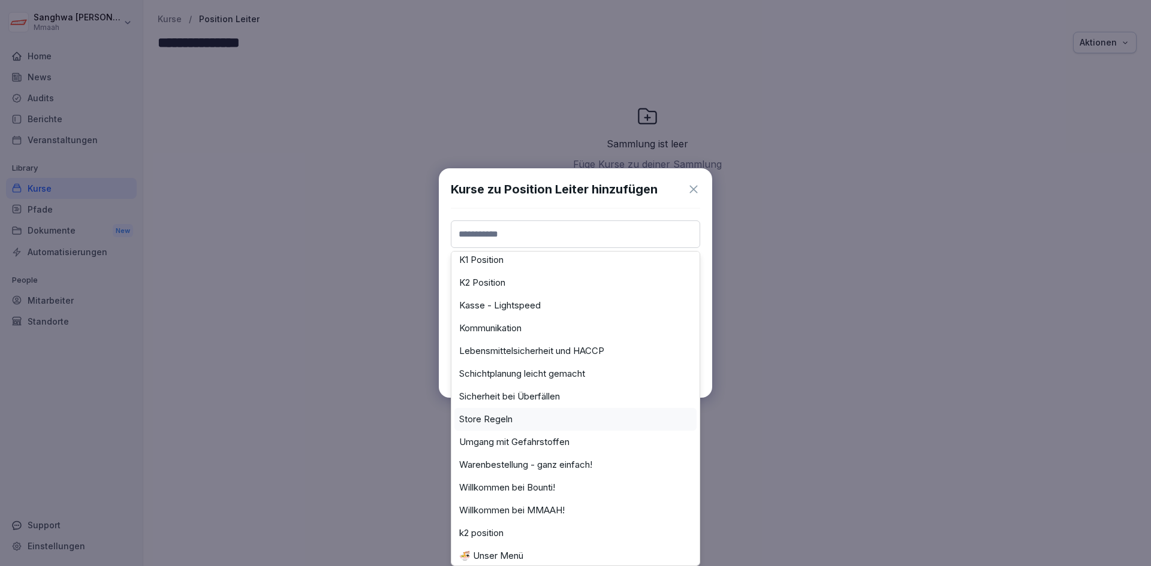
click at [484, 421] on label "Store Regeln" at bounding box center [485, 419] width 53 height 11
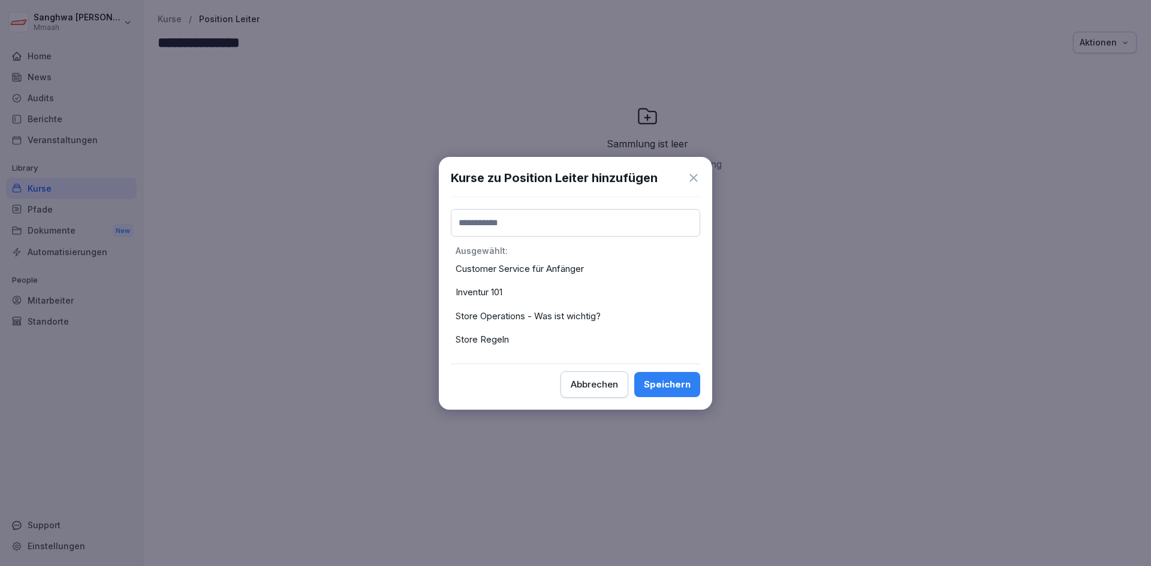
click at [517, 230] on input at bounding box center [575, 223] width 249 height 28
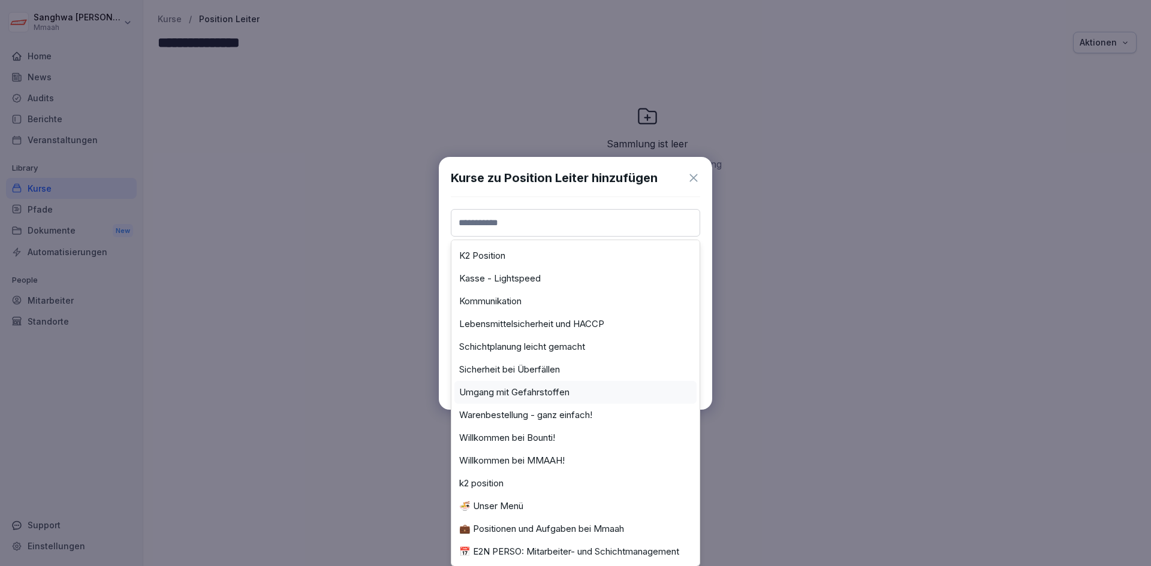
scroll to position [144, 0]
click at [574, 412] on div "Warenbestellung - ganz einfach!" at bounding box center [575, 415] width 242 height 23
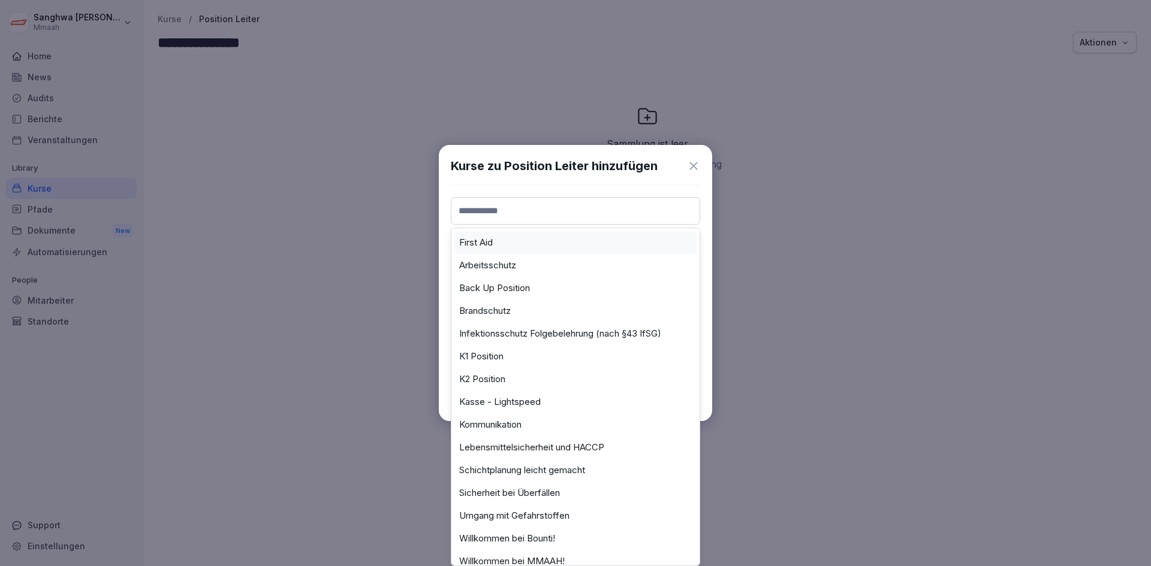
click at [547, 215] on input at bounding box center [575, 211] width 249 height 28
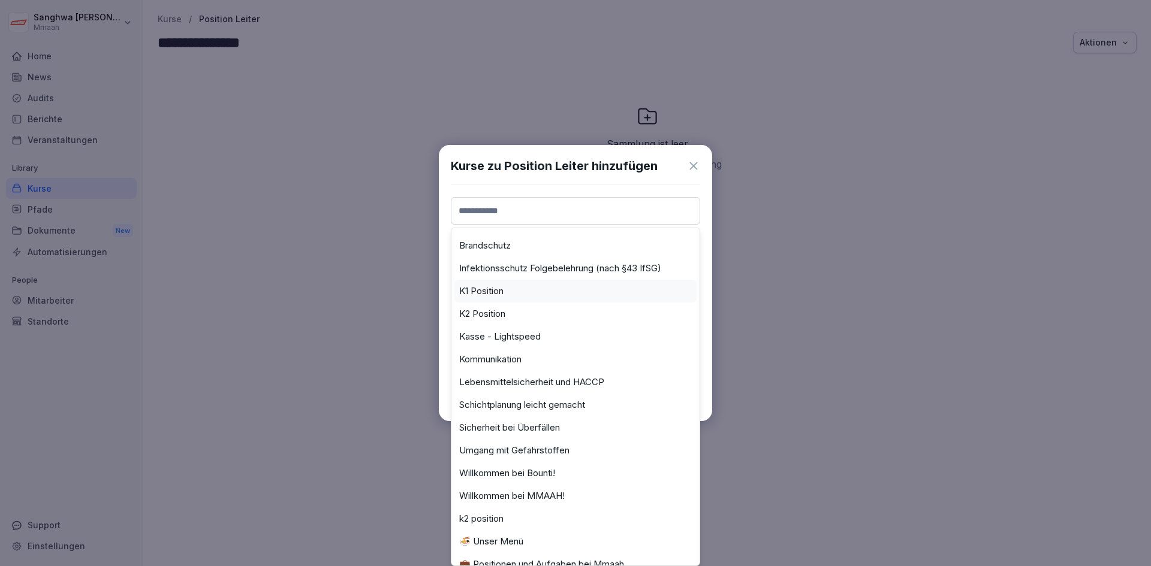
scroll to position [110, 0]
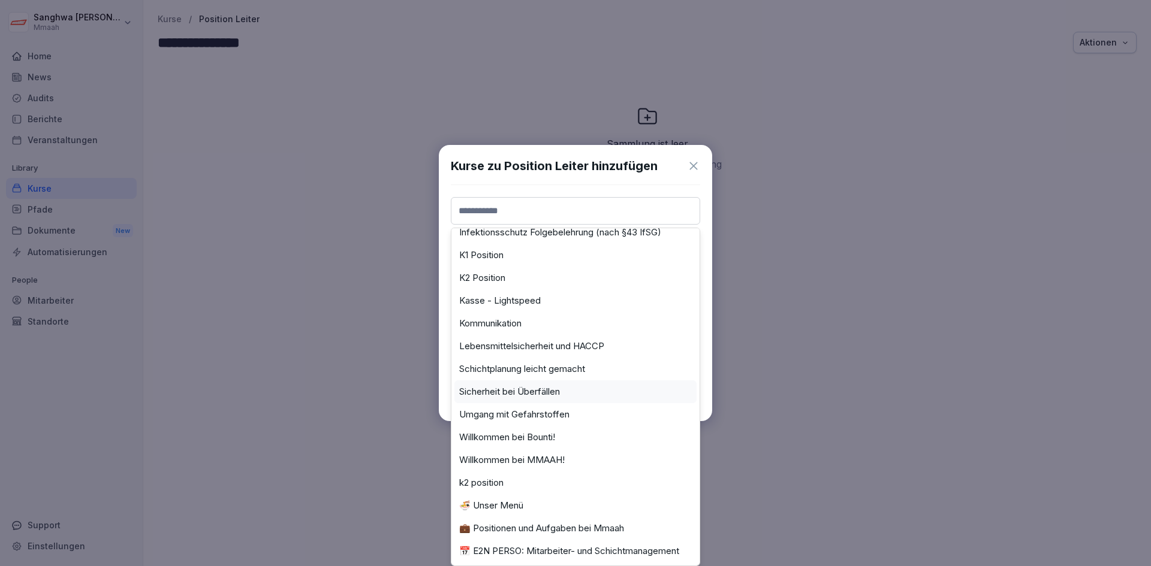
click at [710, 339] on div "Kurse zu Position Leiter hinzufügen First Aid Arbeitsschutz Back Up Position Br…" at bounding box center [575, 283] width 273 height 277
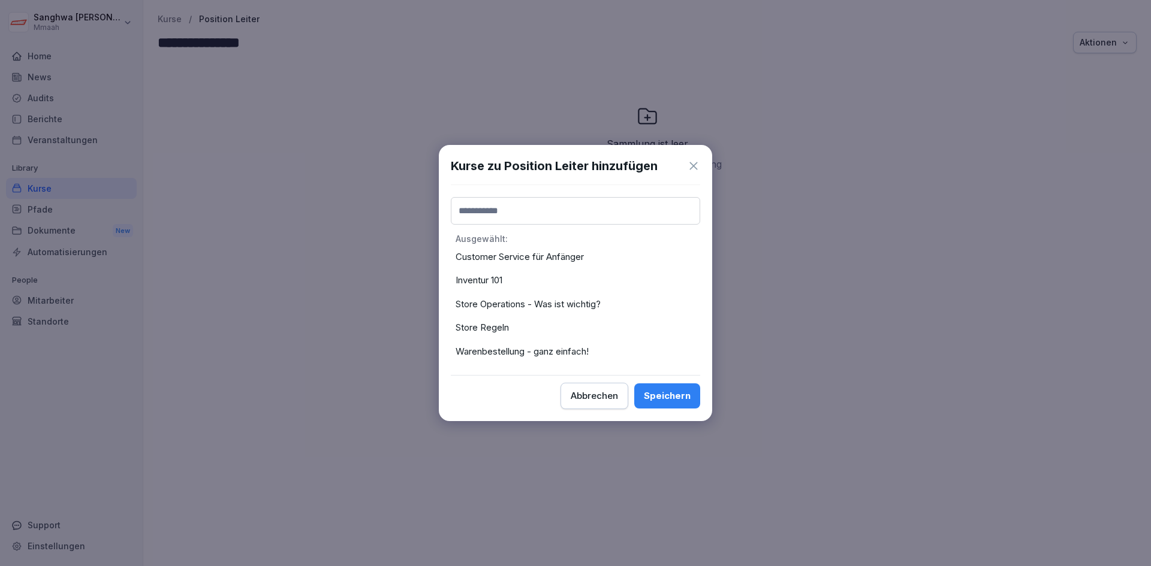
click at [683, 397] on div "Speichern" at bounding box center [667, 396] width 47 height 13
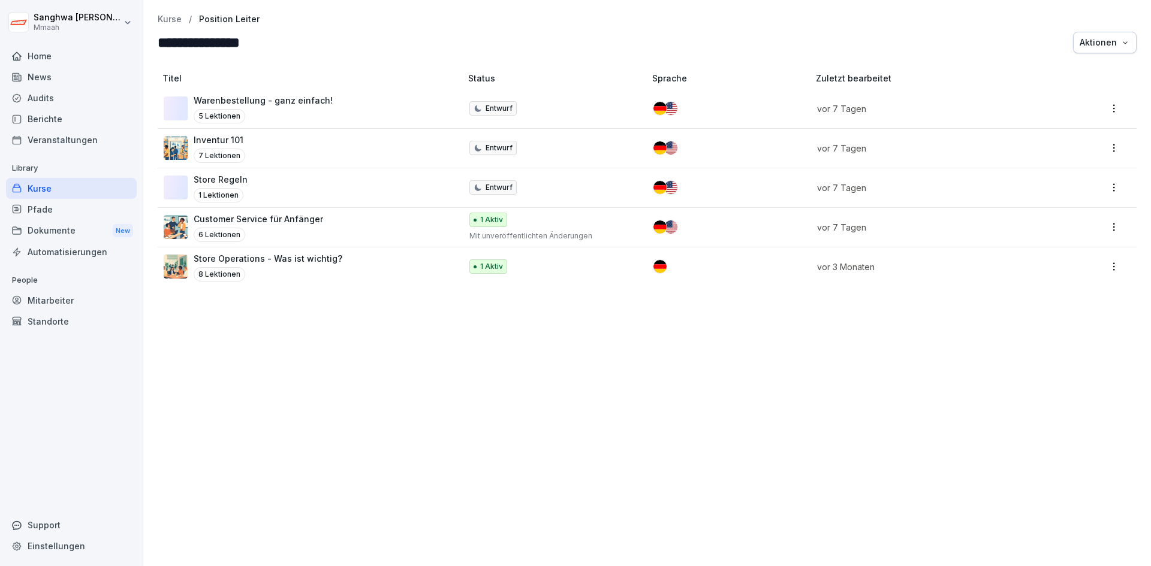
click at [325, 302] on div "Titel Status Sprache Zuletzt bearbeitet Warenbestellung - ganz einfach! 5 Lekti…" at bounding box center [646, 314] width 1007 height 506
click at [175, 21] on p "Kurse" at bounding box center [170, 19] width 24 height 10
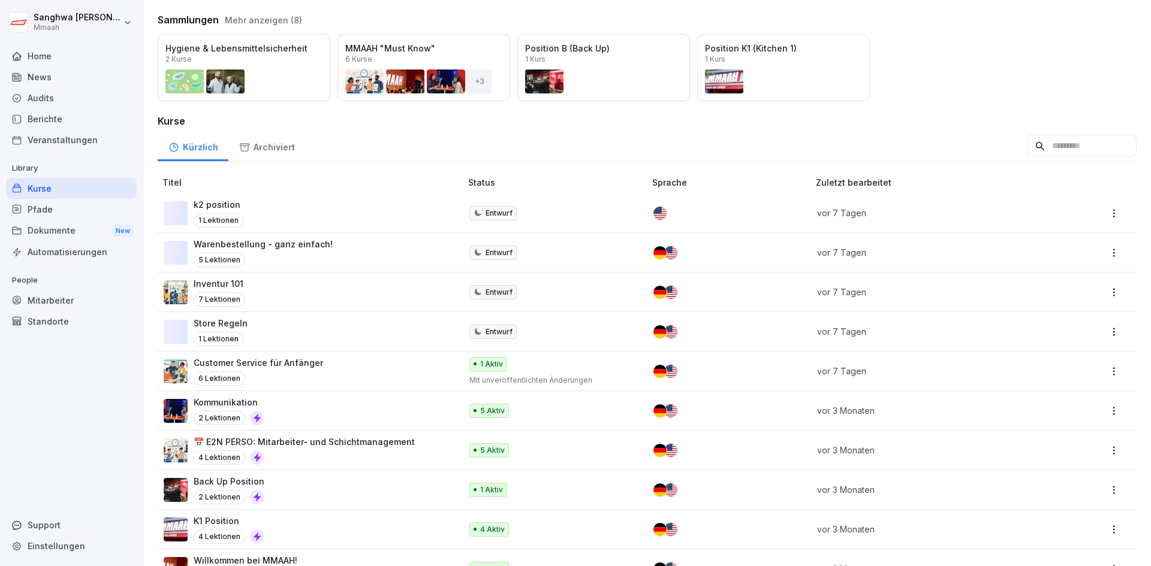
scroll to position [80, 0]
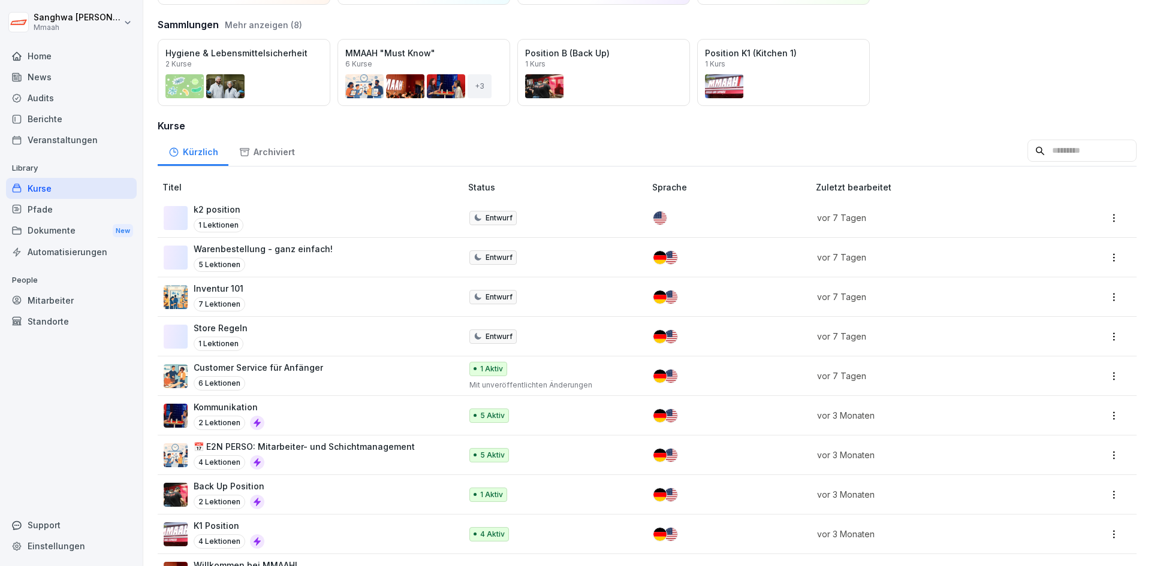
click at [1030, 153] on input at bounding box center [1081, 151] width 109 height 23
click at [949, 153] on div "Kürzlich Archiviert" at bounding box center [647, 150] width 979 height 31
click at [1027, 153] on input at bounding box center [1081, 151] width 109 height 23
click at [823, 156] on div "Kürzlich Archiviert" at bounding box center [647, 150] width 979 height 31
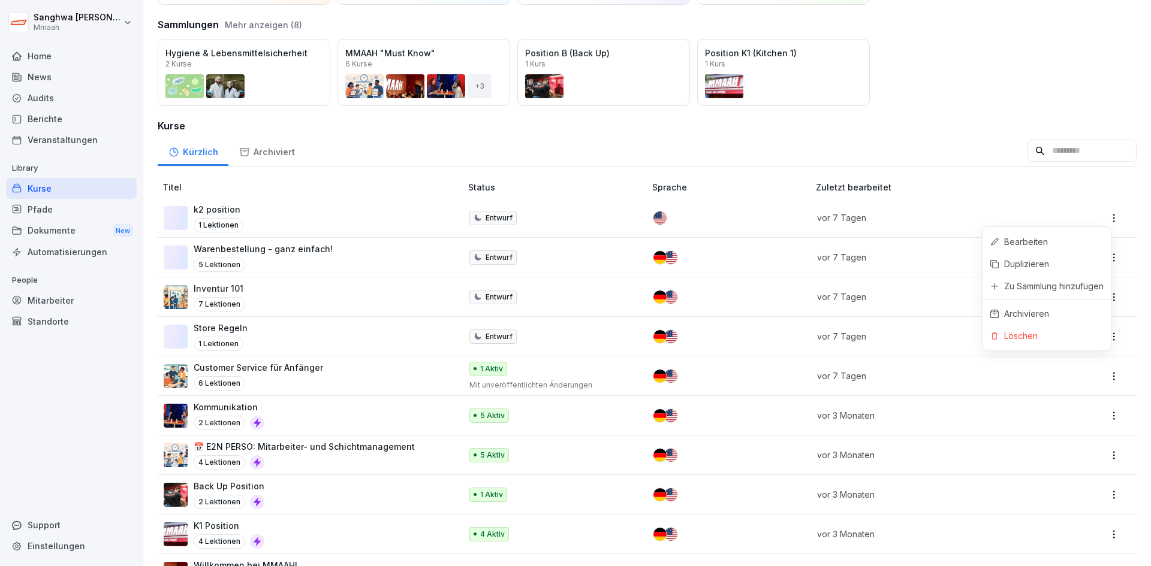
click at [1103, 219] on html "Sanghwa Lee Mmaah Home News Audits Berichte Veranstaltungen Library Kurse Pfade…" at bounding box center [575, 283] width 1151 height 566
click at [1108, 216] on html "Sanghwa Lee Mmaah Home News Audits Berichte Veranstaltungen Library Kurse Pfade…" at bounding box center [575, 283] width 1151 height 566
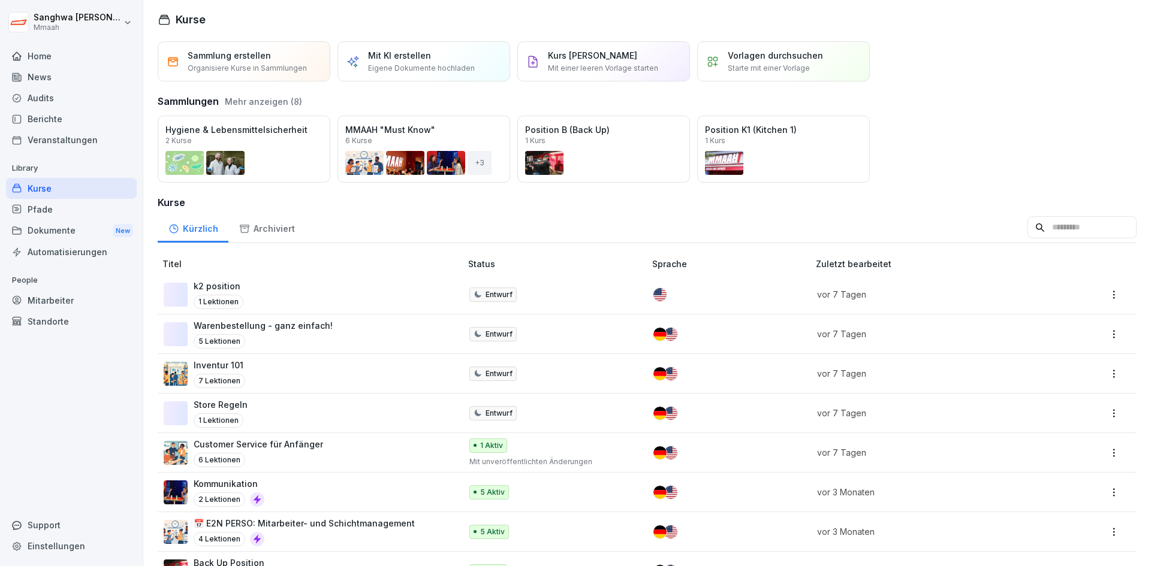
scroll to position [0, 0]
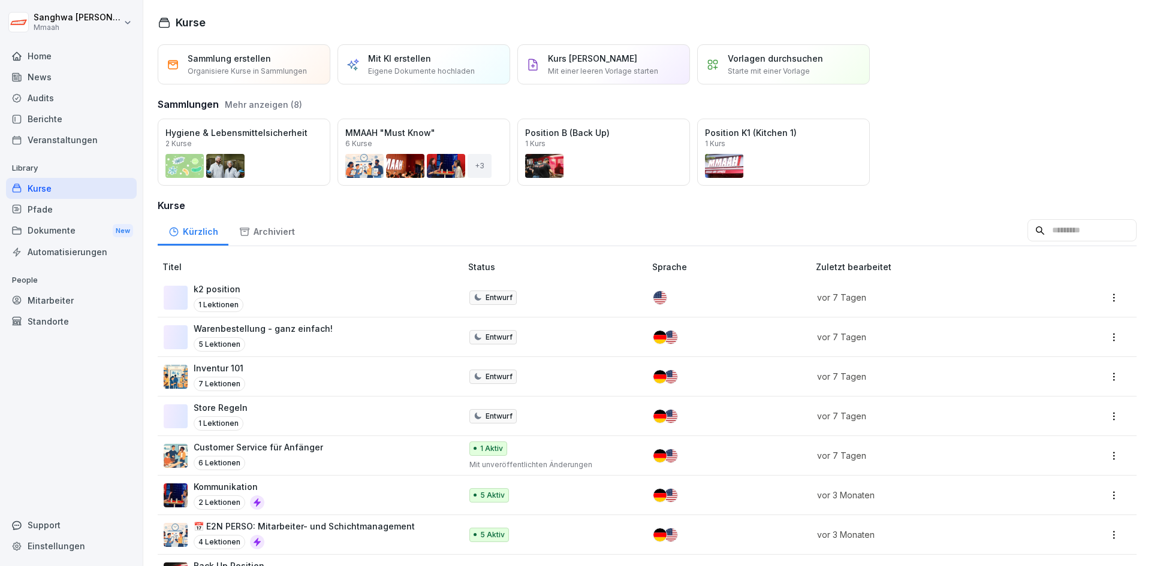
click at [288, 106] on button "Mehr anzeigen (8)" at bounding box center [263, 104] width 77 height 13
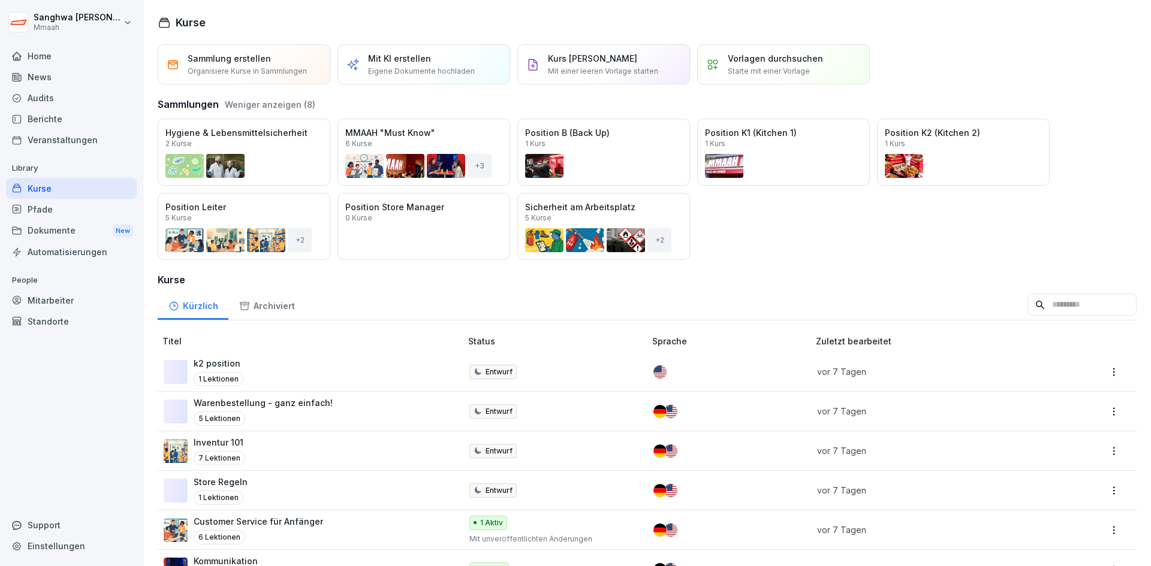
click at [0, 0] on div "Öffnen" at bounding box center [0, 0] width 0 height 0
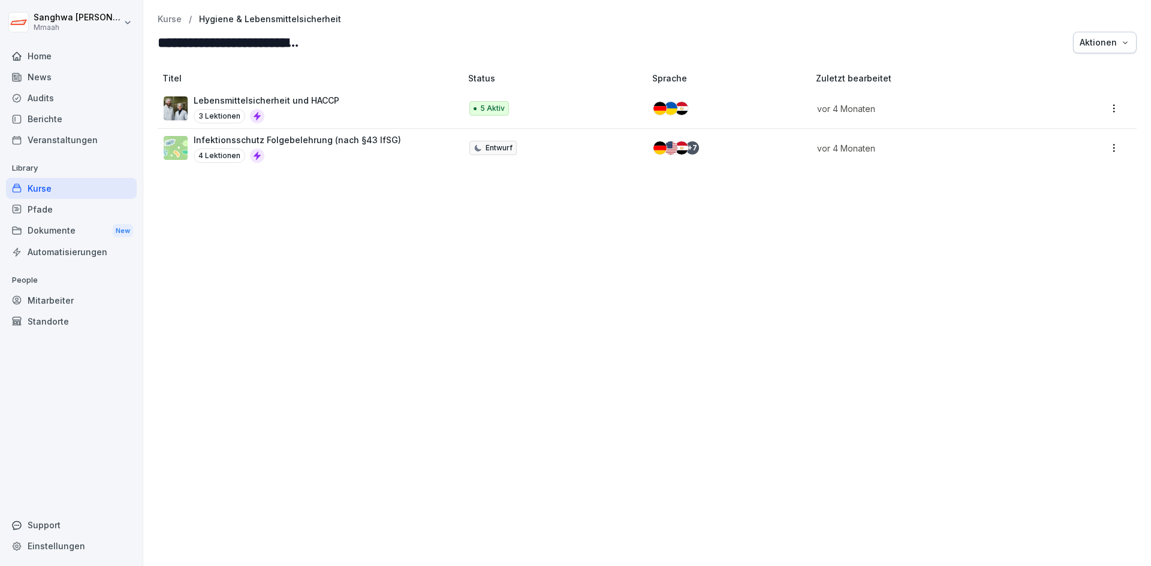
click at [315, 330] on div "Titel Status Sprache Zuletzt bearbeitet Lebensmittelsicherheit und HACCP 3 Lekt…" at bounding box center [646, 314] width 1007 height 506
click at [168, 23] on p "Kurse" at bounding box center [170, 19] width 24 height 10
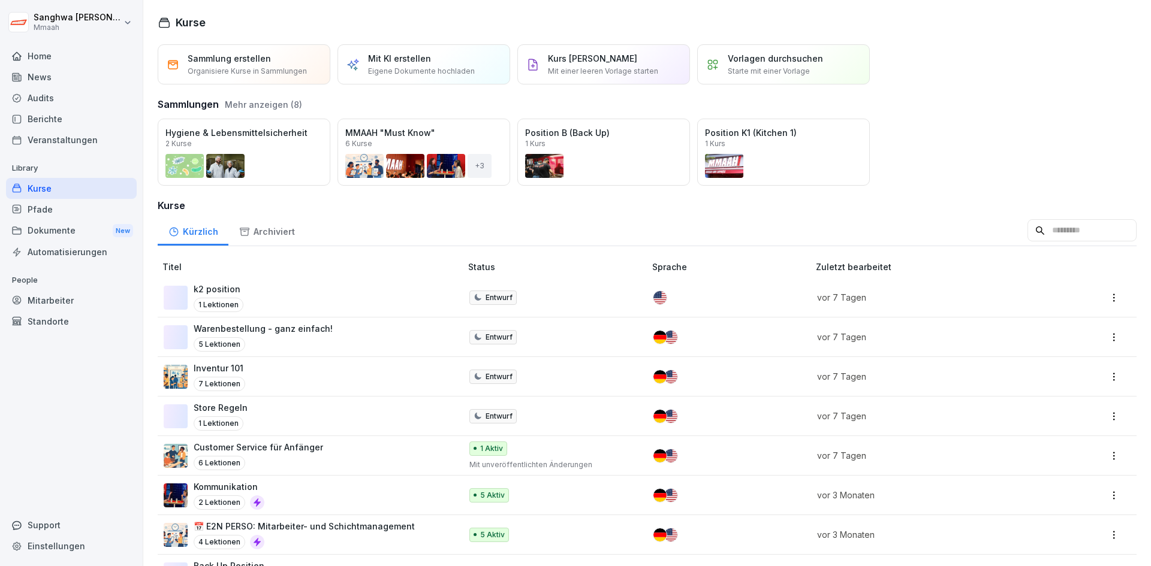
click at [0, 0] on div "Öffnen" at bounding box center [0, 0] width 0 height 0
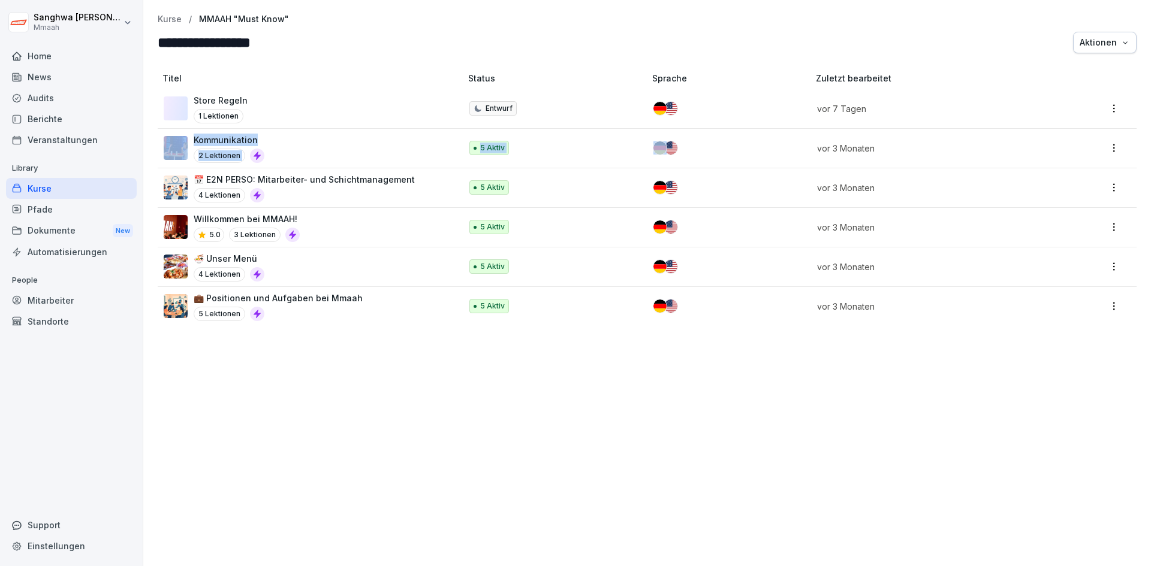
drag, startPoint x: 1002, startPoint y: 107, endPoint x: 758, endPoint y: 138, distance: 246.4
click at [759, 138] on tbody "Store Regeln 1 Lektionen Entwurf vor 7 Tagen Kommunikation 2 Lektionen 5 Aktiv …" at bounding box center [647, 207] width 979 height 237
click at [400, 473] on div "Titel Status Sprache Zuletzt bearbeitet Store Regeln 1 Lektionen Entwurf vor 7 …" at bounding box center [646, 314] width 1007 height 506
click at [62, 207] on div "Pfade" at bounding box center [71, 209] width 131 height 21
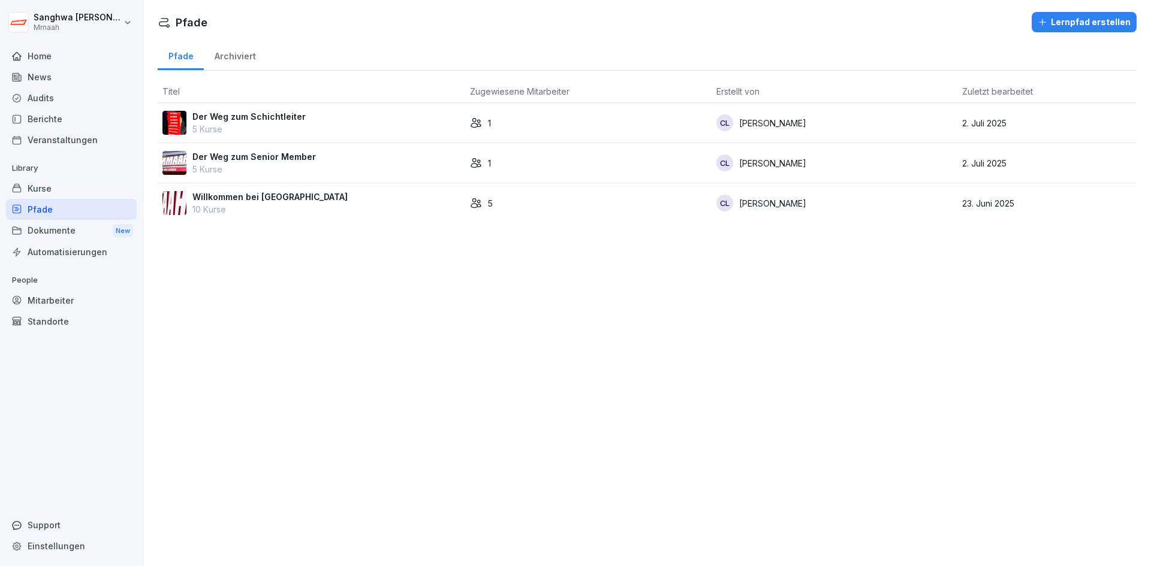
click at [394, 348] on div "Pfade Lernpfad erstellen Pfade Archiviert Titel Zugewiesene Mitarbeiter Erstell…" at bounding box center [646, 283] width 1007 height 566
click at [527, 321] on div "Pfade Lernpfad erstellen Pfade Archiviert Titel Zugewiesene Mitarbeiter Erstell…" at bounding box center [646, 283] width 1007 height 566
click at [350, 330] on div "Pfade Lernpfad erstellen Pfade Archiviert Titel Zugewiesene Mitarbeiter Erstell…" at bounding box center [646, 283] width 1007 height 566
click at [1085, 21] on div "Lernpfad erstellen" at bounding box center [1083, 22] width 93 height 13
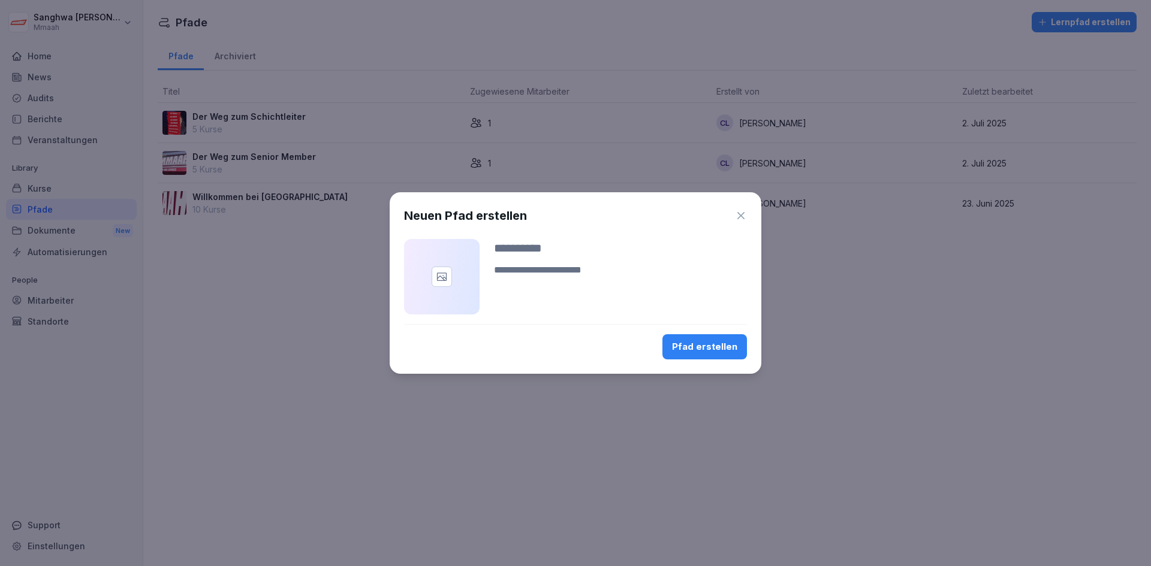
click at [531, 273] on textarea at bounding box center [620, 277] width 253 height 29
click at [565, 258] on div at bounding box center [620, 265] width 253 height 53
drag, startPoint x: 559, startPoint y: 251, endPoint x: 531, endPoint y: 252, distance: 28.2
click at [557, 251] on input at bounding box center [620, 248] width 253 height 18
type input "*****"
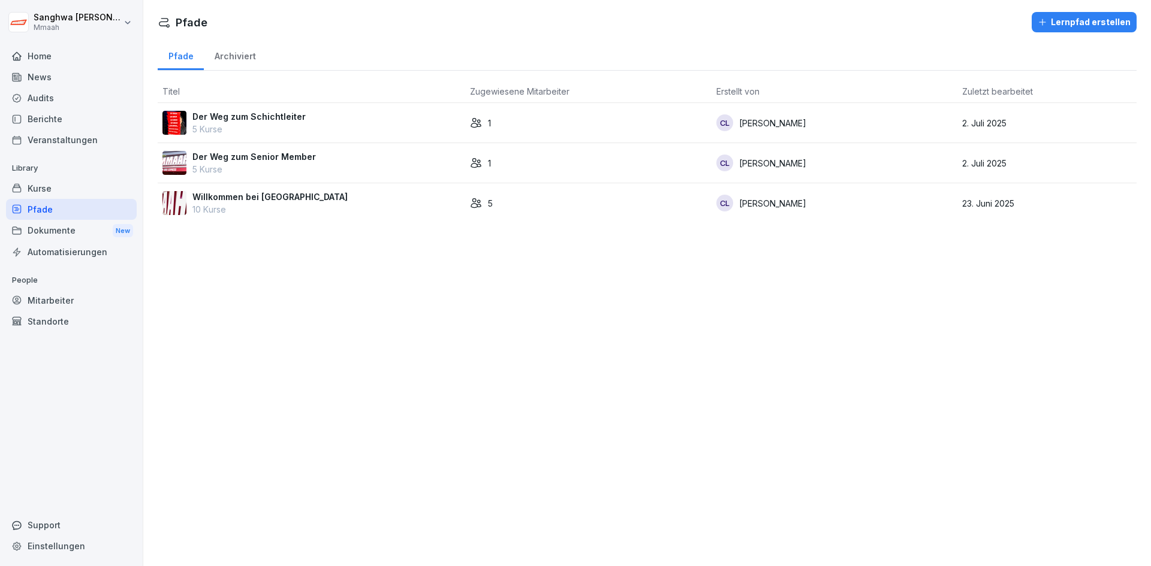
click at [1075, 211] on td "23. Juni 2025" at bounding box center [1046, 203] width 179 height 40
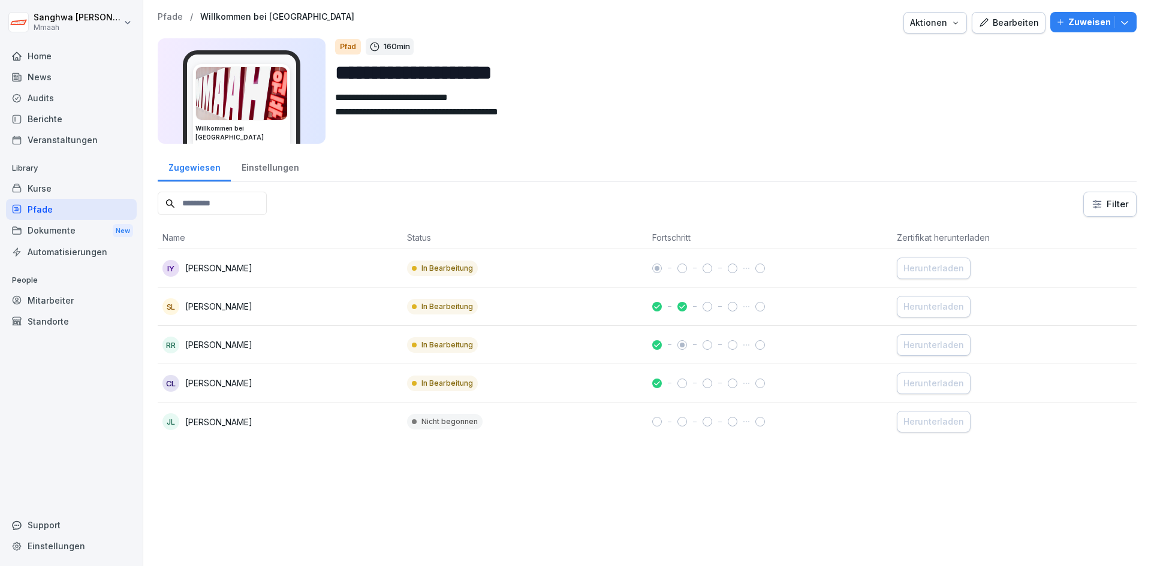
click at [458, 70] on input "**********" at bounding box center [731, 73] width 792 height 31
click at [560, 68] on input "**********" at bounding box center [731, 73] width 792 height 31
click at [621, 132] on textarea "**********" at bounding box center [726, 117] width 783 height 54
click at [258, 168] on div "Einstellungen" at bounding box center [270, 166] width 79 height 31
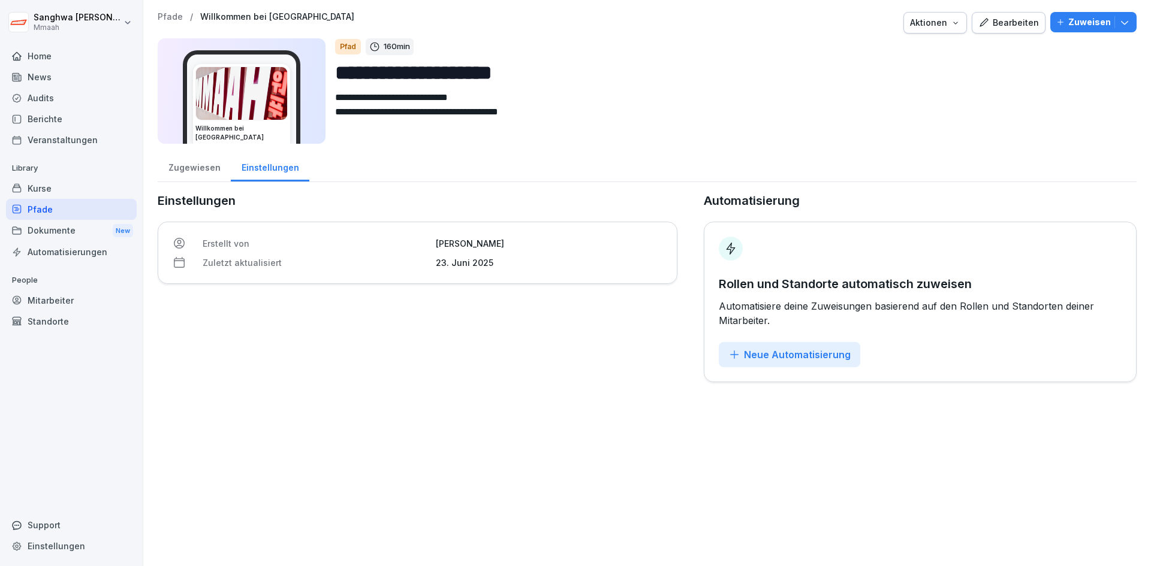
click at [168, 171] on div "Zugewiesen" at bounding box center [194, 166] width 73 height 31
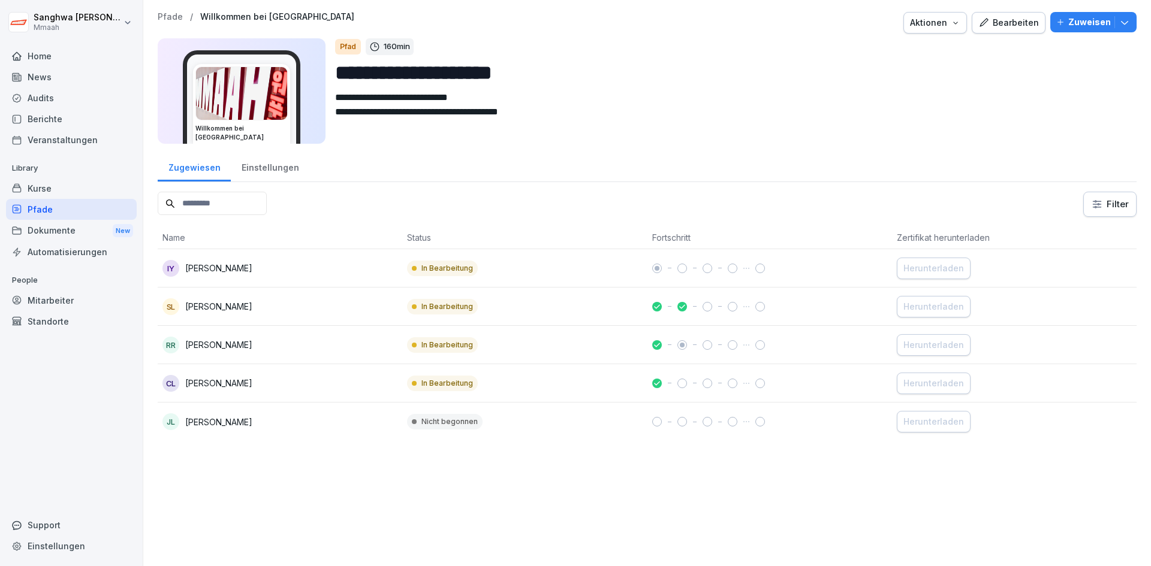
click at [199, 179] on div "Zugewiesen" at bounding box center [194, 166] width 73 height 31
click at [84, 189] on div "Kurse" at bounding box center [71, 188] width 131 height 21
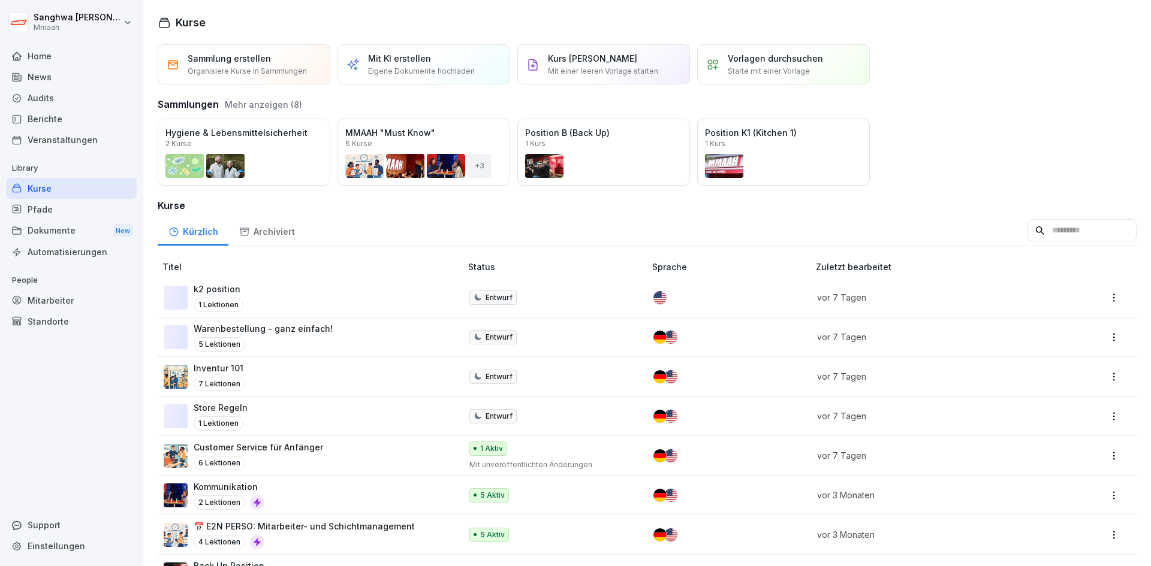
click at [0, 0] on div "Öffnen" at bounding box center [0, 0] width 0 height 0
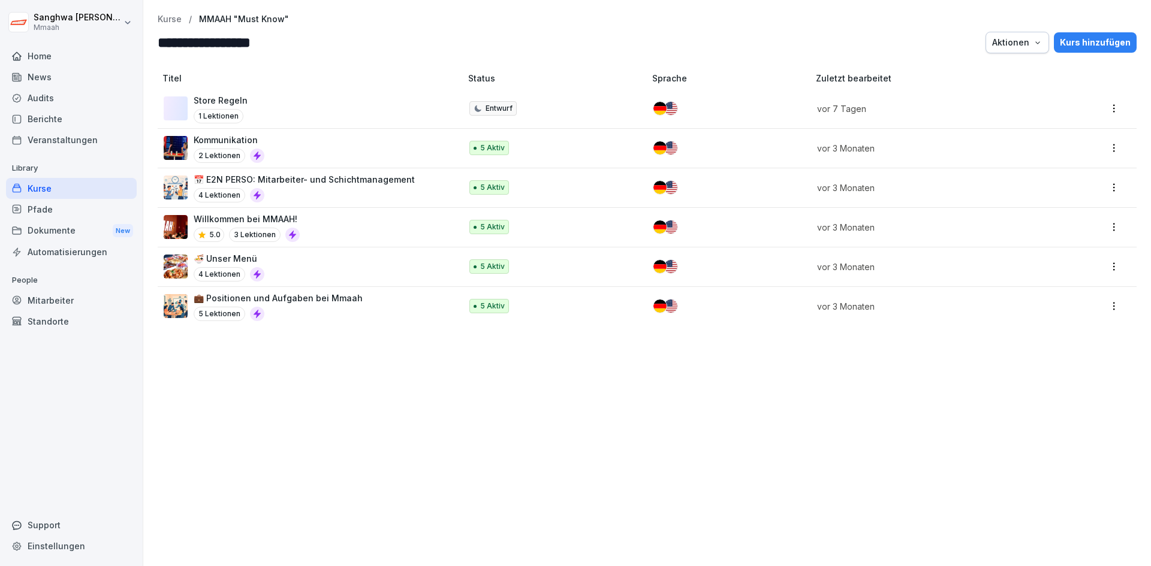
click at [318, 224] on div "Willkommen bei MMAAH! 5.0 3 Lektionen" at bounding box center [306, 227] width 285 height 29
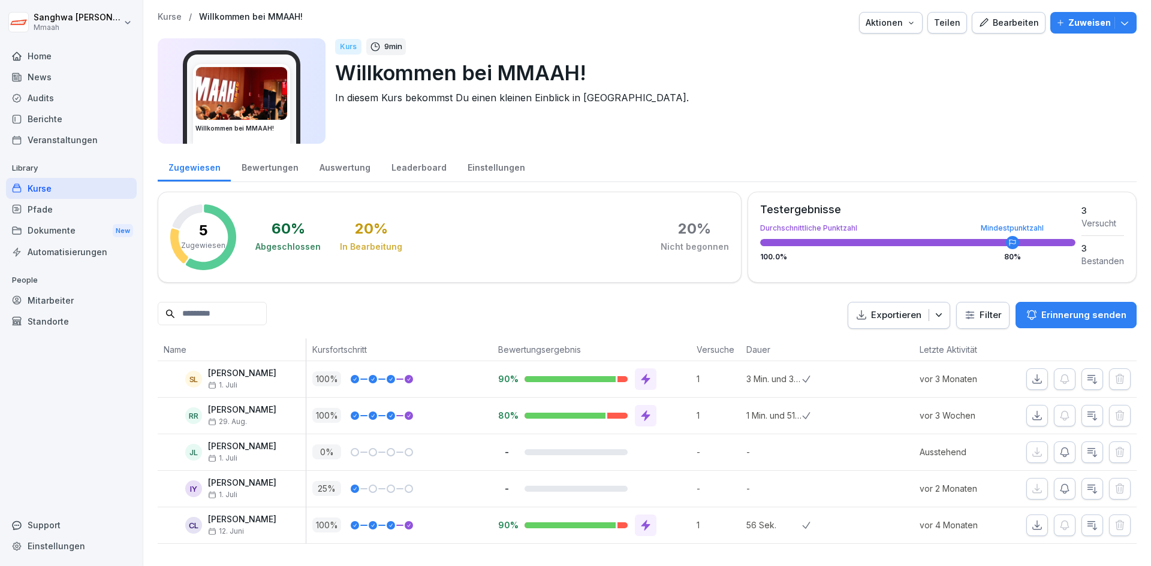
click at [1004, 23] on div "Bearbeiten" at bounding box center [1008, 22] width 61 height 13
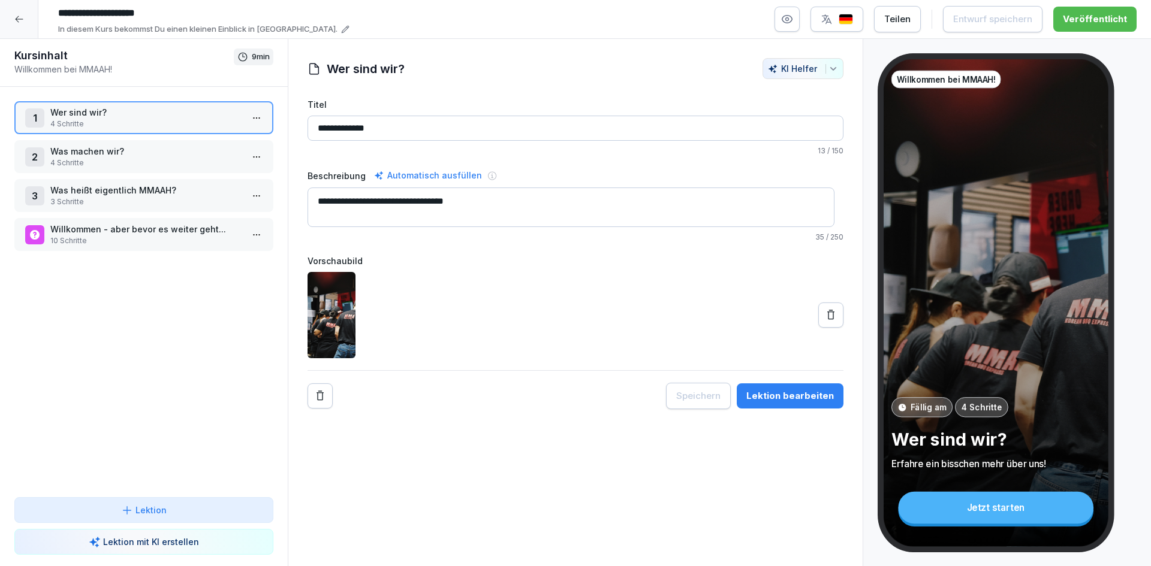
click at [131, 116] on p "Wer sind wir?" at bounding box center [146, 112] width 192 height 13
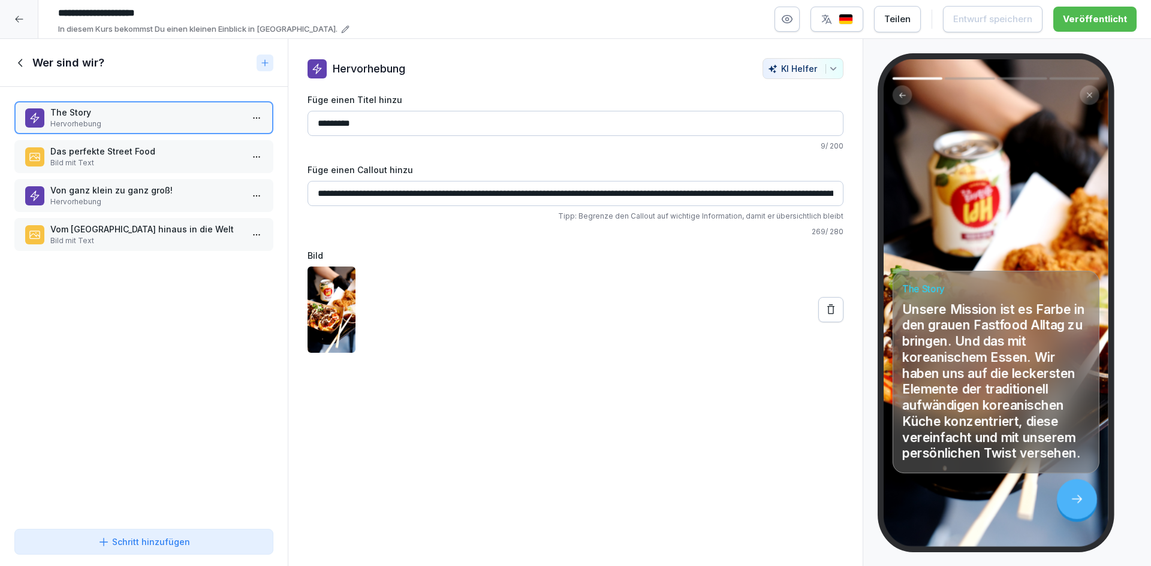
click at [168, 125] on p "Hervorhebung" at bounding box center [146, 124] width 192 height 11
click at [156, 156] on p "Das perfekte Street Food" at bounding box center [146, 151] width 192 height 13
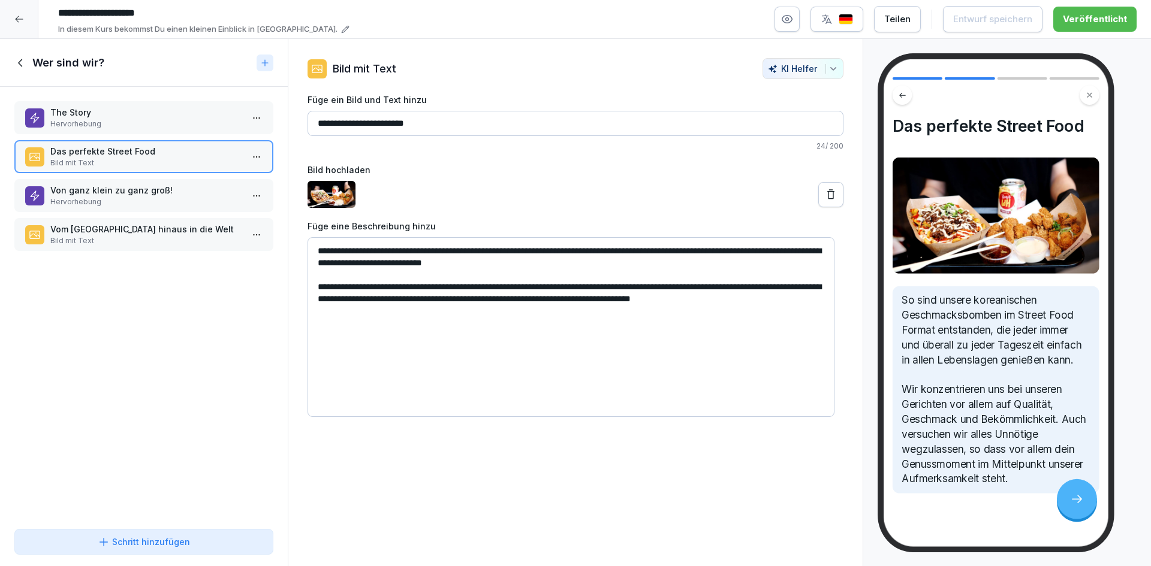
click at [180, 119] on p "Hervorhebung" at bounding box center [146, 124] width 192 height 11
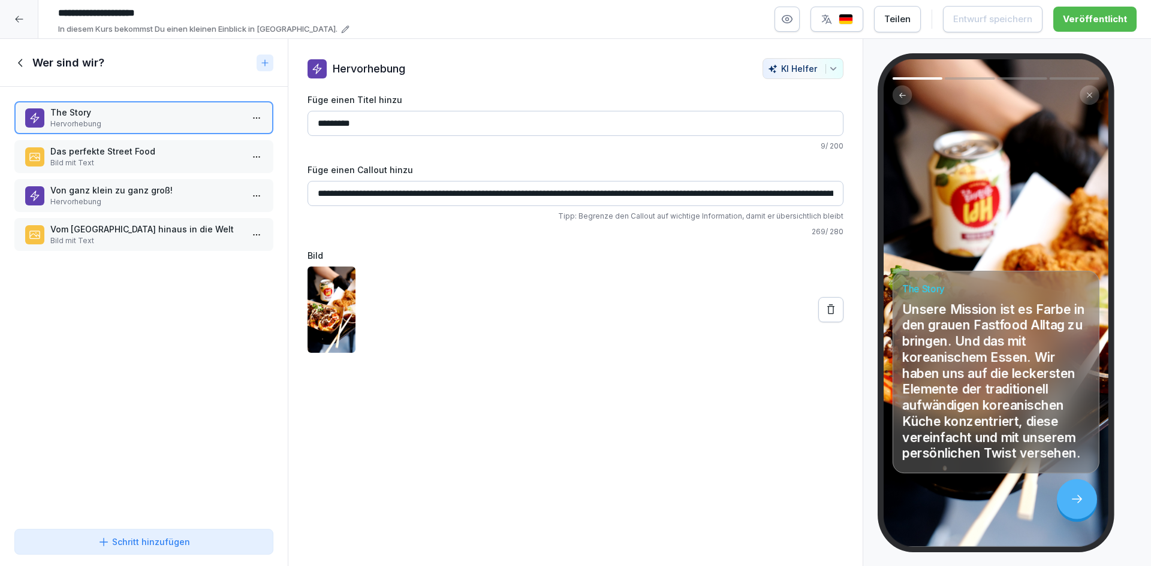
click at [177, 144] on div "Das perfekte Street Food Bild mit Text" at bounding box center [143, 156] width 259 height 33
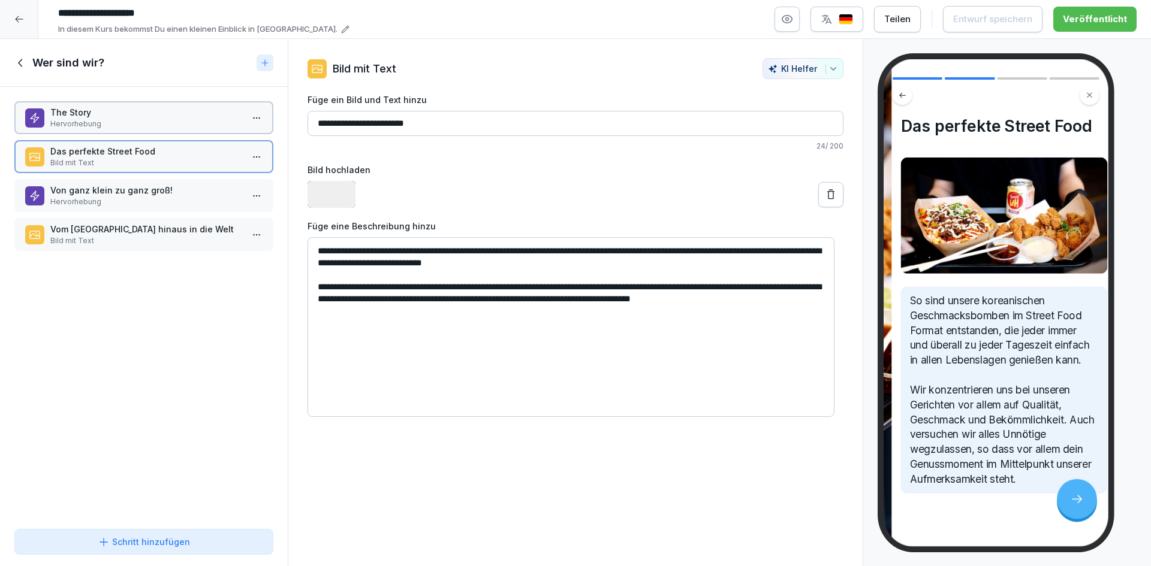
click at [171, 203] on p "Hervorhebung" at bounding box center [146, 202] width 192 height 11
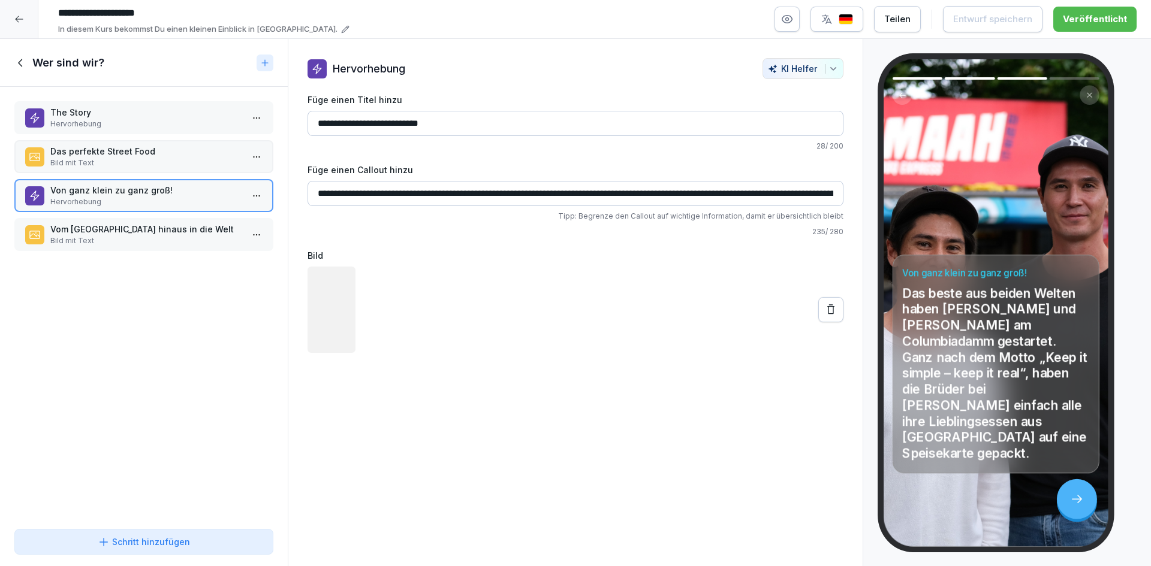
click at [173, 227] on p "Vom [GEOGRAPHIC_DATA] hinaus in die Welt" at bounding box center [146, 229] width 192 height 13
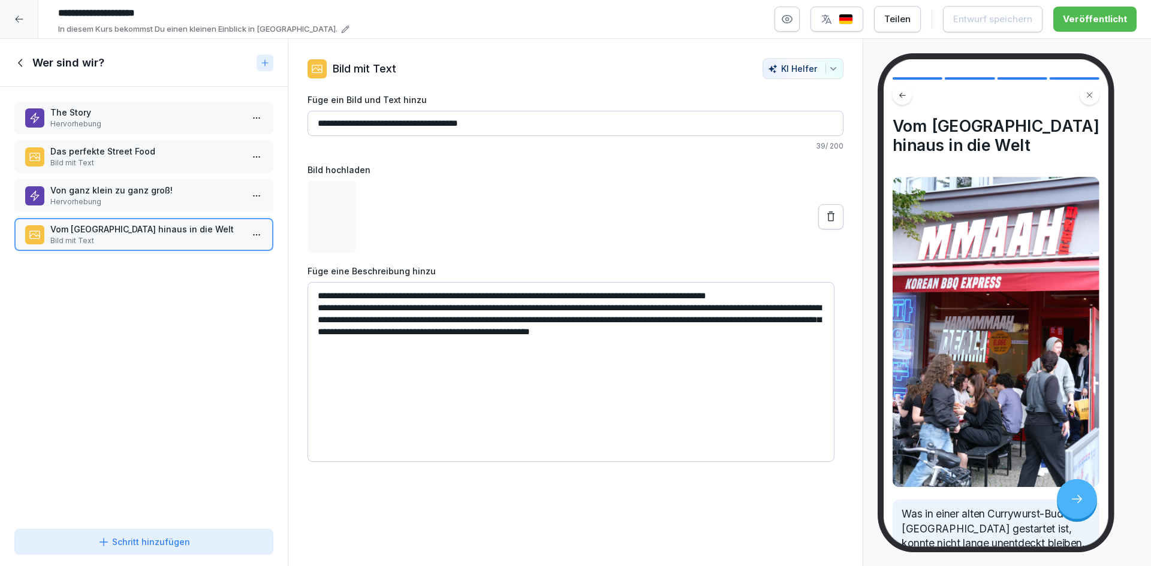
click at [24, 68] on icon at bounding box center [20, 62] width 13 height 13
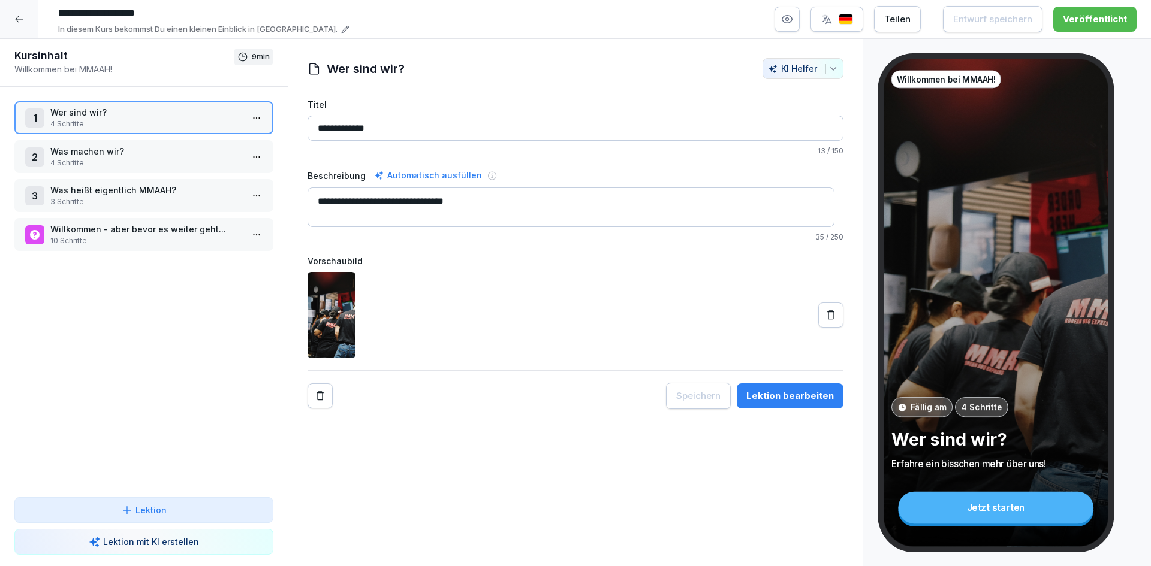
click at [533, 207] on textarea "**********" at bounding box center [570, 208] width 527 height 40
click at [1010, 239] on div "Willkommen bei MMAAH! Fällig am 4 Schritte Wer sind wir? Erfahre ein bisschen m…" at bounding box center [995, 303] width 225 height 488
click at [343, 300] on img at bounding box center [331, 315] width 48 height 86
click at [476, 304] on div at bounding box center [575, 315] width 536 height 86
click at [594, 321] on div at bounding box center [575, 315] width 536 height 86
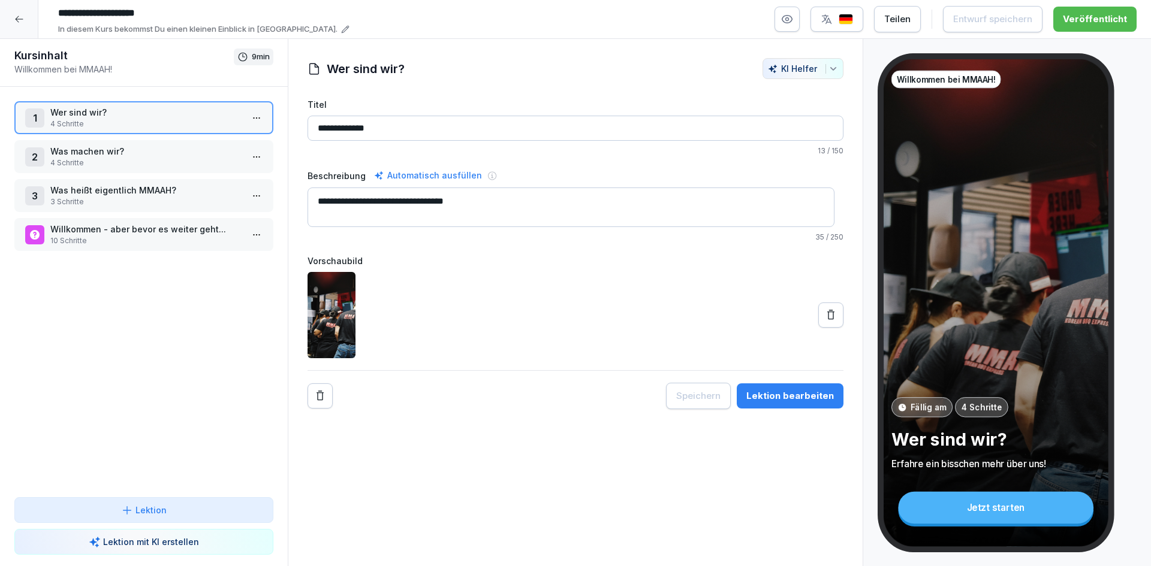
click at [174, 115] on p "Wer sind wir?" at bounding box center [146, 112] width 192 height 13
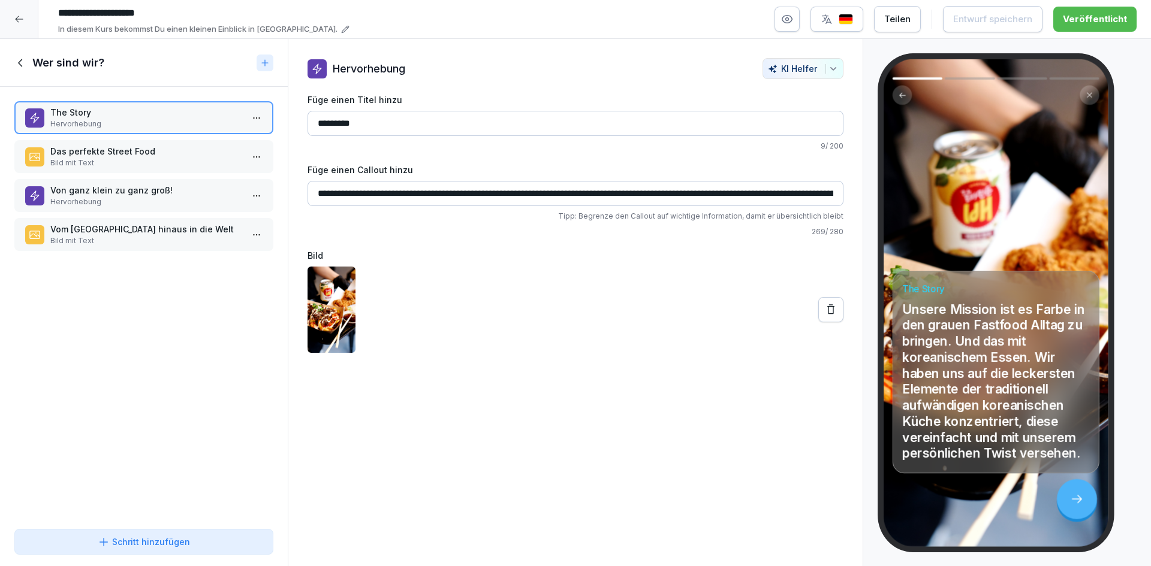
click at [167, 158] on p "Bild mit Text" at bounding box center [146, 163] width 192 height 11
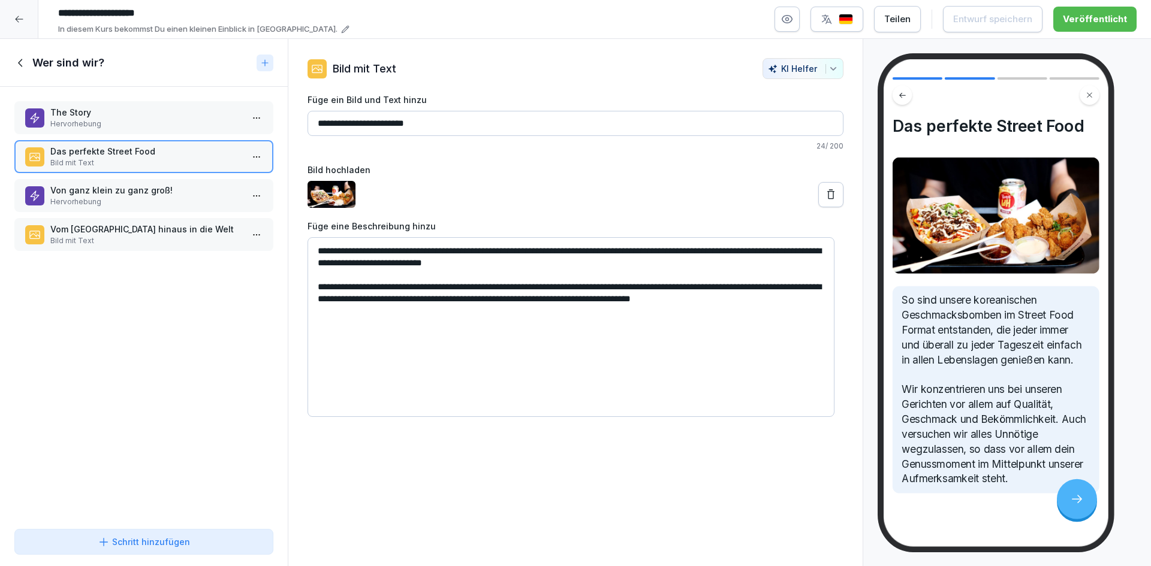
click at [168, 198] on p "Hervorhebung" at bounding box center [146, 202] width 192 height 11
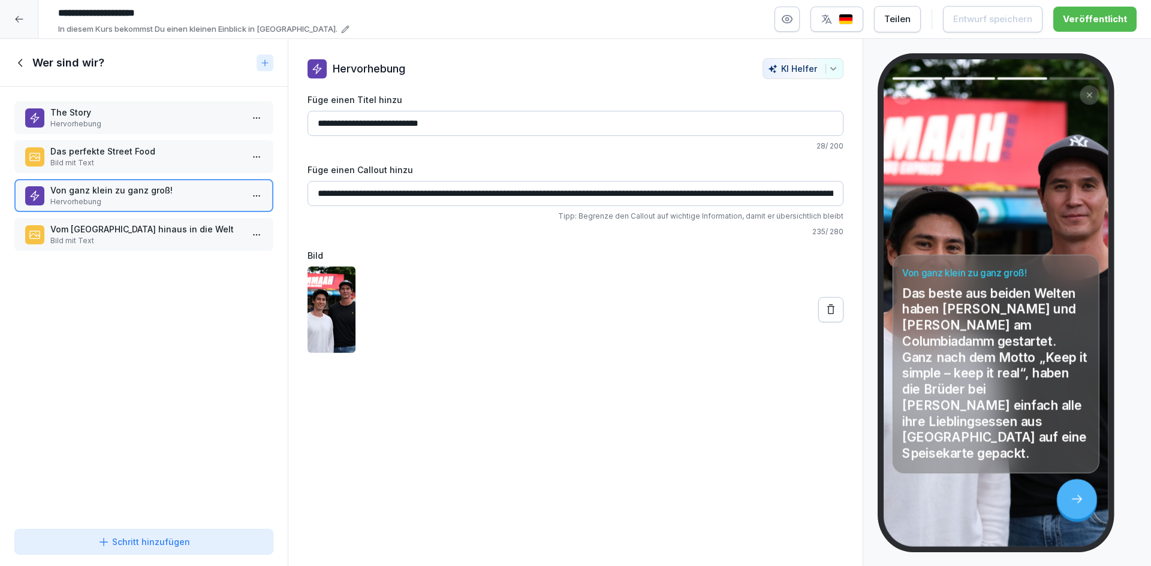
click at [167, 236] on p "Bild mit Text" at bounding box center [146, 241] width 192 height 11
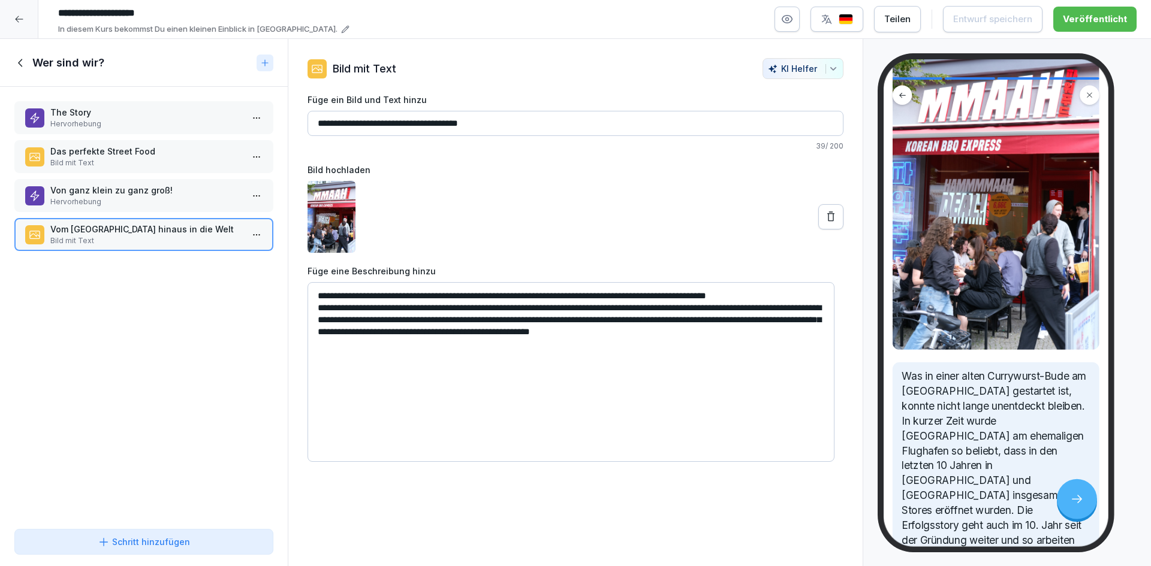
scroll to position [140, 0]
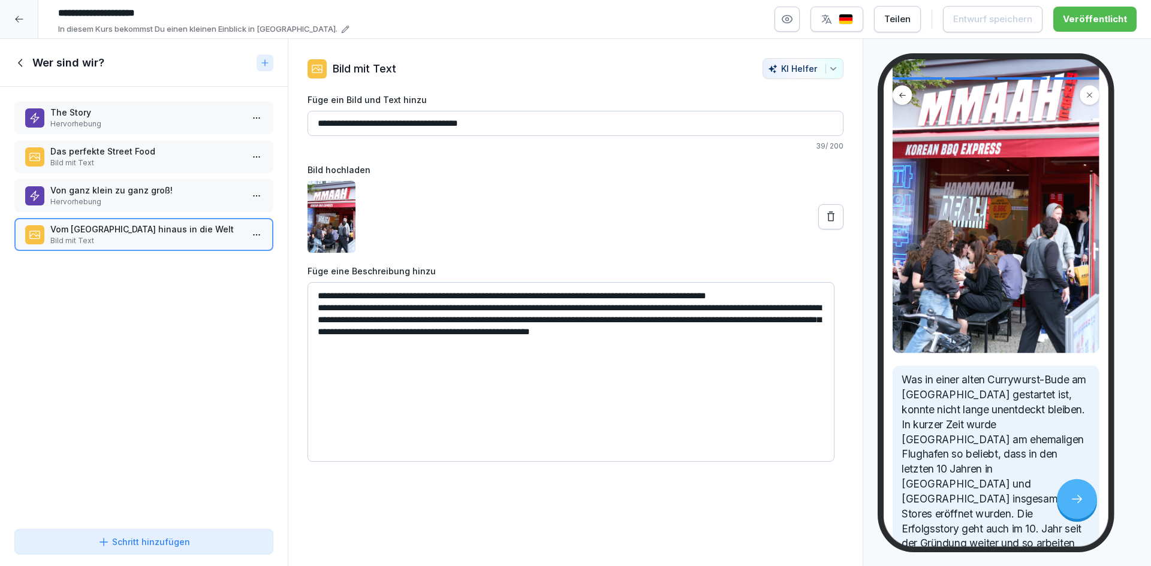
click at [22, 62] on icon at bounding box center [20, 62] width 13 height 13
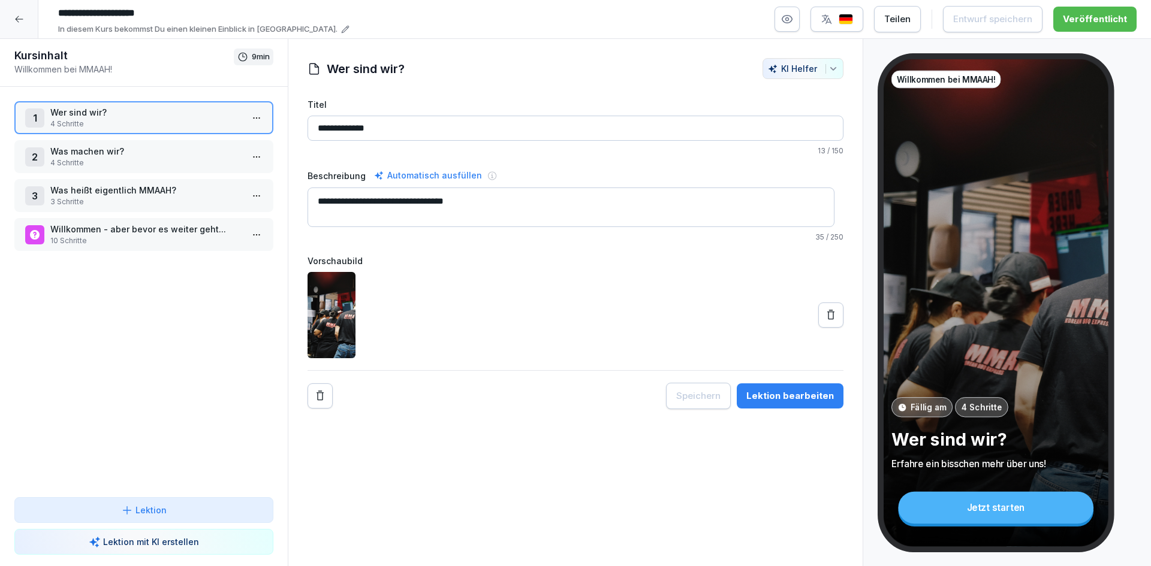
click at [110, 141] on div "2 Was machen wir? 4 Schritte" at bounding box center [143, 156] width 259 height 33
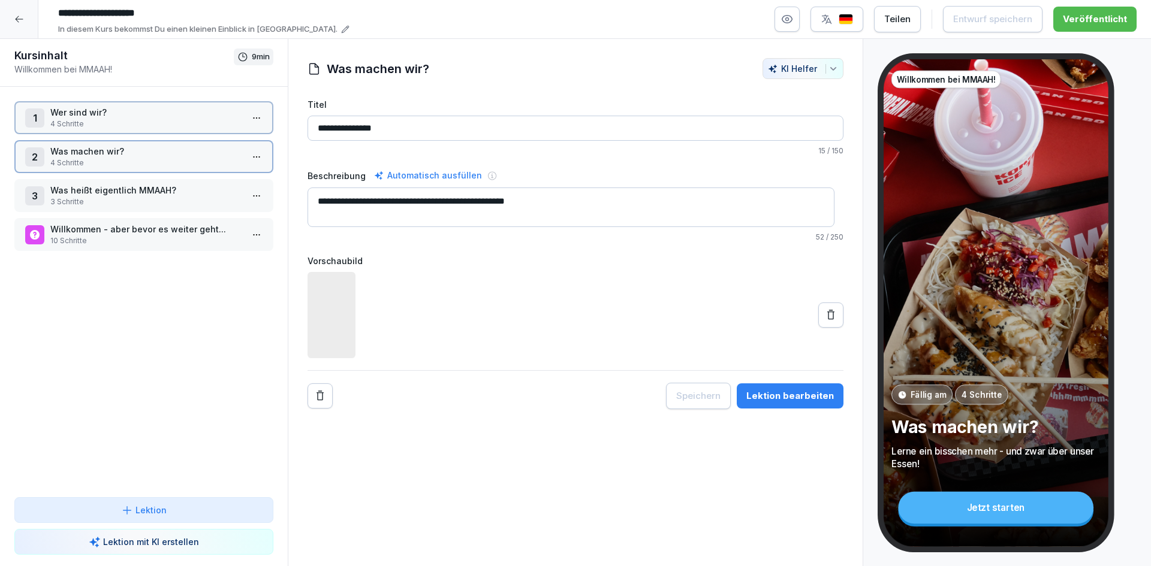
click at [110, 141] on div "2 Was machen wir? 4 Schritte" at bounding box center [143, 156] width 259 height 33
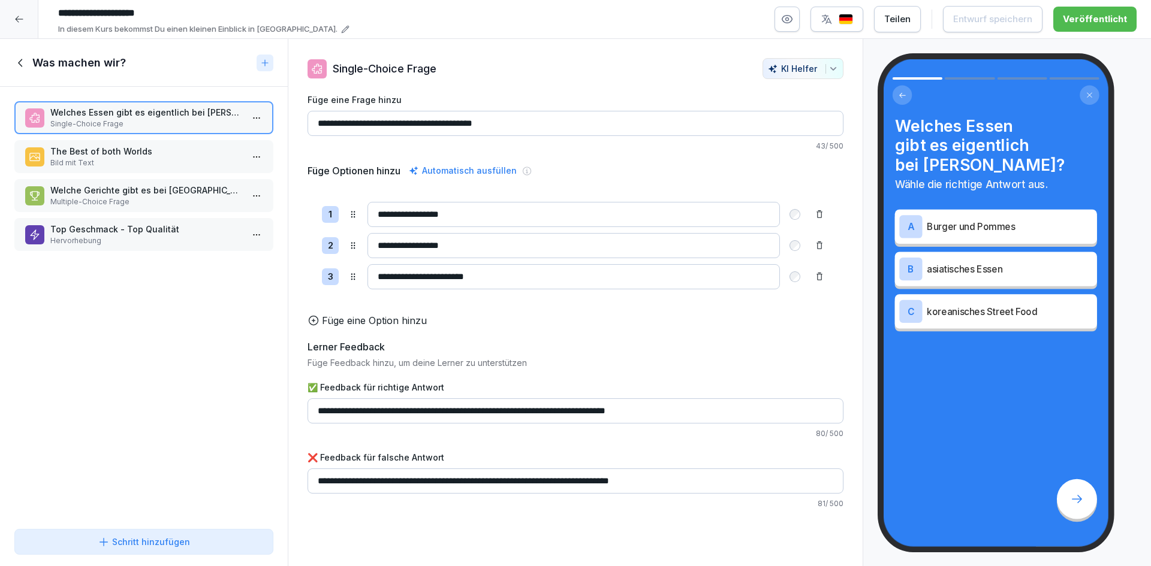
click at [122, 156] on p "The Best of both Worlds" at bounding box center [146, 151] width 192 height 13
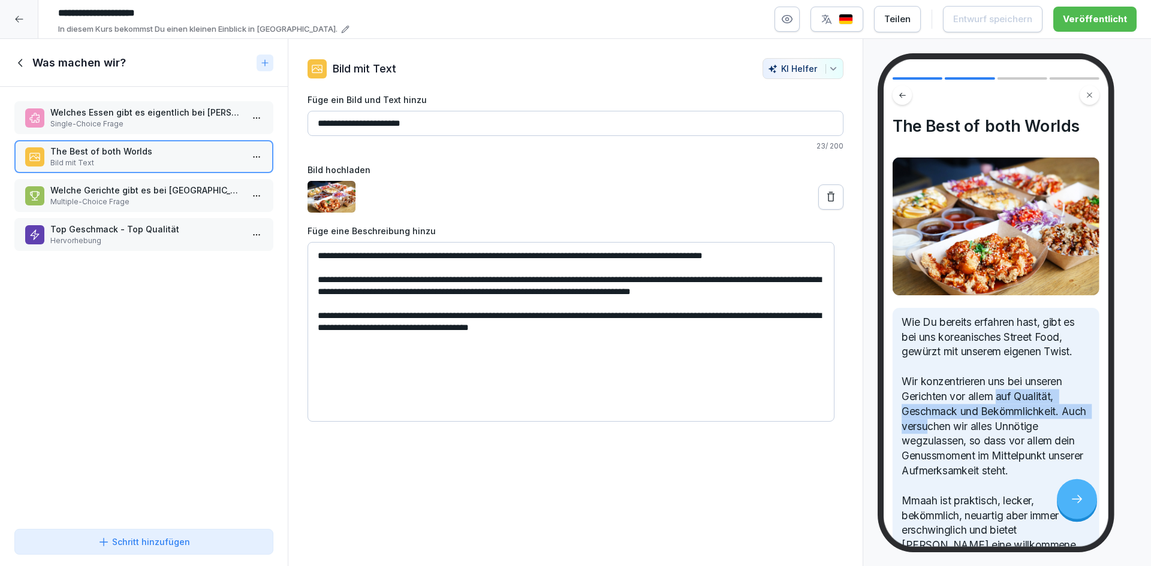
drag, startPoint x: 1000, startPoint y: 393, endPoint x: 955, endPoint y: 426, distance: 55.7
click at [955, 426] on p "Wie Du bereits erfahren hast, gibt es bei uns koreanisches Street Food, gewürzt…" at bounding box center [995, 449] width 188 height 268
click at [967, 470] on p "Wie Du bereits erfahren hast, gibt es bei uns koreanisches Street Food, gewürzt…" at bounding box center [995, 449] width 188 height 268
click at [976, 390] on p "Wie Du bereits erfahren hast, gibt es bei uns koreanisches Street Food, gewürzt…" at bounding box center [995, 449] width 188 height 268
click at [18, 70] on div "Was machen wir?" at bounding box center [132, 63] width 237 height 14
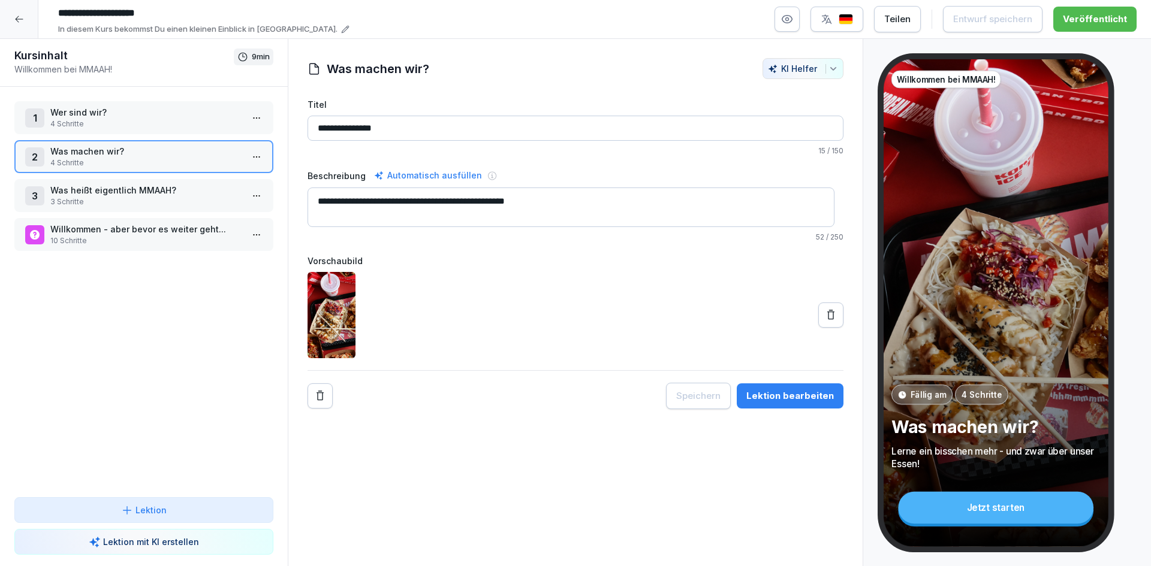
click at [161, 186] on p "Was heißt eigentlich MMAAH?" at bounding box center [146, 190] width 192 height 13
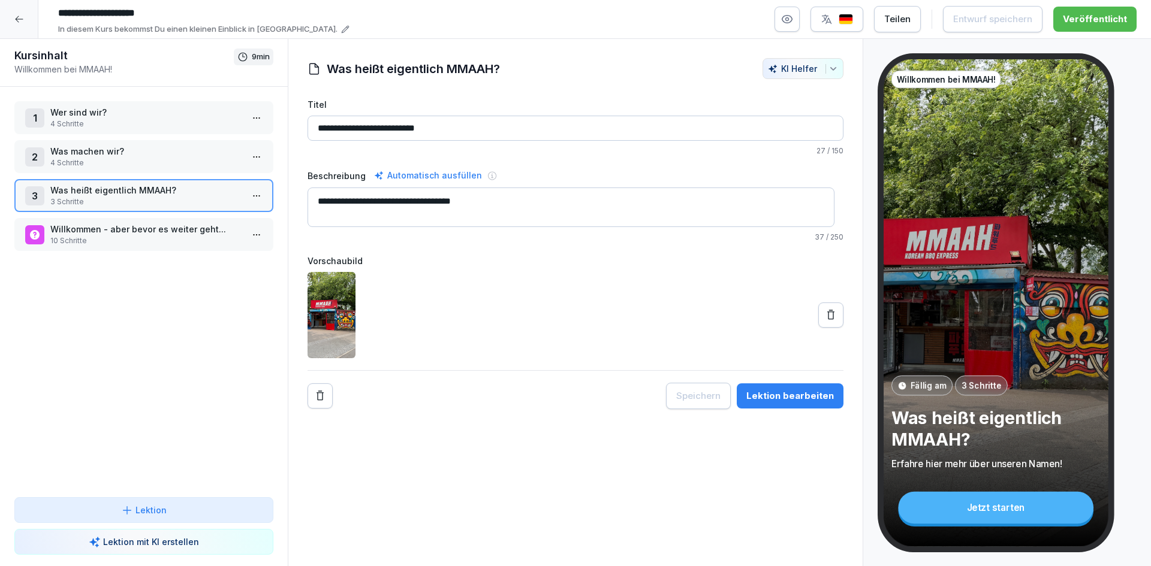
click at [164, 197] on p "3 Schritte" at bounding box center [146, 202] width 192 height 11
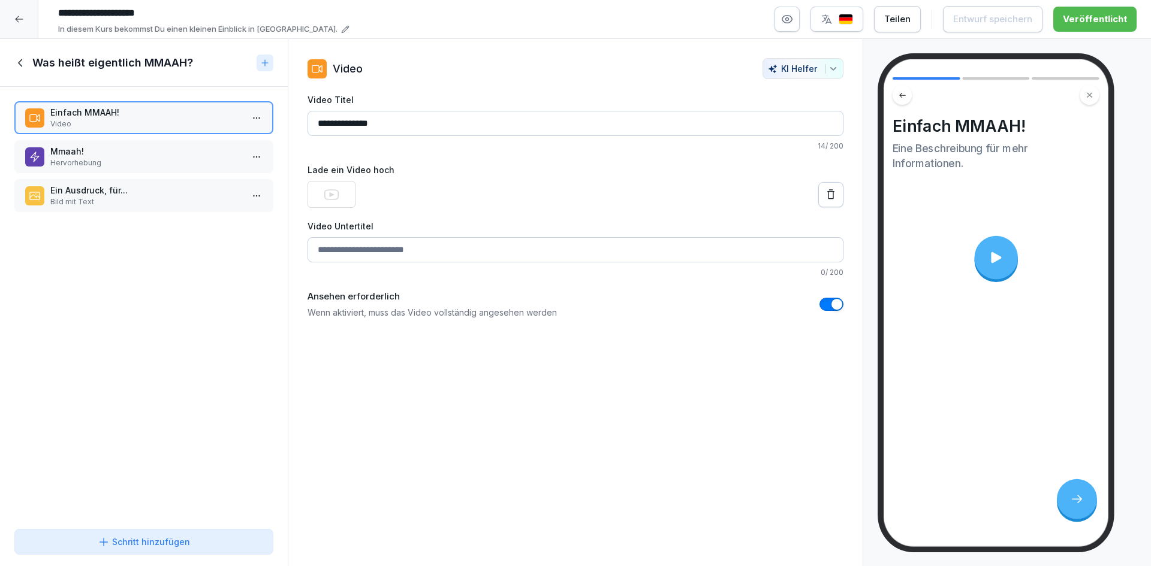
click at [168, 155] on p "Mmaah!" at bounding box center [146, 151] width 192 height 13
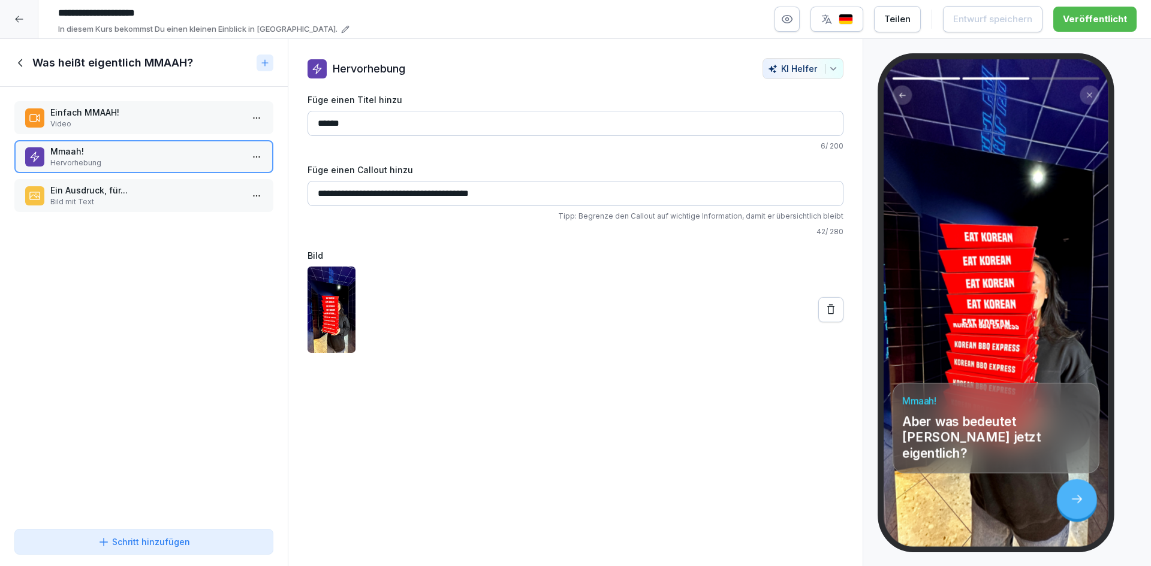
click at [162, 190] on p "Ein Ausdruck, für..." at bounding box center [146, 190] width 192 height 13
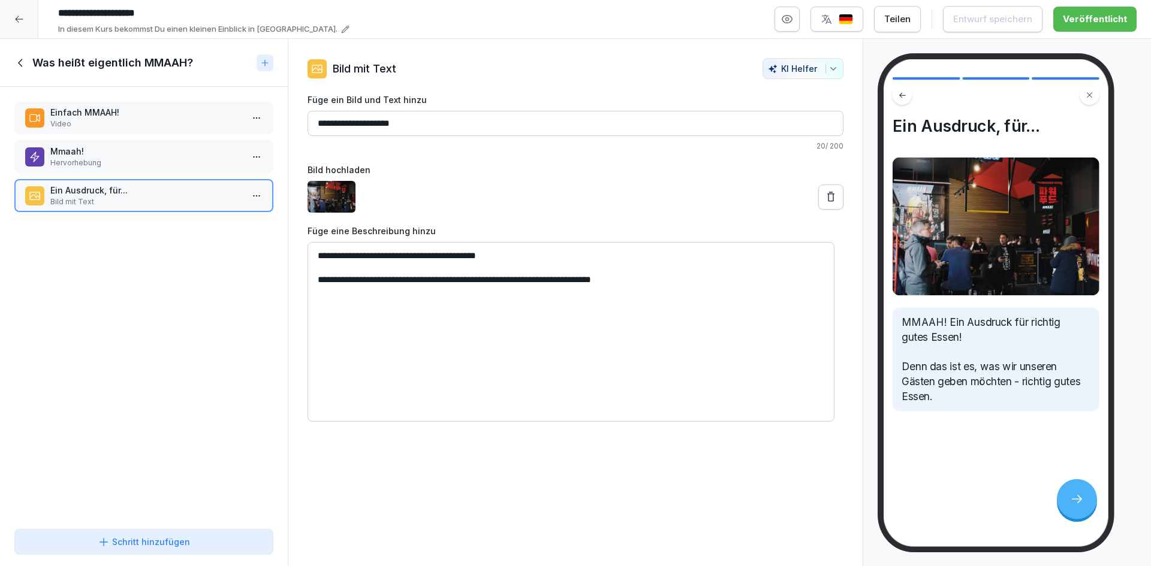
click at [19, 61] on icon at bounding box center [20, 62] width 13 height 13
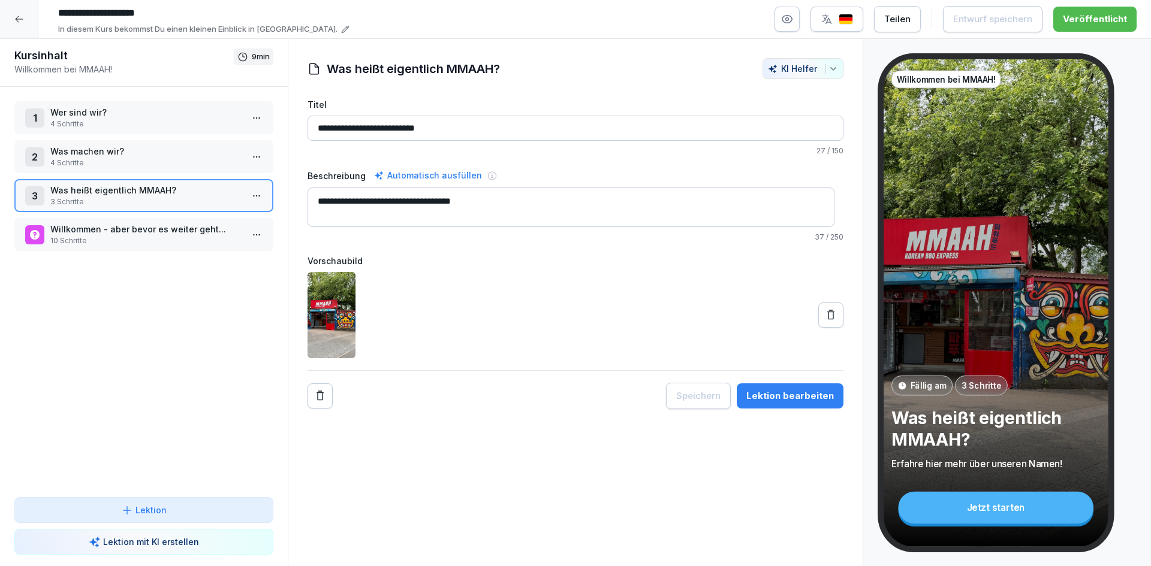
click at [143, 300] on div "1 Wer sind wir? 4 Schritte 2 Was machen wir? 4 Schritte 3 Was heißt eigentlich …" at bounding box center [144, 292] width 288 height 411
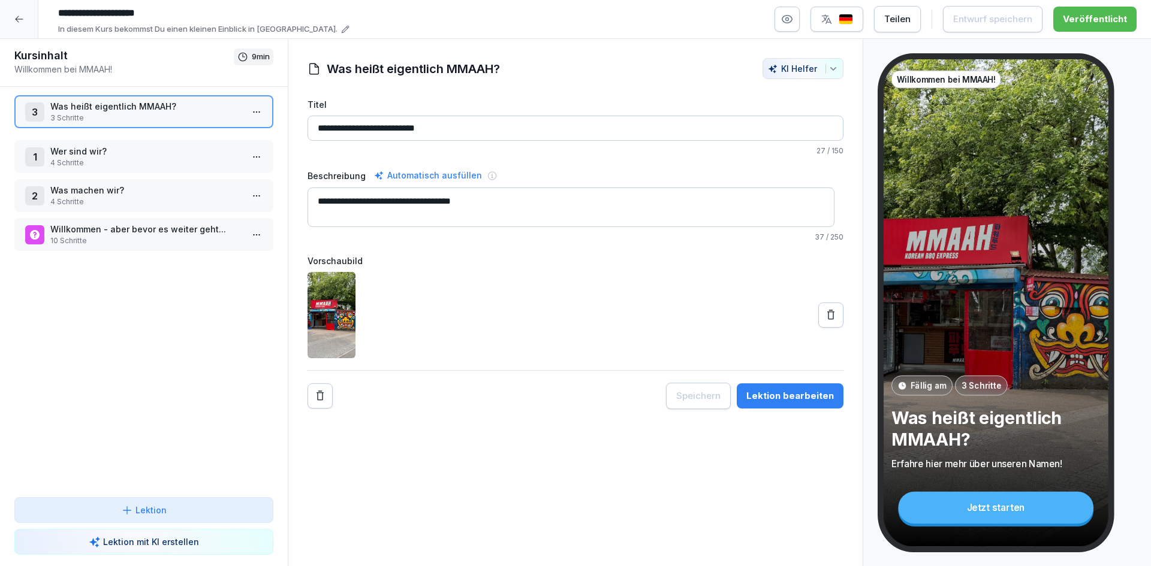
drag, startPoint x: 127, startPoint y: 195, endPoint x: 142, endPoint y: 116, distance: 81.1
click at [142, 113] on p "Was heißt eigentlich MMAAH?" at bounding box center [146, 106] width 192 height 13
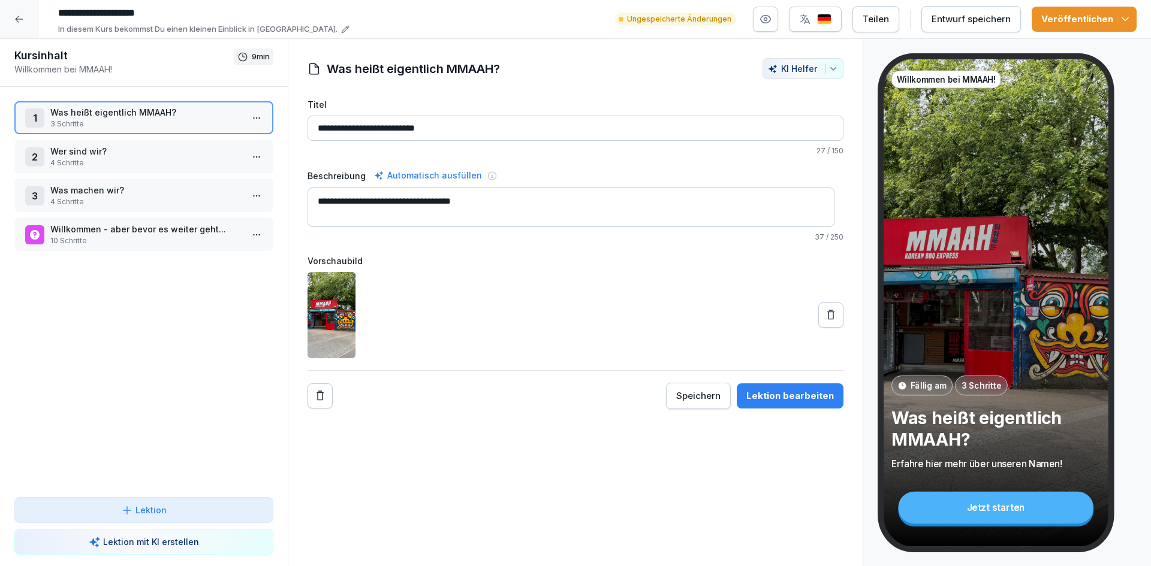
click at [155, 120] on p "3 Schritte" at bounding box center [146, 124] width 192 height 11
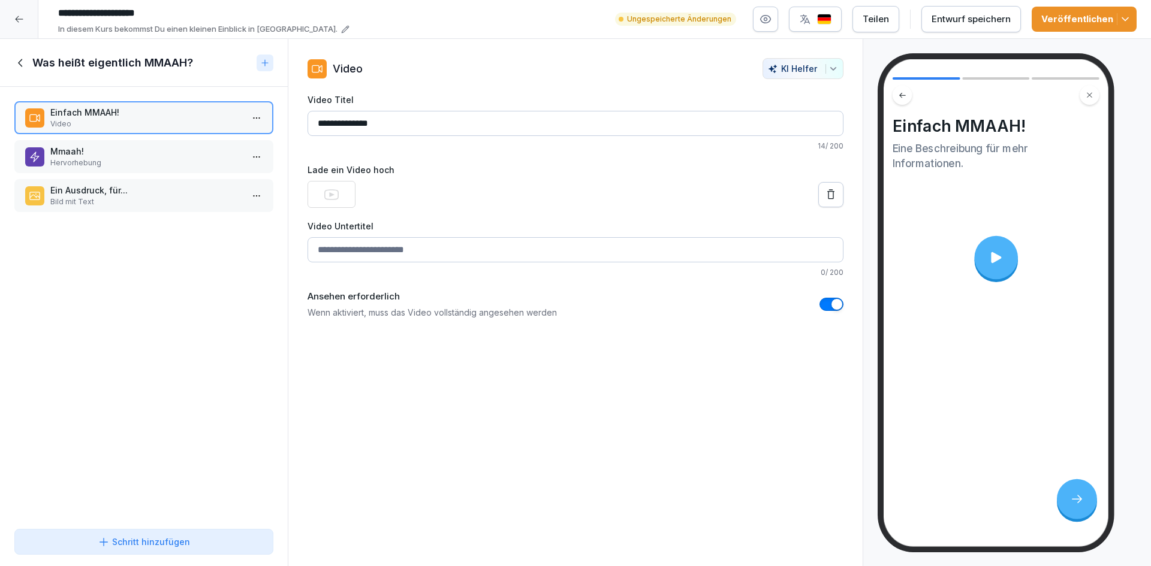
click at [119, 169] on div "Mmaah! Hervorhebung" at bounding box center [143, 156] width 259 height 33
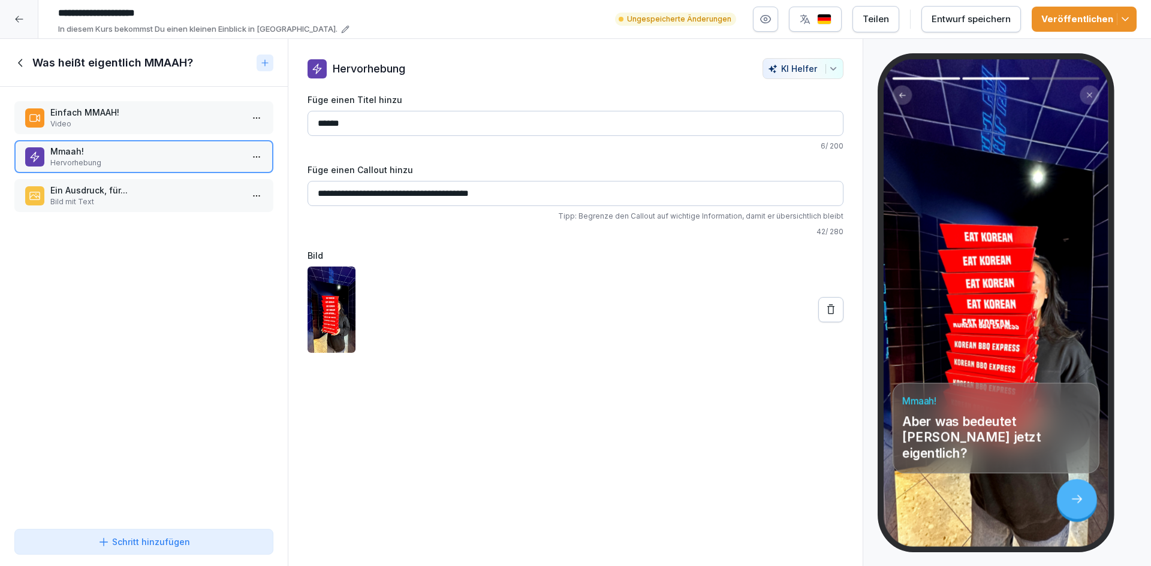
click at [138, 117] on p "Einfach MMAAH!" at bounding box center [146, 112] width 192 height 13
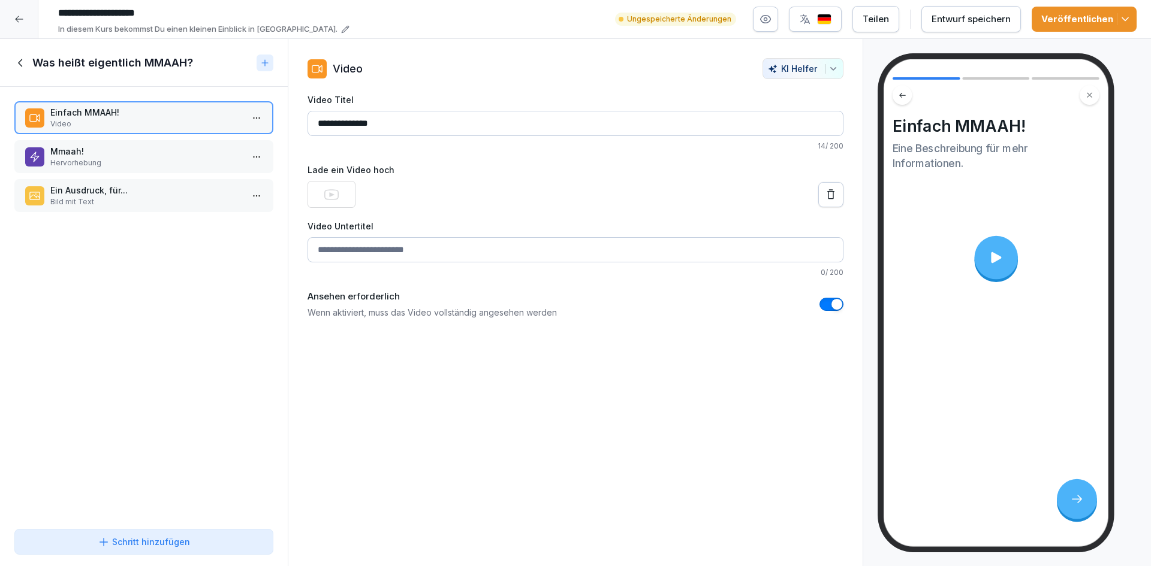
click at [141, 156] on p "Mmaah!" at bounding box center [146, 151] width 192 height 13
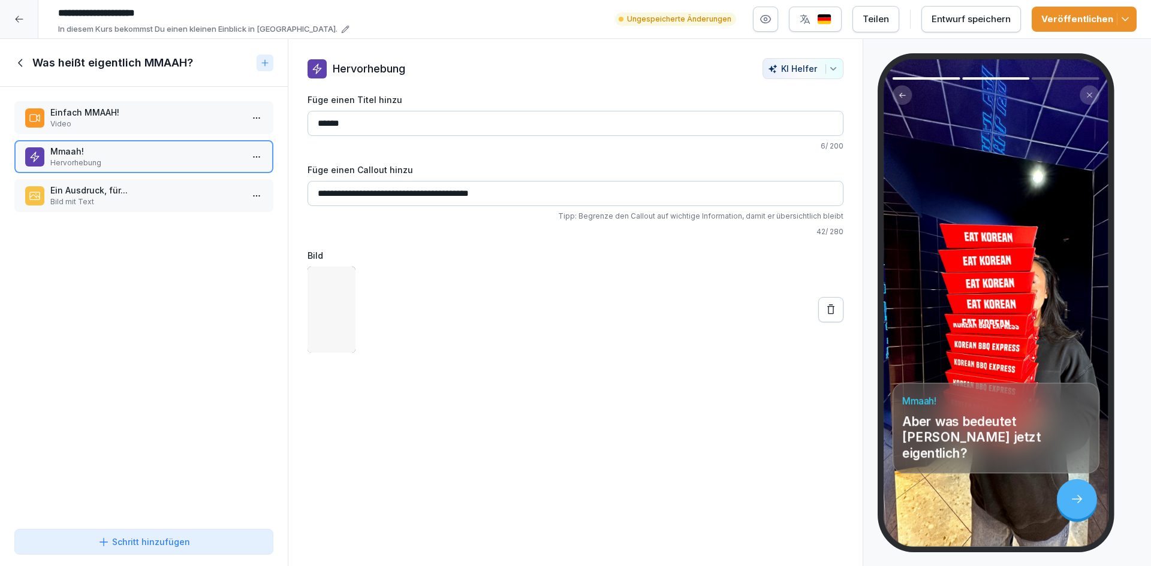
click at [134, 207] on p "Bild mit Text" at bounding box center [146, 202] width 192 height 11
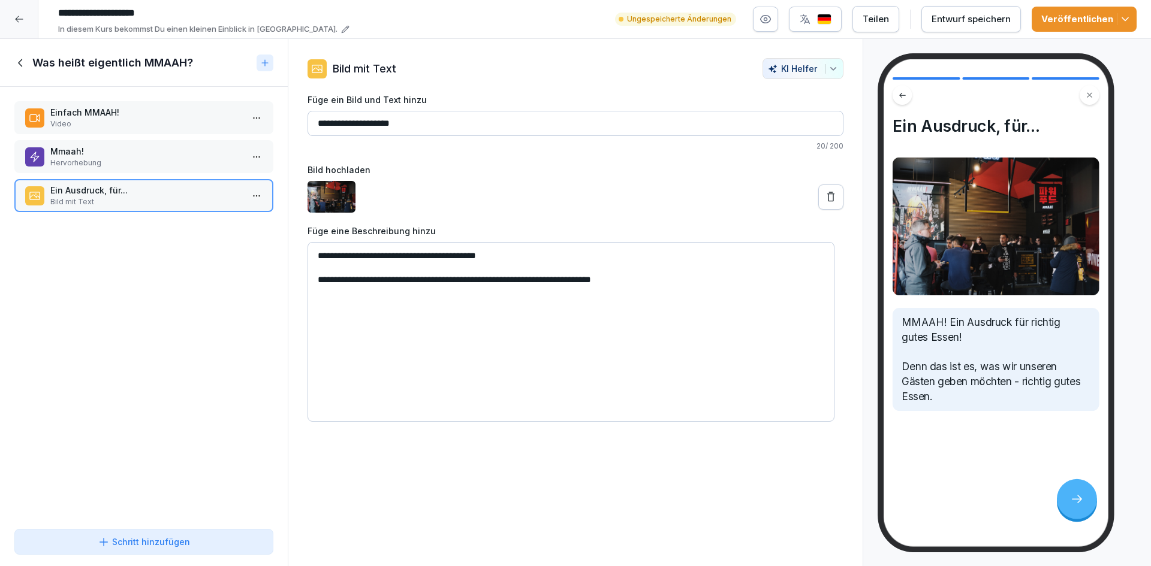
click at [140, 112] on p "Einfach MMAAH!" at bounding box center [146, 112] width 192 height 13
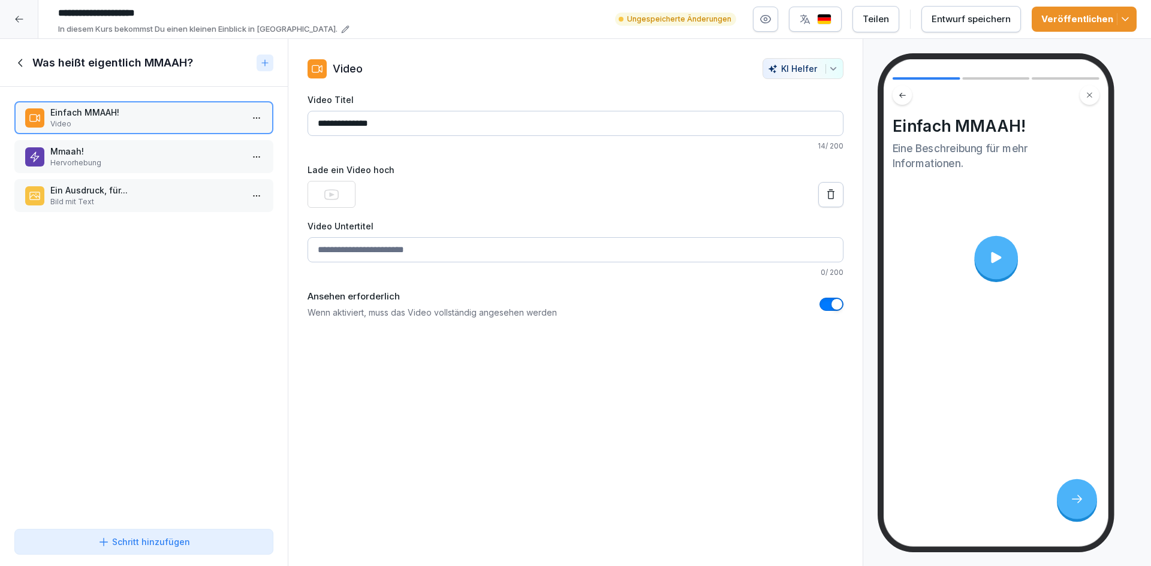
click at [377, 248] on input "Video Untertitel" at bounding box center [575, 249] width 536 height 25
click at [116, 154] on p "Mmaah!" at bounding box center [146, 151] width 192 height 13
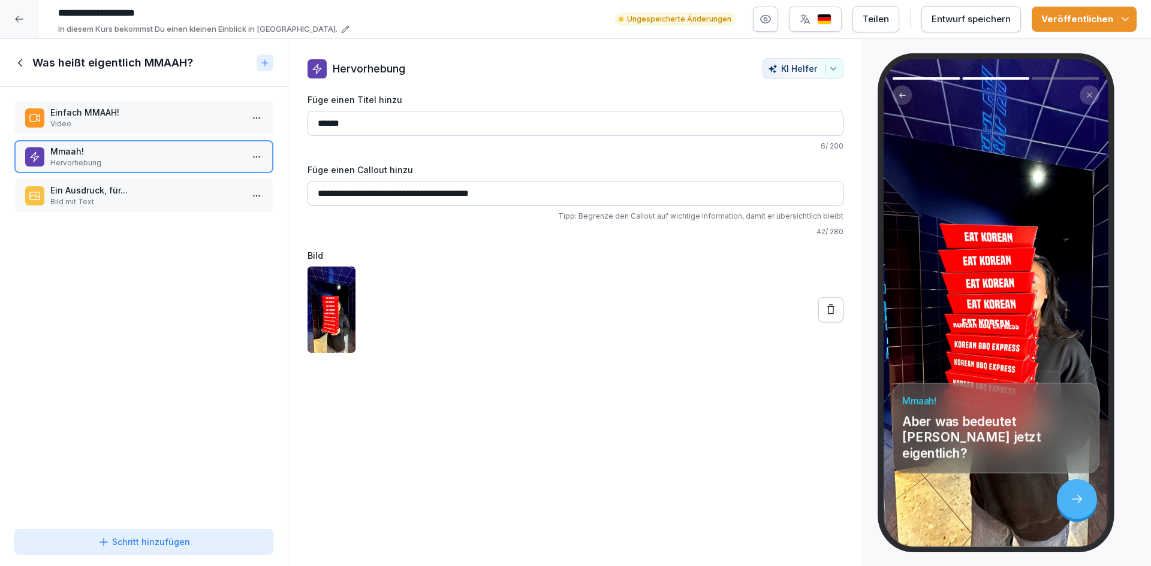
drag, startPoint x: 524, startPoint y: 194, endPoint x: 343, endPoint y: 194, distance: 180.4
click at [343, 194] on input "**********" at bounding box center [575, 193] width 536 height 25
click at [126, 122] on p "Video" at bounding box center [146, 124] width 192 height 11
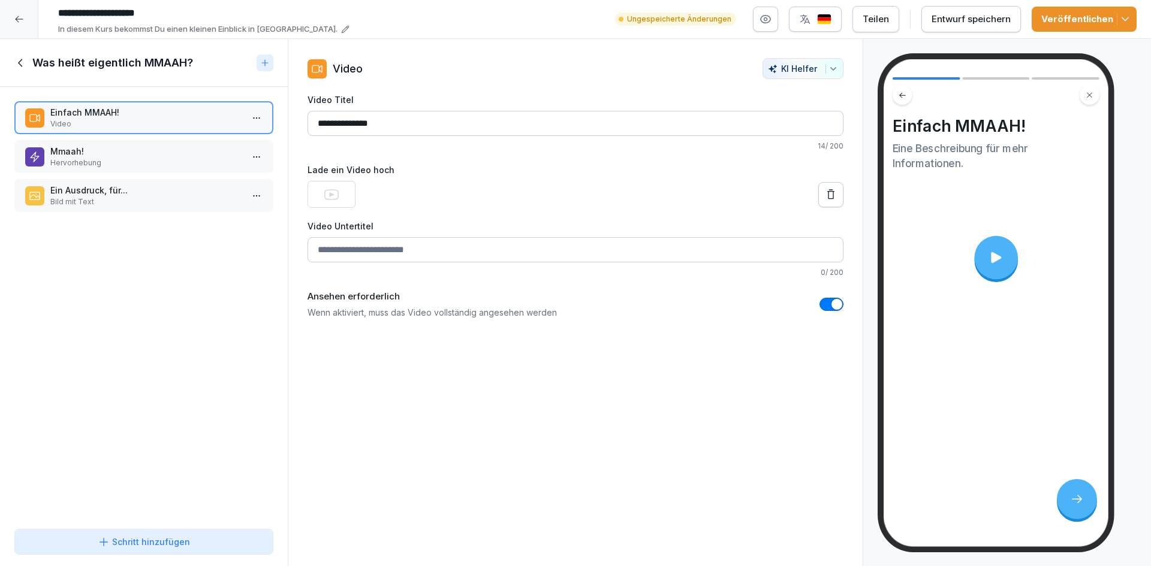
click at [427, 245] on input "Video Untertitel" at bounding box center [575, 249] width 536 height 25
paste input "**********"
click at [292, 248] on div "**********" at bounding box center [575, 188] width 574 height 261
click at [318, 252] on input "**********" at bounding box center [575, 249] width 536 height 25
click at [452, 251] on input "**********" at bounding box center [575, 249] width 536 height 25
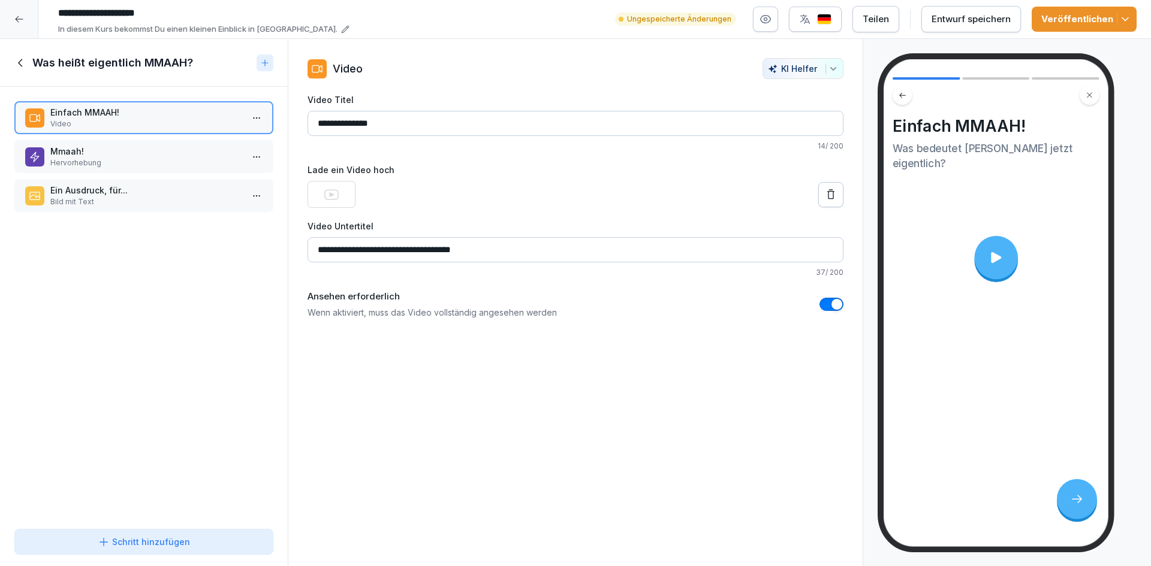
click at [452, 251] on input "**********" at bounding box center [575, 249] width 536 height 25
type input "**********"
click at [683, 452] on div "**********" at bounding box center [575, 303] width 575 height 528
click at [137, 199] on p "Bild mit Text" at bounding box center [146, 202] width 192 height 11
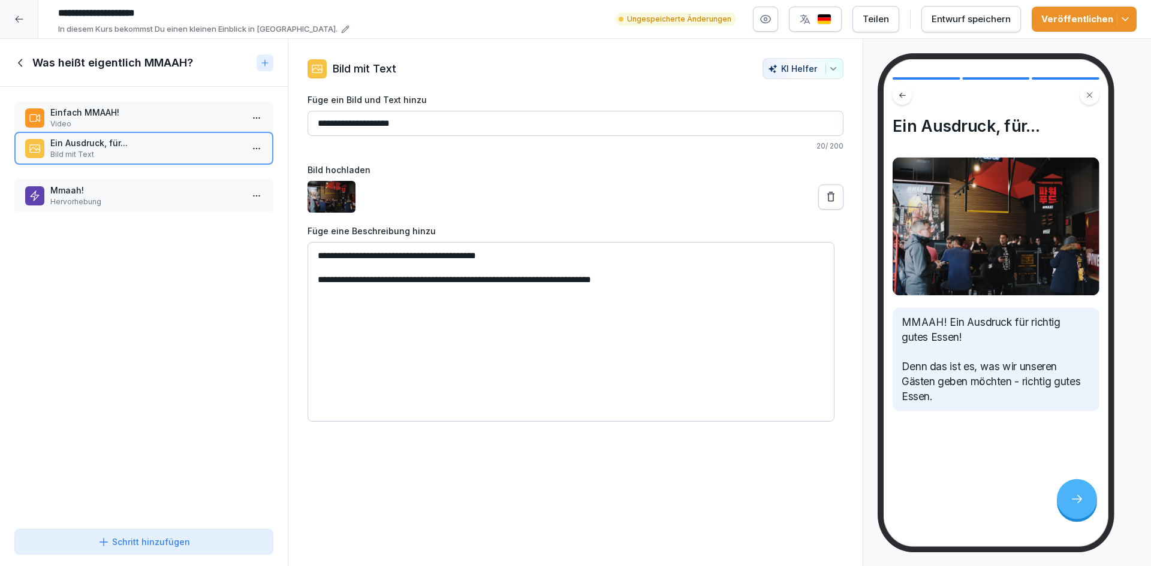
drag, startPoint x: 132, startPoint y: 204, endPoint x: 132, endPoint y: 157, distance: 47.3
click at [132, 157] on p "Bild mit Text" at bounding box center [146, 154] width 192 height 11
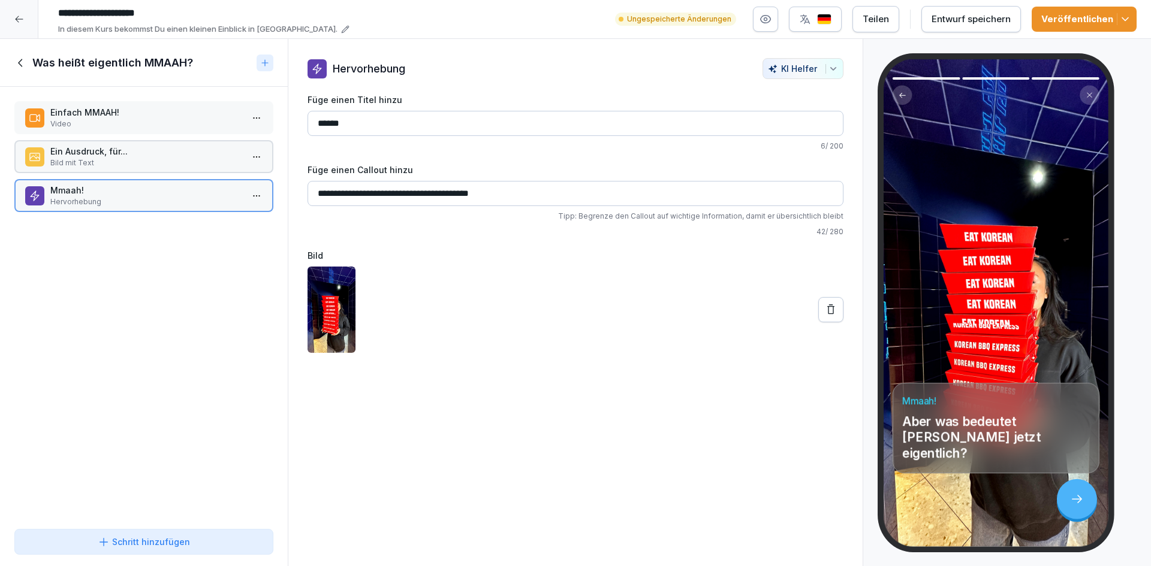
click at [139, 199] on p "Hervorhebung" at bounding box center [146, 202] width 192 height 11
click at [251, 204] on html "**********" at bounding box center [575, 283] width 1151 height 566
click at [195, 264] on div "Löschen" at bounding box center [181, 264] width 49 height 13
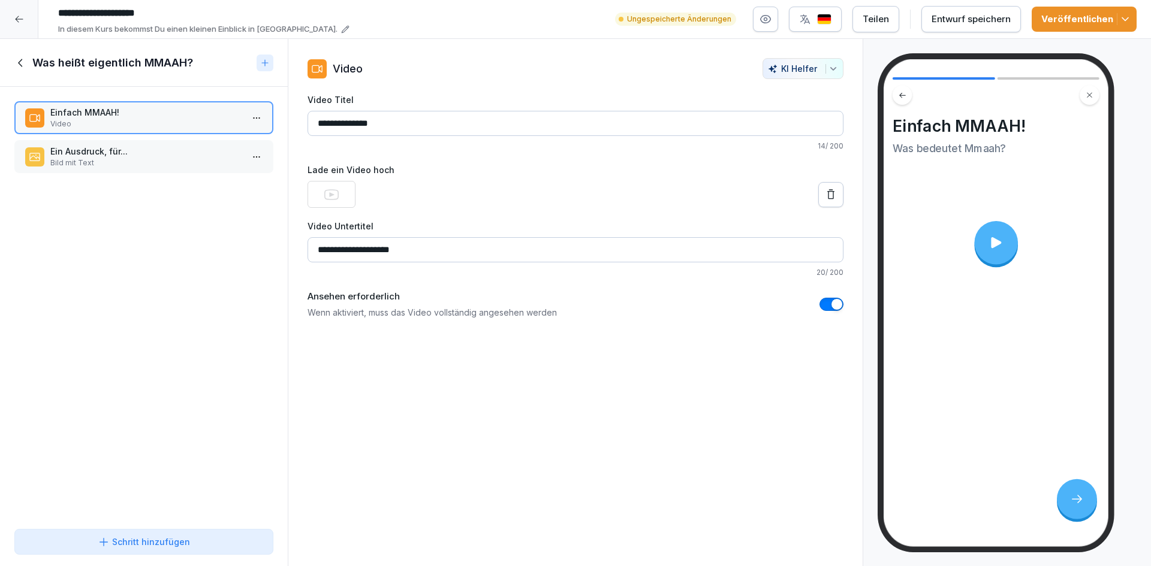
click at [149, 165] on p "Bild mit Text" at bounding box center [146, 163] width 192 height 11
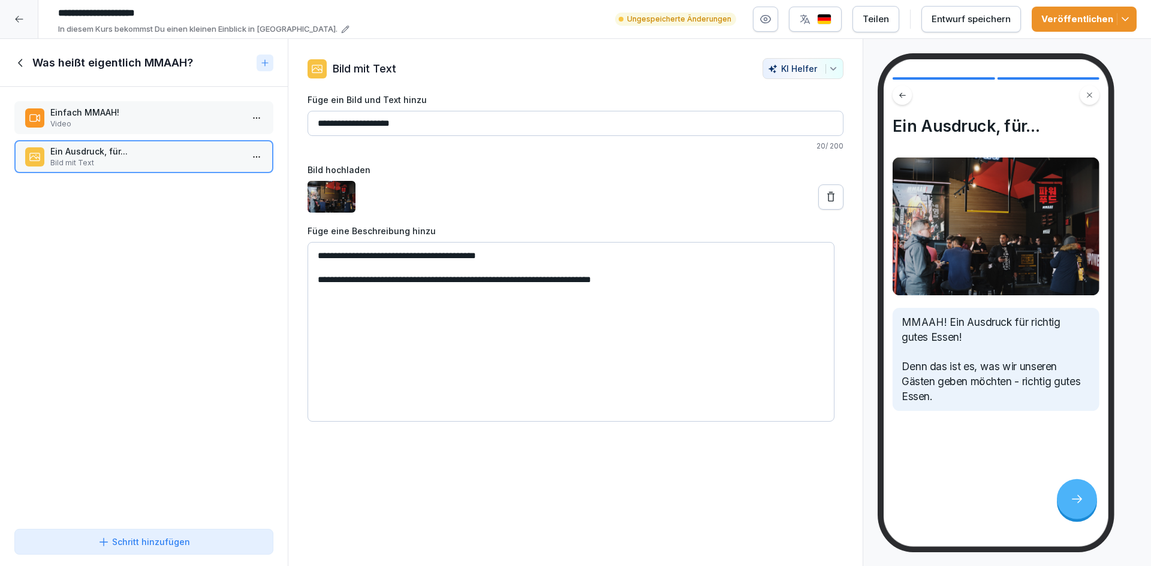
click at [130, 237] on div "Einfach MMAAH! Video Ein Ausdruck, für... Bild mit Text To pick up a draggable …" at bounding box center [144, 305] width 288 height 437
click at [156, 333] on div "Einfach MMAAH! Video Ein Ausdruck, für... Bild mit Text To pick up a draggable …" at bounding box center [144, 305] width 288 height 437
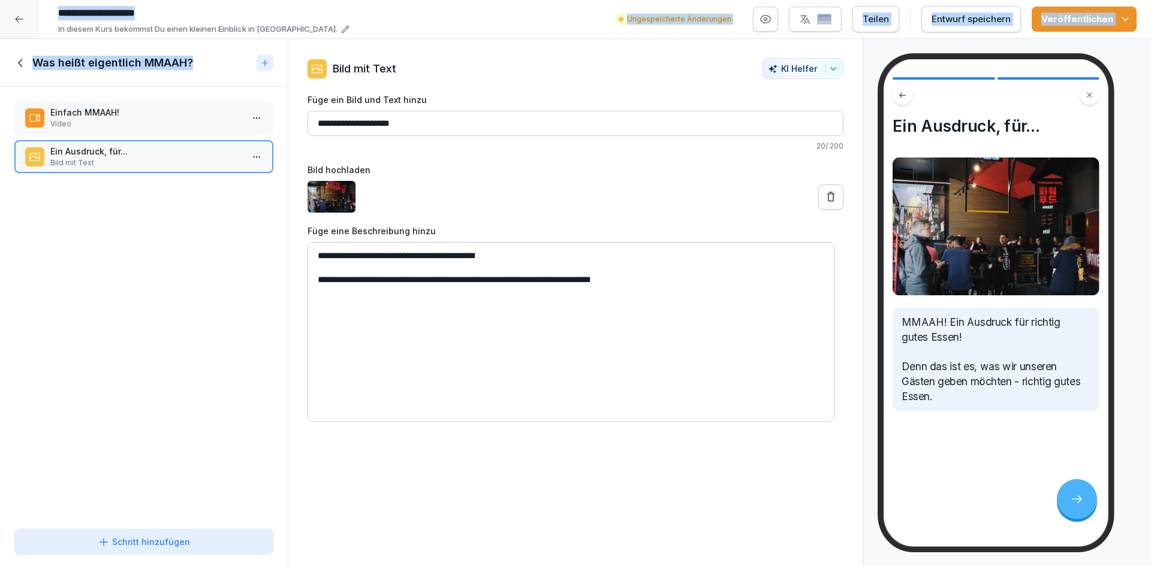
drag, startPoint x: 9, startPoint y: 22, endPoint x: 72, endPoint y: 220, distance: 207.5
click at [72, 220] on div "**********" at bounding box center [575, 283] width 1151 height 567
click at [72, 220] on div "Einfach MMAAH! Video Ein Ausdruck, für... Bild mit Text To pick up a draggable …" at bounding box center [144, 305] width 288 height 437
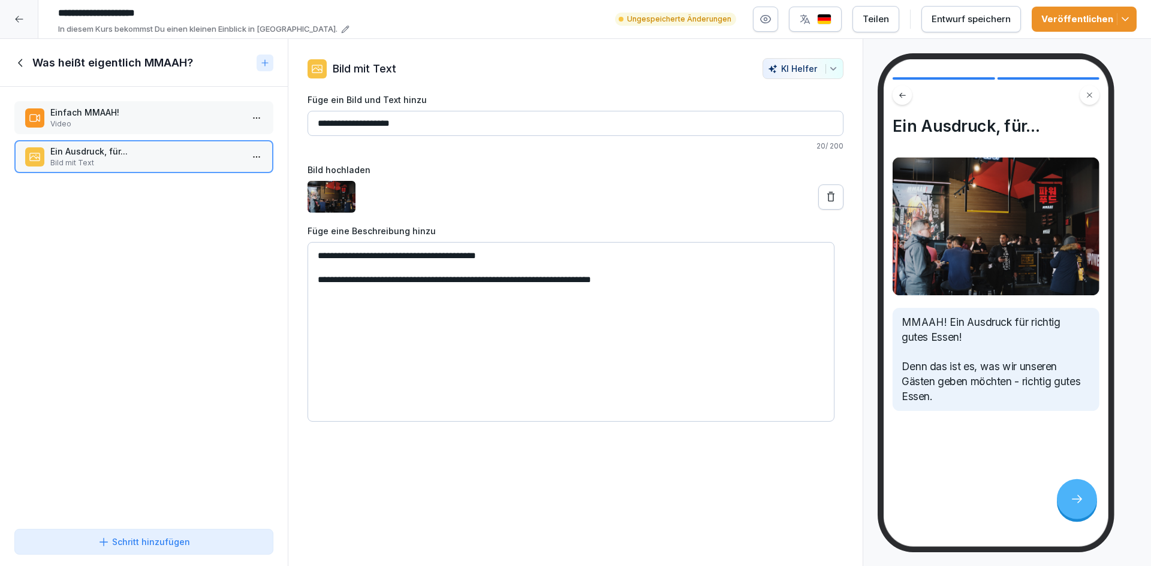
click at [20, 17] on icon at bounding box center [19, 19] width 10 height 10
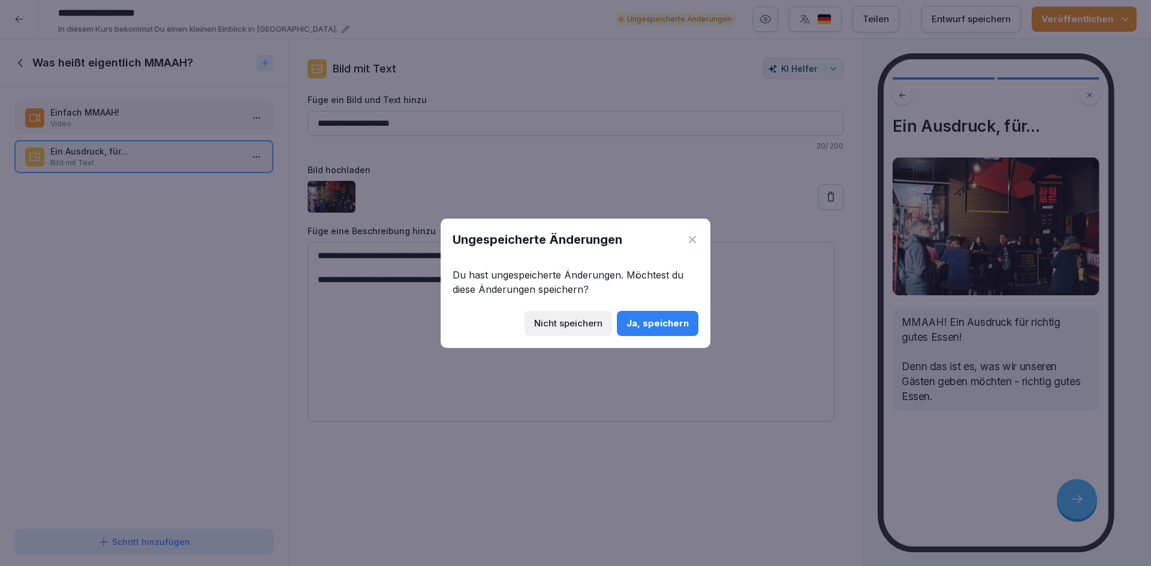
click at [592, 317] on div "Nicht speichern" at bounding box center [568, 323] width 68 height 13
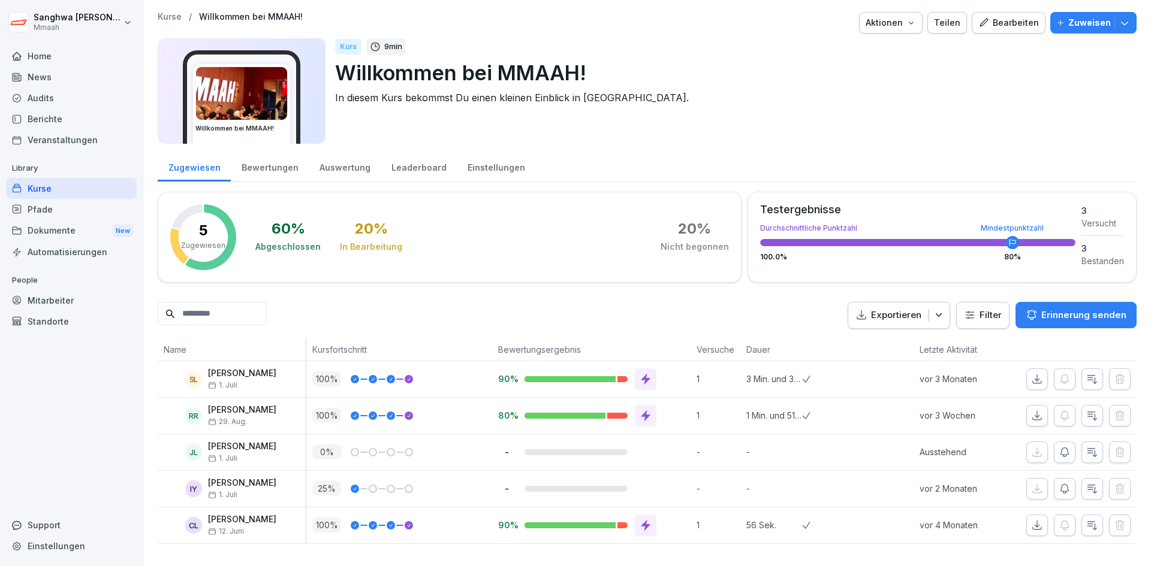
click at [913, 24] on icon "button" at bounding box center [911, 23] width 10 height 10
click at [877, 50] on div "Kurs duplizieren" at bounding box center [853, 51] width 133 height 20
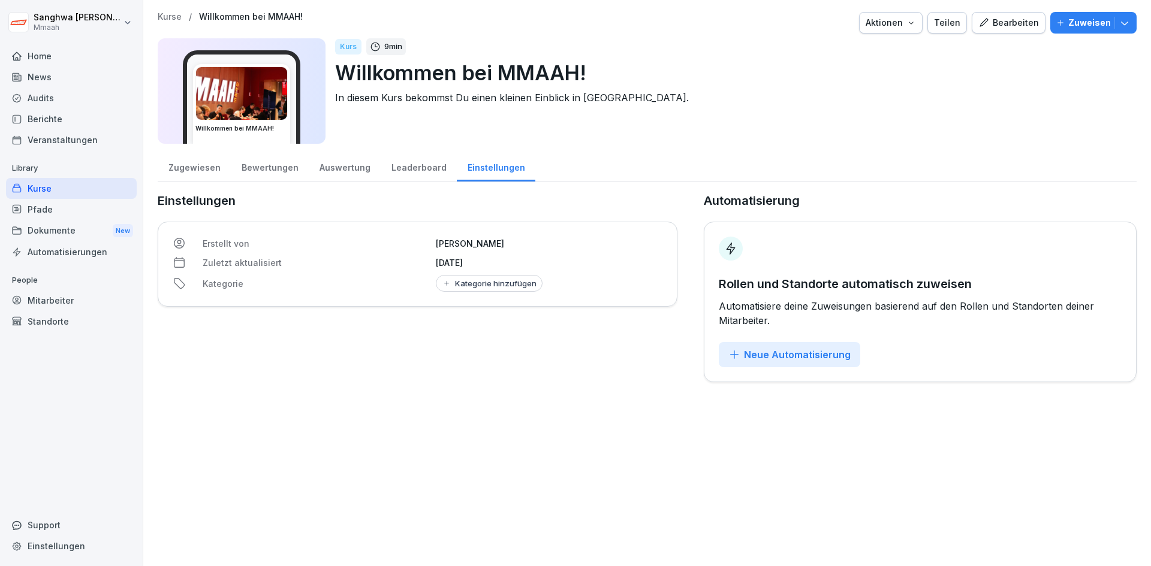
click at [571, 420] on div "Kurse / Willkommen bei MMAAH! Aktionen Teilen Bearbeiten Zuweisen Willkommen be…" at bounding box center [646, 283] width 1007 height 566
click at [76, 190] on div "Kurse" at bounding box center [71, 188] width 131 height 21
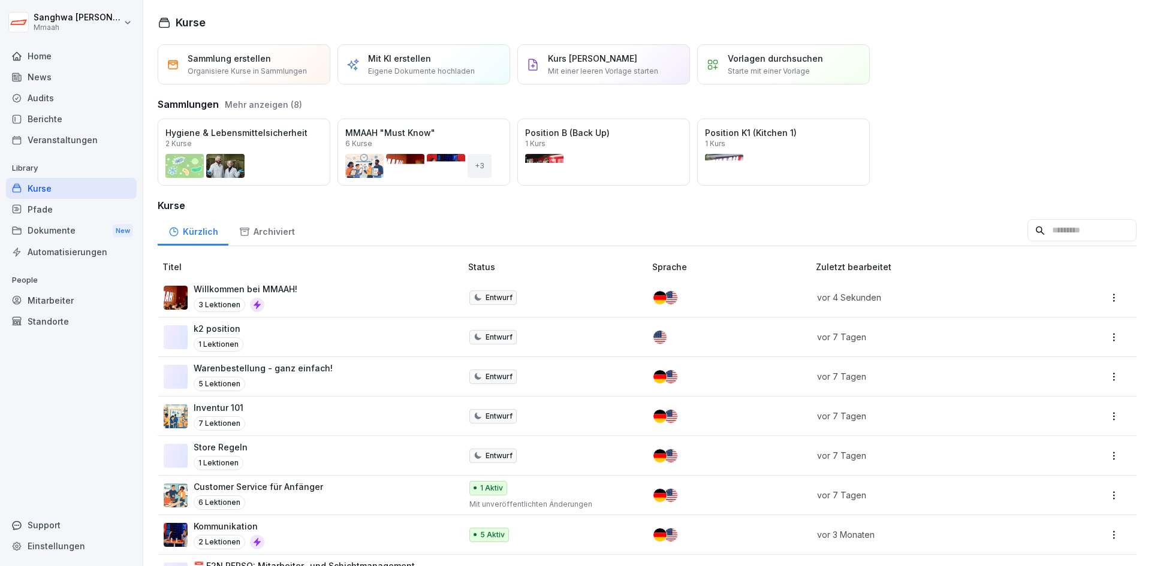
click at [1049, 222] on input at bounding box center [1081, 230] width 109 height 23
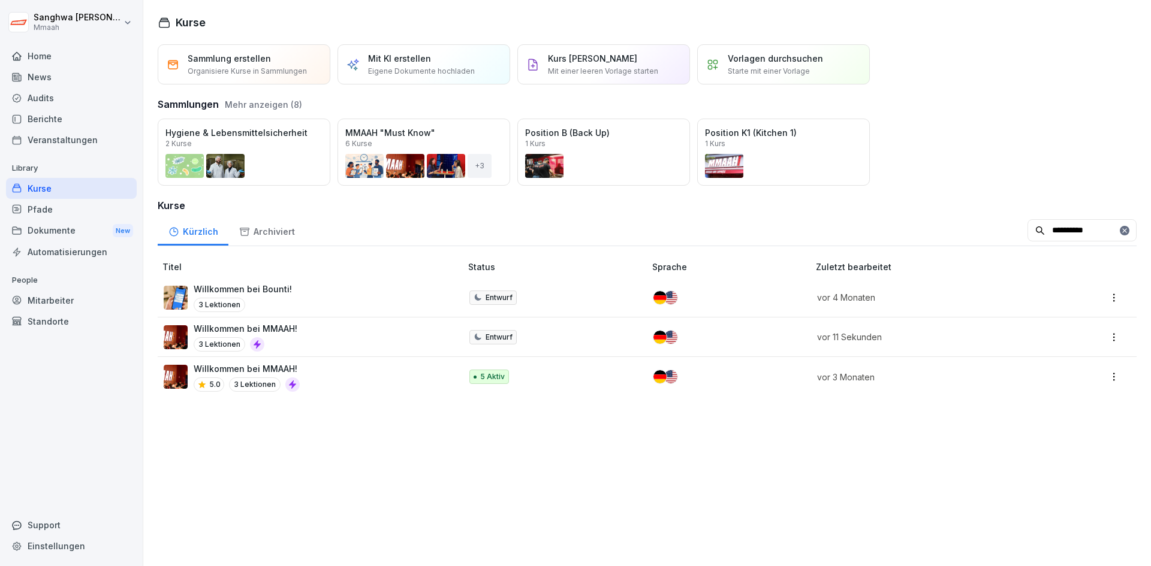
type input "**********"
click at [388, 291] on div "Willkommen bei Bounti! 3 Lektionen" at bounding box center [306, 297] width 285 height 29
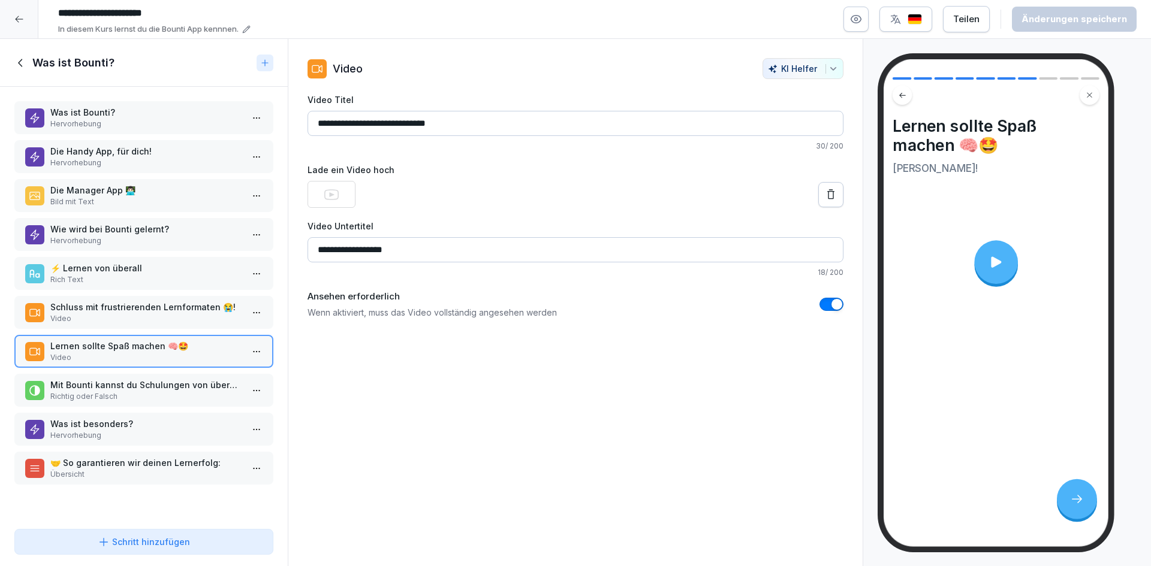
click at [137, 396] on p "Richtig oder Falsch" at bounding box center [146, 396] width 192 height 11
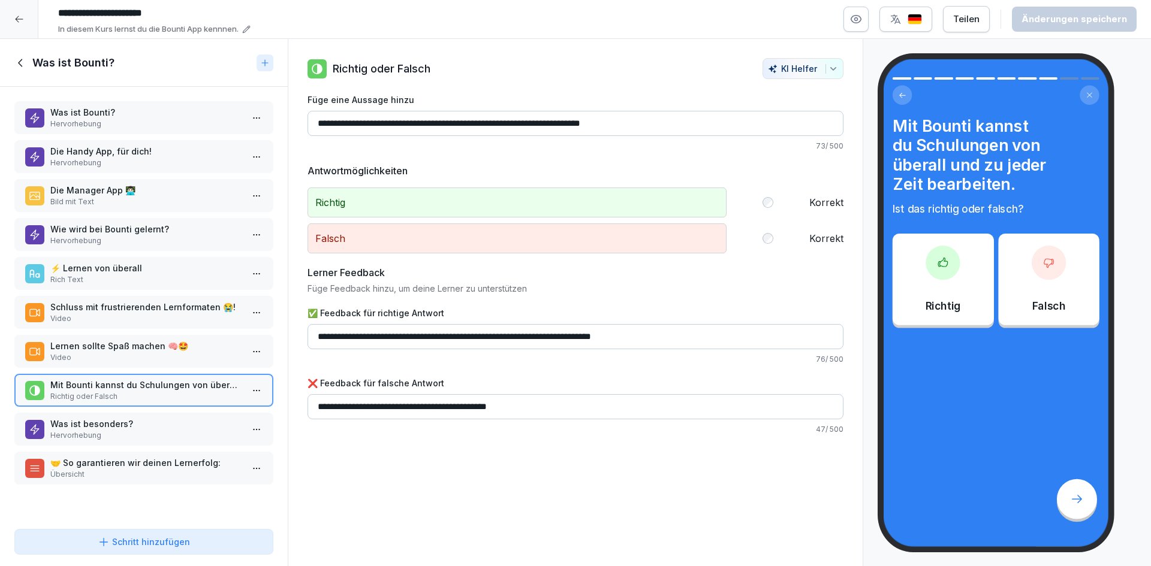
click at [136, 430] on p "Was ist besonders?" at bounding box center [146, 424] width 192 height 13
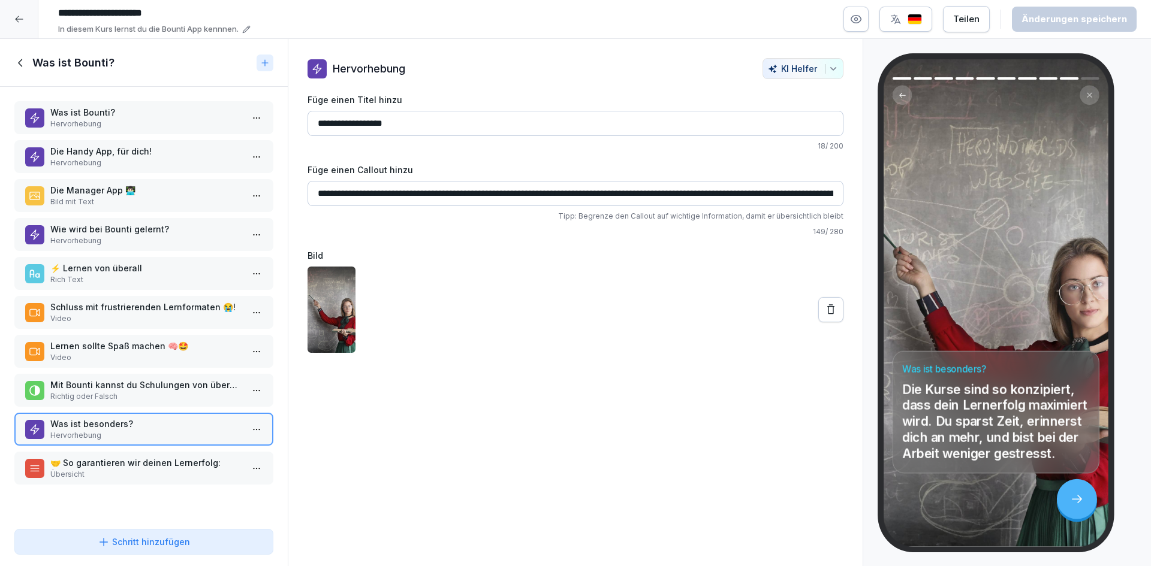
click at [168, 378] on div "Mit Bounti kannst du Schulungen von überall und zu jeder Zeit bearbeiten. Richt…" at bounding box center [143, 390] width 259 height 33
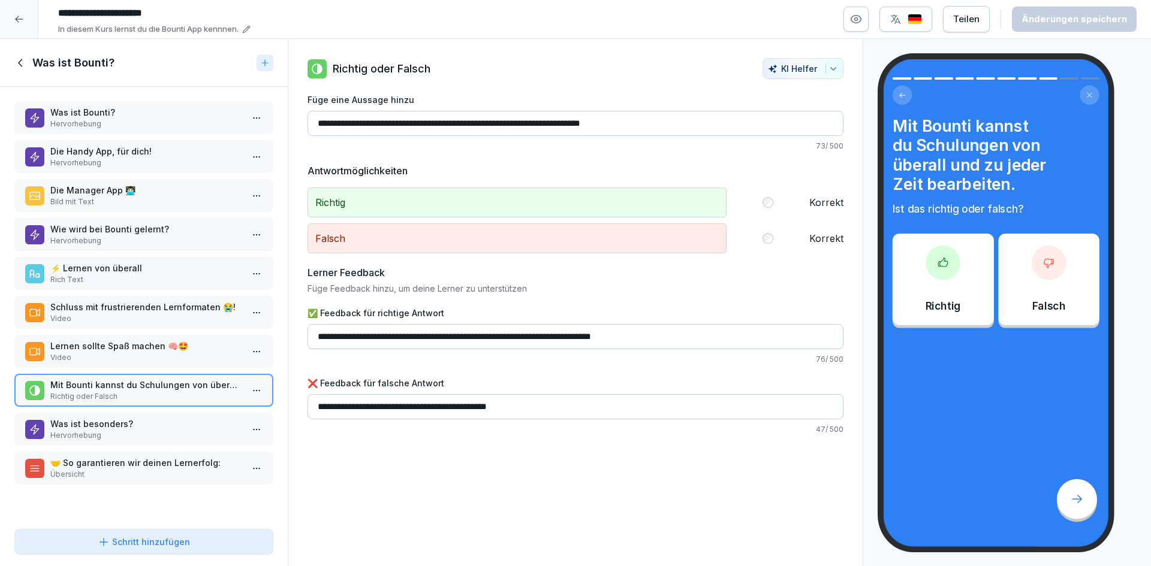
click at [170, 412] on div "Was ist Bounti? Hervorhebung Die Handy App, für dich! Hervorhebung Die Manager …" at bounding box center [144, 305] width 288 height 437
click at [172, 464] on p "🤝 So garantieren wir deinen Lernerfolg:" at bounding box center [146, 463] width 192 height 13
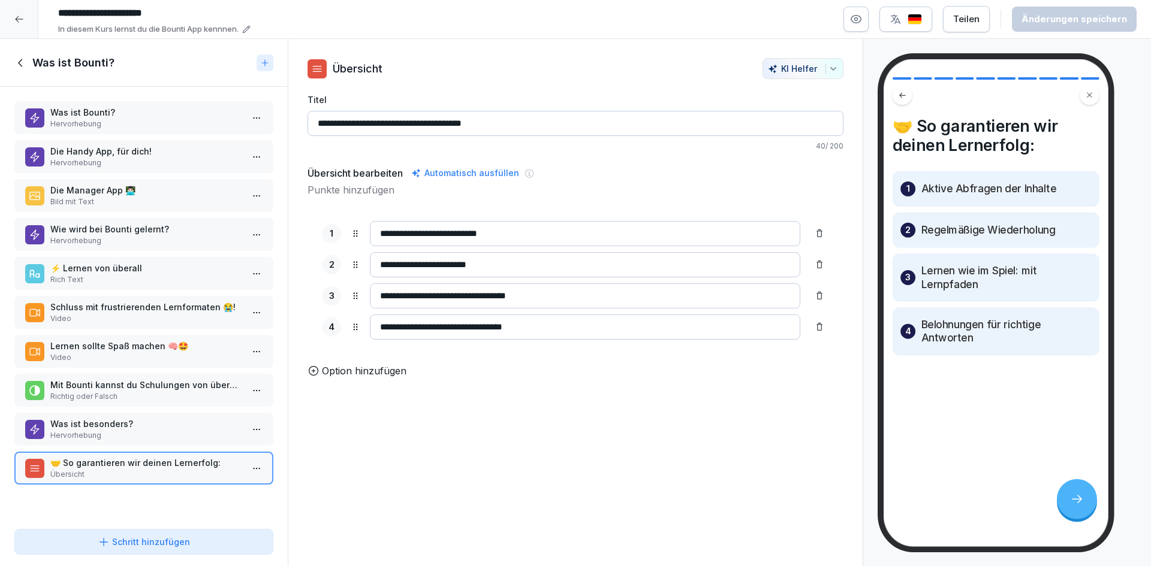
click at [17, 56] on icon at bounding box center [20, 62] width 13 height 13
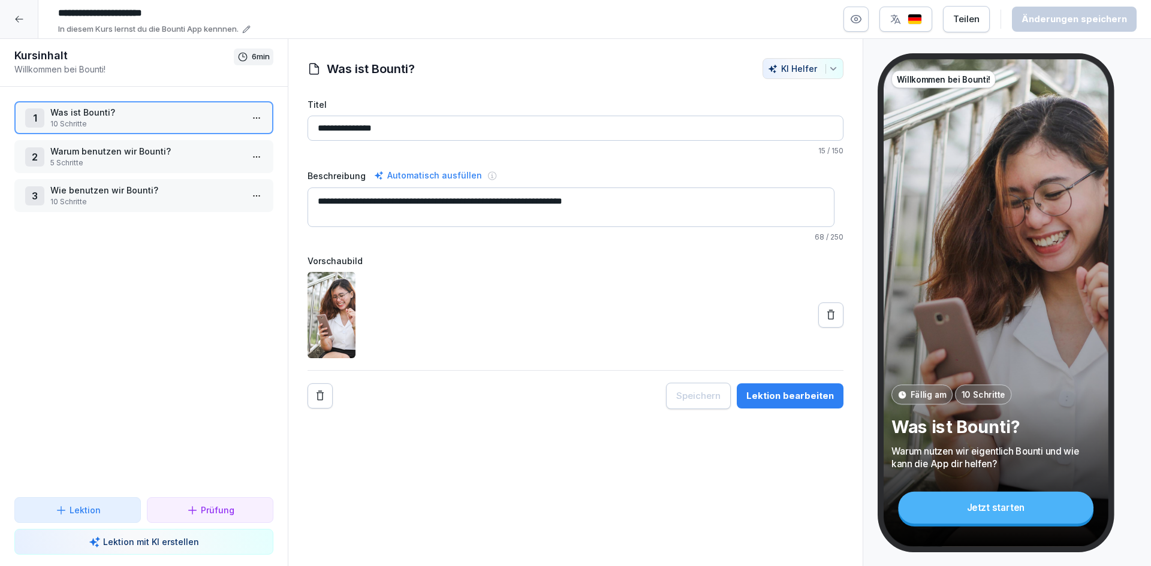
click at [180, 162] on p "5 Schritte" at bounding box center [146, 163] width 192 height 11
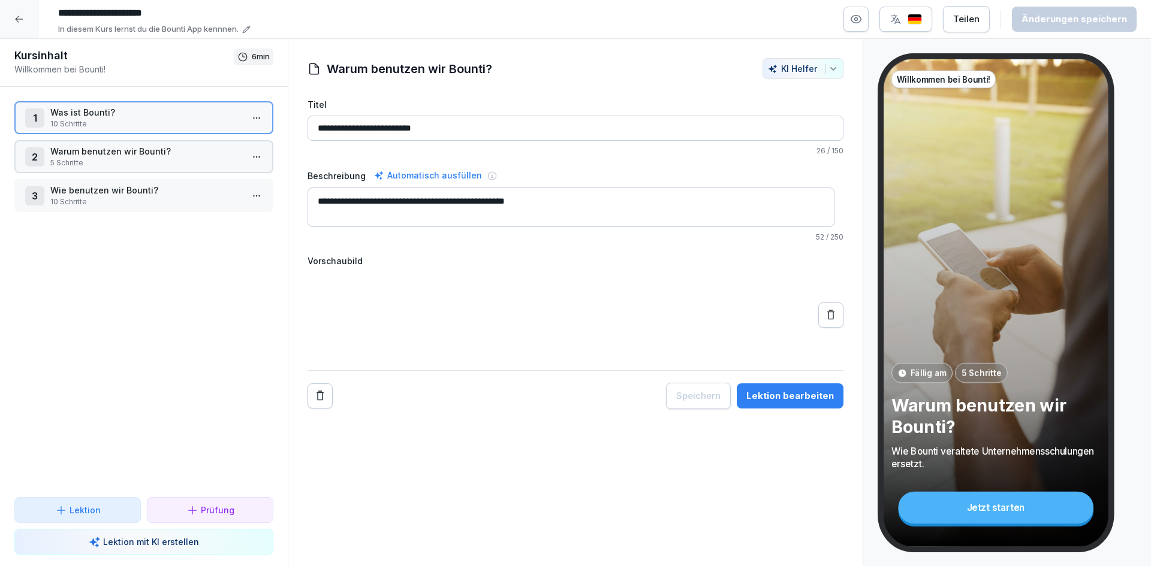
click at [180, 162] on p "5 Schritte" at bounding box center [146, 163] width 192 height 11
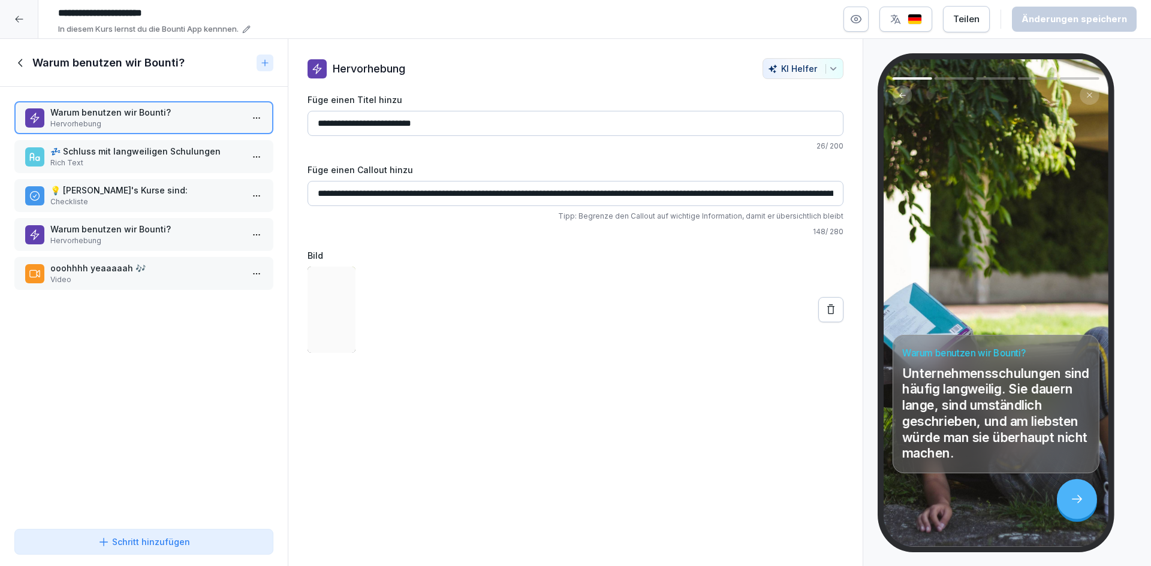
click at [180, 159] on p "Rich Text" at bounding box center [146, 163] width 192 height 11
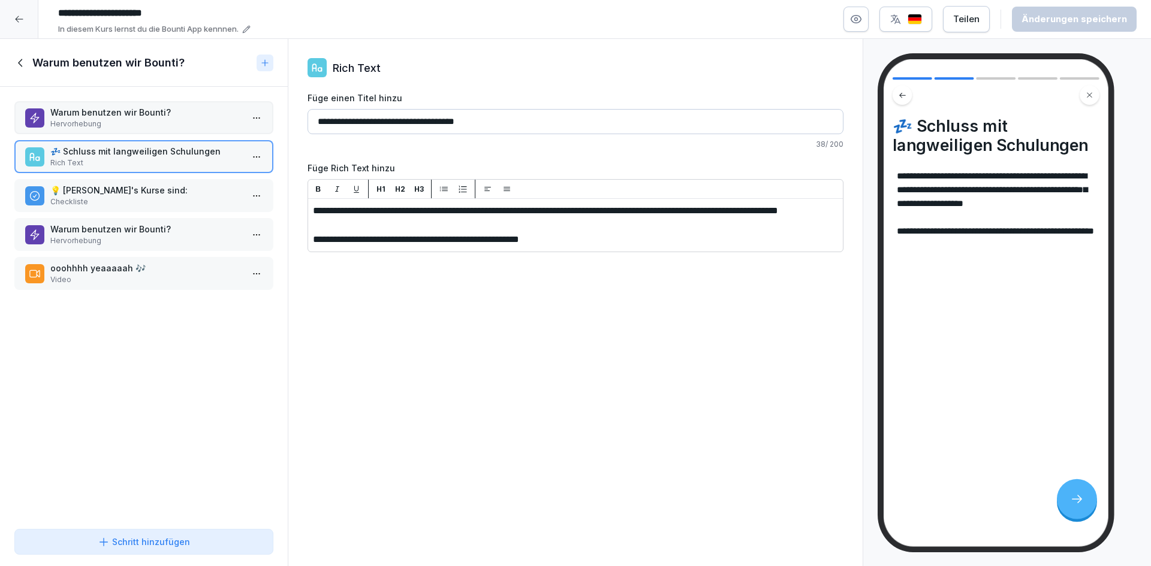
click at [175, 199] on p "Checkliste" at bounding box center [146, 202] width 192 height 11
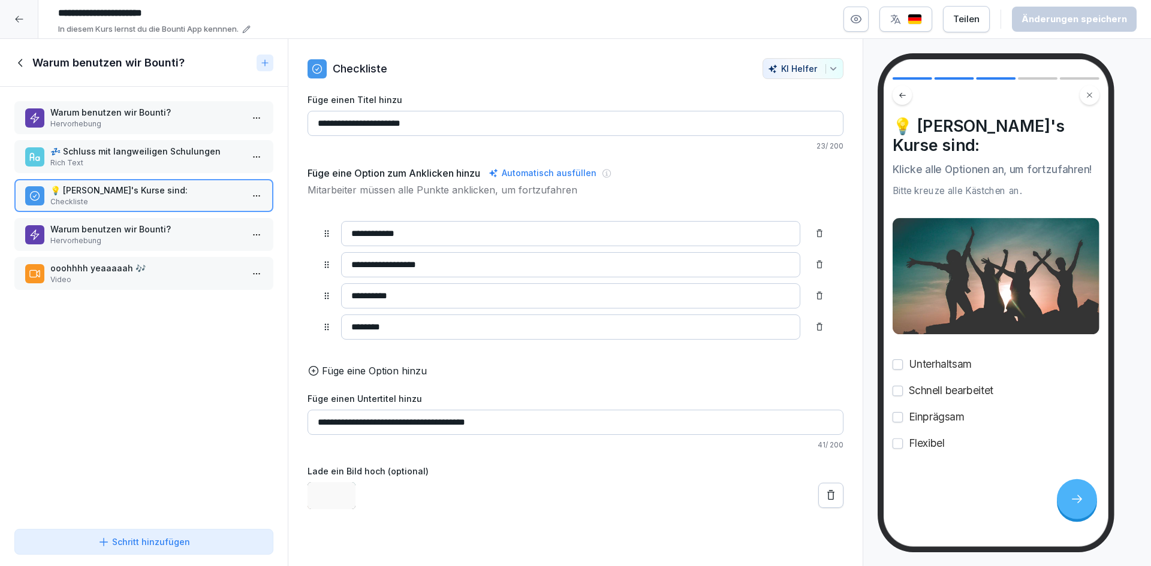
click at [176, 233] on p "Warum benutzen wir Bounti?" at bounding box center [146, 229] width 192 height 13
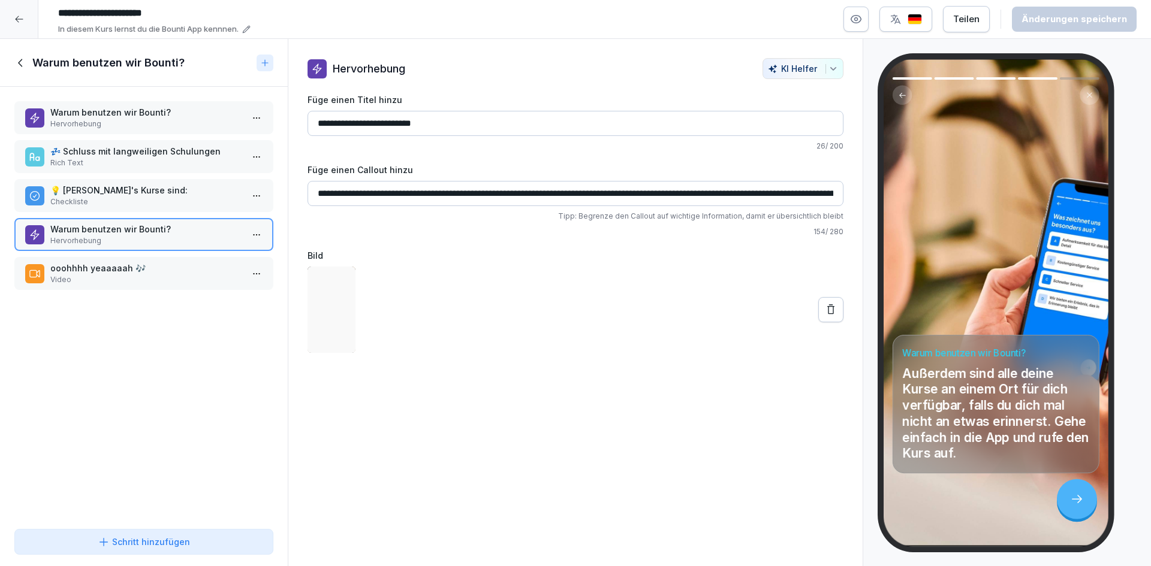
click at [177, 271] on p "ooohhhh yeaaaaah 🎶" at bounding box center [146, 268] width 192 height 13
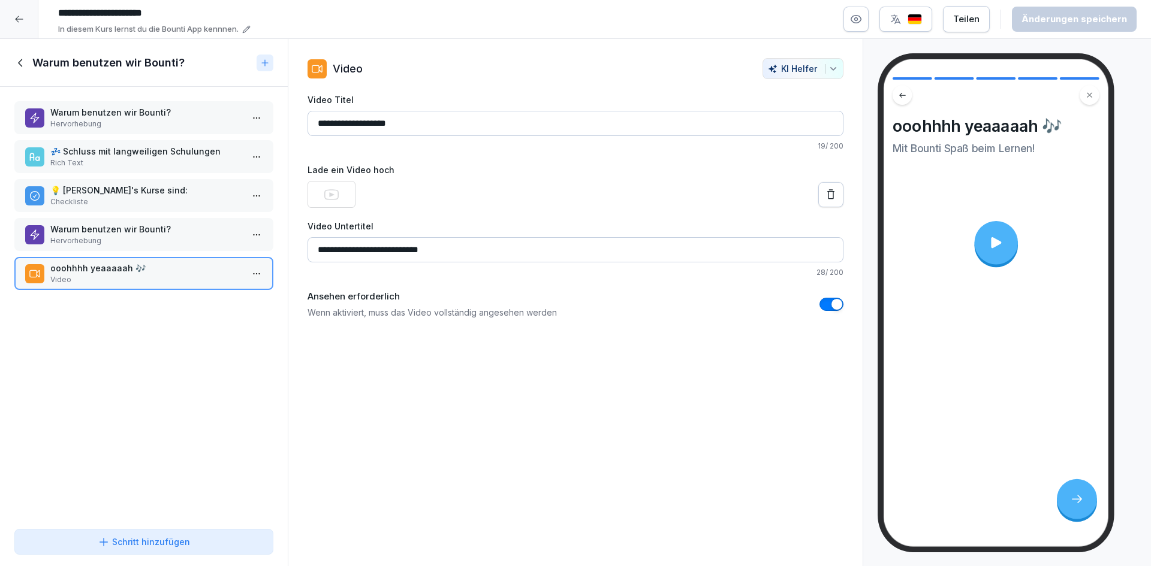
click at [21, 70] on div "Warum benutzen wir Bounti?" at bounding box center [144, 63] width 288 height 48
click at [21, 65] on icon at bounding box center [20, 63] width 4 height 8
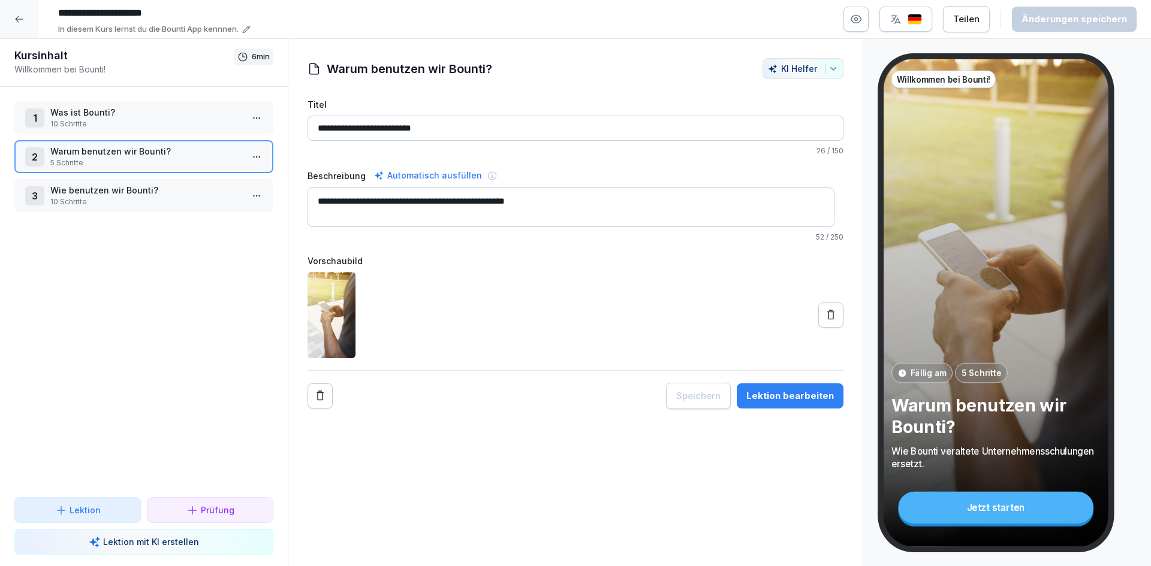
click at [149, 202] on p "10 Schritte" at bounding box center [146, 202] width 192 height 11
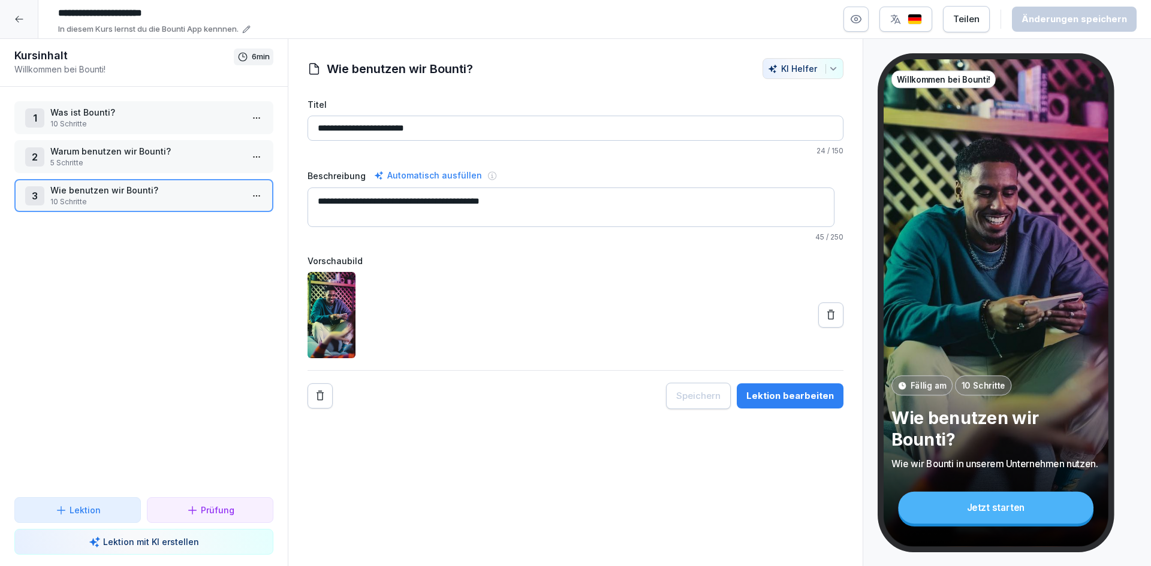
click at [149, 202] on p "10 Schritte" at bounding box center [146, 202] width 192 height 11
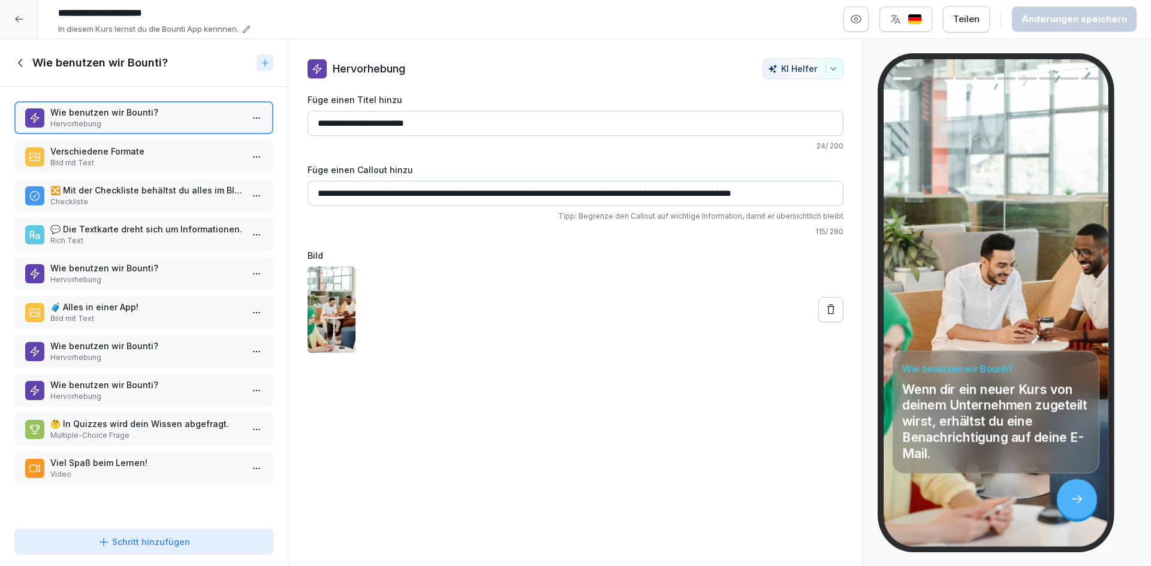
click at [159, 155] on p "Verschiedene Formate" at bounding box center [146, 151] width 192 height 13
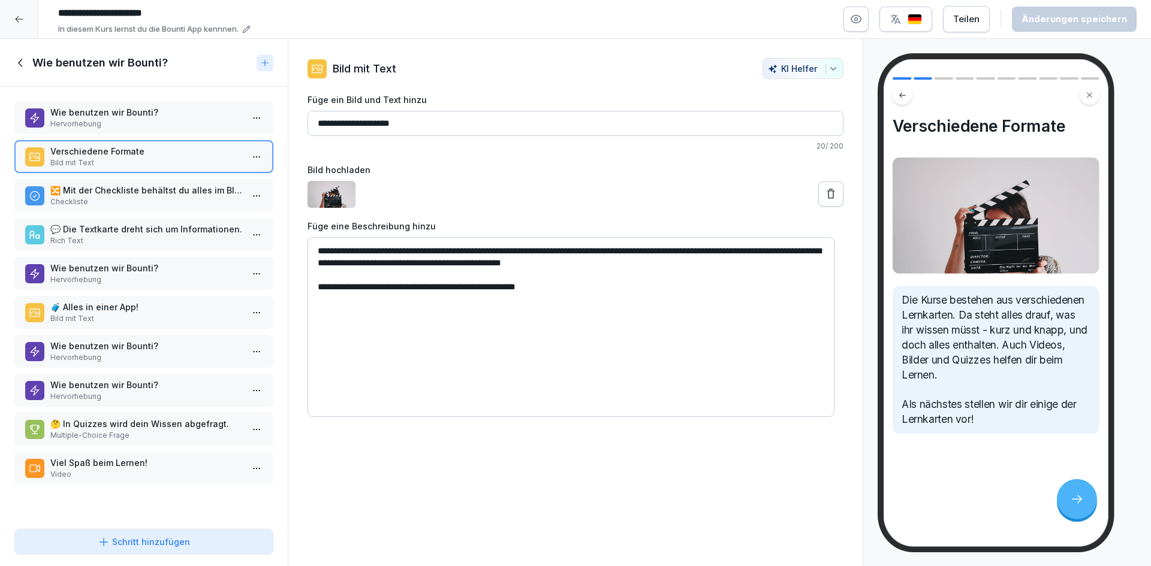
click at [161, 193] on p "🔀 Mit der Checkliste behältst du alles im Blick." at bounding box center [146, 190] width 192 height 13
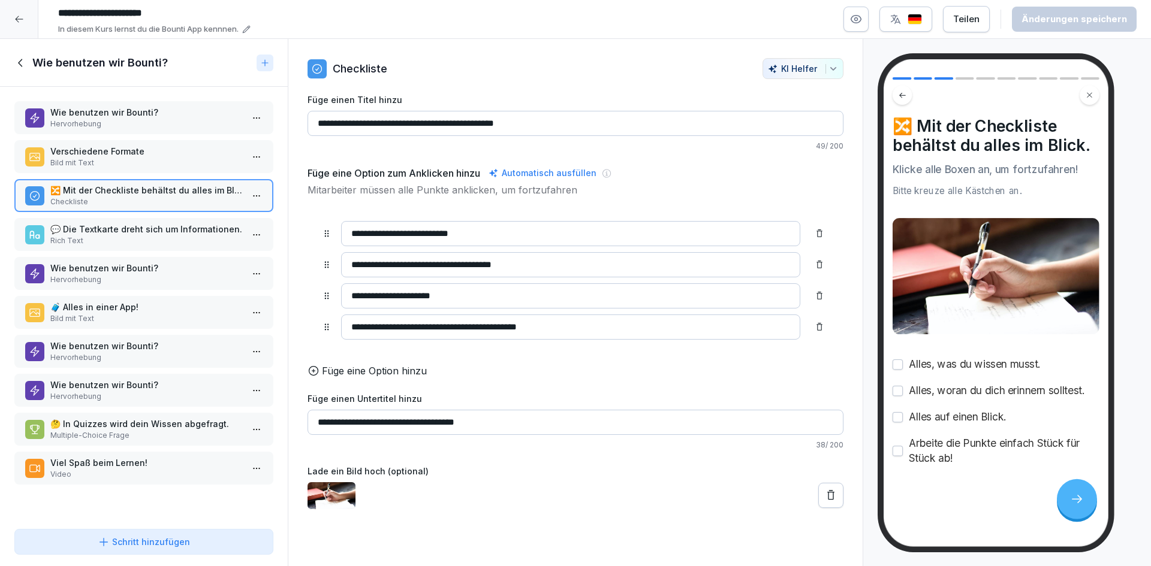
click at [162, 234] on p "💬 Die Textkarte dreht sich um Informationen." at bounding box center [146, 229] width 192 height 13
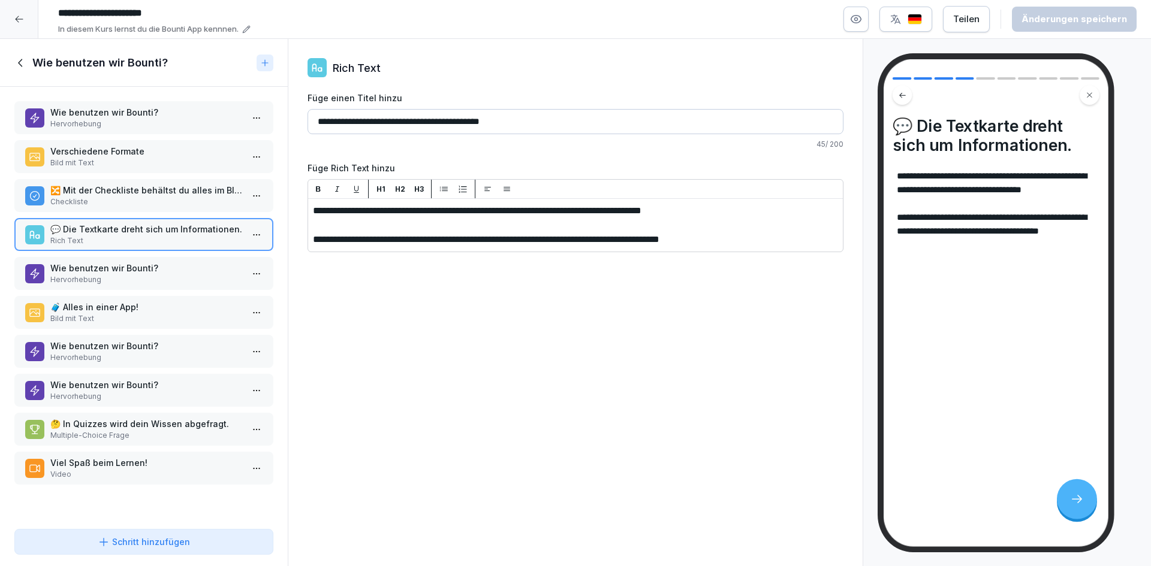
click at [17, 59] on icon at bounding box center [20, 62] width 13 height 13
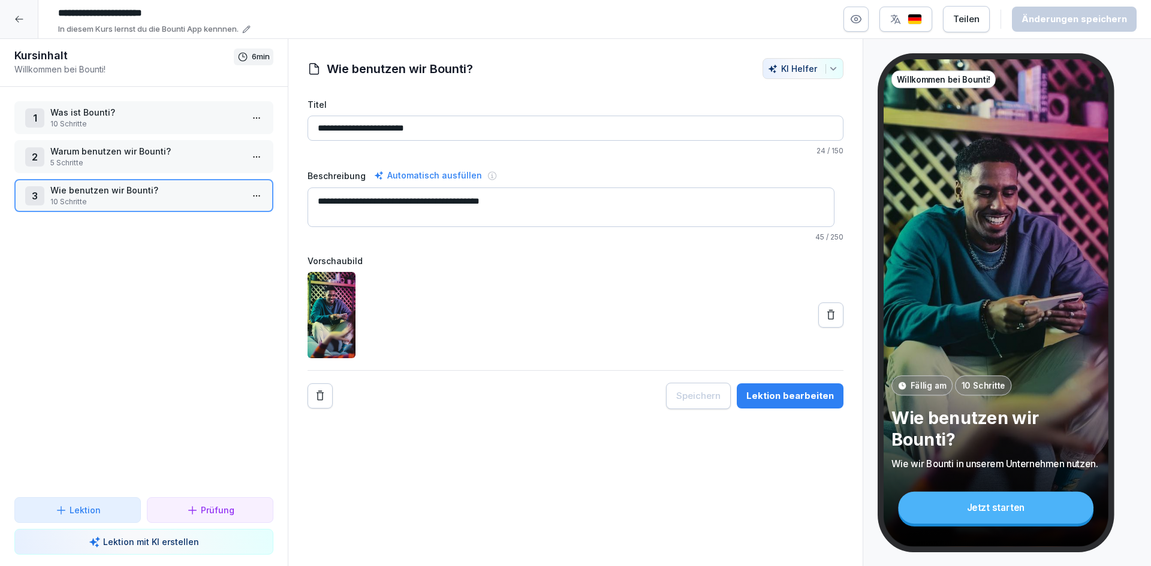
click at [168, 119] on p "10 Schritte" at bounding box center [146, 124] width 192 height 11
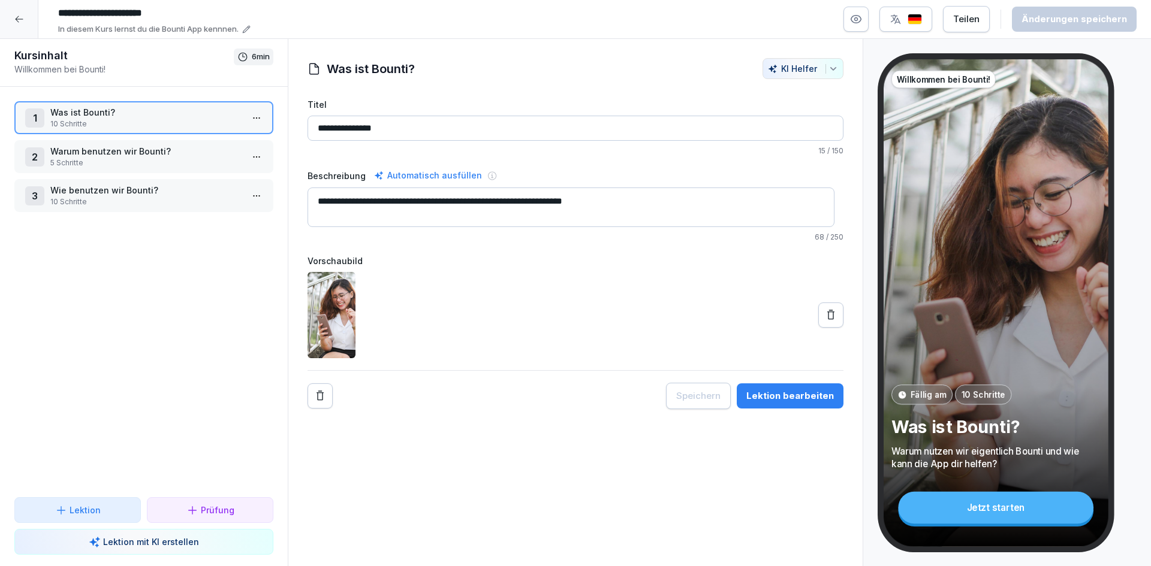
click at [168, 119] on p "10 Schritte" at bounding box center [146, 124] width 192 height 11
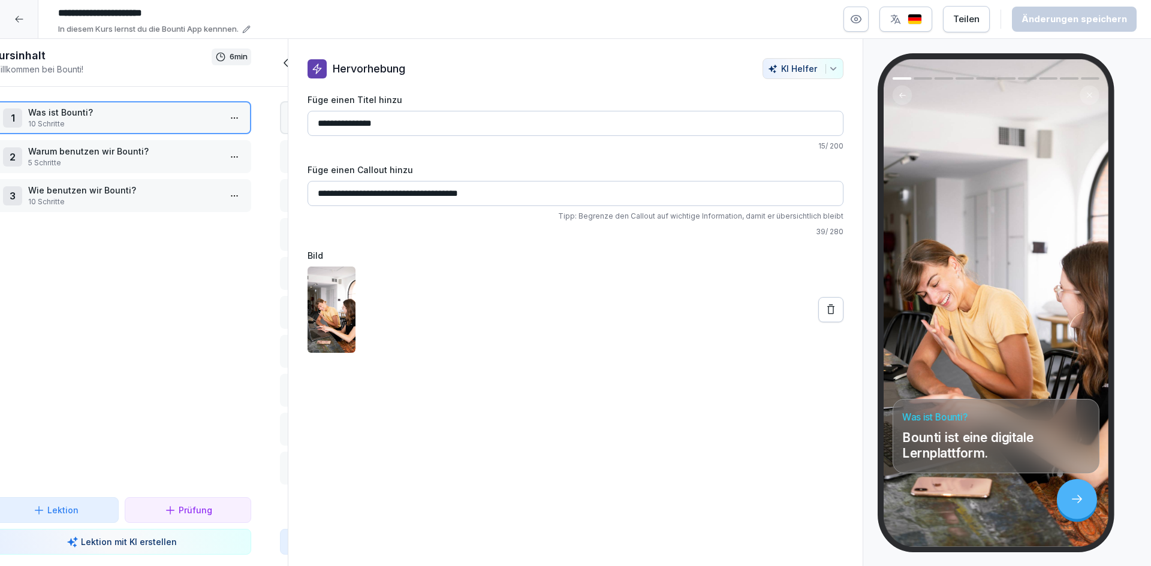
click at [168, 119] on div "Kursinhalt Willkommen bei Bounti! 6 min 1 Was ist Bounti? 10 Schritte 2 Warum b…" at bounding box center [122, 303] width 288 height 528
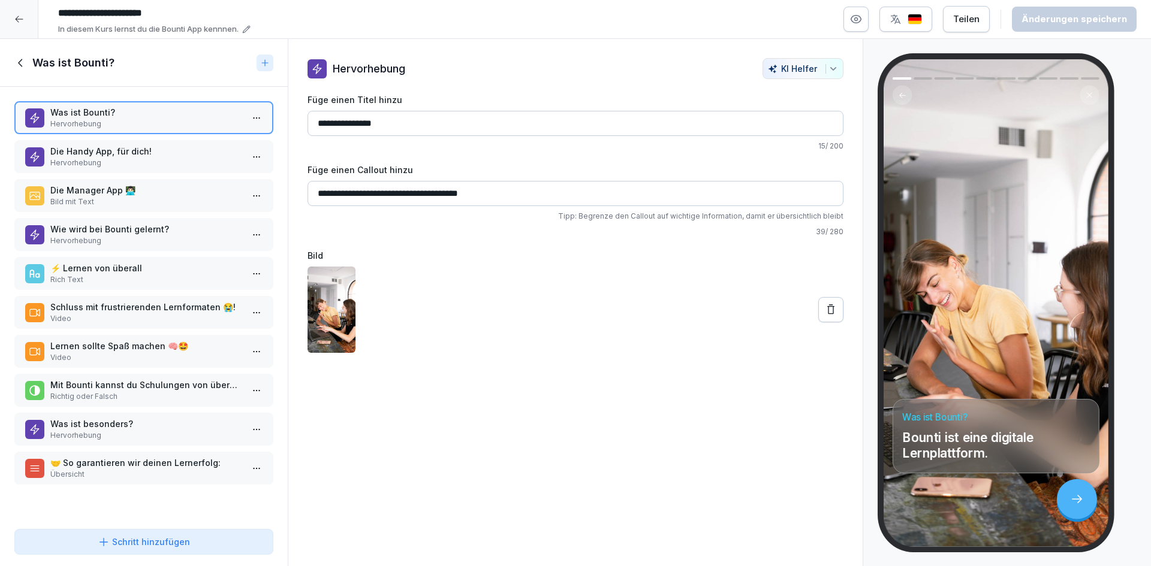
click at [120, 161] on p "Hervorhebung" at bounding box center [146, 163] width 192 height 11
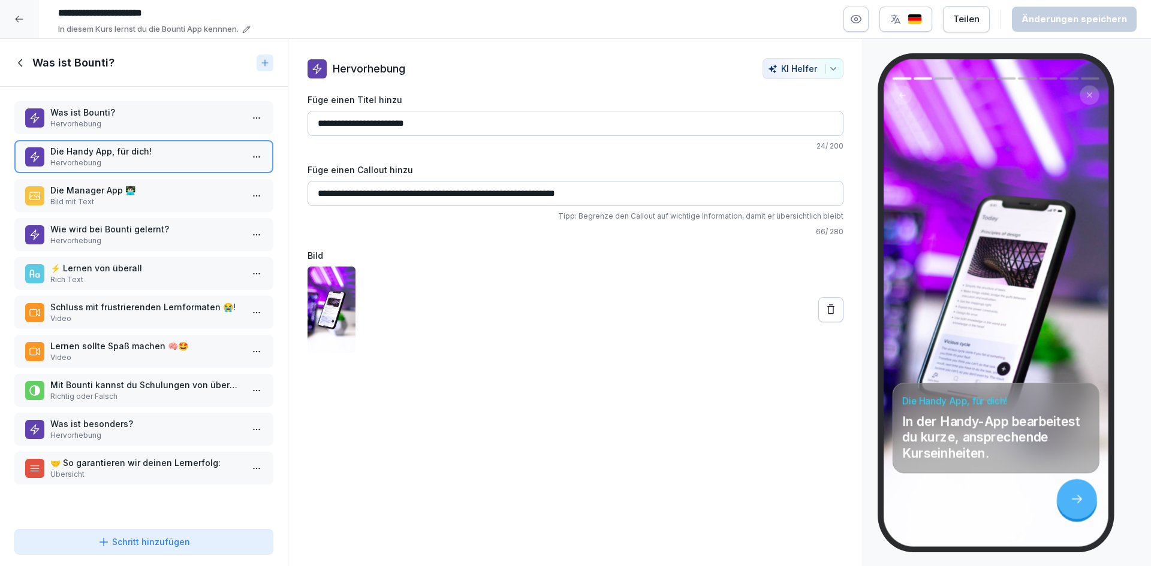
click at [1077, 504] on icon at bounding box center [1077, 500] width 14 height 14
click at [175, 195] on p "Die Manager App 👨🏻‍💻" at bounding box center [146, 190] width 192 height 13
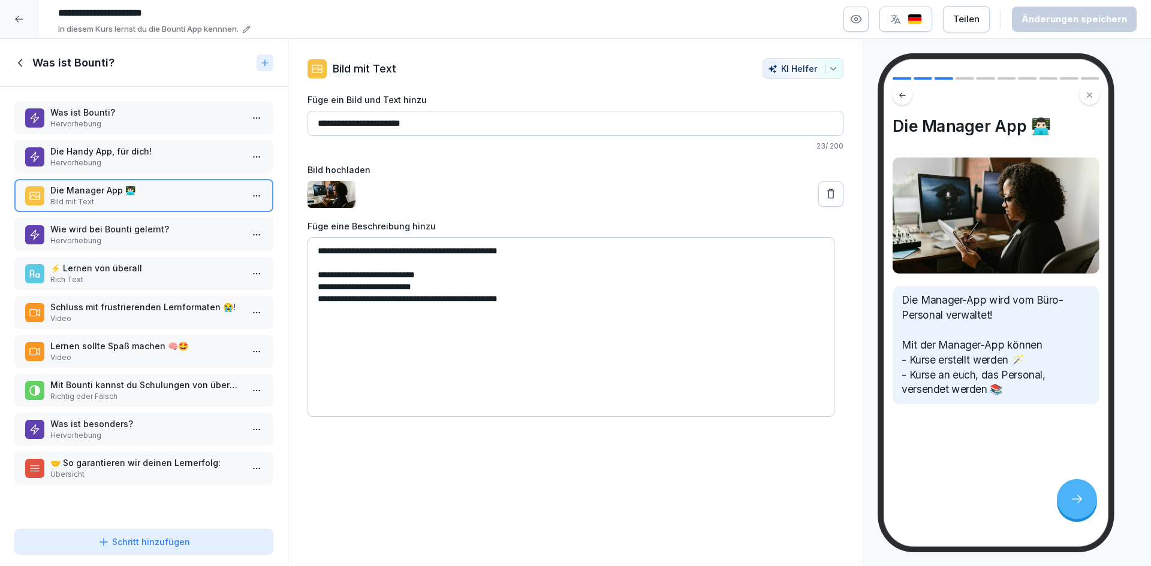
click at [167, 235] on p "Wie wird bei Bounti gelernt?" at bounding box center [146, 229] width 192 height 13
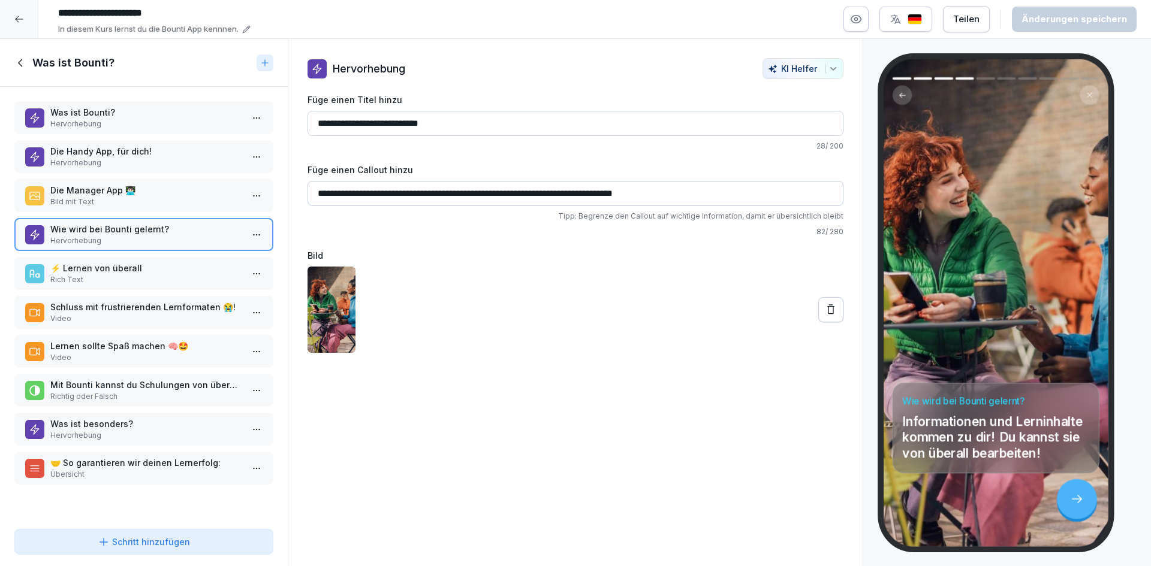
click at [178, 200] on p "Bild mit Text" at bounding box center [146, 202] width 192 height 11
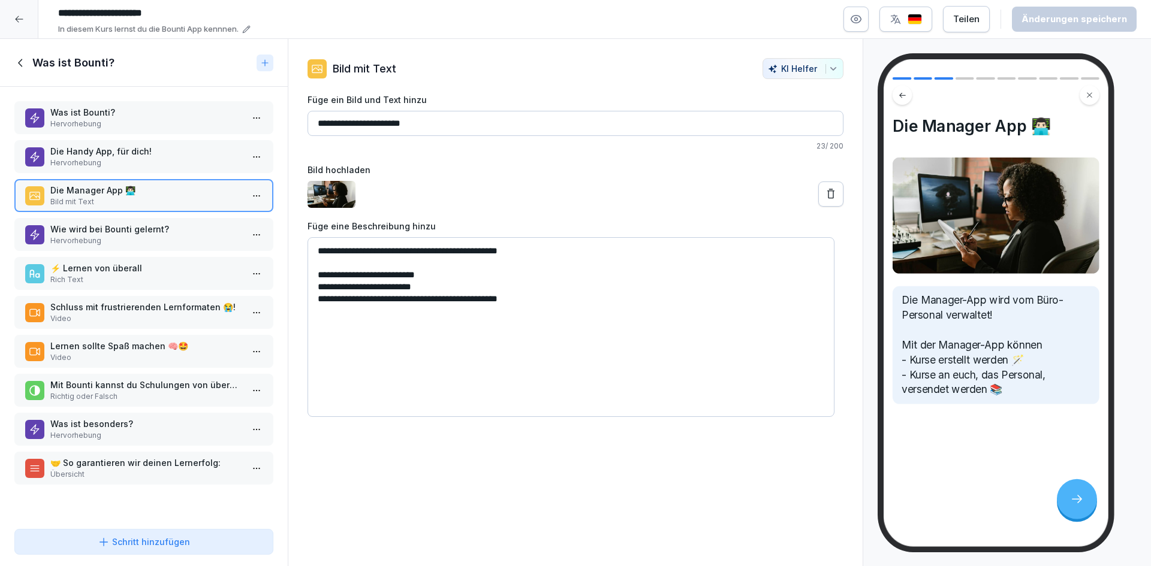
click at [177, 232] on p "Wie wird bei Bounti gelernt?" at bounding box center [146, 229] width 192 height 13
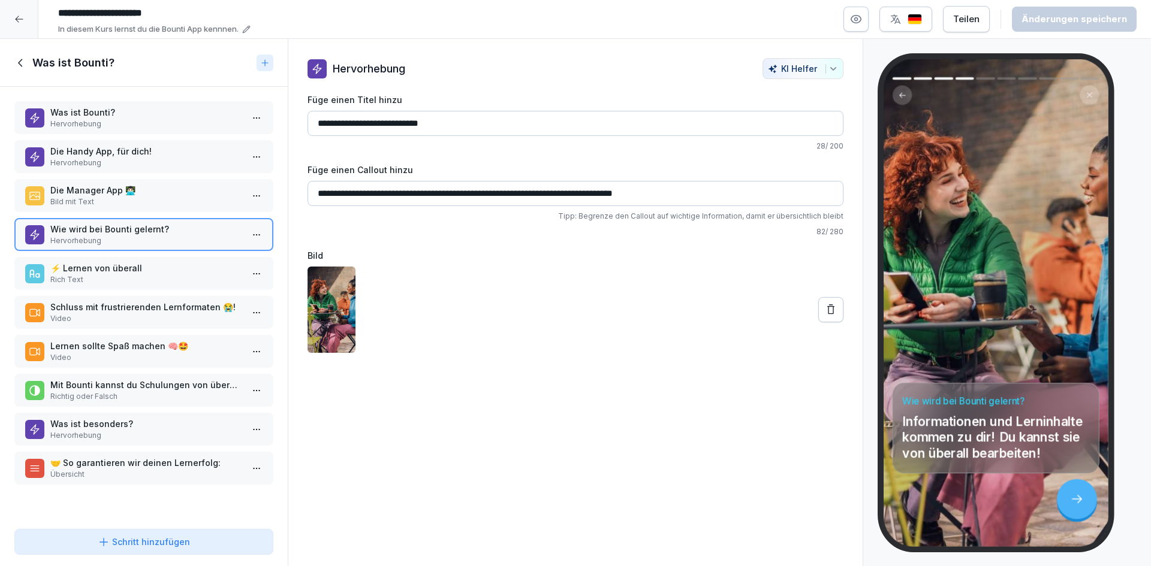
click at [175, 279] on p "Rich Text" at bounding box center [146, 279] width 192 height 11
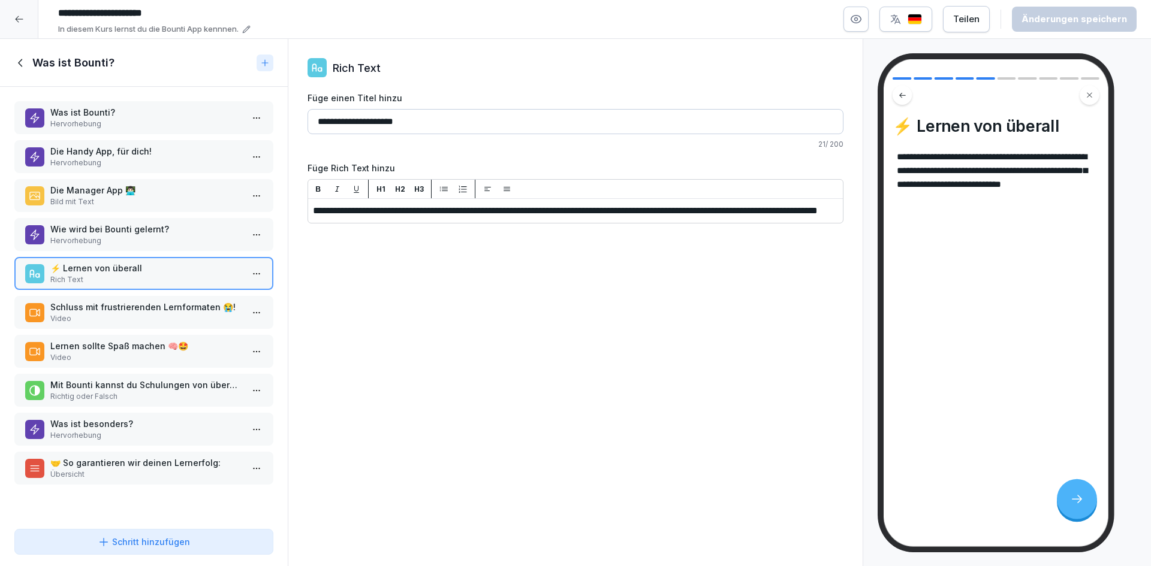
click at [180, 322] on p "Video" at bounding box center [146, 318] width 192 height 11
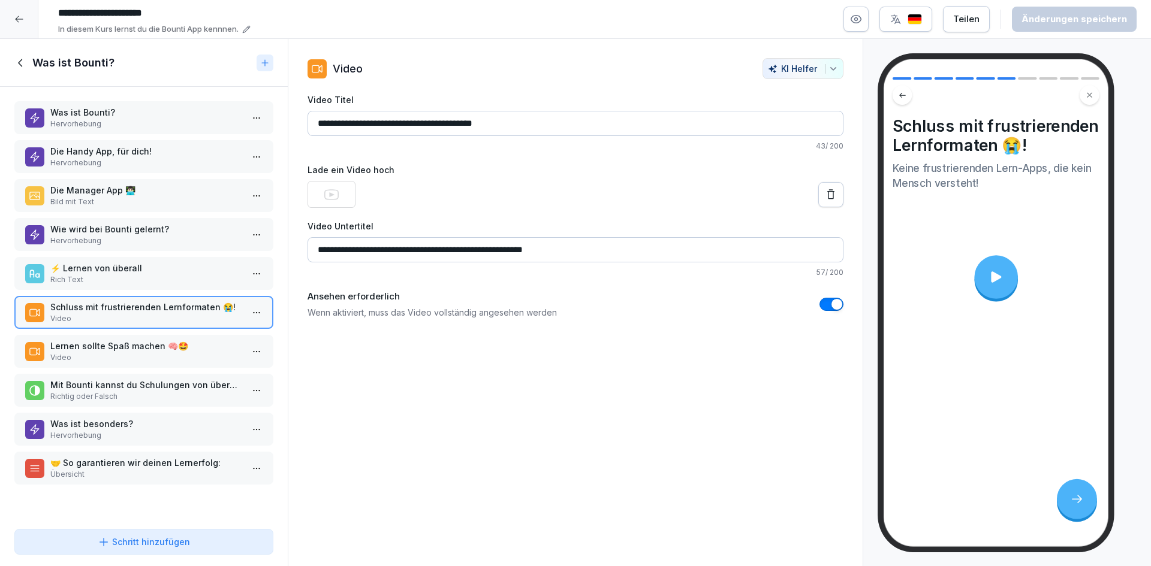
click at [1004, 283] on div at bounding box center [996, 277] width 44 height 44
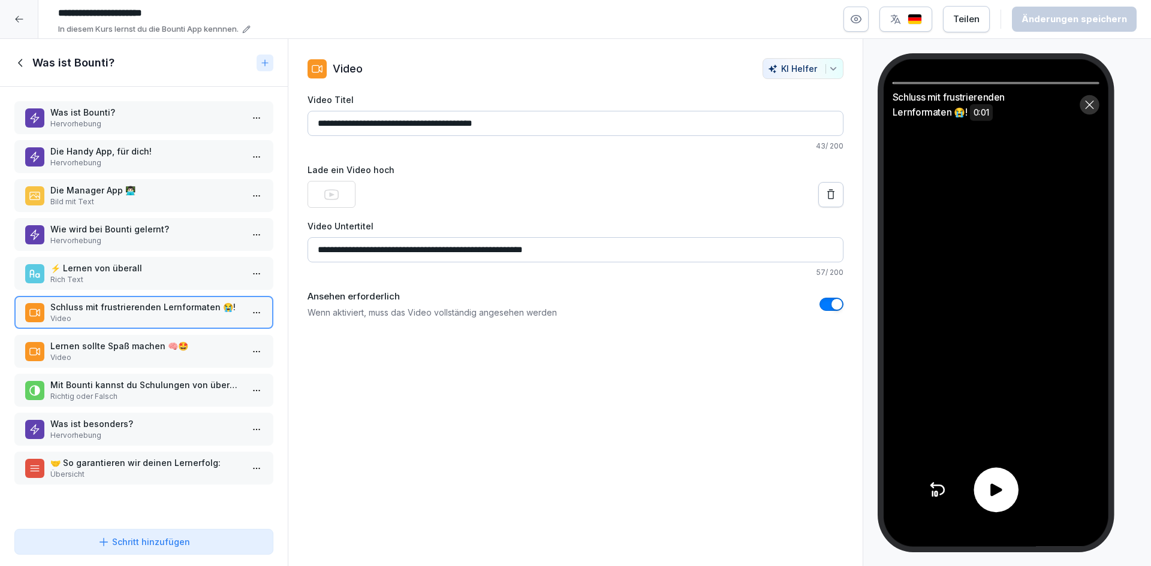
click at [1001, 509] on div at bounding box center [995, 490] width 45 height 45
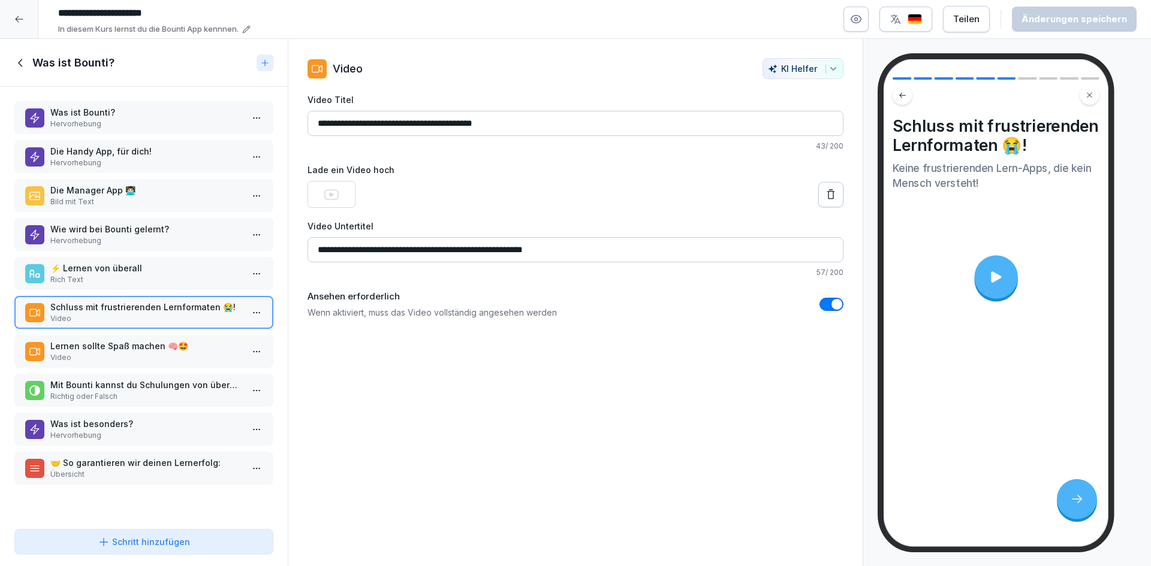
click at [162, 351] on p "Lernen sollte Spaß machen 🧠🤩" at bounding box center [146, 346] width 192 height 13
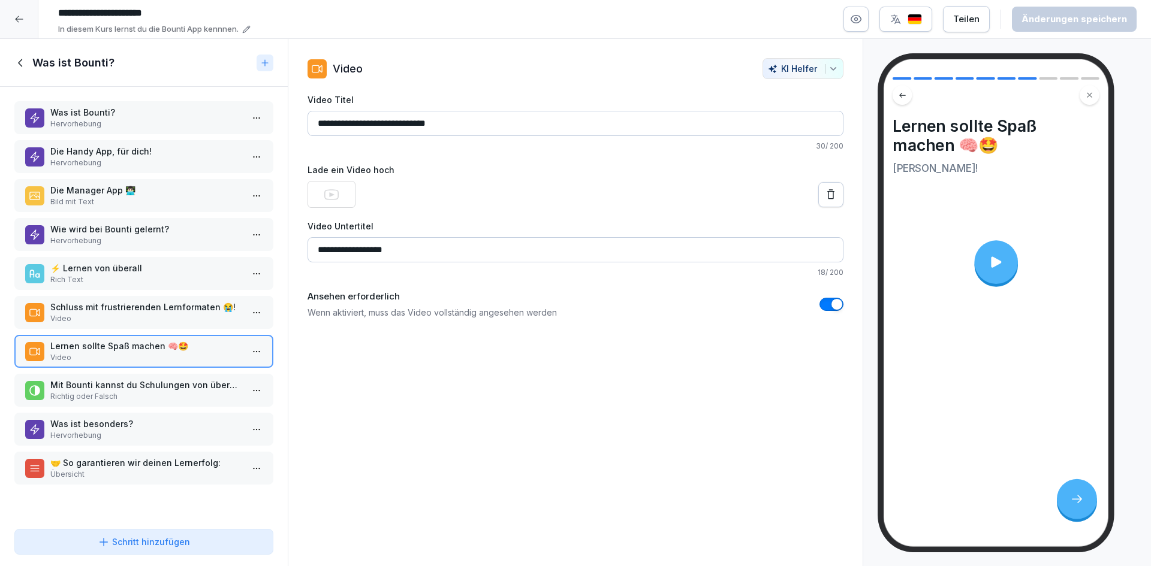
click at [176, 313] on p "Schluss mit frustrierenden Lernformaten 😭!" at bounding box center [146, 307] width 192 height 13
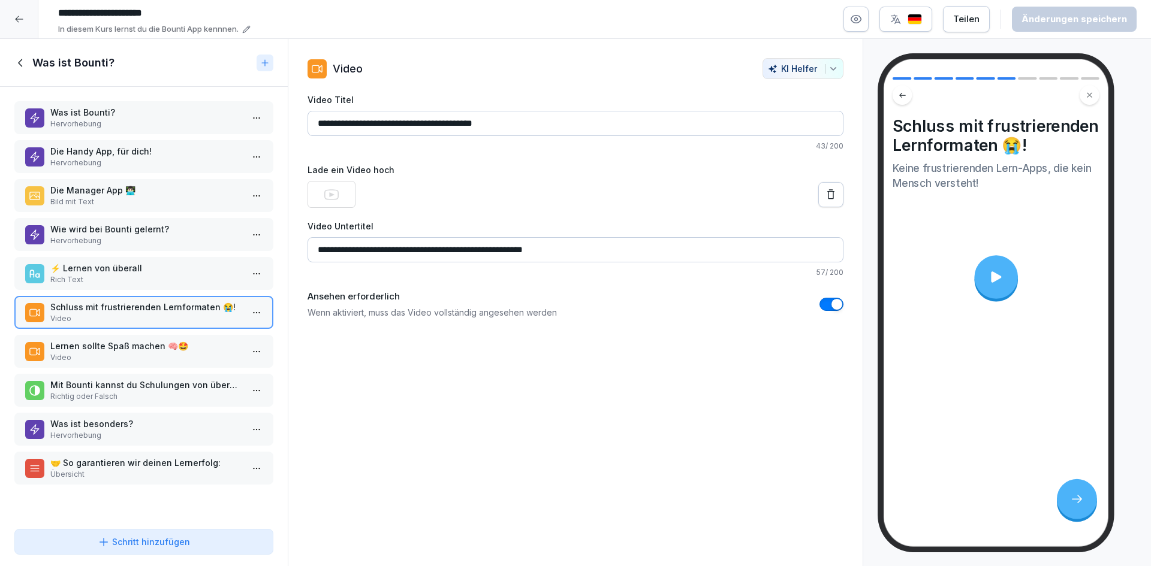
click at [173, 345] on p "Lernen sollte Spaß machen 🧠🤩" at bounding box center [146, 346] width 192 height 13
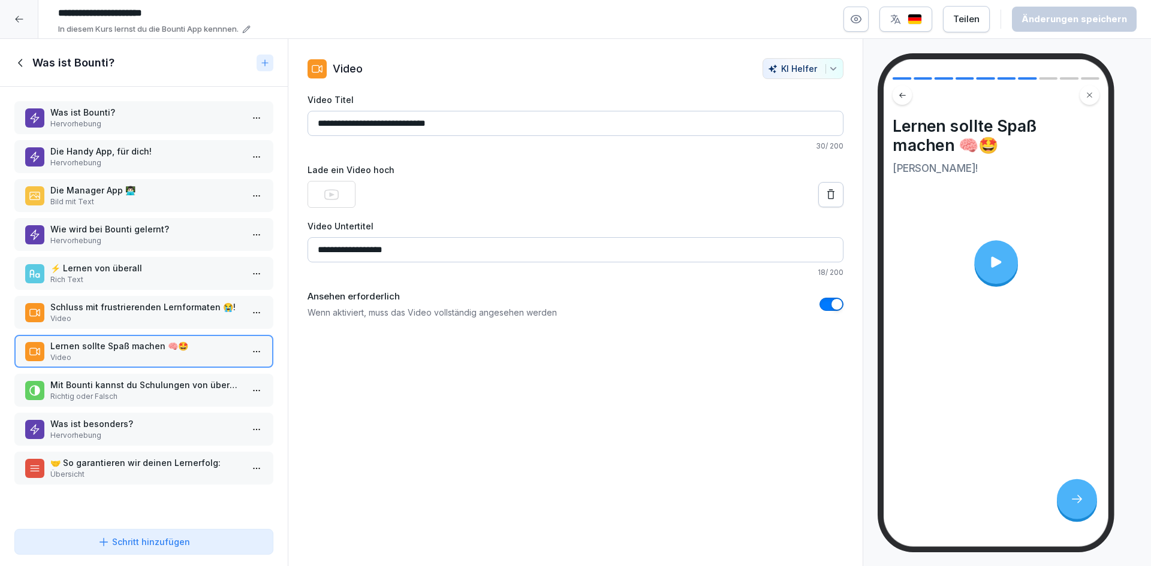
click at [1009, 276] on div at bounding box center [996, 262] width 44 height 44
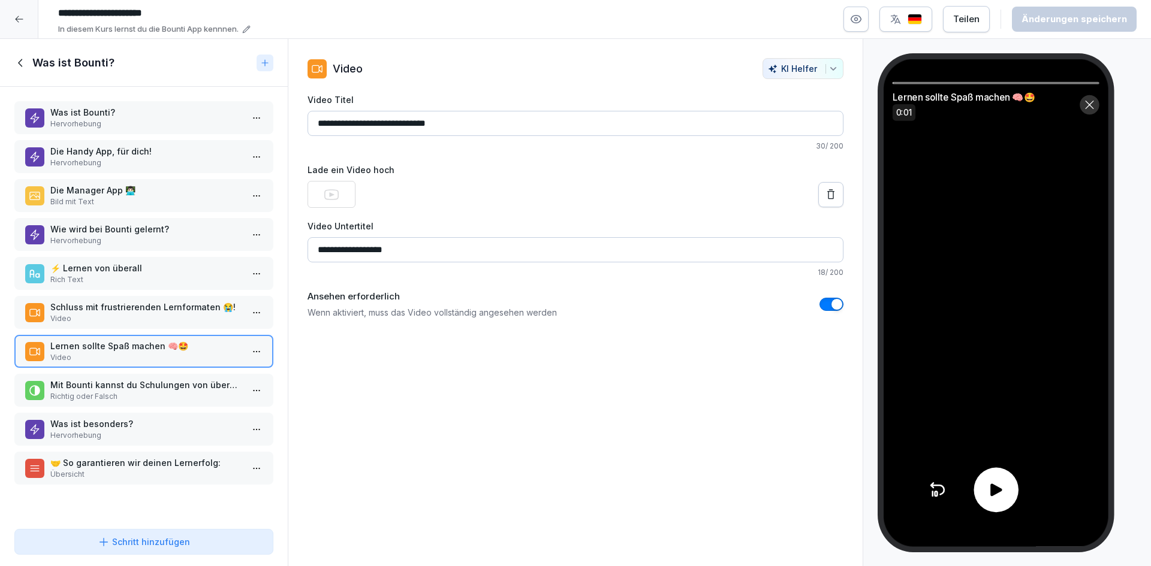
click at [1015, 492] on div at bounding box center [995, 490] width 45 height 45
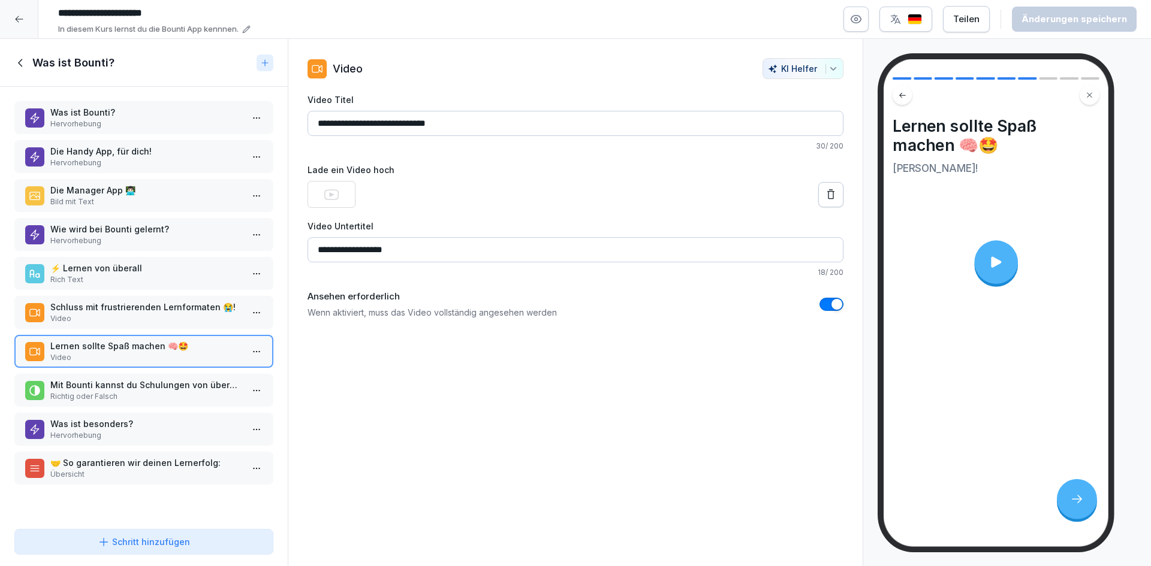
click at [121, 387] on p "Mit Bounti kannst du Schulungen von überall und zu jeder Zeit bearbeiten." at bounding box center [146, 385] width 192 height 13
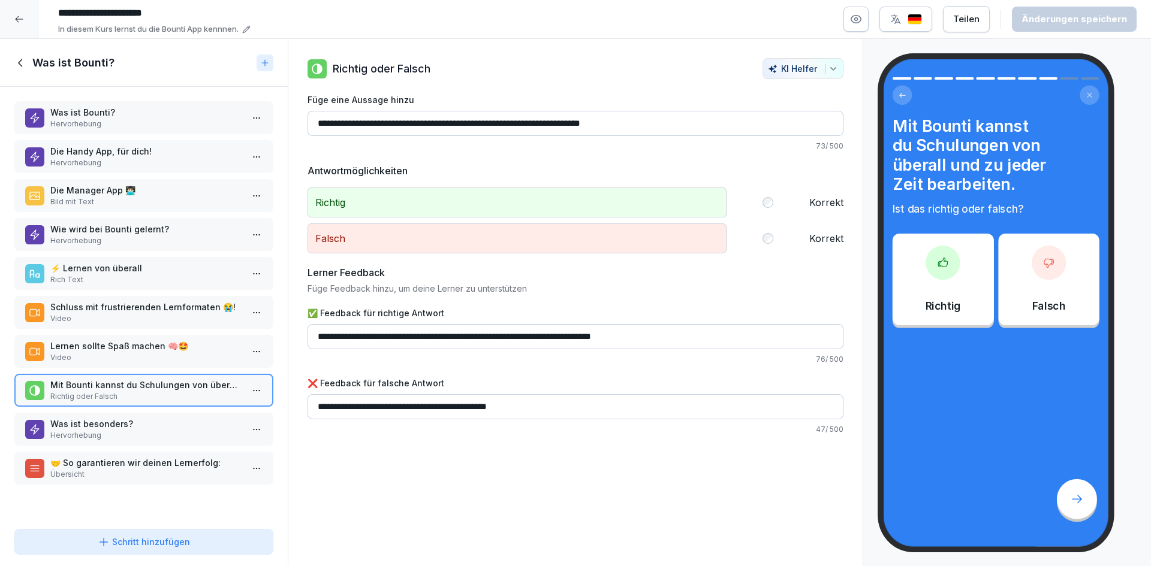
click at [942, 280] on div "Richtig" at bounding box center [942, 280] width 101 height 92
click at [1080, 502] on icon at bounding box center [1077, 500] width 14 height 14
click at [146, 429] on p "Was ist besonders?" at bounding box center [146, 424] width 192 height 13
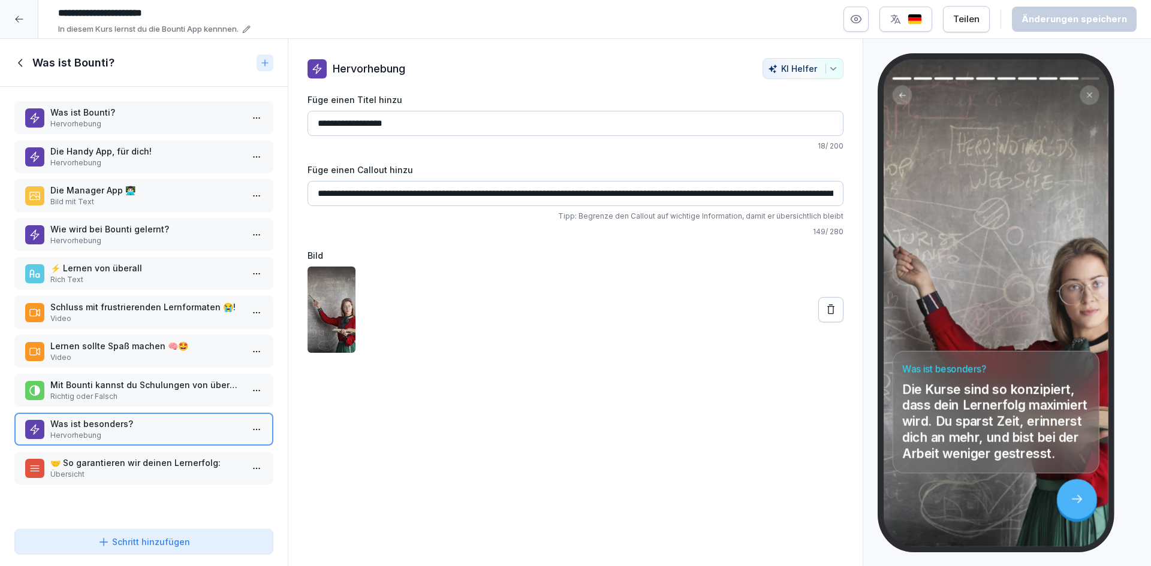
click at [157, 467] on p "🤝 So garantieren wir deinen Lernerfolg:" at bounding box center [146, 463] width 192 height 13
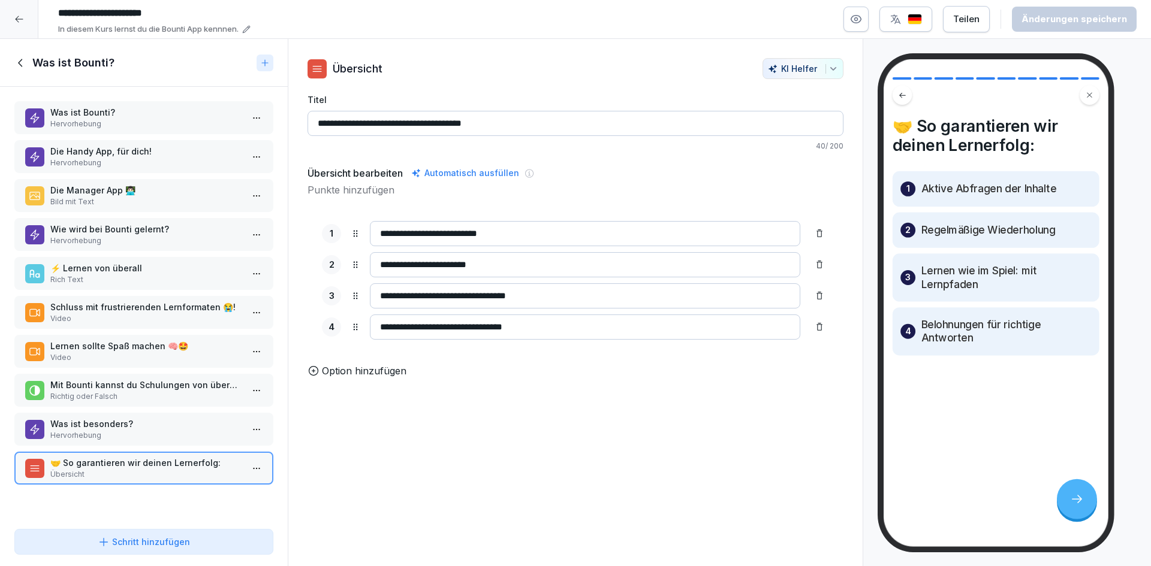
click at [937, 190] on p "Aktive Abfragen der Inhalte" at bounding box center [988, 189] width 135 height 14
drag, startPoint x: 551, startPoint y: 233, endPoint x: 364, endPoint y: 222, distance: 187.9
click at [364, 222] on div "**********" at bounding box center [575, 233] width 507 height 25
drag, startPoint x: 381, startPoint y: 295, endPoint x: 463, endPoint y: 299, distance: 81.6
click at [463, 299] on input "**********" at bounding box center [585, 295] width 430 height 25
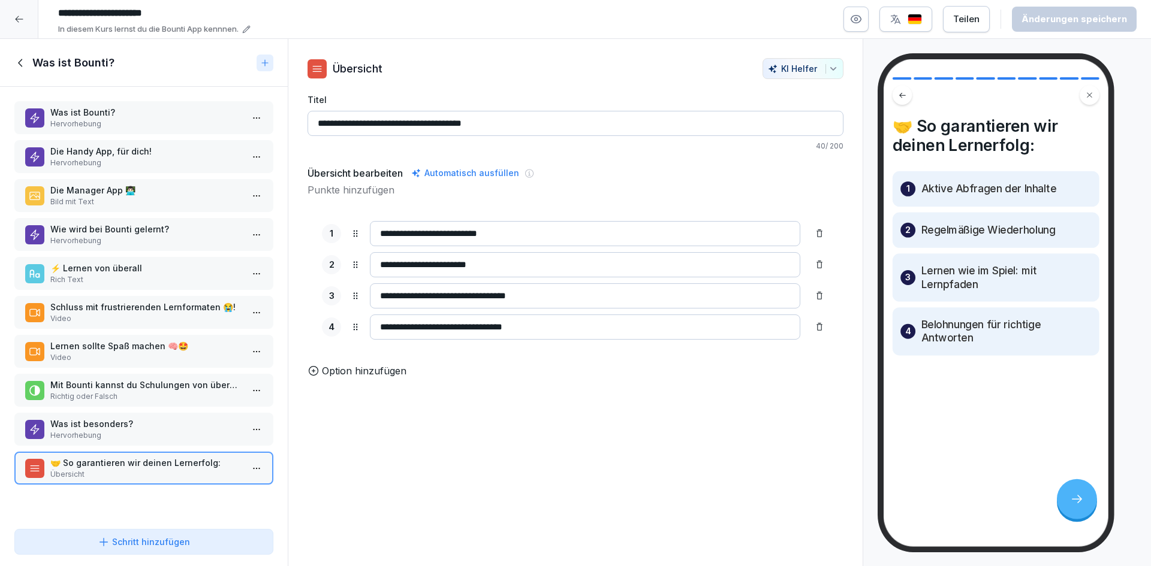
click at [53, 70] on div "Was ist Bounti?" at bounding box center [144, 63] width 288 height 48
click at [28, 59] on div "Was ist Bounti?" at bounding box center [132, 63] width 237 height 14
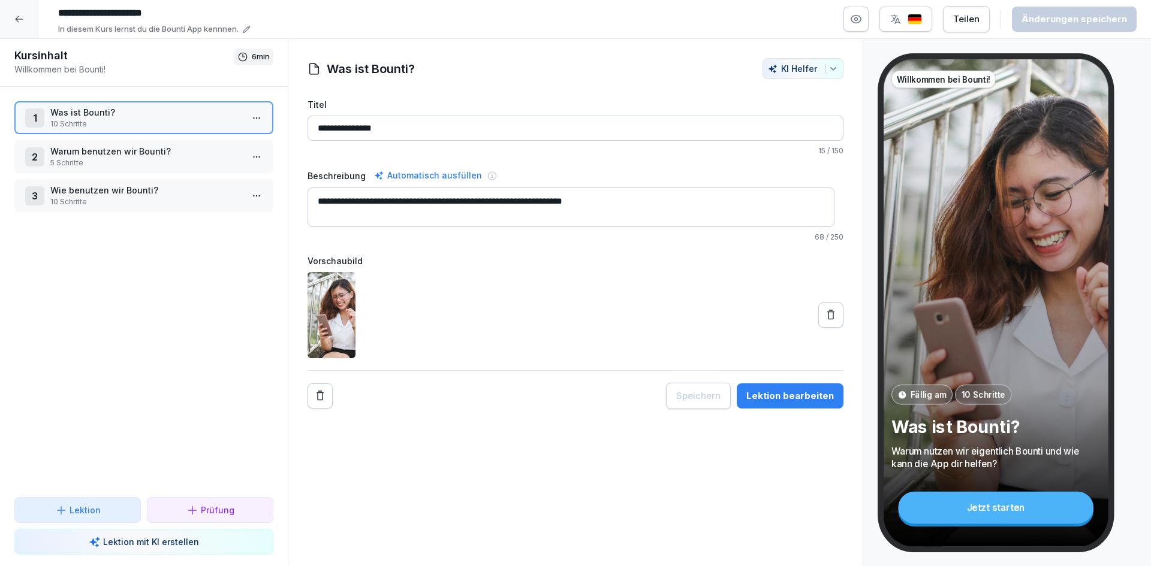
click at [96, 157] on p "Warum benutzen wir Bounti?" at bounding box center [146, 151] width 192 height 13
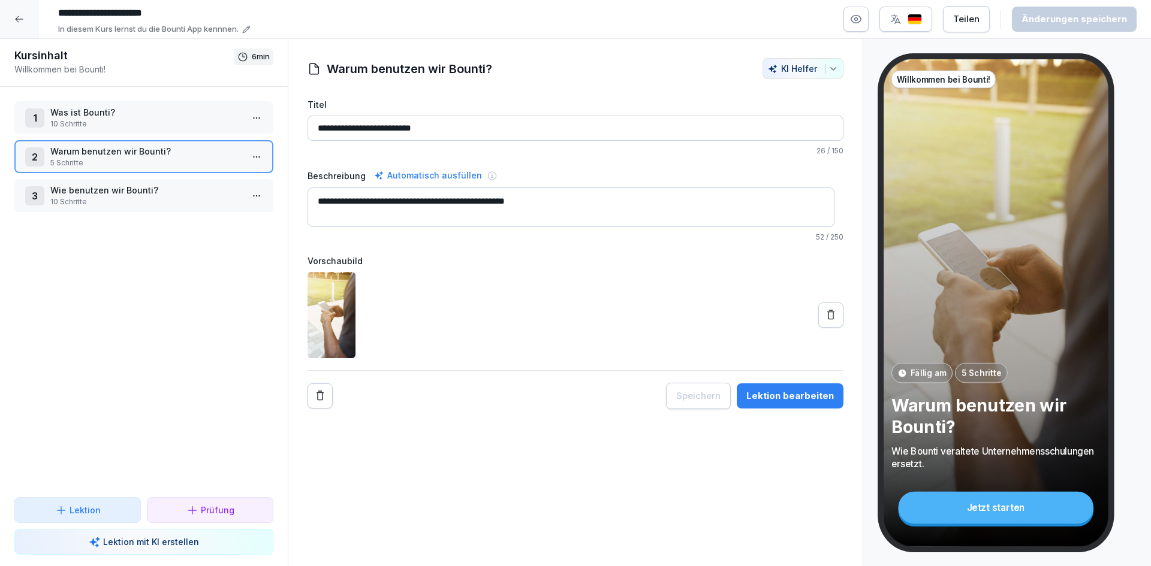
click at [96, 157] on p "Warum benutzen wir Bounti?" at bounding box center [146, 151] width 192 height 13
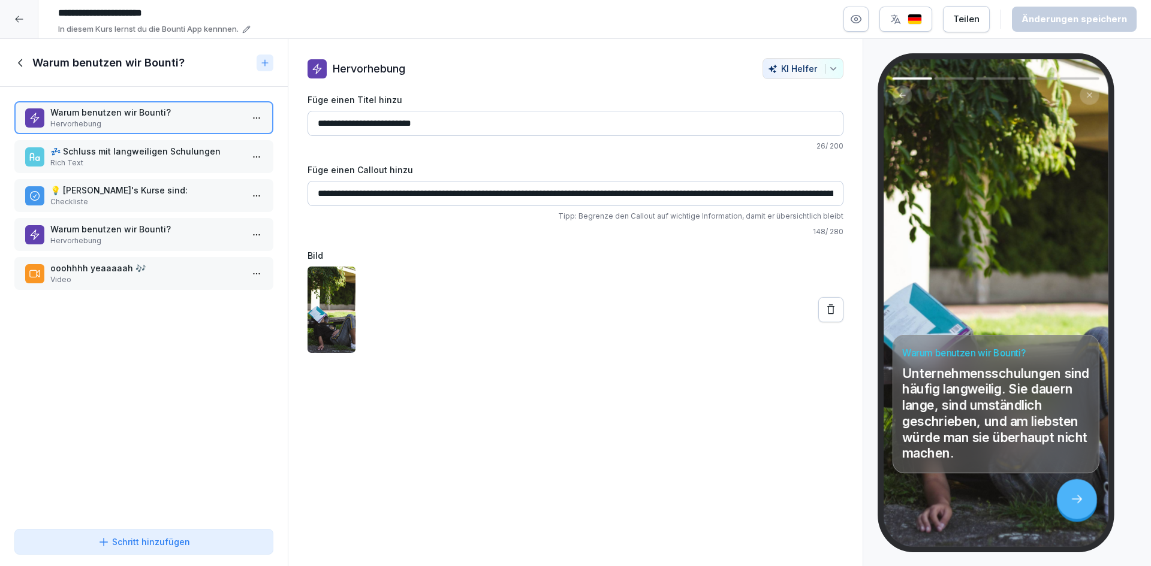
click at [123, 152] on p "💤 Schluss mit langweiligen Schulungen" at bounding box center [146, 151] width 192 height 13
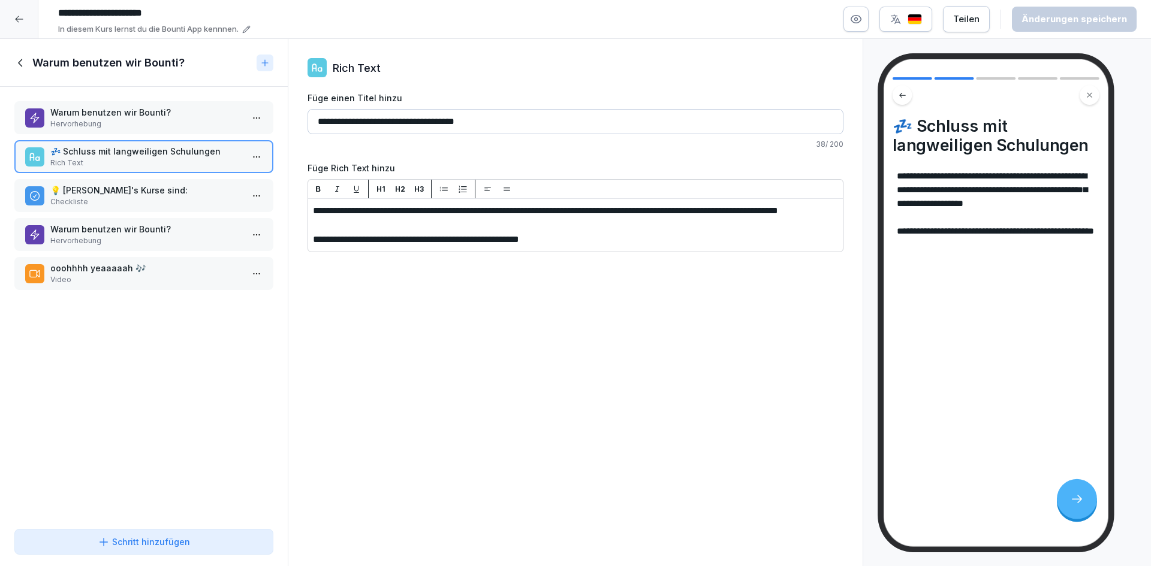
click at [122, 191] on p "💡 Bounti's Kurse sind:" at bounding box center [146, 190] width 192 height 13
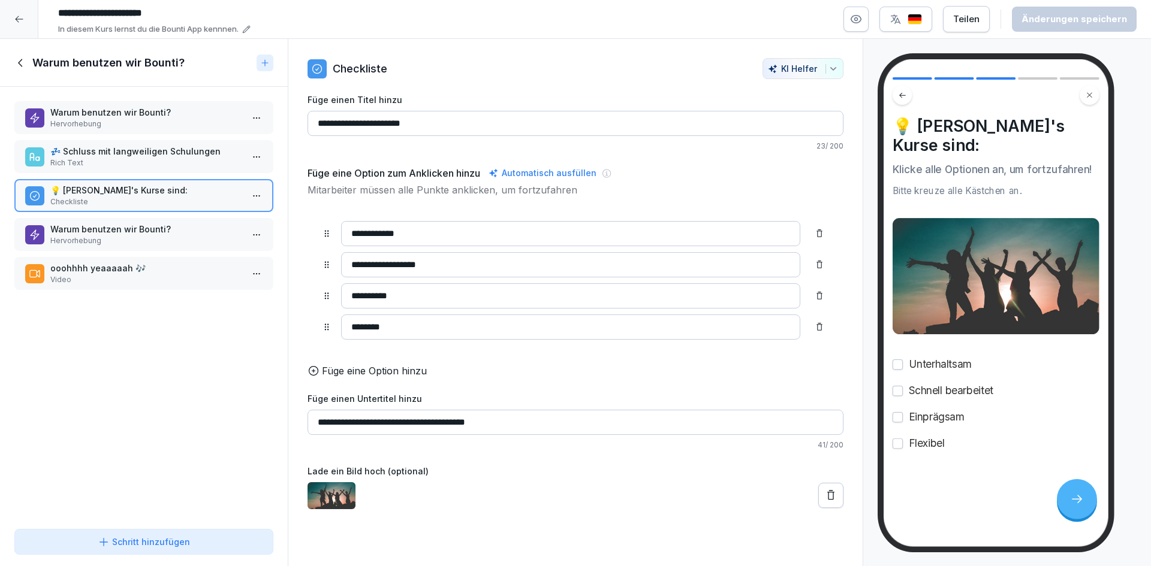
click at [144, 230] on p "Warum benutzen wir Bounti?" at bounding box center [146, 229] width 192 height 13
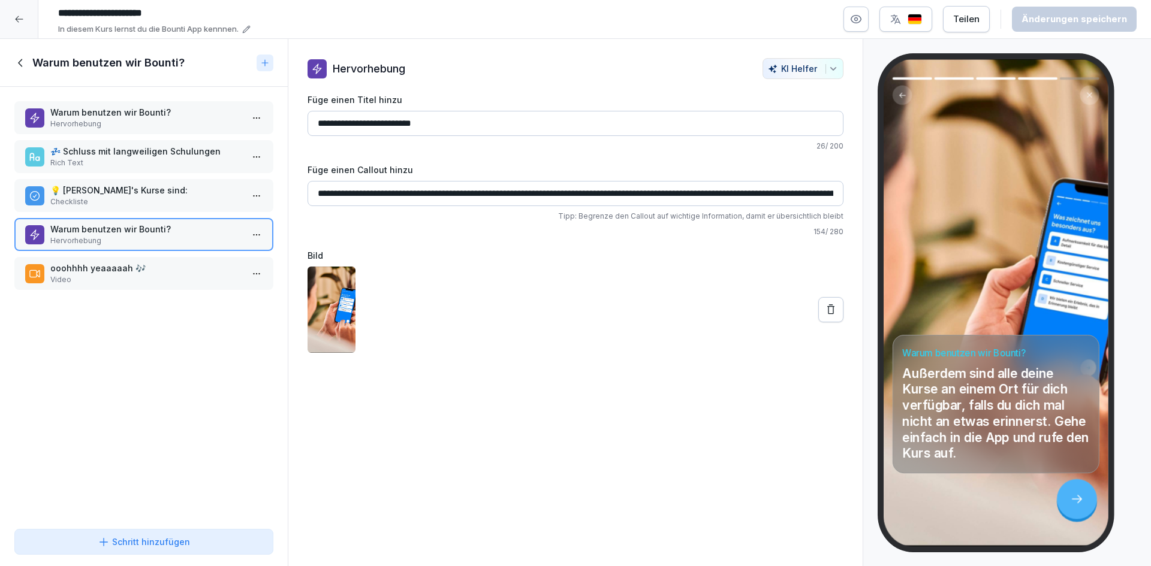
click at [149, 271] on p "ooohhhh yeaaaaah 🎶" at bounding box center [146, 268] width 192 height 13
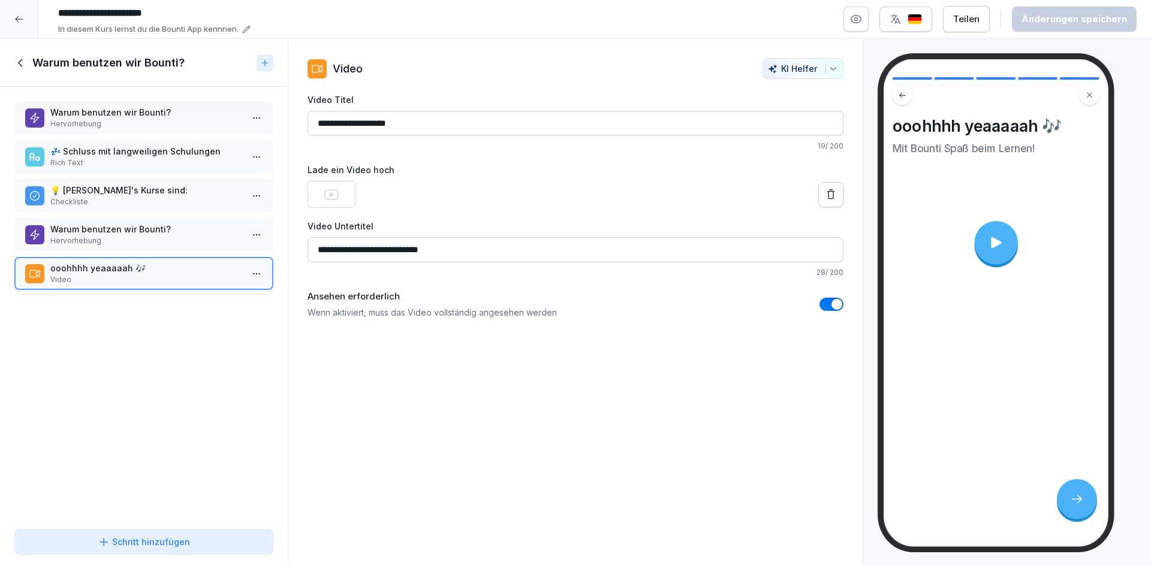
click at [1002, 242] on icon at bounding box center [996, 243] width 16 height 16
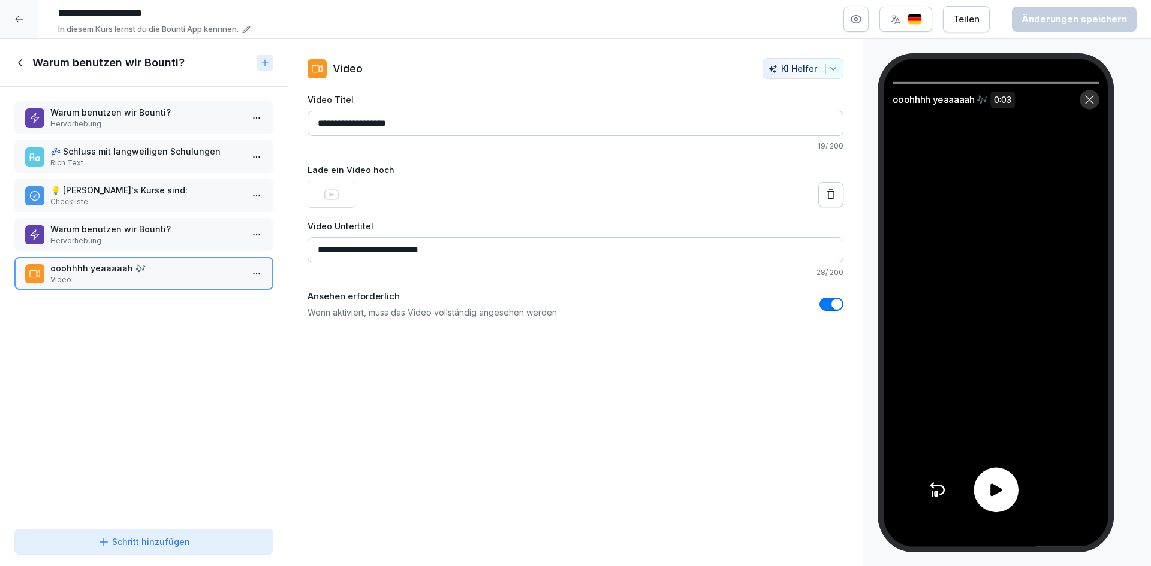
click at [988, 486] on icon at bounding box center [995, 490] width 19 height 19
click at [22, 66] on icon at bounding box center [20, 63] width 4 height 8
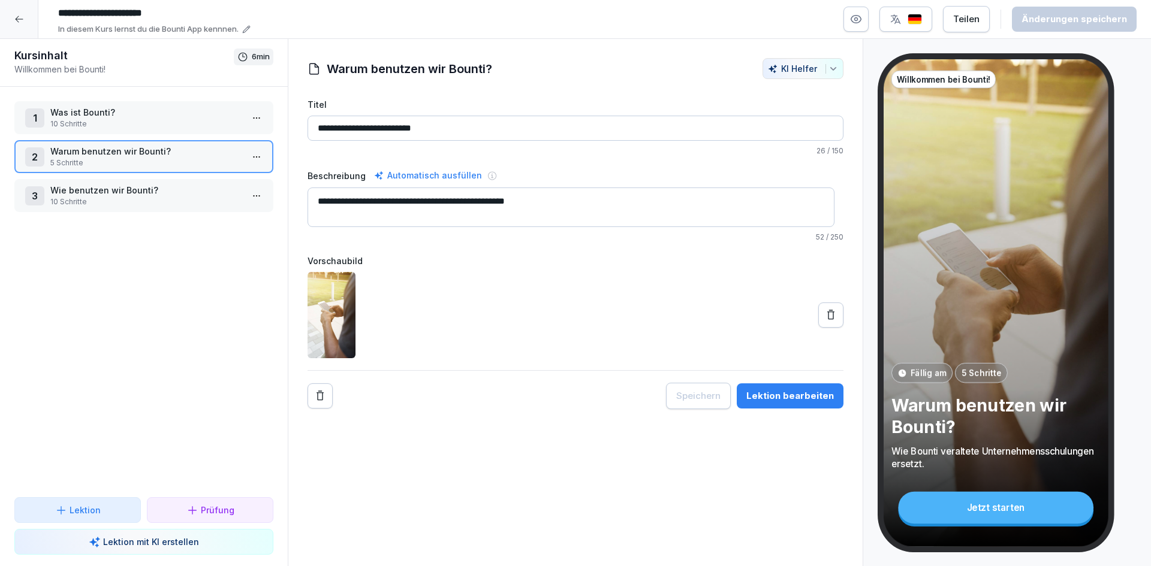
click at [157, 186] on p "Wie benutzen wir Bounti?" at bounding box center [146, 190] width 192 height 13
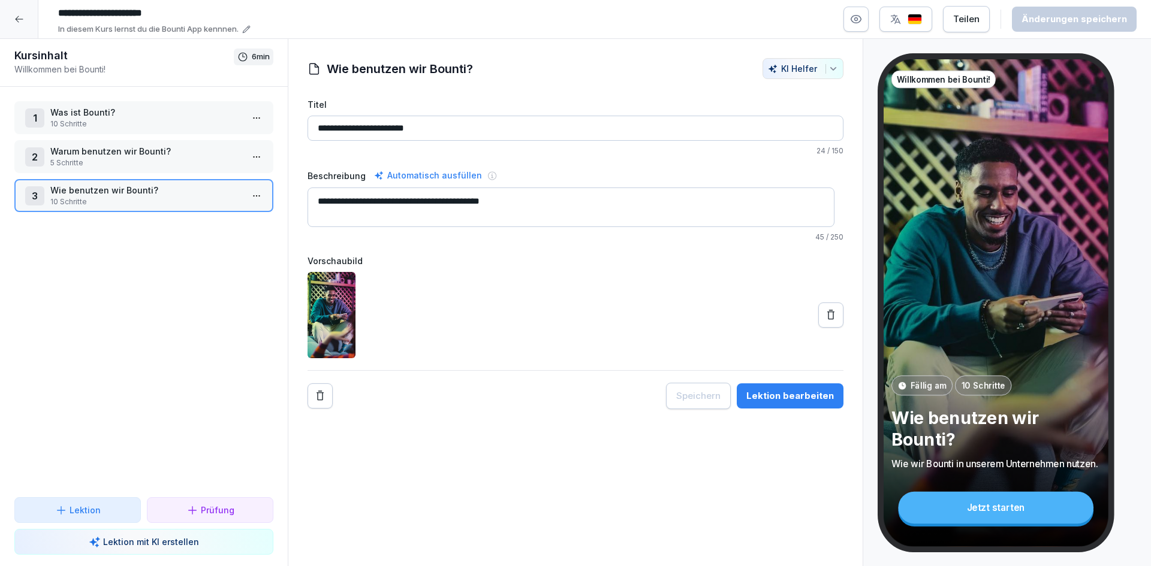
click at [154, 184] on p "Wie benutzen wir Bounti?" at bounding box center [146, 190] width 192 height 13
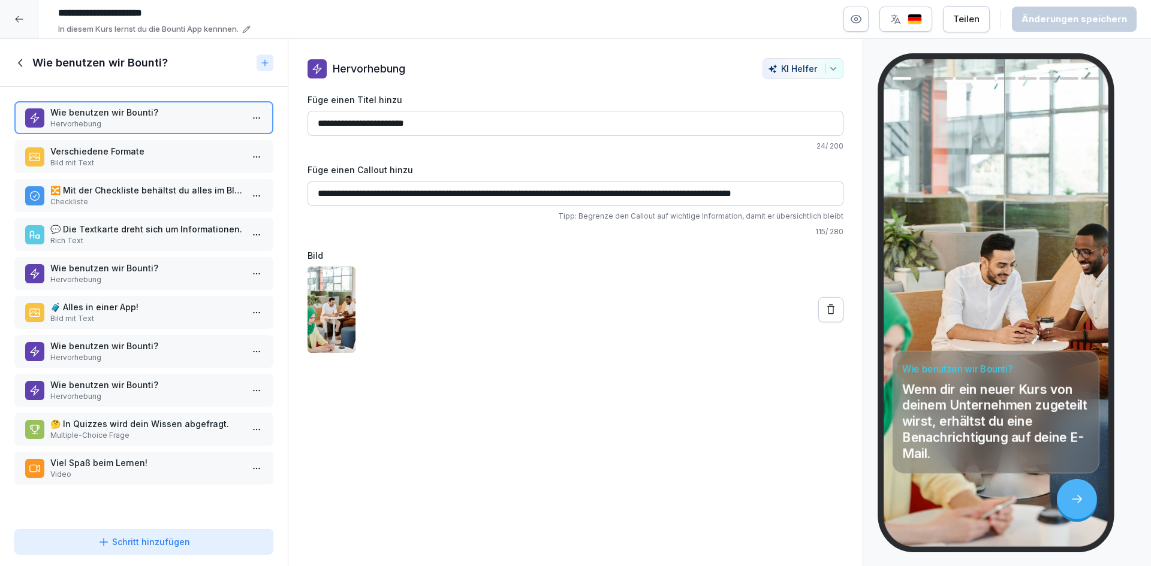
click at [159, 125] on p "Hervorhebung" at bounding box center [146, 124] width 192 height 11
click at [164, 149] on p "Verschiedene Formate" at bounding box center [146, 151] width 192 height 13
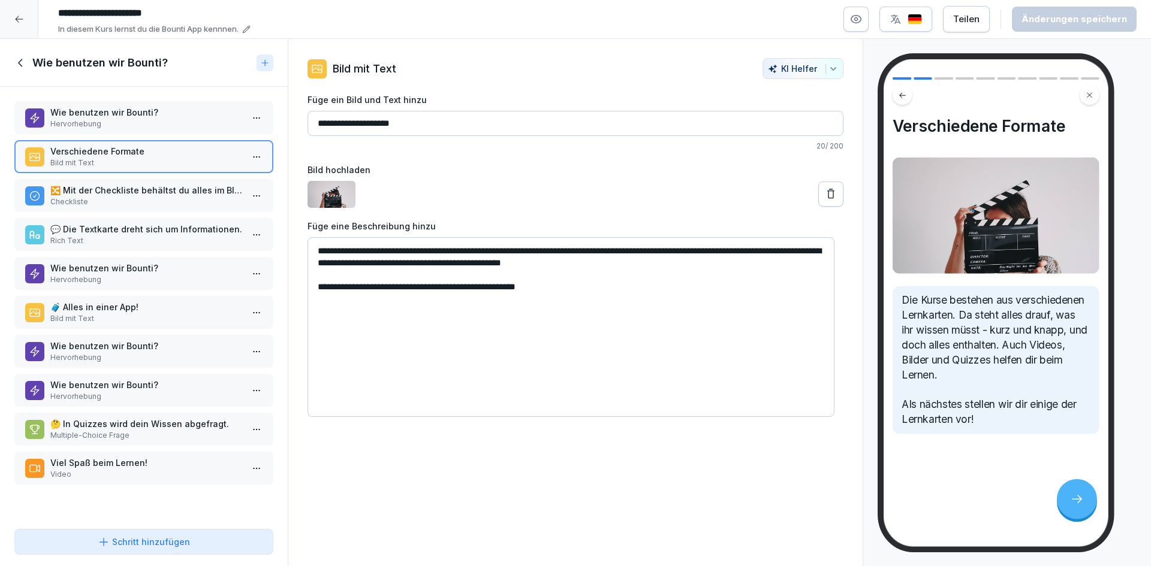
click at [159, 192] on p "🔀 Mit der Checkliste behältst du alles im Blick." at bounding box center [146, 190] width 192 height 13
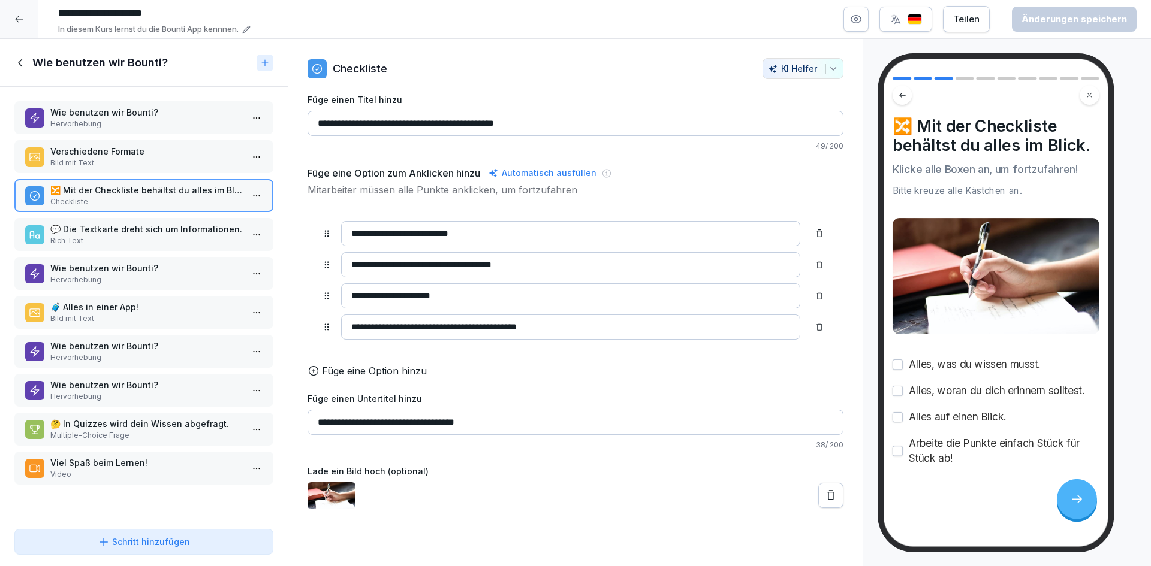
click at [898, 366] on button "button" at bounding box center [897, 365] width 10 height 10
click at [898, 388] on button "button" at bounding box center [897, 391] width 10 height 10
click at [899, 364] on button "button" at bounding box center [897, 365] width 10 height 10
click at [898, 391] on button "button" at bounding box center [897, 391] width 10 height 10
drag, startPoint x: 1032, startPoint y: 192, endPoint x: 923, endPoint y: 160, distance: 113.6
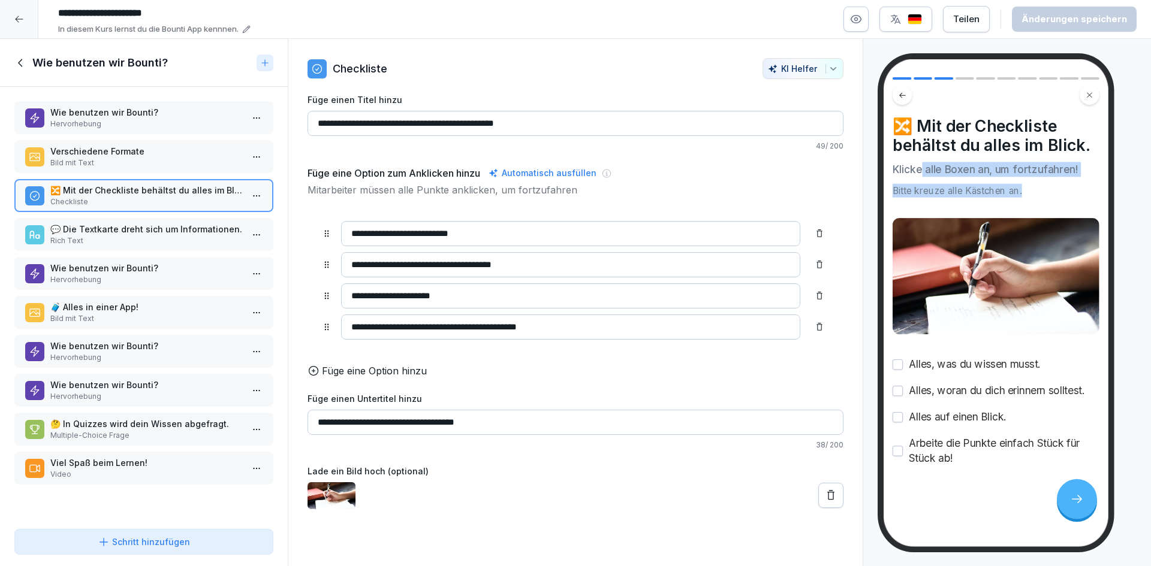
click at [923, 160] on div "🔀 Mit der Checkliste behältst du alles im Blick. Klicke alle Boxen an, um fortz…" at bounding box center [995, 157] width 207 height 82
click at [1050, 195] on div "Bitte kreuze alle Kästchen an." at bounding box center [995, 191] width 207 height 14
click at [190, 239] on p "Rich Text" at bounding box center [146, 241] width 192 height 11
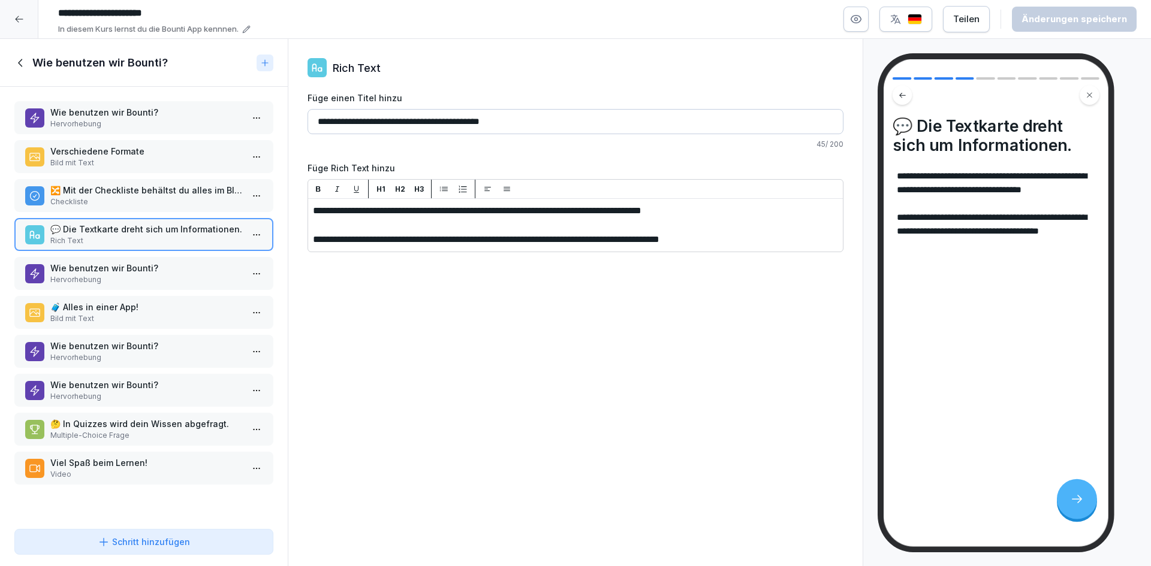
click at [991, 248] on div "**********" at bounding box center [996, 209] width 198 height 79
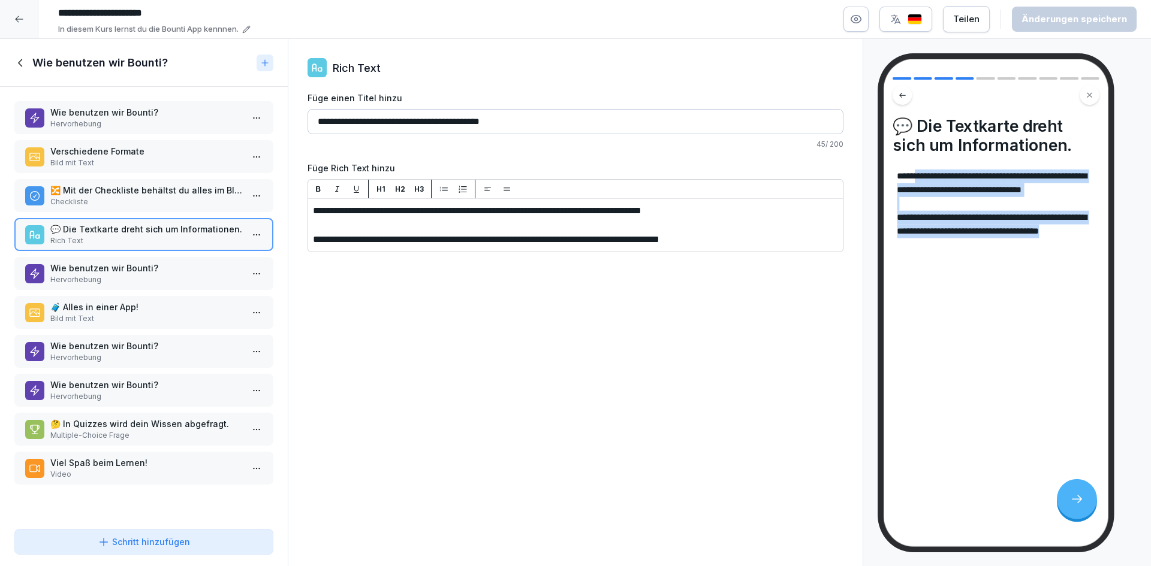
drag, startPoint x: 961, startPoint y: 242, endPoint x: 918, endPoint y: 182, distance: 73.0
click at [918, 182] on div "**********" at bounding box center [996, 204] width 198 height 69
click at [948, 248] on div "**********" at bounding box center [996, 209] width 198 height 79
drag, startPoint x: 946, startPoint y: 265, endPoint x: 936, endPoint y: 208, distance: 57.8
click at [936, 208] on div "**********" at bounding box center [996, 204] width 198 height 69
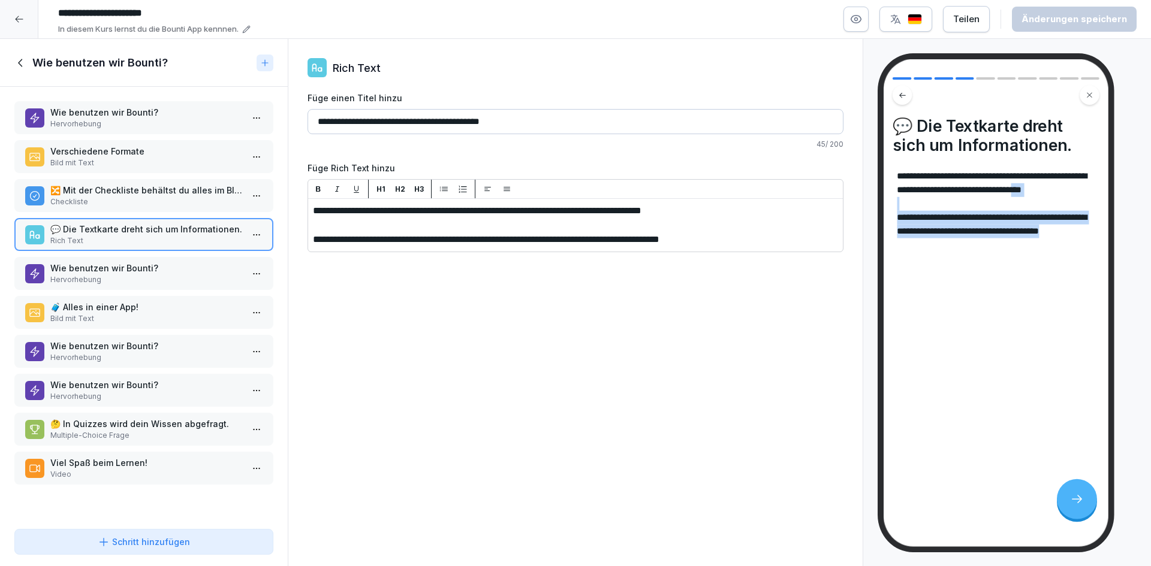
click at [964, 286] on div "**********" at bounding box center [995, 303] width 225 height 488
click at [171, 281] on p "Hervorhebung" at bounding box center [146, 279] width 192 height 11
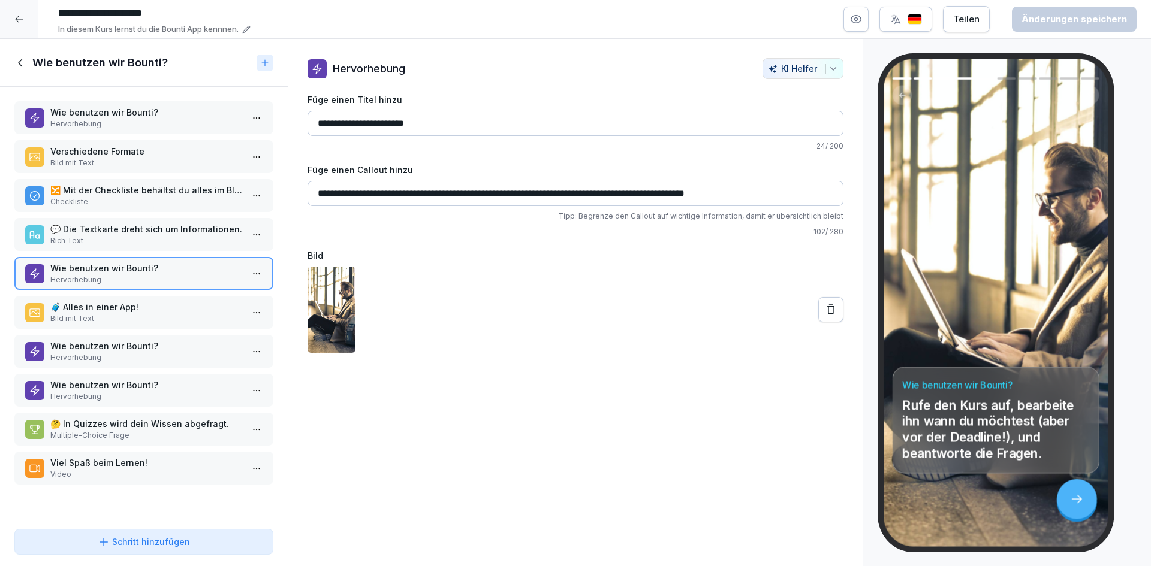
click at [175, 301] on p "🧳 Alles in einer App!" at bounding box center [146, 307] width 192 height 13
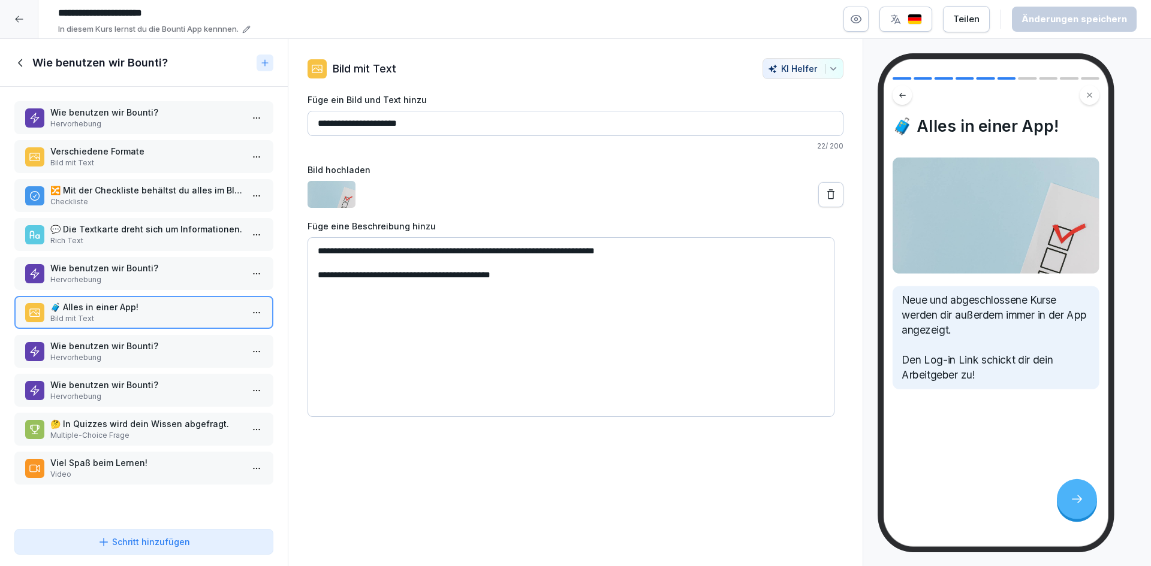
click at [171, 357] on p "Hervorhebung" at bounding box center [146, 357] width 192 height 11
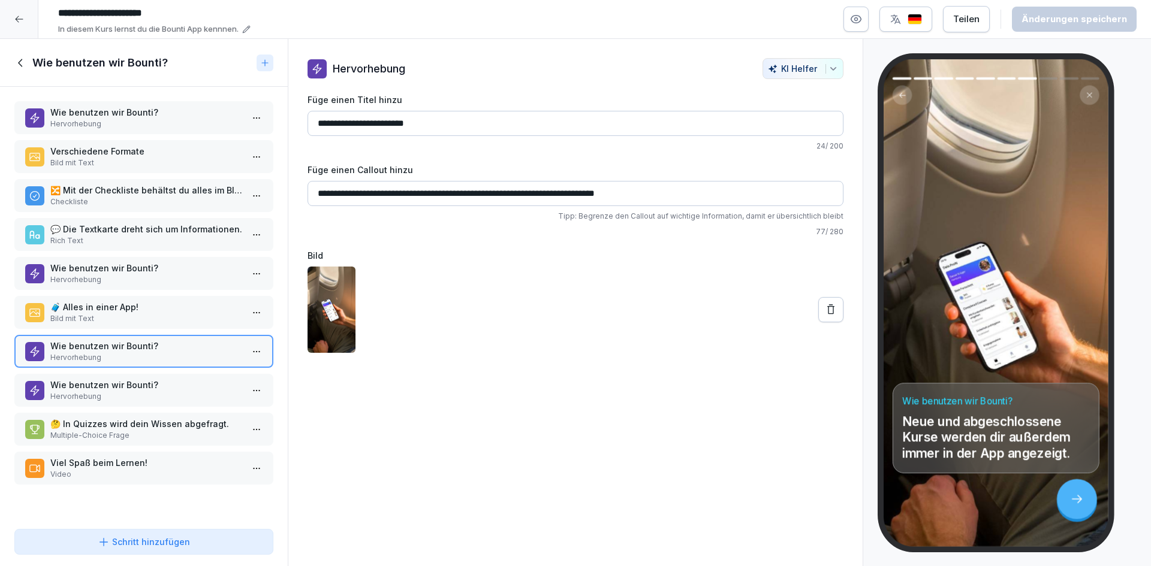
click at [197, 309] on p "🧳 Alles in einer App!" at bounding box center [146, 307] width 192 height 13
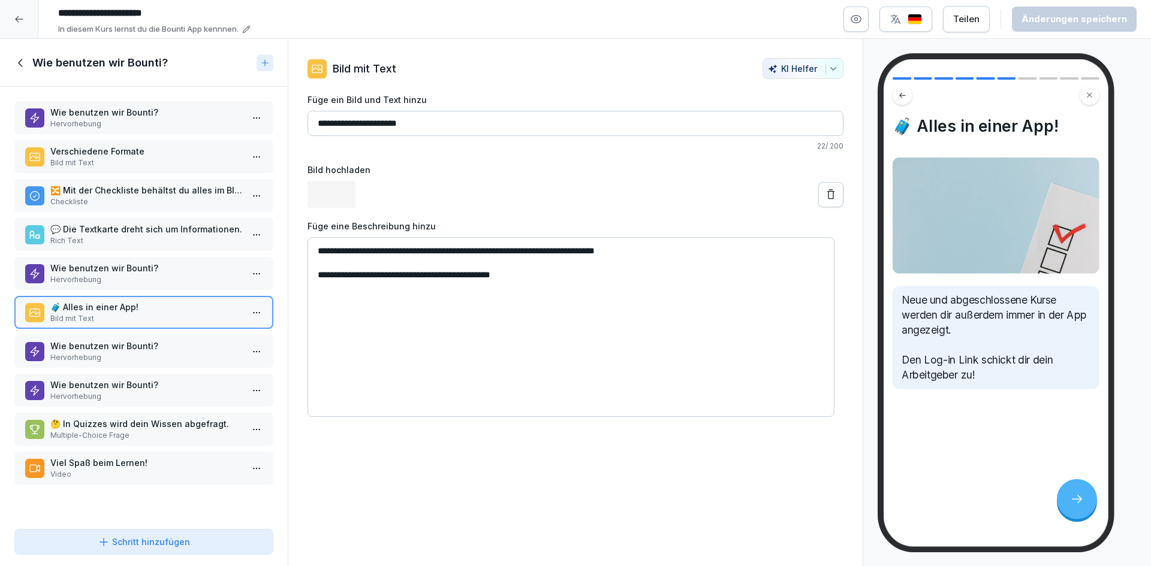
click at [179, 361] on p "Hervorhebung" at bounding box center [146, 357] width 192 height 11
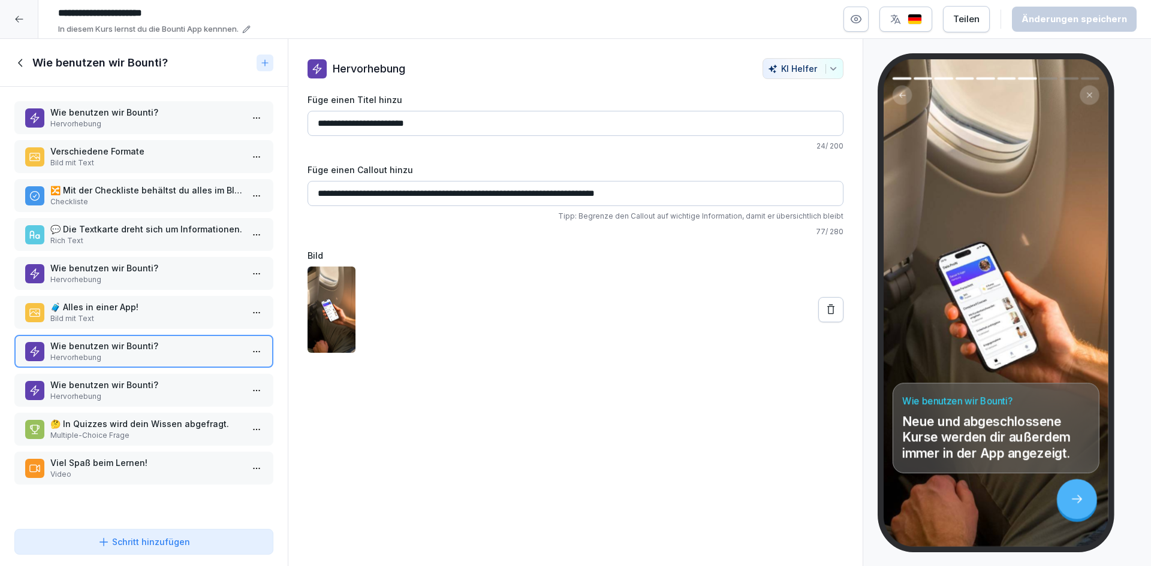
click at [173, 386] on p "Wie benutzen wir Bounti?" at bounding box center [146, 385] width 192 height 13
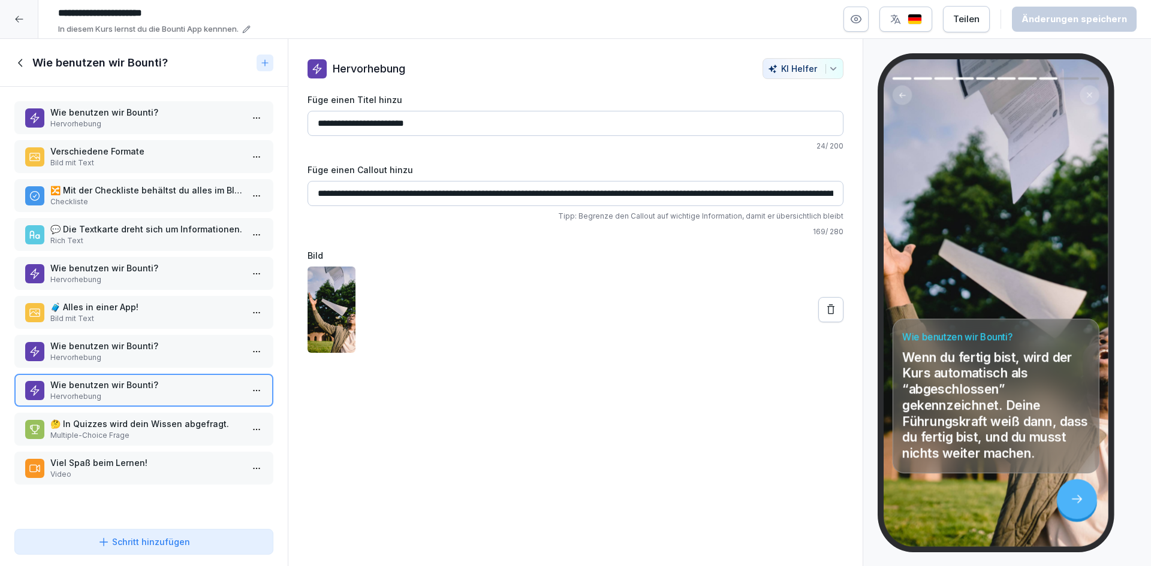
click at [163, 429] on p "🤔 In Quizzes wird dein Wissen abgefragt." at bounding box center [146, 424] width 192 height 13
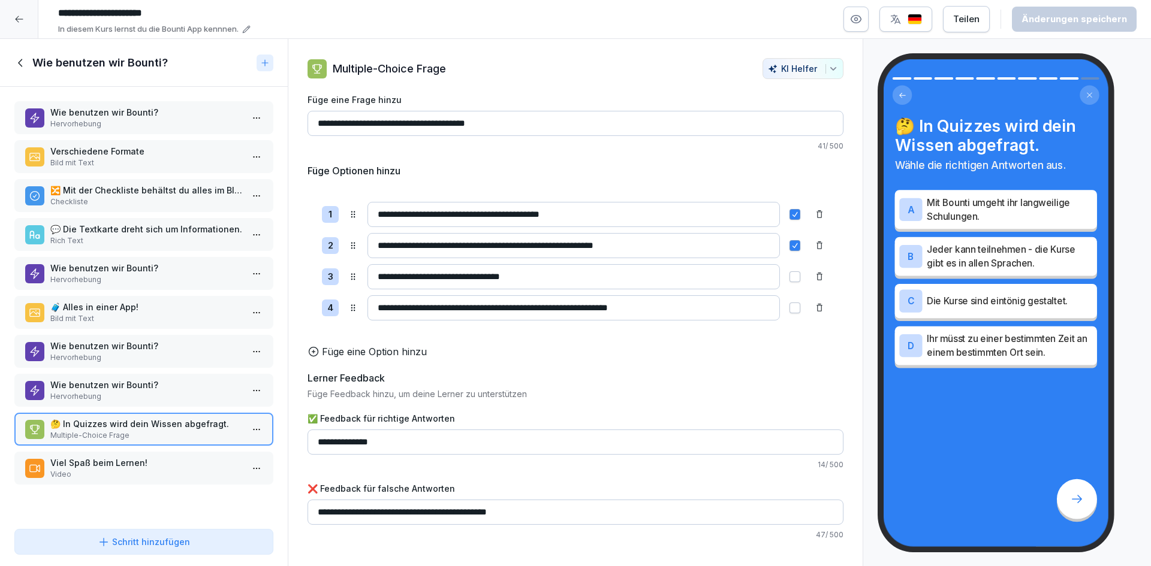
click at [179, 458] on p "Viel Spaß beim Lernen!" at bounding box center [146, 463] width 192 height 13
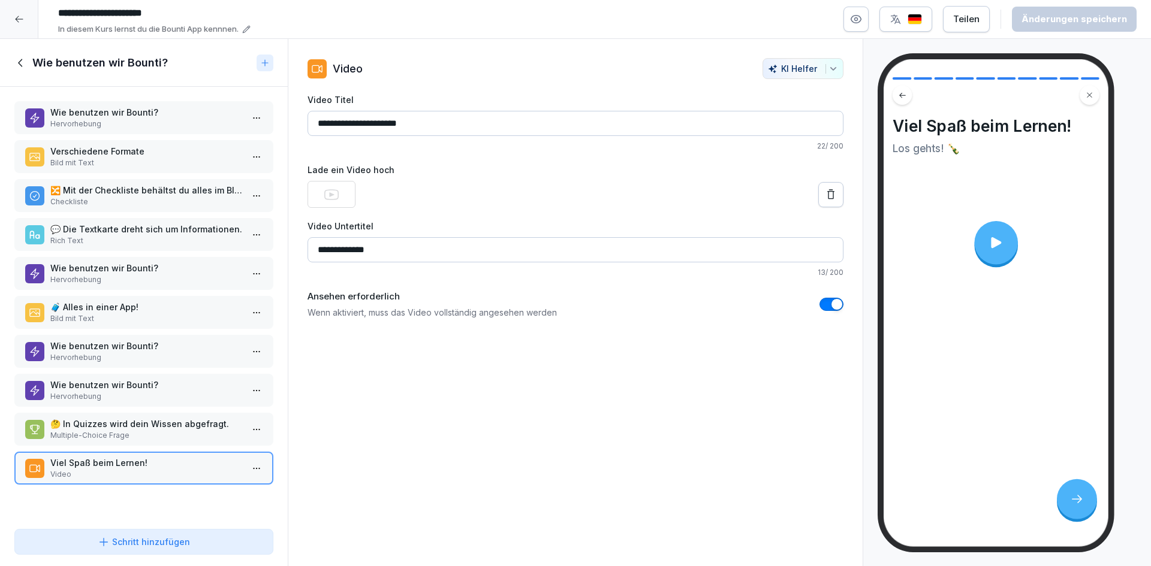
click at [17, 65] on icon at bounding box center [20, 62] width 13 height 13
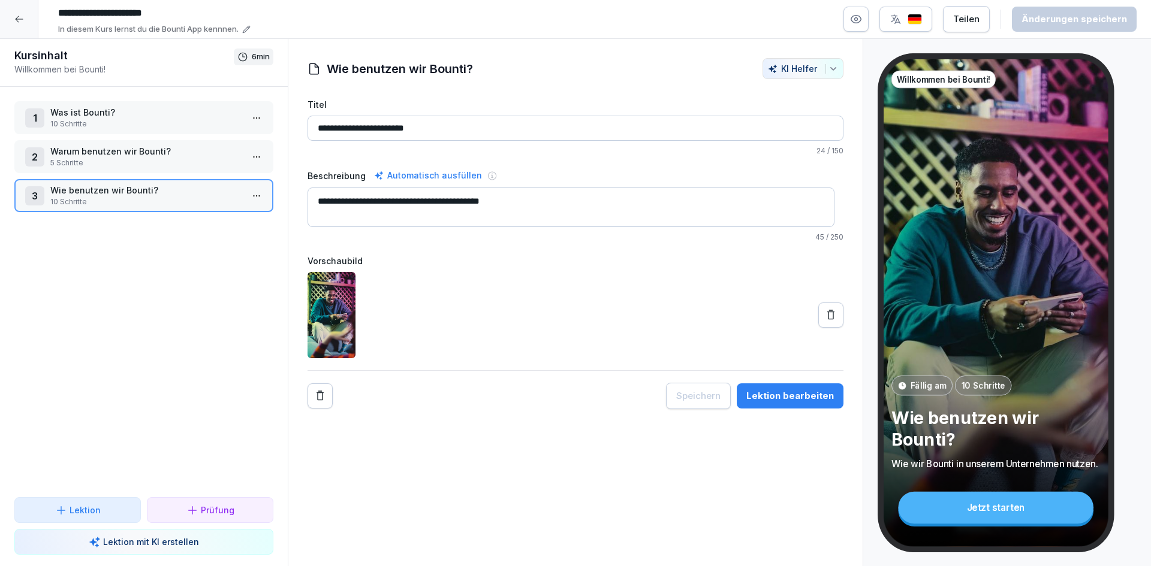
click at [31, 12] on div at bounding box center [19, 19] width 38 height 38
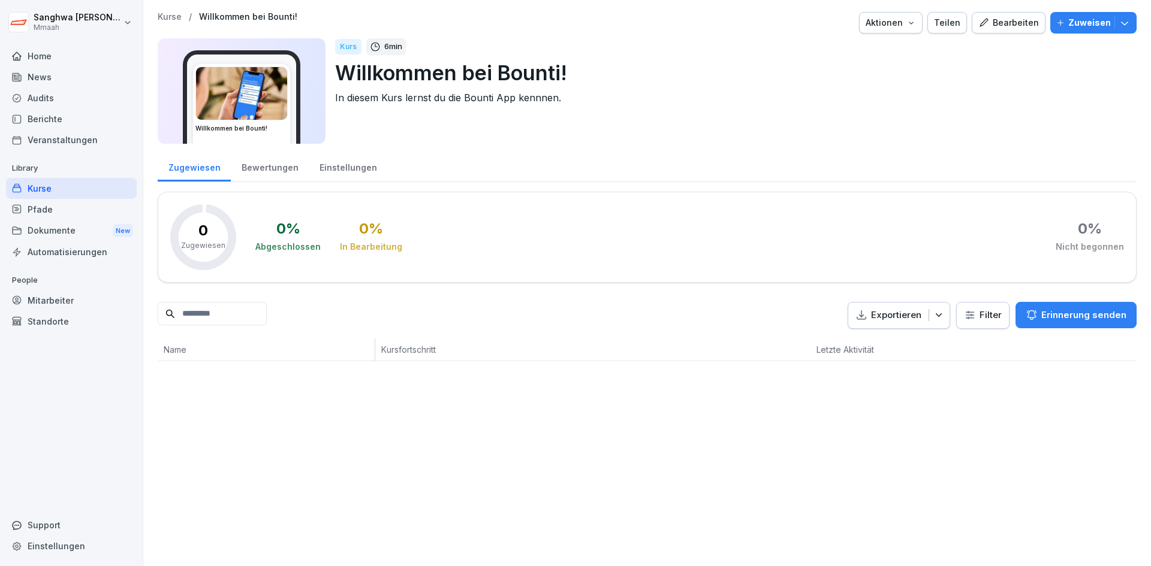
drag, startPoint x: 206, startPoint y: 171, endPoint x: 191, endPoint y: 174, distance: 15.3
click at [206, 171] on div "Zugewiesen" at bounding box center [194, 166] width 73 height 31
click at [42, 186] on div "Kurse" at bounding box center [71, 188] width 131 height 21
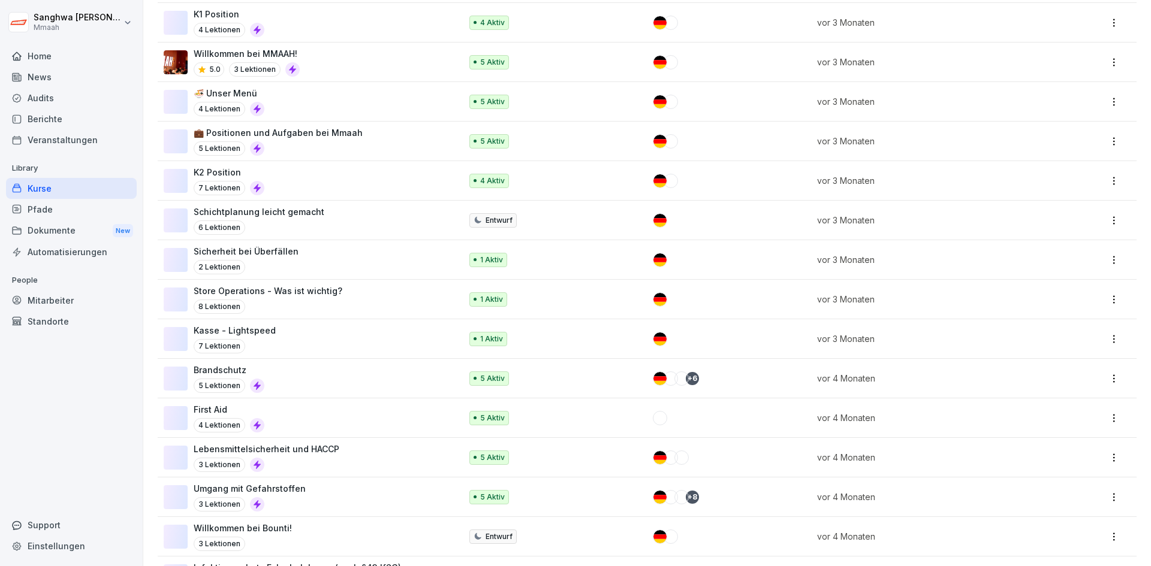
scroll to position [719, 0]
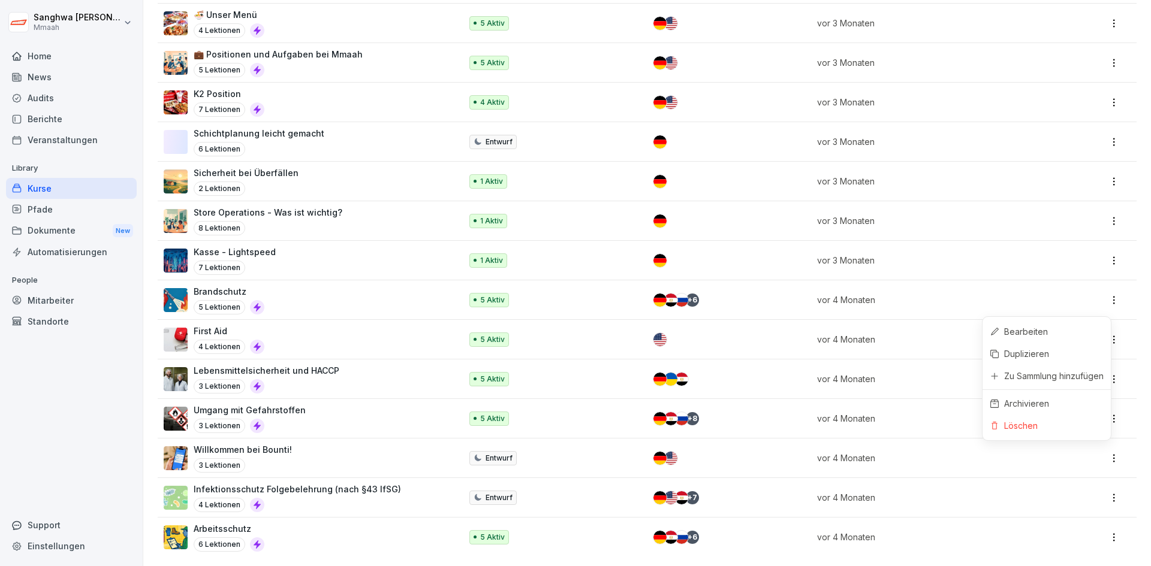
click at [1110, 451] on html "Sanghwa Lee Mmaah Home News Audits Berichte Veranstaltungen Library Kurse Pfade…" at bounding box center [575, 283] width 1151 height 566
click at [1088, 402] on div "Archivieren" at bounding box center [1046, 404] width 128 height 22
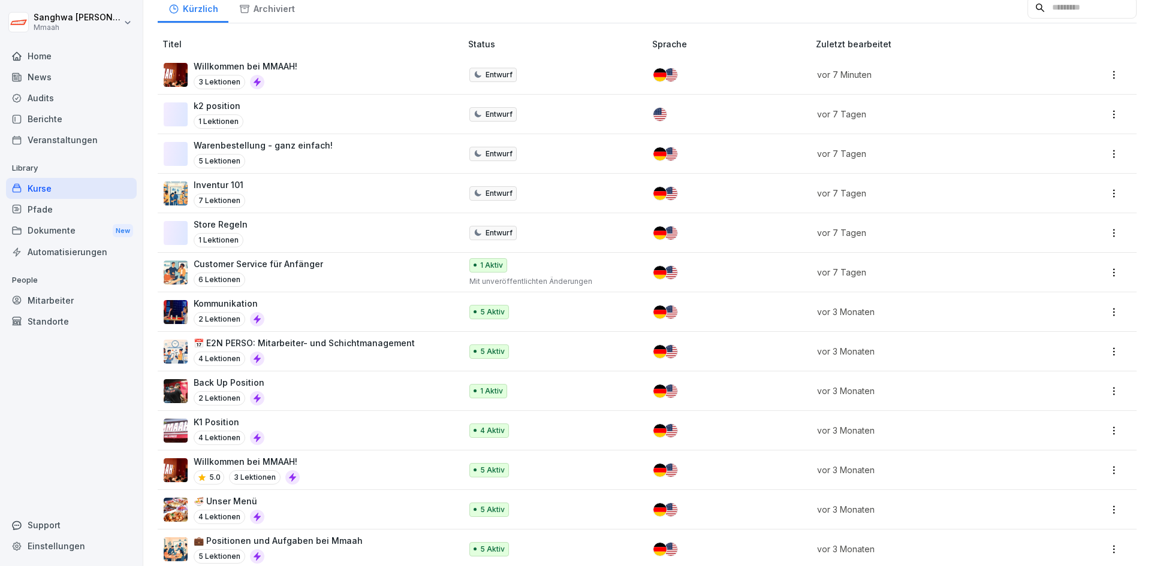
scroll to position [80, 0]
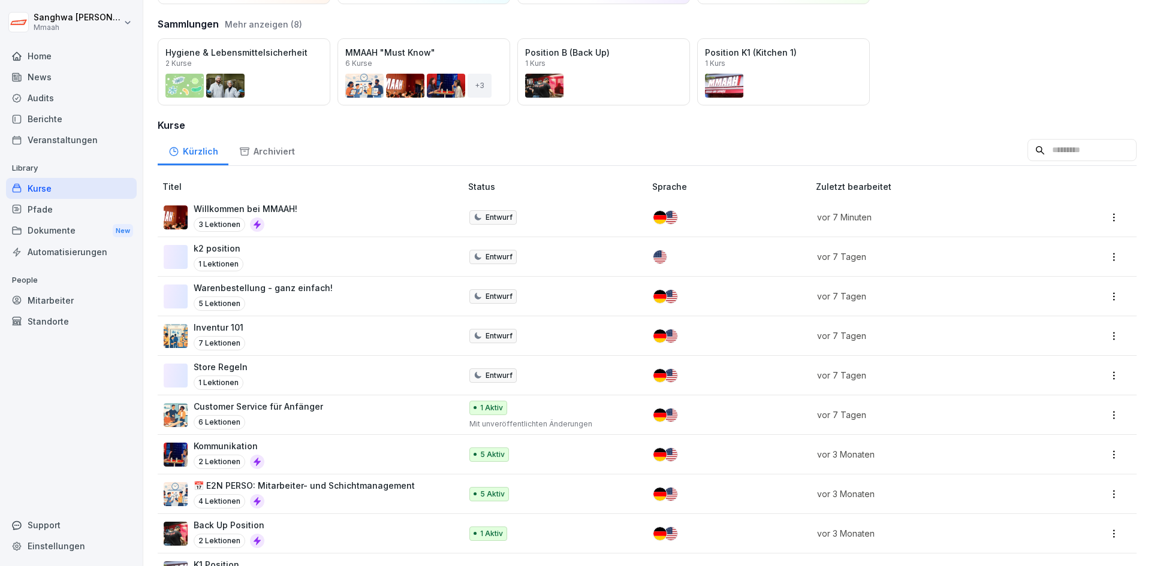
click at [354, 218] on div "Willkommen bei MMAAH! 3 Lektionen" at bounding box center [306, 217] width 285 height 29
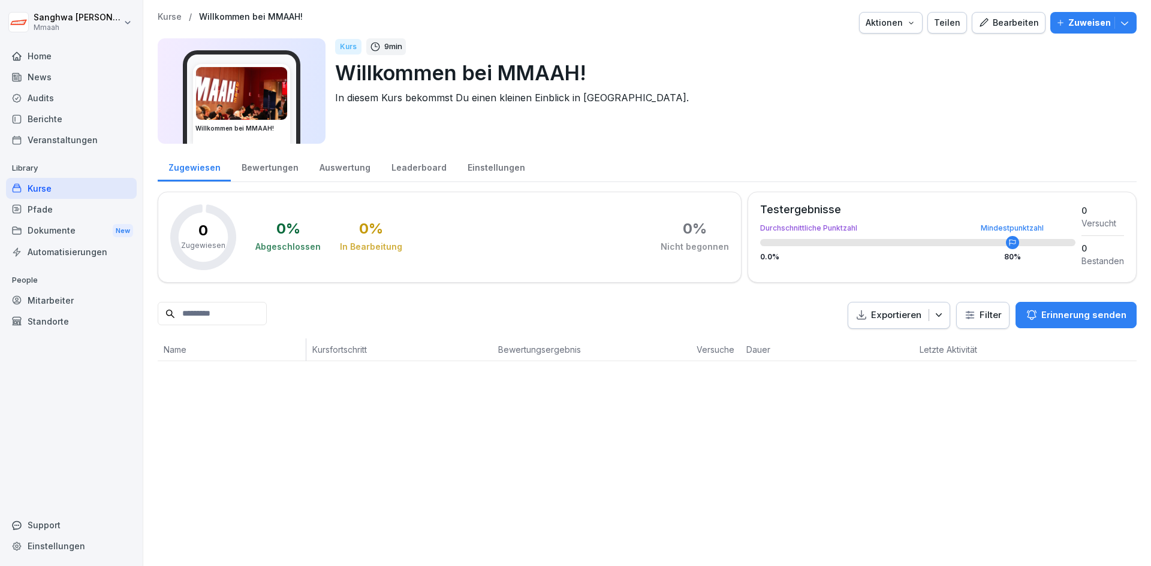
click at [76, 186] on div "Kurse" at bounding box center [71, 188] width 131 height 21
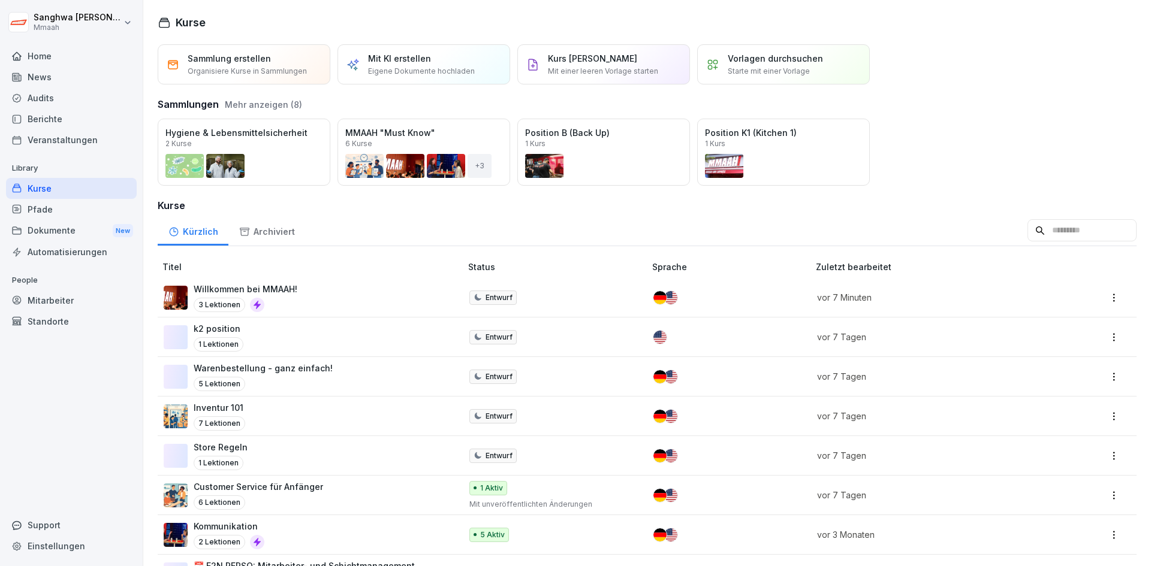
click at [0, 0] on div "Öffnen" at bounding box center [0, 0] width 0 height 0
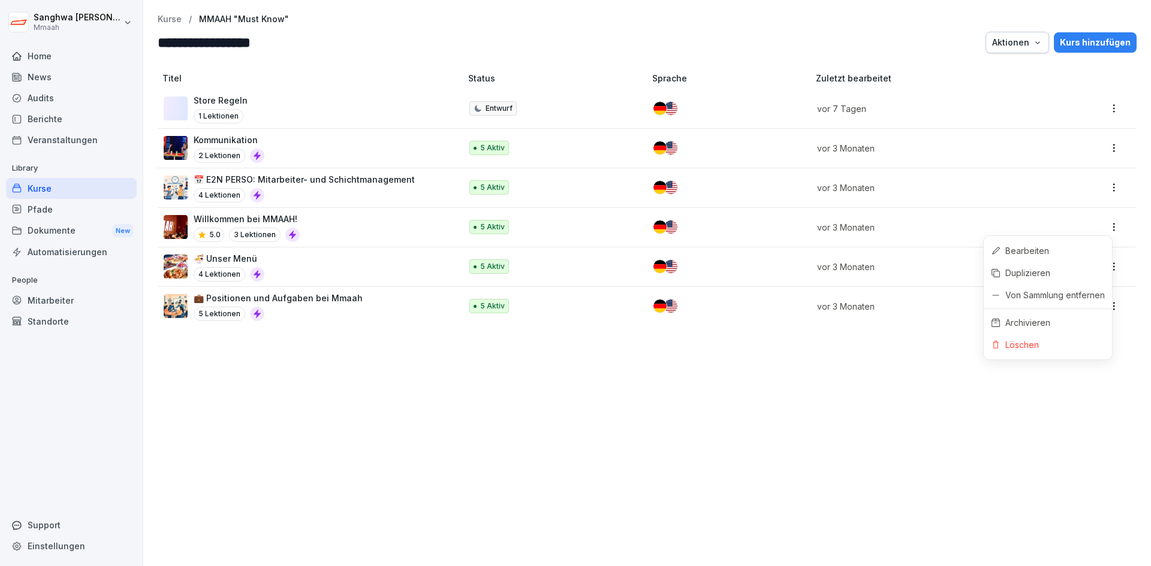
click at [1105, 231] on html "**********" at bounding box center [575, 283] width 1151 height 566
click at [1070, 297] on div "Von Sammlung entfernen" at bounding box center [1054, 295] width 99 height 13
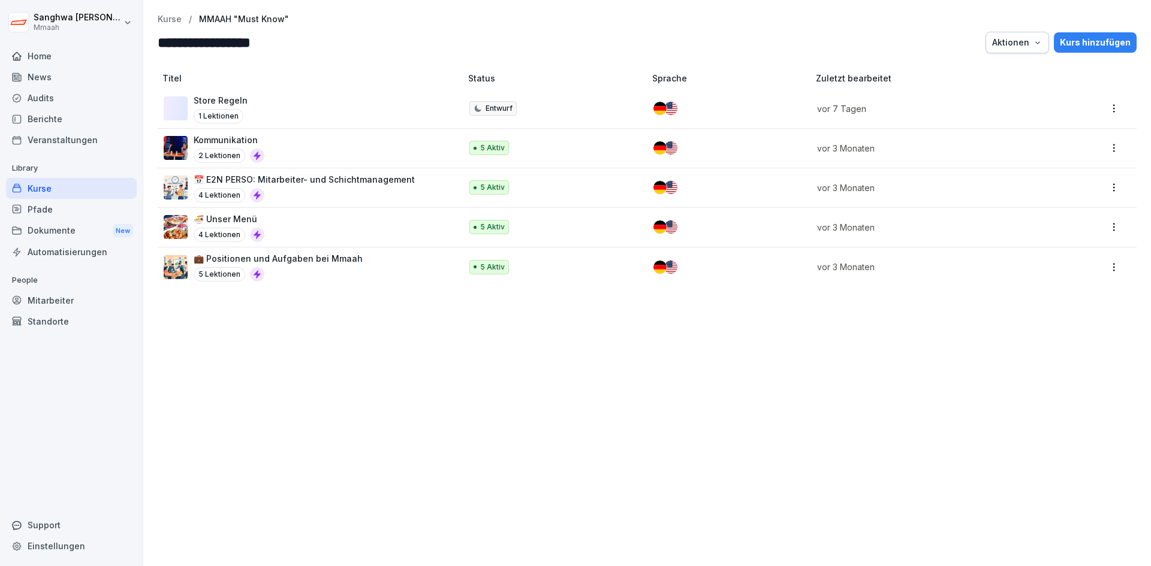
click at [731, 421] on div "Titel Status Sprache Zuletzt bearbeitet Store Regeln 1 Lektionen Entwurf [DATE]…" at bounding box center [646, 314] width 1007 height 506
click at [1072, 43] on div "Kurs hinzufügen" at bounding box center [1095, 42] width 71 height 13
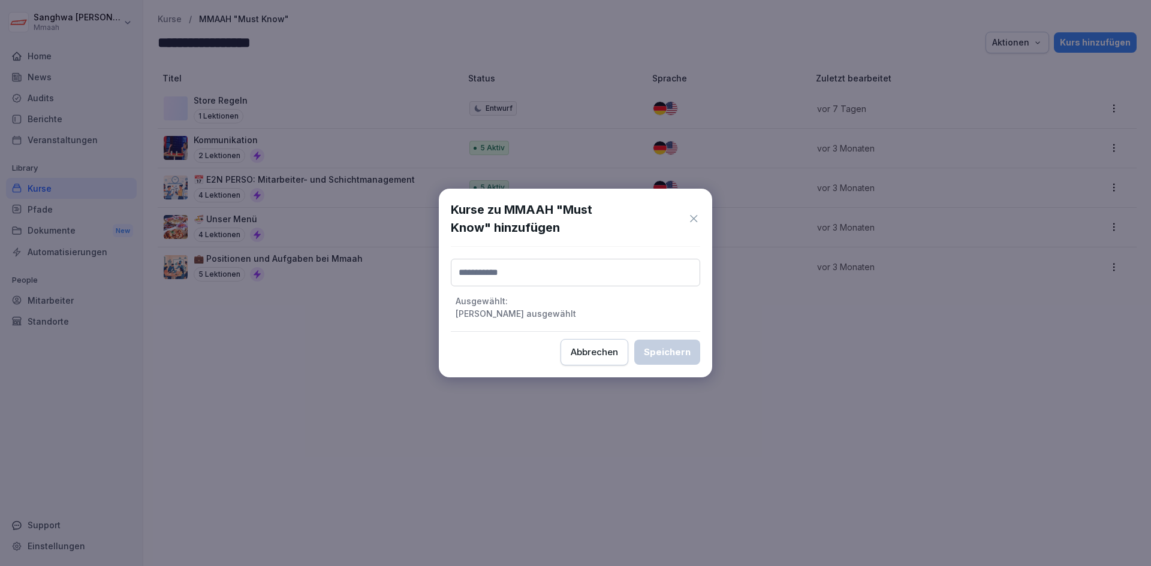
click at [556, 276] on input at bounding box center [575, 273] width 249 height 28
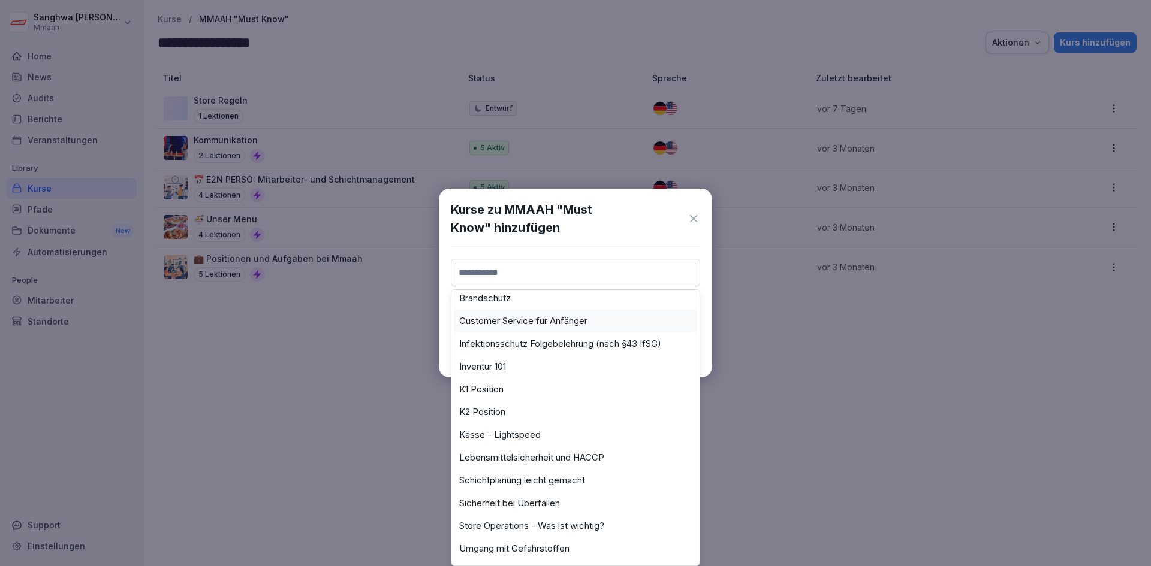
scroll to position [172, 0]
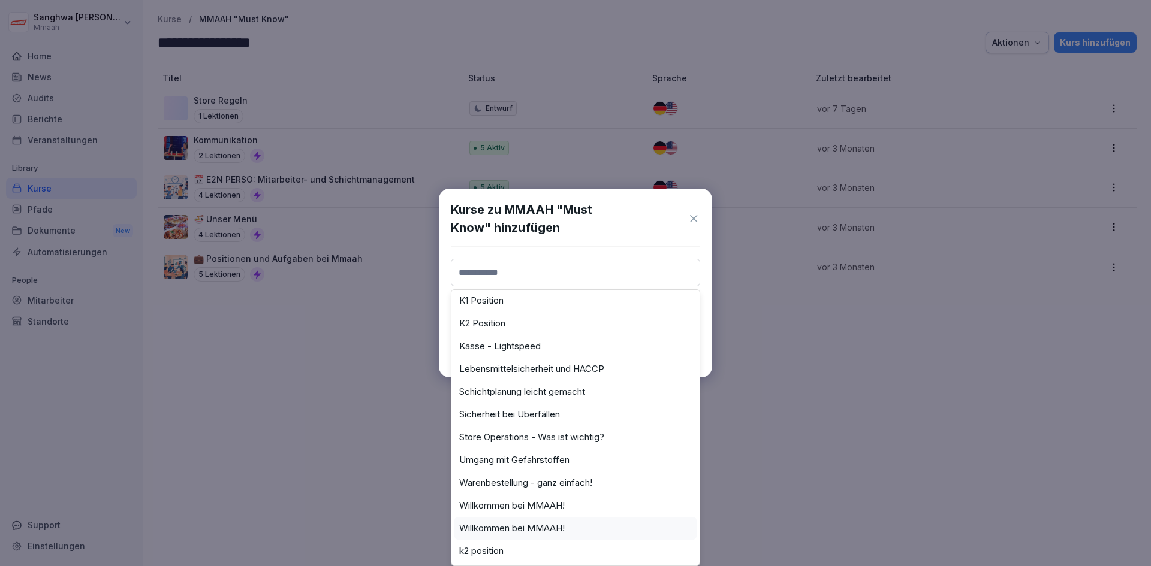
click at [540, 523] on label "Willkommen bei MMAAH!" at bounding box center [511, 528] width 105 height 11
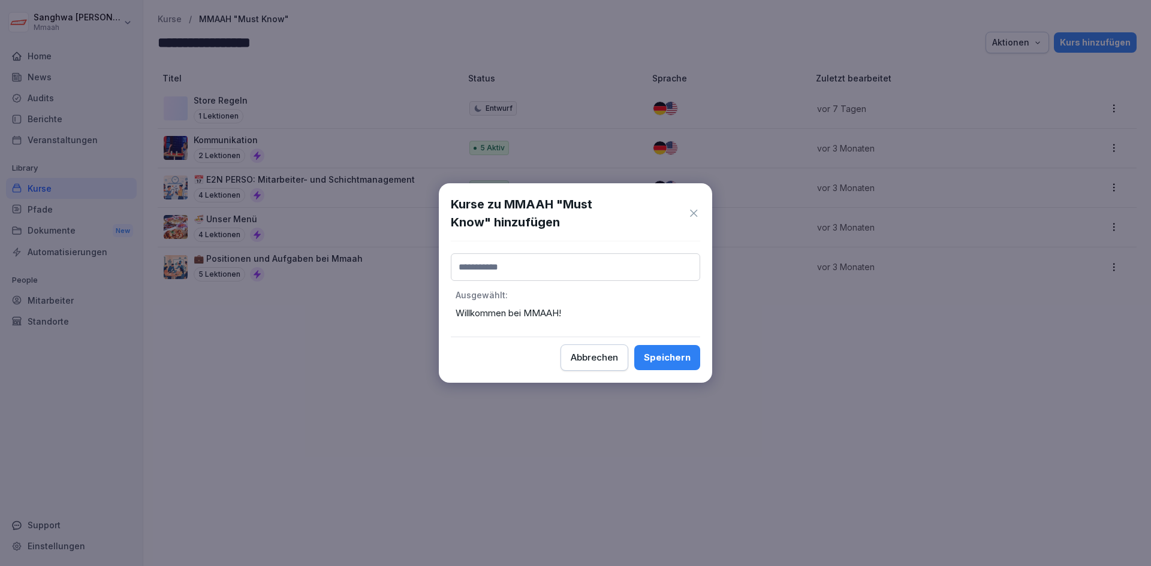
click at [678, 355] on div "Speichern" at bounding box center [667, 357] width 47 height 13
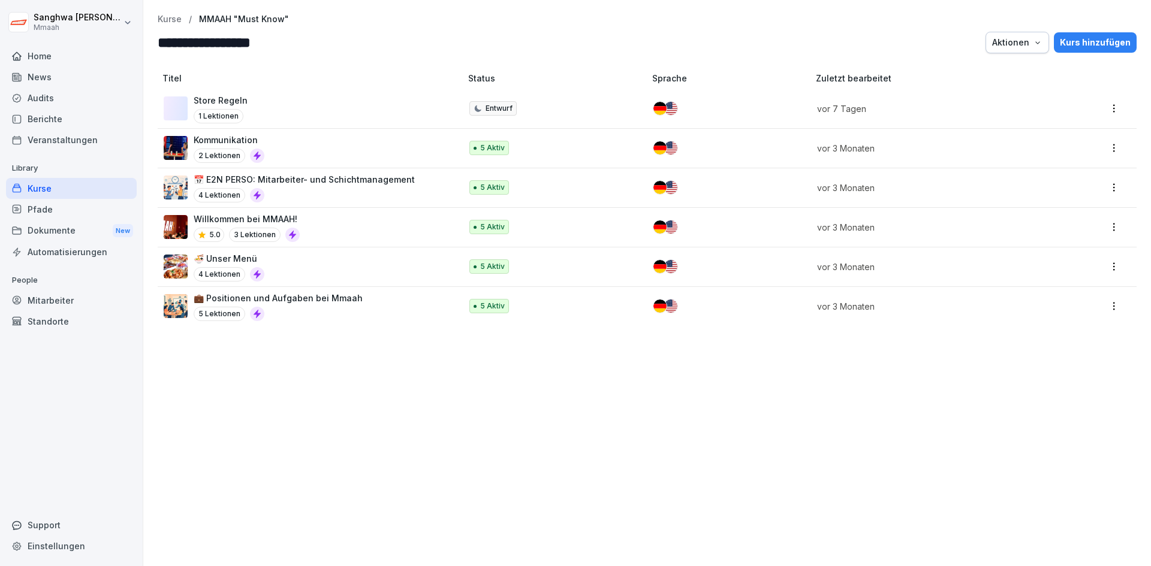
click at [1105, 225] on html "**********" at bounding box center [575, 283] width 1151 height 566
click at [1060, 324] on div "Archivieren" at bounding box center [1047, 323] width 128 height 22
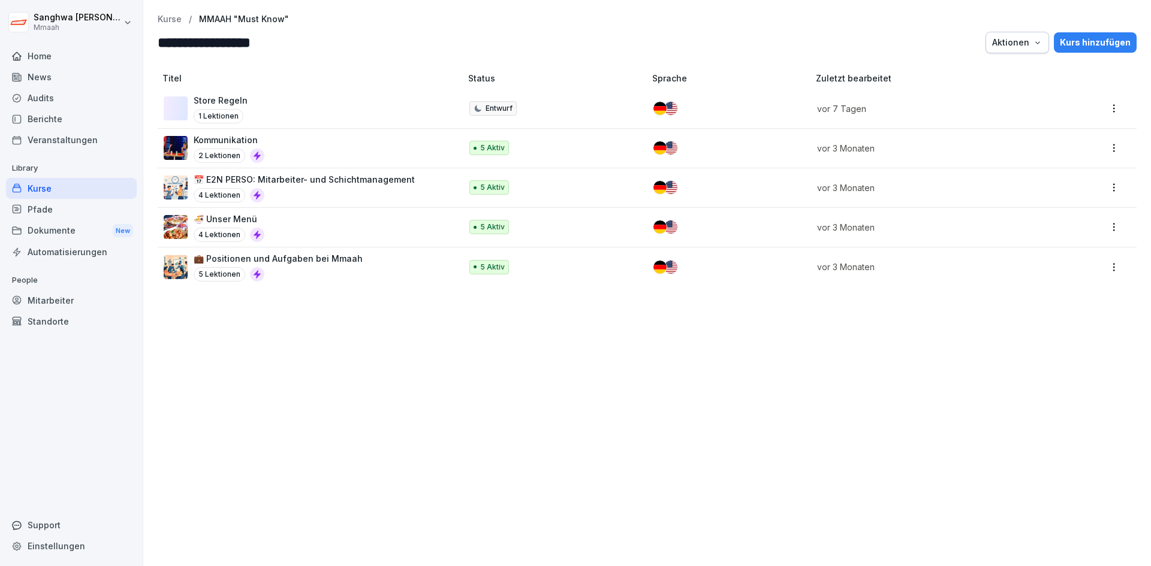
click at [1120, 42] on div "Kurs hinzufügen" at bounding box center [1095, 42] width 71 height 13
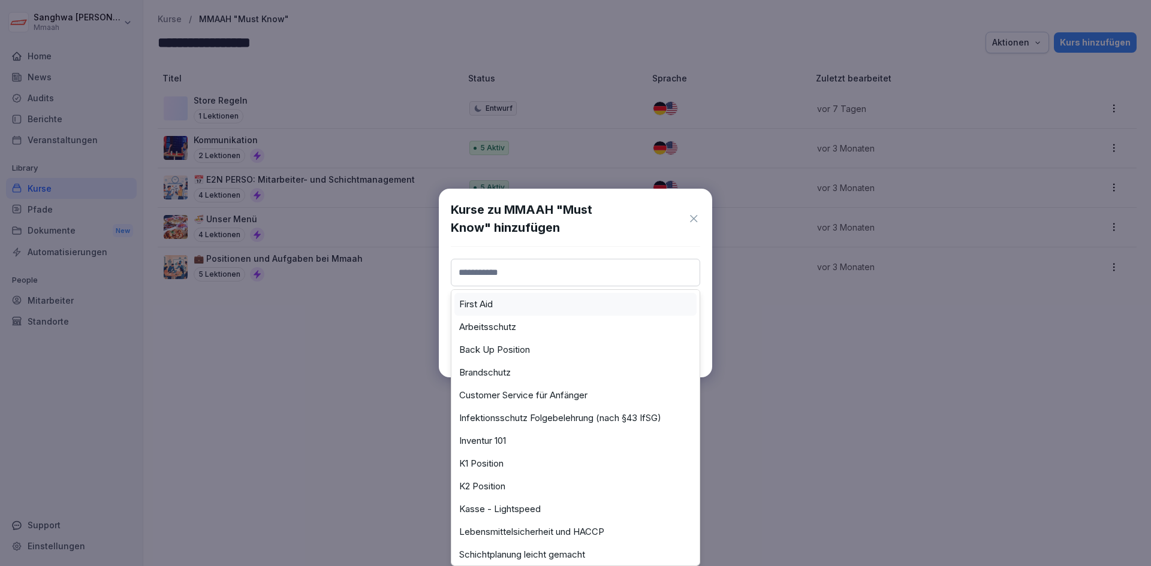
click at [538, 274] on input at bounding box center [575, 273] width 249 height 28
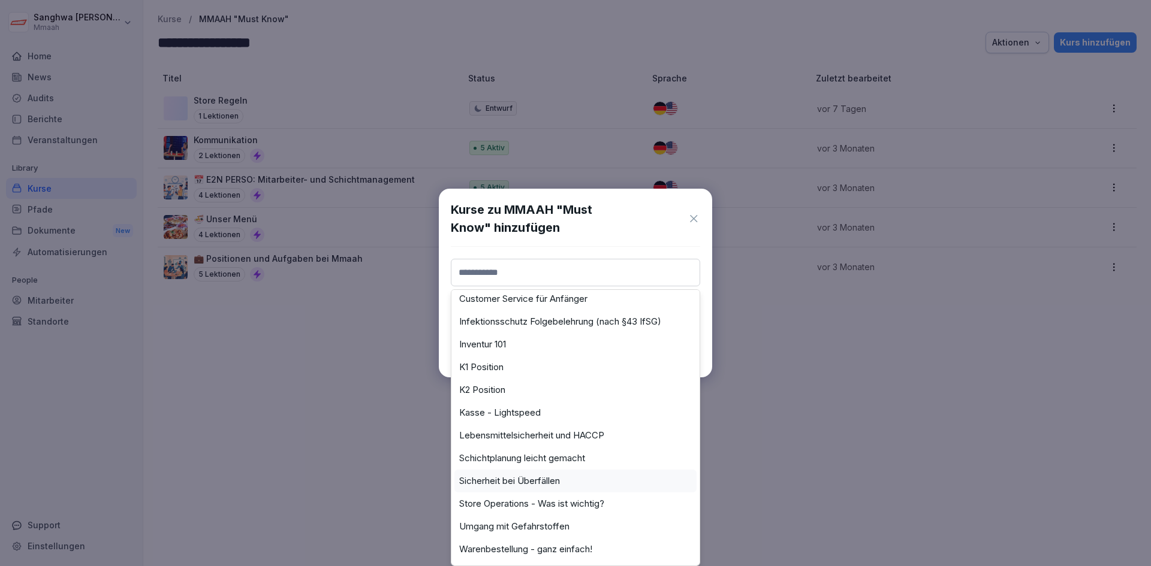
scroll to position [149, 0]
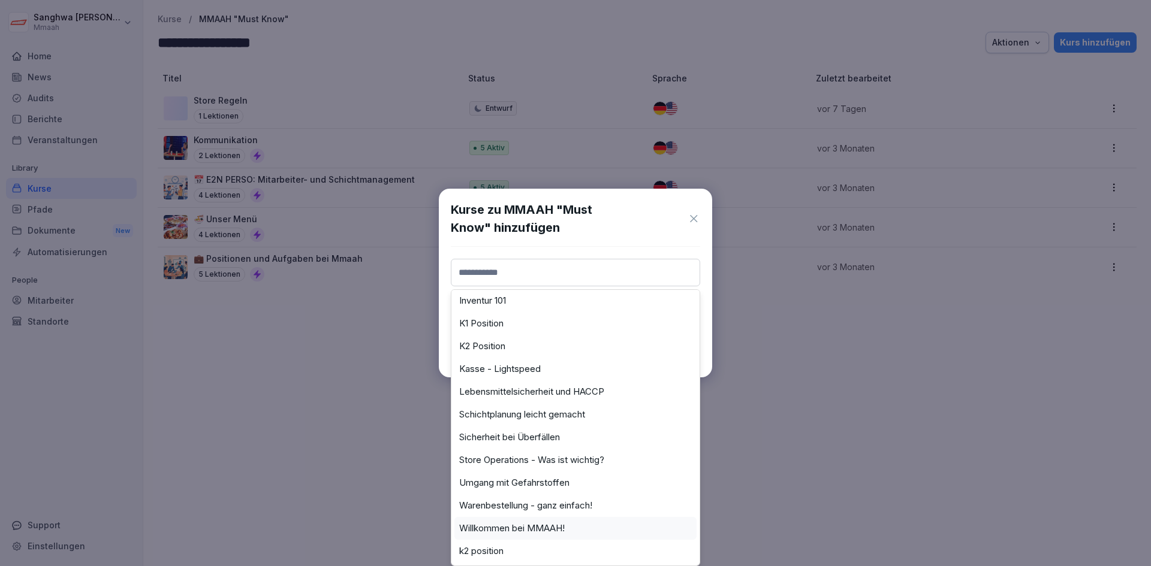
click at [537, 523] on label "Willkommen bei MMAAH!" at bounding box center [511, 528] width 105 height 11
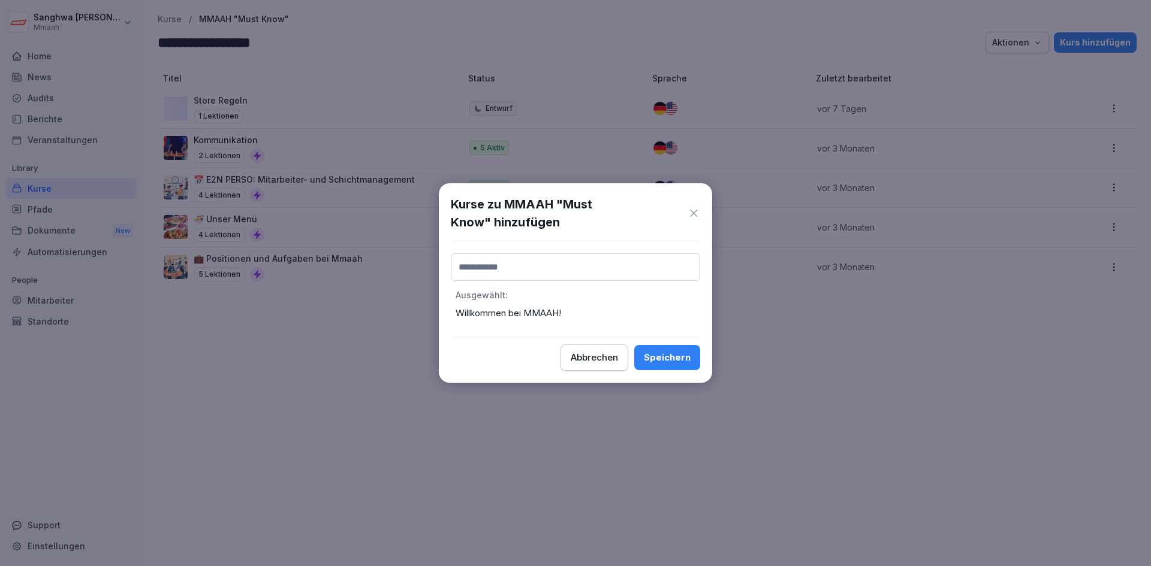
click at [690, 357] on button "Speichern" at bounding box center [667, 357] width 66 height 25
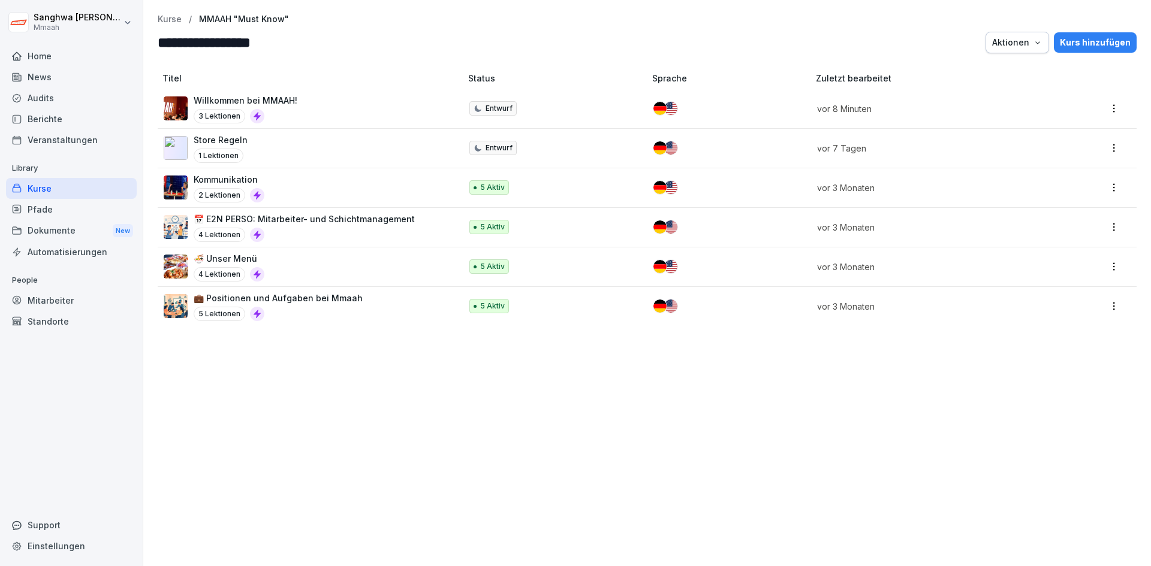
click at [301, 100] on div "Willkommen bei MMAAH! 3 Lektionen" at bounding box center [306, 108] width 285 height 29
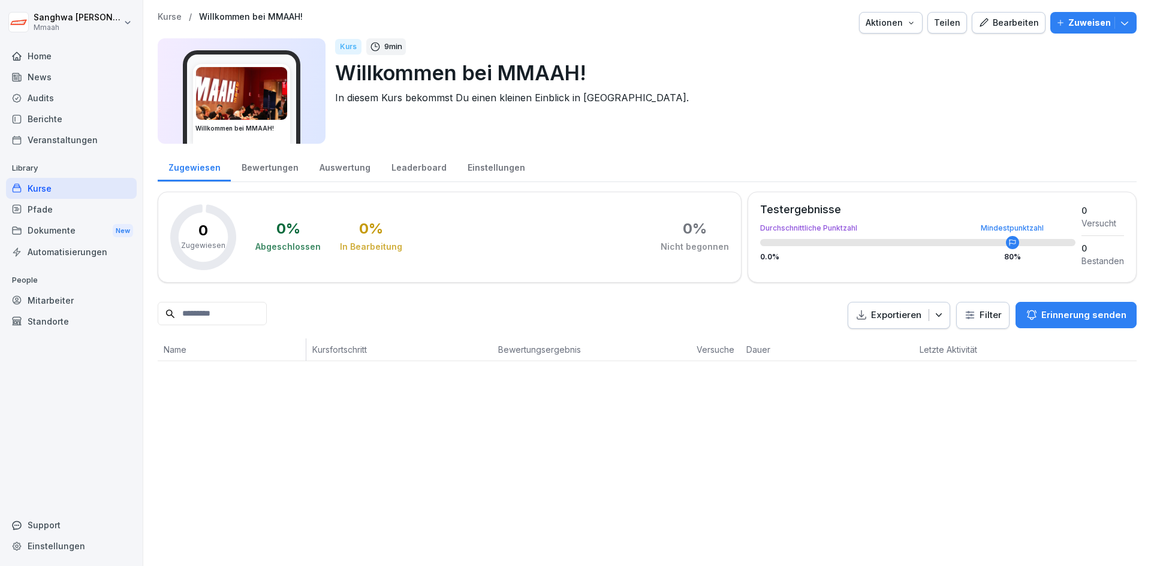
click at [986, 30] on button "Bearbeiten" at bounding box center [1008, 23] width 74 height 22
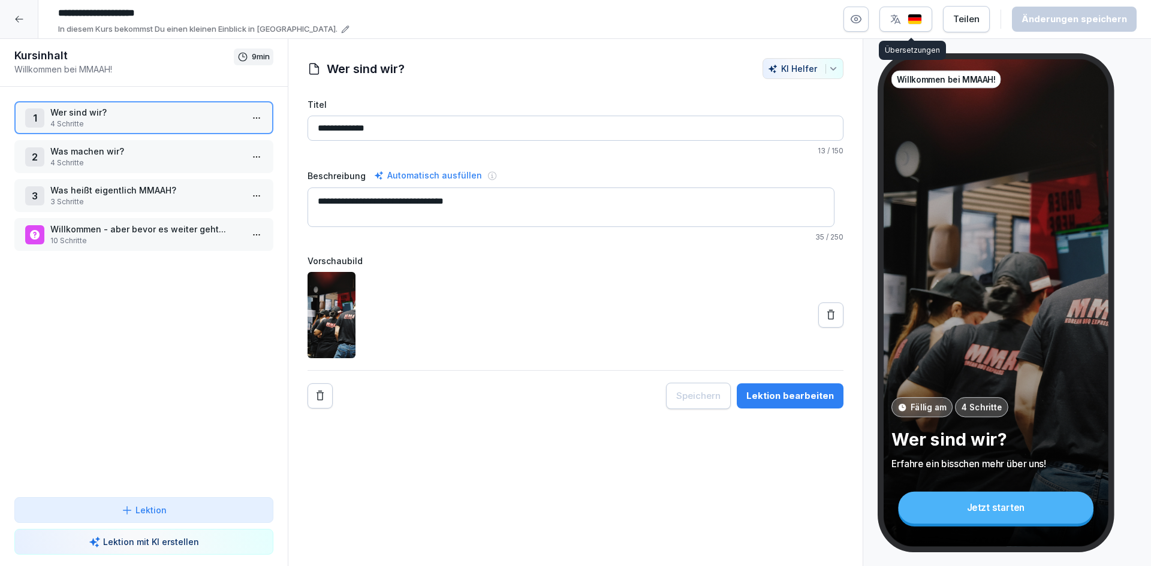
click at [141, 199] on p "3 Schritte" at bounding box center [146, 202] width 192 height 11
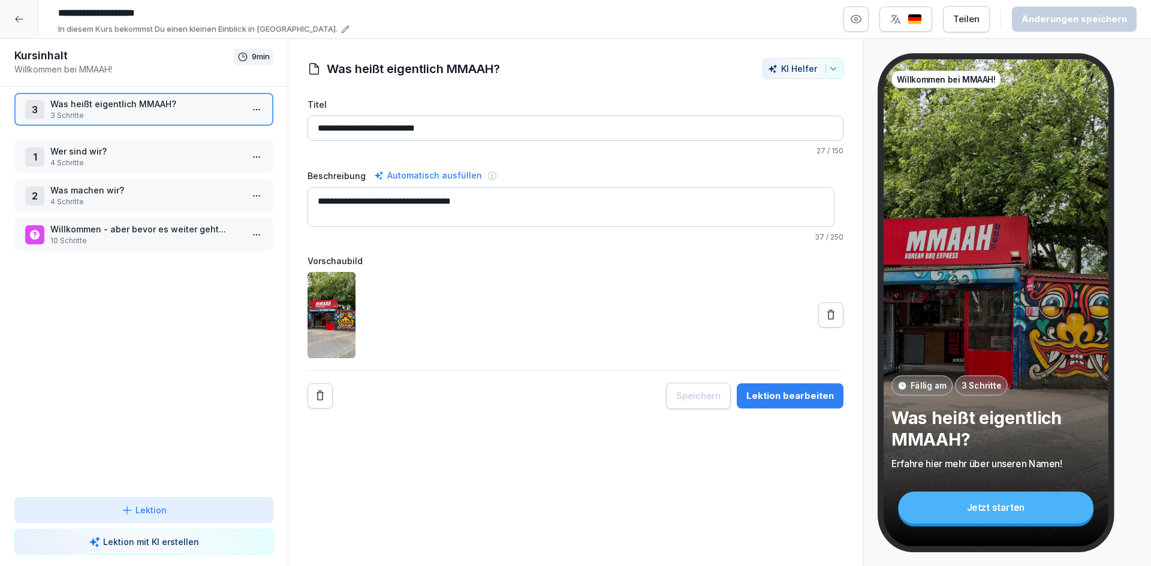
drag, startPoint x: 153, startPoint y: 196, endPoint x: 161, endPoint y: 108, distance: 87.8
click at [161, 108] on p "Was heißt eigentlich MMAAH?" at bounding box center [146, 104] width 192 height 13
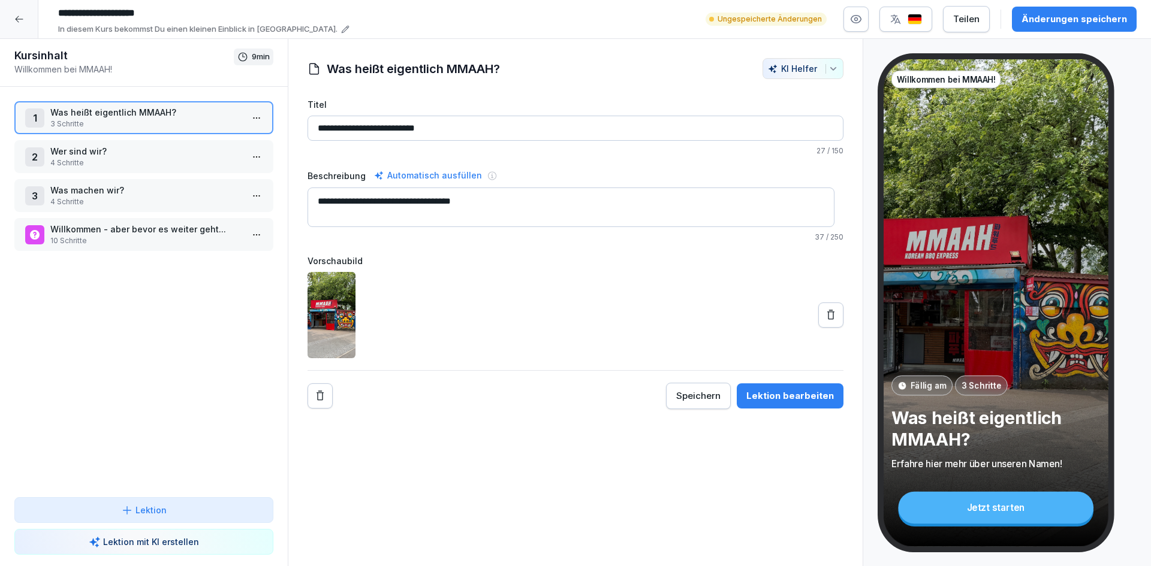
click at [154, 113] on p "Was heißt eigentlich MMAAH?" at bounding box center [146, 112] width 192 height 13
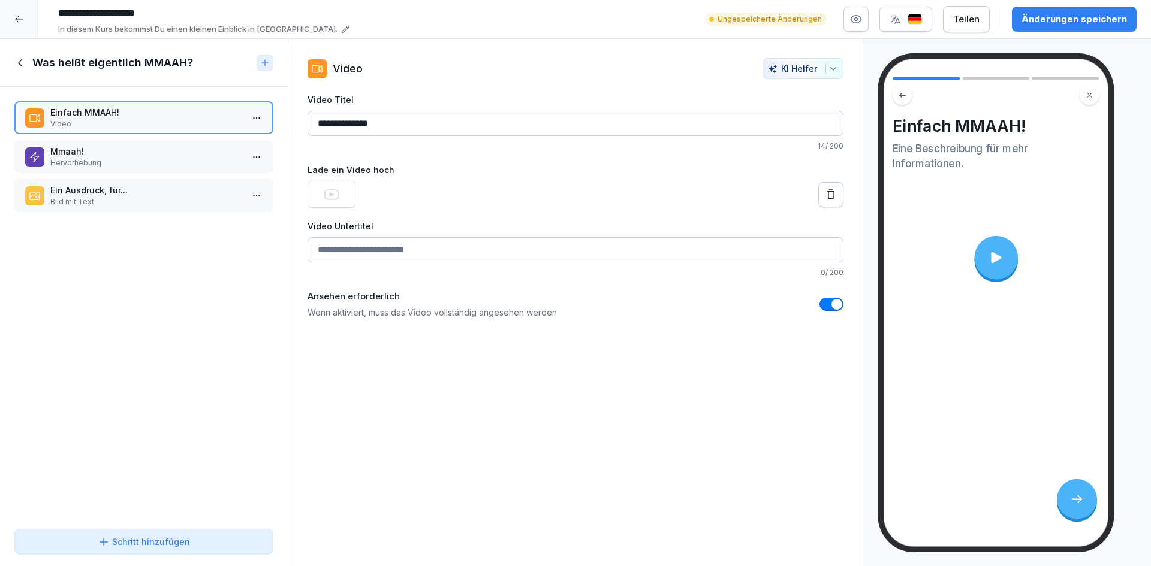
click at [149, 154] on p "Mmaah!" at bounding box center [146, 151] width 192 height 13
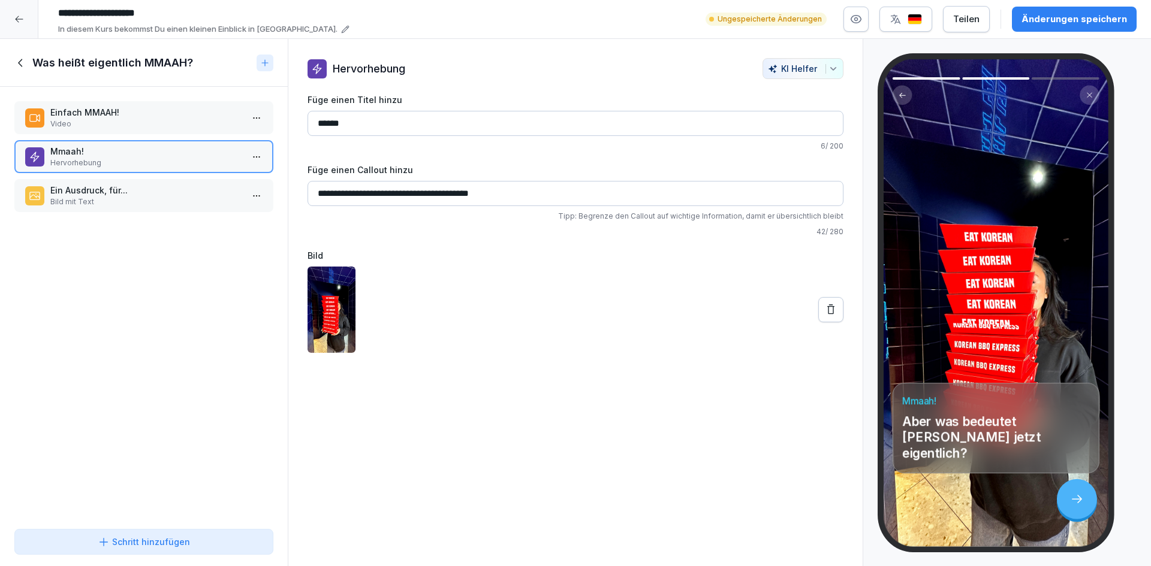
click at [142, 190] on p "Ein Ausdruck, für..." at bounding box center [146, 190] width 192 height 13
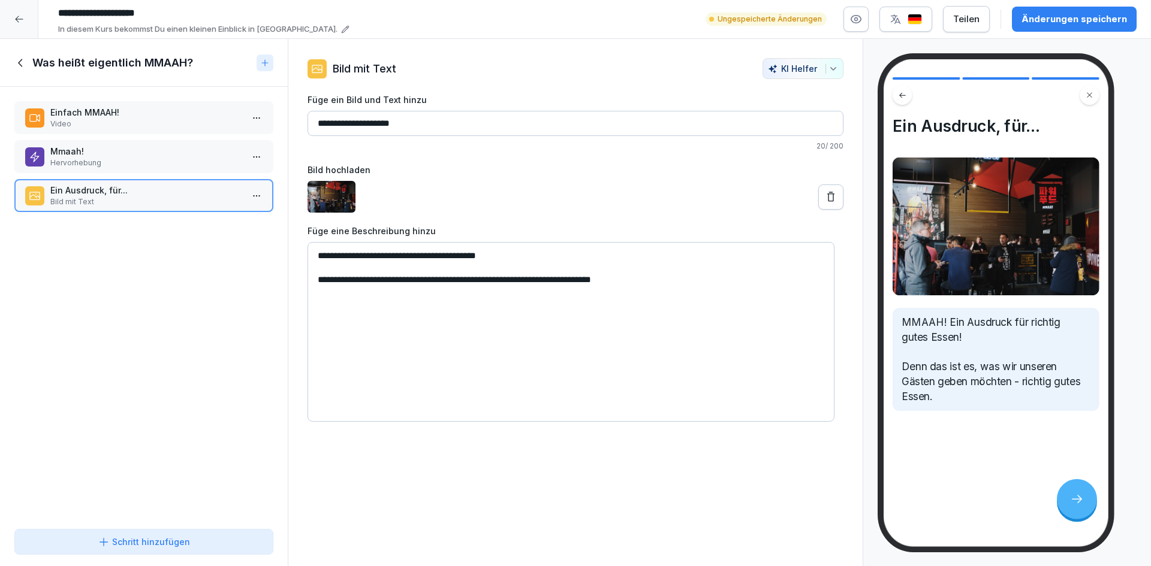
click at [153, 154] on p "Mmaah!" at bounding box center [146, 151] width 192 height 13
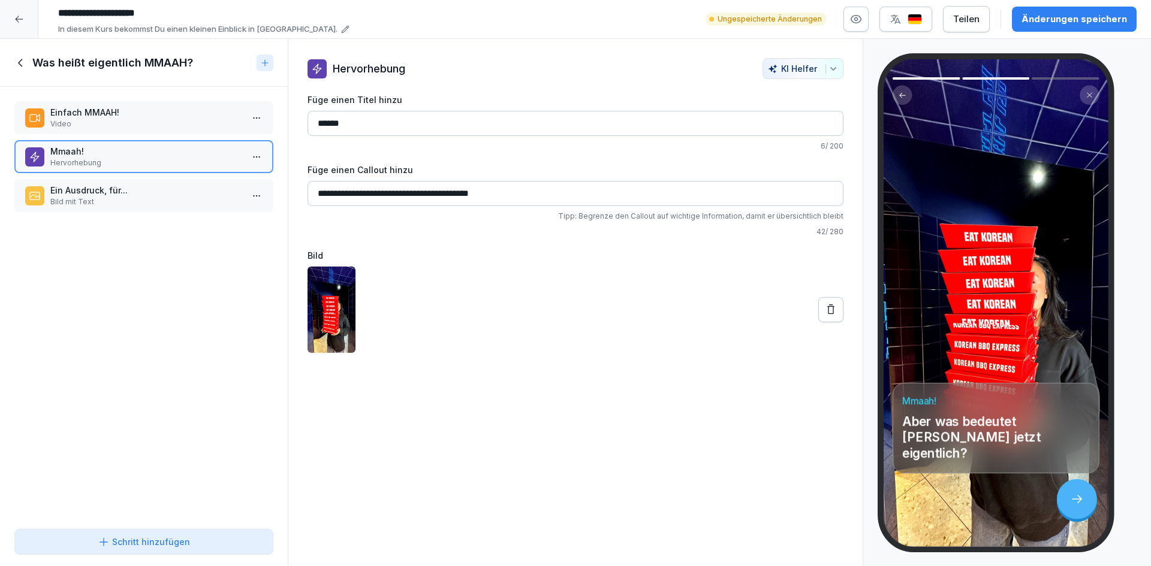
drag, startPoint x: 515, startPoint y: 188, endPoint x: 283, endPoint y: 191, distance: 232.0
click at [283, 191] on div "Kursinhalt Willkommen bei MMAAH! 9 min 1 Was heißt eigentlich MMAAH? 3 Schritte…" at bounding box center [575, 303] width 1151 height 528
click at [315, 192] on input "**********" at bounding box center [575, 193] width 536 height 25
click at [108, 120] on p "Video" at bounding box center [146, 124] width 192 height 11
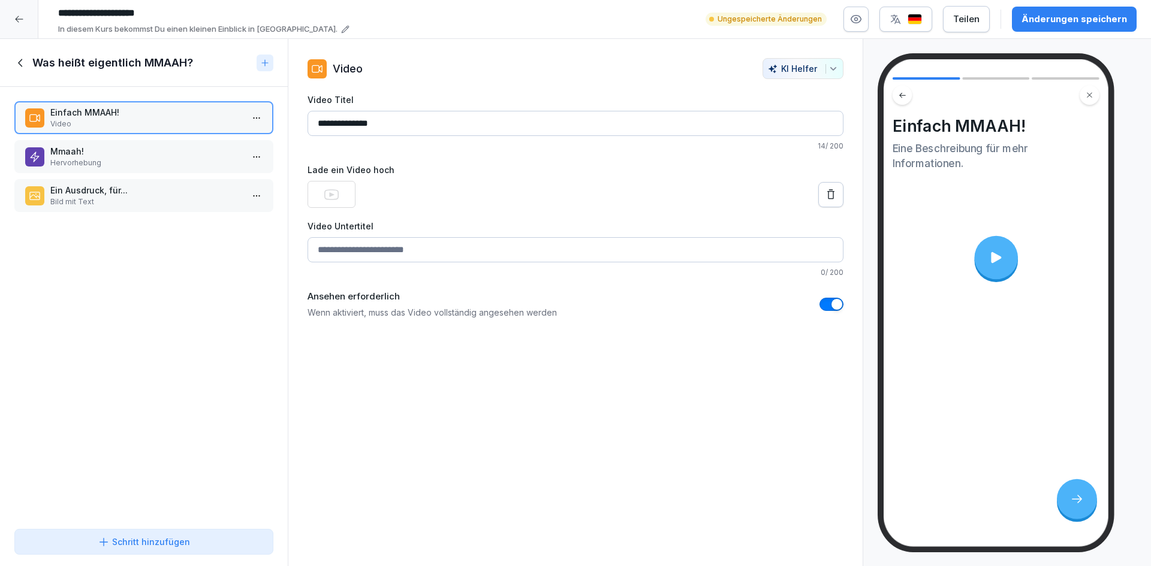
click at [375, 254] on input "Video Untertitel" at bounding box center [575, 249] width 536 height 25
paste input "**********"
click at [328, 253] on input "**********" at bounding box center [575, 249] width 536 height 25
click at [451, 253] on input "**********" at bounding box center [575, 249] width 536 height 25
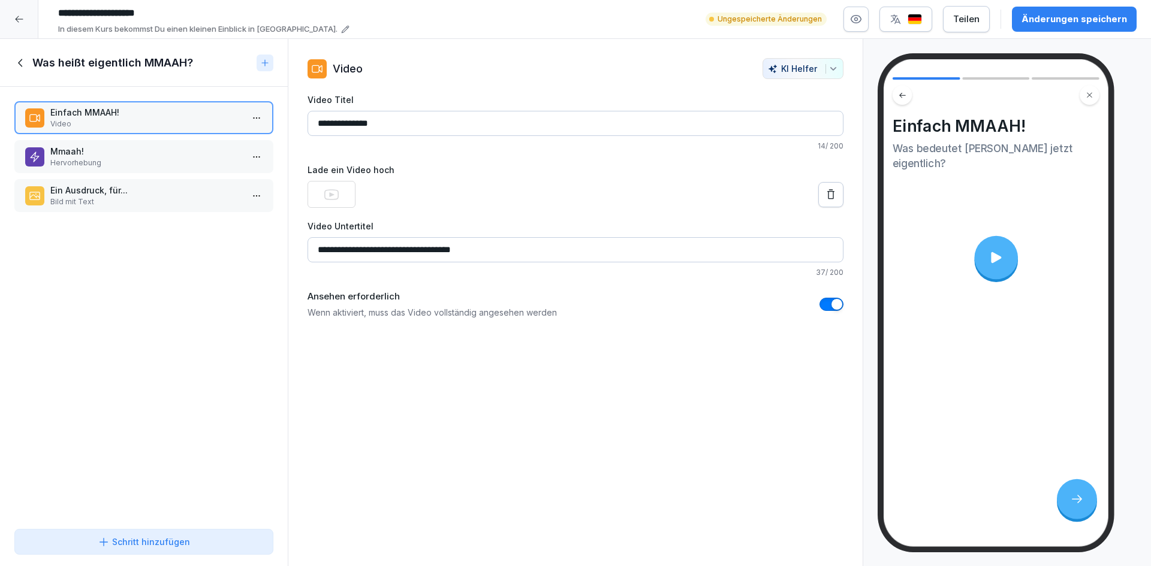
click at [451, 253] on input "**********" at bounding box center [575, 249] width 536 height 25
type input "**********"
click at [473, 430] on div "**********" at bounding box center [575, 303] width 575 height 528
click at [94, 192] on p "Ein Ausdruck, für..." at bounding box center [146, 190] width 192 height 13
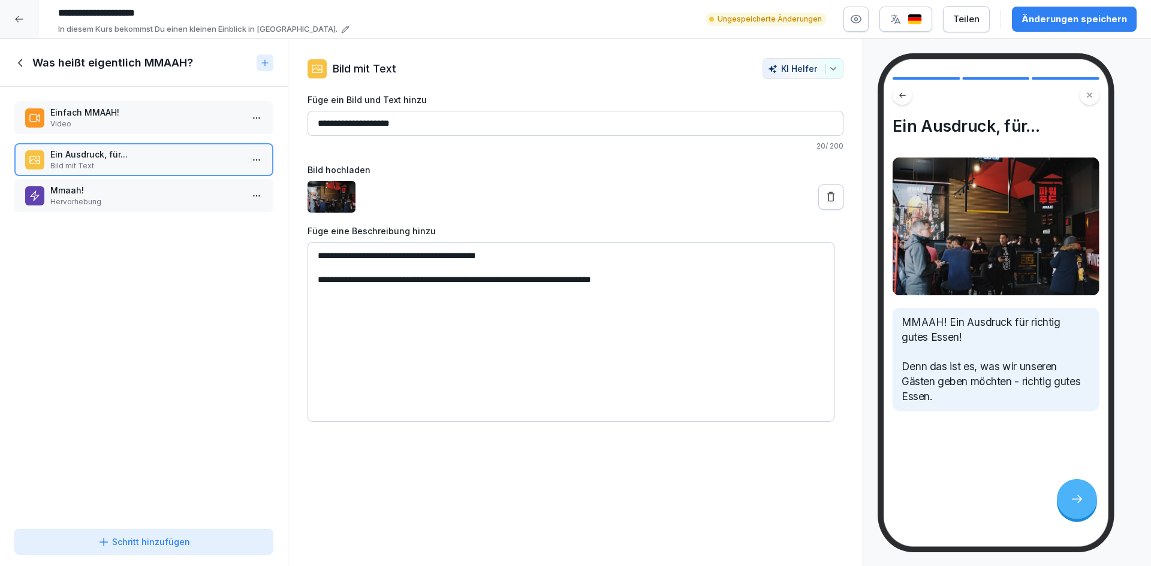
drag, startPoint x: 122, startPoint y: 200, endPoint x: 122, endPoint y: 162, distance: 38.4
click at [122, 161] on p "Bild mit Text" at bounding box center [146, 166] width 192 height 11
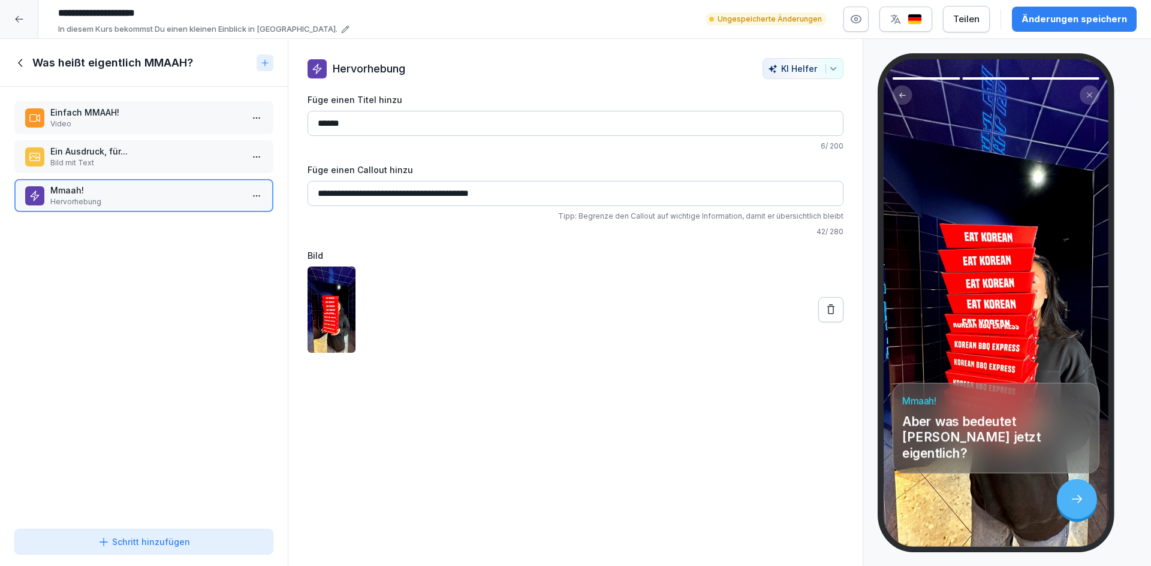
click at [128, 195] on p "Mmaah!" at bounding box center [146, 190] width 192 height 13
click at [249, 192] on html "**********" at bounding box center [575, 283] width 1151 height 566
click at [200, 264] on div "Löschen" at bounding box center [181, 264] width 49 height 13
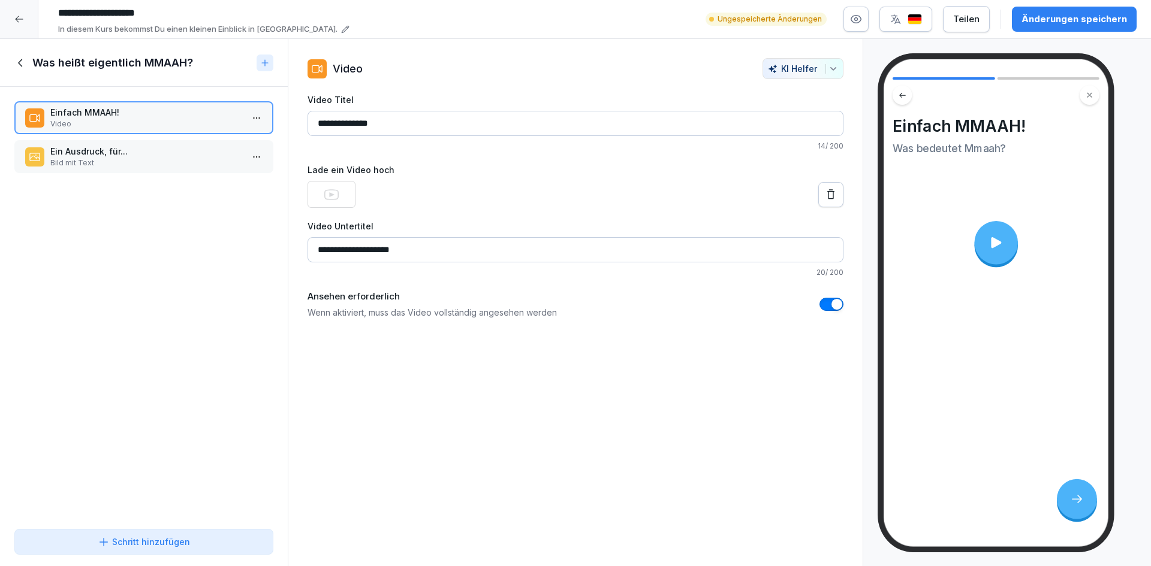
click at [147, 155] on p "Ein Ausdruck, für..." at bounding box center [146, 151] width 192 height 13
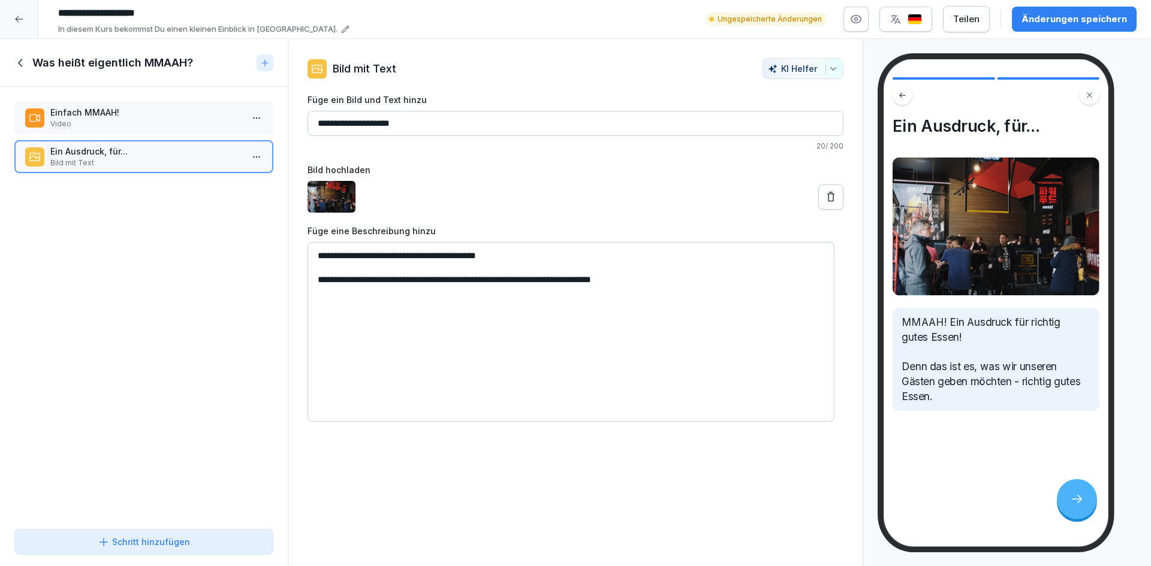
click at [824, 74] on button "KI Helfer" at bounding box center [802, 68] width 81 height 21
click at [595, 177] on html "**********" at bounding box center [575, 283] width 1151 height 566
click at [369, 65] on p "Bild mit Text" at bounding box center [365, 69] width 64 height 16
click at [302, 65] on div "**********" at bounding box center [575, 240] width 574 height 364
click at [322, 70] on icon at bounding box center [317, 69] width 10 height 8
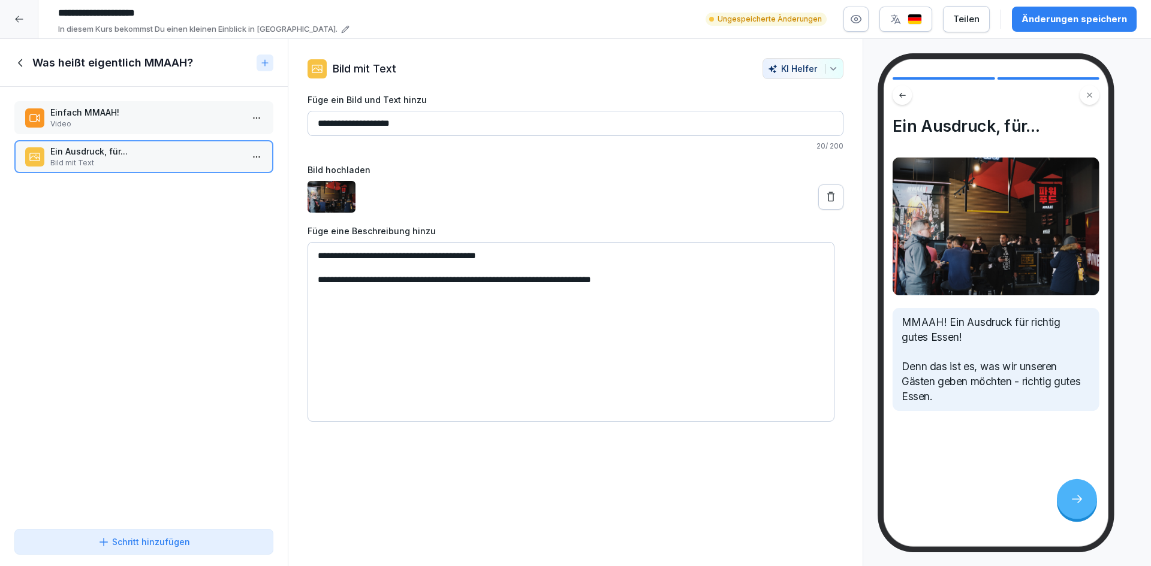
click at [170, 285] on div "Einfach MMAAH! Video Ein Ausdruck, für... Bild mit Text To pick up a draggable …" at bounding box center [144, 305] width 288 height 437
click at [179, 273] on div "Einfach MMAAH! Video Ein Ausdruck, für... Bild mit Text To pick up a draggable …" at bounding box center [144, 305] width 288 height 437
click at [165, 548] on button "Schritt hinzufügen" at bounding box center [143, 542] width 259 height 26
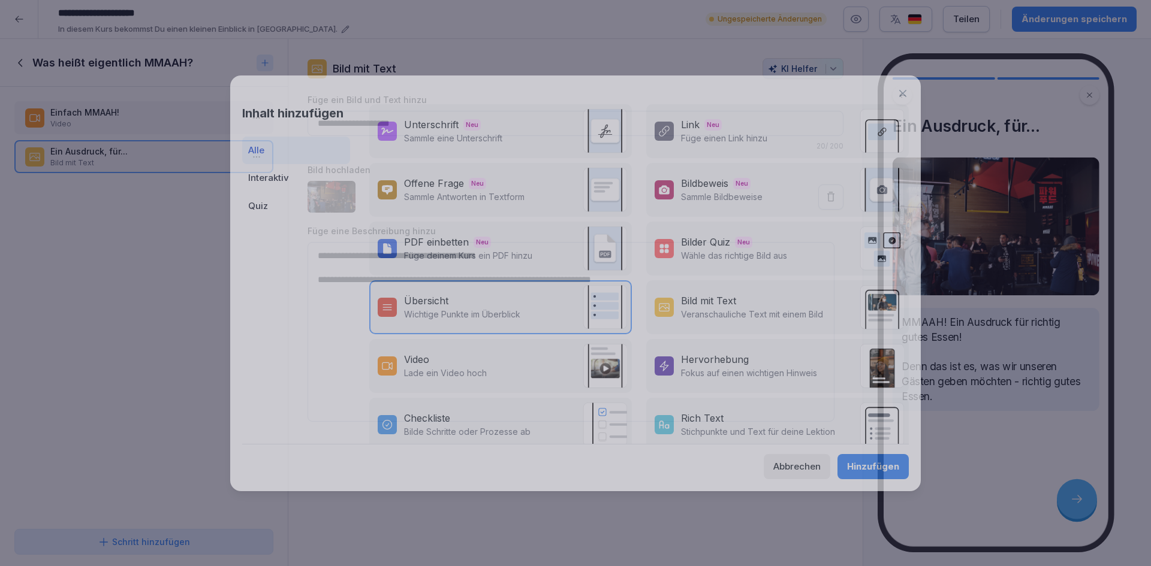
click at [150, 404] on div at bounding box center [575, 283] width 1151 height 566
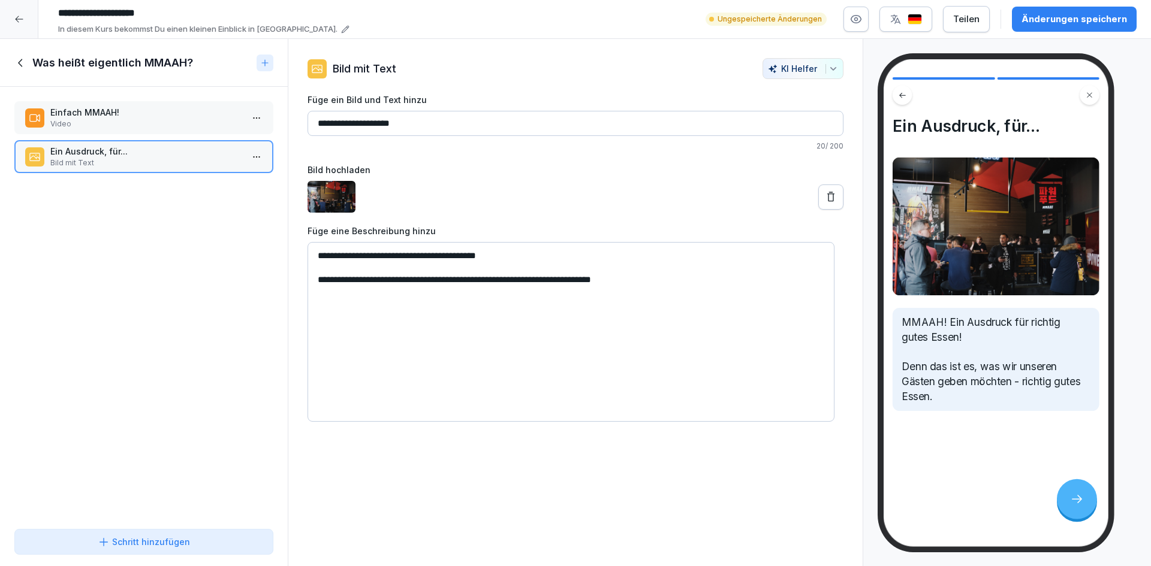
click at [163, 552] on button "Schritt hinzufügen" at bounding box center [143, 542] width 259 height 26
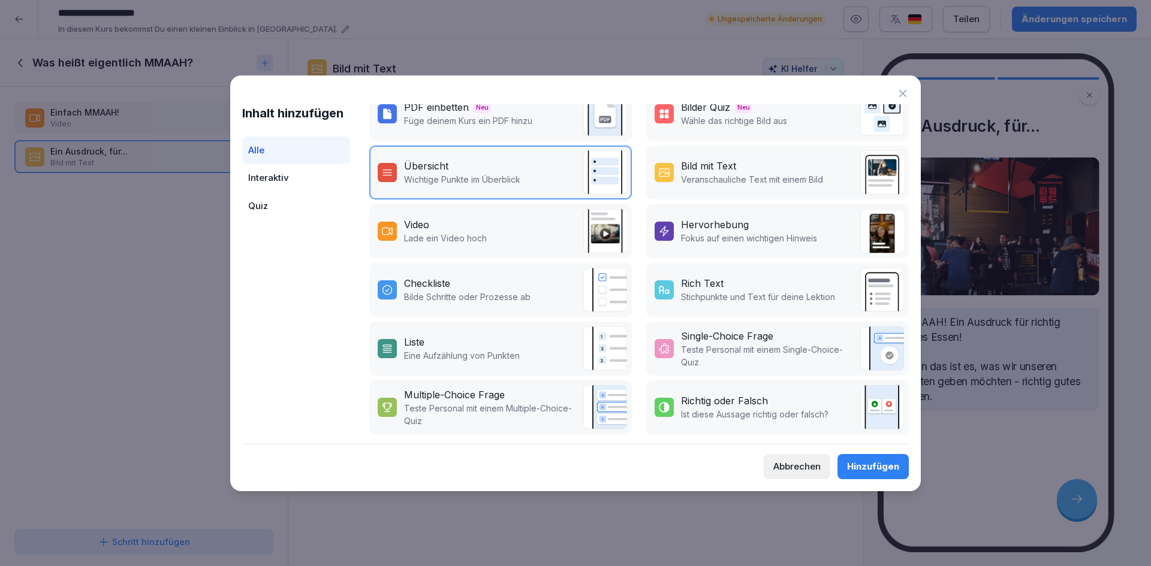
scroll to position [144, 0]
click at [766, 295] on div "Rich Text Stichpunkte und Text für deine Lektion" at bounding box center [777, 290] width 262 height 54
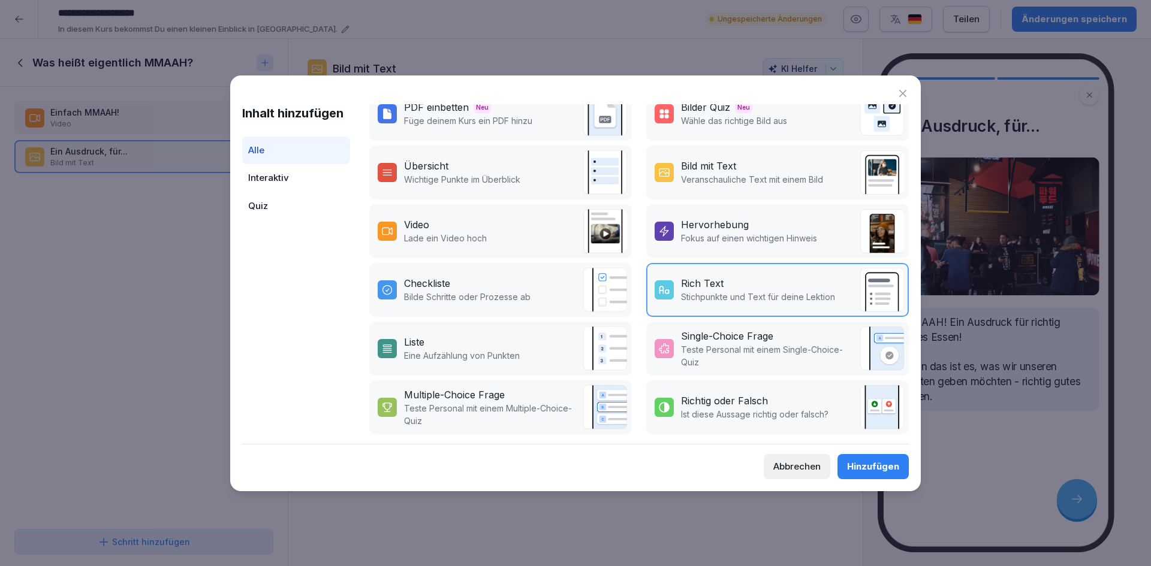
click at [868, 464] on div "Hinzufügen" at bounding box center [873, 466] width 52 height 13
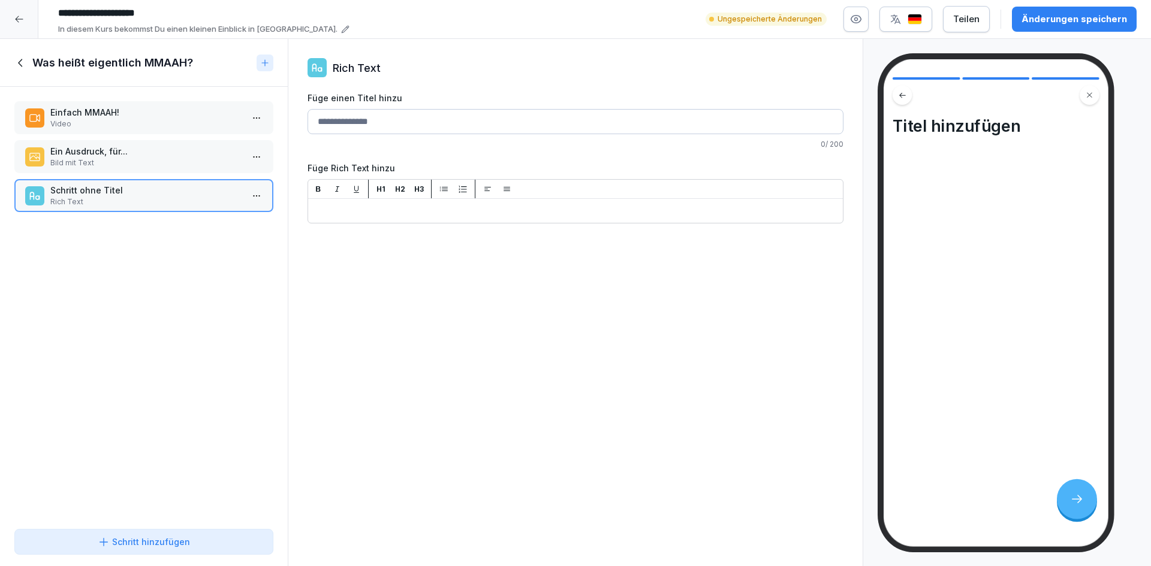
click at [125, 194] on p "Schritt ohne Titel" at bounding box center [146, 190] width 192 height 13
click at [126, 267] on div "Einfach MMAAH! Video Ein Ausdruck, für... Bild mit Text Schritt ohne Titel Rich…" at bounding box center [144, 305] width 288 height 437
click at [126, 264] on div "Einfach MMAAH! Video Ein Ausdruck, für... Bild mit Text Schritt ohne Titel Rich…" at bounding box center [144, 305] width 288 height 437
click at [128, 260] on div "Einfach MMAAH! Video Ein Ausdruck, für... Bild mit Text Schritt ohne Titel Rich…" at bounding box center [144, 305] width 288 height 437
click at [160, 210] on div "Schritt ohne Titel Rich Text" at bounding box center [143, 195] width 259 height 33
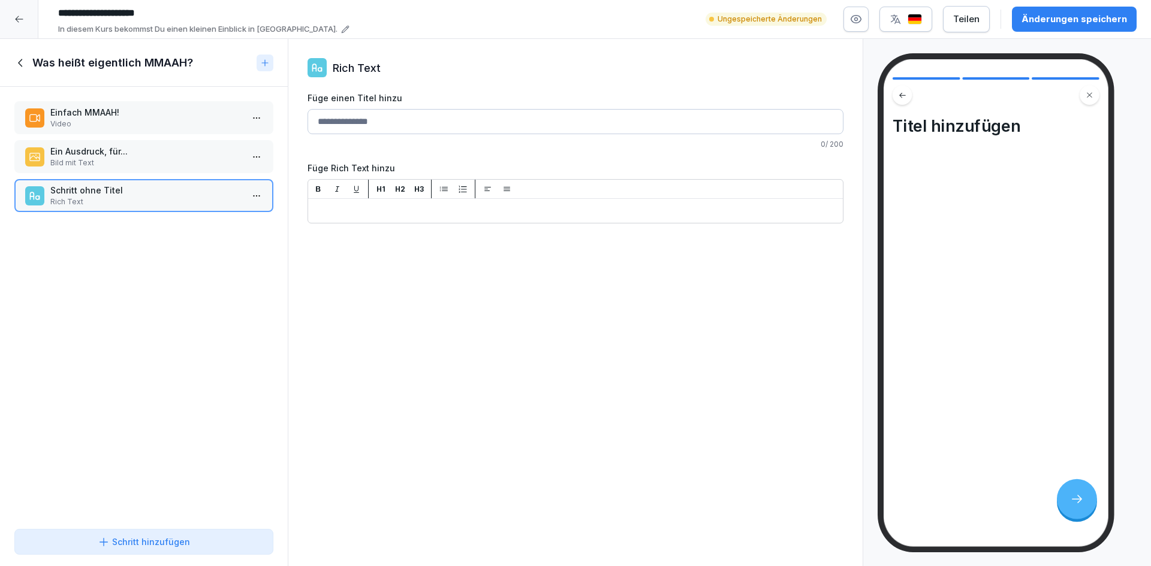
click at [248, 203] on html "**********" at bounding box center [575, 283] width 1151 height 566
click at [216, 266] on div "Löschen" at bounding box center [203, 264] width 102 height 22
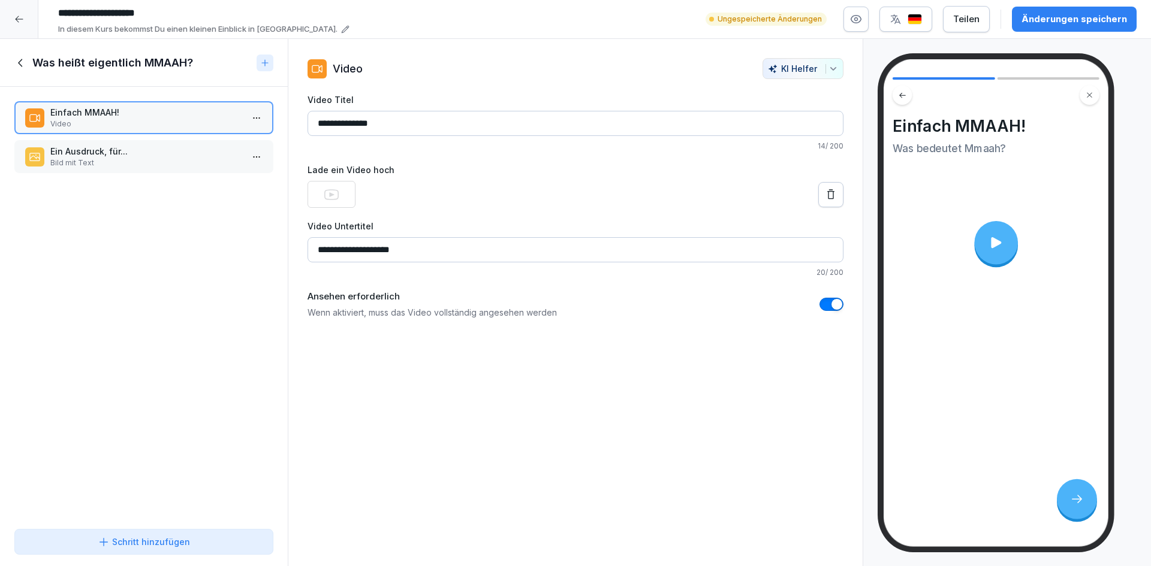
click at [176, 324] on div "Einfach MMAAH! Video Ein Ausdruck, für... Bild mit Text To pick up a draggable …" at bounding box center [144, 305] width 288 height 437
click at [167, 164] on p "Bild mit Text" at bounding box center [146, 163] width 192 height 11
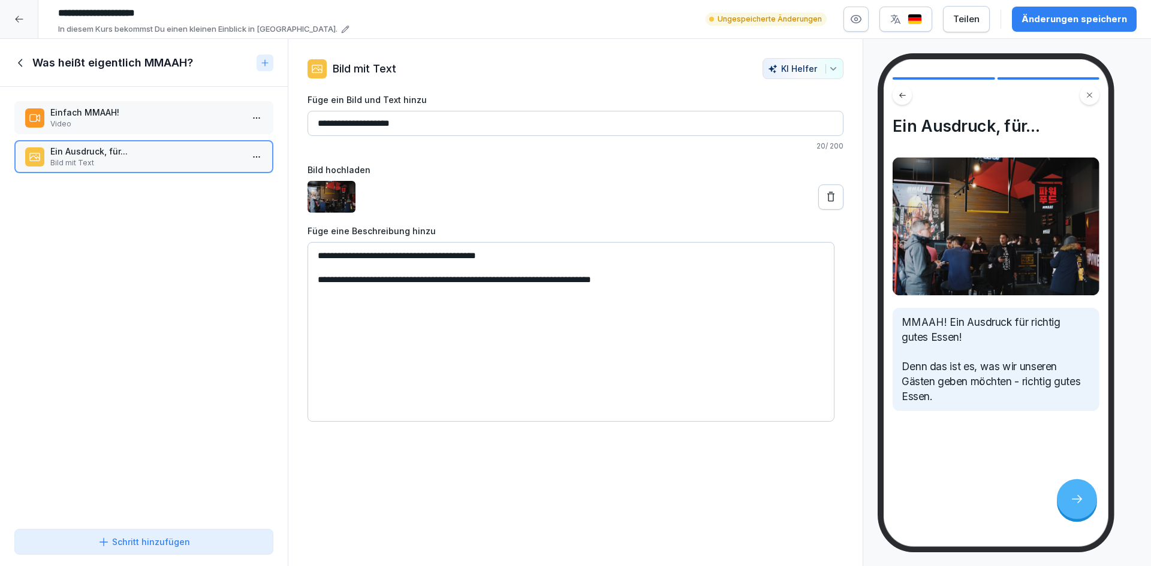
click at [177, 400] on div "Einfach MMAAH! Video Ein Ausdruck, für... Bild mit Text To pick up a draggable …" at bounding box center [144, 305] width 288 height 437
click at [1013, 234] on img at bounding box center [995, 227] width 207 height 138
click at [611, 219] on div "**********" at bounding box center [575, 257] width 536 height 328
click at [630, 508] on div "**********" at bounding box center [575, 303] width 575 height 528
click at [1076, 22] on div "Änderungen speichern" at bounding box center [1073, 19] width 105 height 13
